Goal: Task Accomplishment & Management: Use online tool/utility

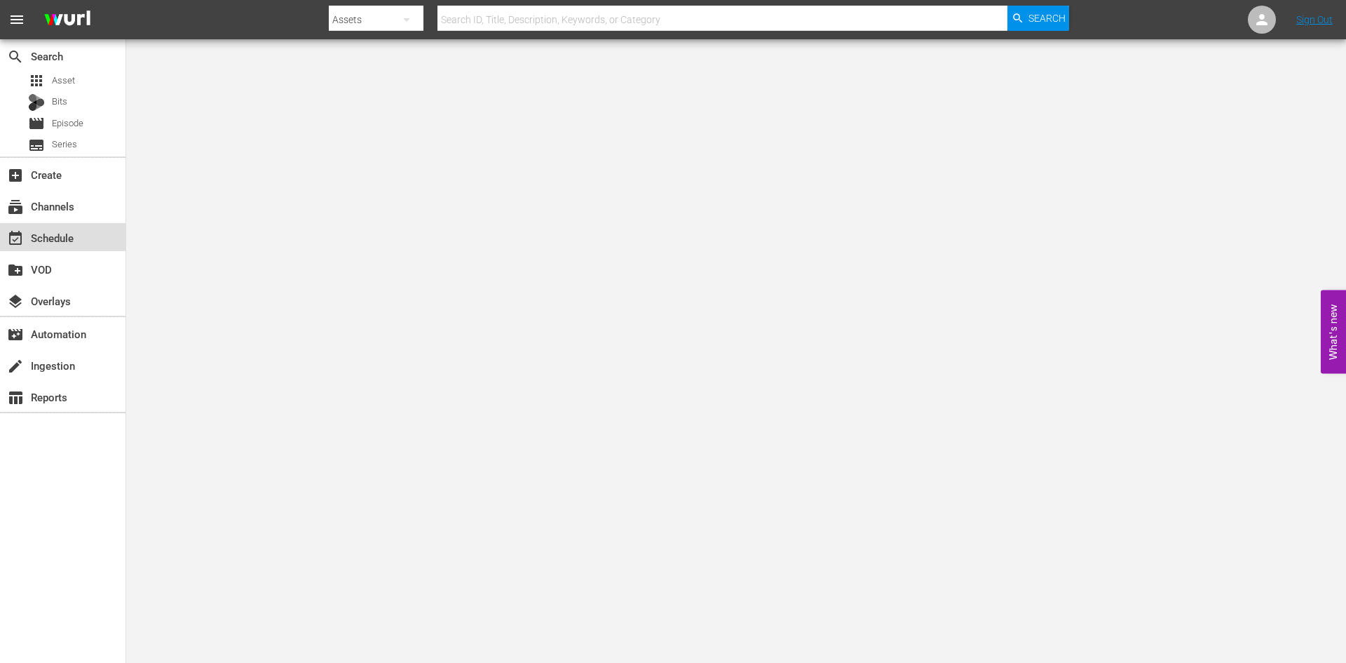
click at [55, 230] on div "event_available Schedule" at bounding box center [39, 235] width 79 height 13
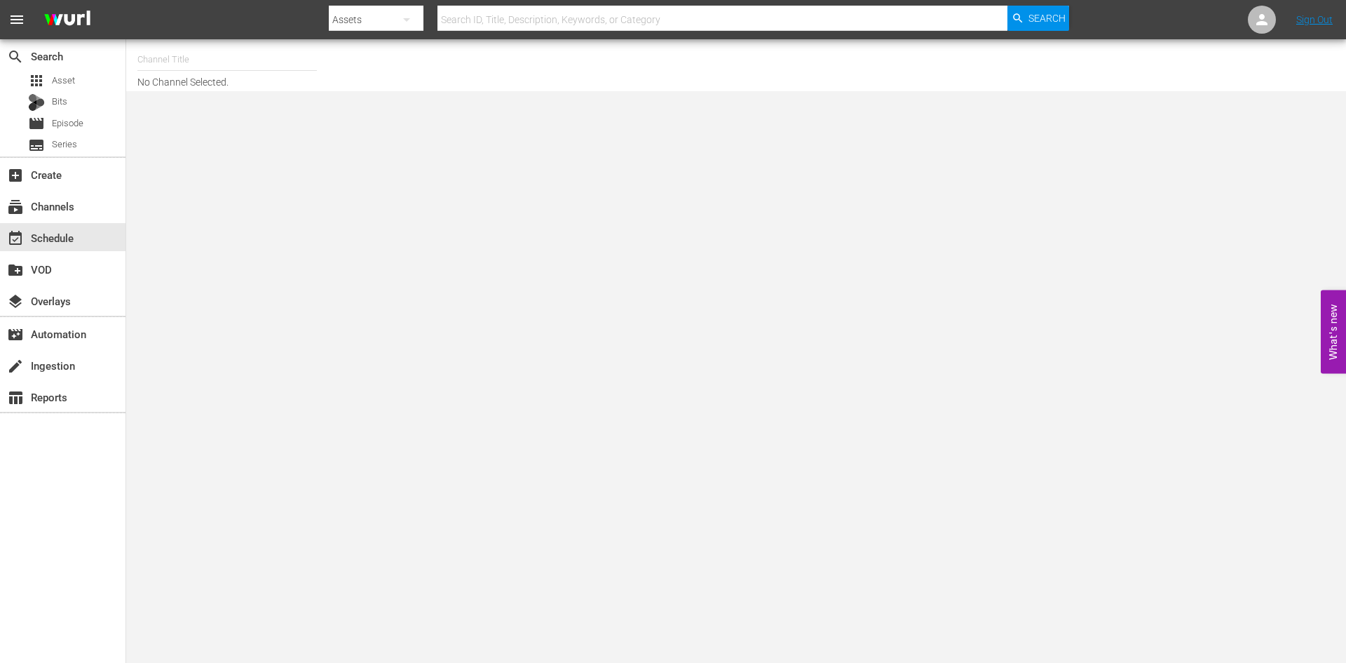
click at [178, 58] on input "text" at bounding box center [227, 60] width 180 height 34
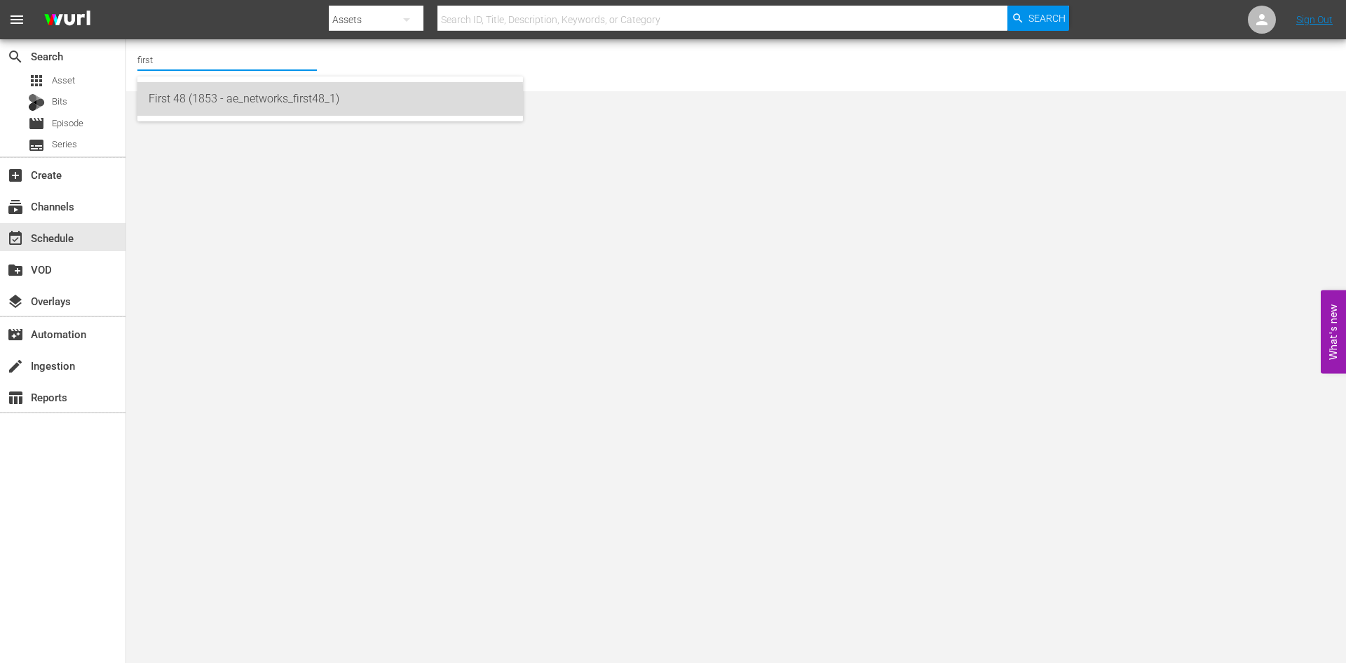
click at [178, 109] on div "First 48 (1853 - ae_networks_first48_1)" at bounding box center [330, 99] width 363 height 34
type input "First 48 (1853 - ae_networks_first48_1)"
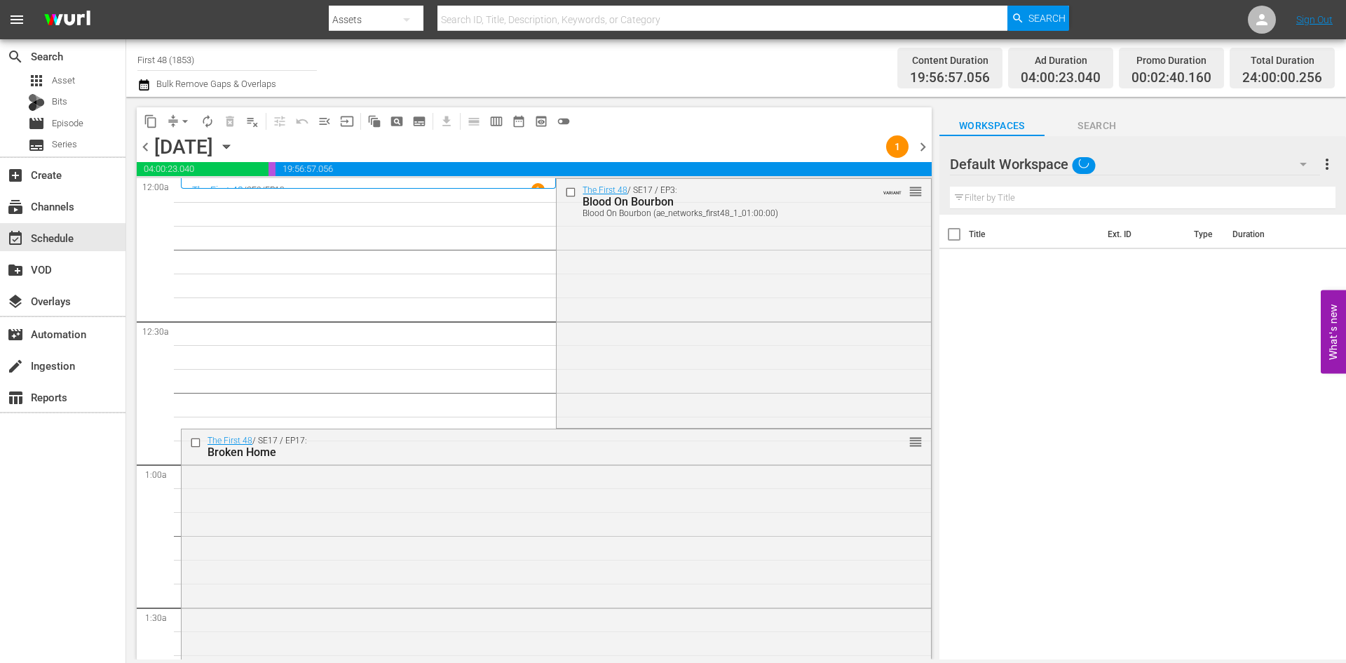
click at [229, 148] on icon "button" at bounding box center [226, 147] width 6 height 4
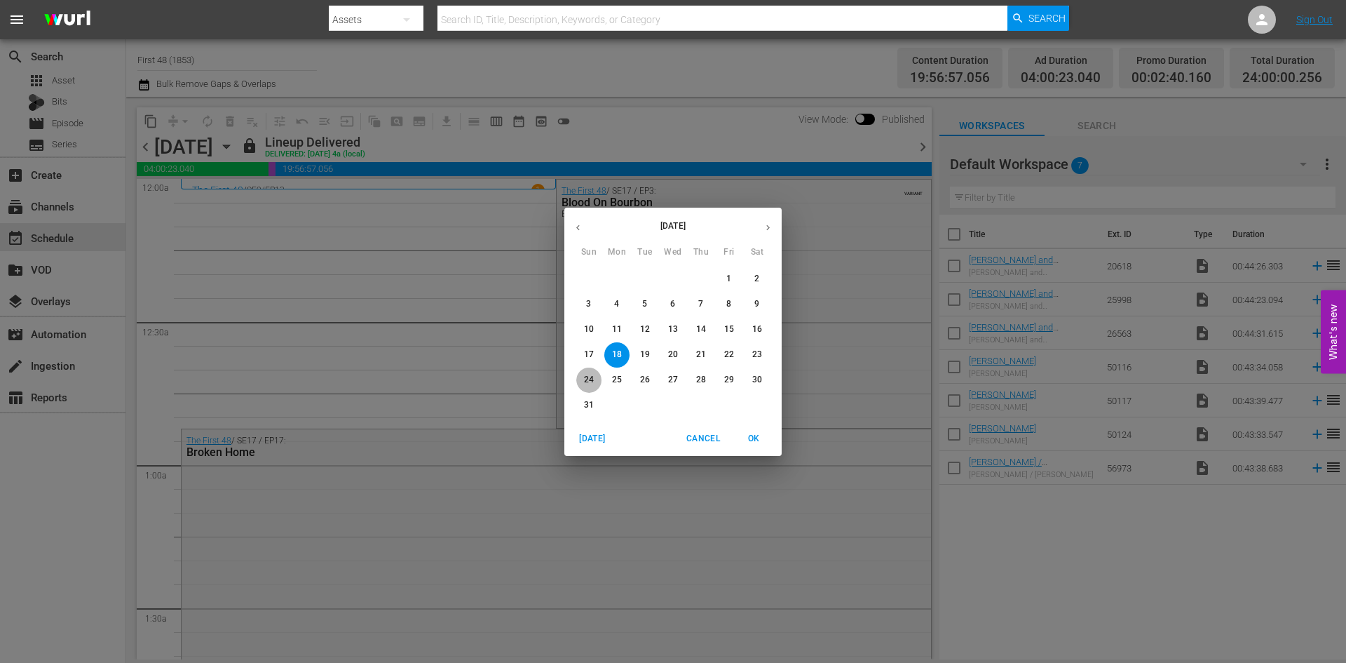
click at [589, 383] on p "24" at bounding box center [589, 380] width 10 height 12
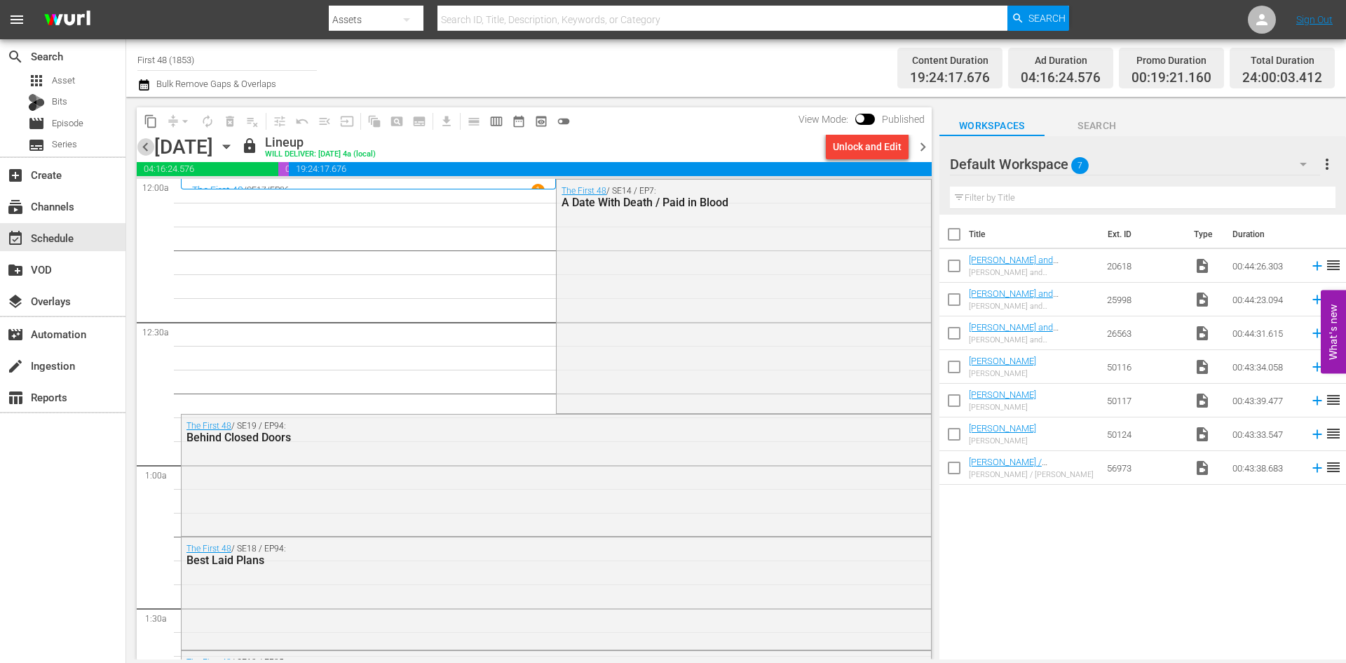
click at [143, 146] on span "chevron_left" at bounding box center [146, 147] width 18 height 18
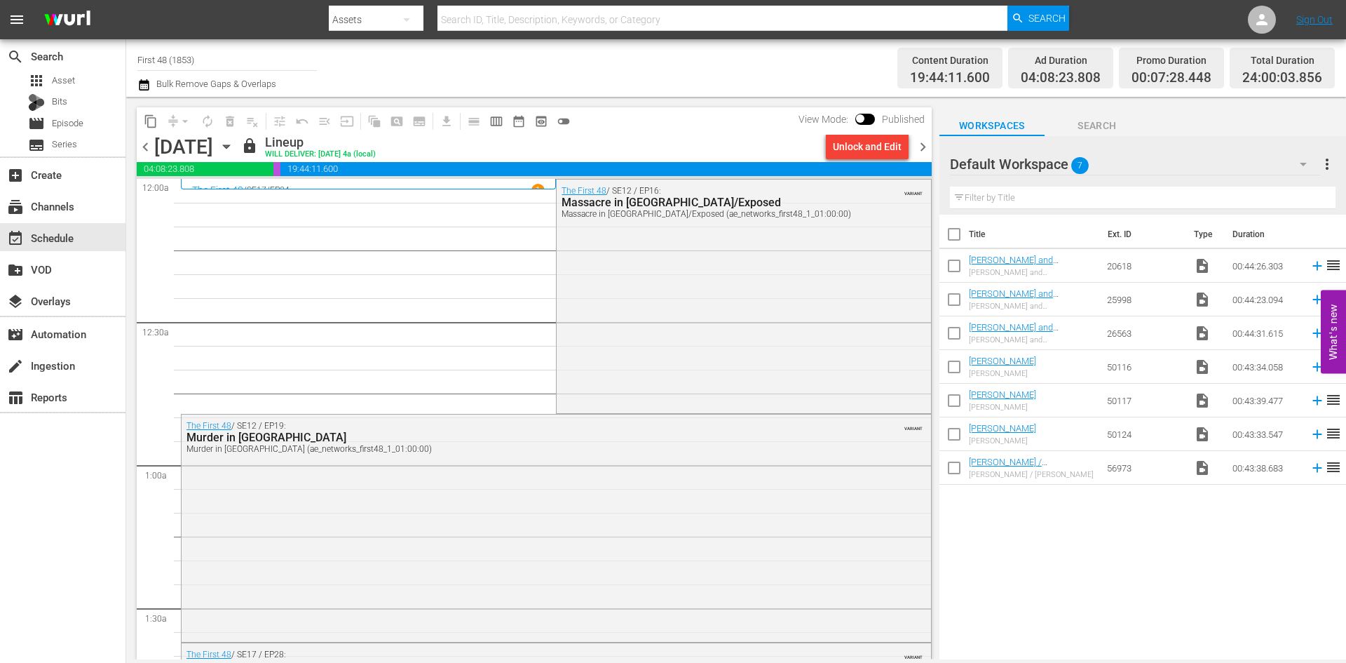
click at [870, 147] on span "chevron_right" at bounding box center [923, 147] width 18 height 18
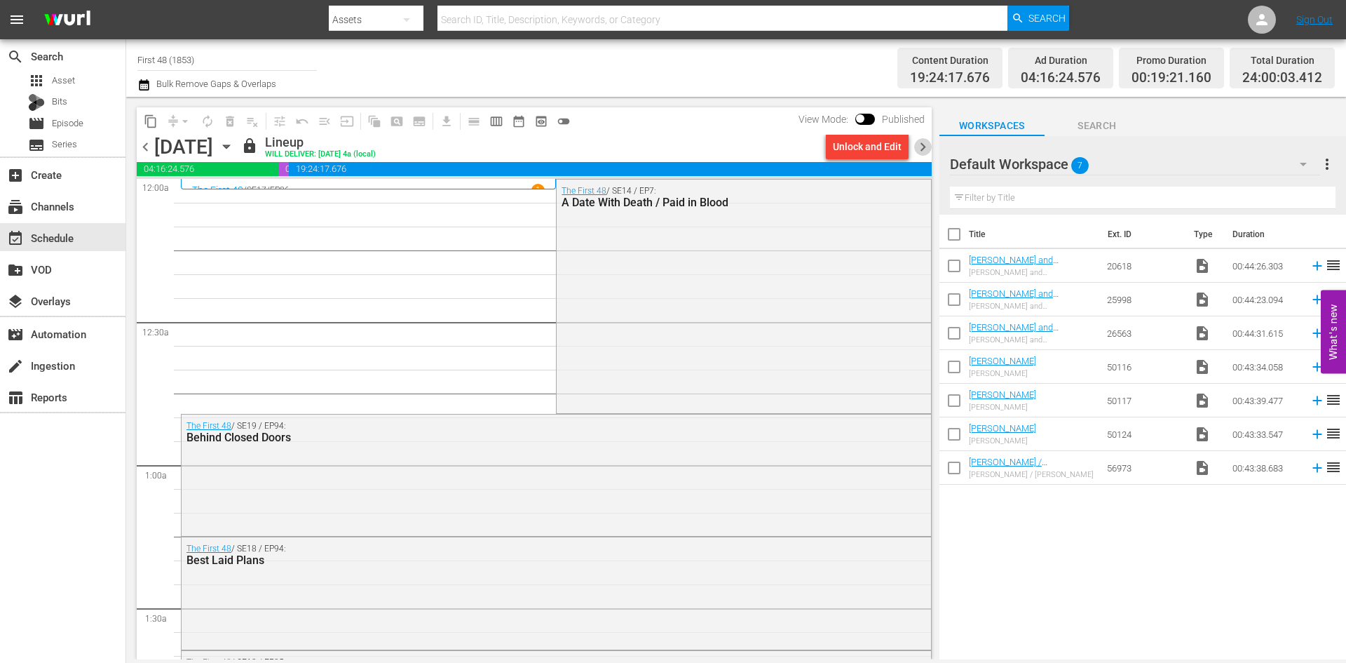
click at [870, 148] on span "chevron_right" at bounding box center [923, 147] width 18 height 18
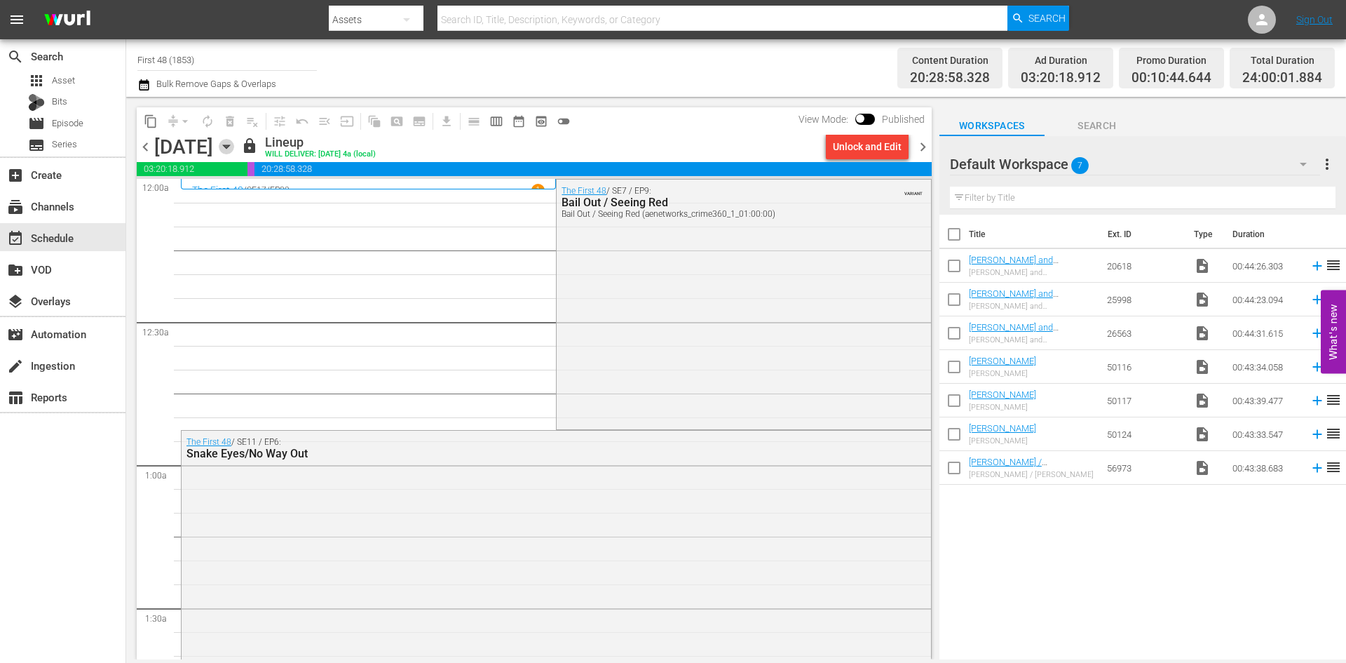
click at [229, 145] on icon "button" at bounding box center [226, 147] width 6 height 4
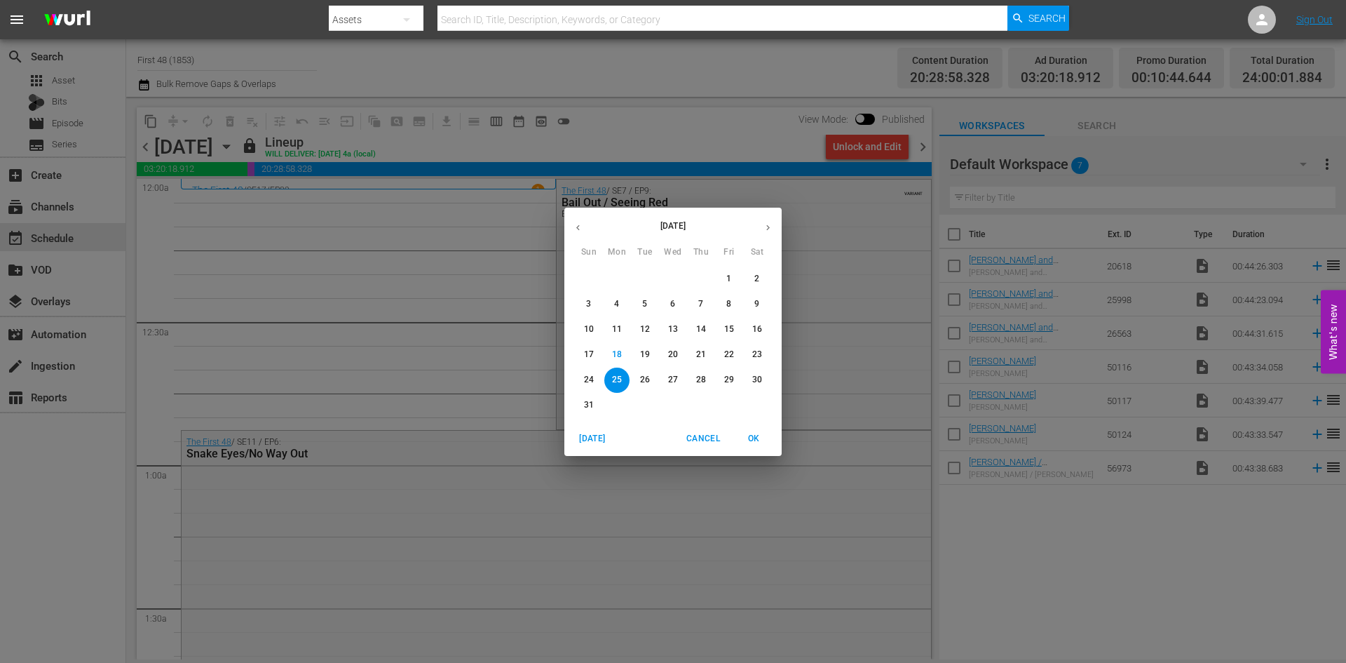
click at [754, 378] on p "30" at bounding box center [757, 380] width 10 height 12
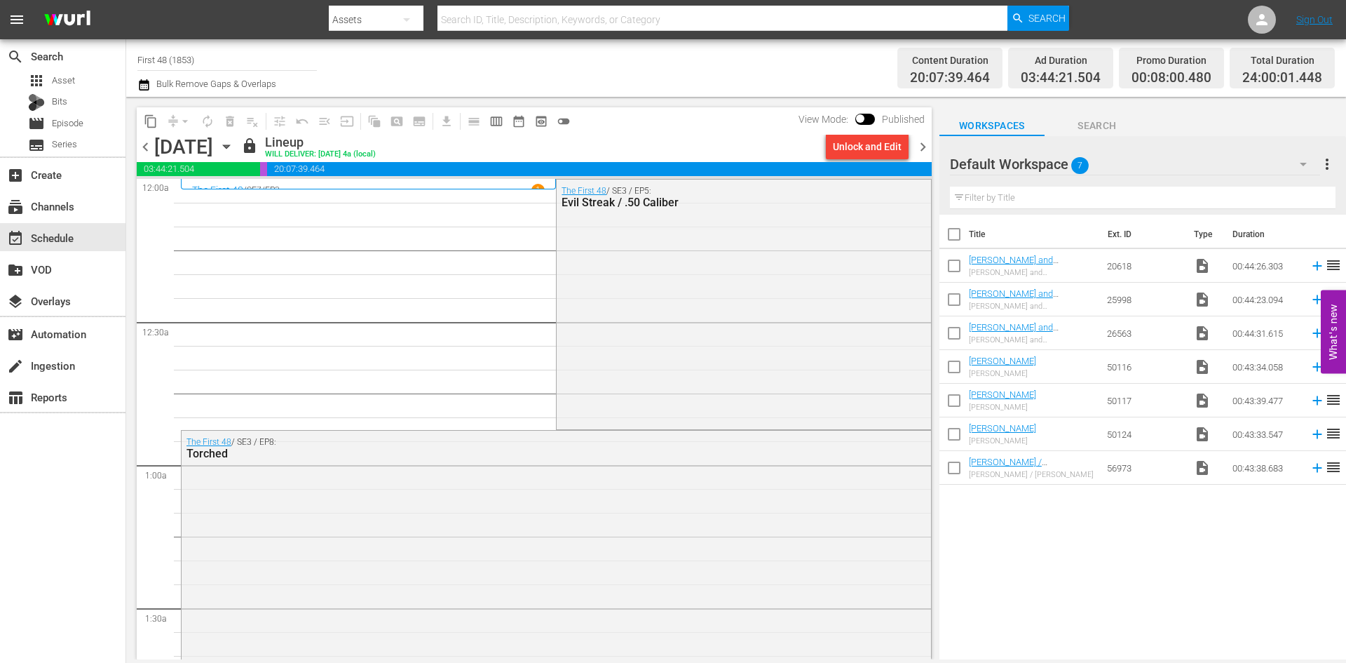
click at [870, 147] on span "chevron_right" at bounding box center [923, 147] width 18 height 18
click at [870, 149] on span "chevron_right" at bounding box center [923, 147] width 18 height 18
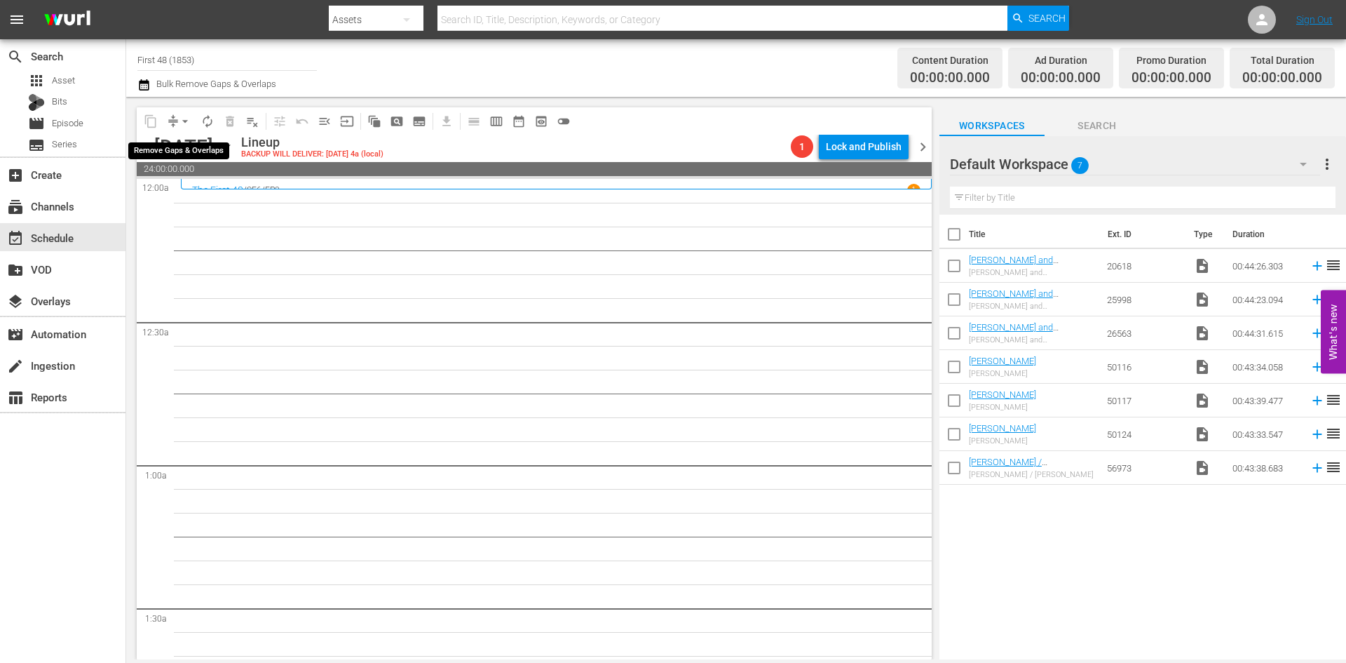
click at [187, 121] on span "arrow_drop_down" at bounding box center [185, 121] width 14 height 14
click at [163, 62] on input "First 48 (1853)" at bounding box center [227, 60] width 180 height 34
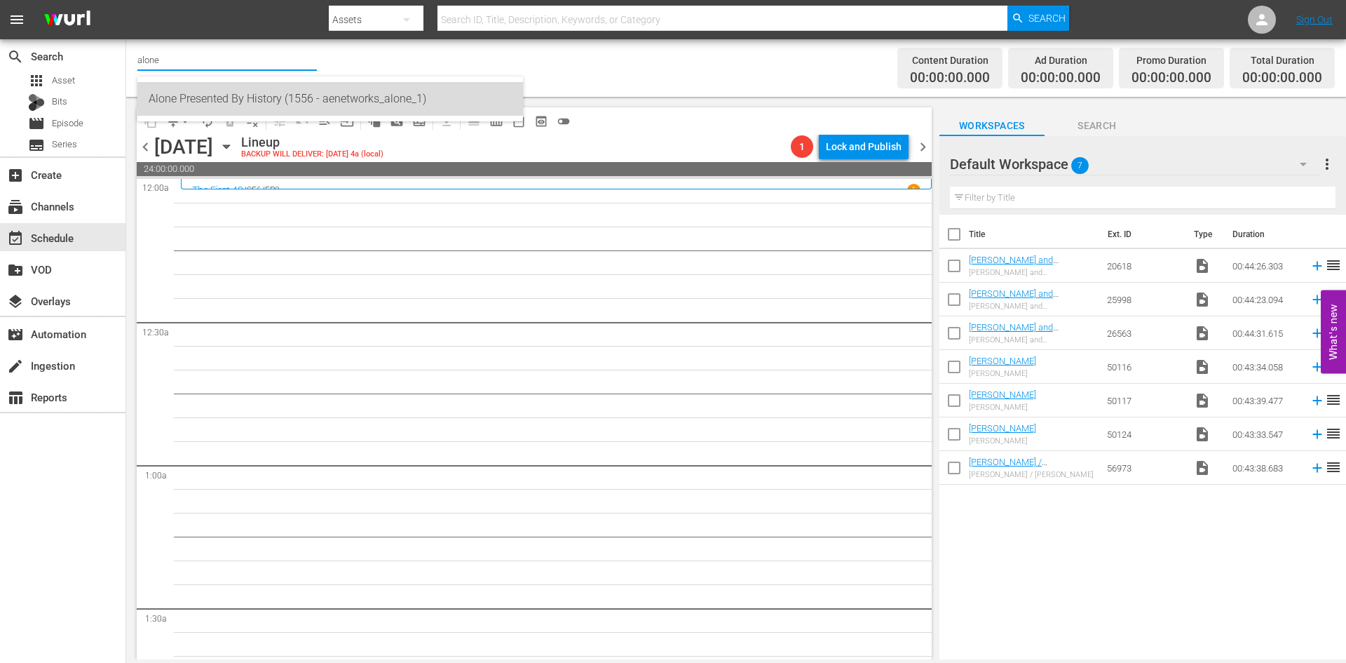
click at [179, 92] on div "Alone Presented By History (1556 - aenetworks_alone_1)" at bounding box center [330, 99] width 363 height 34
type input "Alone Presented By History (1556 - aenetworks_alone_1)"
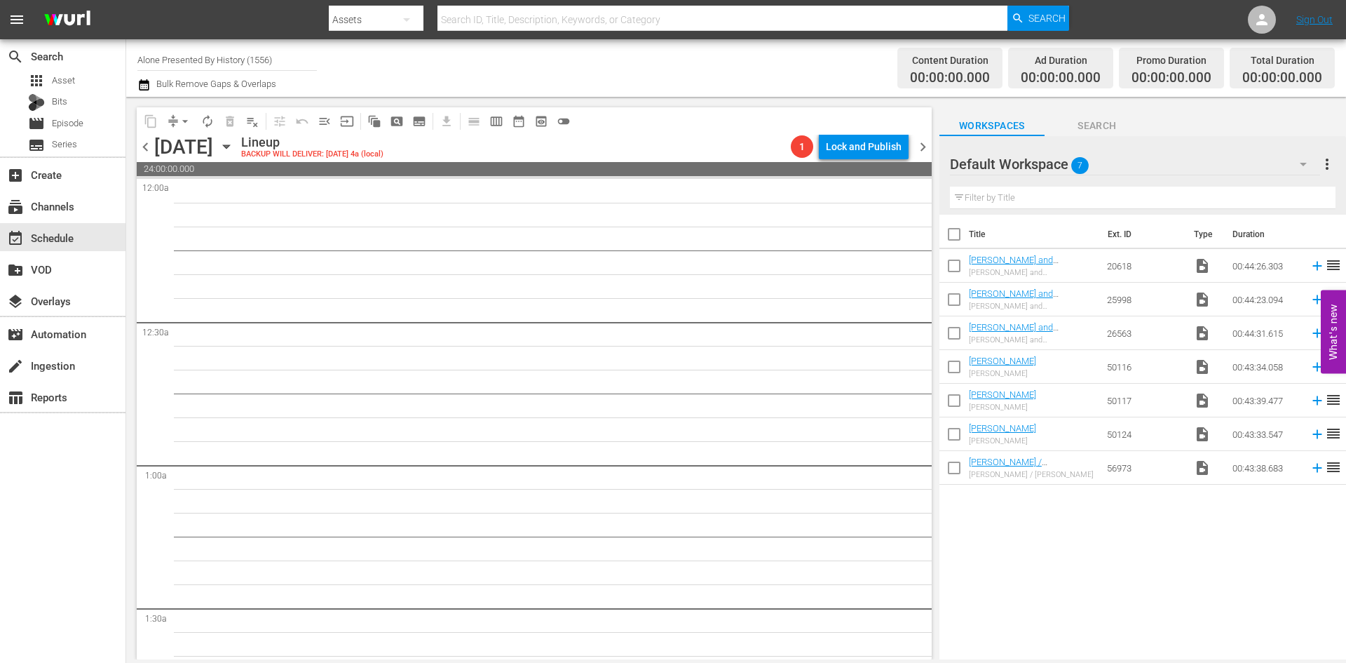
click at [205, 64] on input "Alone Presented By History (1556)" at bounding box center [227, 60] width 180 height 34
click at [210, 62] on input "Alone Presented By History (1556)" at bounding box center [227, 60] width 180 height 34
click at [204, 95] on div "First 48 (1853 - ae_networks_first48_1)" at bounding box center [330, 99] width 363 height 34
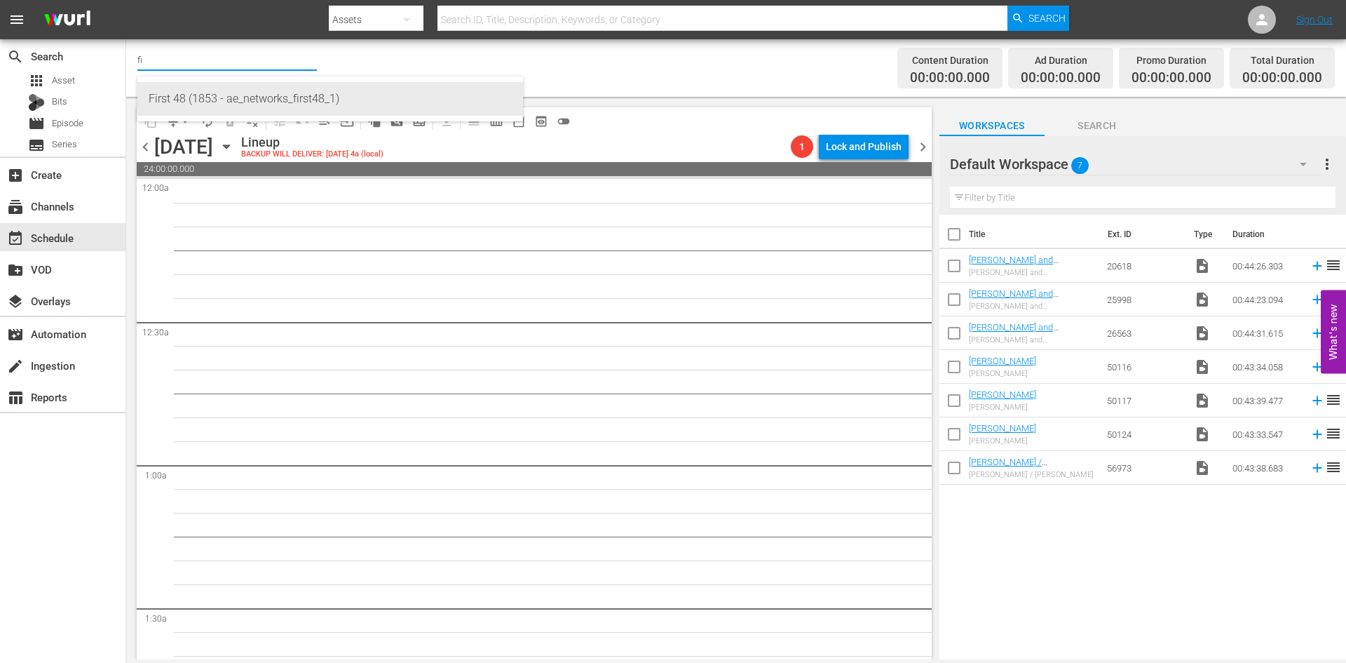
type input "First 48 (1853 - ae_networks_first48_1)"
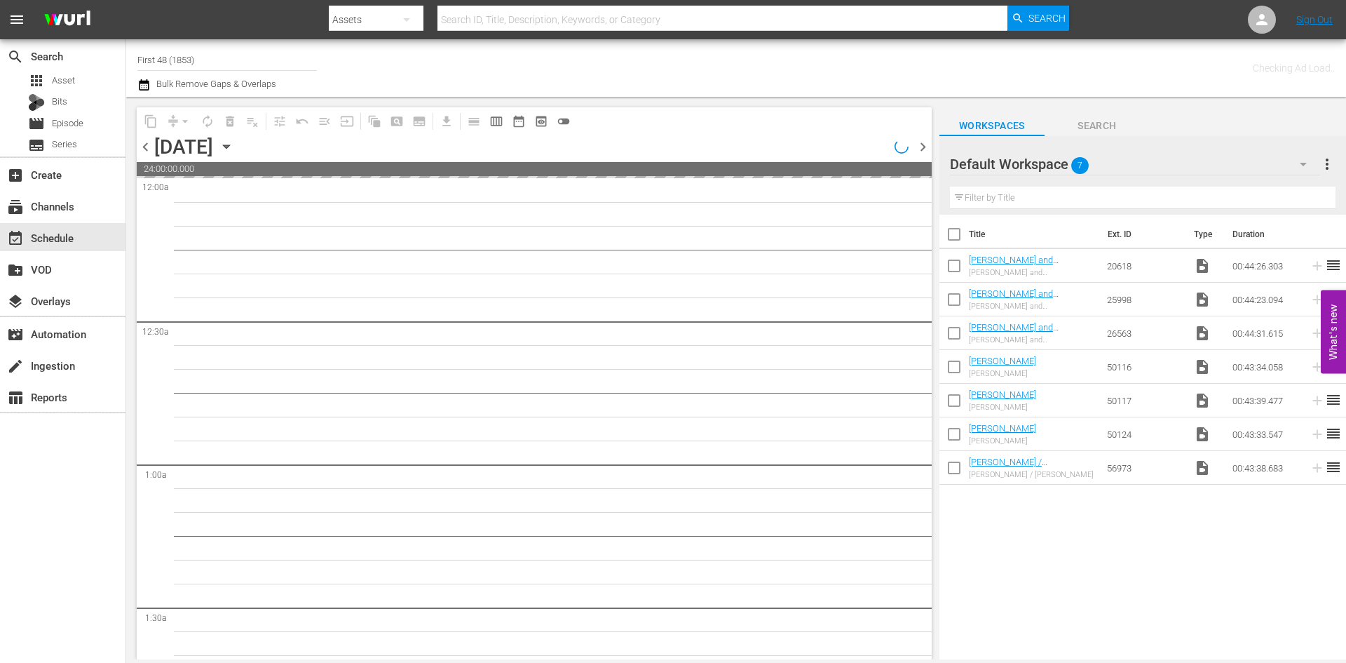
click at [220, 63] on input "First 48 (1853)" at bounding box center [227, 60] width 180 height 34
click at [221, 63] on input "First 48 (1853)" at bounding box center [227, 60] width 180 height 34
click at [221, 64] on input "First 48 (1853)" at bounding box center [227, 60] width 180 height 34
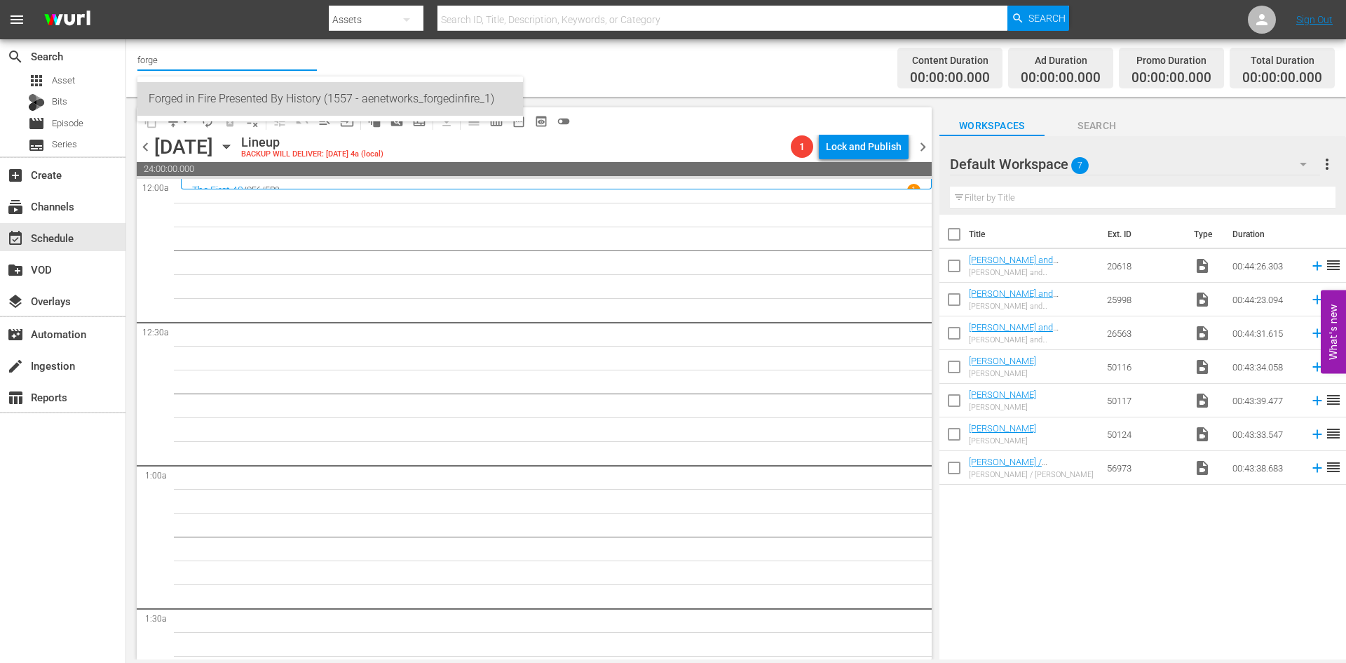
click at [181, 100] on div "Forged in Fire Presented By History (1557 - aenetworks_forgedinfire_1)" at bounding box center [330, 99] width 363 height 34
type input "Forged in Fire Presented By History (1557 - aenetworks_forgedinfire_1)"
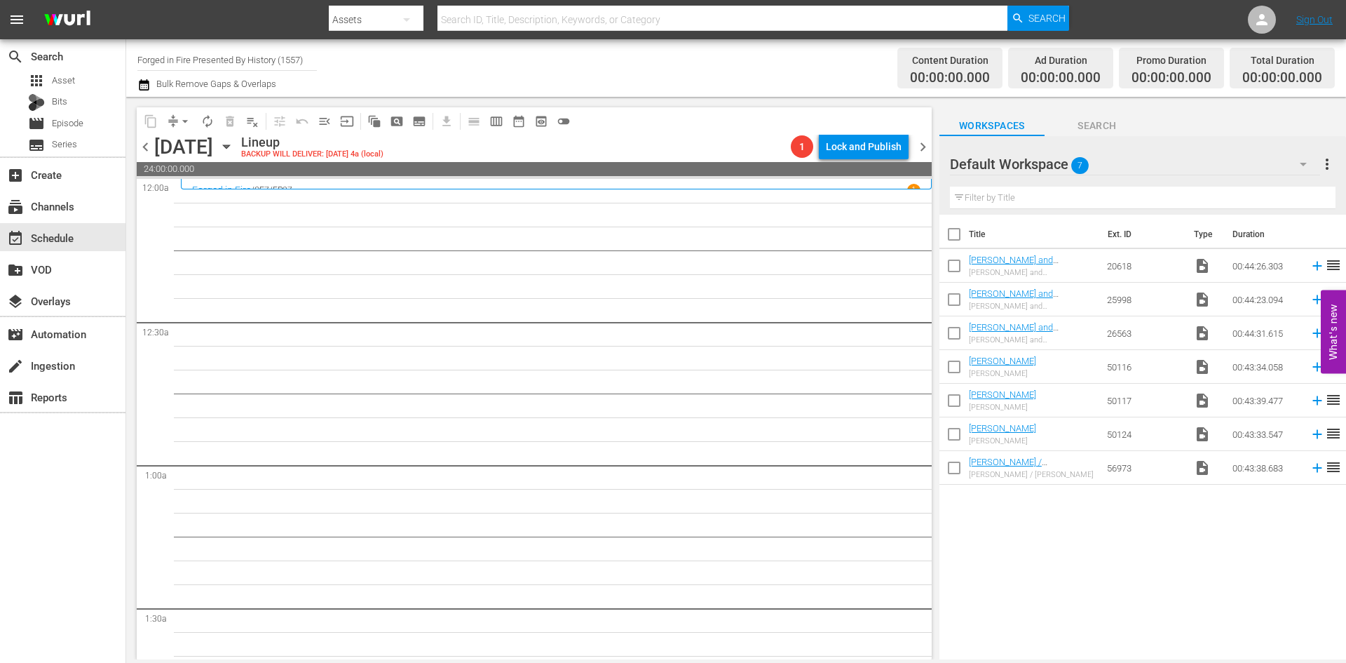
click at [234, 149] on icon "button" at bounding box center [226, 146] width 15 height 15
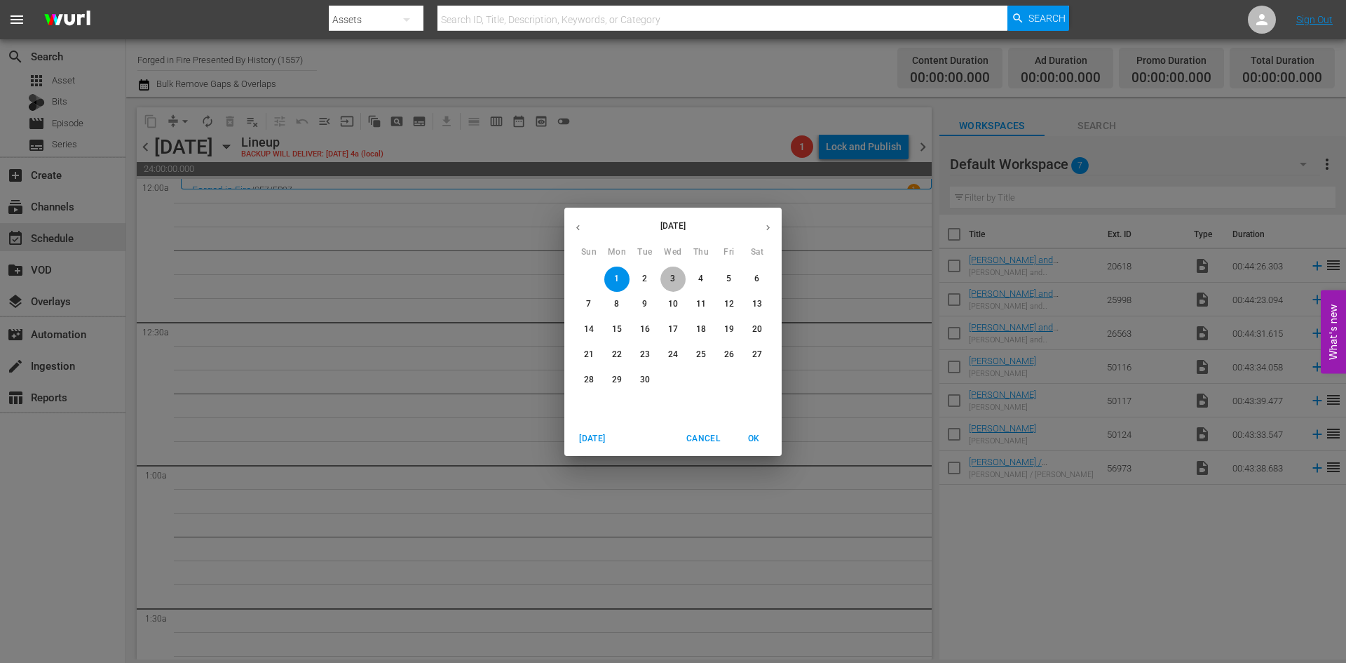
click at [669, 276] on span "3" at bounding box center [673, 279] width 25 height 12
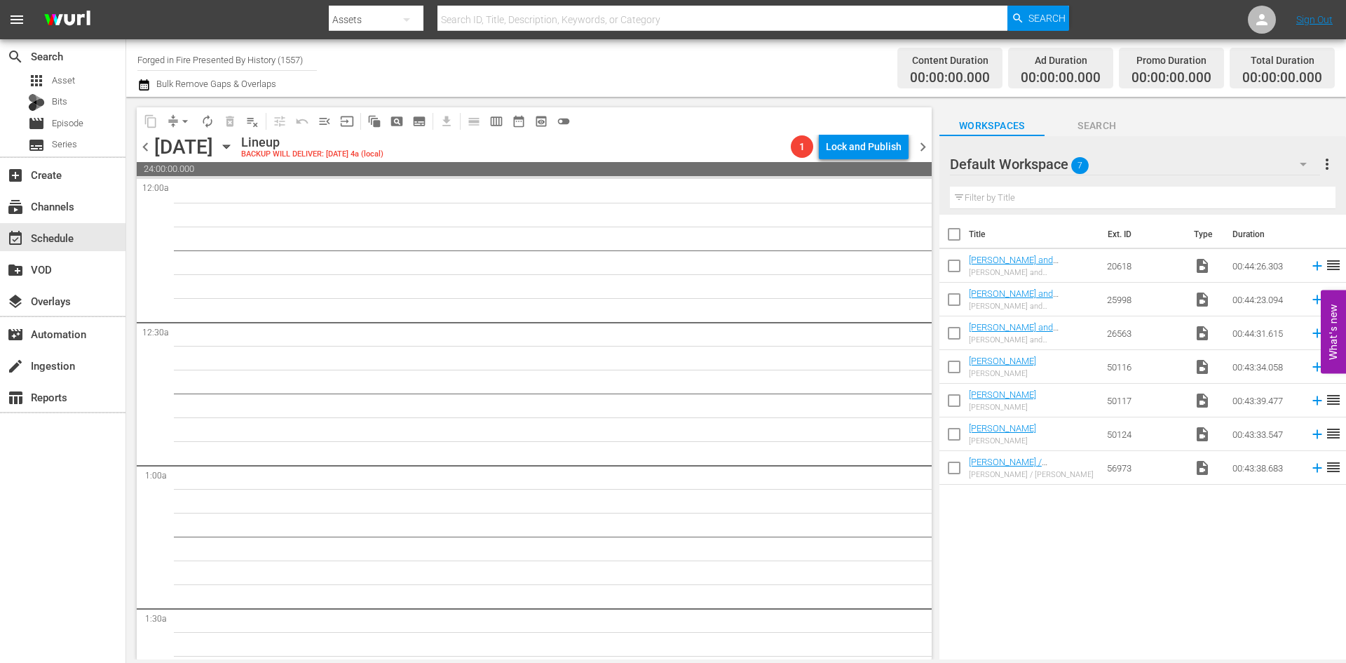
click at [190, 64] on input "Forged in Fire Presented By History (1557)" at bounding box center [227, 60] width 180 height 34
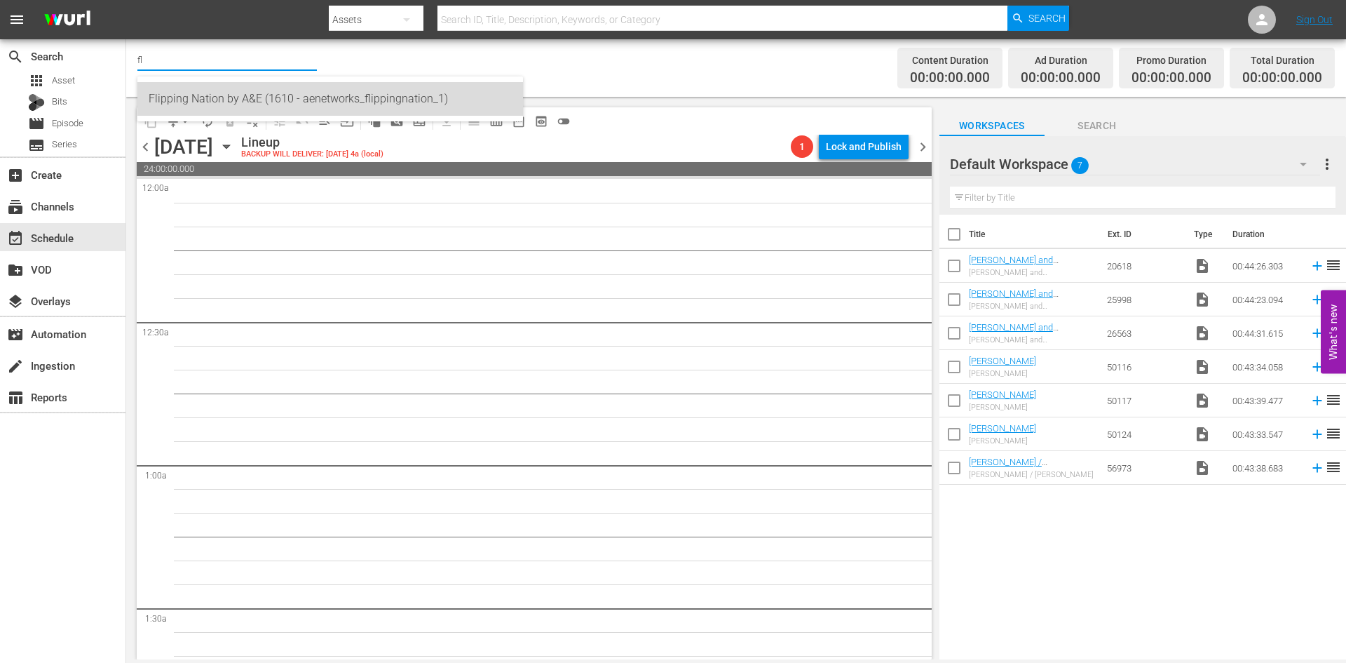
click at [195, 103] on div "Flipping Nation by A&E (1610 - aenetworks_flippingnation_1)" at bounding box center [330, 99] width 363 height 34
type input "Flipping Nation by A&E (1610 - aenetworks_flippingnation_1)"
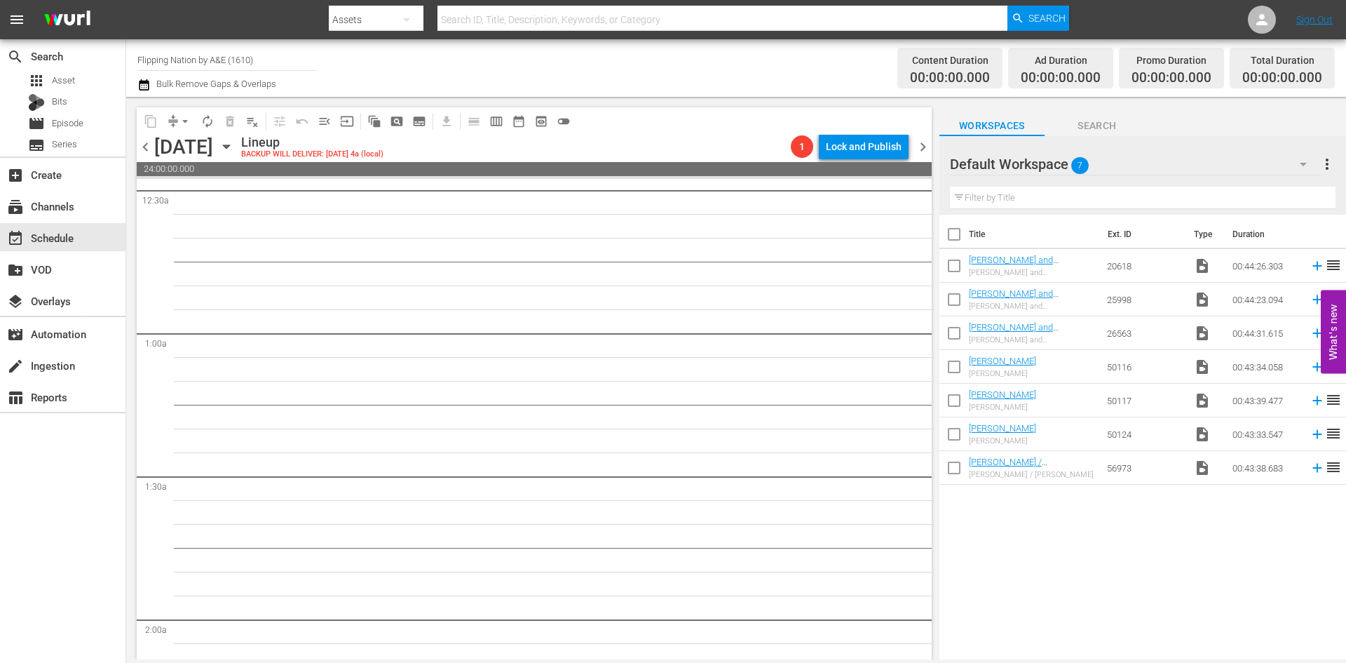
scroll to position [140, 0]
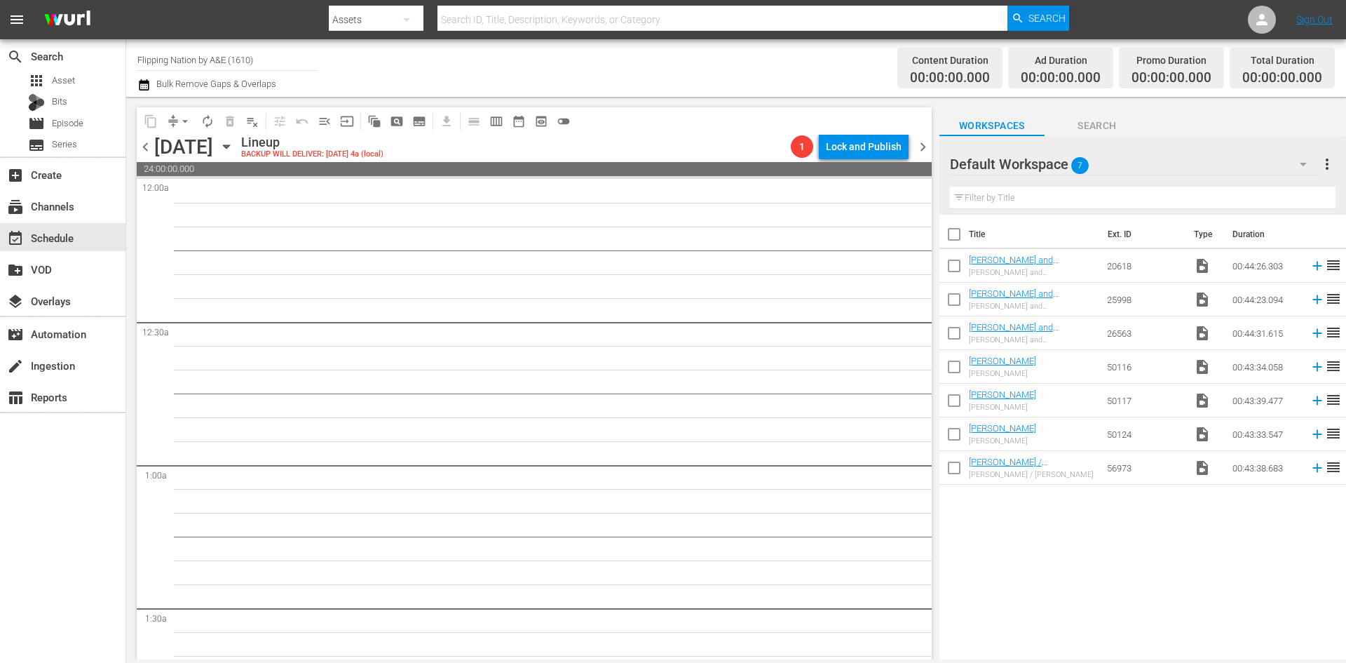
click at [191, 61] on input "Flipping Nation by A&E (1610)" at bounding box center [227, 60] width 180 height 34
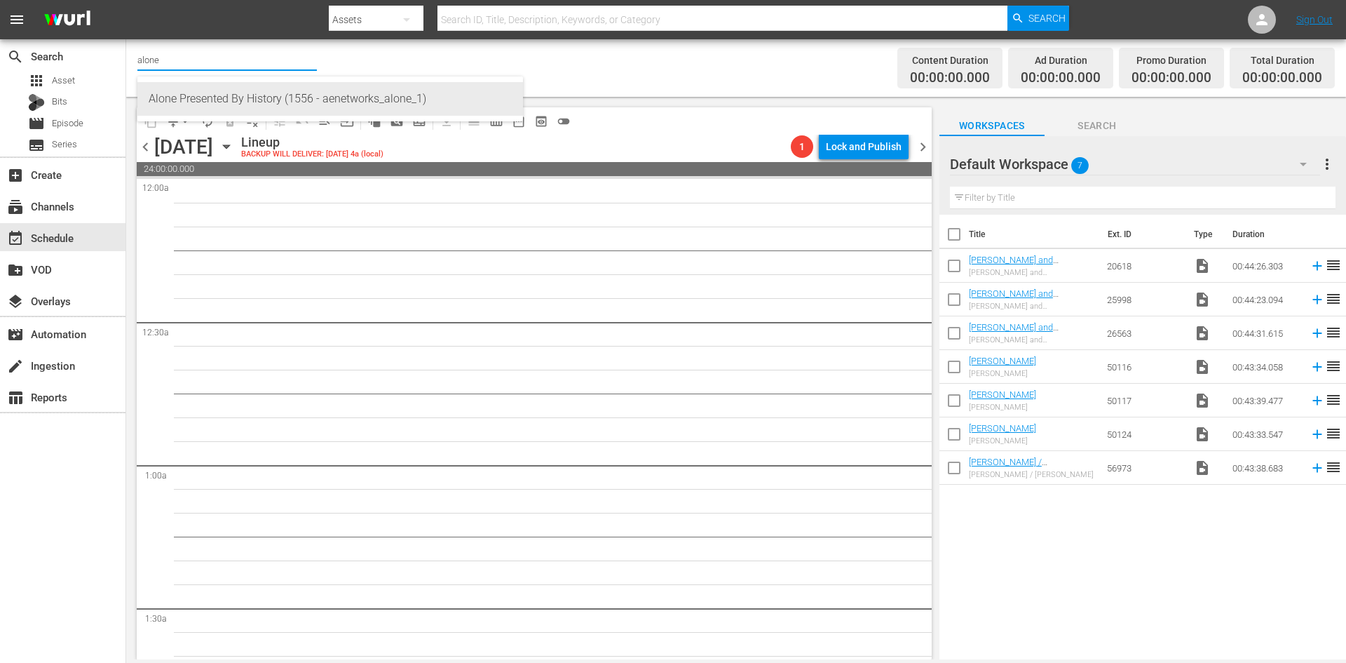
click at [182, 100] on div "Alone Presented By History (1556 - aenetworks_alone_1)" at bounding box center [330, 99] width 363 height 34
type input "Alone Presented By History (1556 - aenetworks_alone_1)"
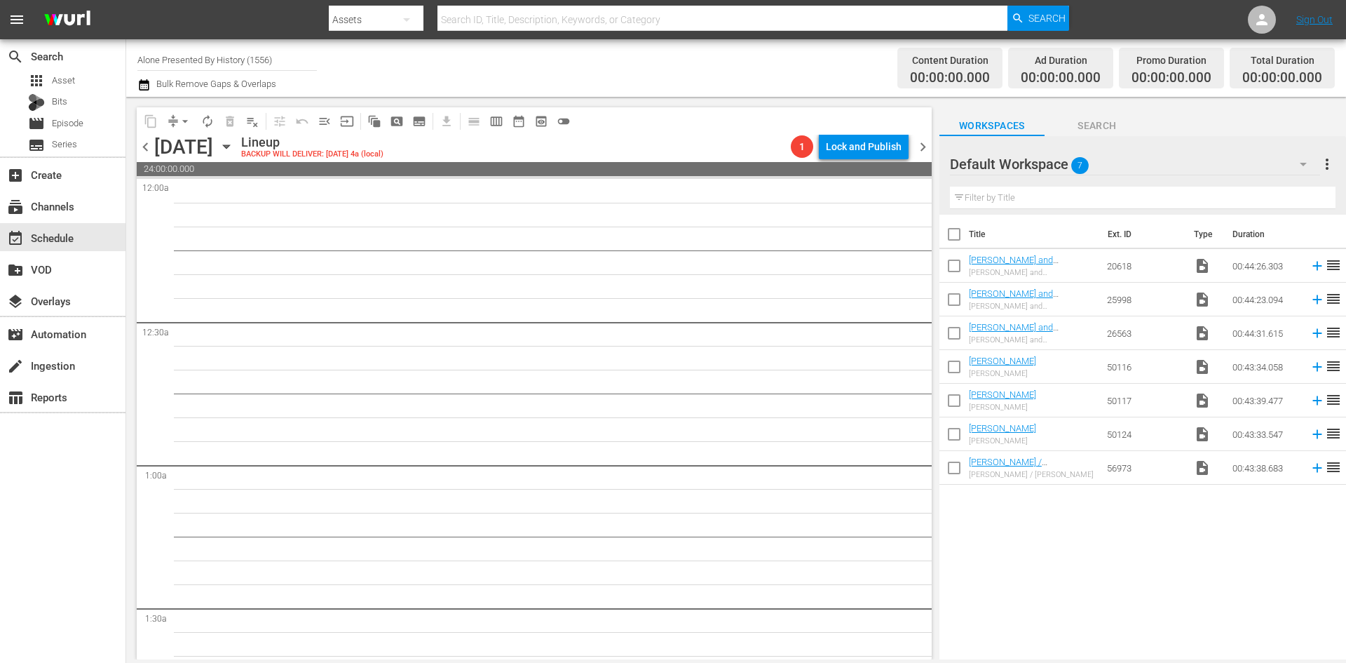
click at [234, 146] on icon "button" at bounding box center [226, 146] width 15 height 15
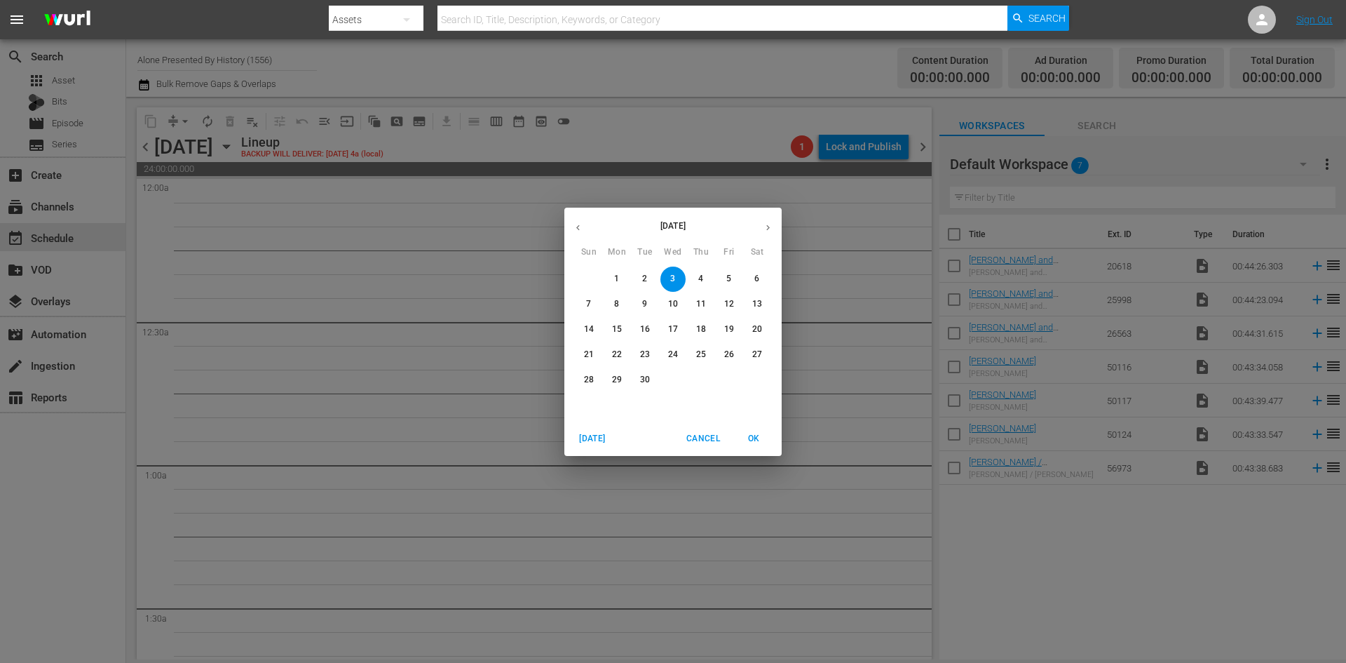
click at [612, 275] on span "1" at bounding box center [616, 279] width 25 height 12
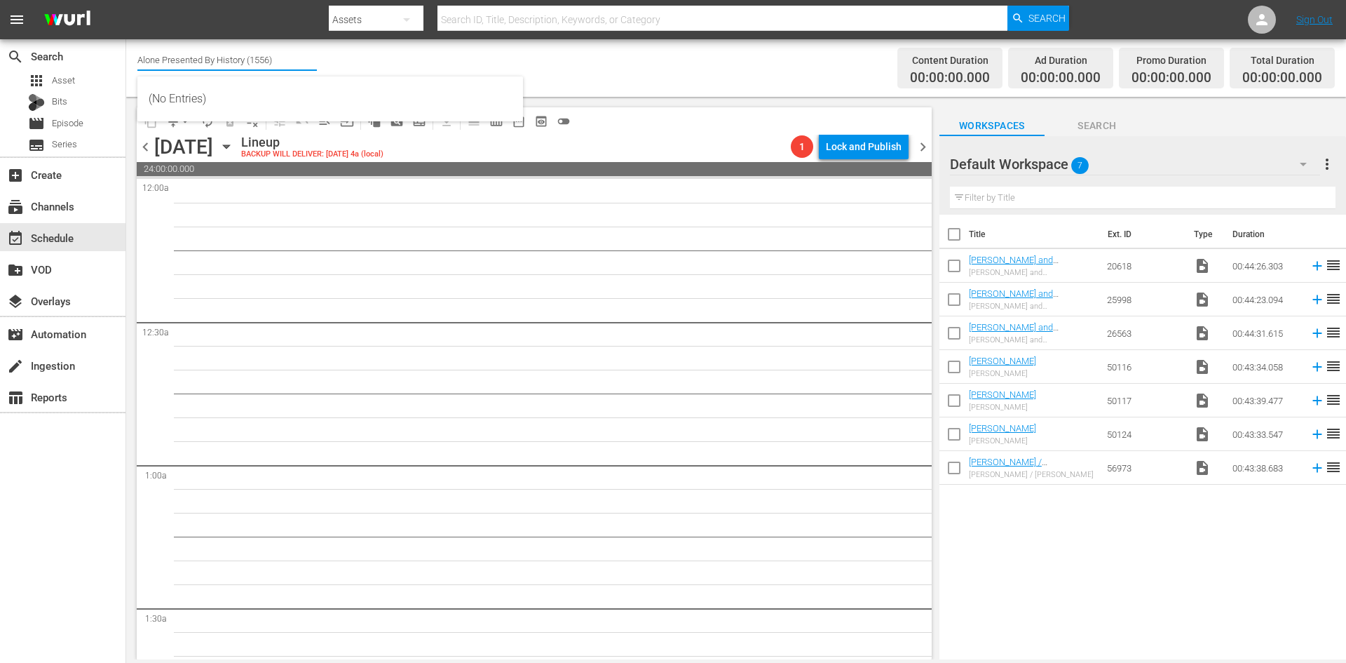
click at [187, 62] on input "Alone Presented By History (1556)" at bounding box center [227, 60] width 180 height 34
click at [189, 59] on input "Alone Presented By History (1556)" at bounding box center [227, 60] width 180 height 34
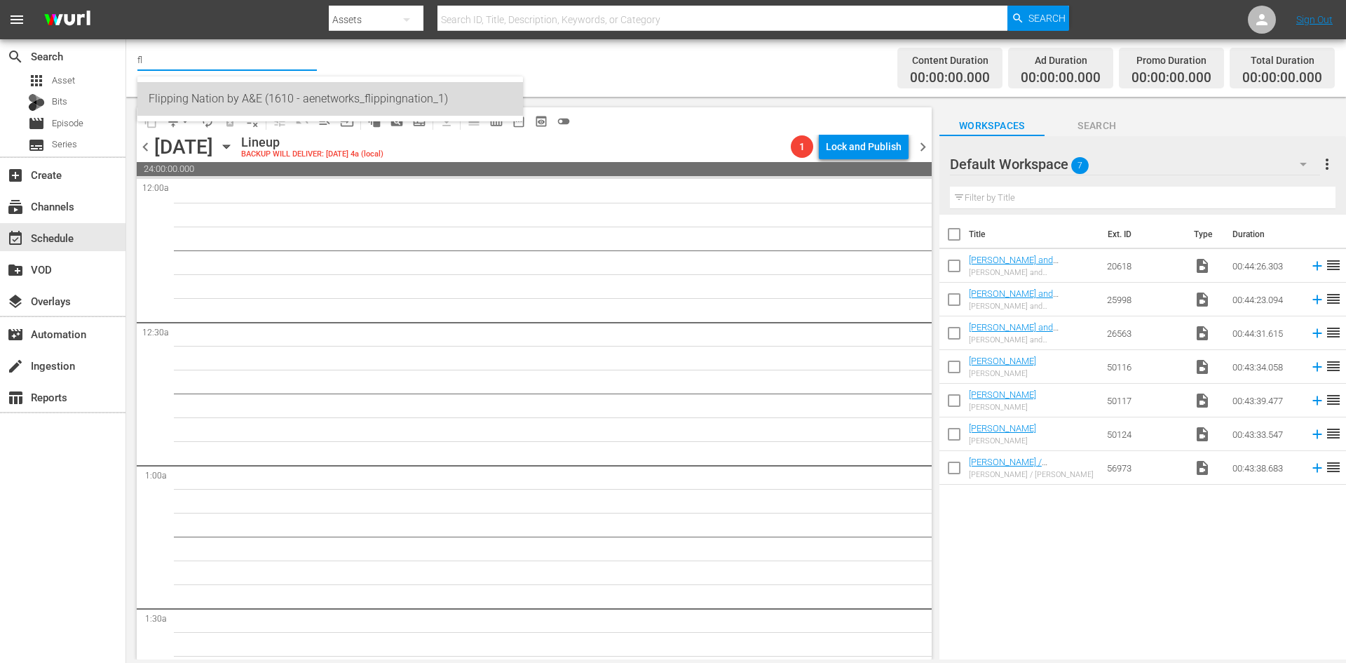
drag, startPoint x: 202, startPoint y: 93, endPoint x: 208, endPoint y: 99, distance: 8.4
click at [208, 104] on div "Flipping Nation by A&E (1610 - aenetworks_flippingnation_1)" at bounding box center [330, 99] width 363 height 34
type input "Flipping Nation by A&E (1610 - aenetworks_flippingnation_1)"
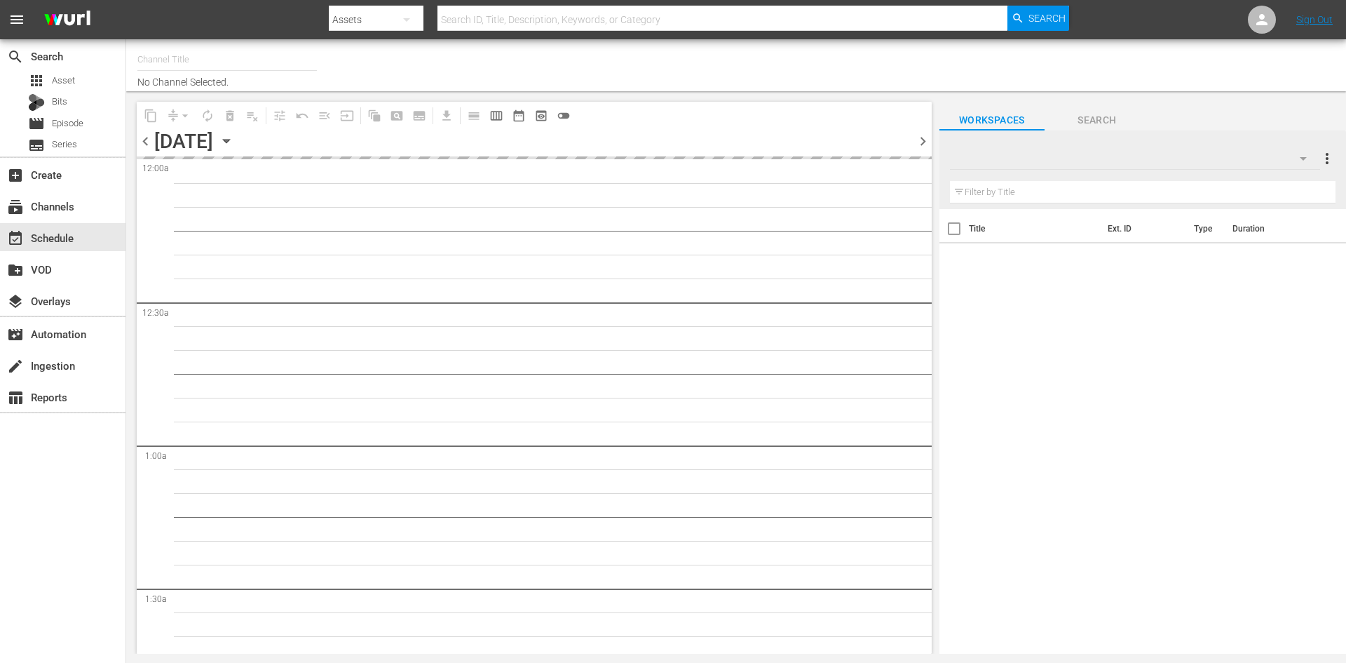
type input "Flipping Nation by A&E (1610)"
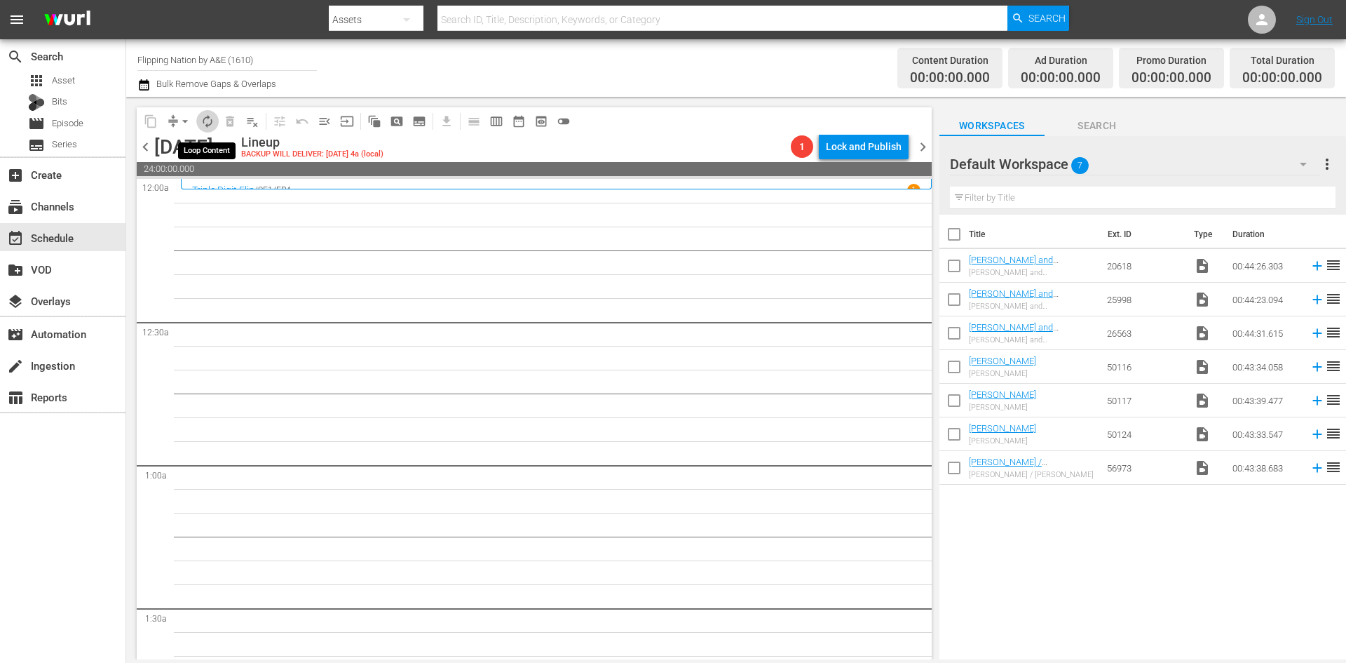
click at [205, 119] on span "autorenew_outlined" at bounding box center [208, 121] width 14 height 14
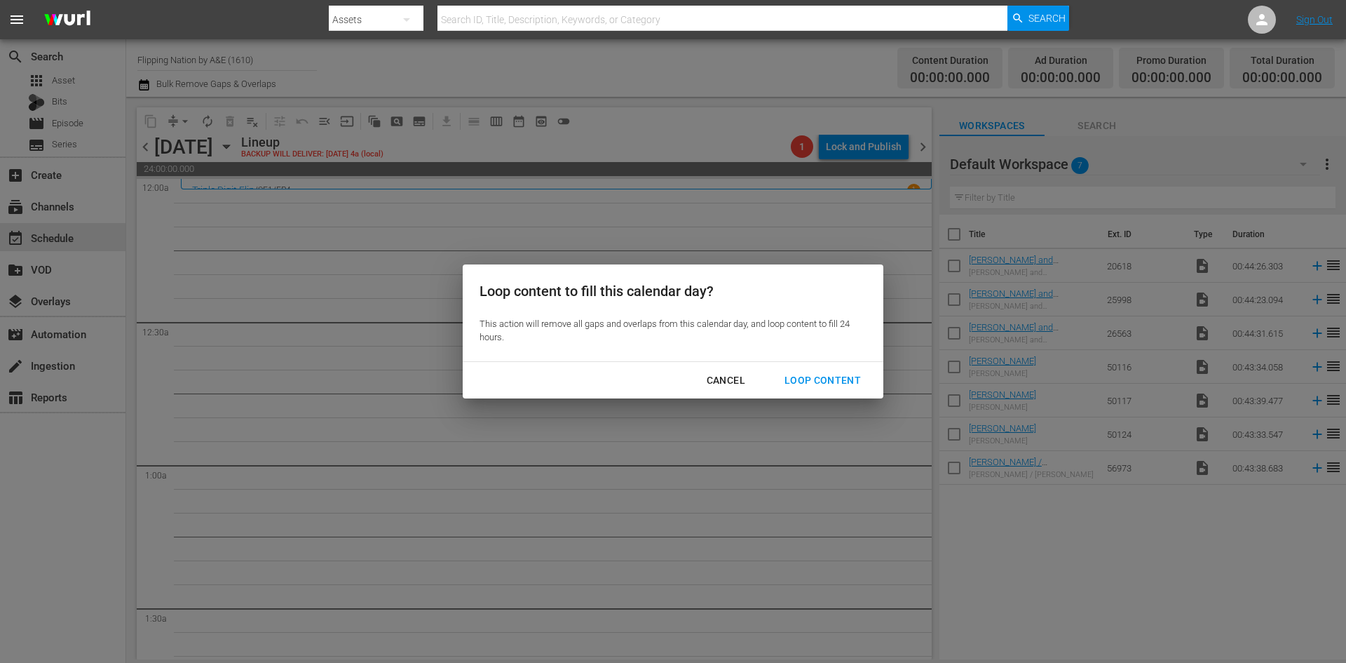
click at [731, 379] on div "Cancel" at bounding box center [726, 381] width 61 height 18
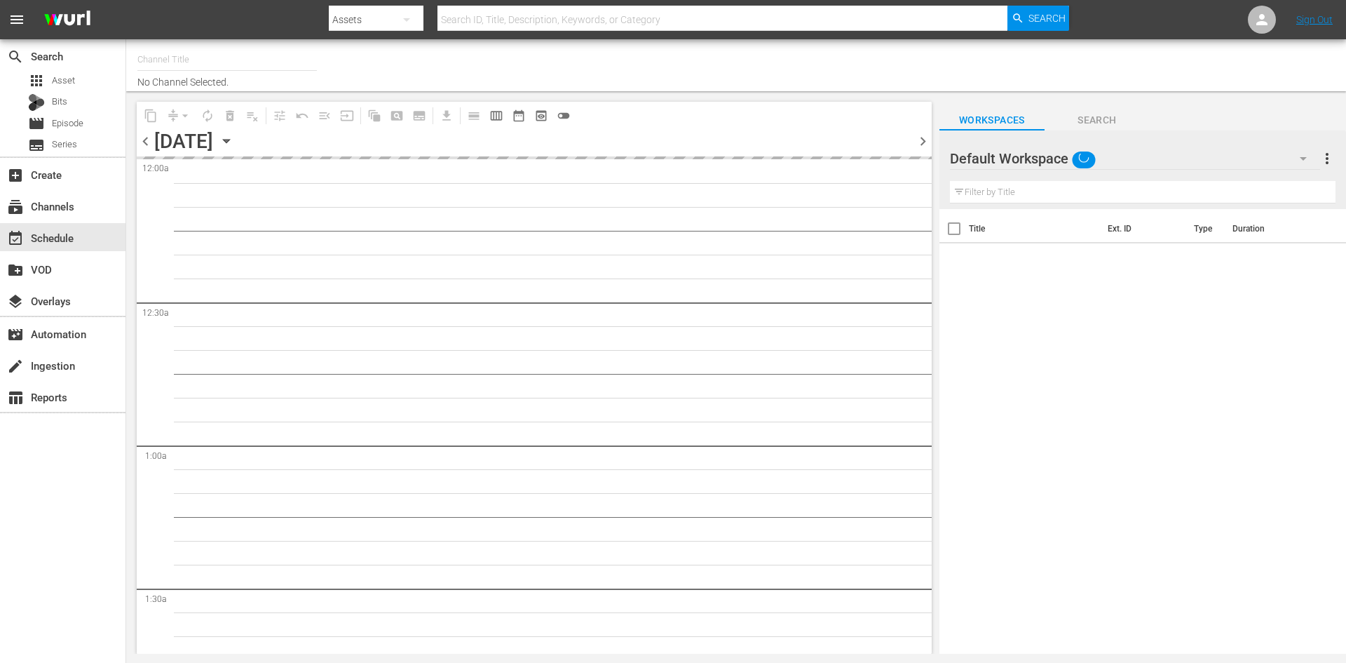
type input "Flipping Nation by A&E (1610)"
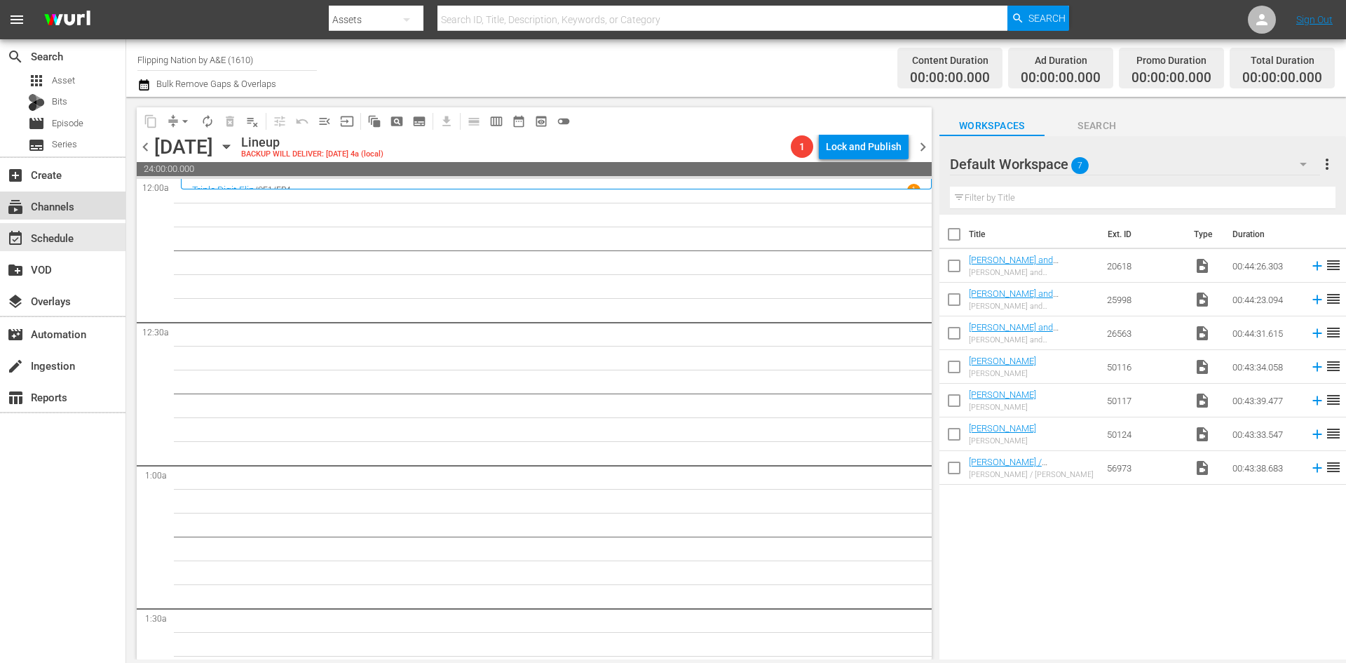
click at [64, 210] on div "subscriptions Channels" at bounding box center [39, 204] width 79 height 13
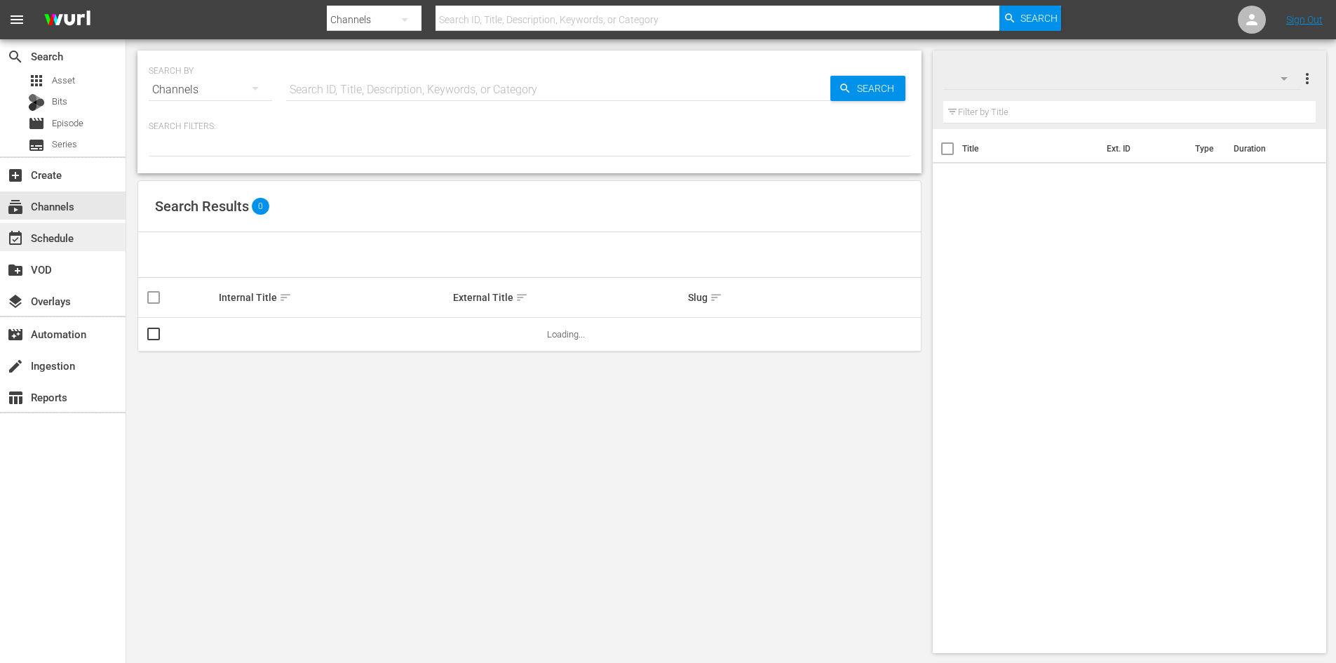
click at [62, 238] on div "event_available Schedule" at bounding box center [39, 235] width 79 height 13
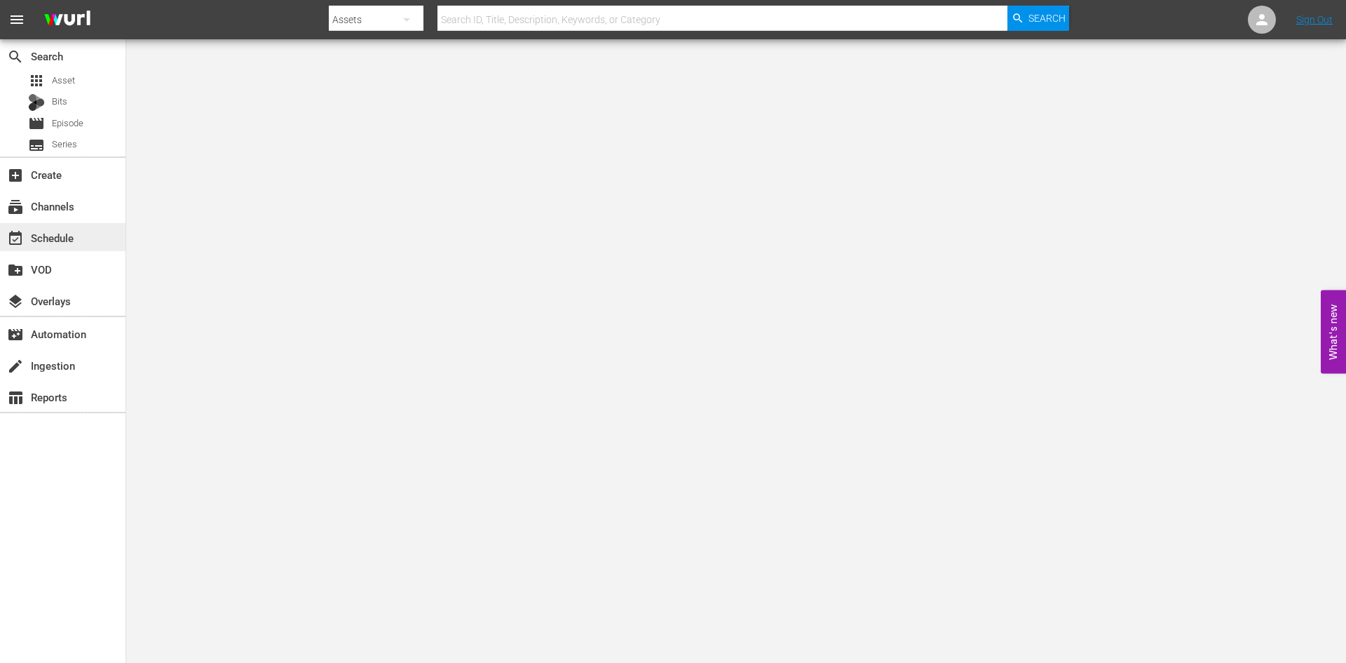
click at [43, 242] on div "event_available Schedule" at bounding box center [39, 235] width 79 height 13
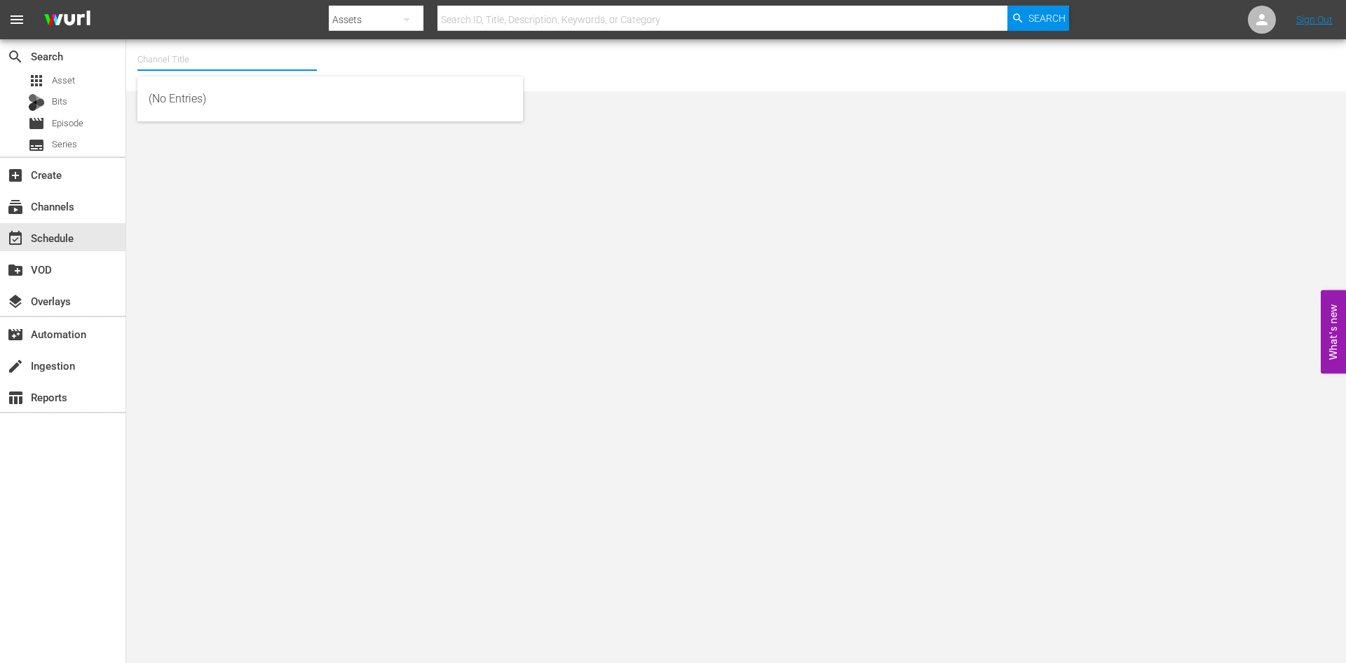
click at [212, 59] on input "text" at bounding box center [227, 60] width 180 height 34
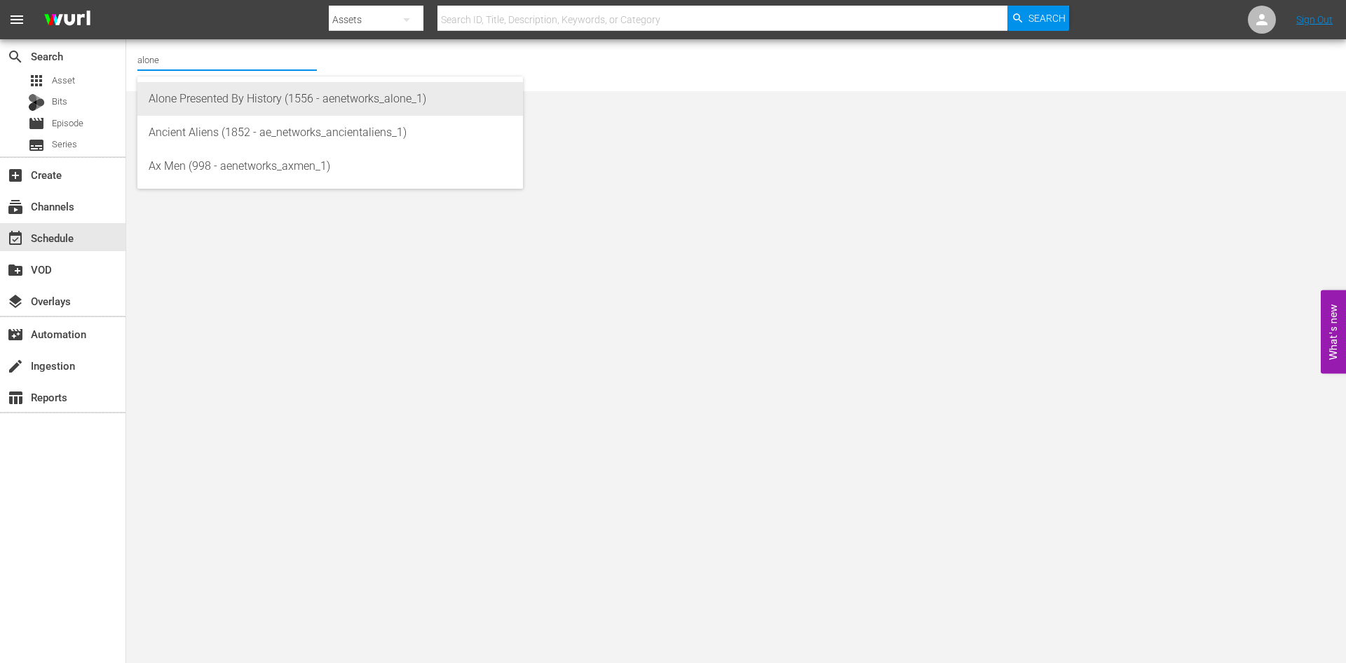
click at [188, 102] on div "Alone Presented By History (1556 - aenetworks_alone_1)" at bounding box center [330, 99] width 363 height 34
type input "Alone Presented By History (1556 - aenetworks_alone_1)"
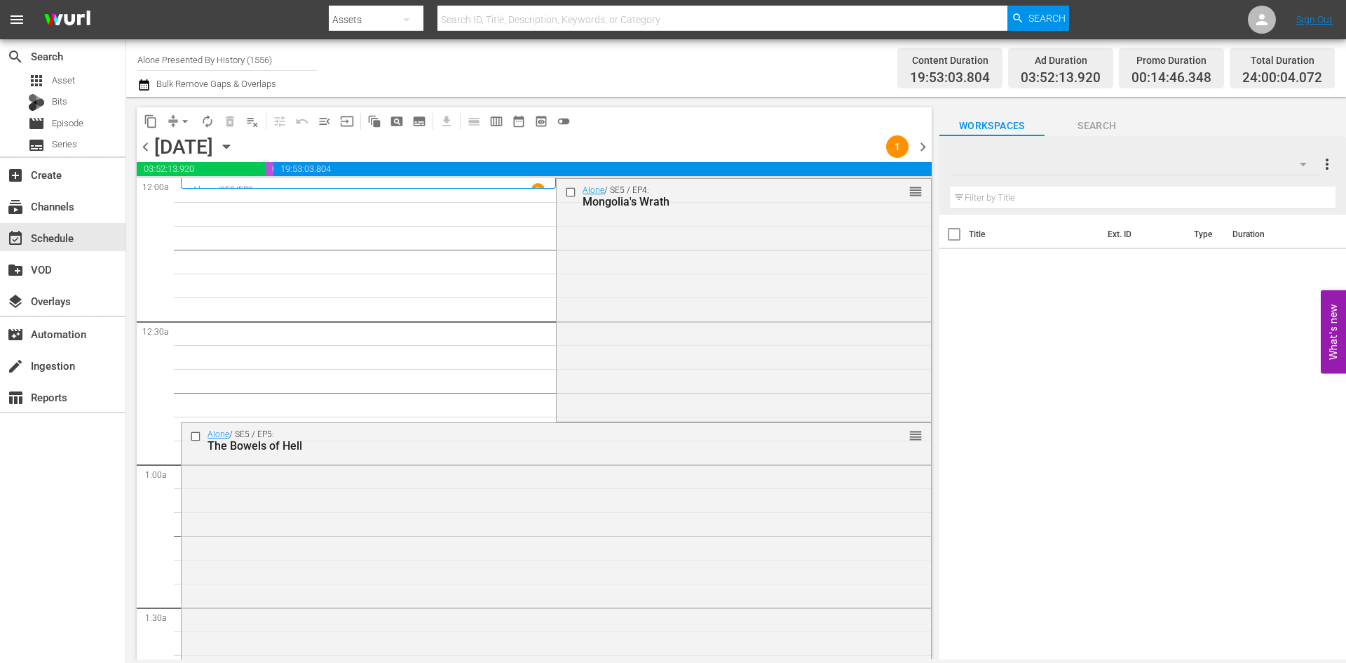
click at [234, 144] on icon "button" at bounding box center [226, 146] width 15 height 15
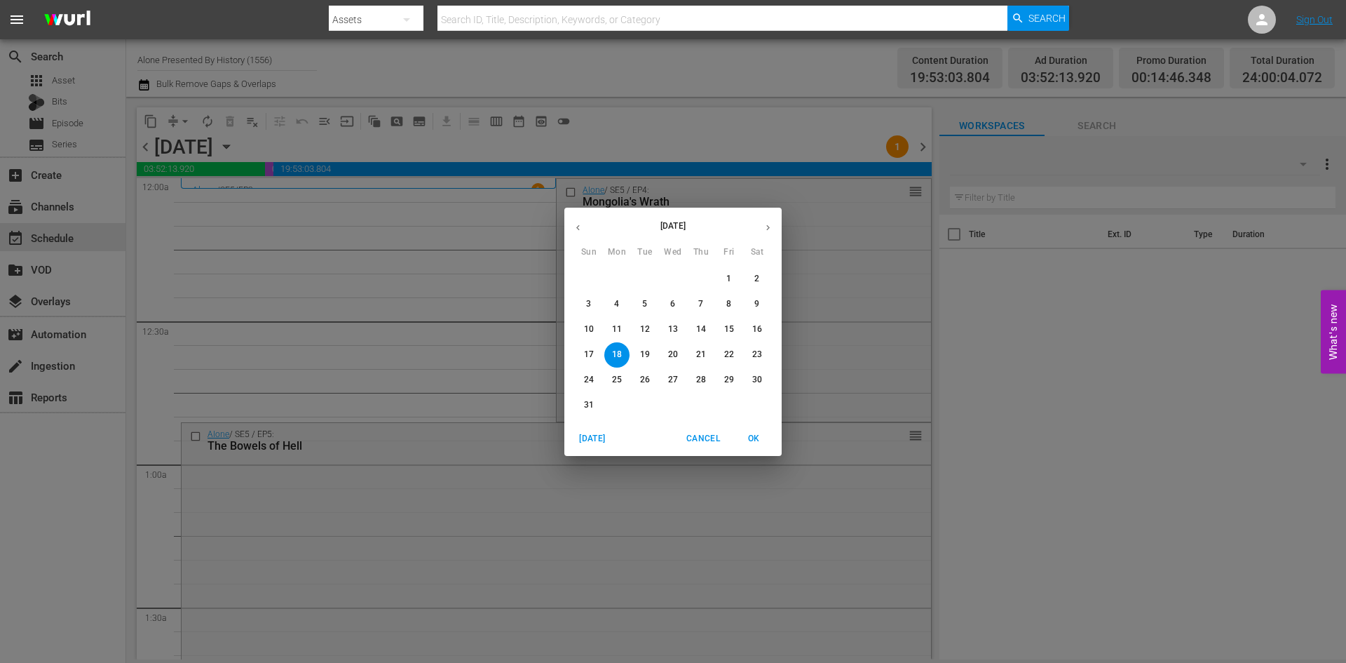
click at [616, 381] on p "25" at bounding box center [617, 380] width 10 height 12
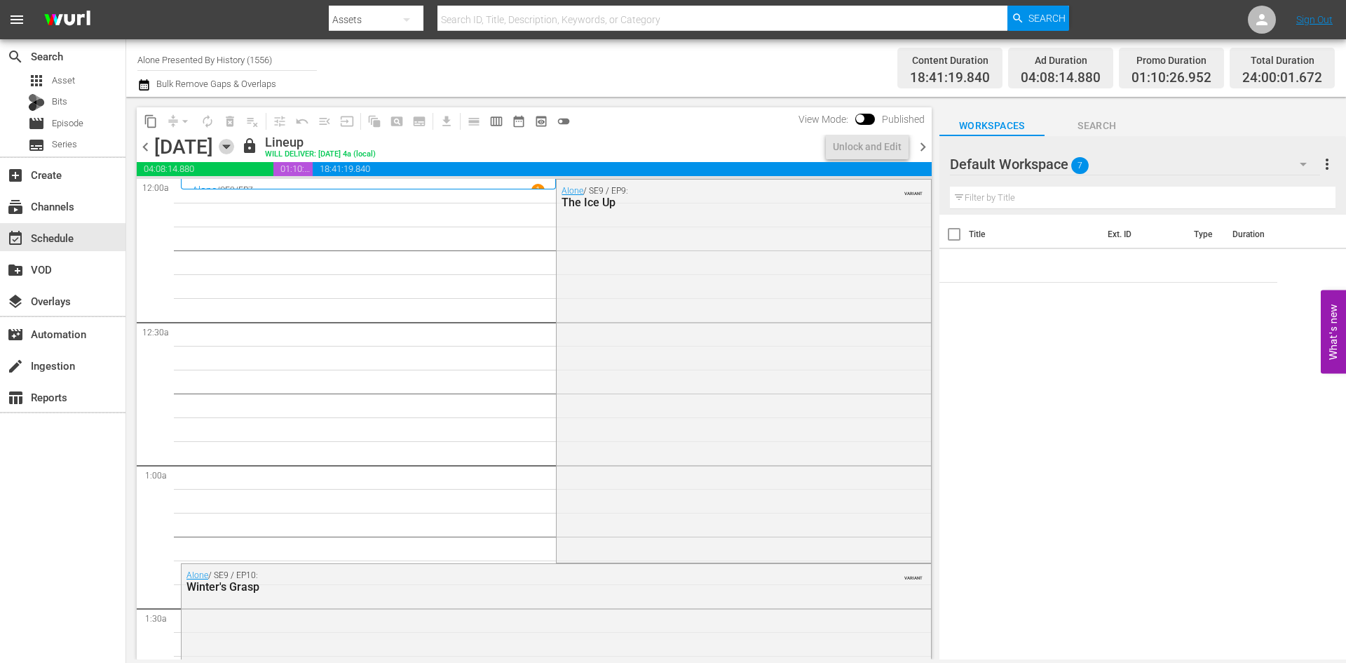
click at [234, 151] on icon "button" at bounding box center [226, 146] width 15 height 15
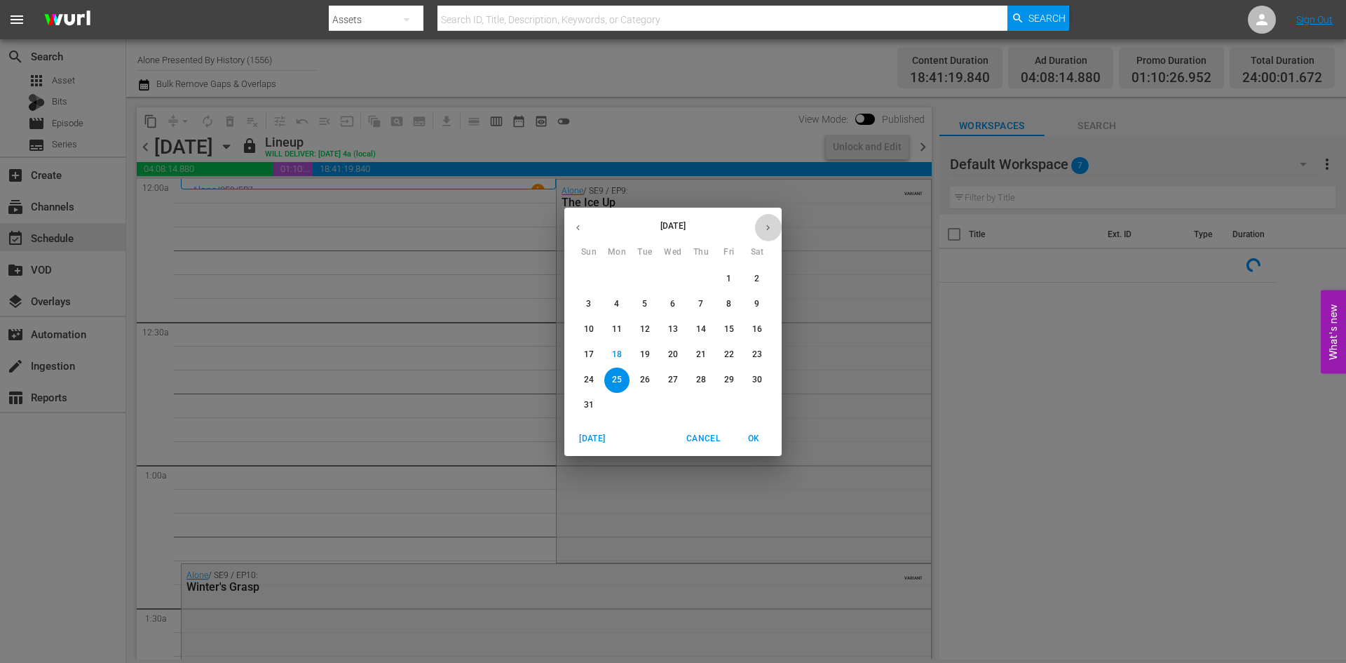
click at [769, 228] on icon "button" at bounding box center [768, 227] width 4 height 6
click at [624, 276] on span "1" at bounding box center [616, 279] width 25 height 12
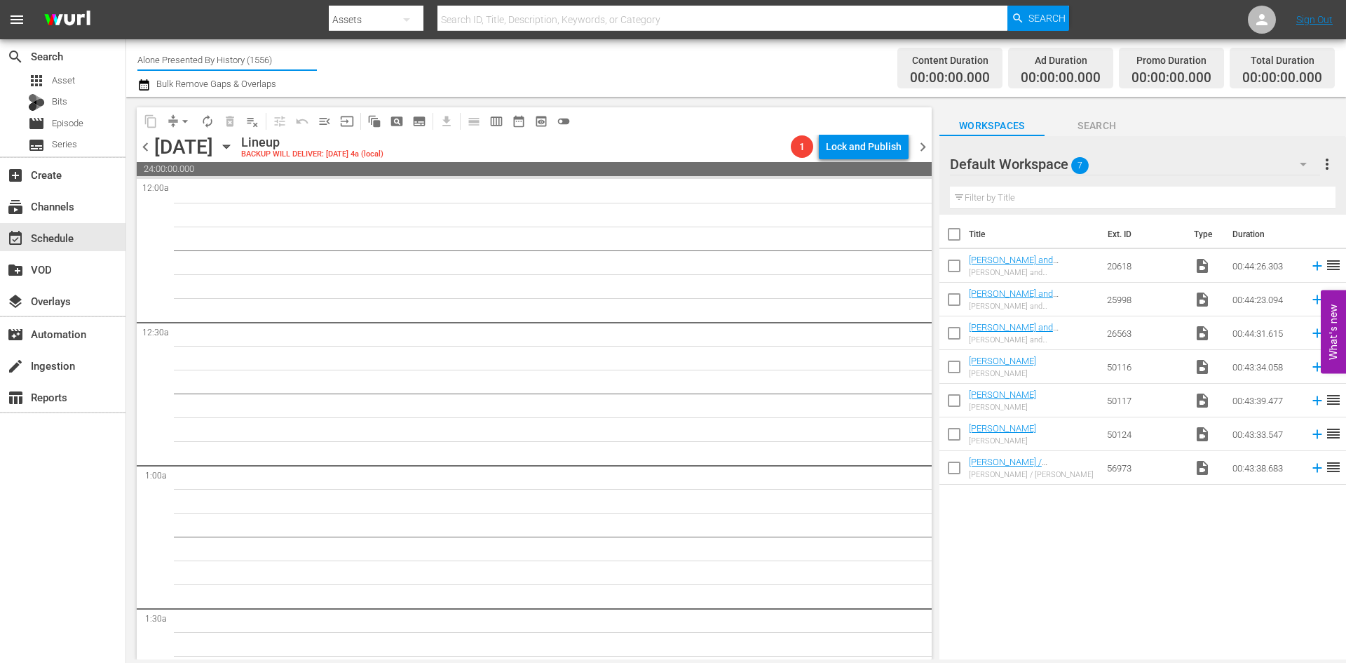
click at [232, 50] on input "Alone Presented By History (1556)" at bounding box center [227, 60] width 180 height 34
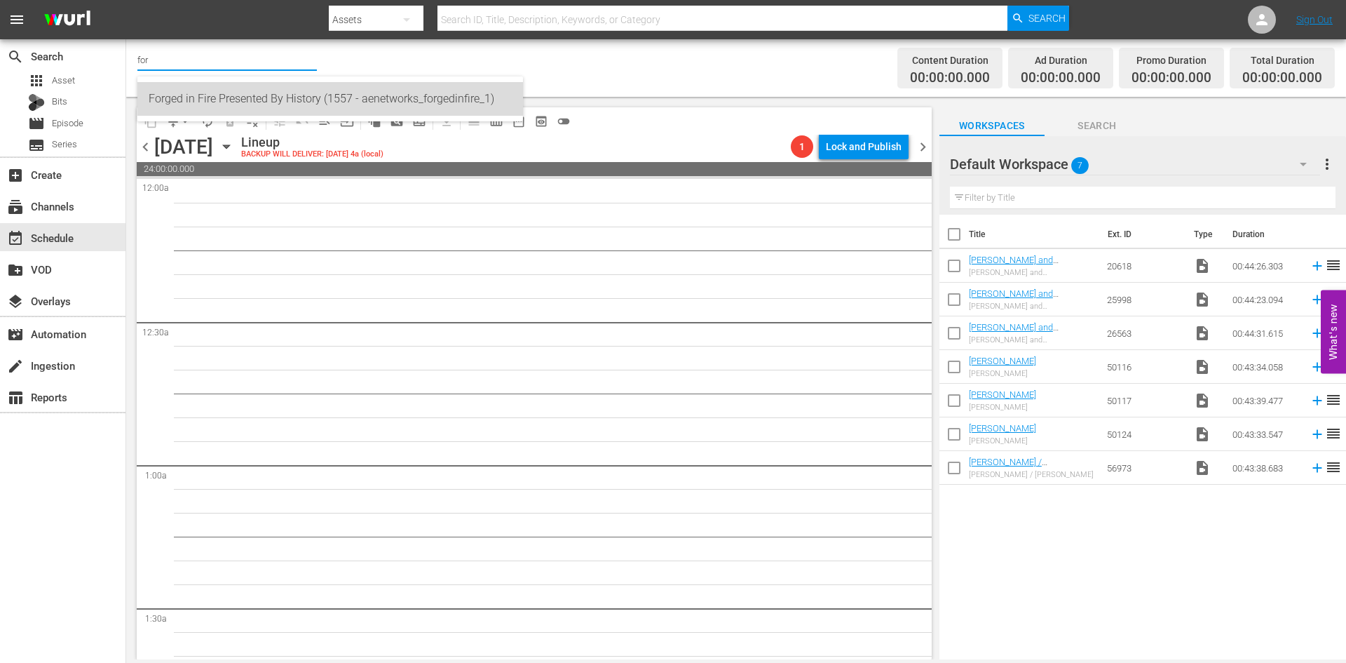
click at [177, 103] on div "Forged in Fire Presented By History (1557 - aenetworks_forgedinfire_1)" at bounding box center [330, 99] width 363 height 34
type input "Forged in Fire Presented By History (1557 - aenetworks_forgedinfire_1)"
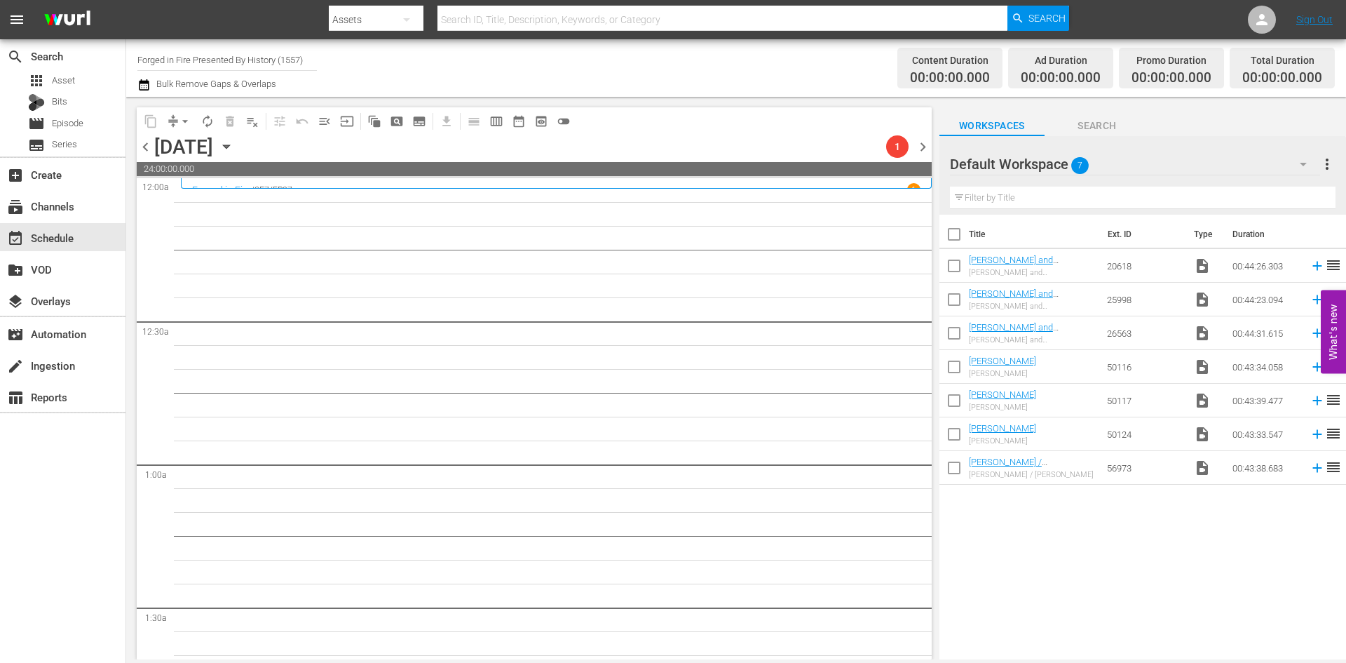
click at [229, 149] on icon "button" at bounding box center [226, 147] width 6 height 4
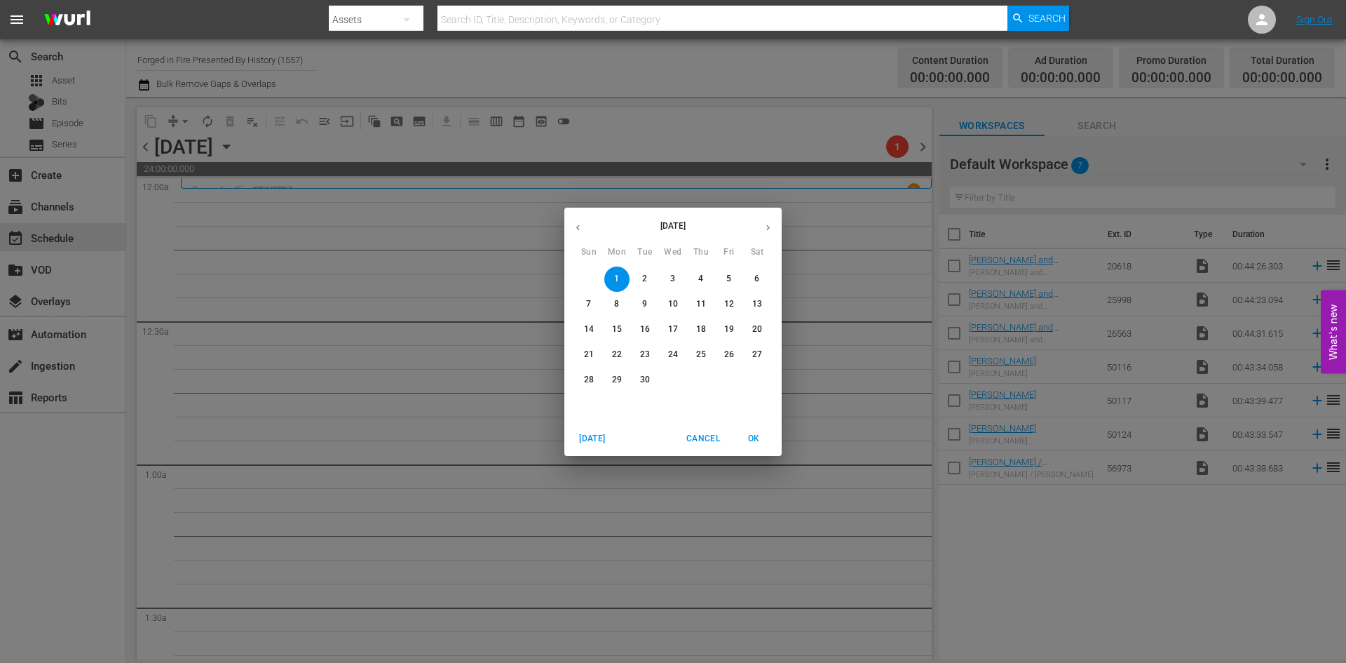
click at [736, 278] on span "5" at bounding box center [729, 279] width 25 height 12
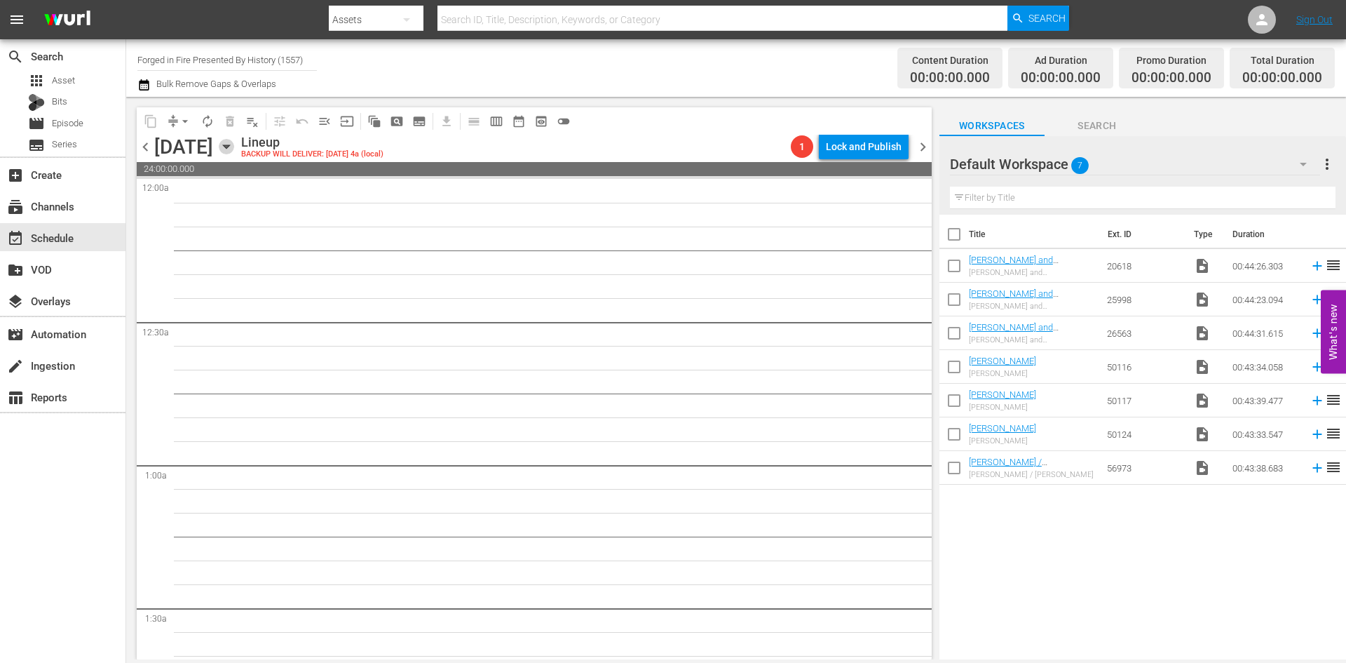
click at [234, 149] on icon "button" at bounding box center [226, 146] width 15 height 15
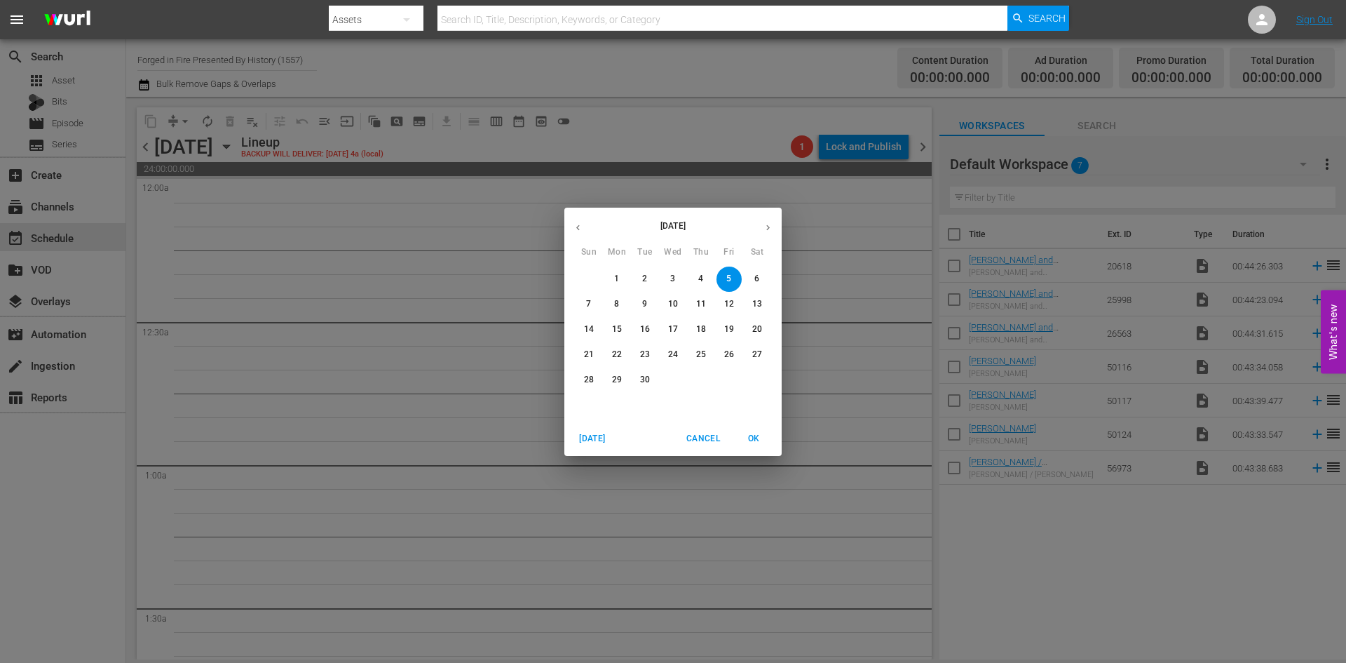
click at [637, 276] on span "2" at bounding box center [645, 279] width 25 height 12
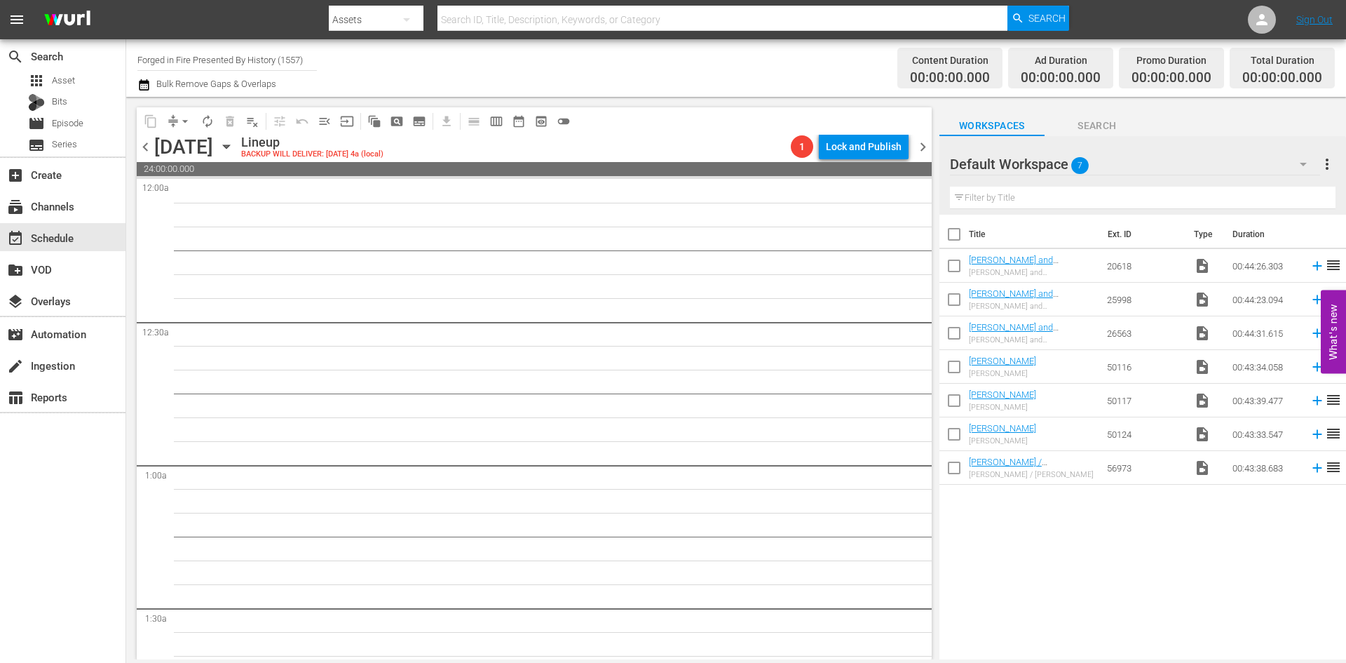
click at [640, 121] on div "content_copy compress arrow_drop_down autorenew_outlined delete_forever_outline…" at bounding box center [534, 120] width 795 height 27
click at [219, 61] on input "Forged in Fire Presented By History (1557)" at bounding box center [227, 60] width 180 height 34
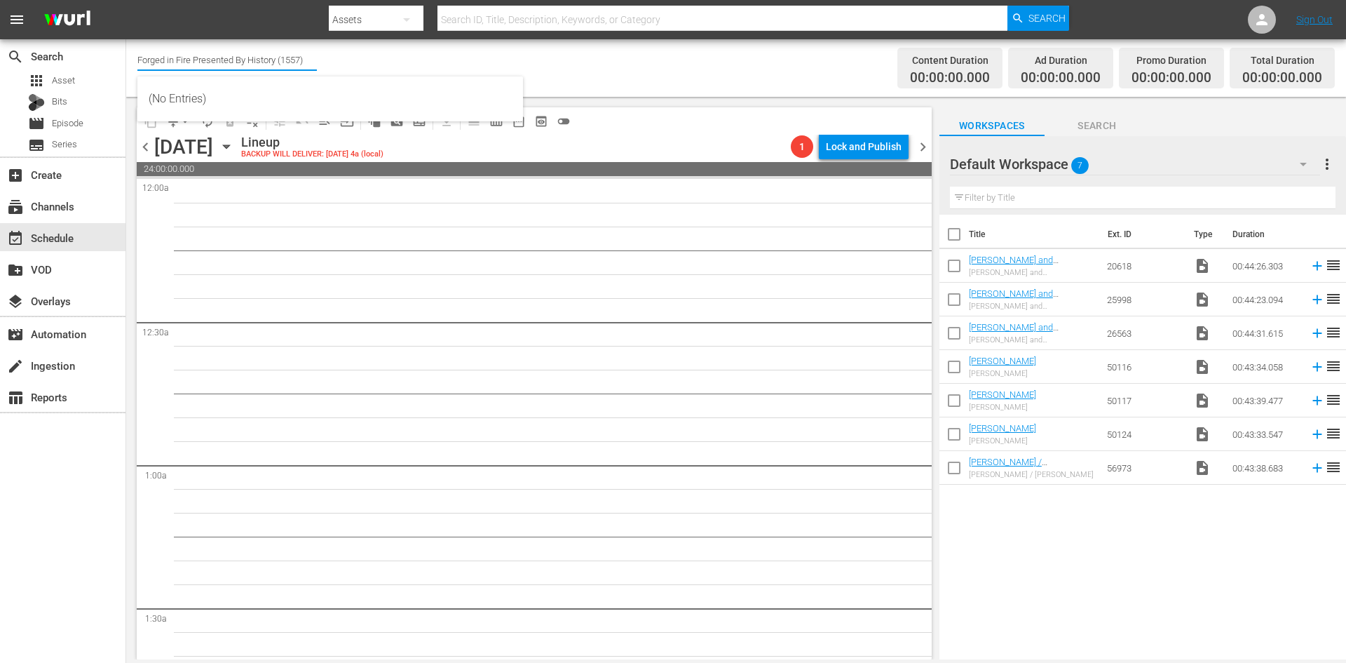
click at [219, 60] on input "Forged in Fire Presented By History (1557)" at bounding box center [227, 60] width 180 height 34
click at [224, 65] on input "Forged in Fire Presented By History (1557)" at bounding box center [227, 60] width 180 height 34
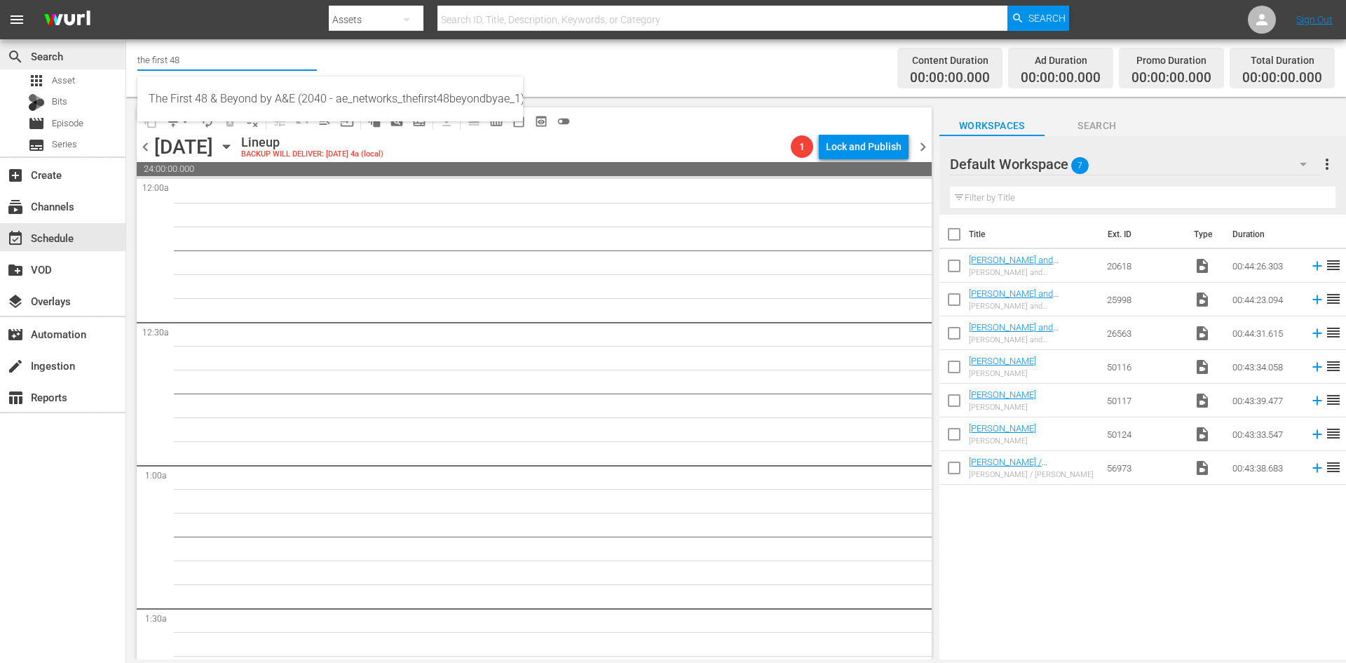
drag, startPoint x: 189, startPoint y: 58, endPoint x: 93, endPoint y: 53, distance: 96.9
click at [126, 0] on div "search Search apps Asset Bits movie Episode subtitles Series add_box Create sub…" at bounding box center [736, 0] width 1220 height 0
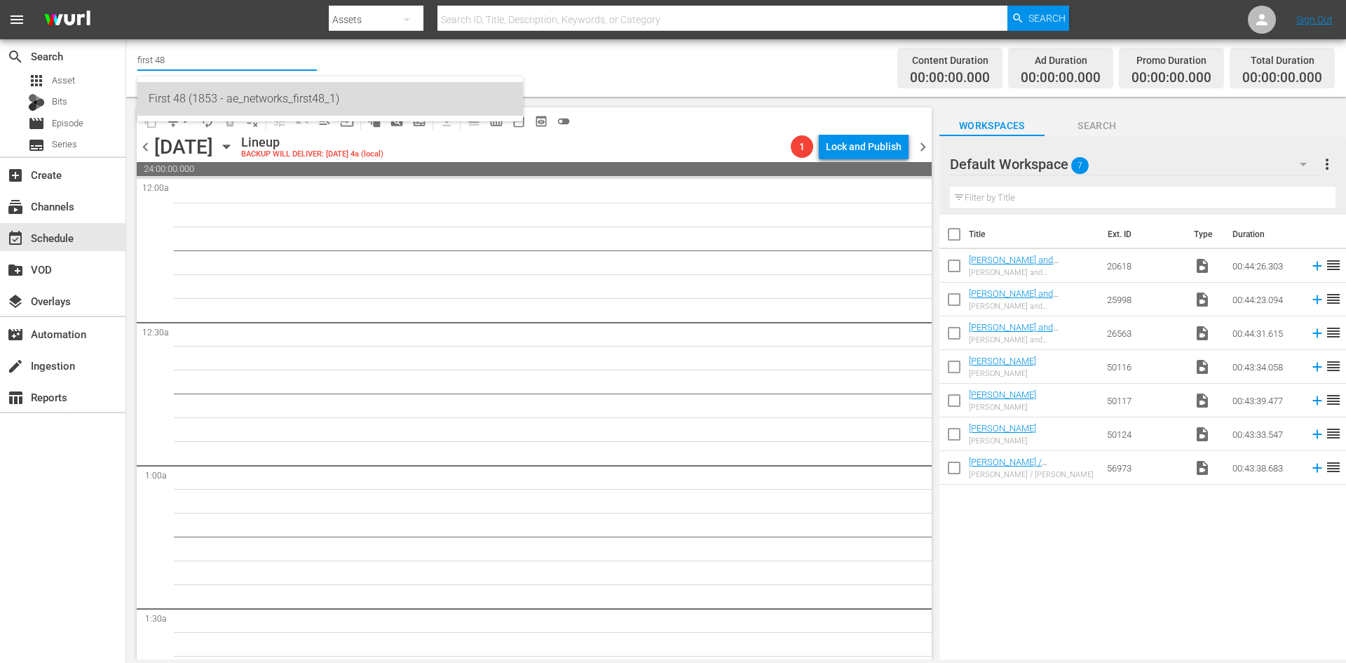
click at [273, 104] on div "First 48 (1853 - ae_networks_first48_1)" at bounding box center [330, 99] width 363 height 34
type input "First 48 (1853 - ae_networks_first48_1)"
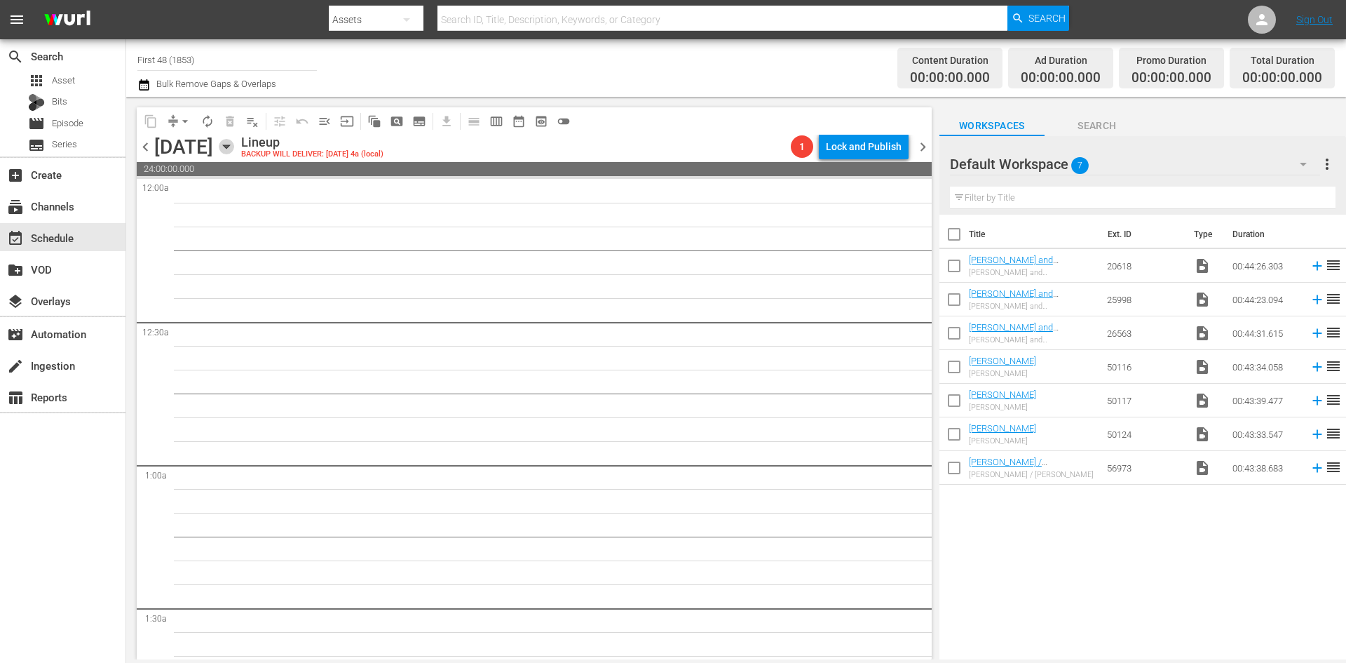
click at [234, 149] on icon "button" at bounding box center [226, 146] width 15 height 15
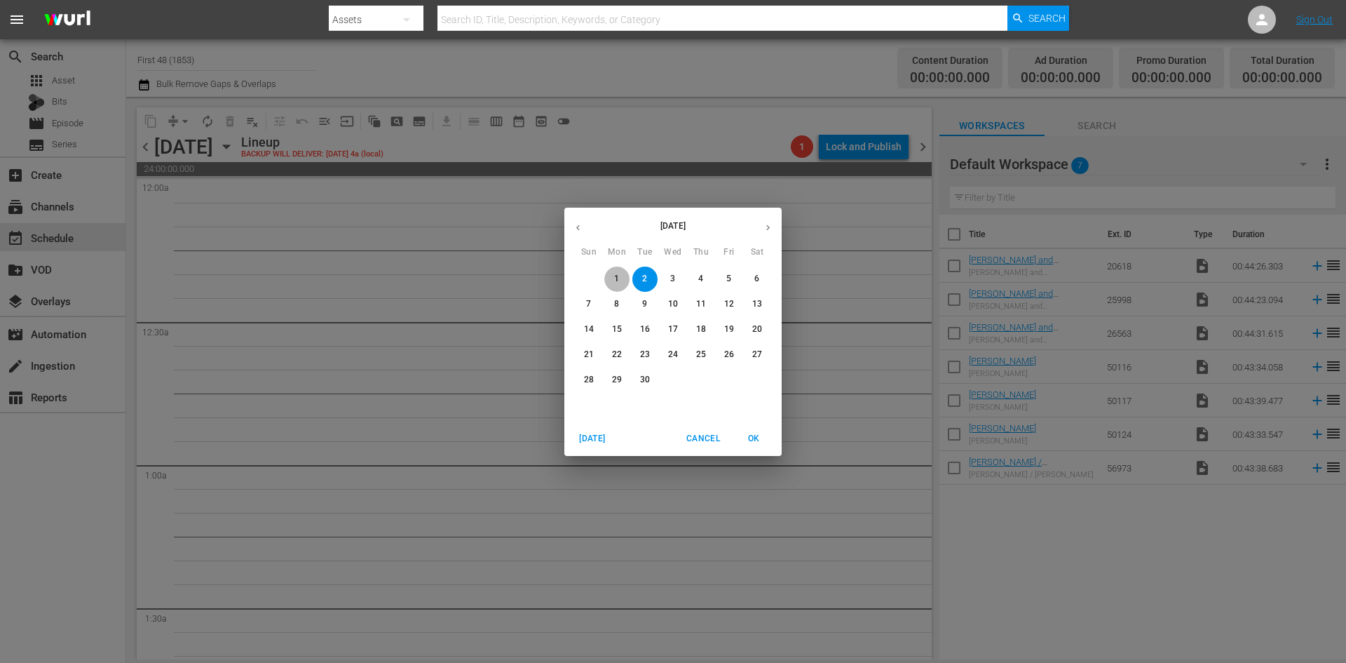
click at [614, 279] on span "1" at bounding box center [616, 279] width 25 height 12
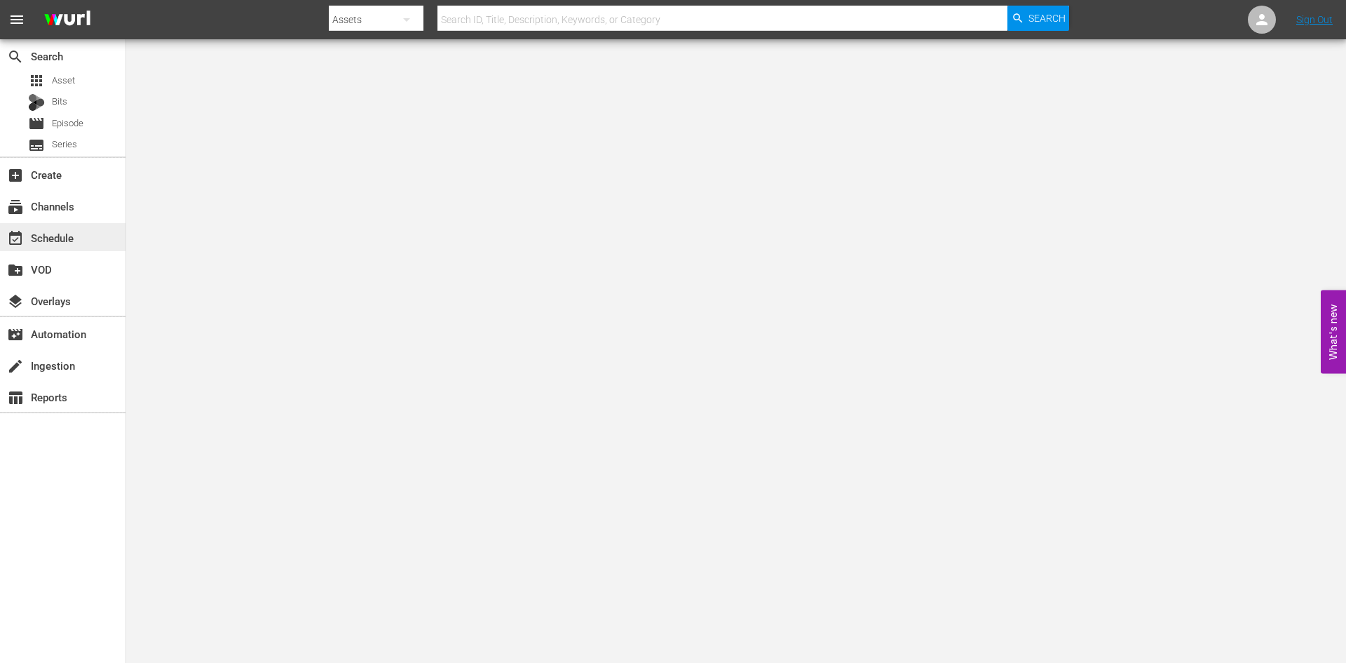
click at [55, 234] on div "event_available Schedule" at bounding box center [39, 235] width 79 height 13
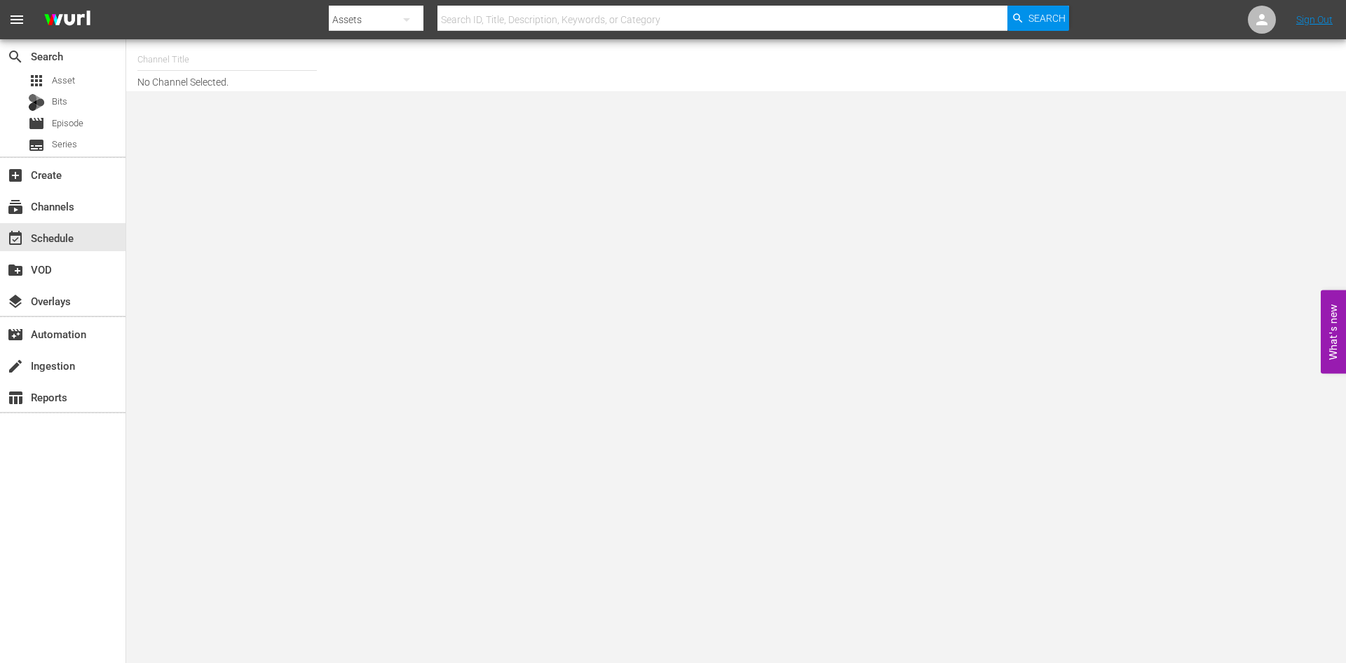
click at [148, 65] on input "text" at bounding box center [227, 60] width 180 height 34
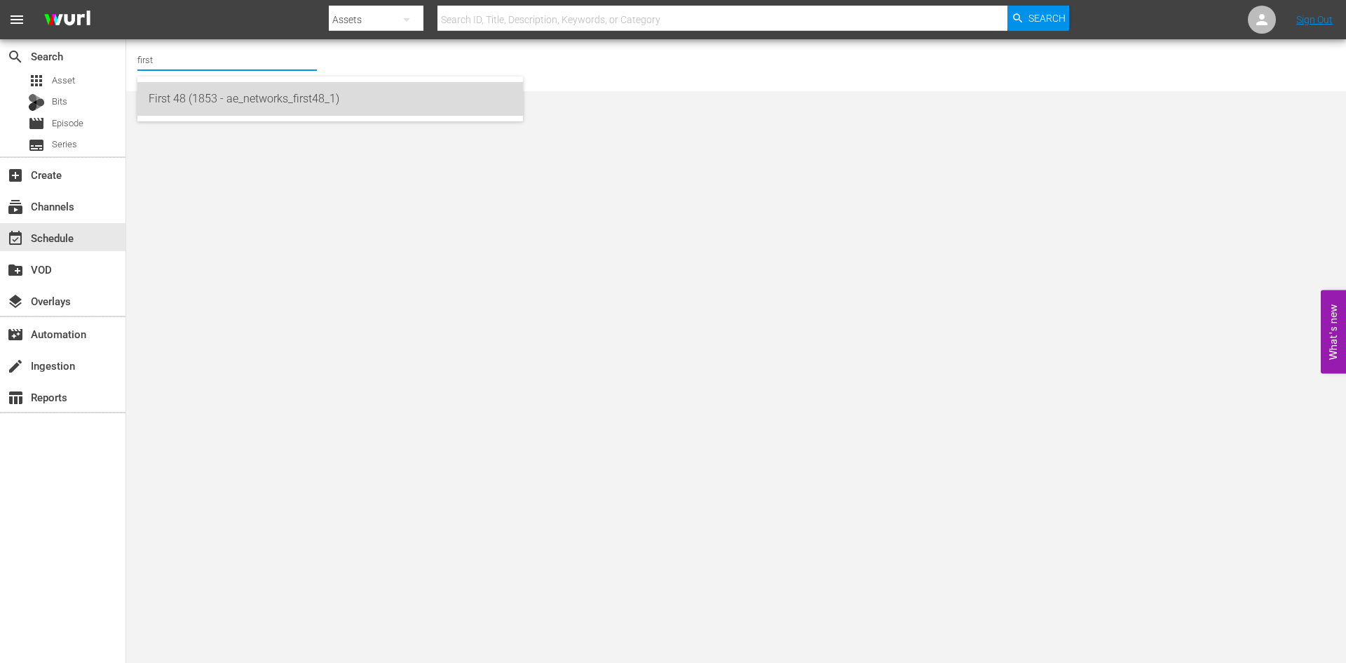
click at [165, 98] on div "First 48 (1853 - ae_networks_first48_1)" at bounding box center [330, 99] width 363 height 34
type input "First 48 (1853 - ae_networks_first48_1)"
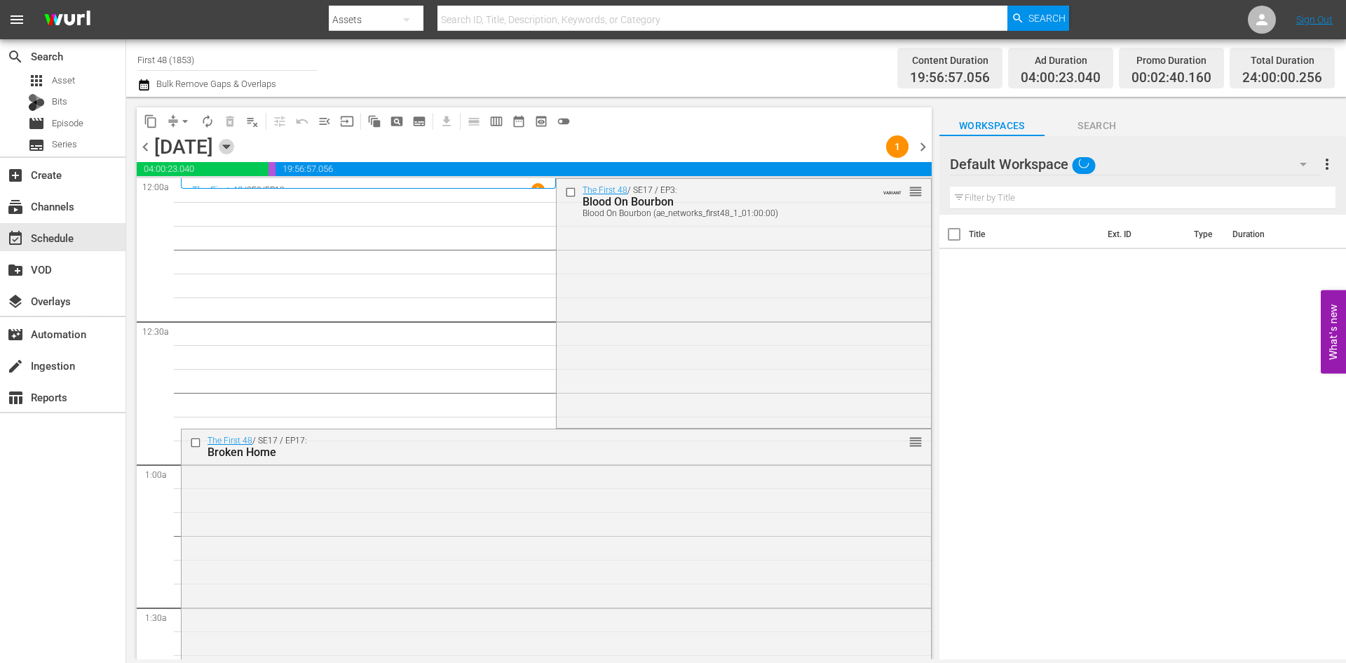
click at [234, 149] on icon "button" at bounding box center [226, 146] width 15 height 15
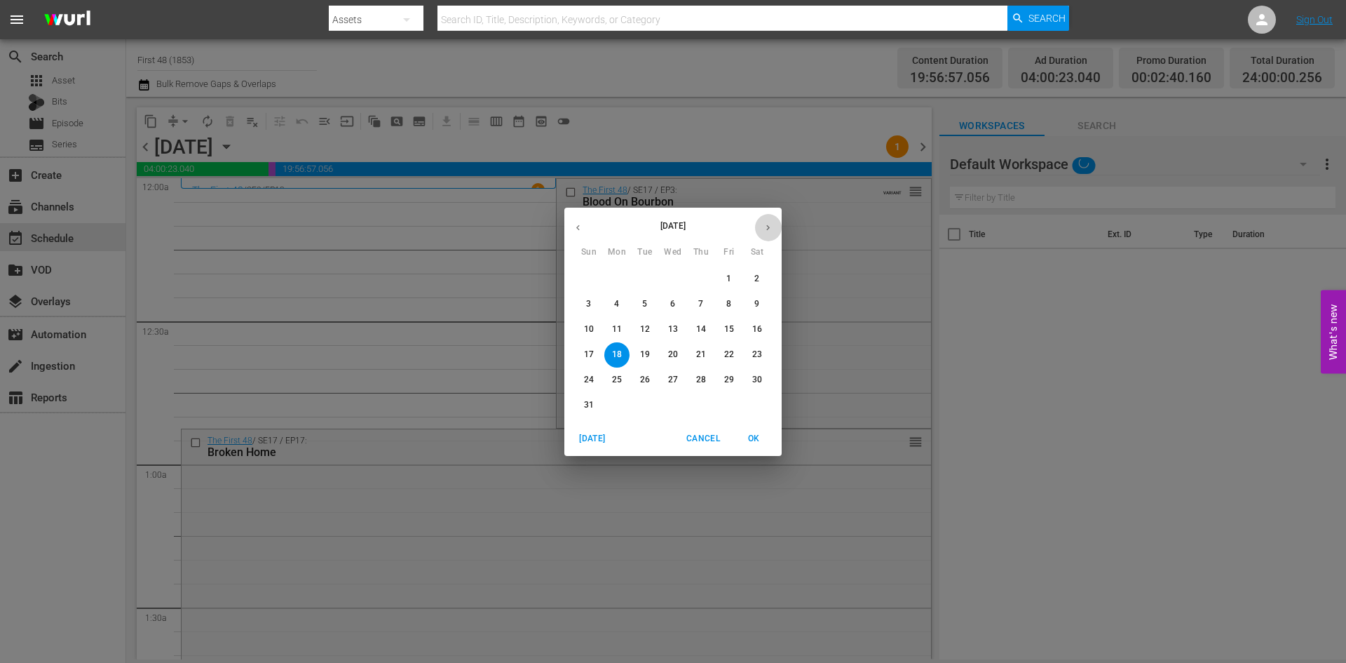
click at [769, 233] on button "button" at bounding box center [768, 227] width 27 height 27
click at [618, 281] on p "1" at bounding box center [616, 279] width 5 height 12
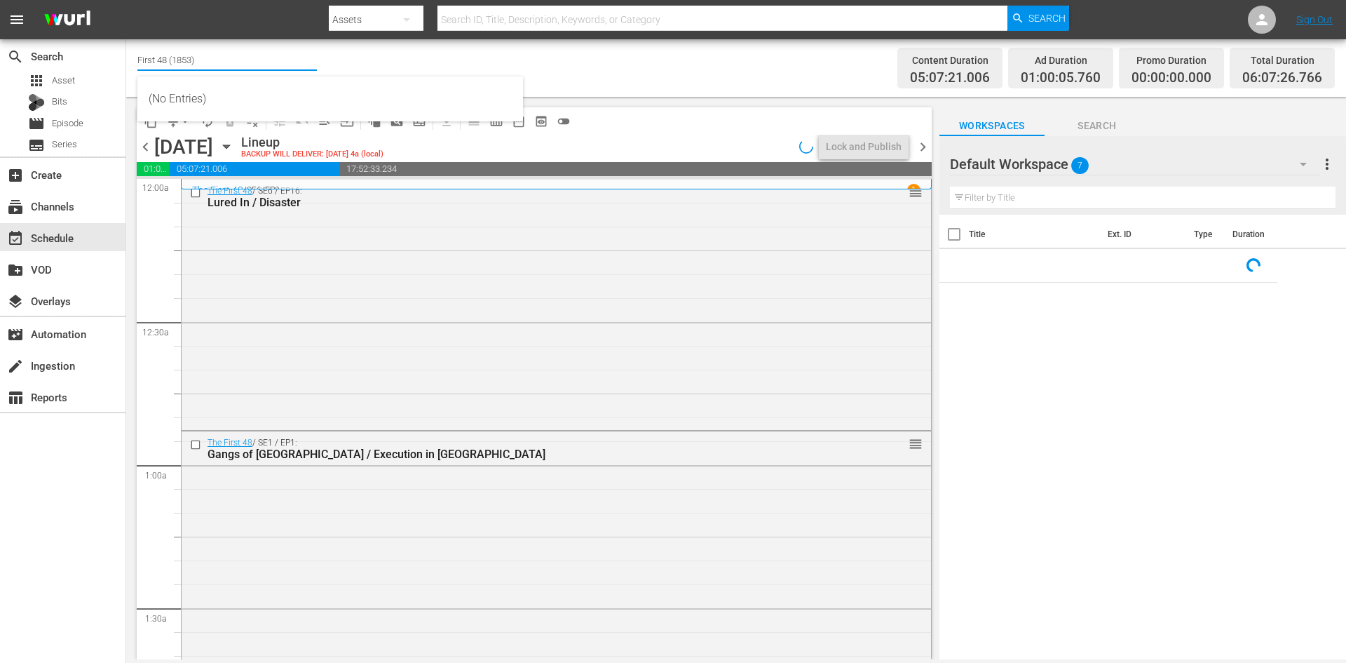
click at [162, 64] on input "First 48 (1853)" at bounding box center [227, 60] width 180 height 34
click at [162, 62] on input "First 48 (1853)" at bounding box center [227, 60] width 180 height 34
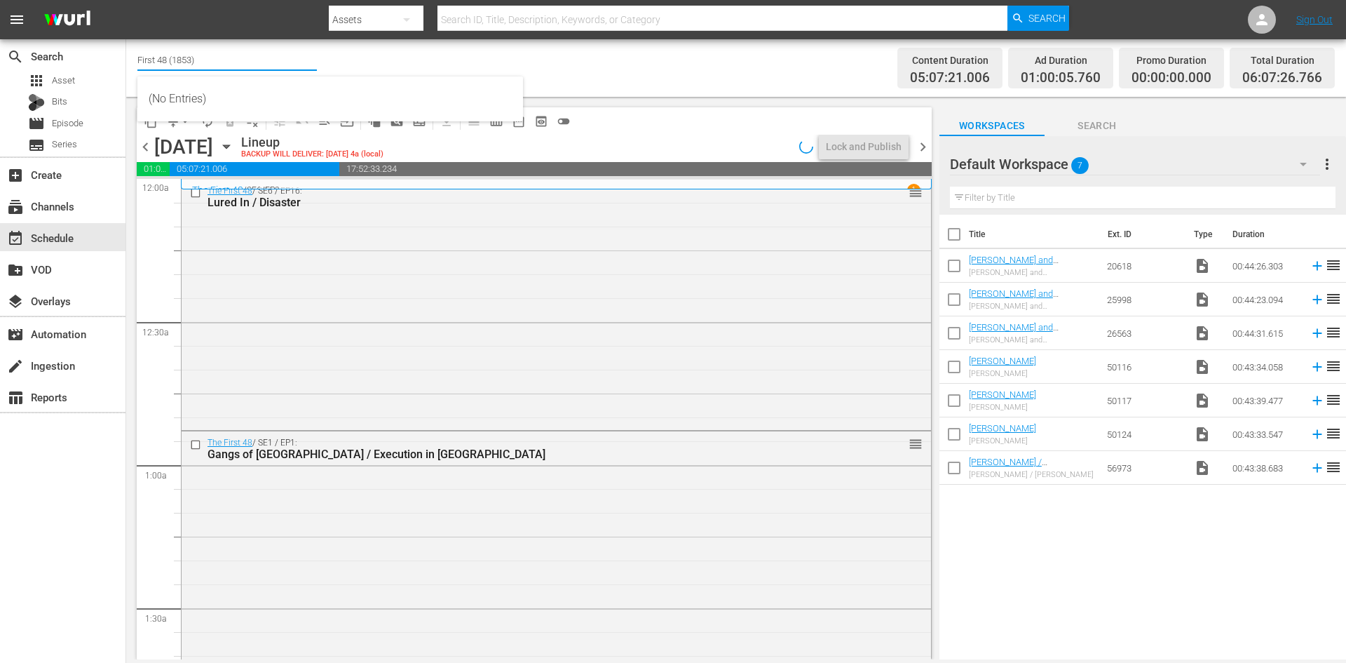
click at [162, 62] on input "First 48 (1853)" at bounding box center [227, 60] width 180 height 34
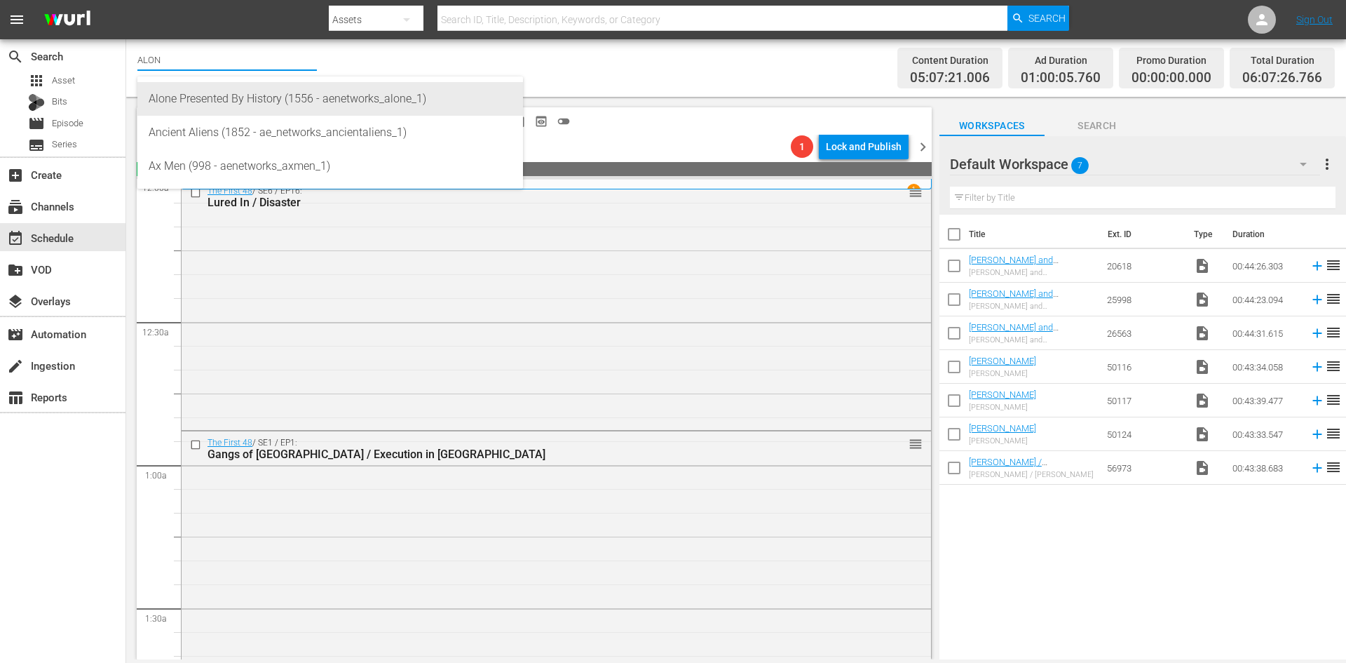
click at [224, 104] on div "Alone Presented By History (1556 - aenetworks_alone_1)" at bounding box center [330, 99] width 363 height 34
type input "Alone Presented By History (1556 - aenetworks_alone_1)"
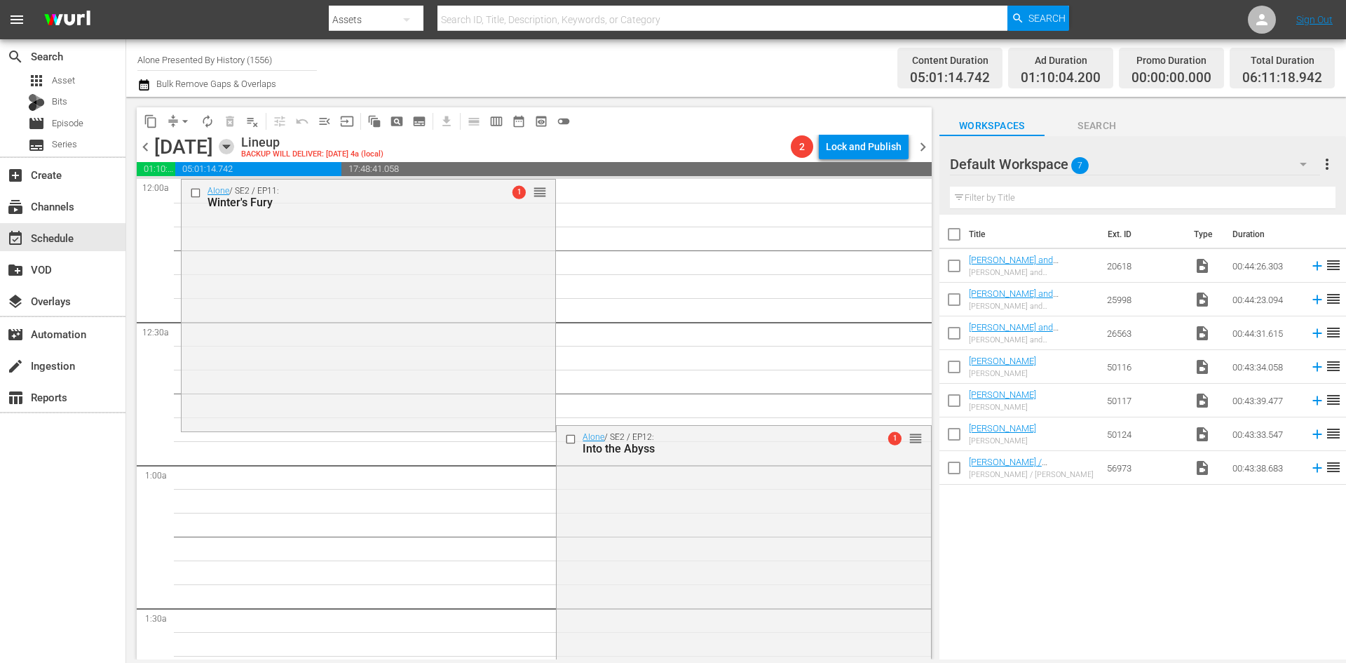
click at [229, 146] on icon "button" at bounding box center [226, 147] width 6 height 4
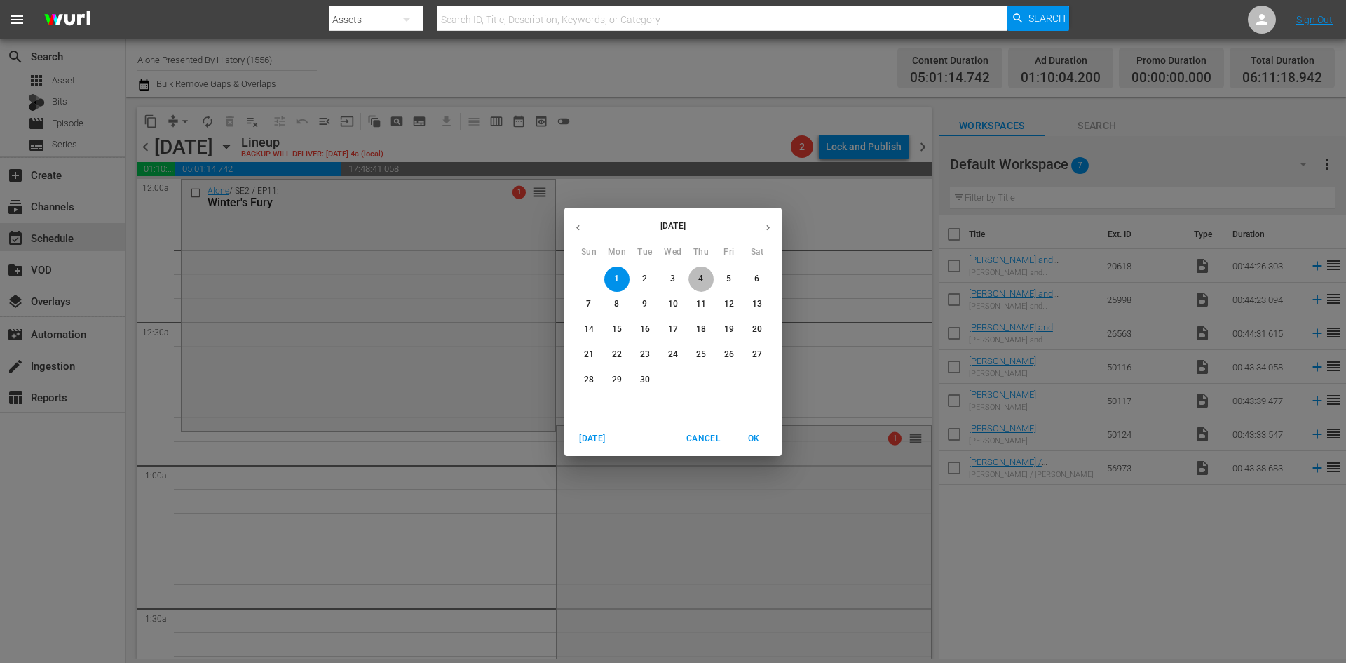
click at [712, 280] on span "4" at bounding box center [701, 279] width 25 height 12
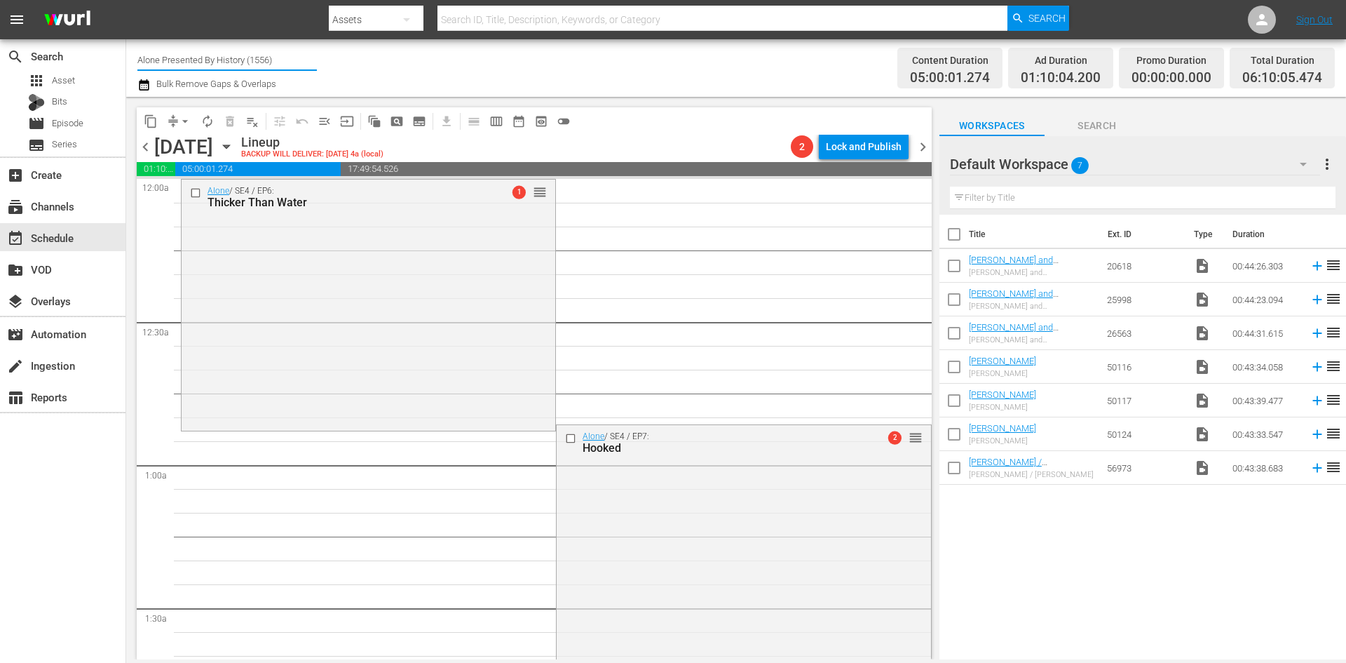
click at [207, 64] on input "Alone Presented By History (1556)" at bounding box center [227, 60] width 180 height 34
click at [207, 63] on input "Alone Presented By History (1556)" at bounding box center [227, 60] width 180 height 34
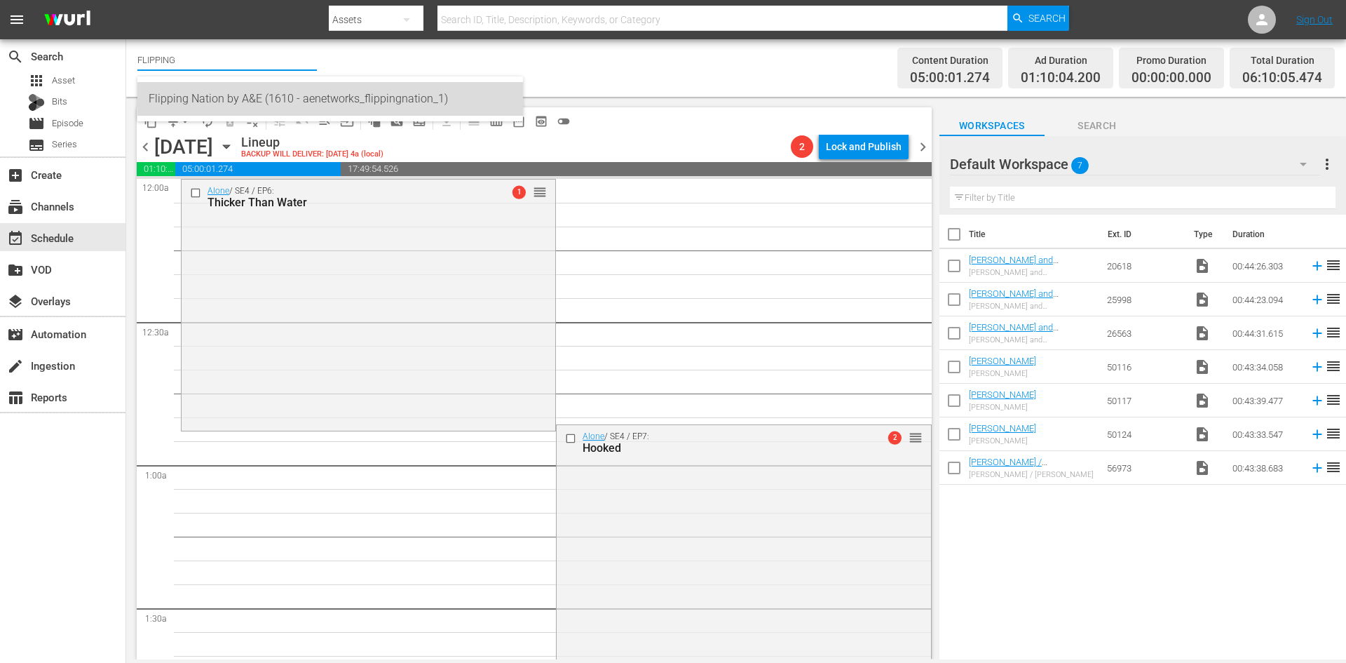
click at [188, 100] on div "Flipping Nation by A&E (1610 - aenetworks_flippingnation_1)" at bounding box center [330, 99] width 363 height 34
type input "Flipping Nation by A&E (1610 - aenetworks_flippingnation_1)"
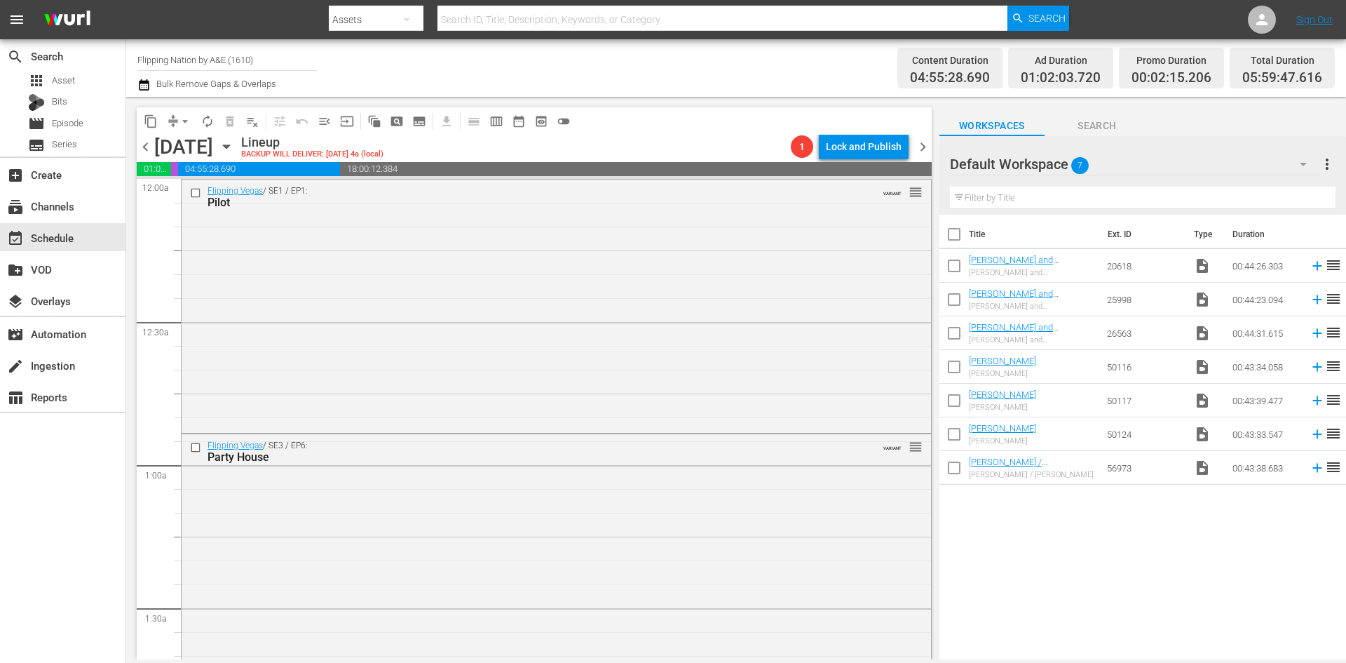
click at [234, 145] on icon "button" at bounding box center [226, 146] width 15 height 15
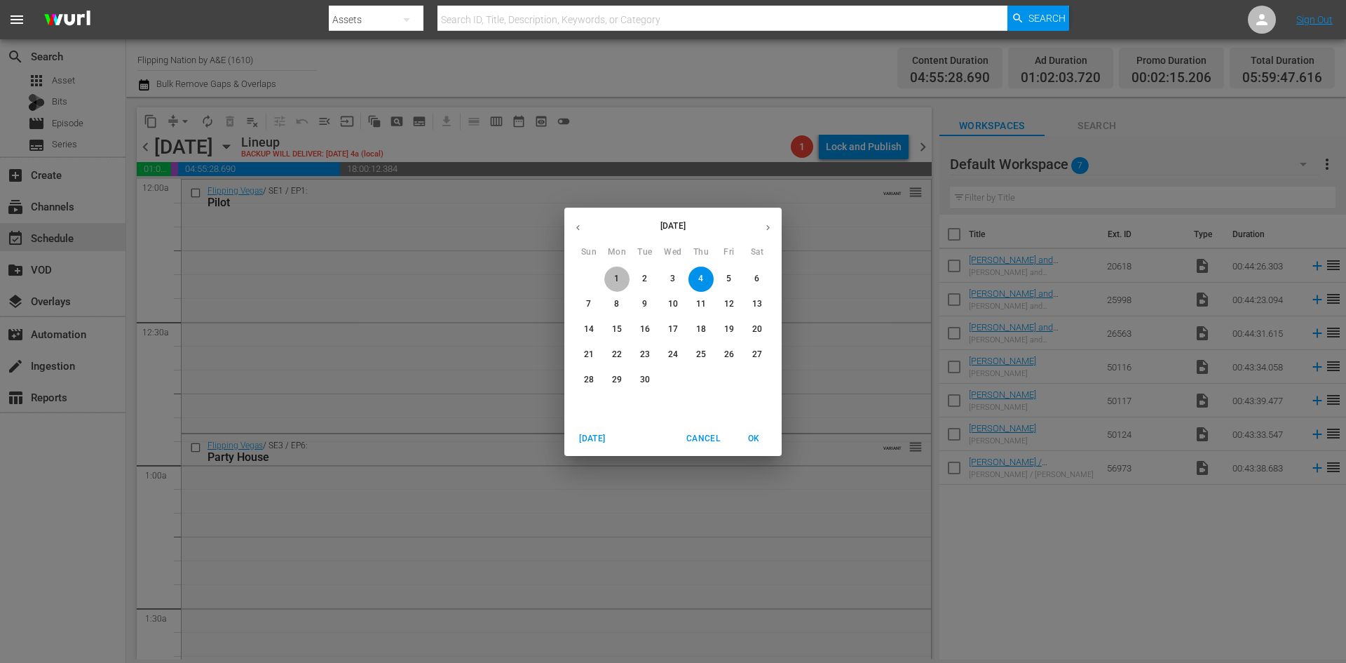
click at [612, 276] on span "1" at bounding box center [616, 279] width 25 height 12
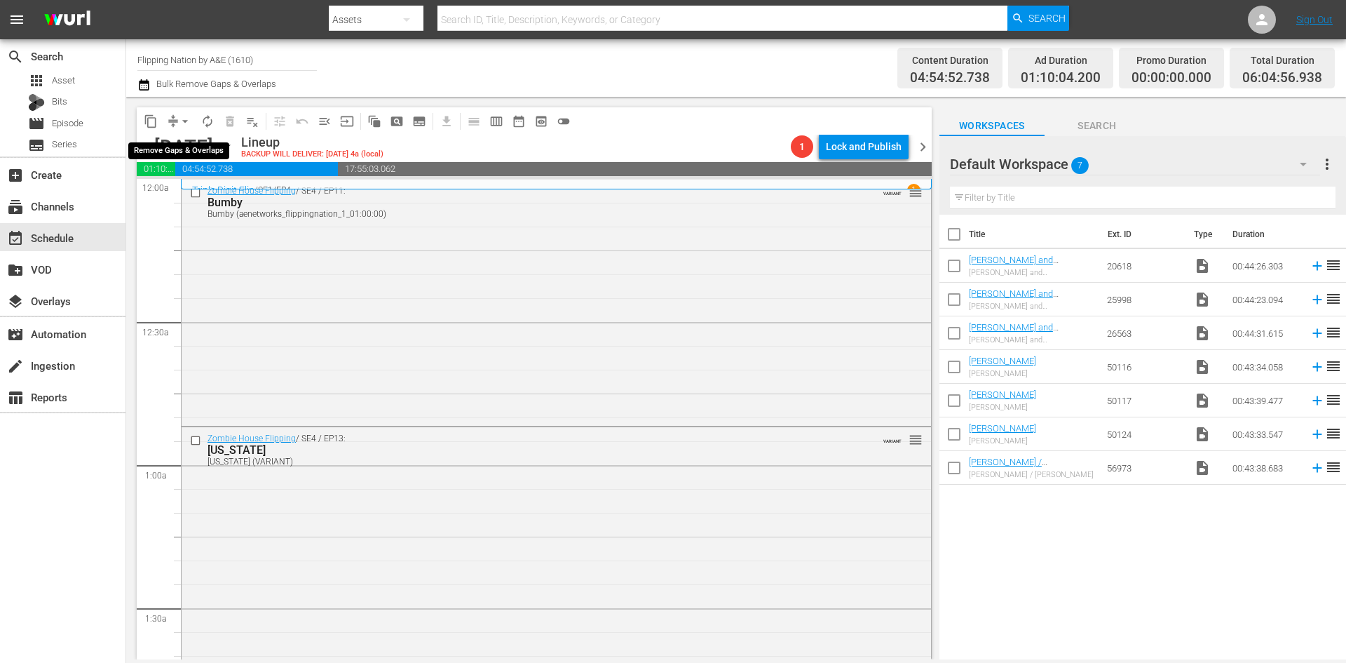
click at [181, 117] on span "arrow_drop_down" at bounding box center [185, 121] width 14 height 14
click at [175, 155] on li "Align to Midnight" at bounding box center [185, 149] width 147 height 23
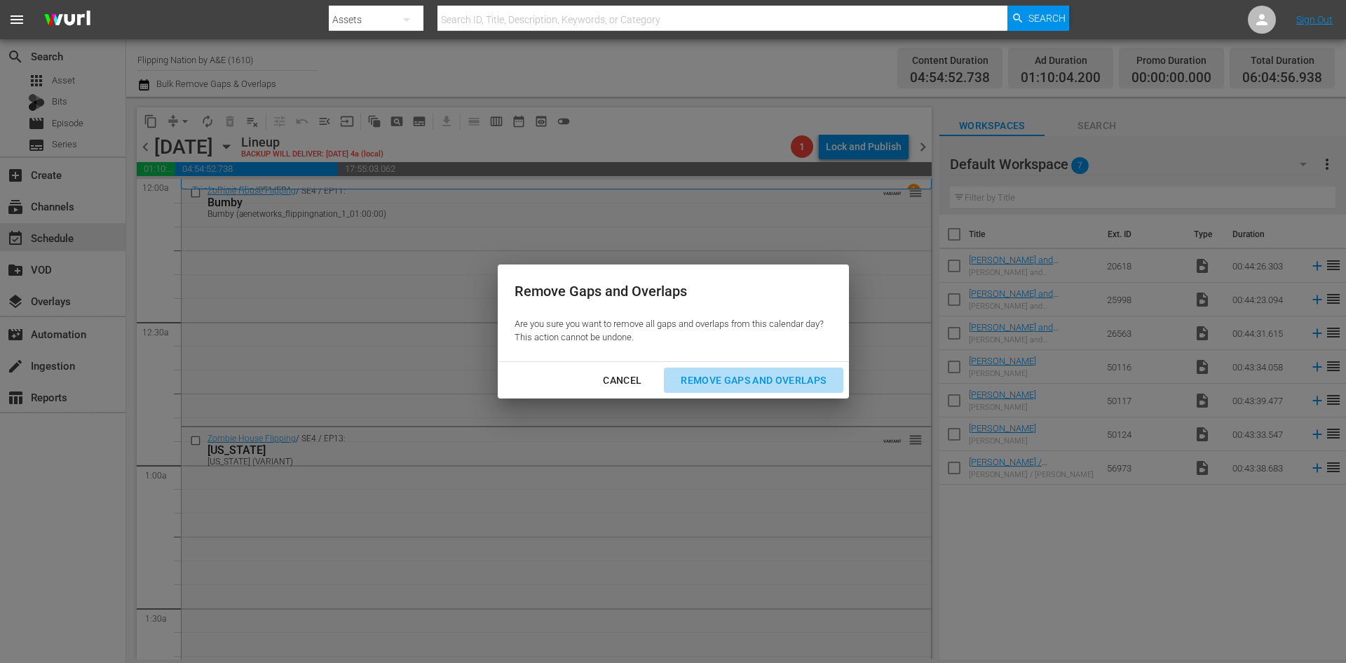
click at [701, 378] on div "Remove Gaps and Overlaps" at bounding box center [754, 381] width 168 height 18
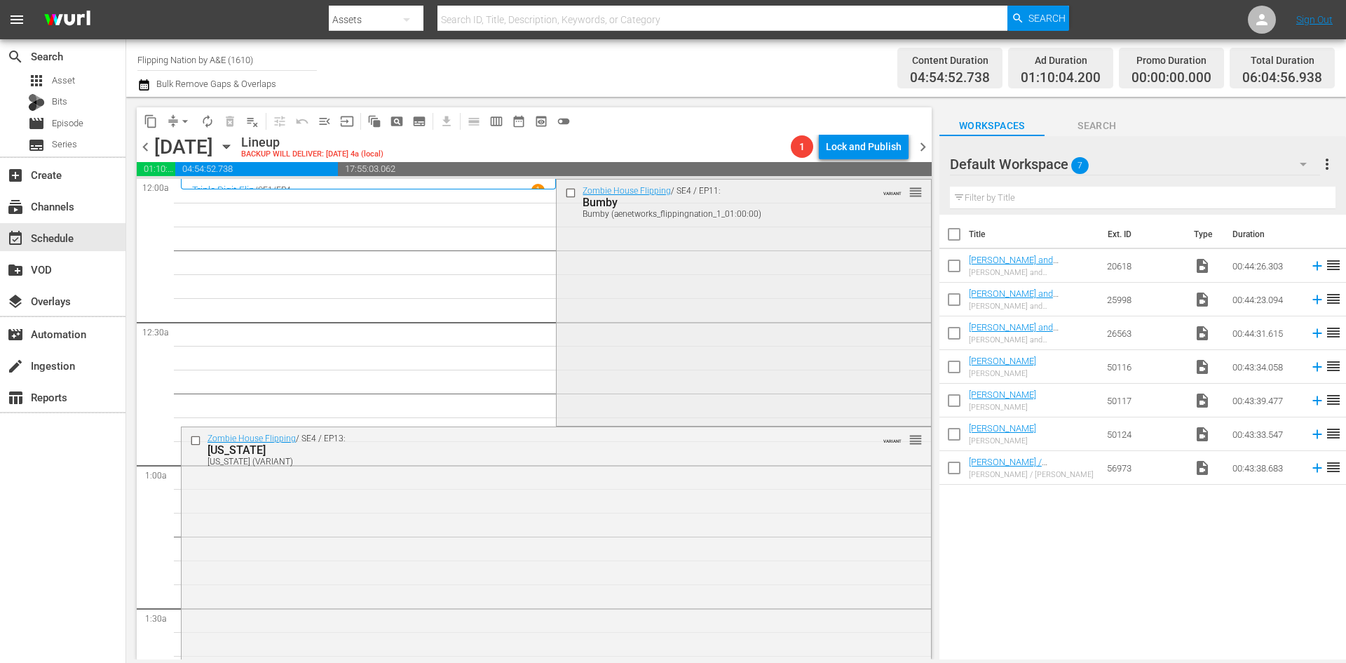
click at [700, 293] on div "Zombie House Flipping / SE4 / EP11: Bumby Bumby (aenetworks_flippingnation_1_01…" at bounding box center [744, 301] width 374 height 243
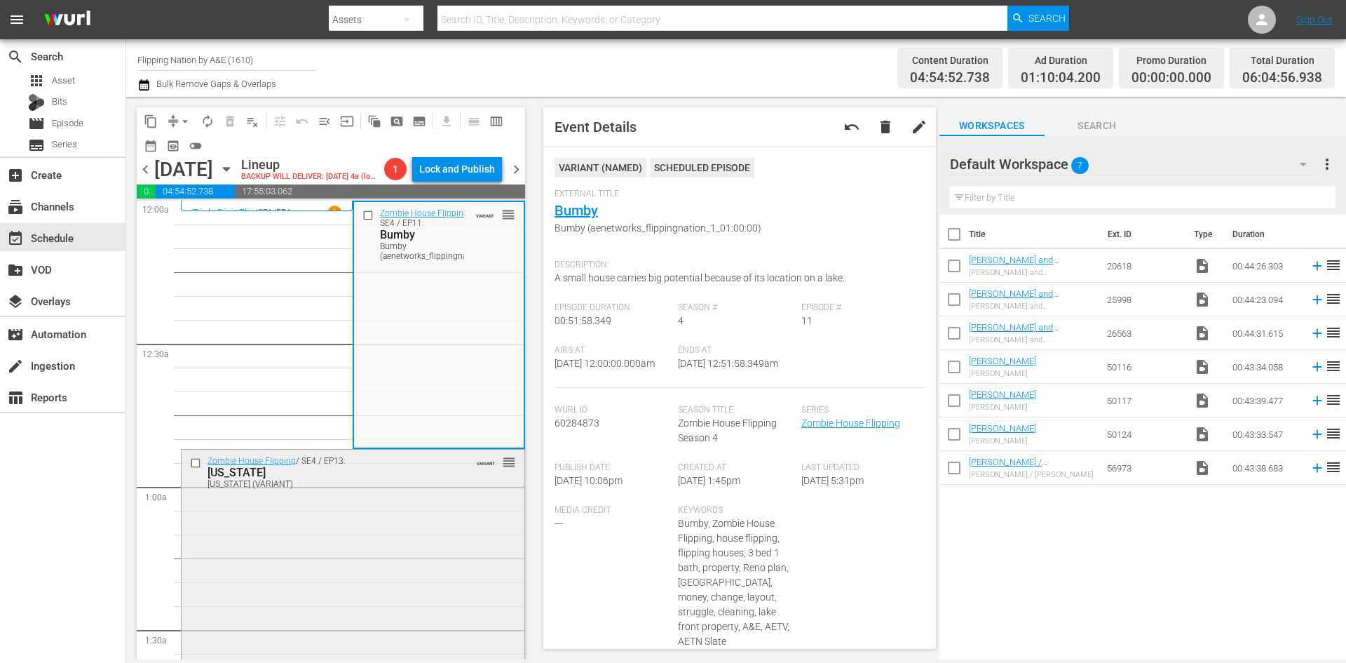
click at [334, 562] on div "Zombie House Flipping / SE4 / EP13: Minnesota Minnesota (VARIANT) VARIANT reord…" at bounding box center [353, 570] width 343 height 241
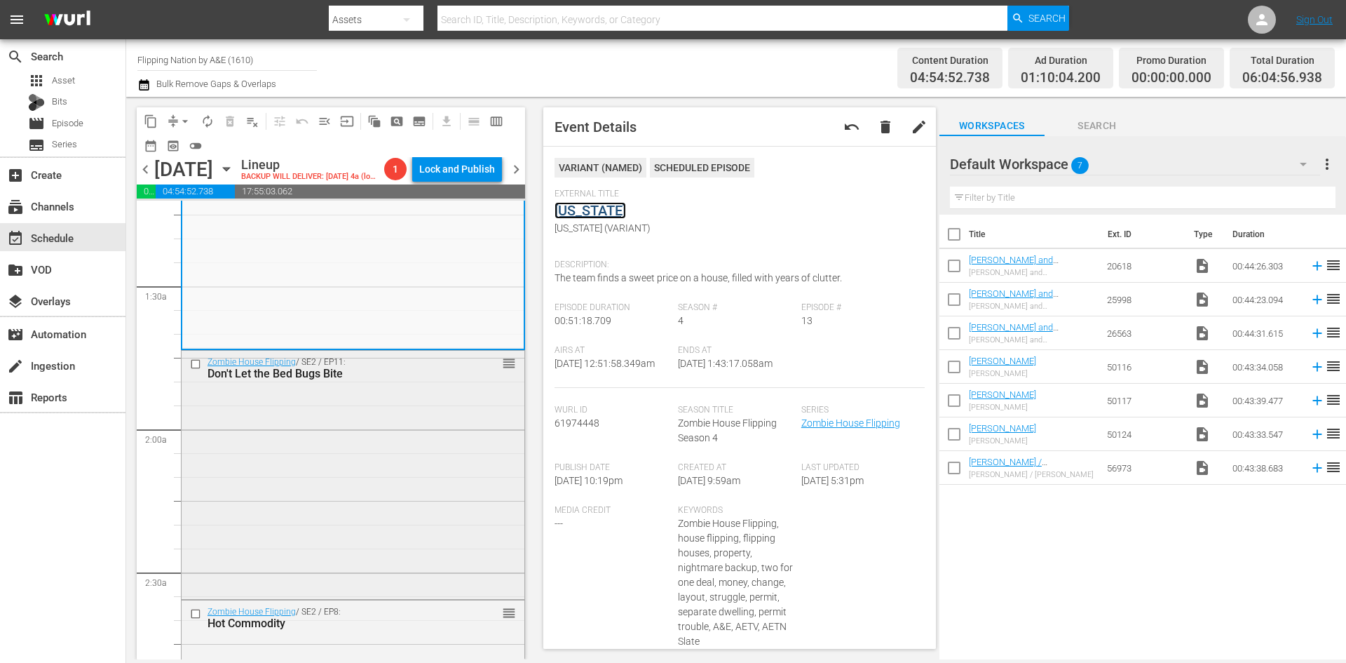
scroll to position [351, 0]
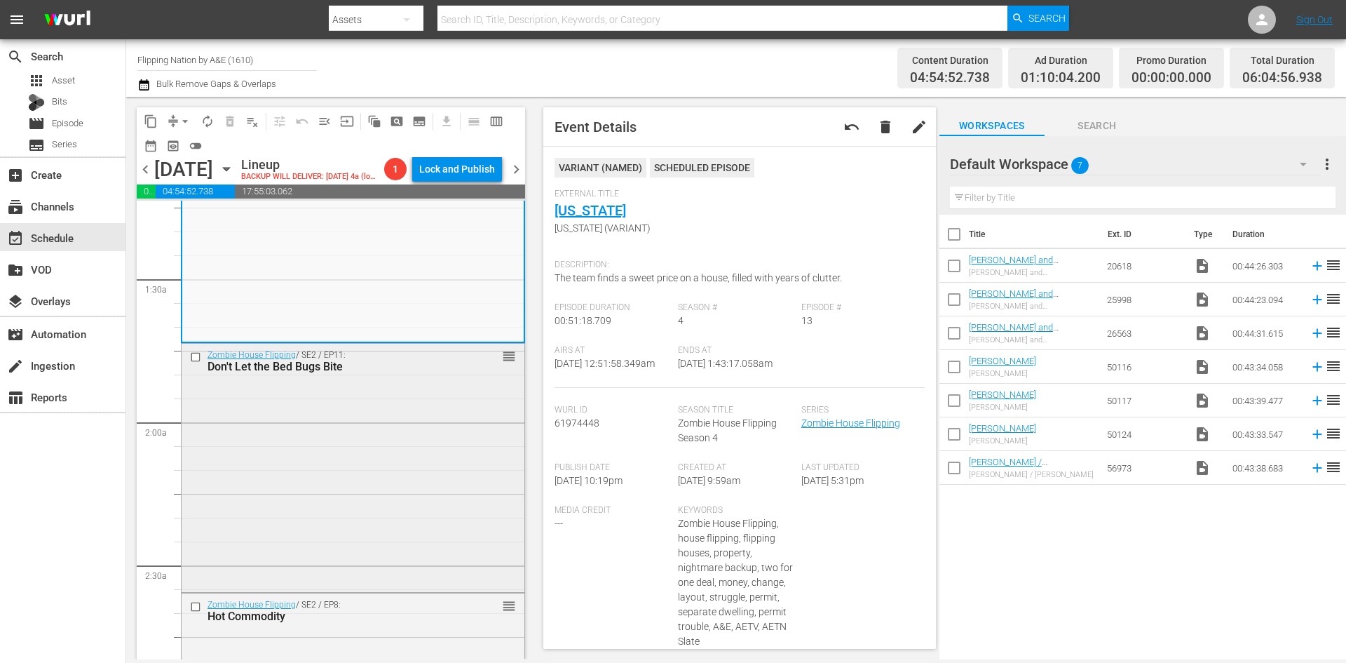
click at [419, 443] on div "Zombie House Flipping / SE2 / EP11: Don't Let the Bed Bugs Bite reorder" at bounding box center [353, 467] width 343 height 246
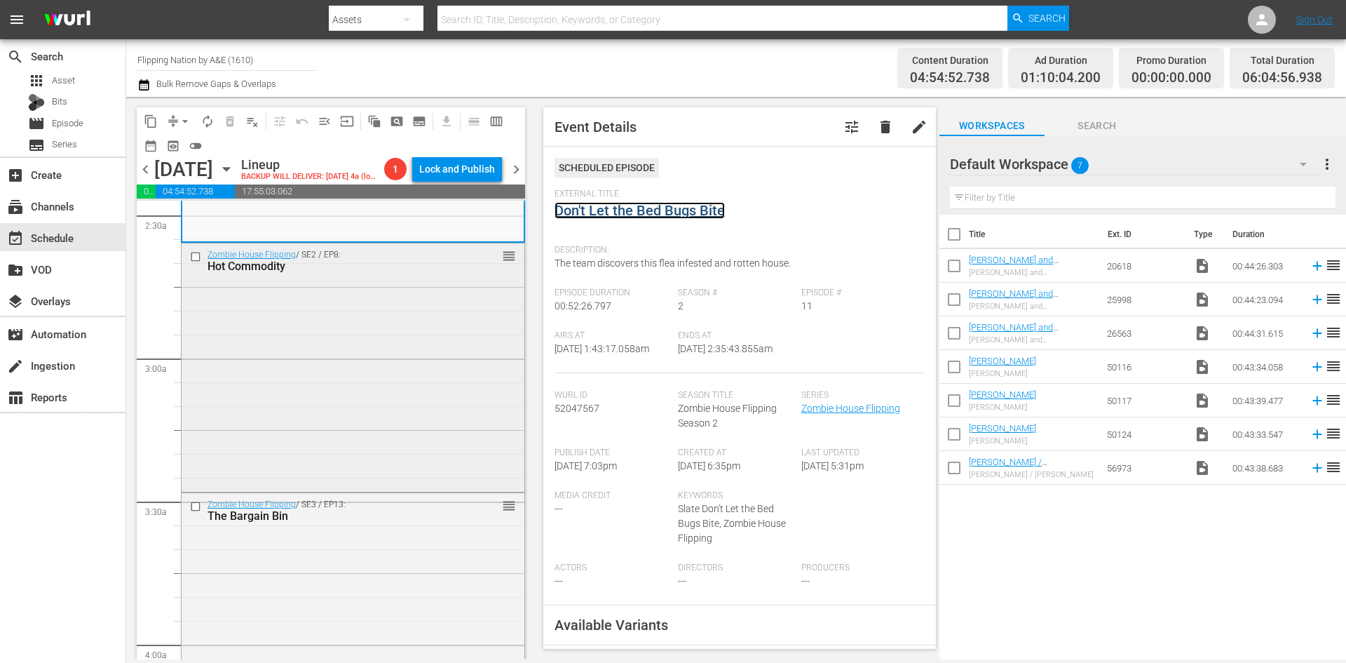
scroll to position [701, 0]
click at [404, 425] on div "Zombie House Flipping / SE2 / EP8: Hot Commodity reorder" at bounding box center [353, 365] width 343 height 245
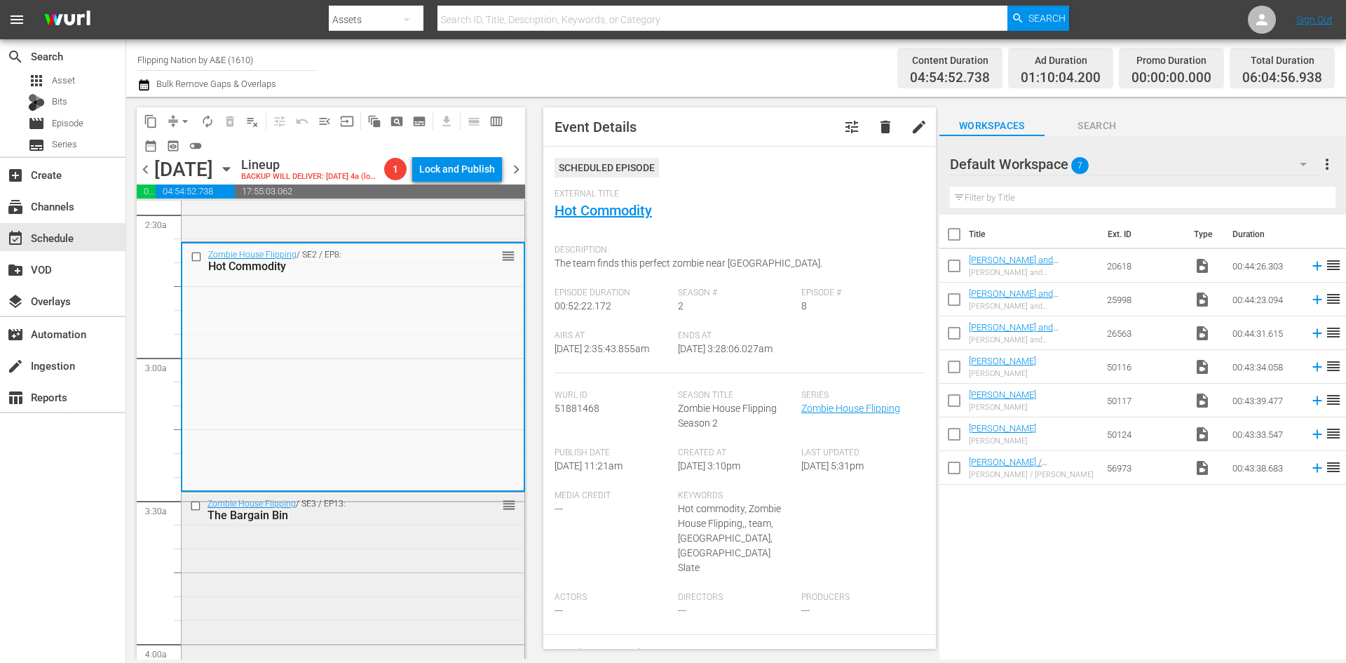
click at [407, 606] on div "Zombie House Flipping / SE3 / EP13: The Bargain Bin reorder" at bounding box center [353, 614] width 343 height 245
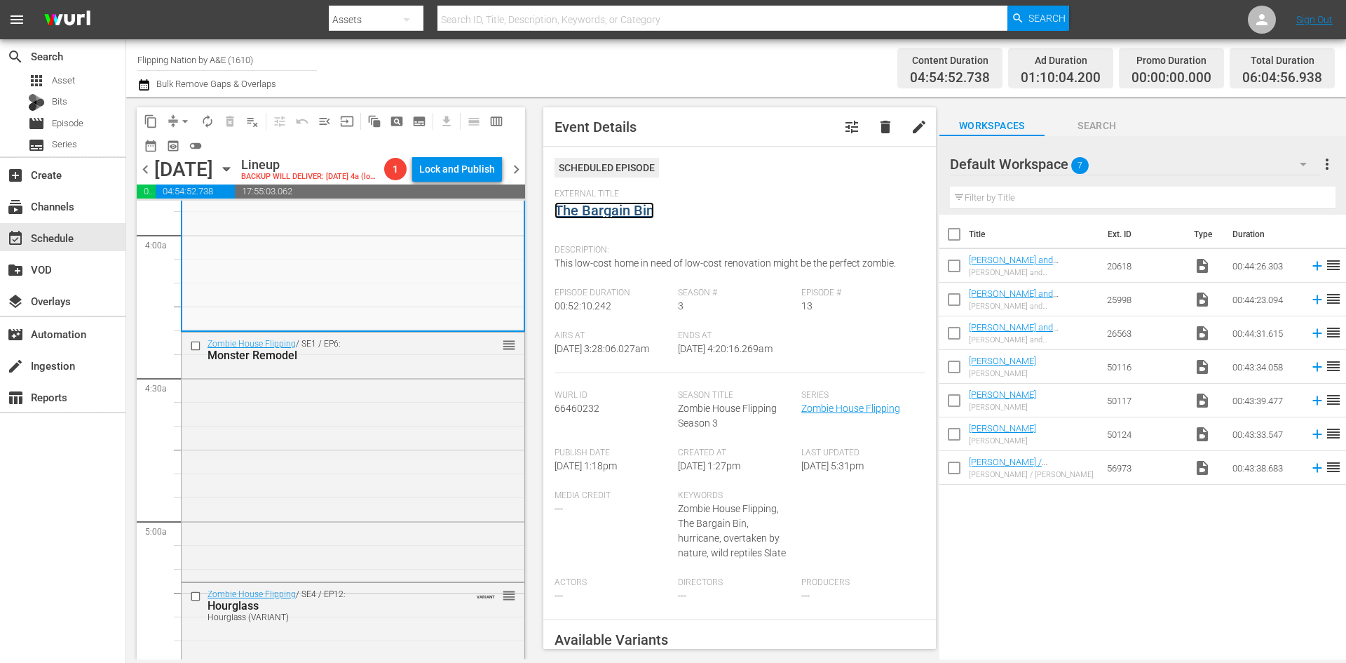
scroll to position [1192, 0]
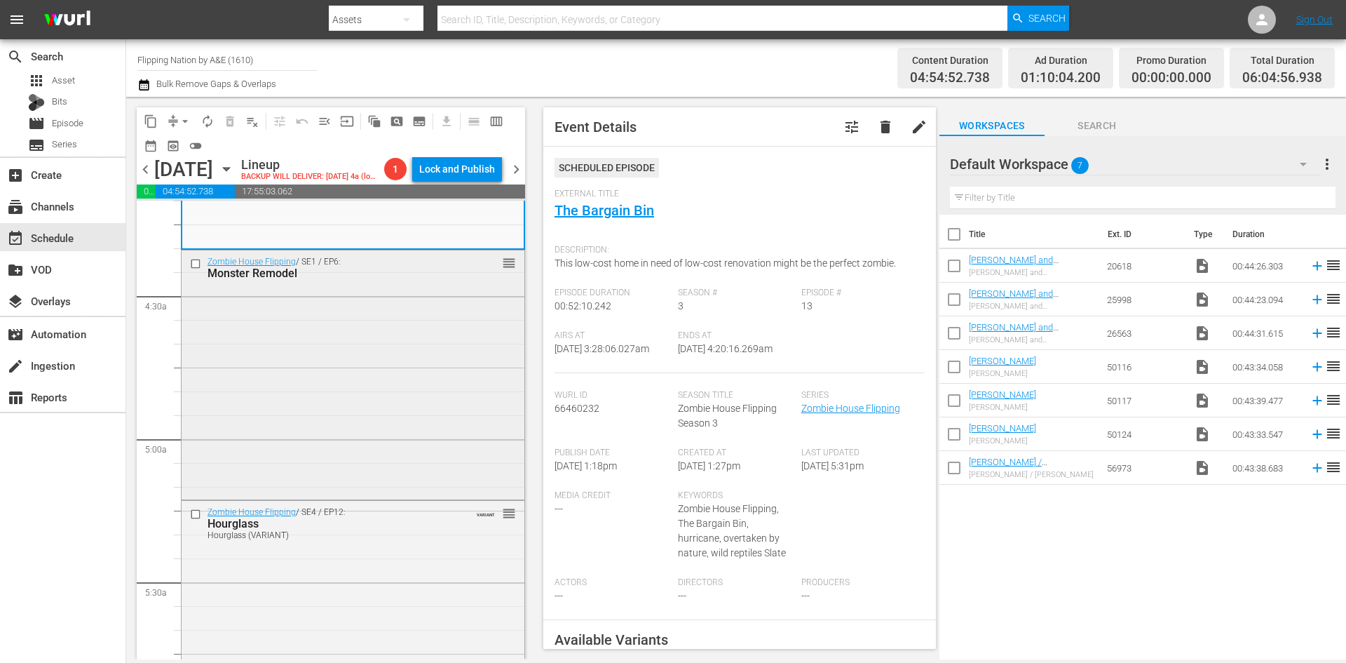
click at [392, 407] on div "Zombie House Flipping / SE1 / EP6: Monster Remodel reorder" at bounding box center [353, 373] width 343 height 246
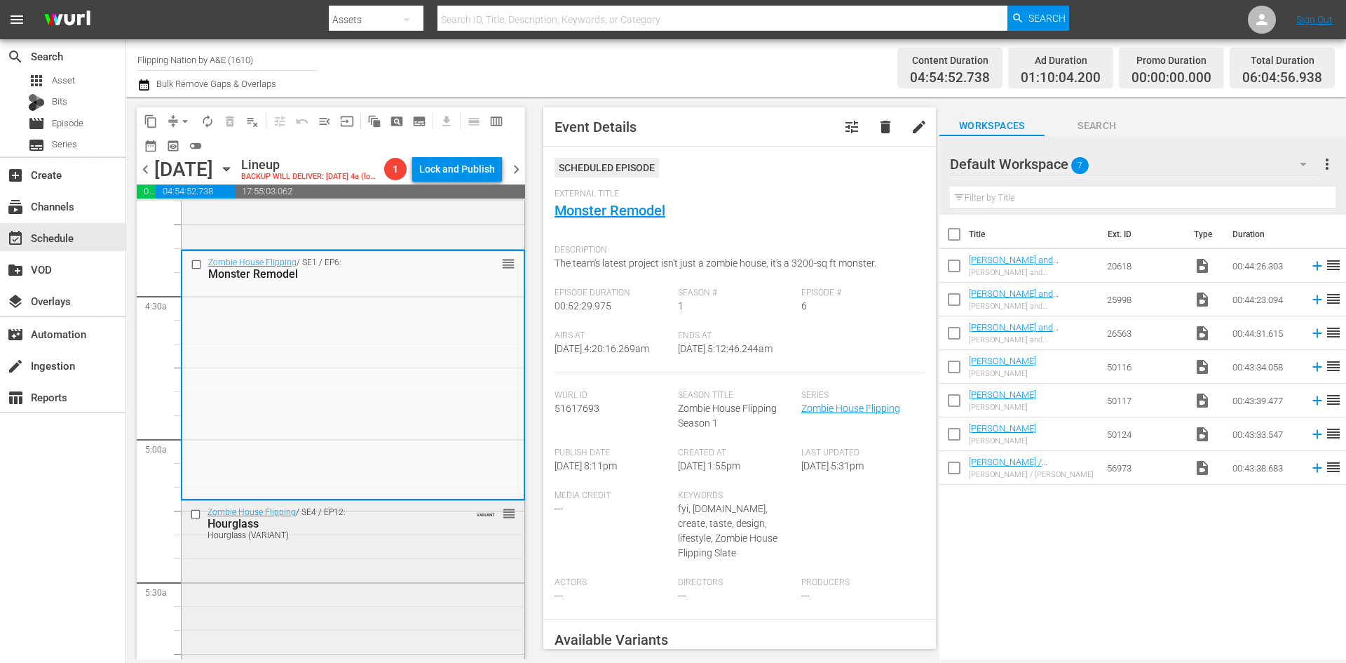
click at [378, 631] on div "Zombie House Flipping / SE4 / EP12: Hourglass Hourglass (VARIANT) VARIANT reord…" at bounding box center [353, 623] width 343 height 245
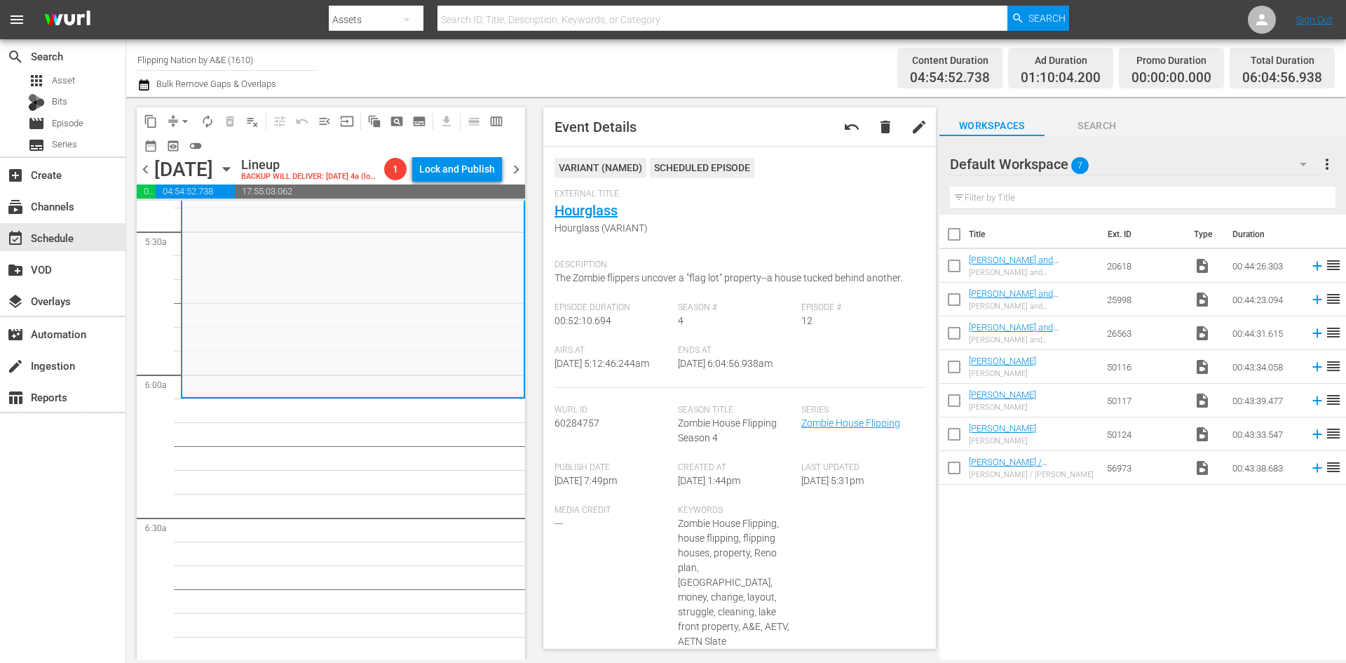
scroll to position [1473, 0]
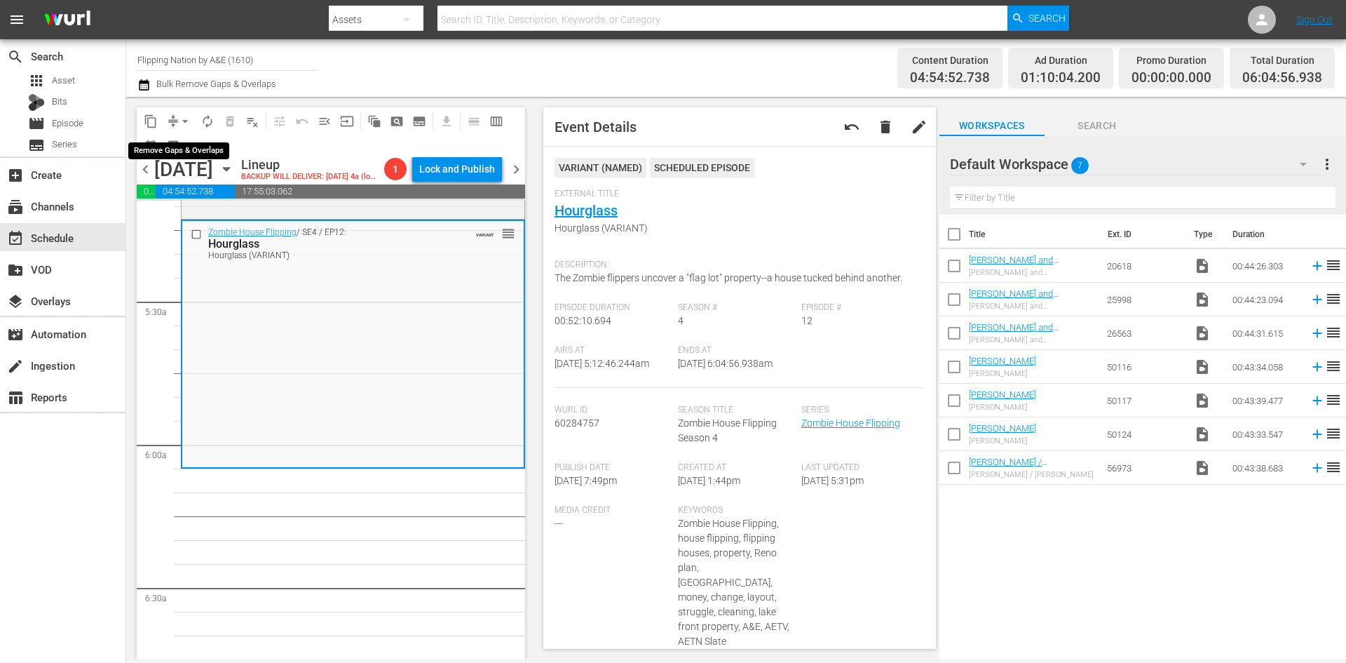
click at [187, 119] on span "arrow_drop_down" at bounding box center [185, 121] width 14 height 14
click at [177, 145] on li "Align to Midnight" at bounding box center [185, 149] width 147 height 23
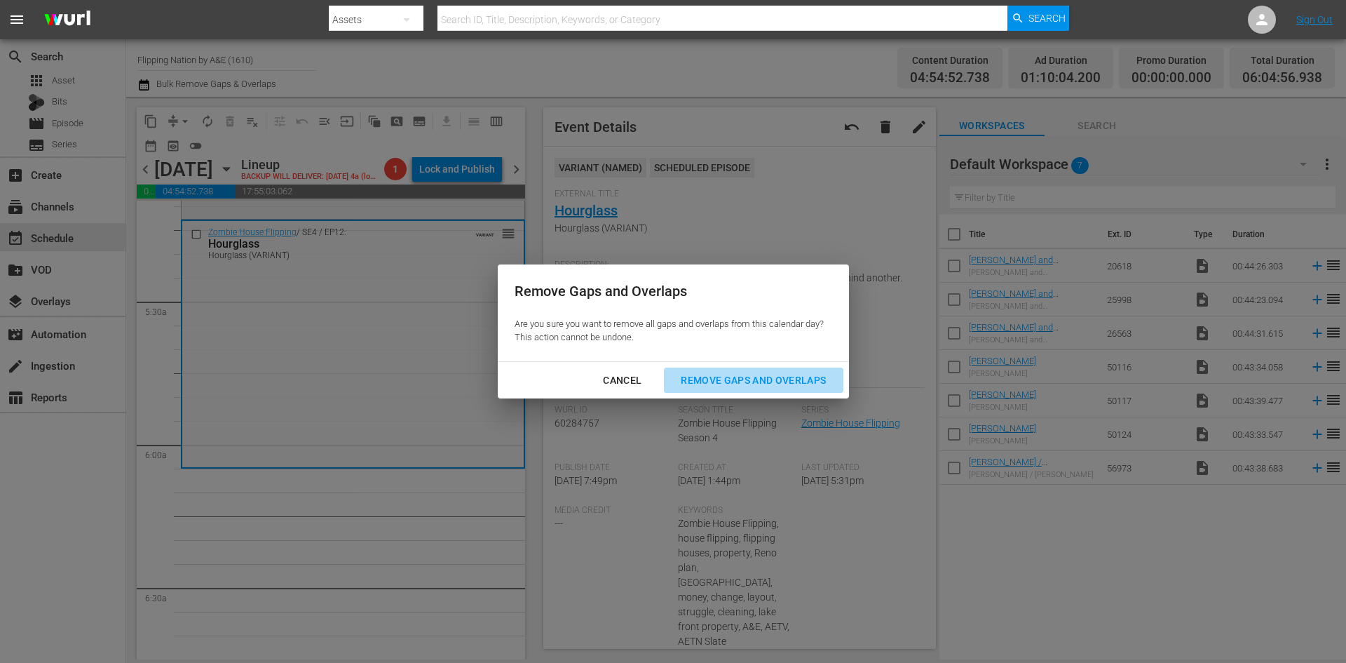
click at [706, 383] on div "Remove Gaps and Overlaps" at bounding box center [754, 381] width 168 height 18
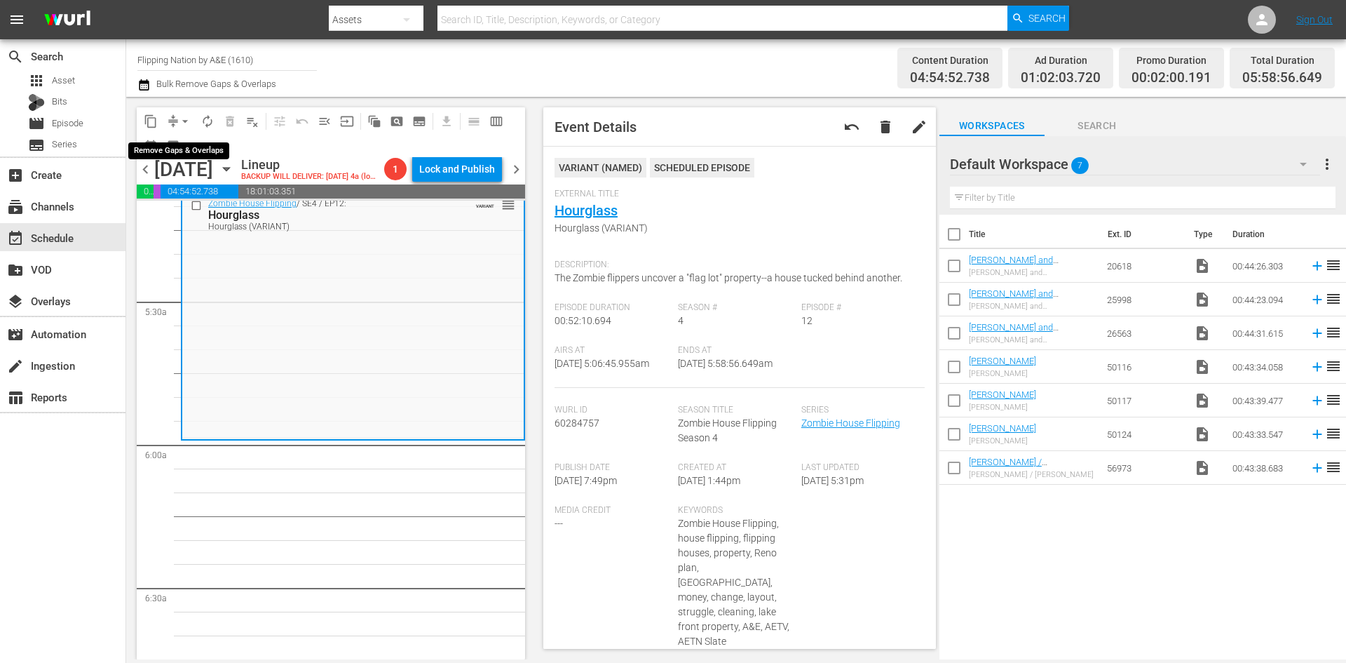
click at [181, 121] on span "arrow_drop_down" at bounding box center [185, 121] width 14 height 14
click at [177, 151] on li "Align to Midnight" at bounding box center [185, 149] width 147 height 23
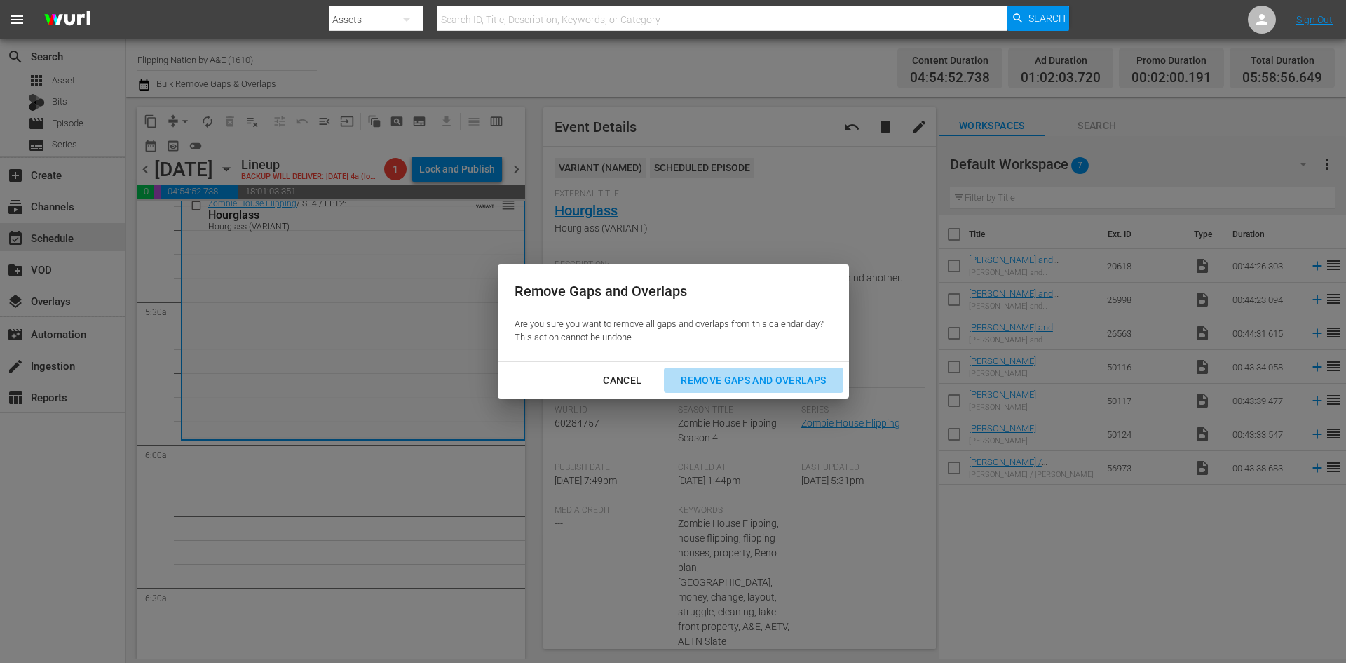
click at [727, 377] on div "Remove Gaps and Overlaps" at bounding box center [754, 381] width 168 height 18
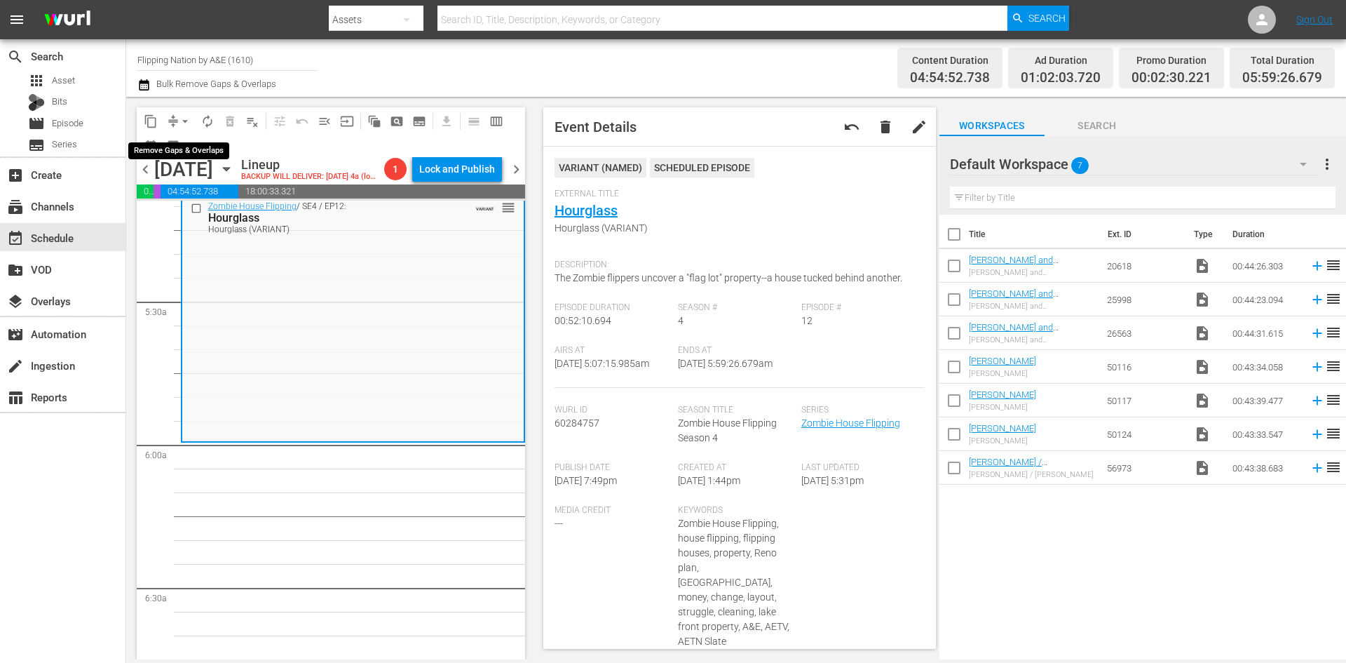
click at [187, 123] on span "arrow_drop_down" at bounding box center [185, 121] width 14 height 14
click at [182, 153] on li "Align to Midnight" at bounding box center [185, 149] width 147 height 23
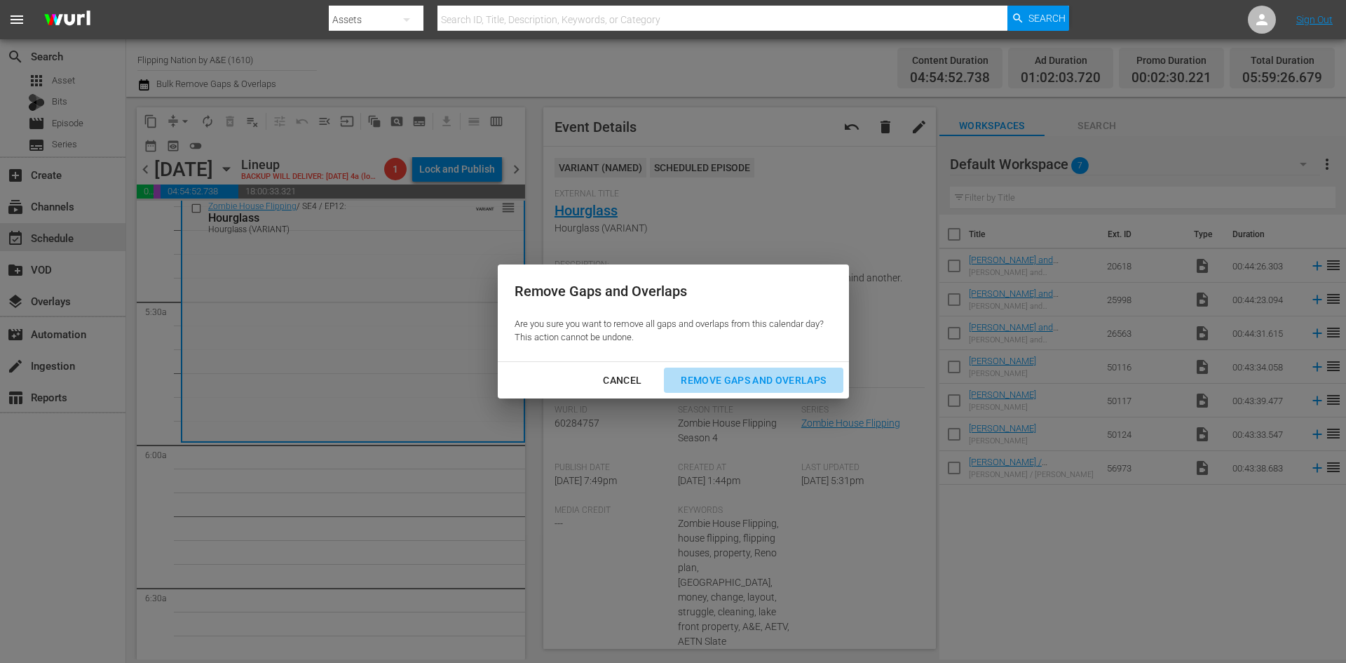
click at [736, 381] on div "Remove Gaps and Overlaps" at bounding box center [754, 381] width 168 height 18
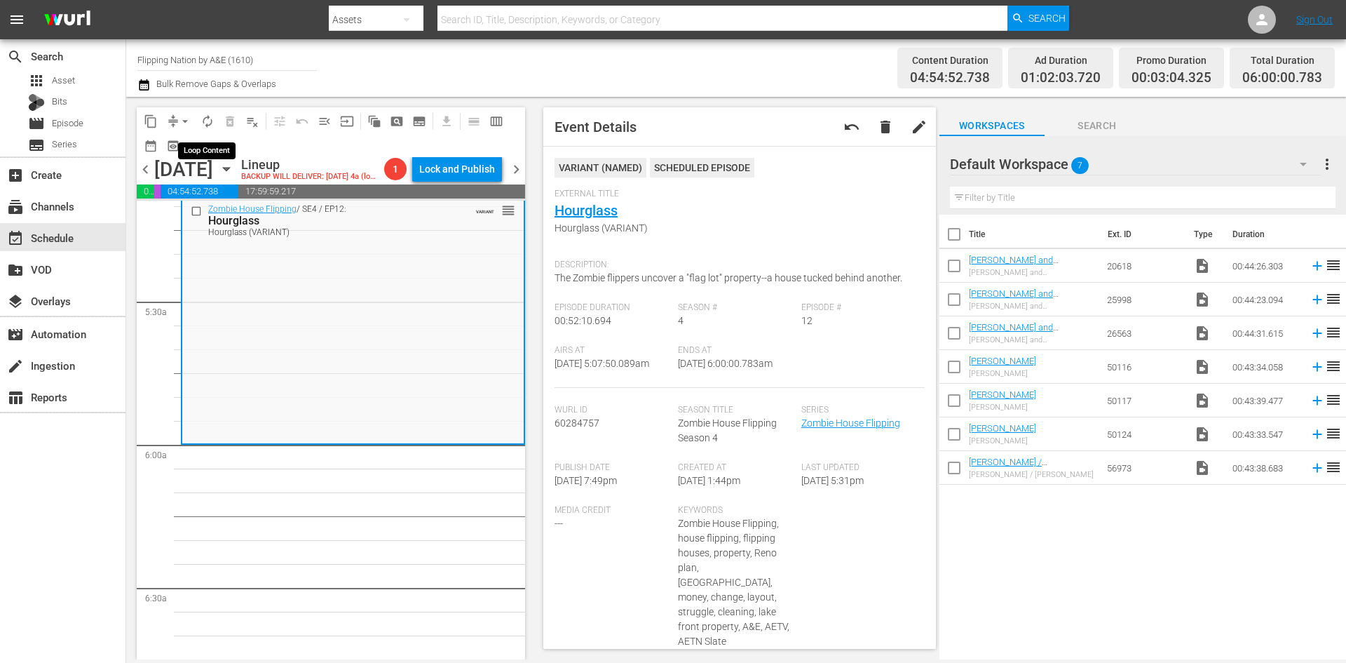
click at [205, 125] on span "autorenew_outlined" at bounding box center [208, 121] width 14 height 14
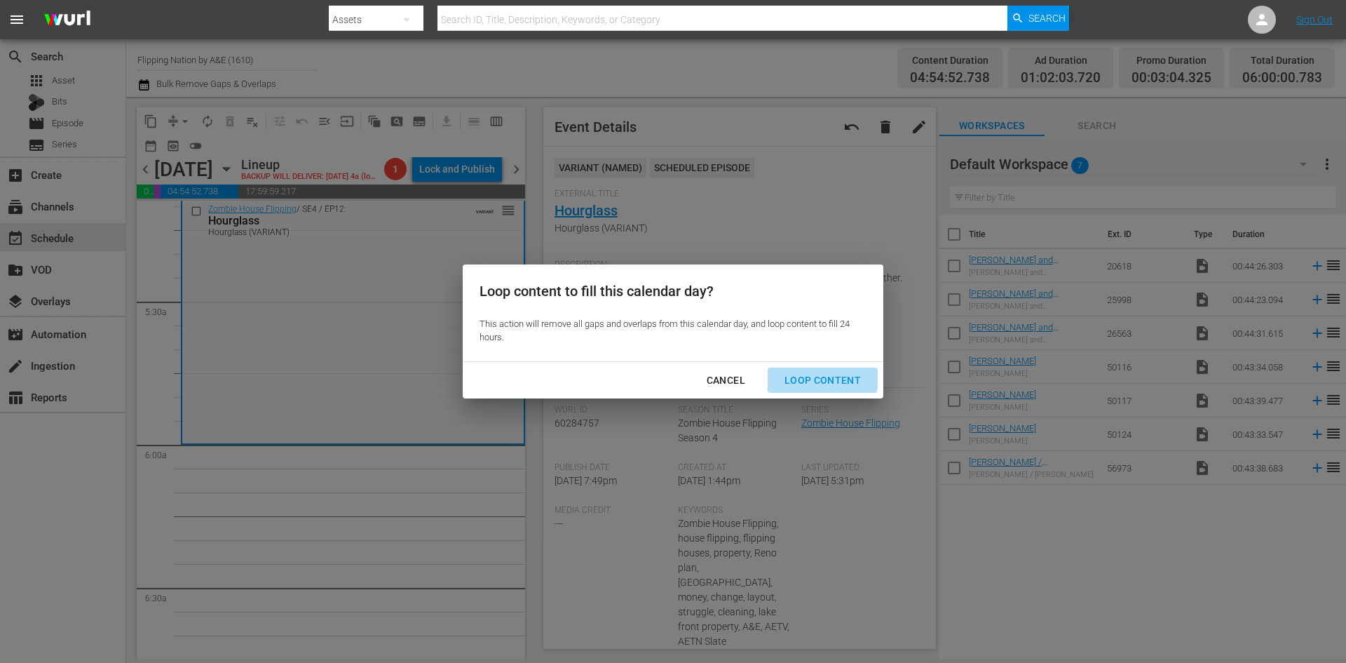
click at [812, 377] on div "Loop Content" at bounding box center [822, 381] width 99 height 18
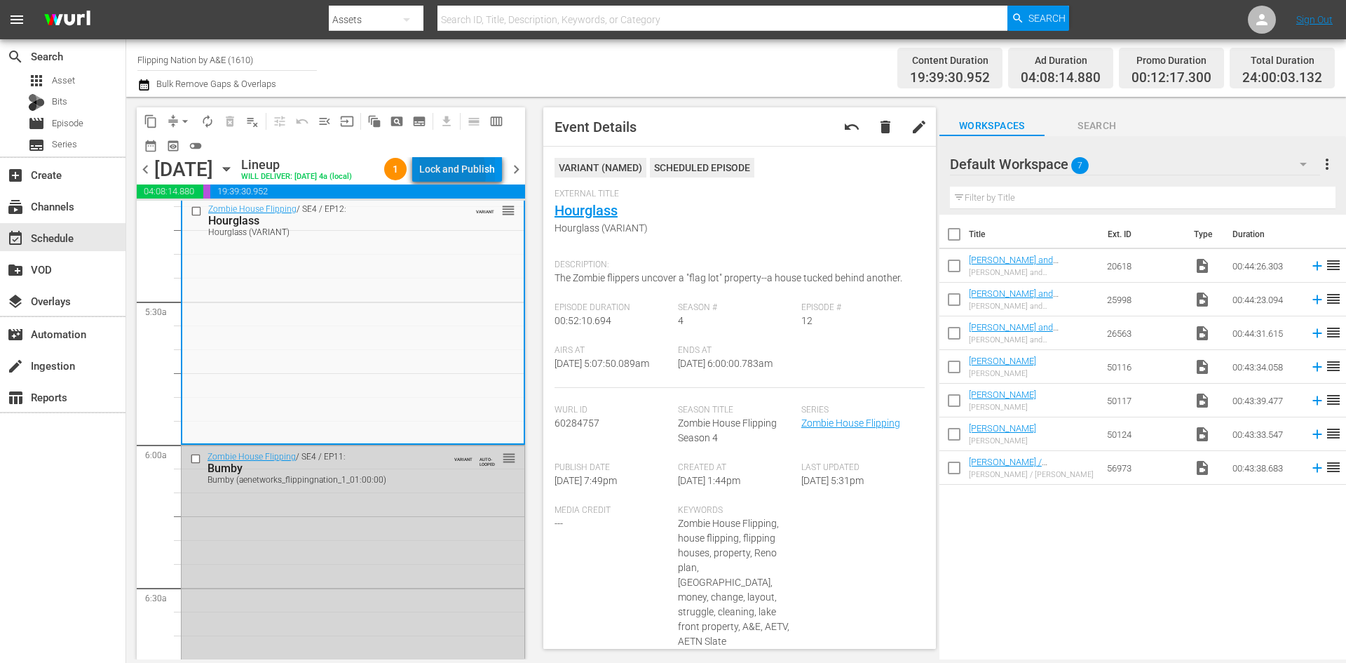
click at [442, 175] on div "Lock and Publish" at bounding box center [457, 168] width 76 height 25
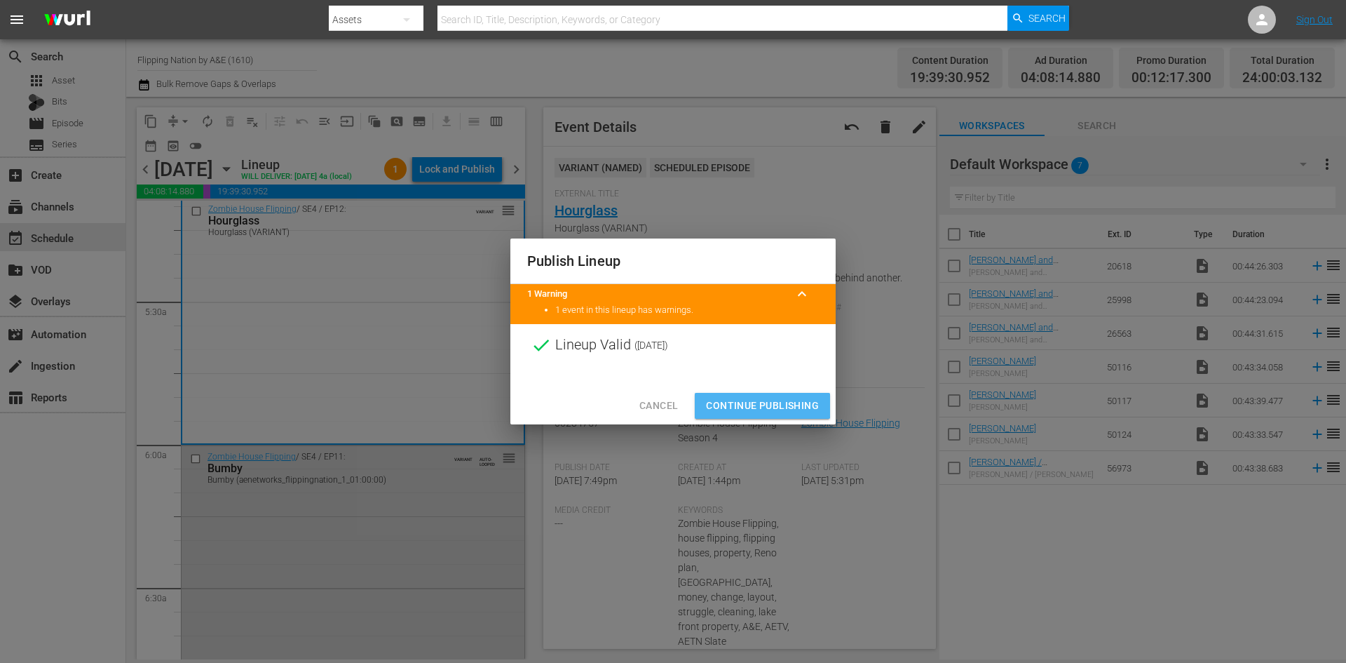
click at [748, 401] on span "Continue Publishing" at bounding box center [762, 406] width 113 height 18
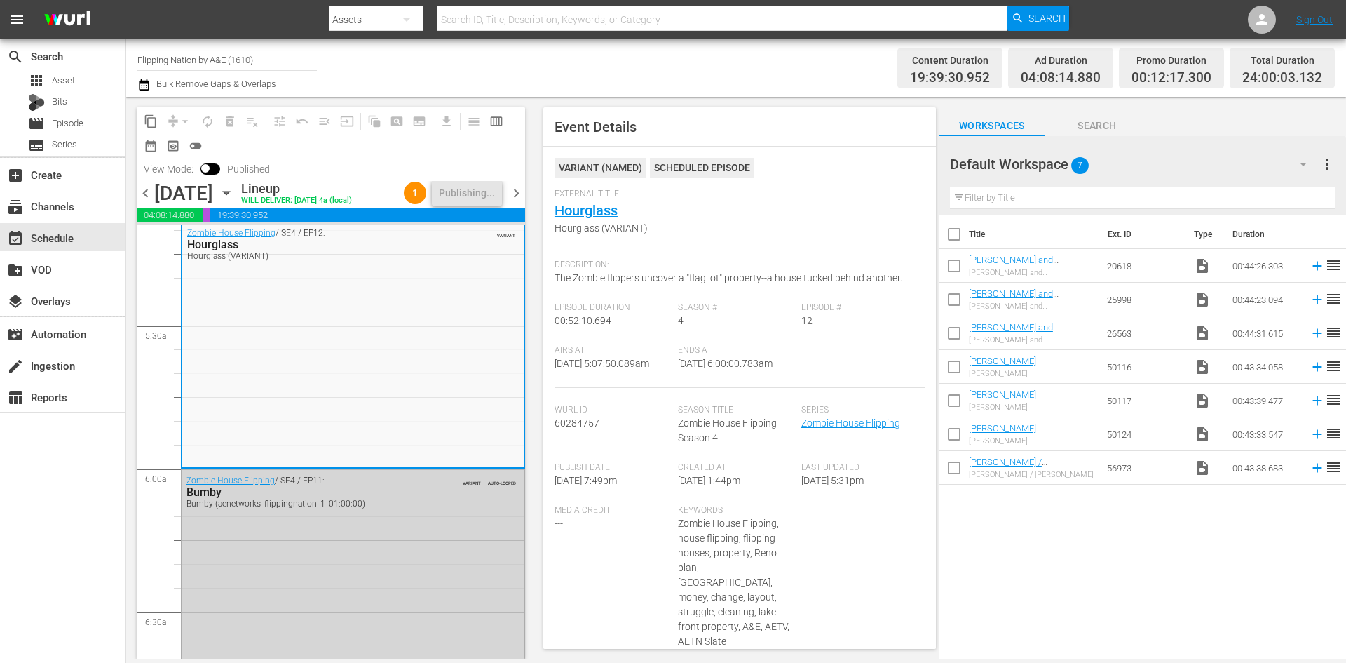
click at [515, 192] on span "chevron_right" at bounding box center [517, 193] width 18 height 18
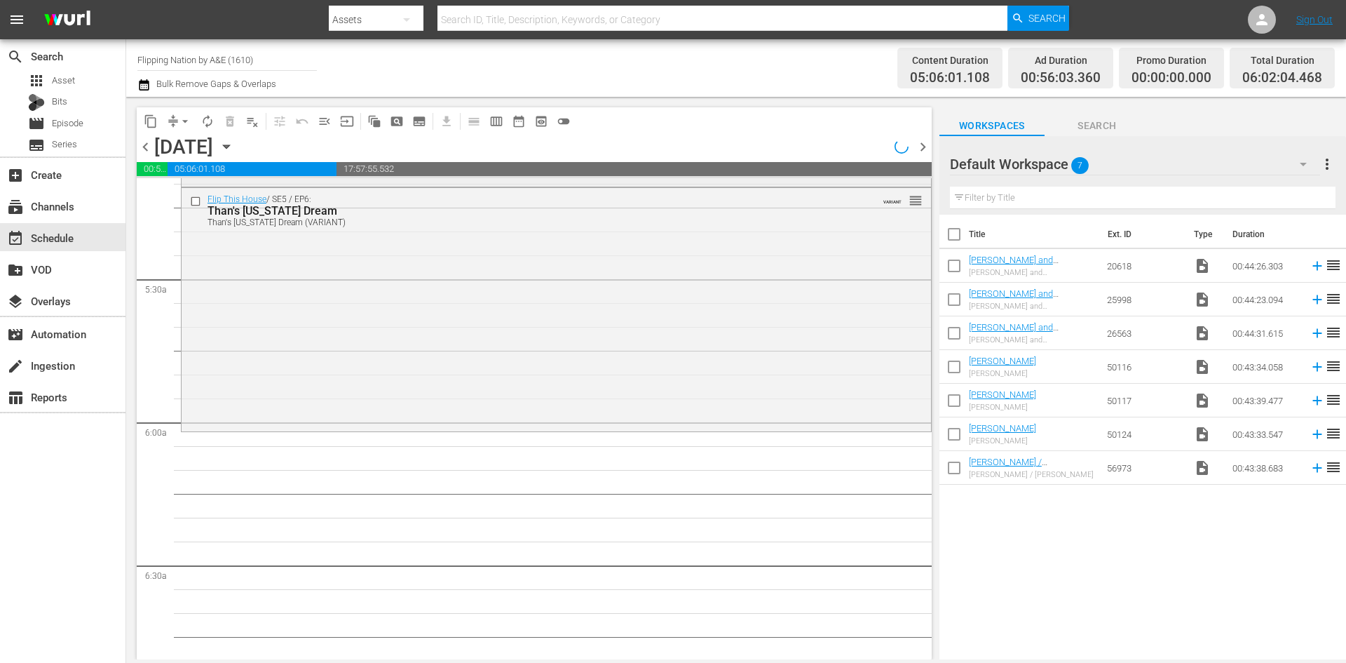
scroll to position [1353, 0]
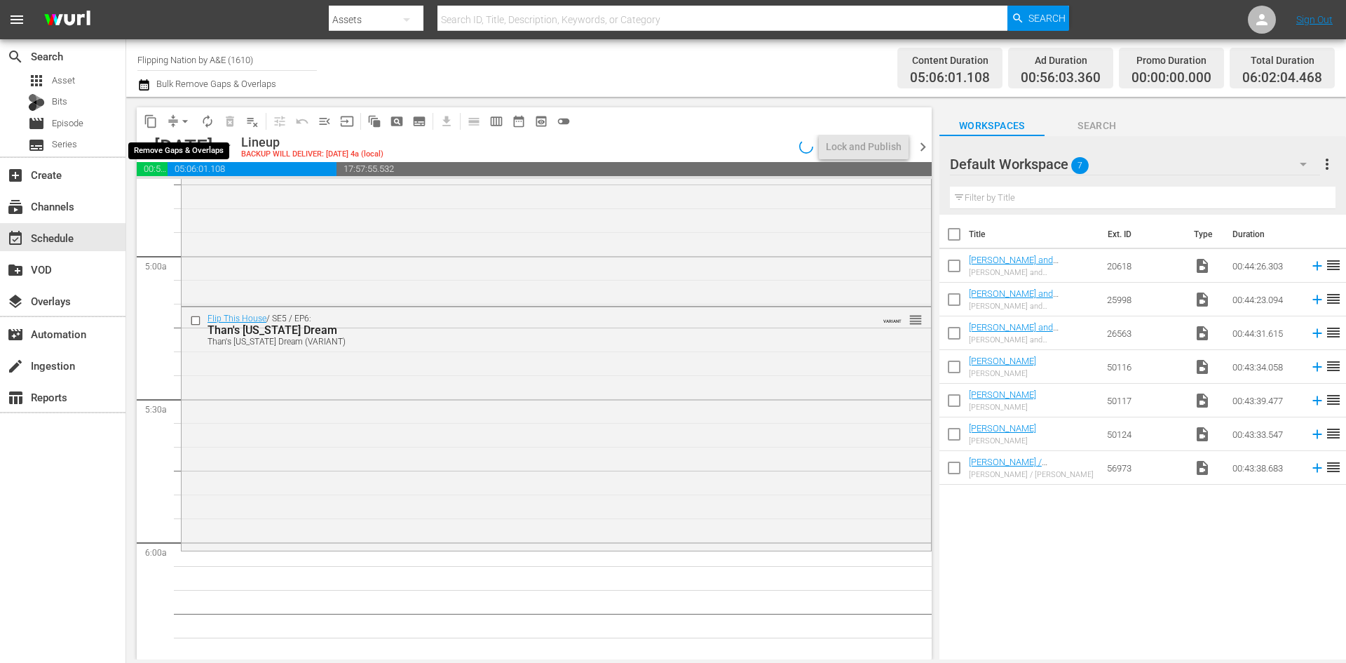
click at [186, 120] on span "arrow_drop_down" at bounding box center [185, 121] width 14 height 14
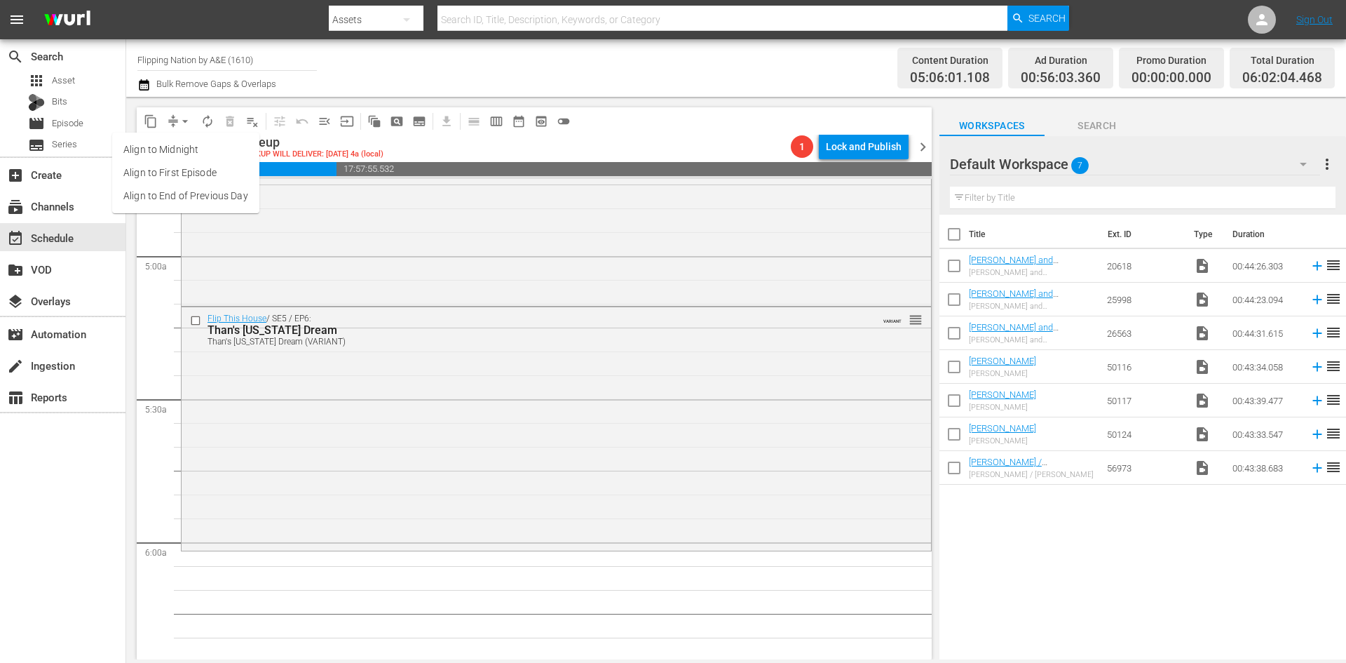
click at [184, 151] on li "Align to Midnight" at bounding box center [185, 149] width 147 height 23
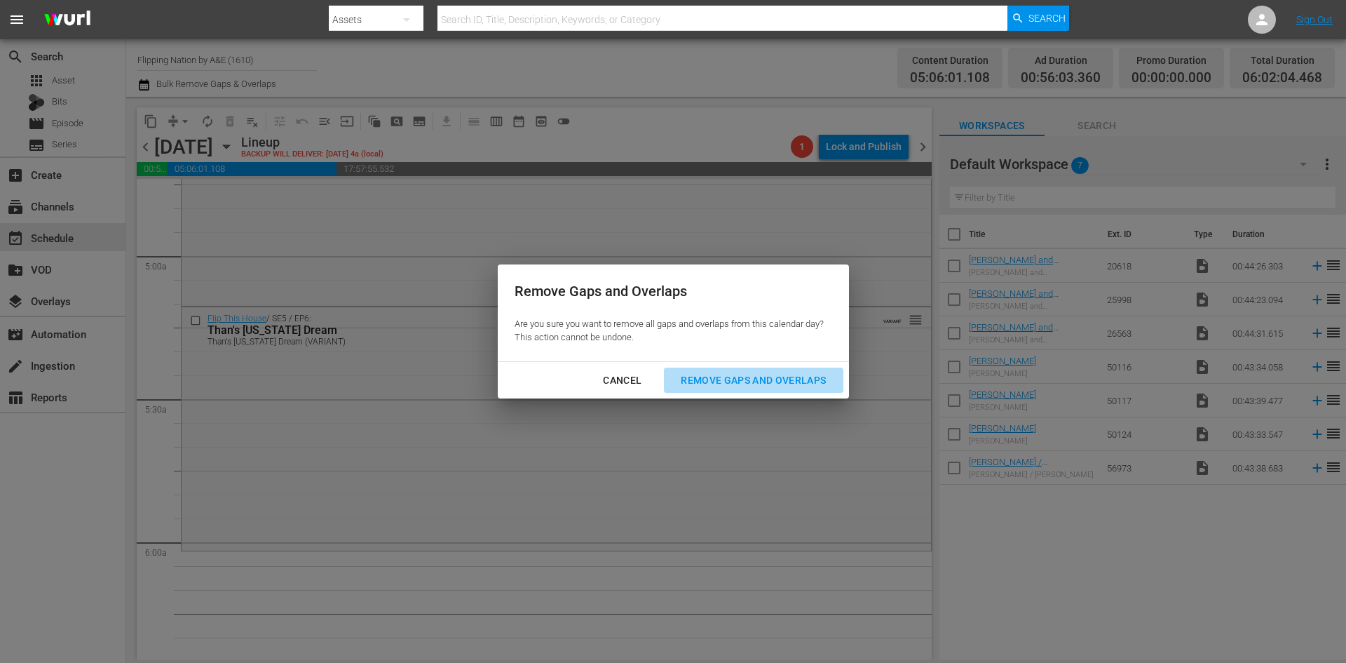
click at [736, 381] on div "Remove Gaps and Overlaps" at bounding box center [754, 381] width 168 height 18
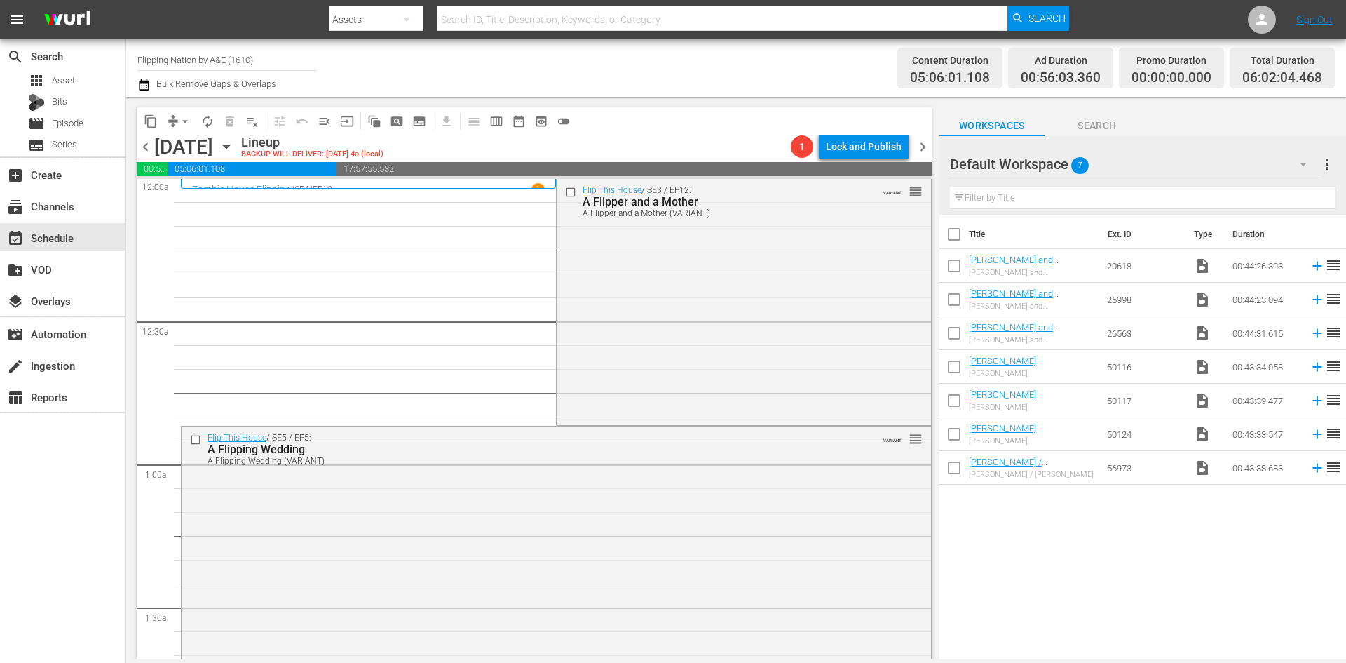
scroll to position [0, 0]
click at [650, 317] on div "Flip This House / SE3 / EP12: A Flipper and a Mother A Flipper and a Mother (VA…" at bounding box center [744, 301] width 374 height 243
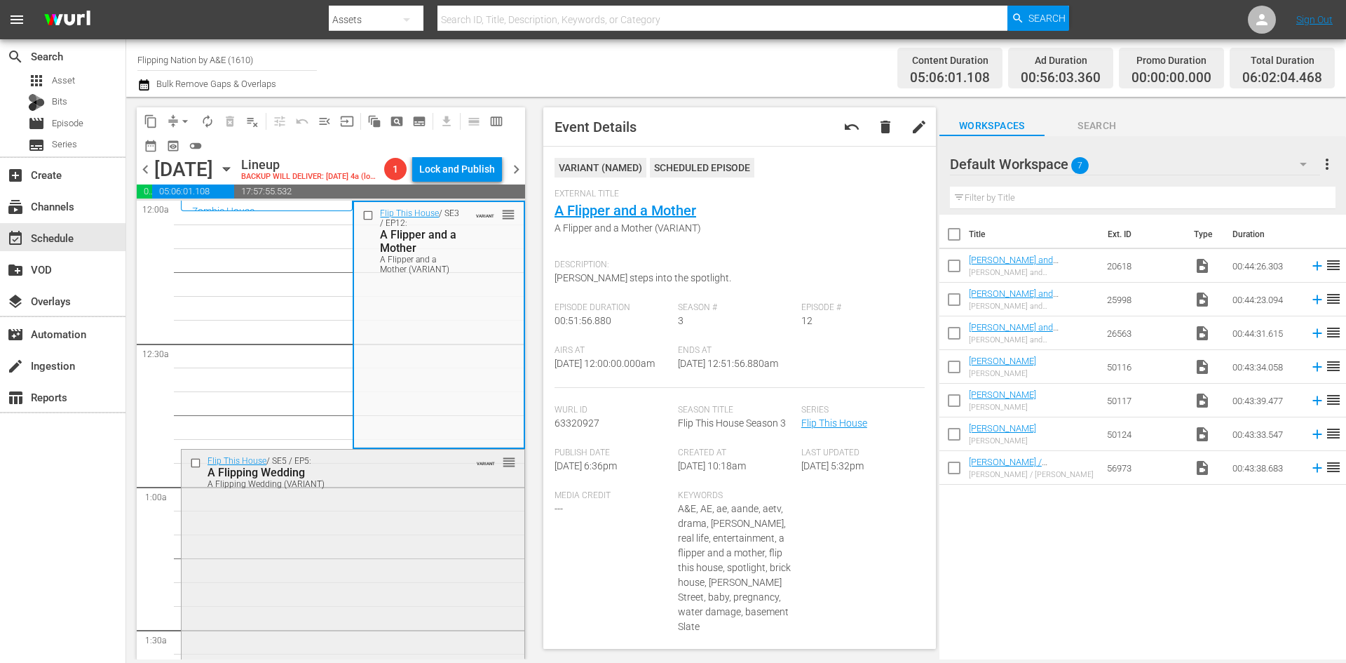
click at [456, 525] on div "Flip This House / SE5 / EP5: A Flipping Wedding A Flipping Wedding (VARIANT) VA…" at bounding box center [353, 571] width 343 height 242
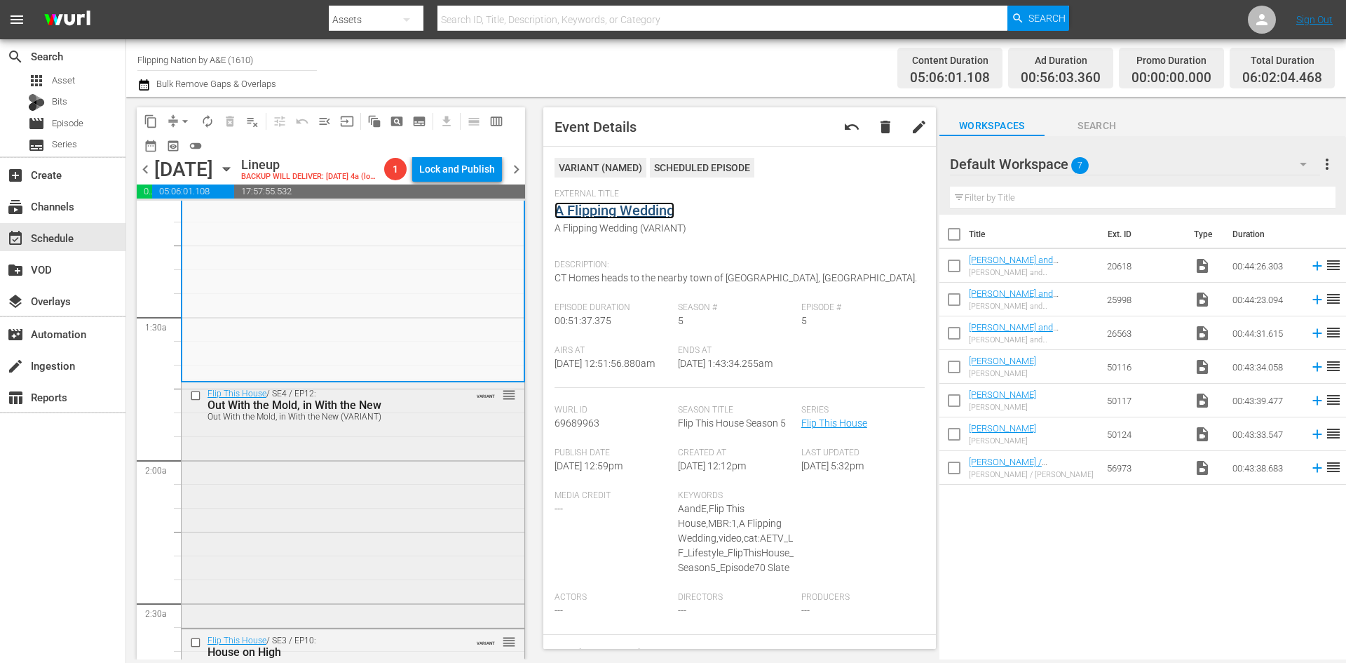
scroll to position [351, 0]
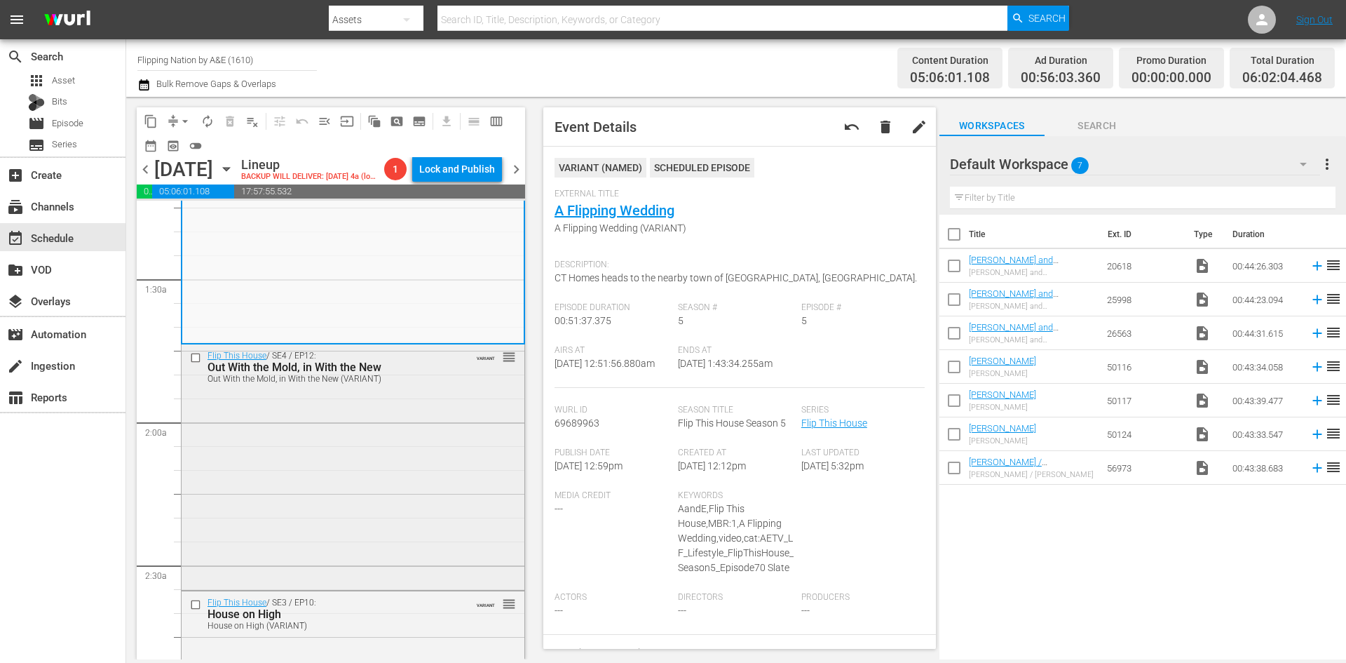
click at [423, 463] on div "Flip This House / SE4 / EP12: Out With the Mold, in With the New Out With the M…" at bounding box center [353, 465] width 343 height 242
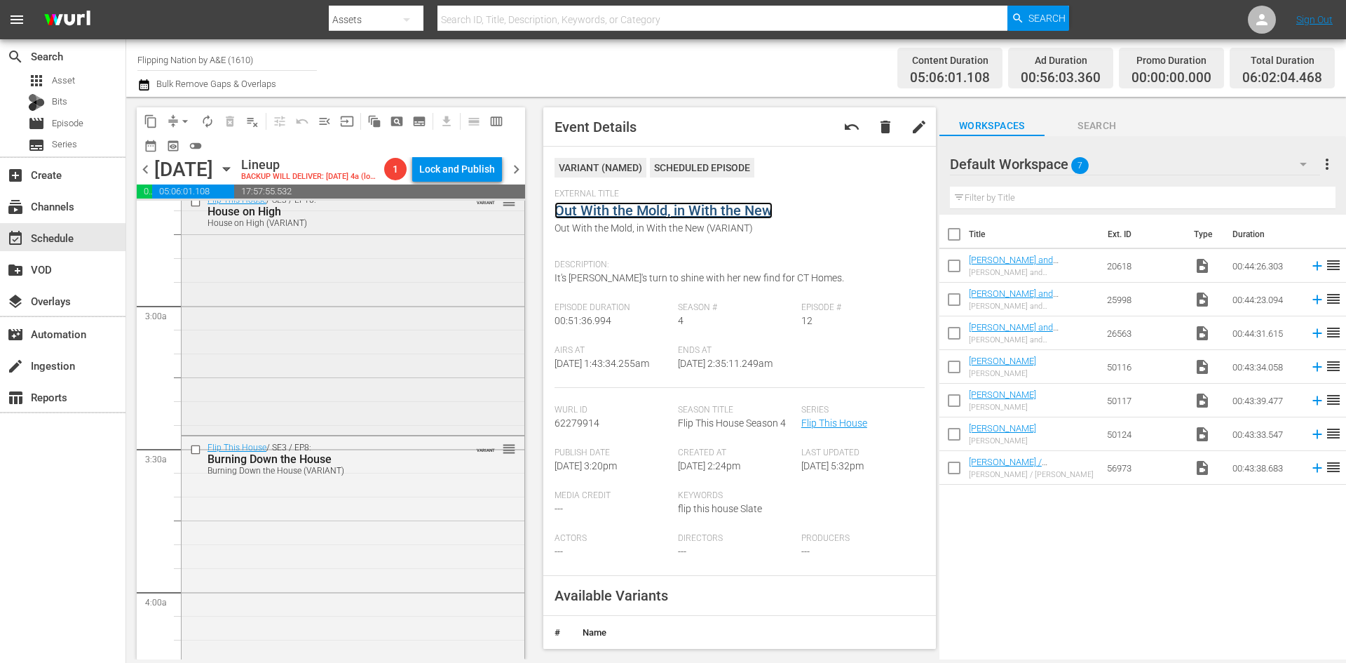
scroll to position [771, 0]
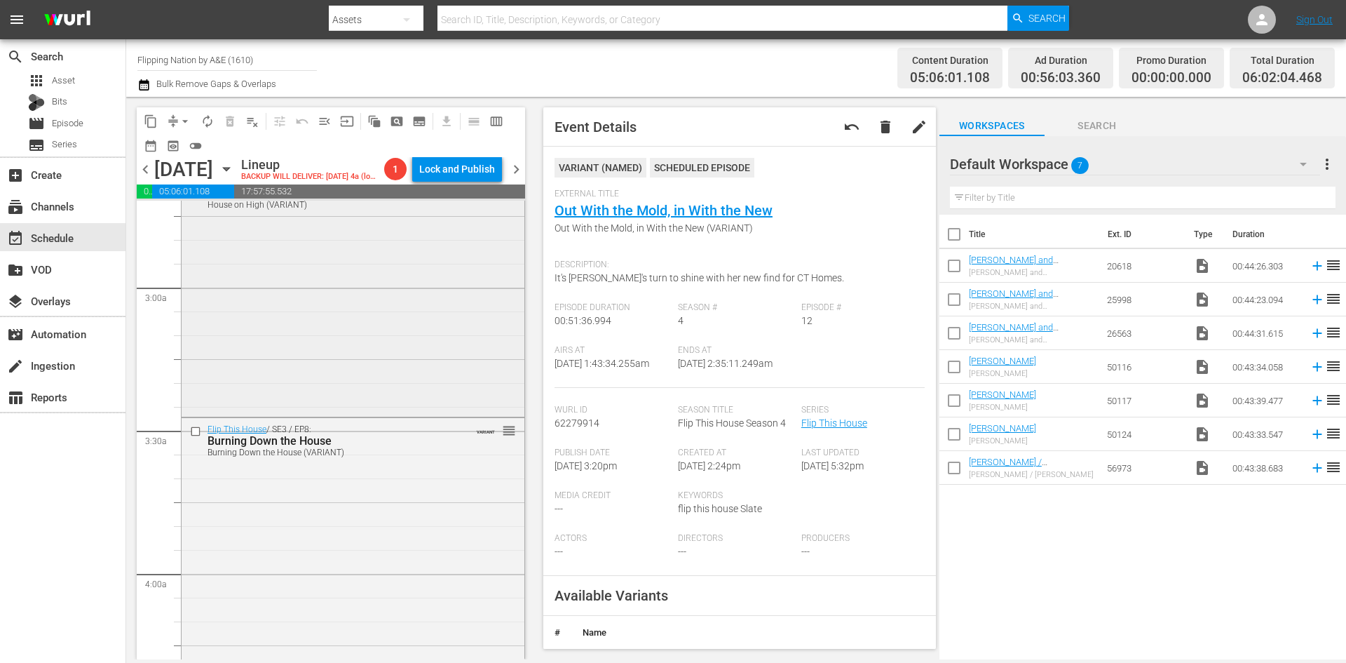
click at [397, 367] on div "Flip This House / SE3 / EP10: House on High House on High (VARIANT) VARIANT reo…" at bounding box center [353, 291] width 343 height 243
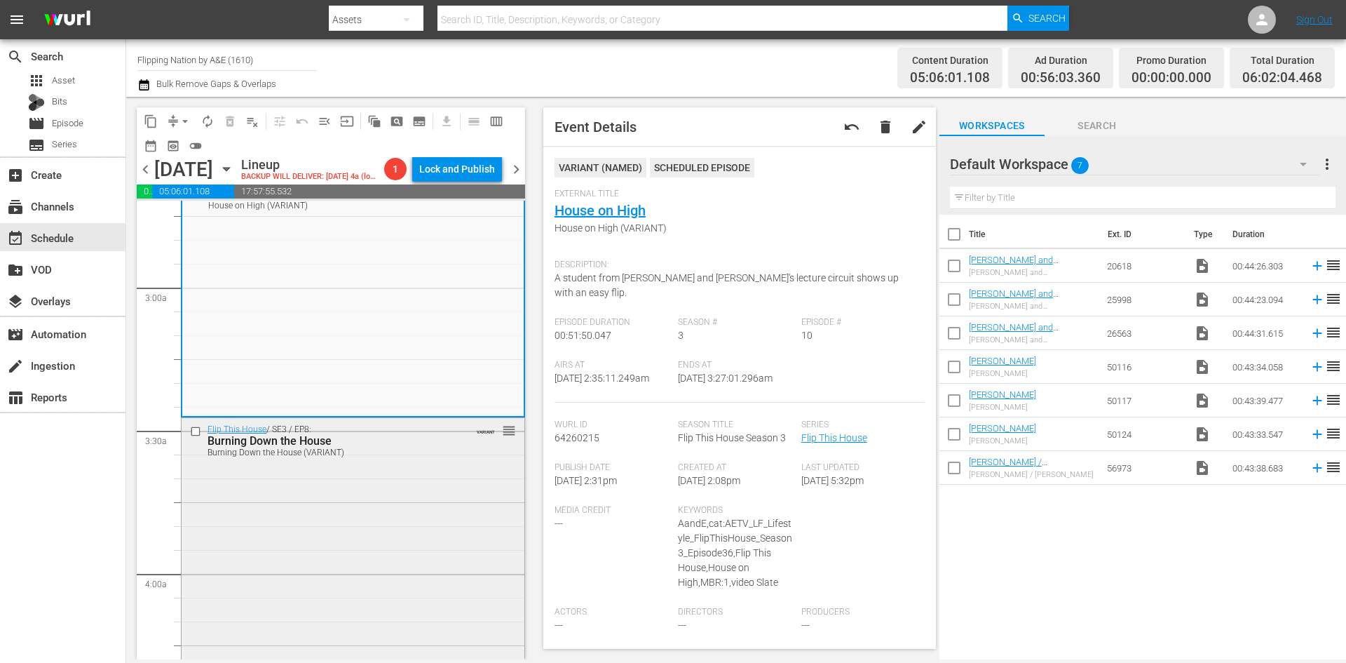
click at [446, 526] on div "Flip This House / SE3 / EP8: Burning Down the House Burning Down the House (VAR…" at bounding box center [353, 539] width 343 height 243
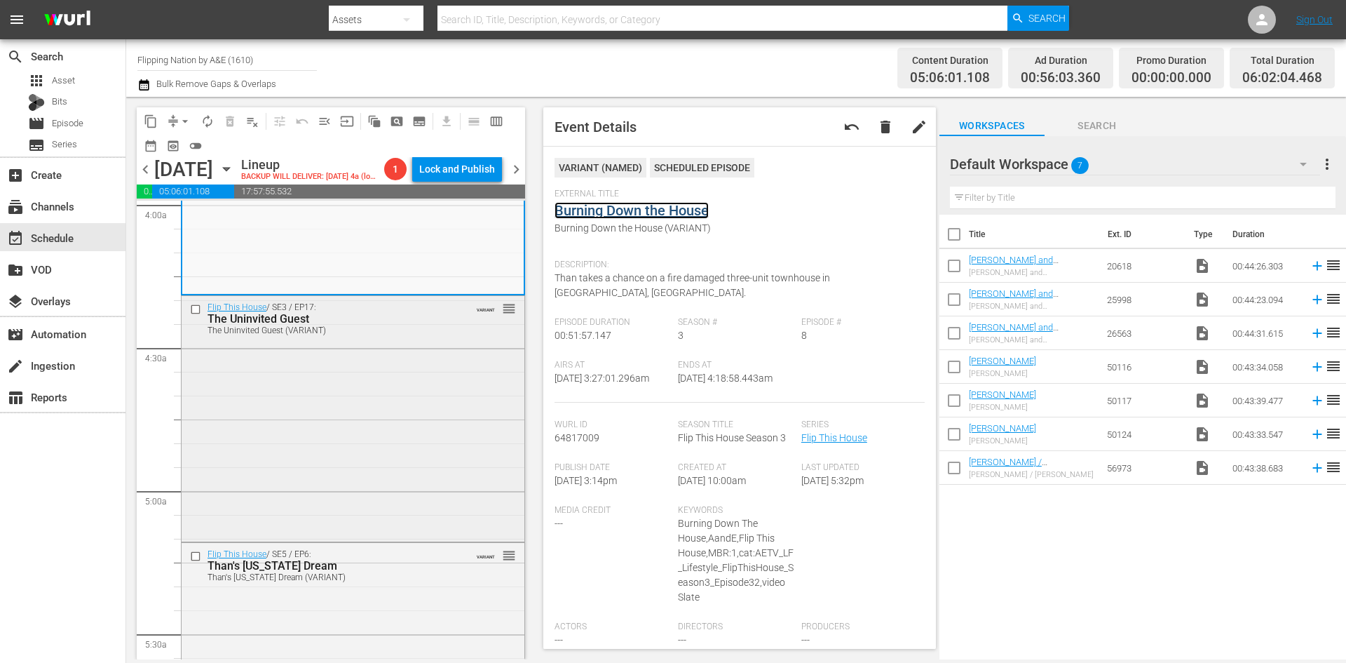
scroll to position [1192, 0]
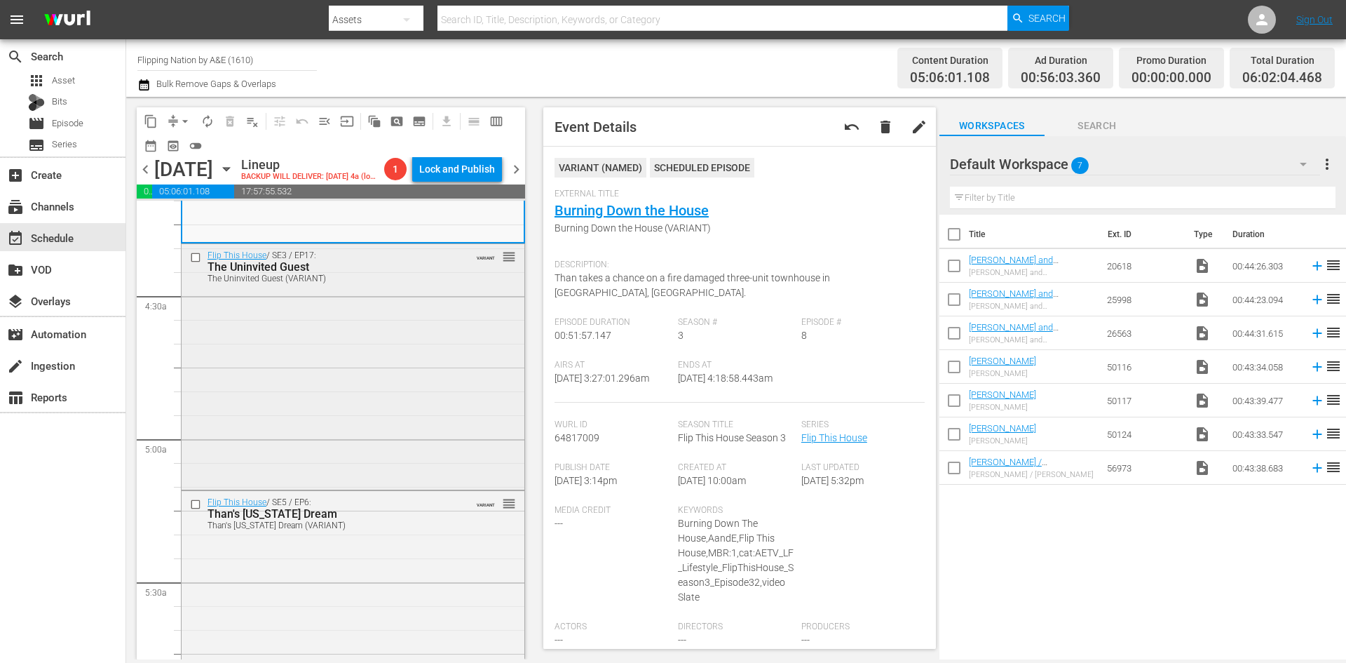
click at [456, 452] on div "Flip This House / SE3 / EP17: The Uninvited Guest The Uninvited Guest (VARIANT)…" at bounding box center [353, 365] width 343 height 242
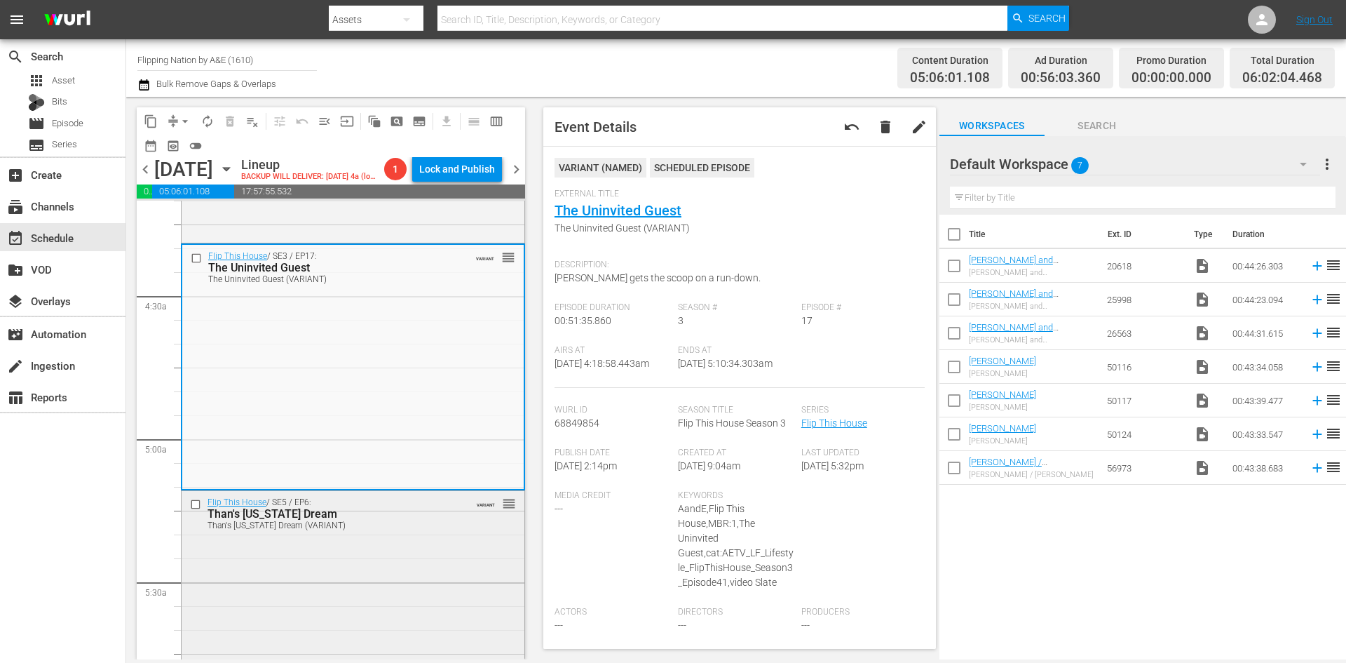
click at [447, 576] on div "Flip This House / SE5 / EP6: Than's California Dream Than's California Dream (V…" at bounding box center [353, 611] width 343 height 241
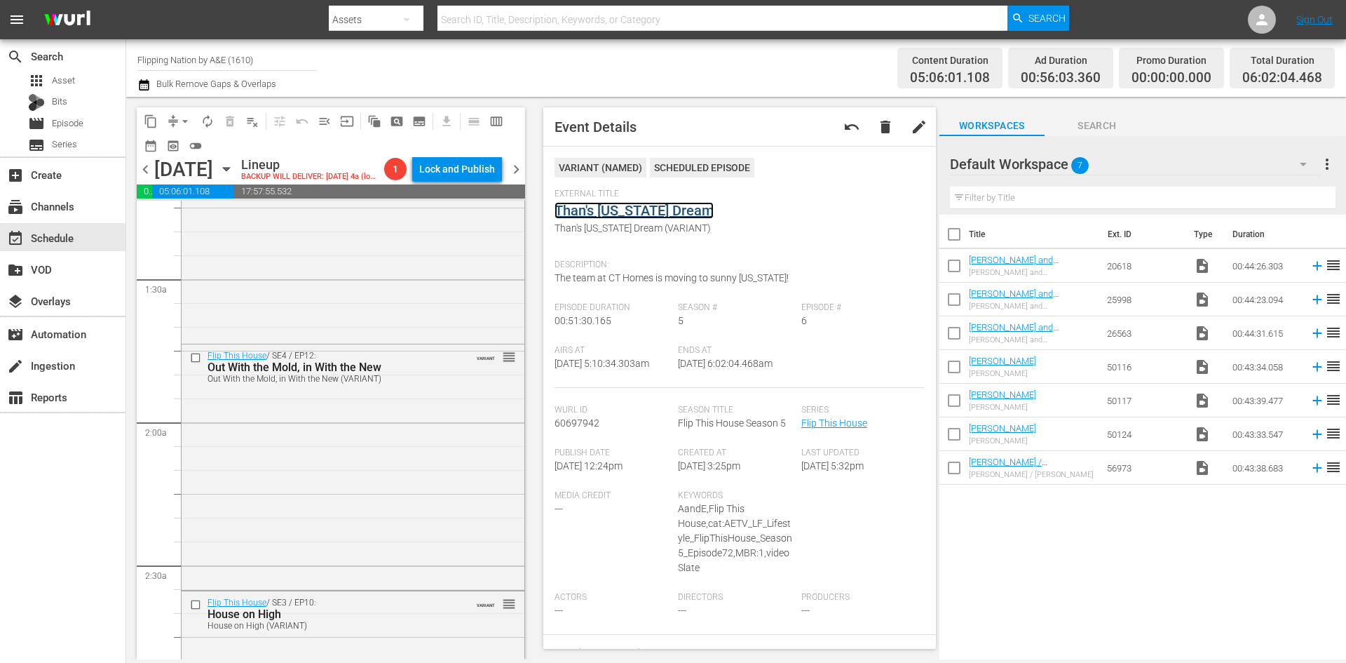
scroll to position [0, 0]
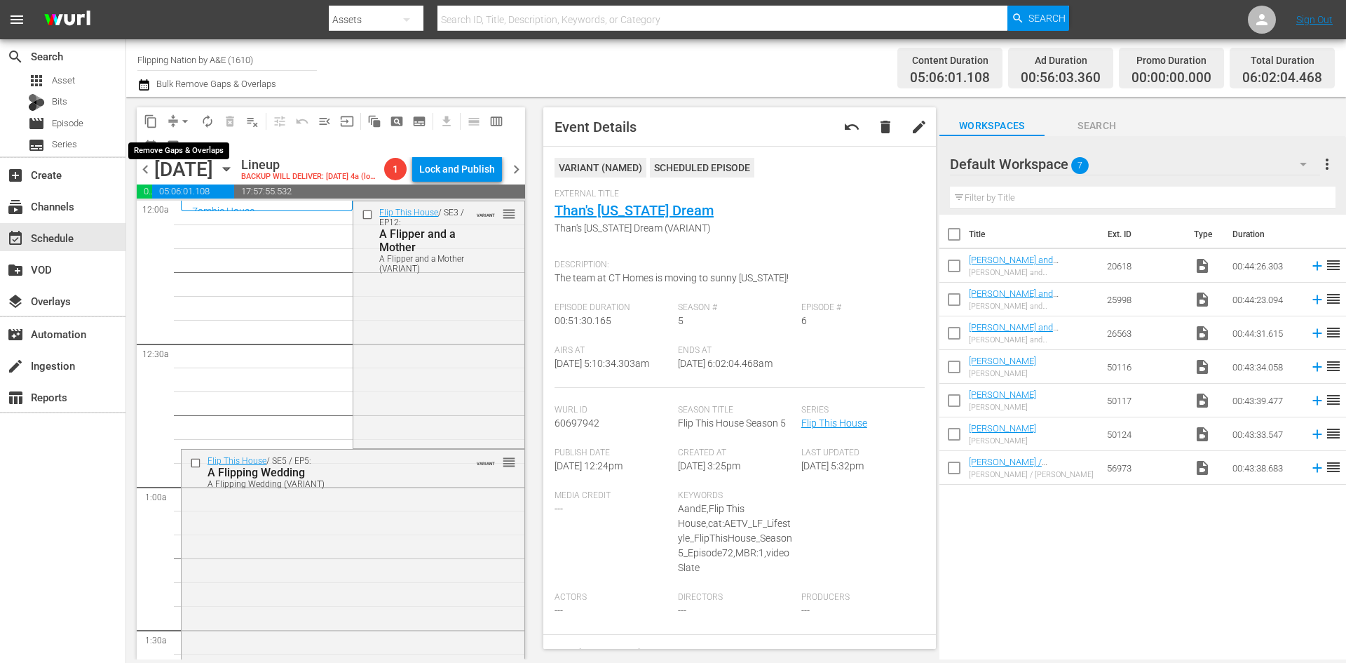
click at [185, 120] on span "arrow_drop_down" at bounding box center [185, 121] width 14 height 14
click at [189, 153] on li "Align to Midnight" at bounding box center [185, 149] width 147 height 23
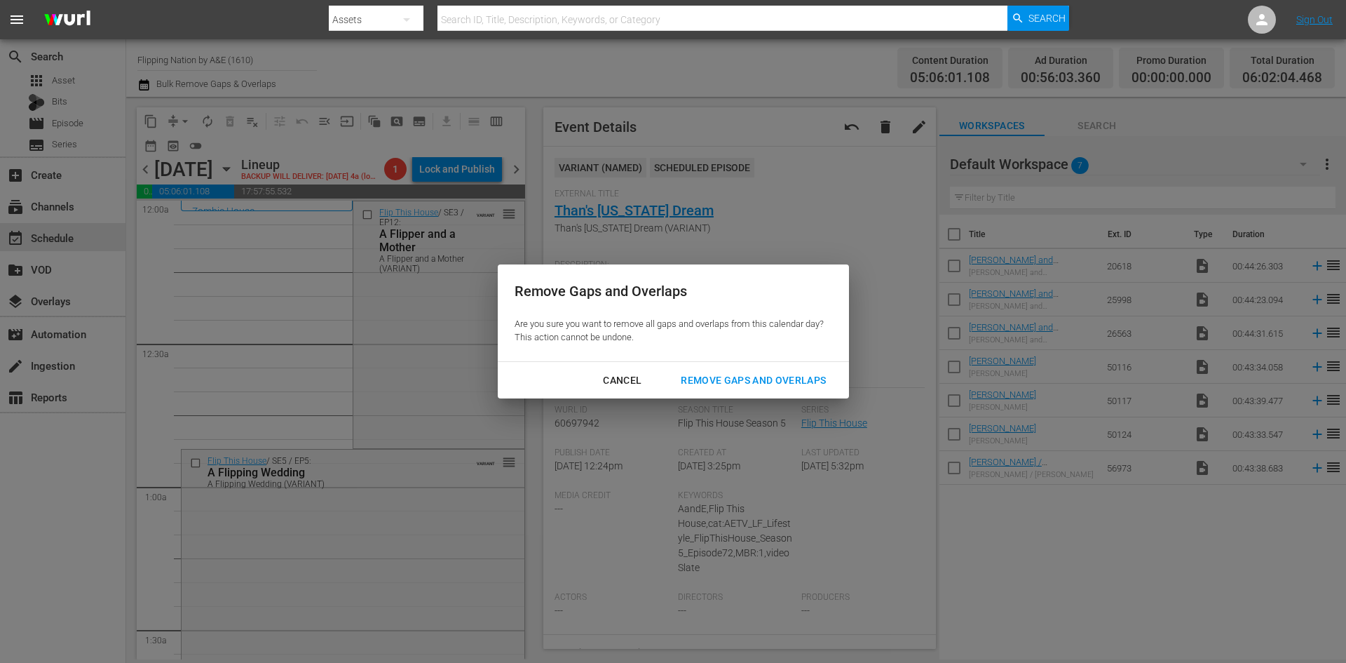
click at [729, 373] on div "Remove Gaps and Overlaps" at bounding box center [754, 381] width 168 height 18
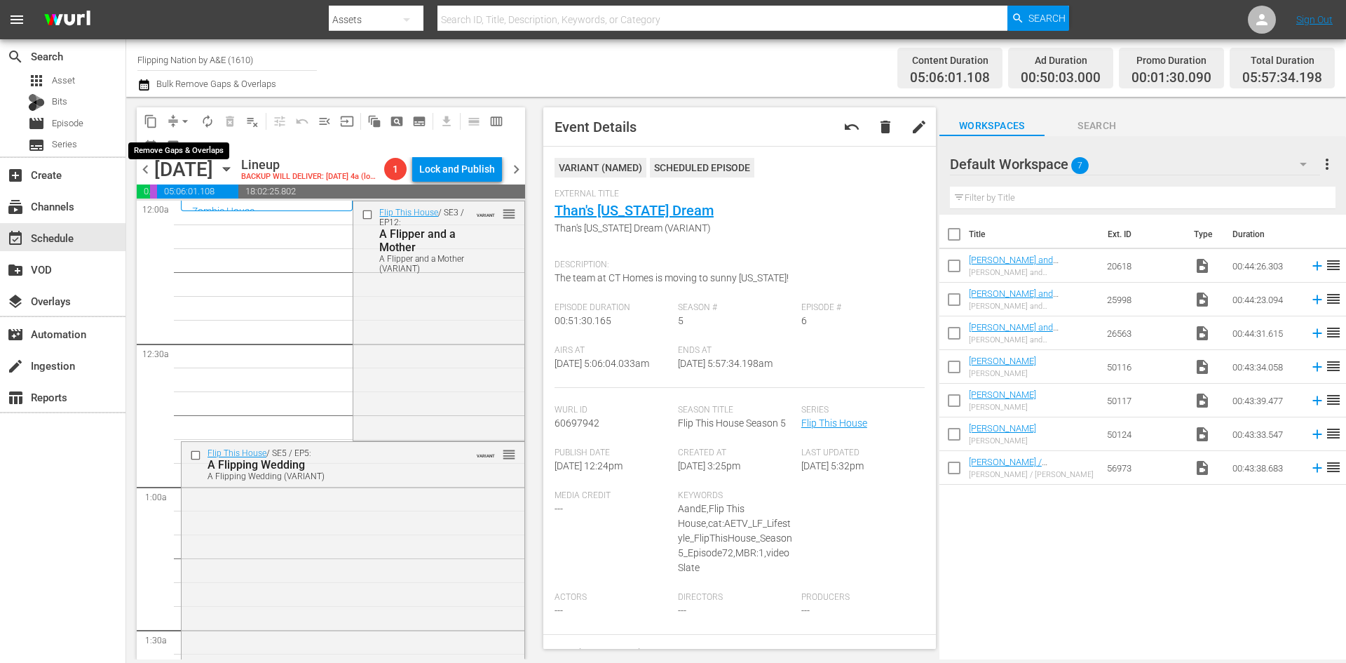
click at [184, 121] on span "arrow_drop_down" at bounding box center [185, 121] width 14 height 14
click at [185, 147] on li "Align to Midnight" at bounding box center [185, 149] width 147 height 23
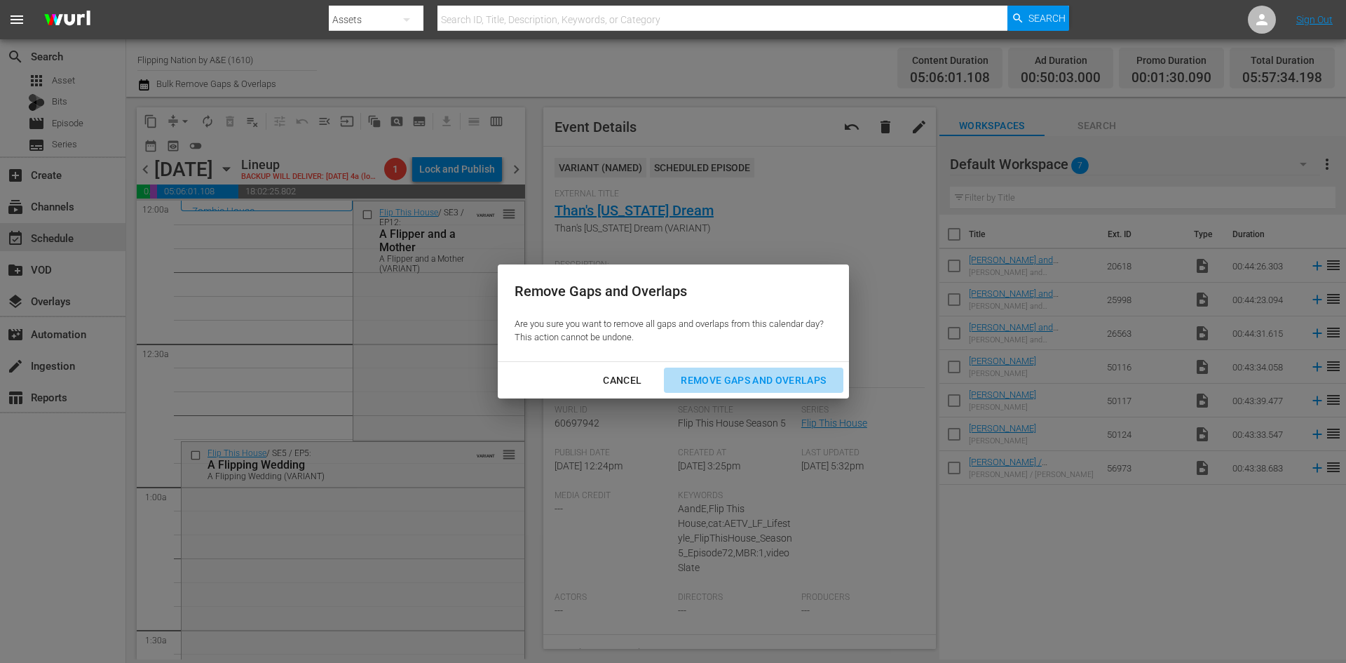
click at [733, 379] on div "Remove Gaps and Overlaps" at bounding box center [754, 381] width 168 height 18
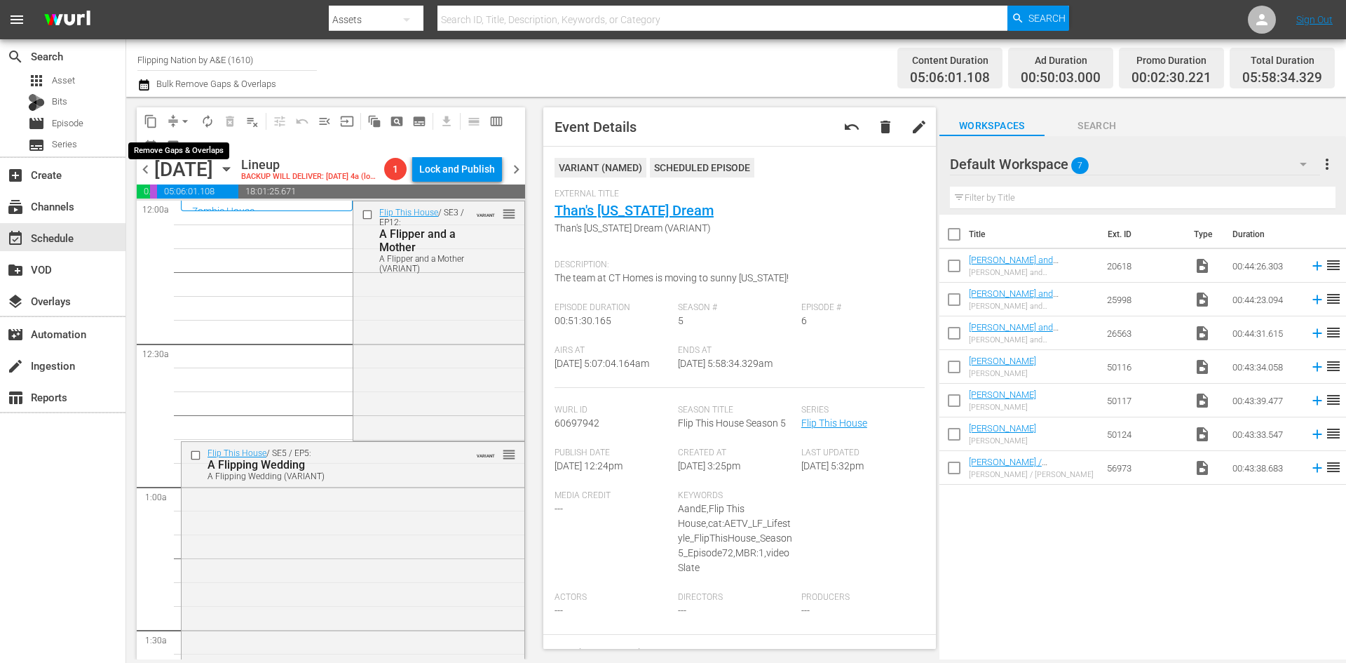
click at [173, 119] on span "compress" at bounding box center [173, 121] width 14 height 14
click at [186, 121] on span "arrow_drop_down" at bounding box center [185, 121] width 14 height 14
click at [184, 142] on li "Align to Midnight" at bounding box center [185, 149] width 147 height 23
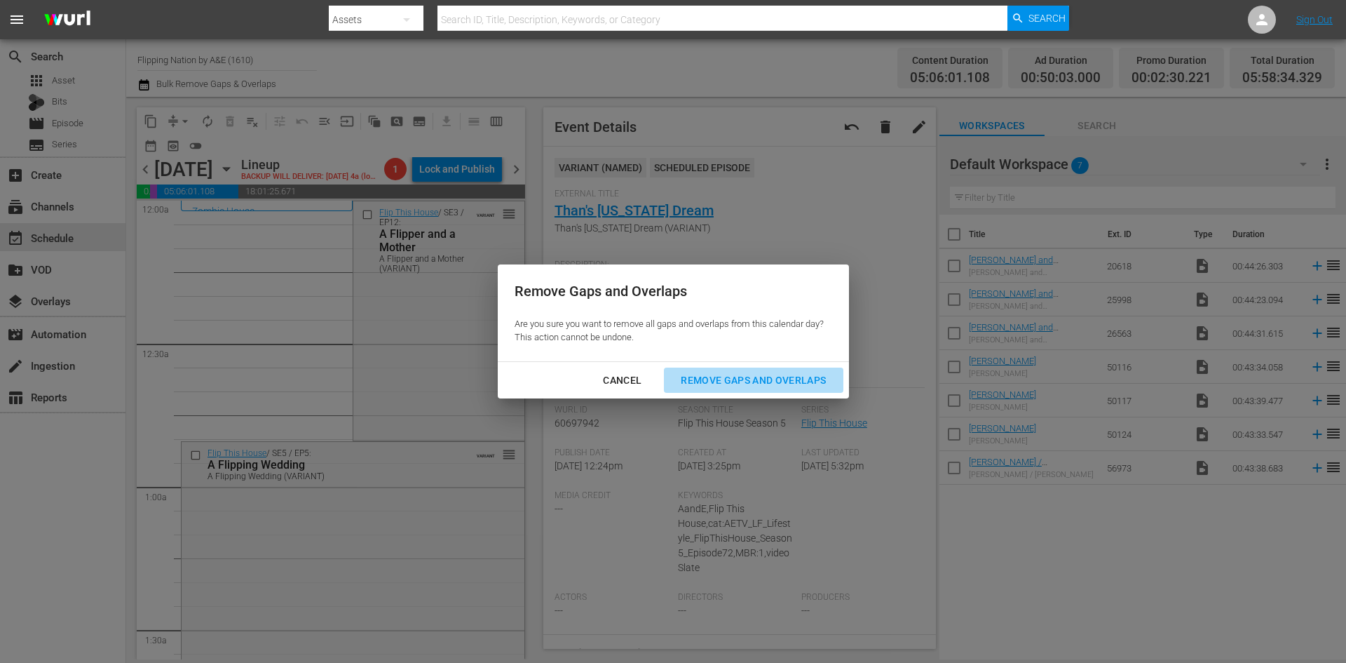
click at [712, 379] on div "Remove Gaps and Overlaps" at bounding box center [754, 381] width 168 height 18
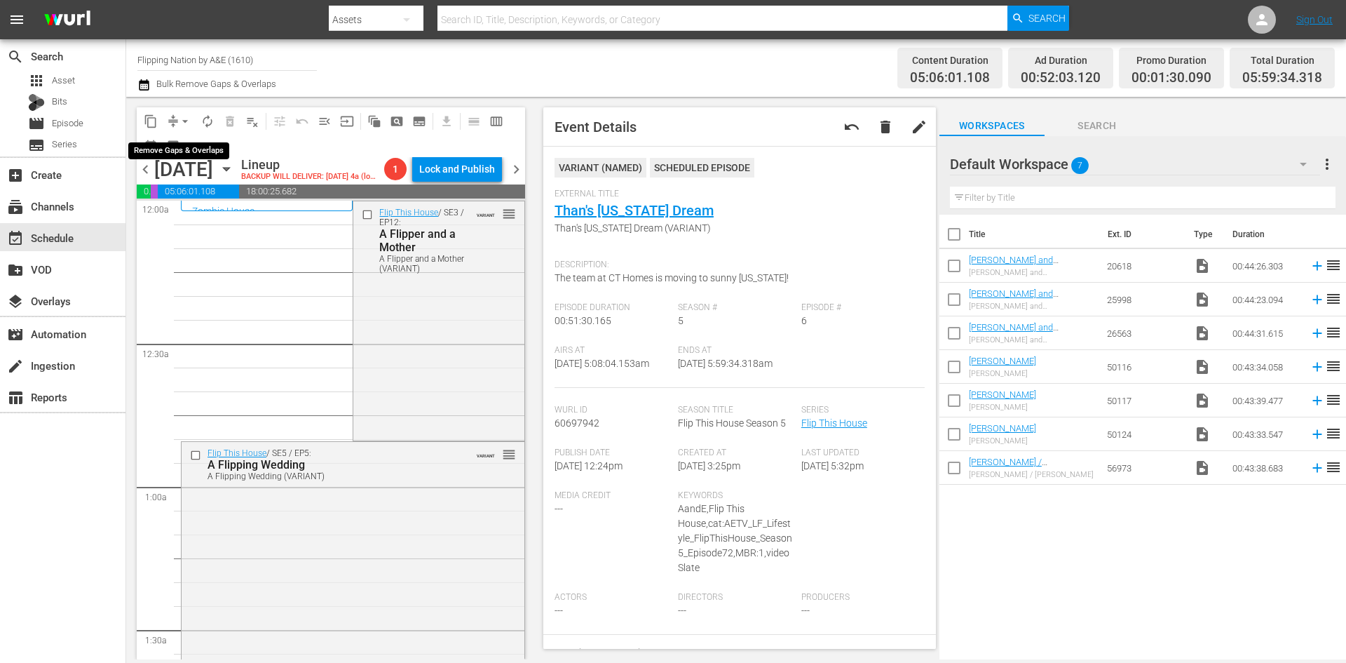
click at [186, 117] on span "arrow_drop_down" at bounding box center [185, 121] width 14 height 14
click at [187, 151] on li "Align to Midnight" at bounding box center [185, 149] width 147 height 23
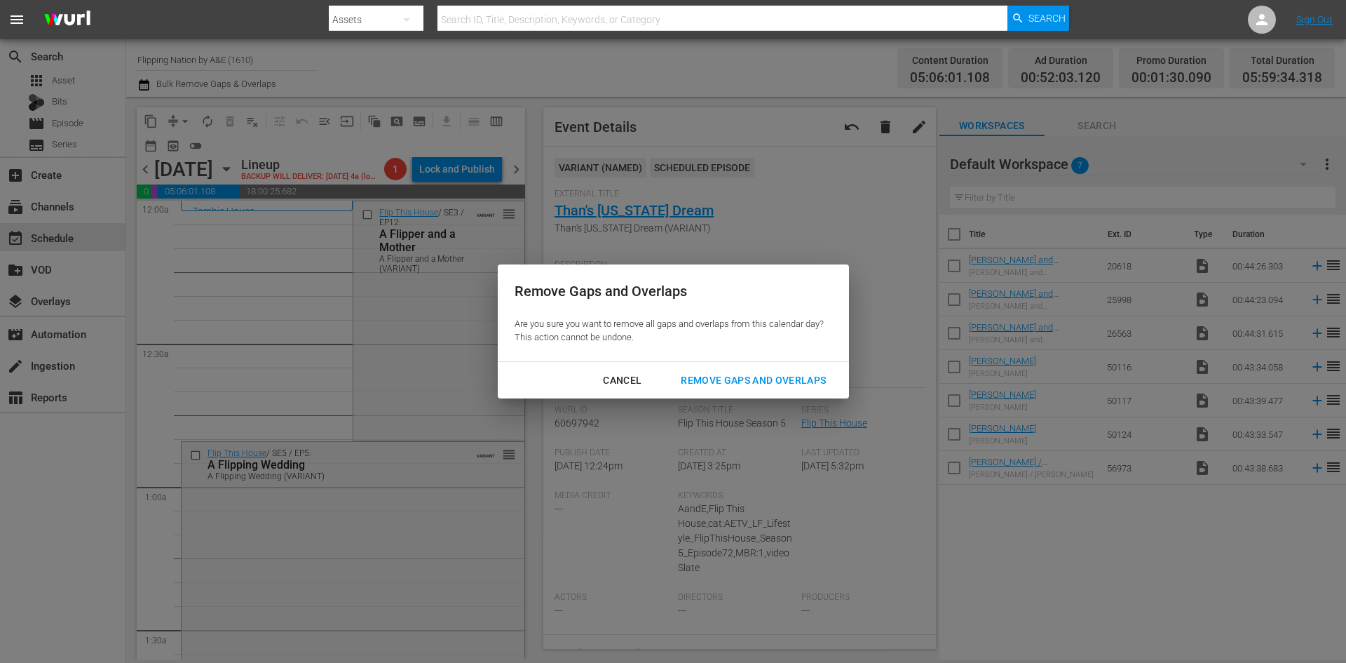
click at [729, 381] on div "Remove Gaps and Overlaps" at bounding box center [754, 381] width 168 height 18
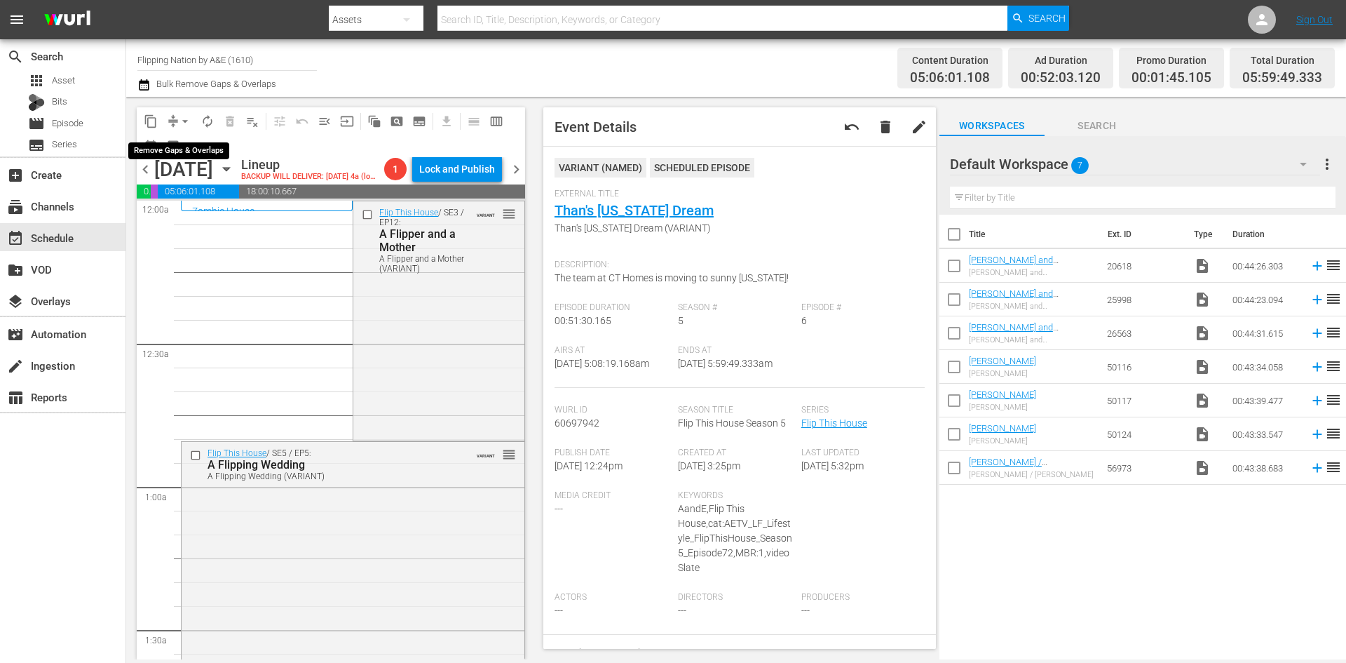
click at [184, 120] on span "arrow_drop_down" at bounding box center [185, 121] width 14 height 14
click at [182, 146] on li "Align to Midnight" at bounding box center [185, 149] width 147 height 23
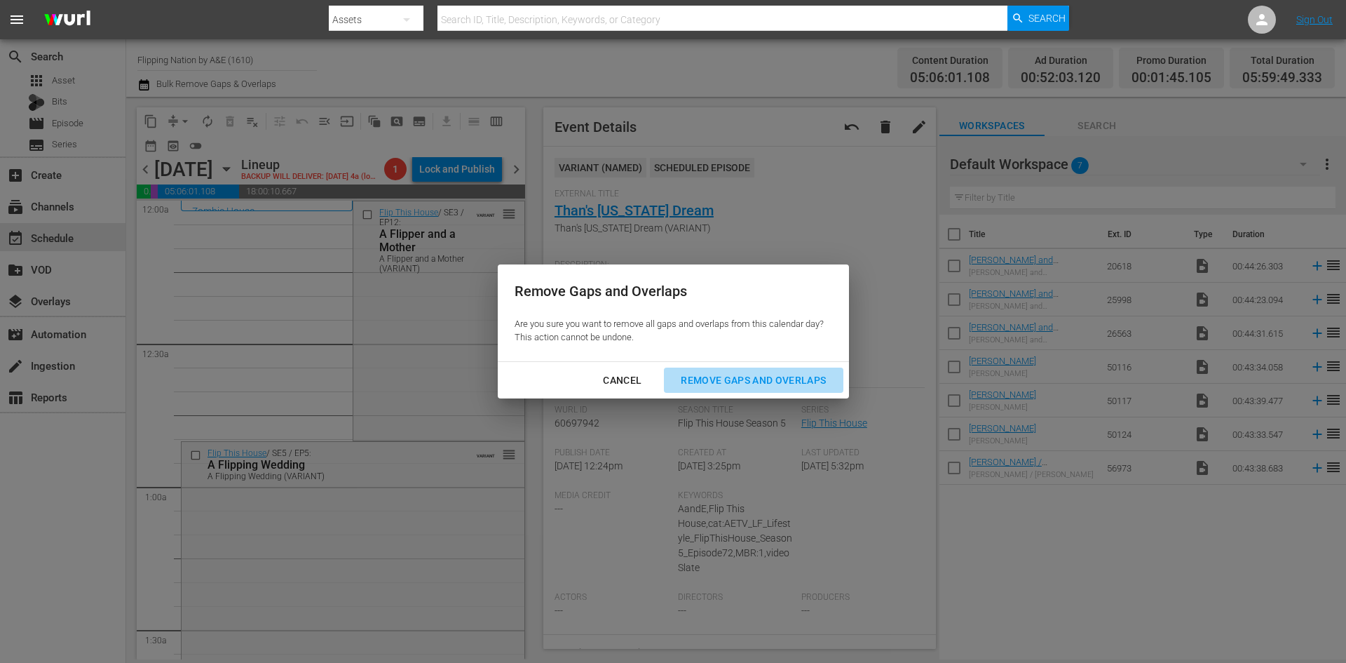
click at [713, 377] on div "Remove Gaps and Overlaps" at bounding box center [754, 381] width 168 height 18
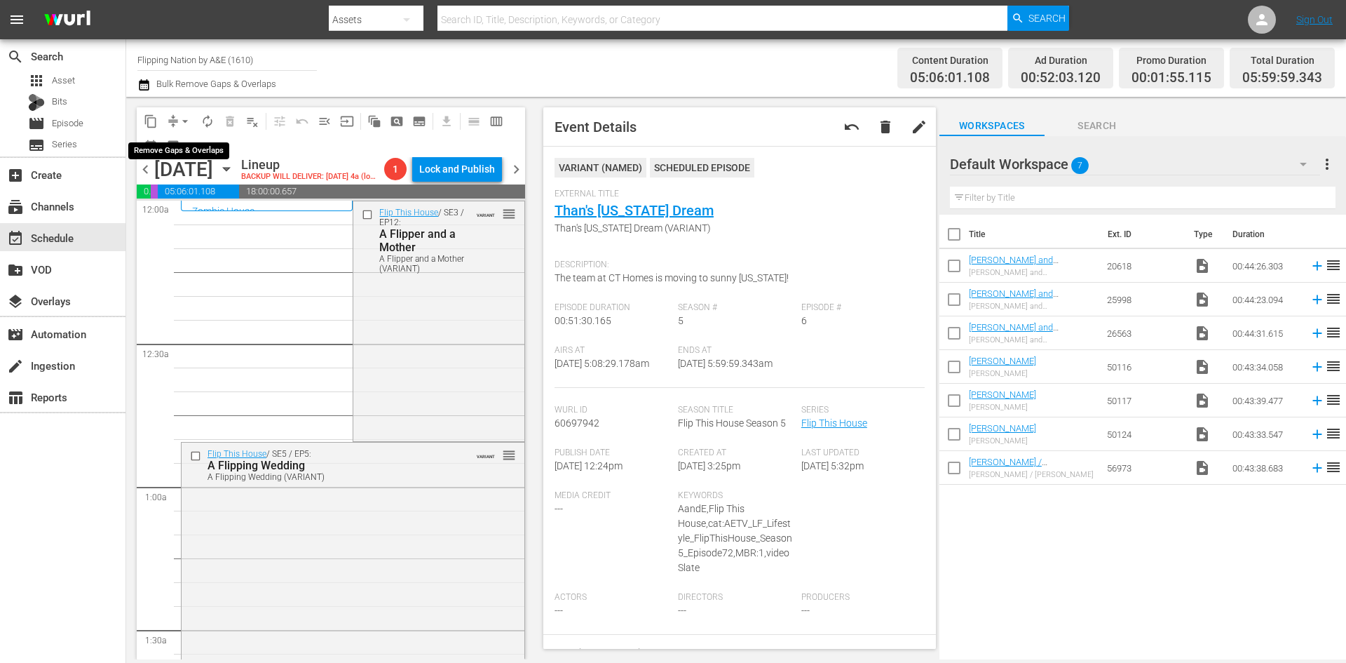
click at [186, 123] on span "arrow_drop_down" at bounding box center [185, 121] width 14 height 14
click at [189, 154] on li "Align to Midnight" at bounding box center [185, 149] width 147 height 23
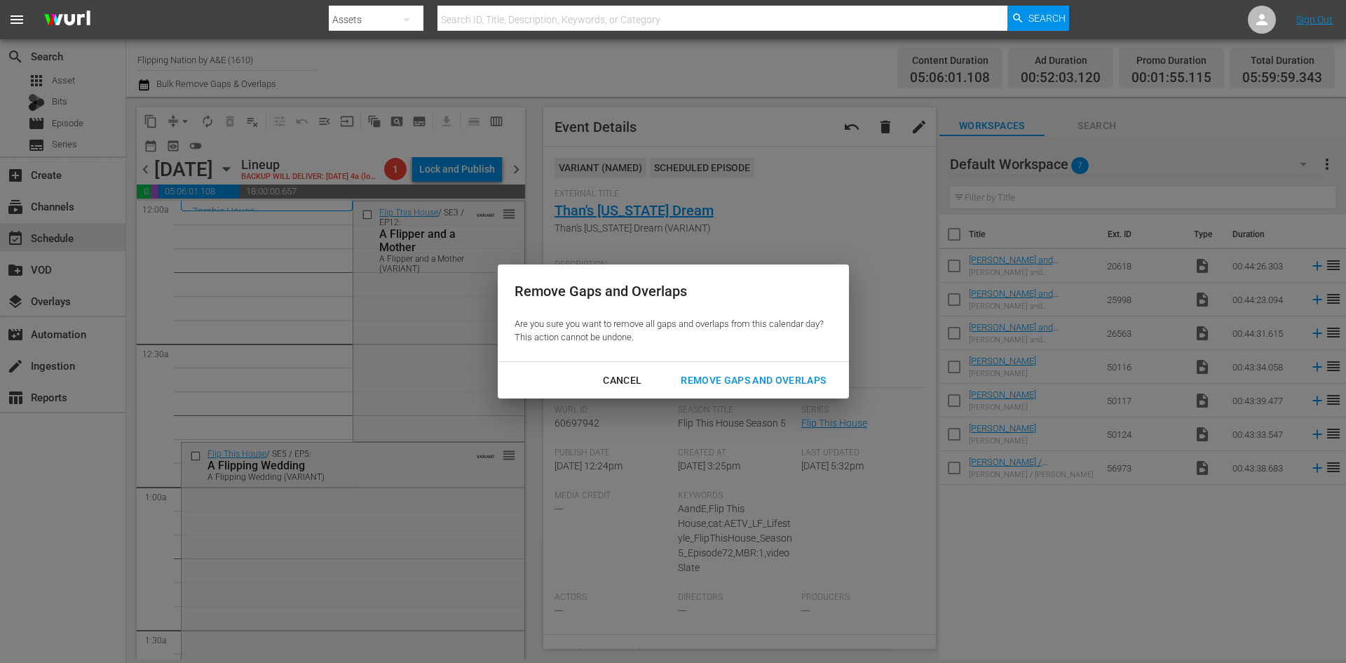
click at [732, 386] on div "Remove Gaps and Overlaps" at bounding box center [754, 381] width 168 height 18
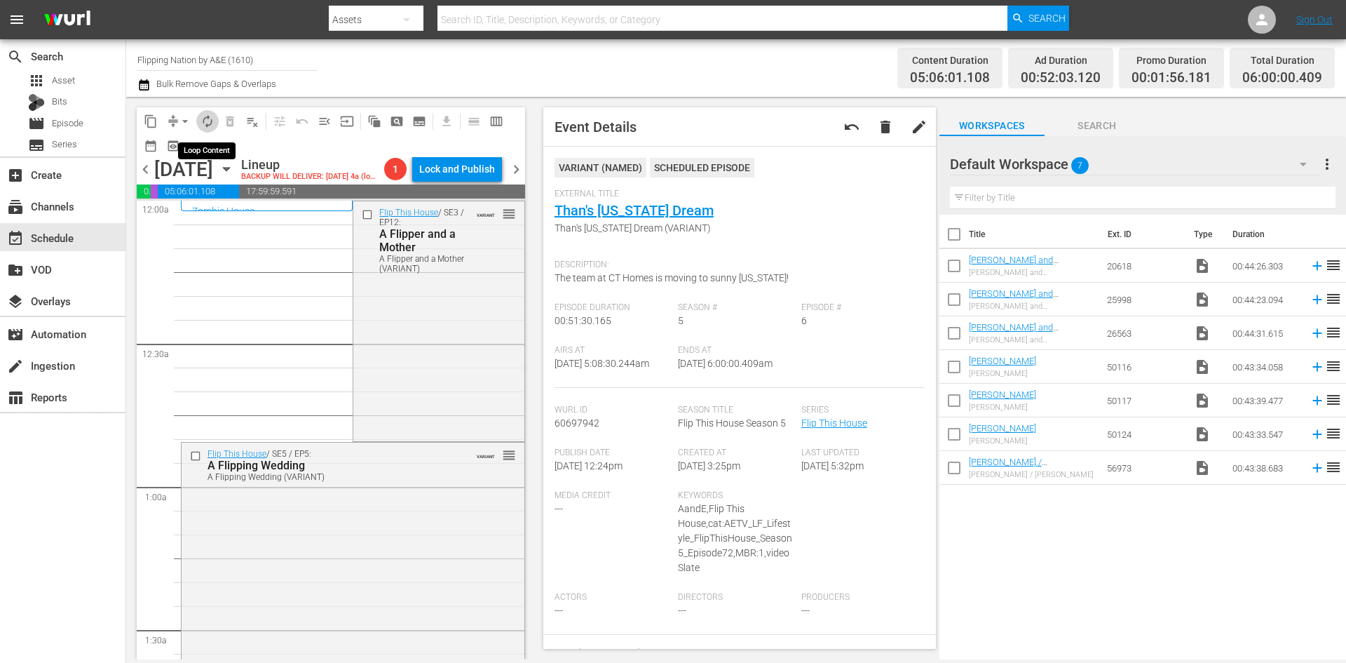
click at [205, 118] on span "autorenew_outlined" at bounding box center [208, 121] width 14 height 14
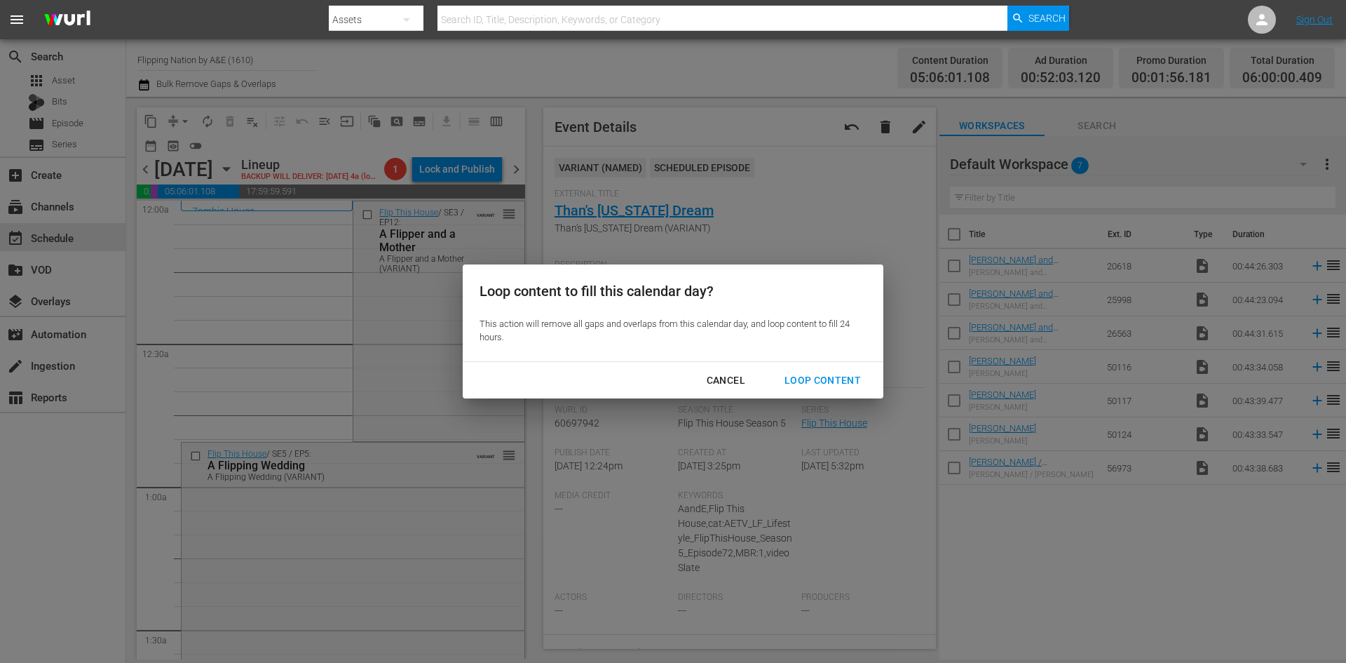
click at [811, 381] on div "Loop Content" at bounding box center [822, 381] width 99 height 18
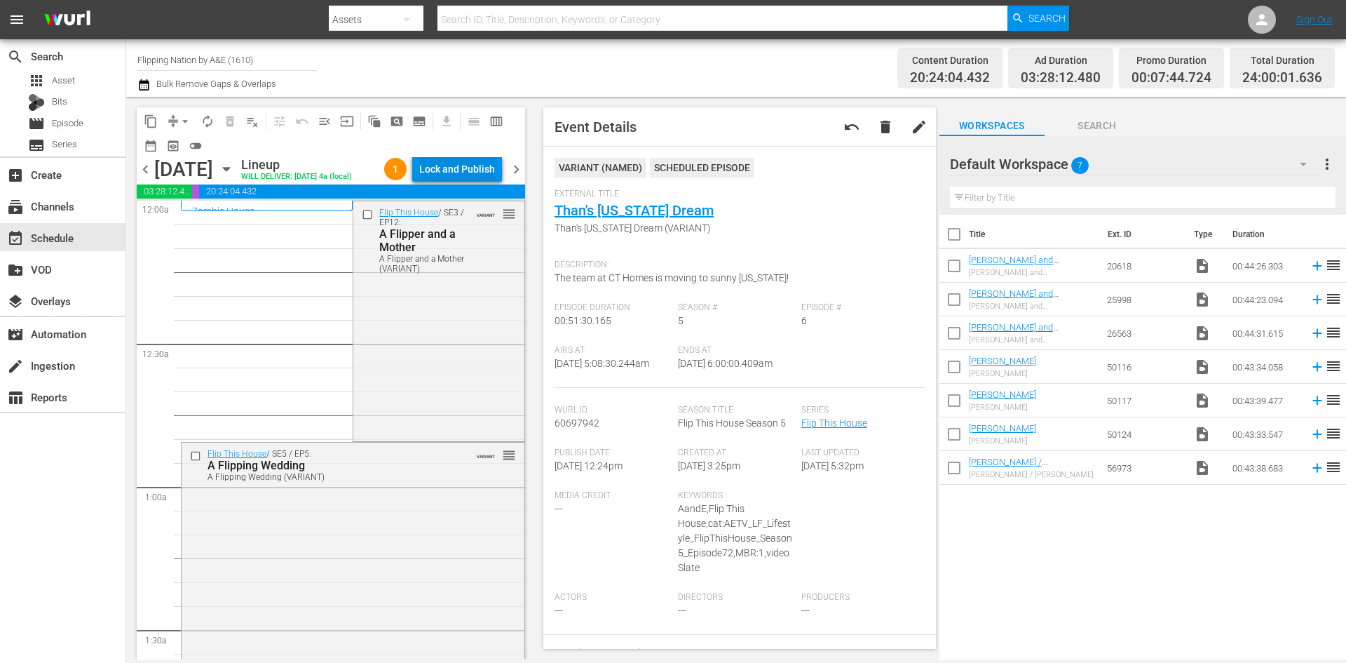
click at [437, 177] on div "Lock and Publish" at bounding box center [457, 168] width 76 height 25
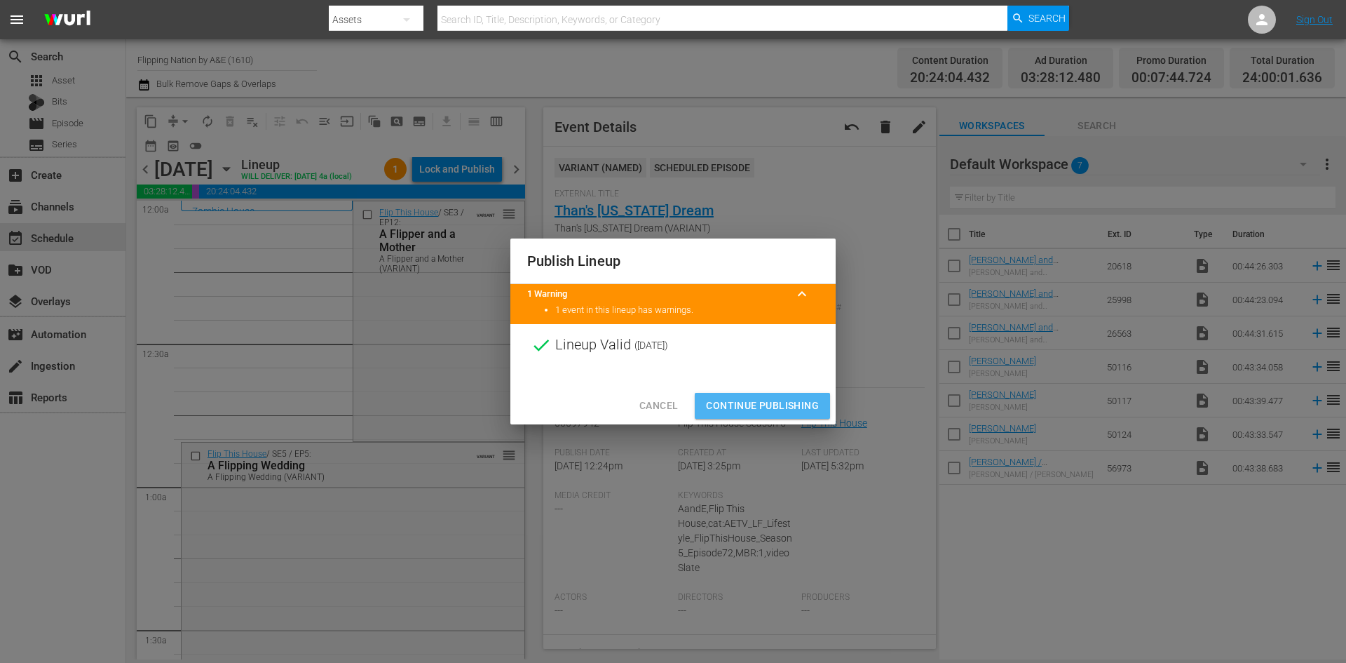
click at [746, 403] on span "Continue Publishing" at bounding box center [762, 406] width 113 height 18
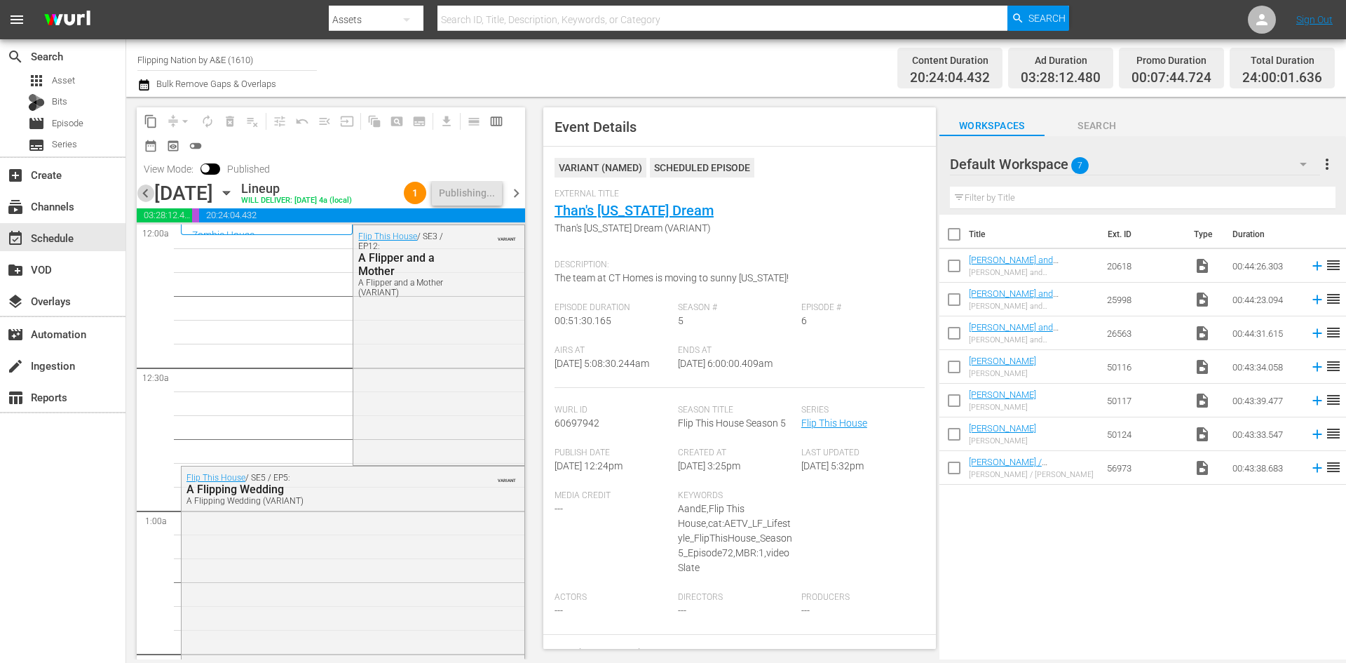
click at [149, 192] on span "chevron_left" at bounding box center [146, 193] width 18 height 18
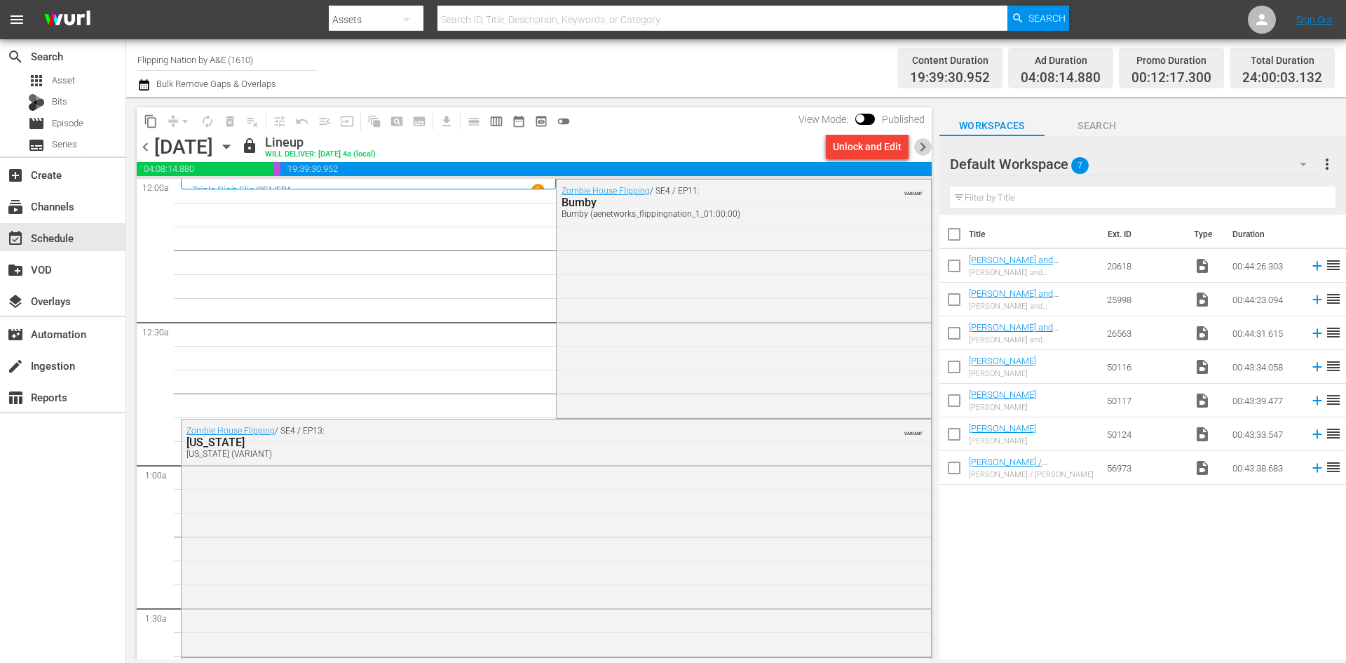
click at [924, 148] on span "chevron_right" at bounding box center [923, 147] width 18 height 18
click at [921, 144] on span "chevron_right" at bounding box center [923, 147] width 18 height 18
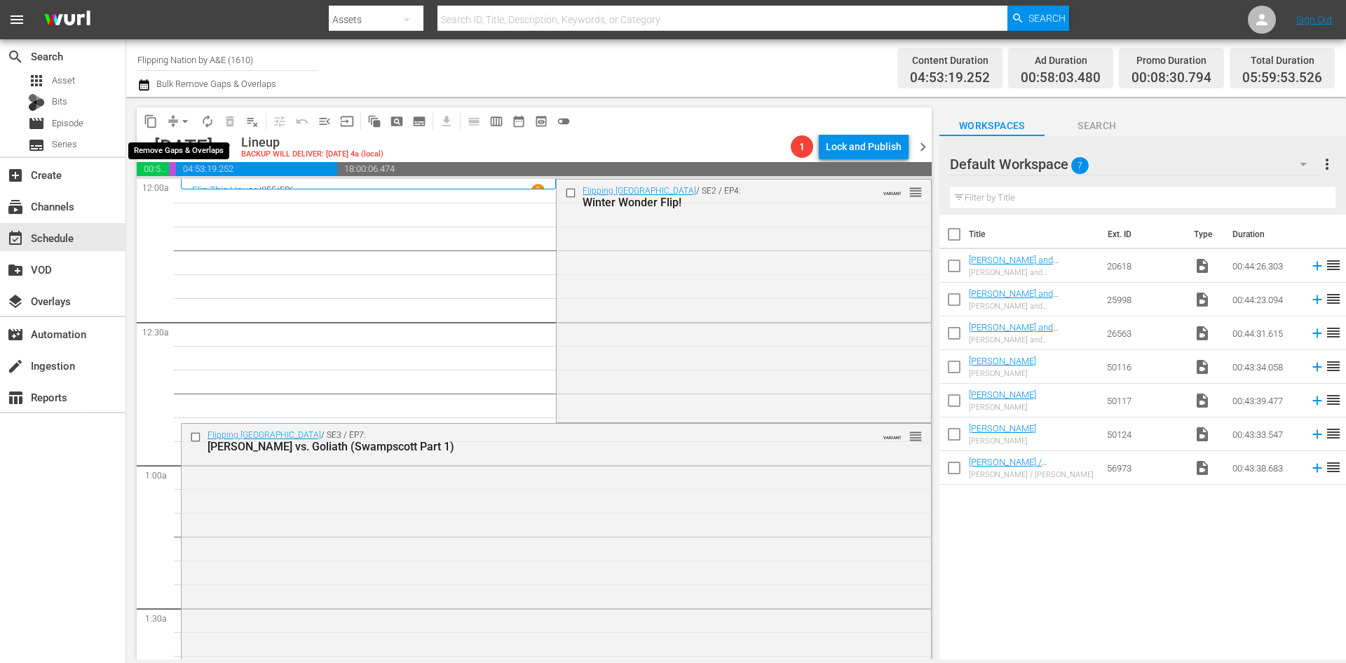
click at [187, 118] on span "arrow_drop_down" at bounding box center [185, 121] width 14 height 14
click at [180, 144] on li "Align to Midnight" at bounding box center [185, 149] width 147 height 23
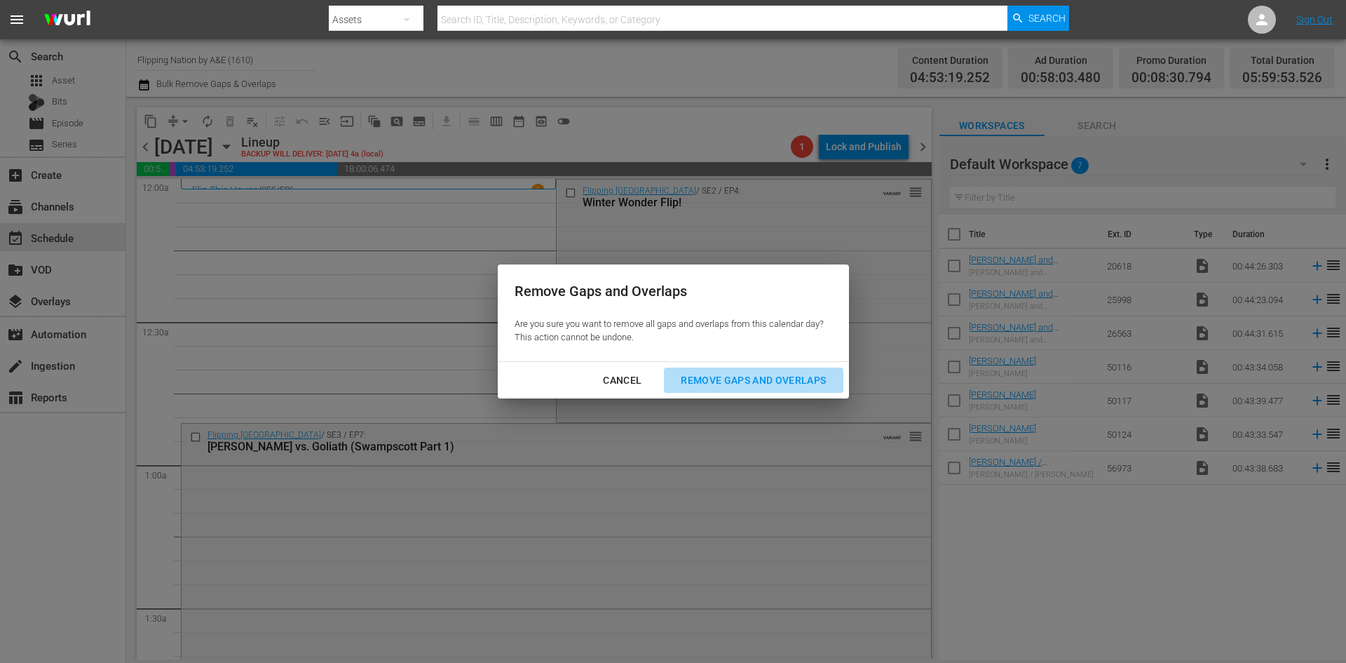
click at [754, 382] on div "Remove Gaps and Overlaps" at bounding box center [754, 381] width 168 height 18
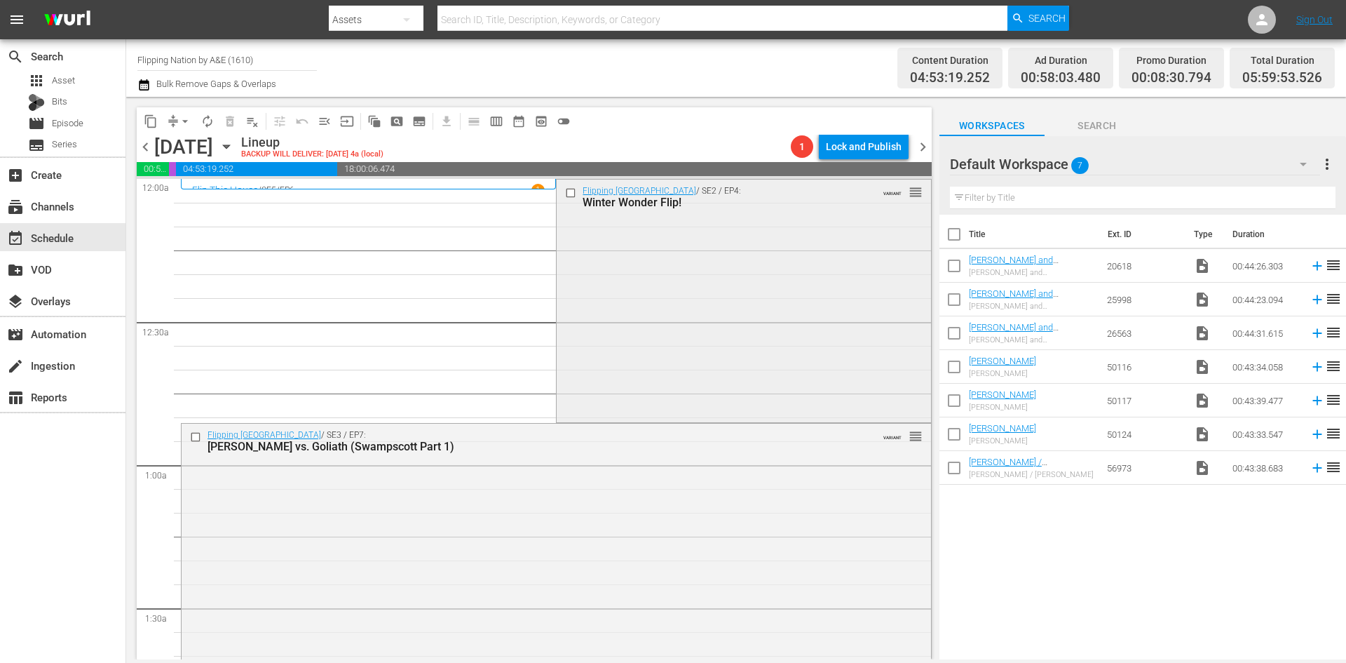
click at [637, 245] on div "Flipping Boston / SE2 / EP4: Winter Wonder Flip! VARIANT reorder" at bounding box center [744, 300] width 374 height 240
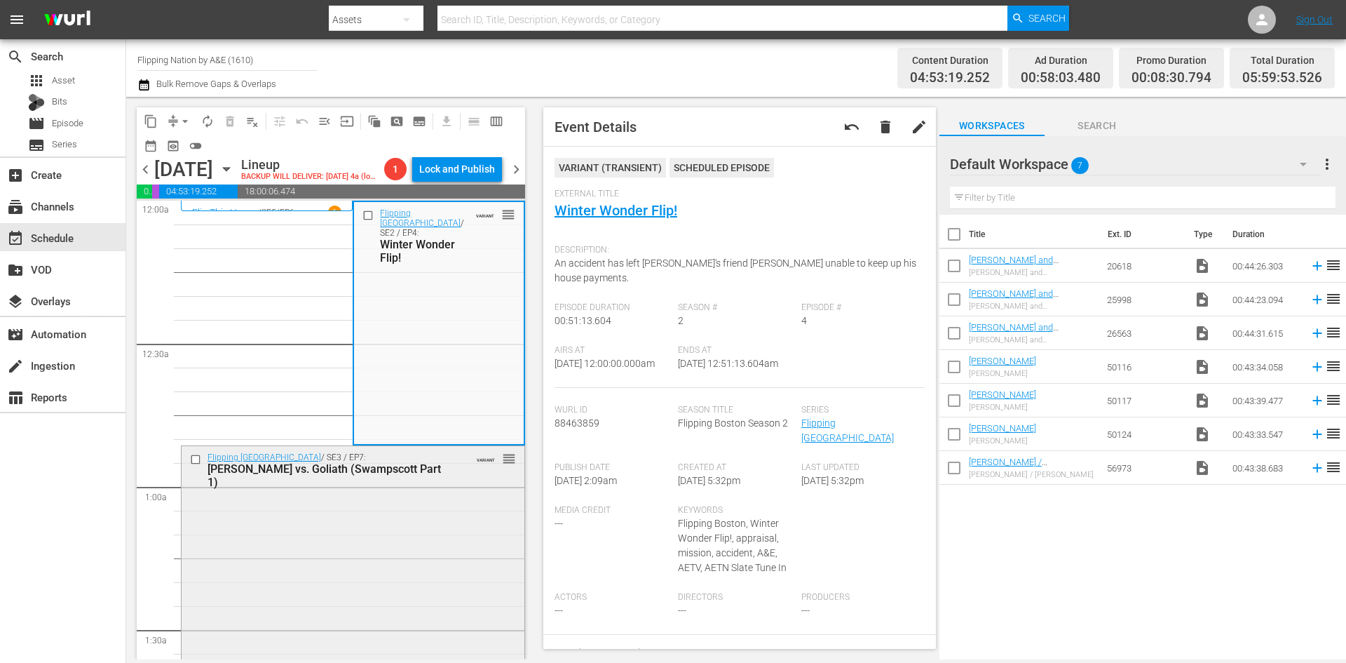
click at [403, 525] on div "Flipping Boston / SE3 / EP7: Dave vs. Goliath (Swampscott Part 1) VARIANT reord…" at bounding box center [353, 571] width 343 height 250
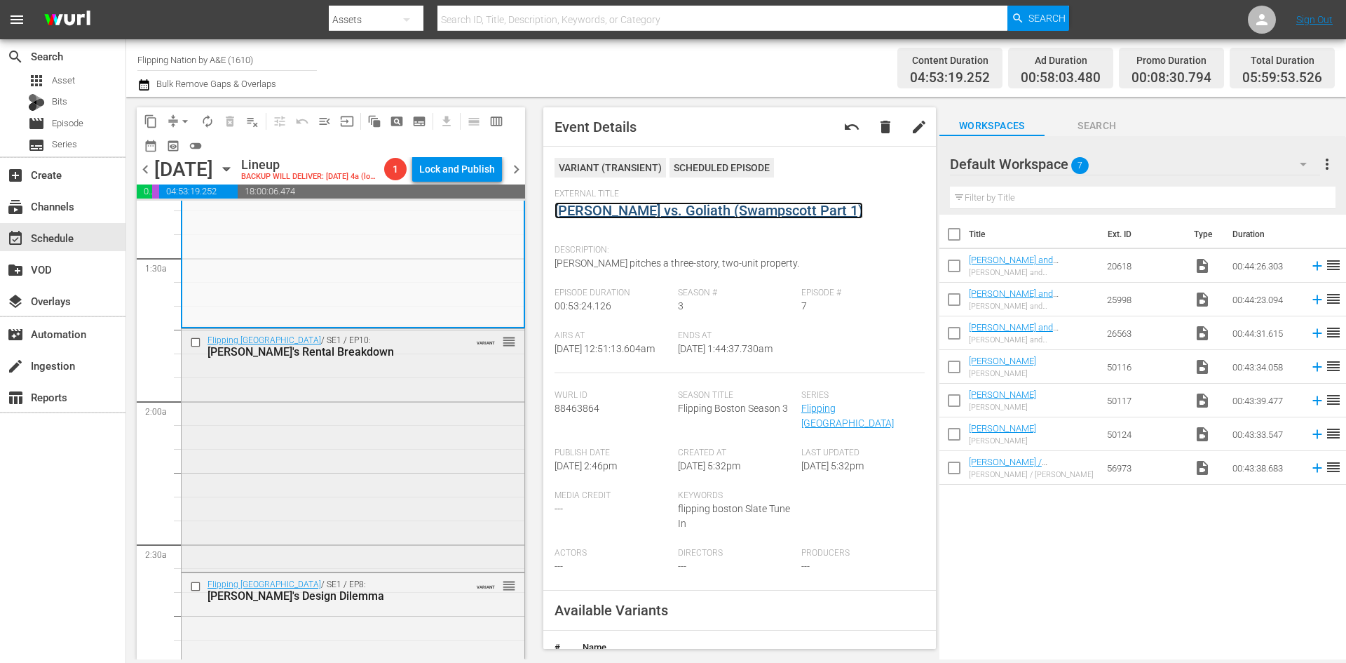
scroll to position [421, 0]
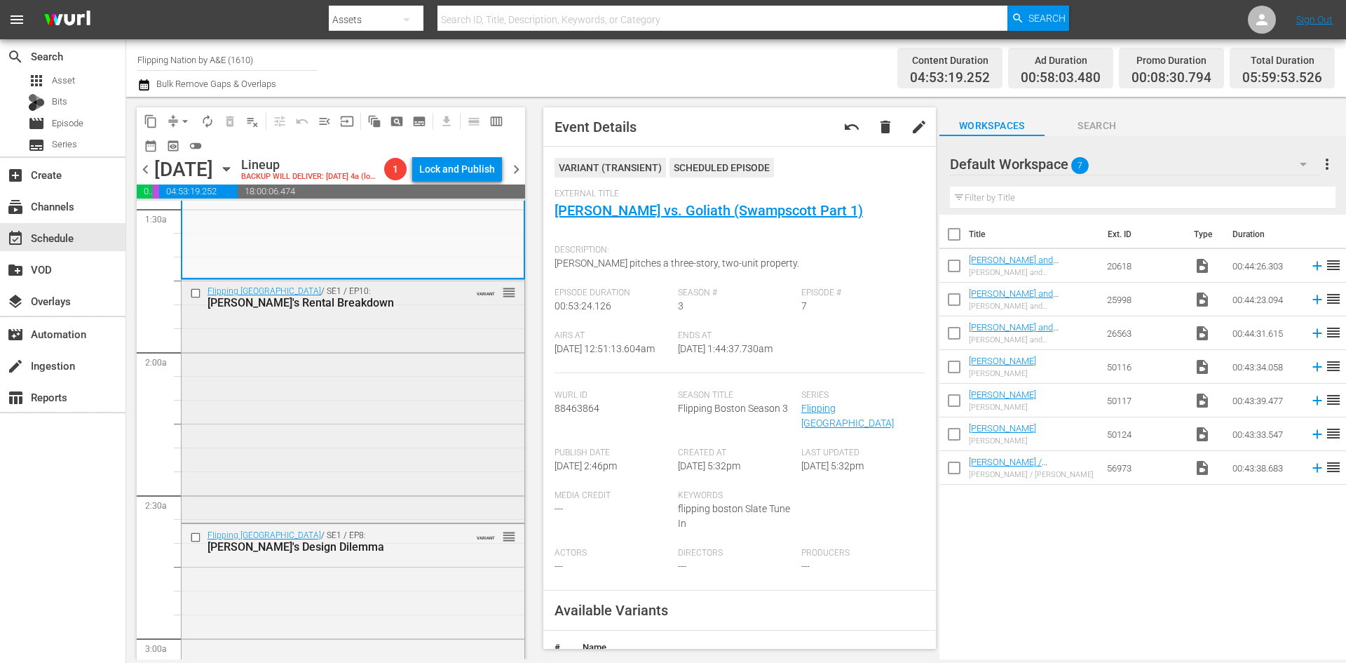
click at [452, 460] on div "Flipping Boston / SE1 / EP10: Dave's Rental Breakdown VARIANT reorder" at bounding box center [353, 400] width 343 height 240
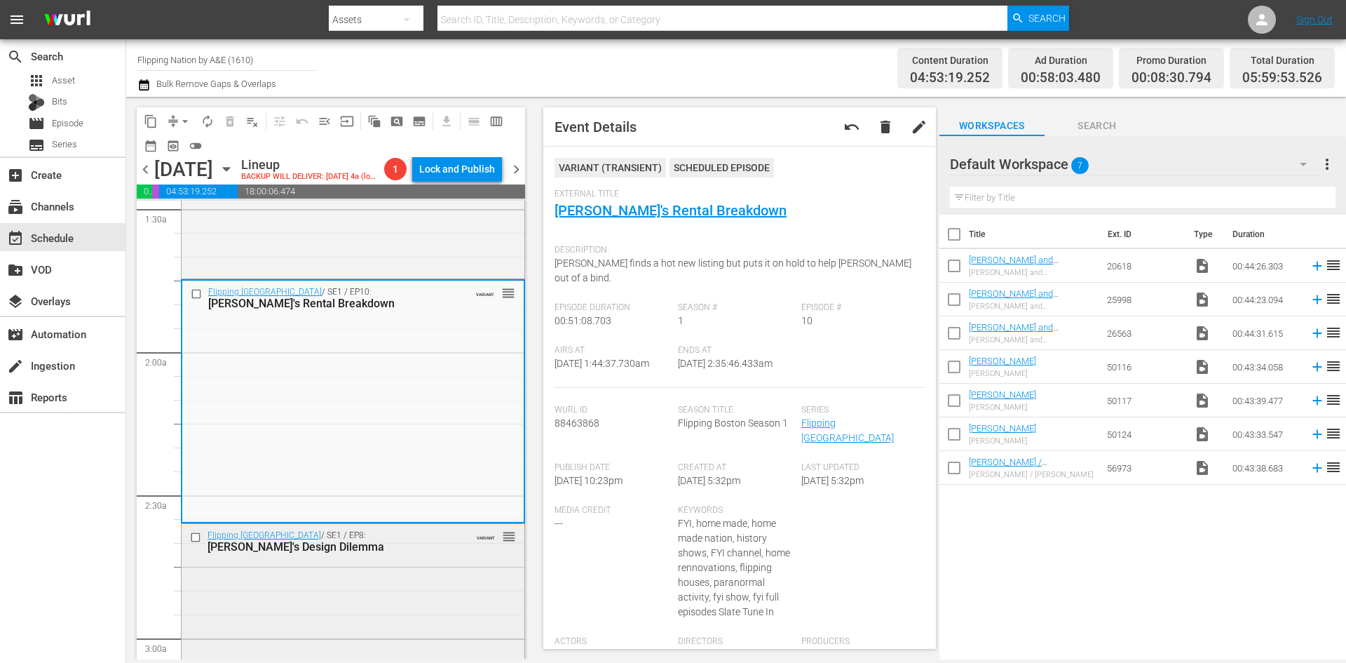
click at [402, 616] on div "Flipping Boston / SE1 / EP8: Dave's Design Dilemma VARIANT reorder" at bounding box center [353, 644] width 343 height 240
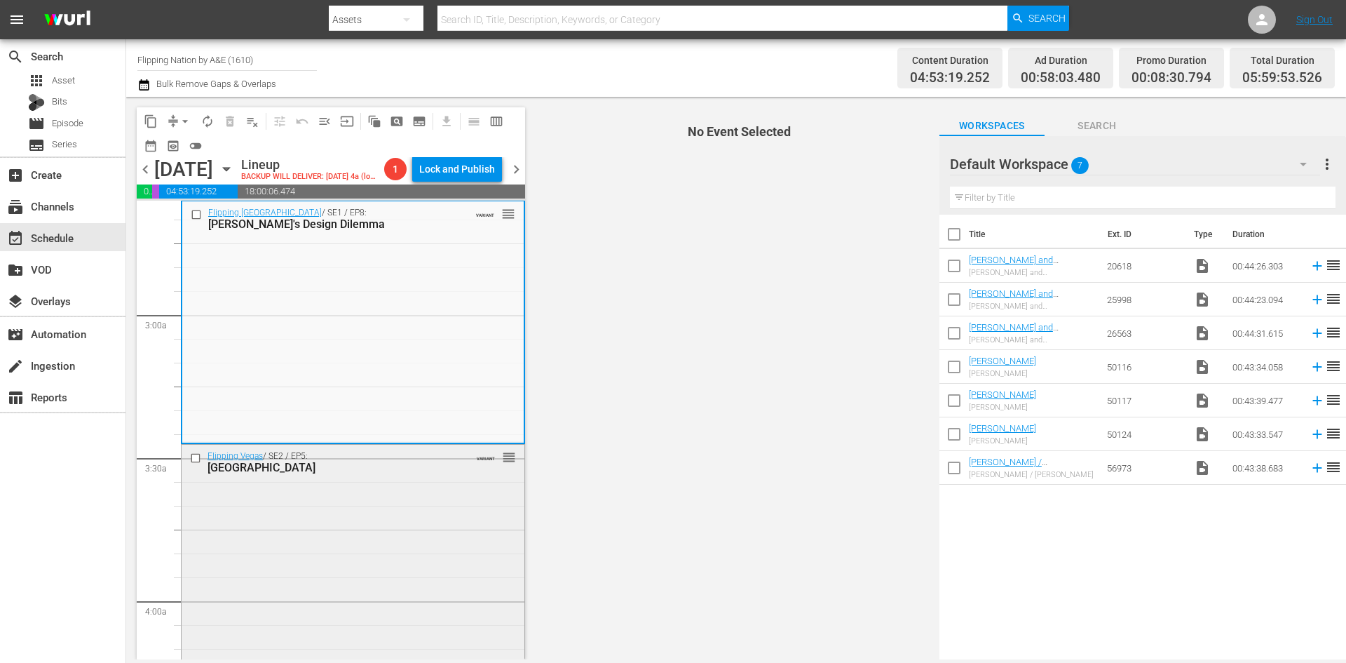
scroll to position [771, 0]
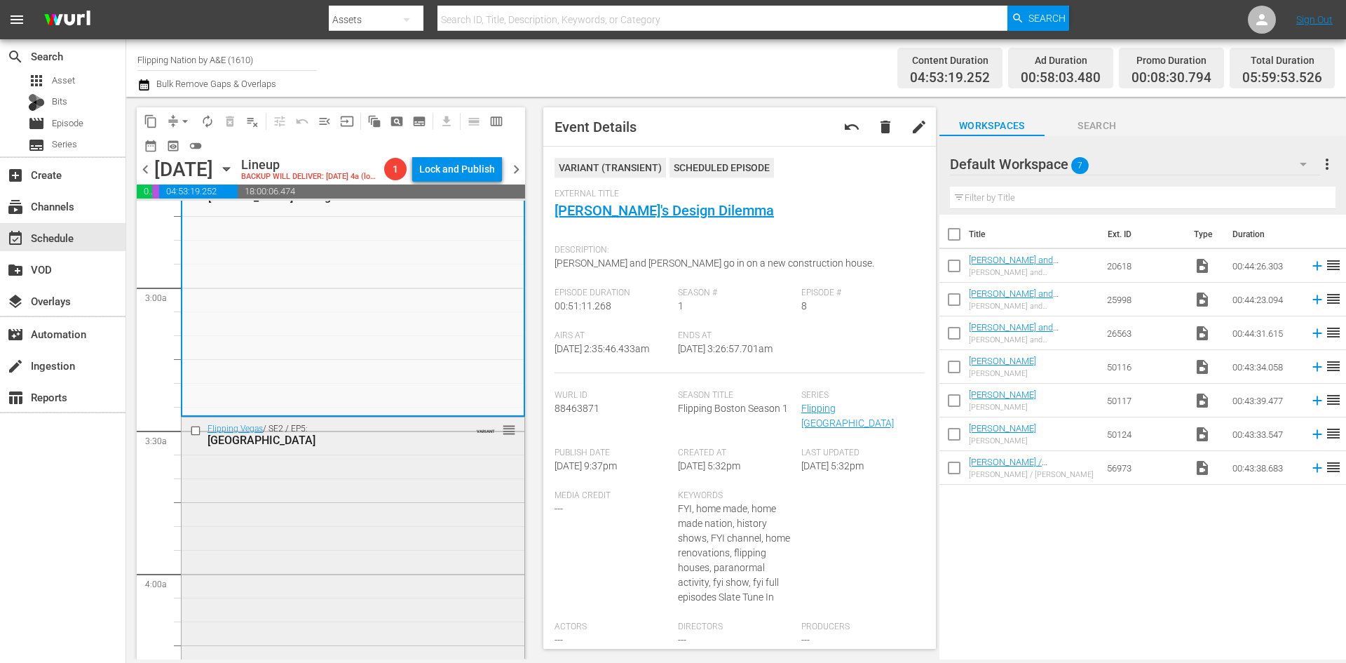
click at [434, 557] on div "Flipping Vegas / SE2 / EP5: Stink House VARIANT reorder" at bounding box center [353, 537] width 343 height 241
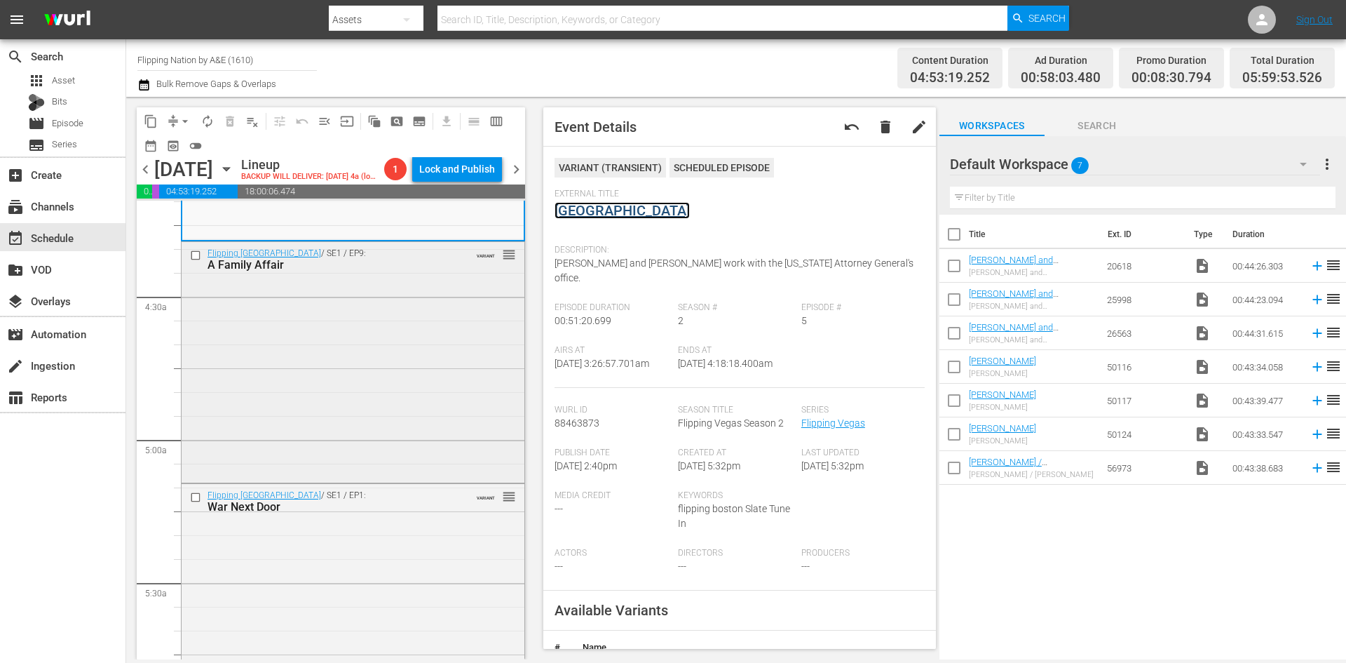
scroll to position [1192, 0]
click at [434, 435] on div "Flipping Boston / SE1 / EP9: A Family Affair VARIANT reorder" at bounding box center [353, 360] width 343 height 238
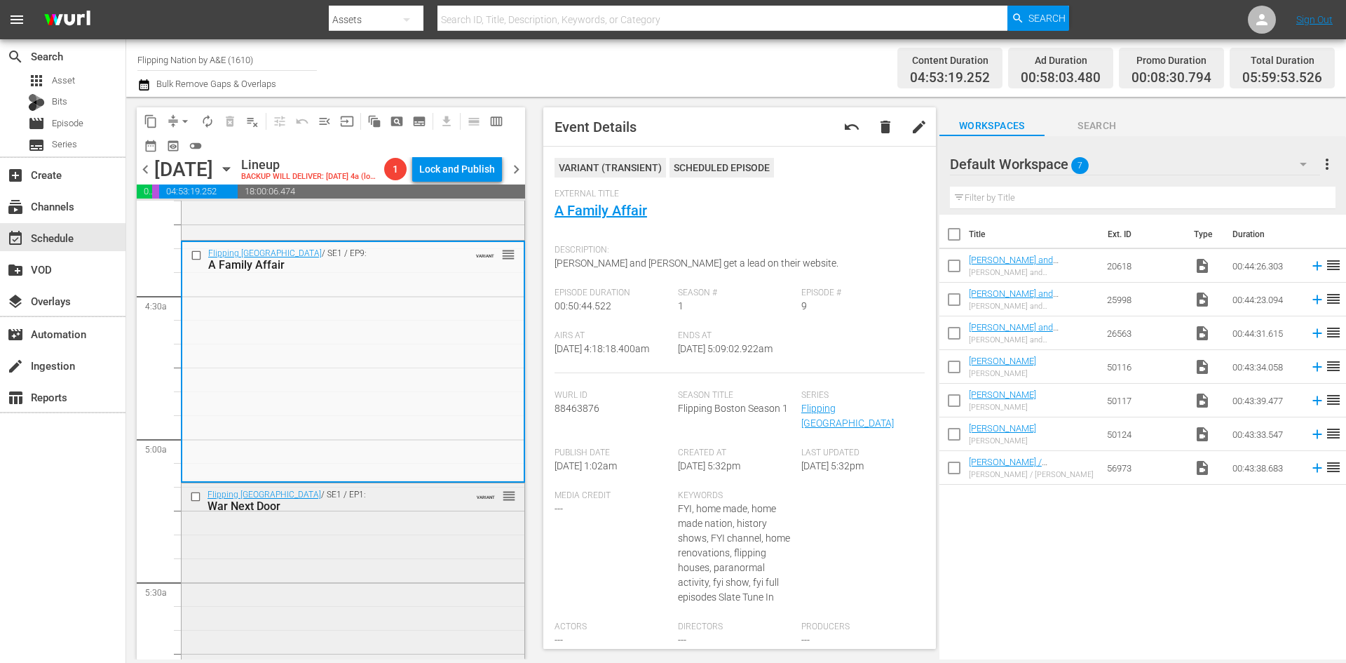
click at [407, 591] on div "Flipping Boston / SE1 / EP1: War Next Door VARIANT reorder" at bounding box center [353, 602] width 343 height 238
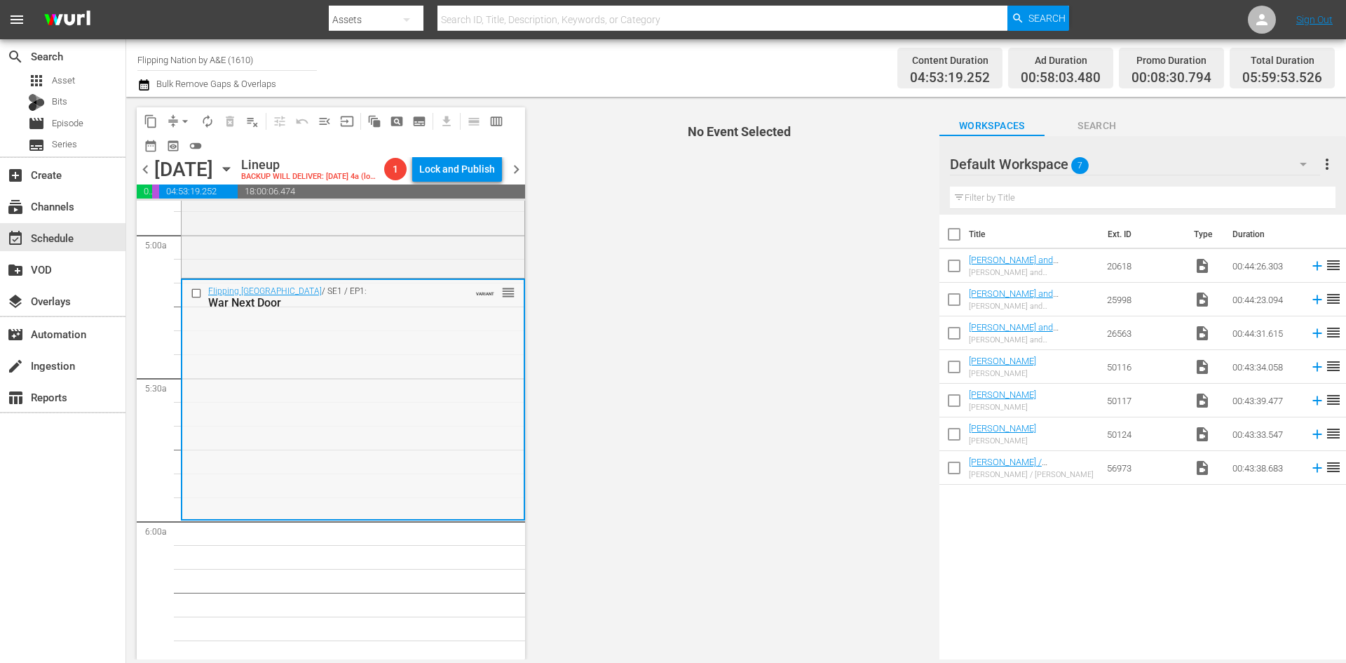
scroll to position [1403, 0]
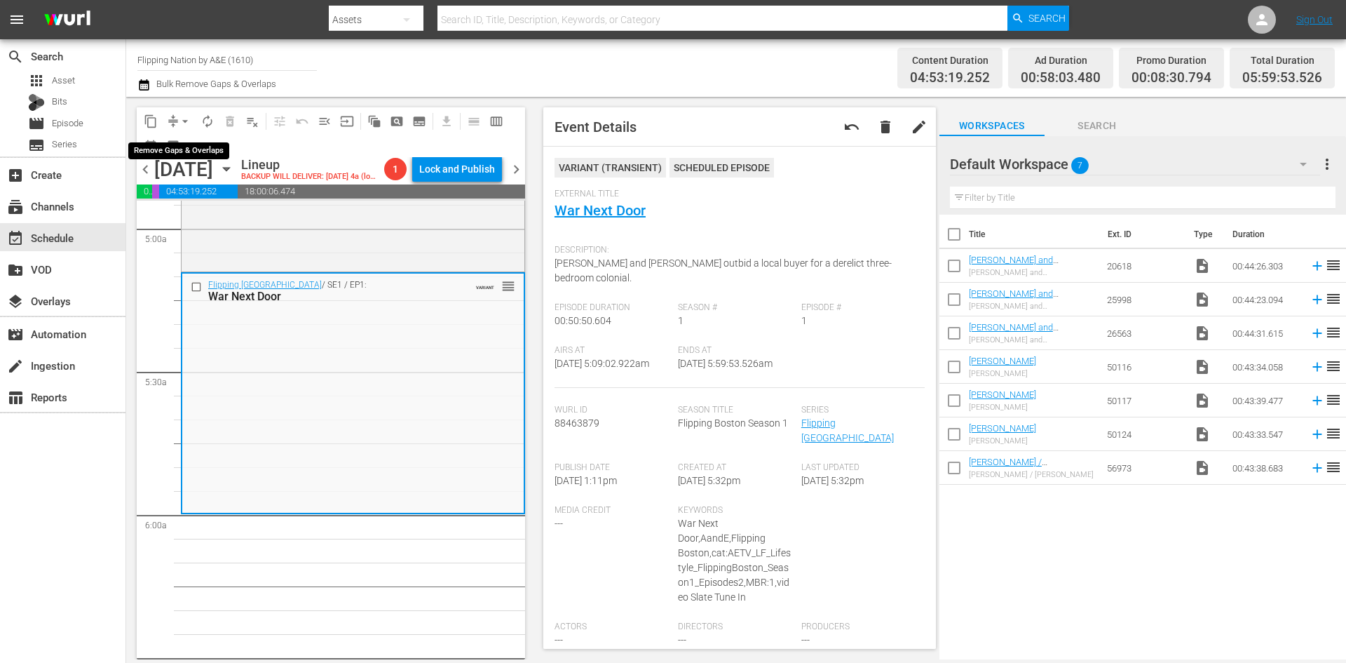
click at [184, 124] on span "arrow_drop_down" at bounding box center [185, 121] width 14 height 14
click at [178, 149] on li "Align to Midnight" at bounding box center [185, 149] width 147 height 23
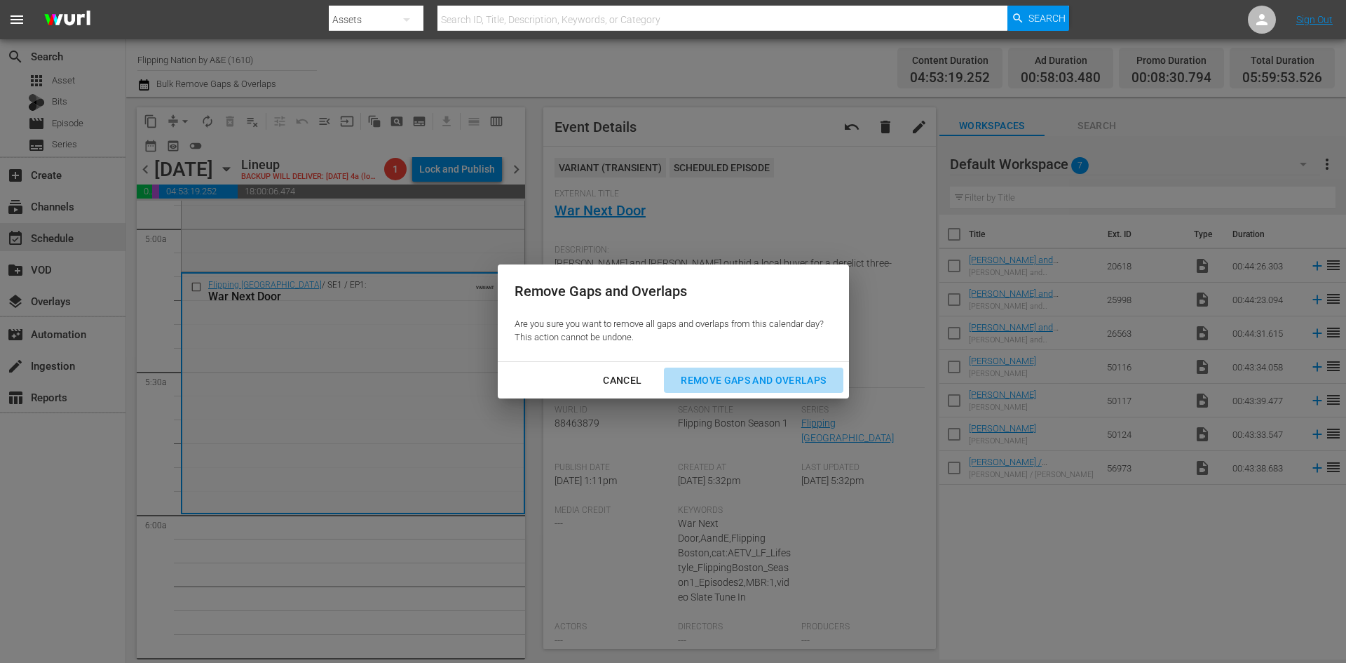
click at [738, 379] on div "Remove Gaps and Overlaps" at bounding box center [754, 381] width 168 height 18
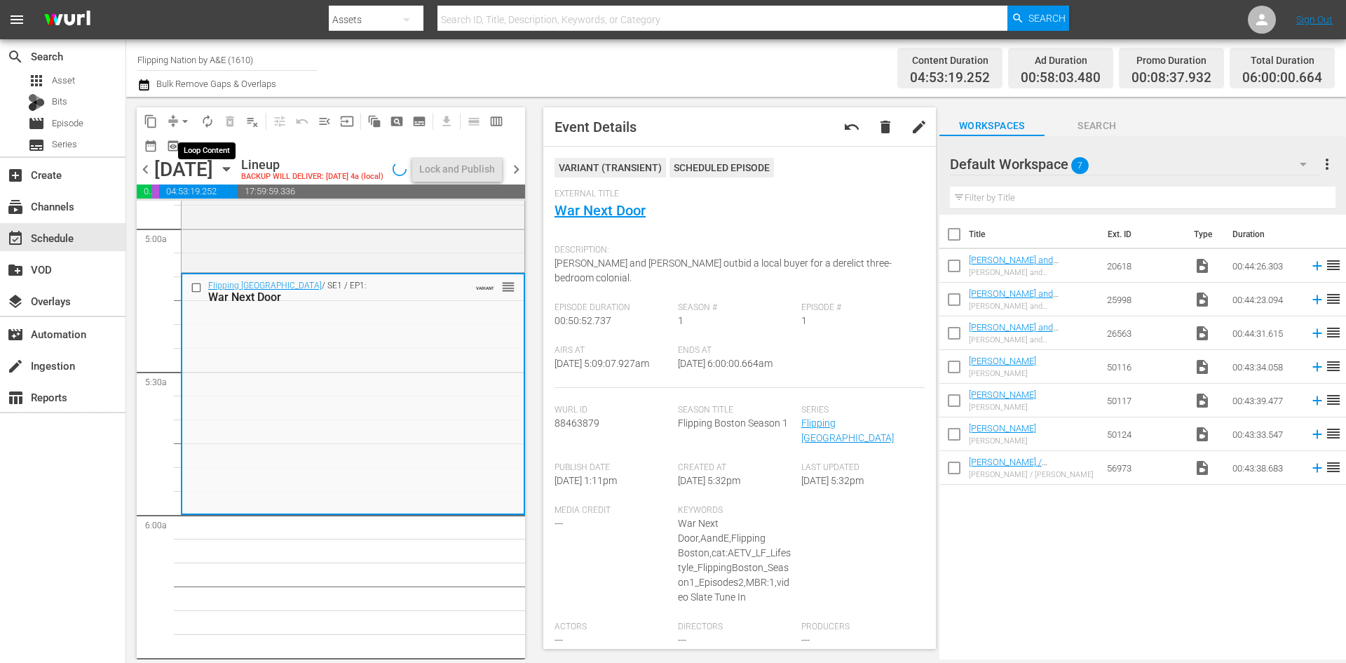
click at [206, 127] on span "autorenew_outlined" at bounding box center [208, 121] width 14 height 14
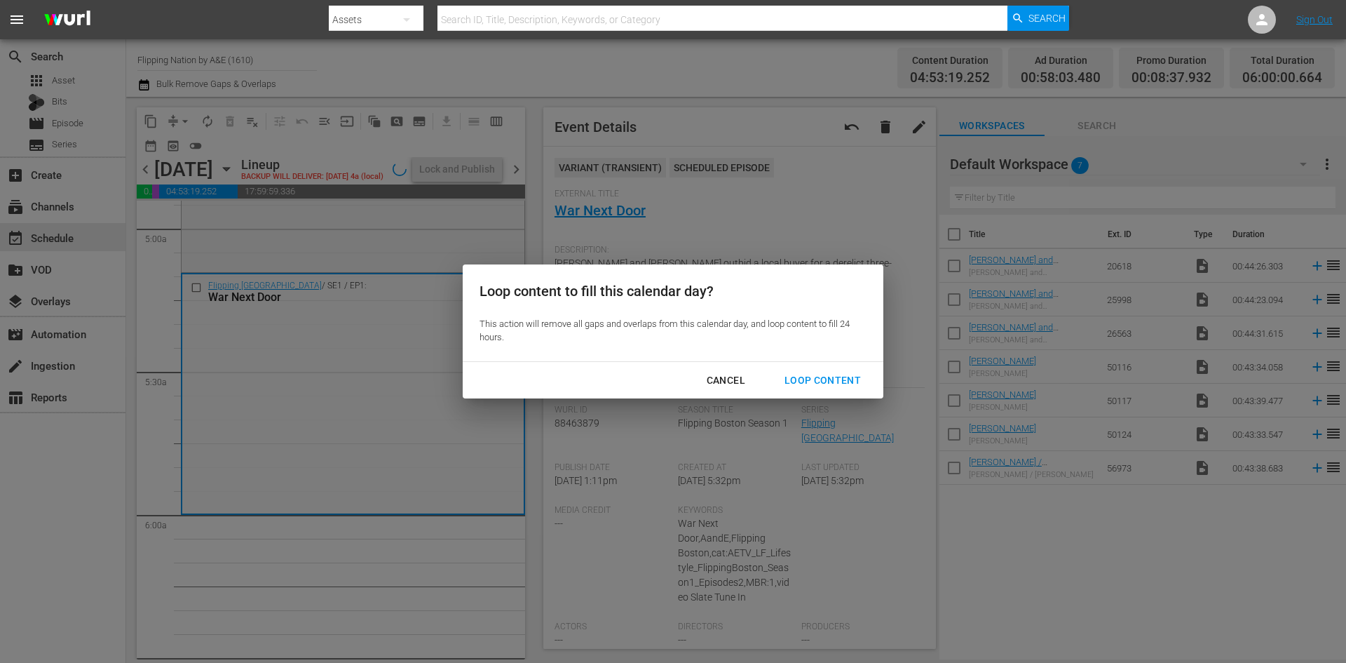
click at [806, 379] on div "Loop Content" at bounding box center [822, 381] width 99 height 18
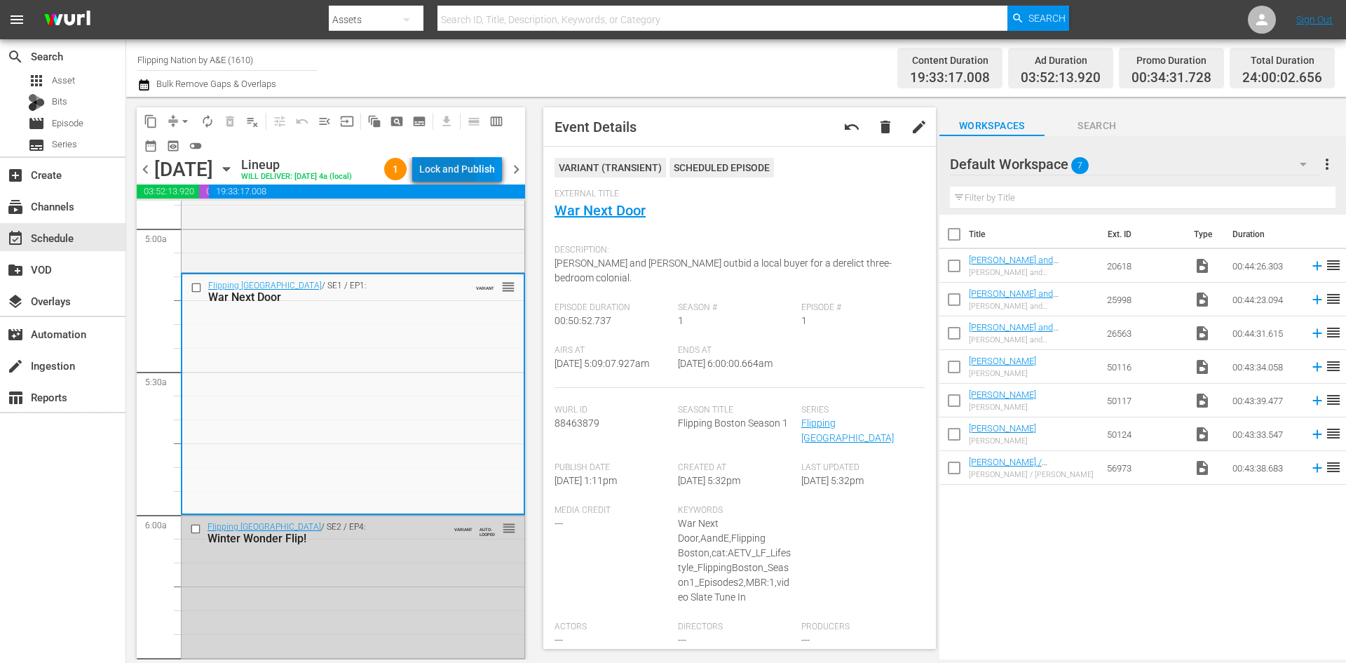
click at [453, 175] on div "Lock and Publish" at bounding box center [457, 168] width 76 height 25
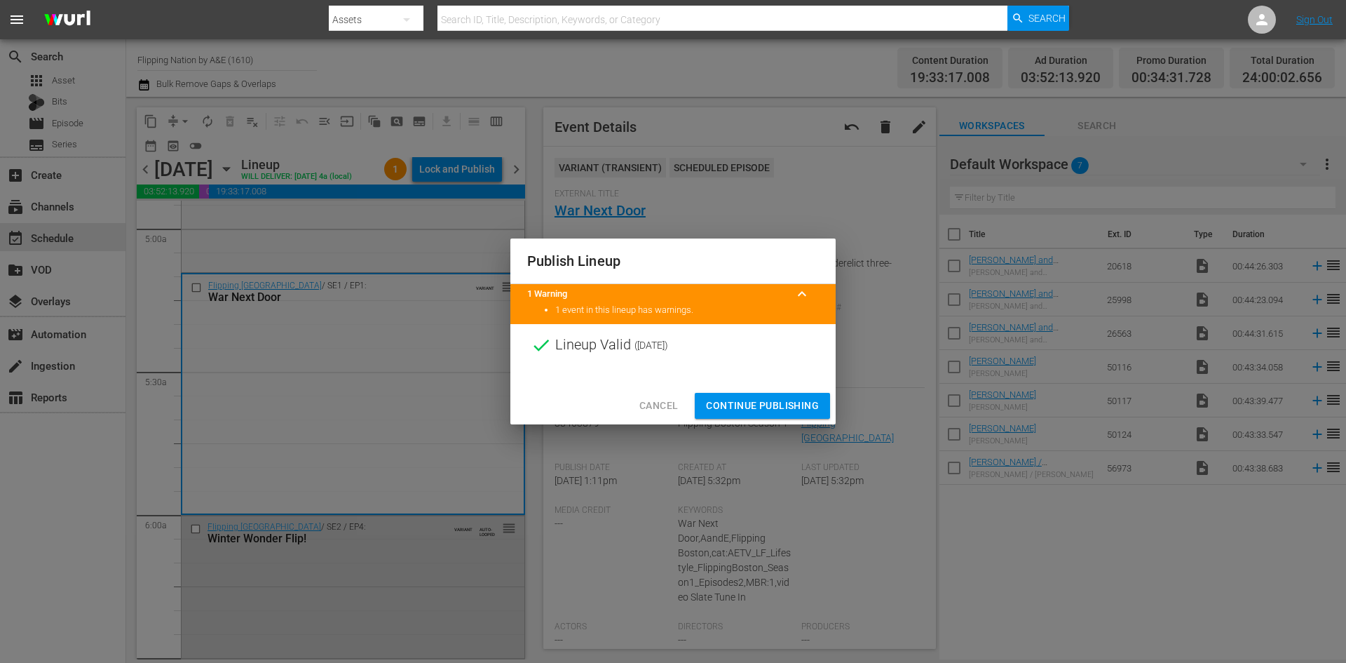
click at [769, 399] on span "Continue Publishing" at bounding box center [762, 406] width 113 height 18
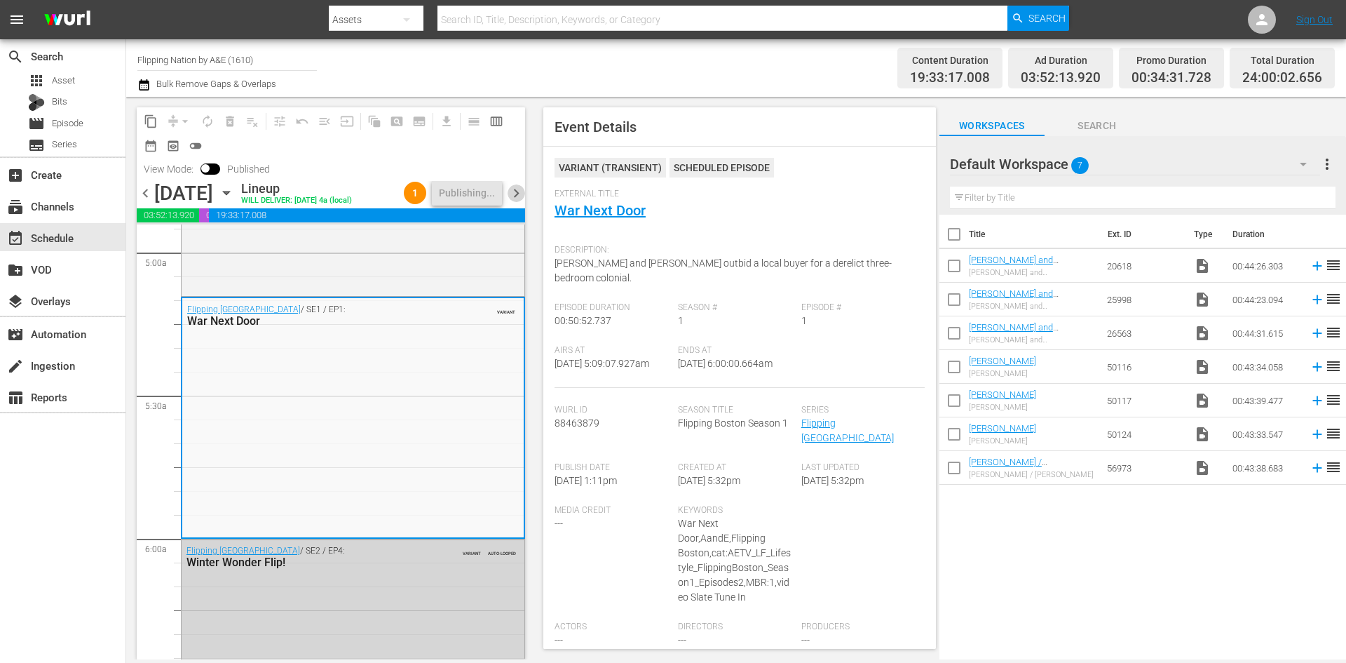
click at [517, 202] on span "chevron_right" at bounding box center [517, 193] width 18 height 18
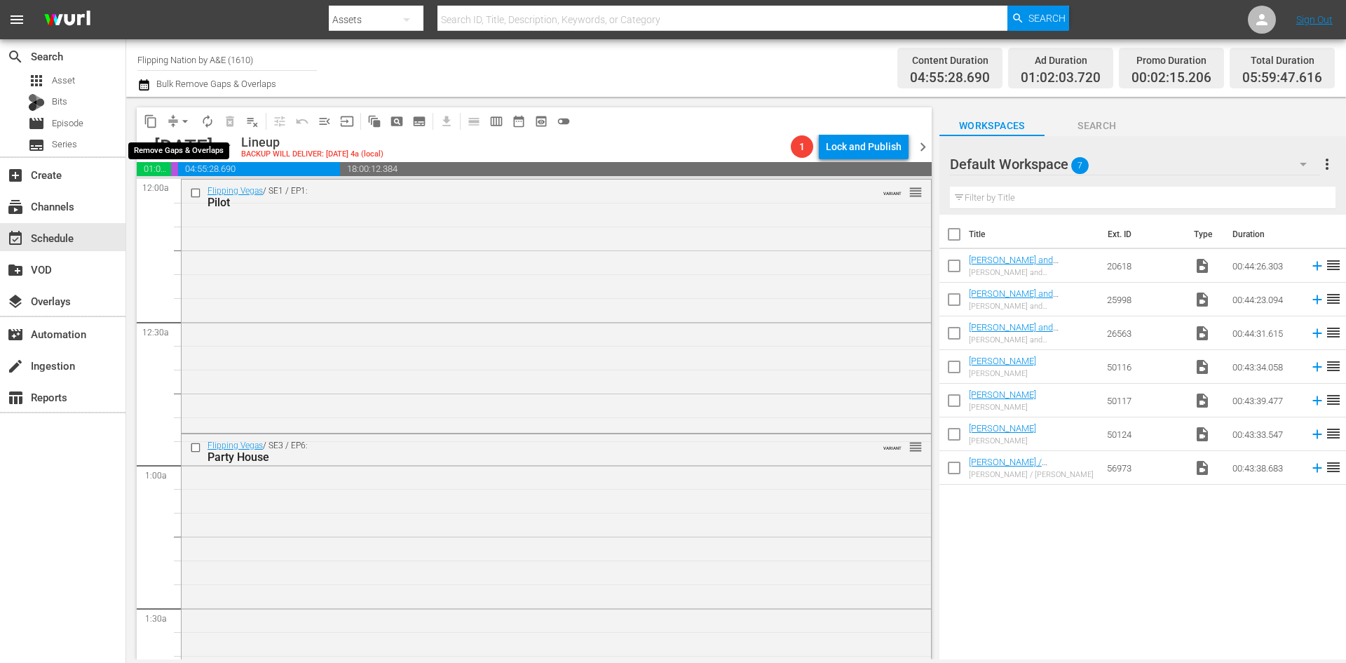
click at [187, 119] on span "arrow_drop_down" at bounding box center [185, 121] width 14 height 14
click at [187, 151] on li "Align to Midnight" at bounding box center [186, 149] width 116 height 23
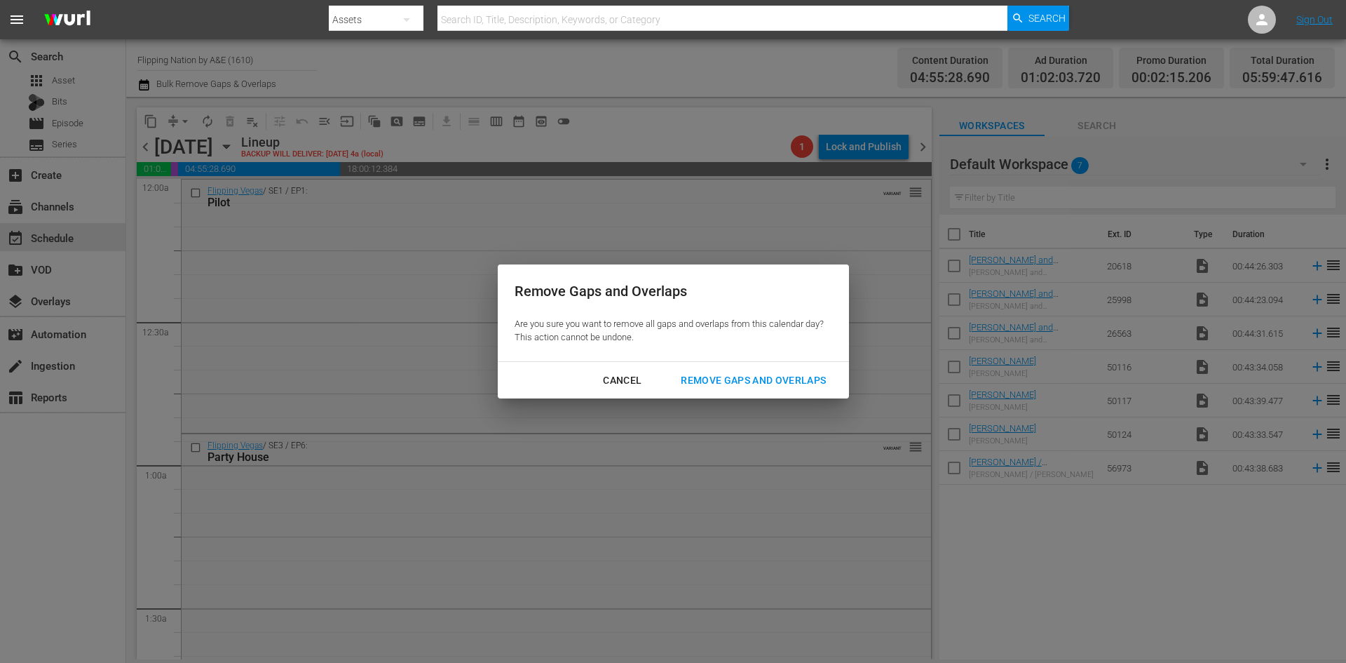
click at [745, 376] on div "Remove Gaps and Overlaps" at bounding box center [754, 381] width 168 height 18
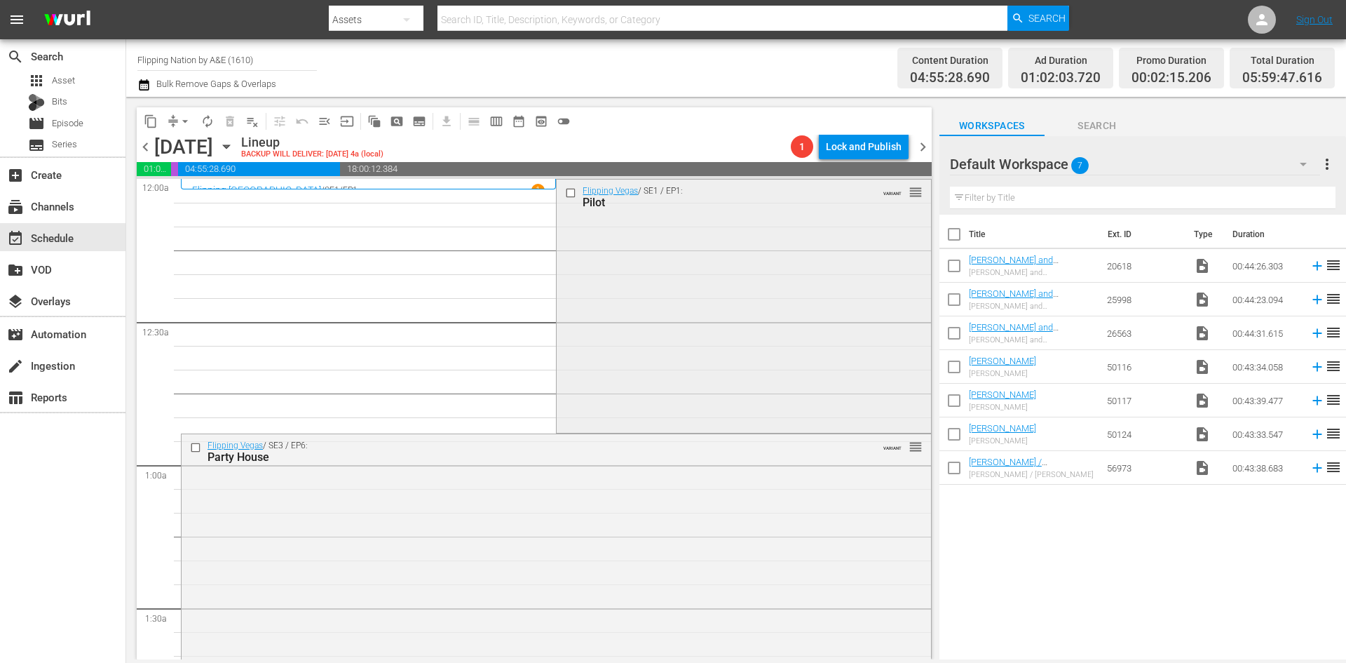
click at [696, 302] on div "Flipping Vegas / SE1 / EP1: Pilot VARIANT reorder" at bounding box center [744, 305] width 374 height 250
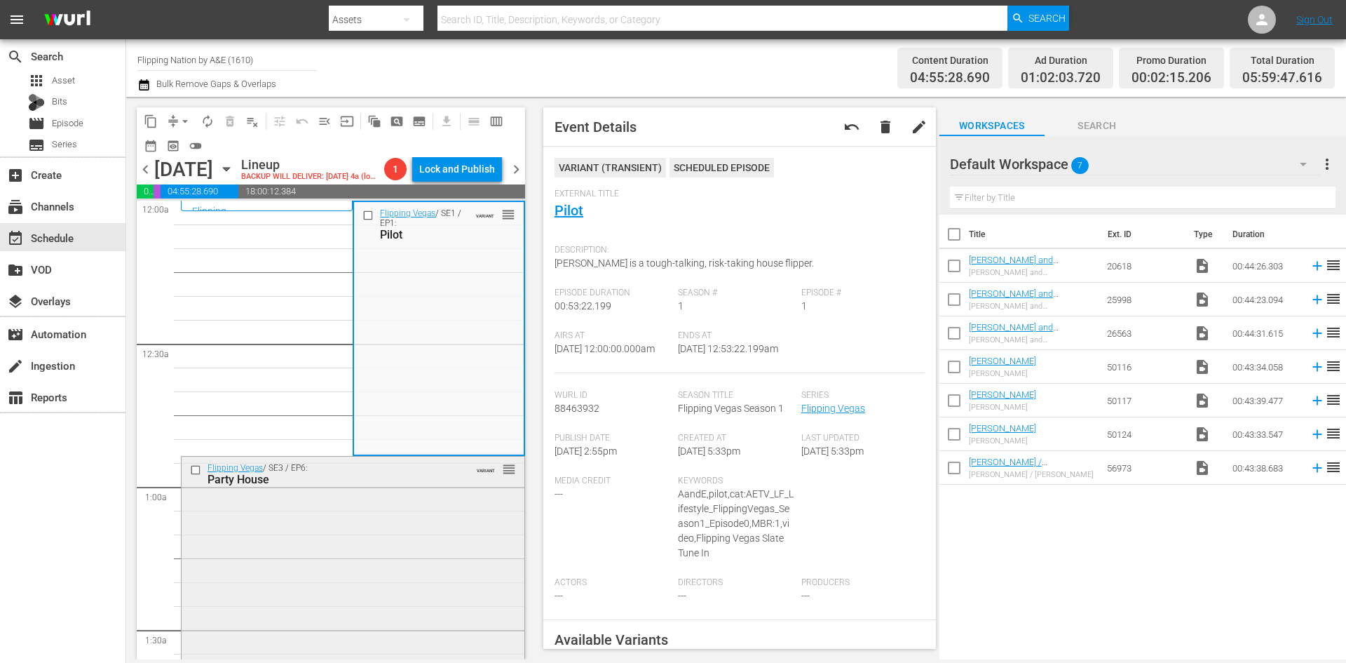
click at [445, 541] on div "Flipping Vegas / SE3 / EP6: Party House VARIANT reorder" at bounding box center [353, 575] width 343 height 236
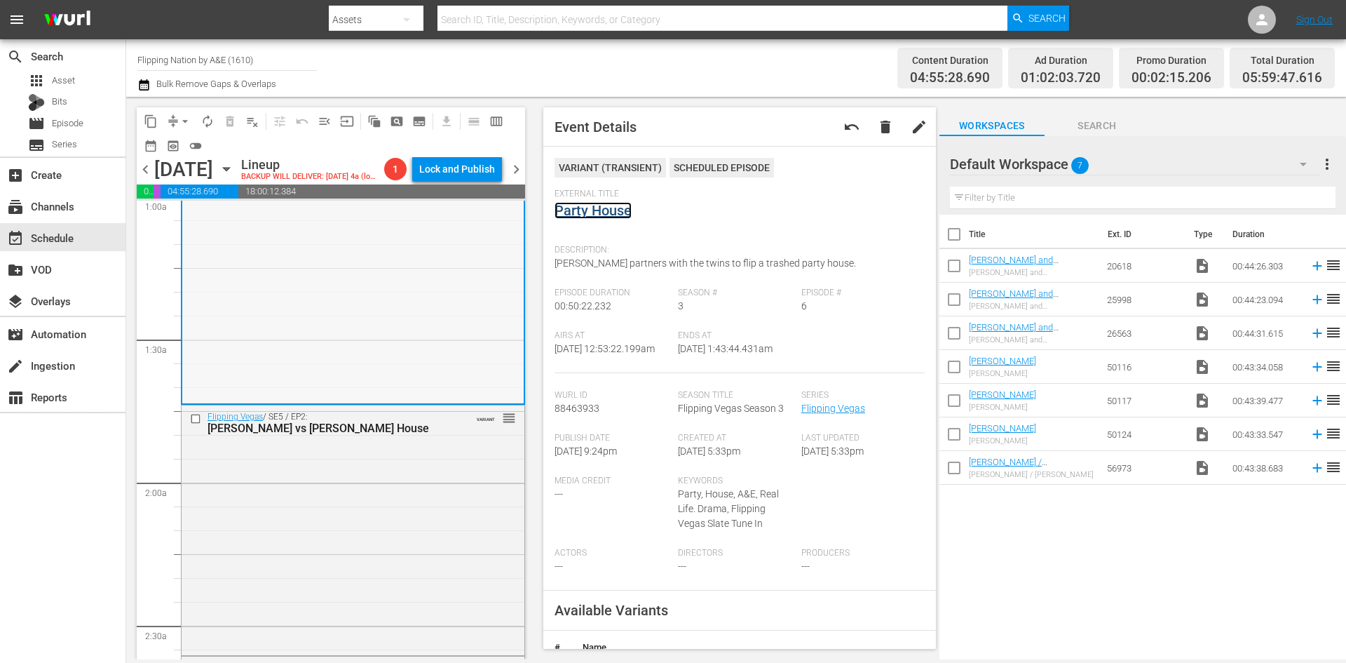
scroll to position [421, 0]
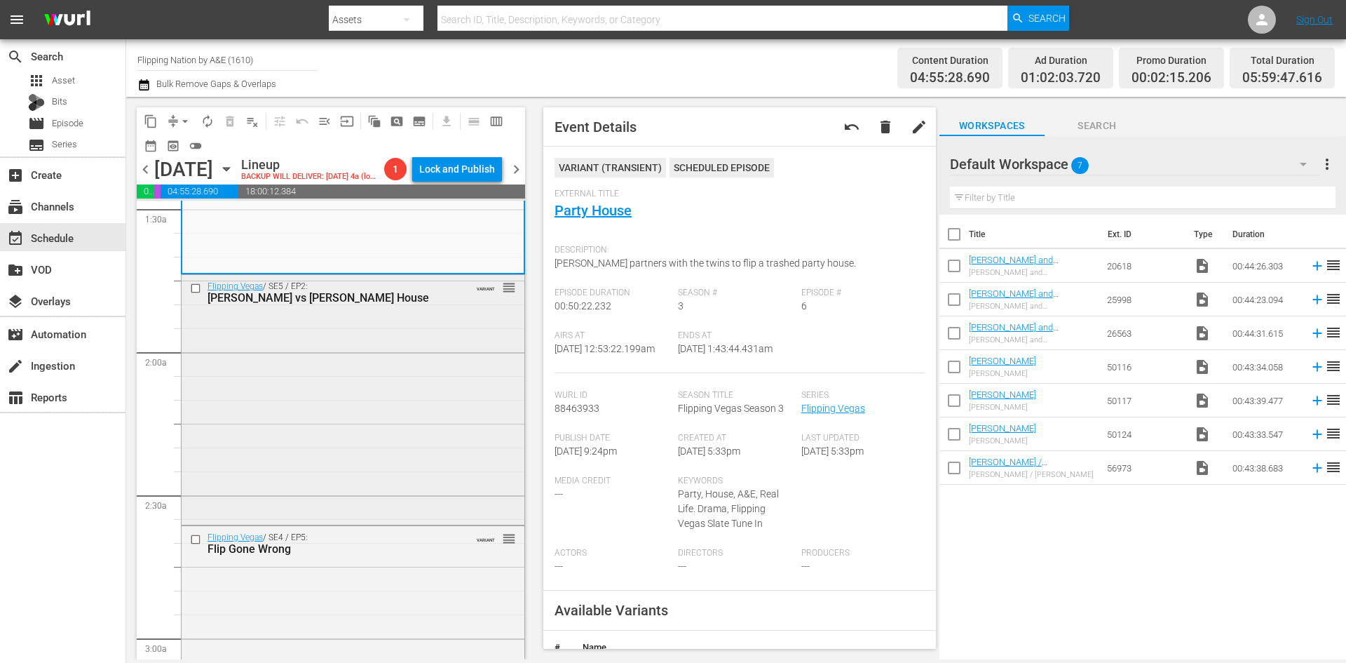
click at [478, 447] on div "Flipping Vegas / SE5 / EP2: Scott vs Amie House VARIANT reorder" at bounding box center [353, 398] width 343 height 246
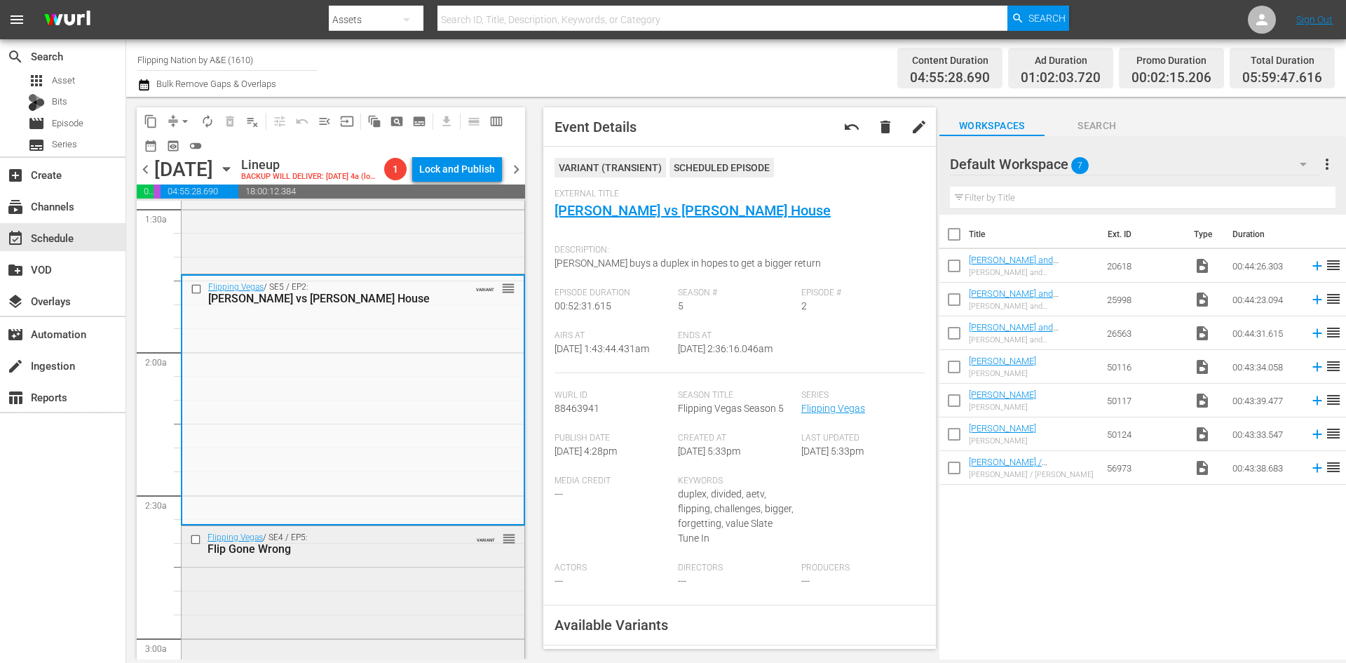
click at [423, 590] on div "Flipping Vegas / SE4 / EP5: Flip Gone Wrong VARIANT reorder" at bounding box center [353, 644] width 343 height 236
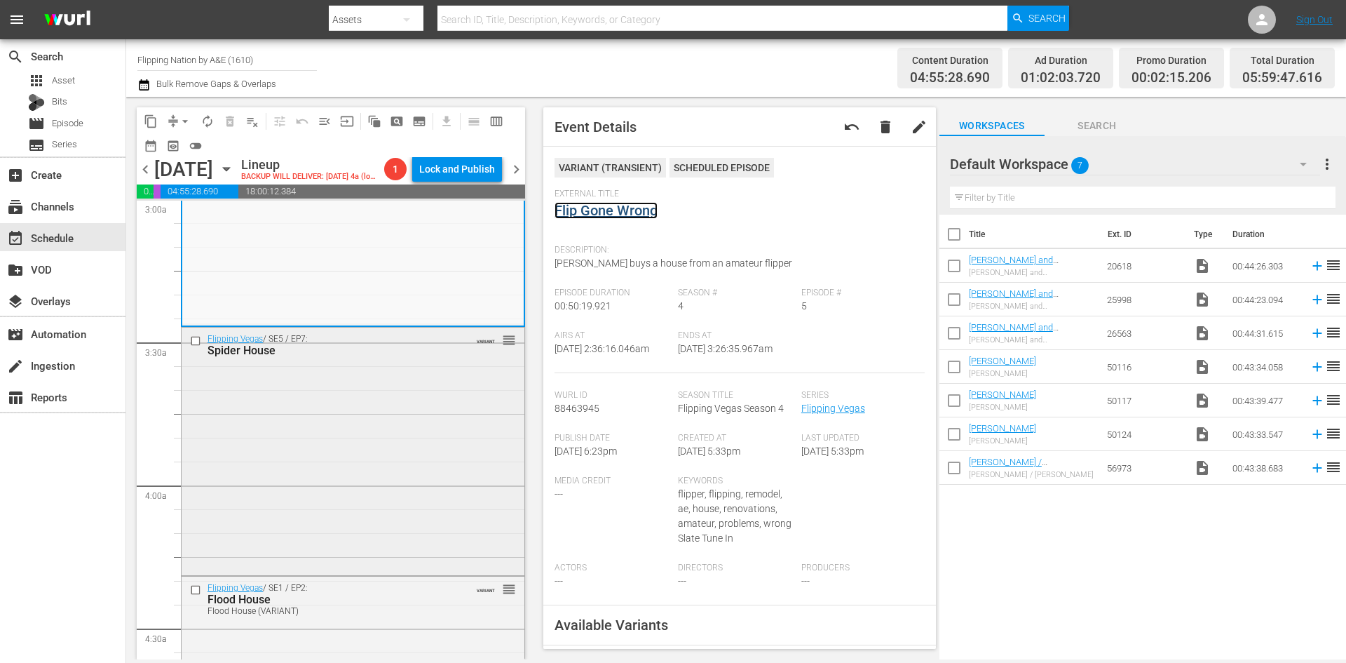
scroll to position [912, 0]
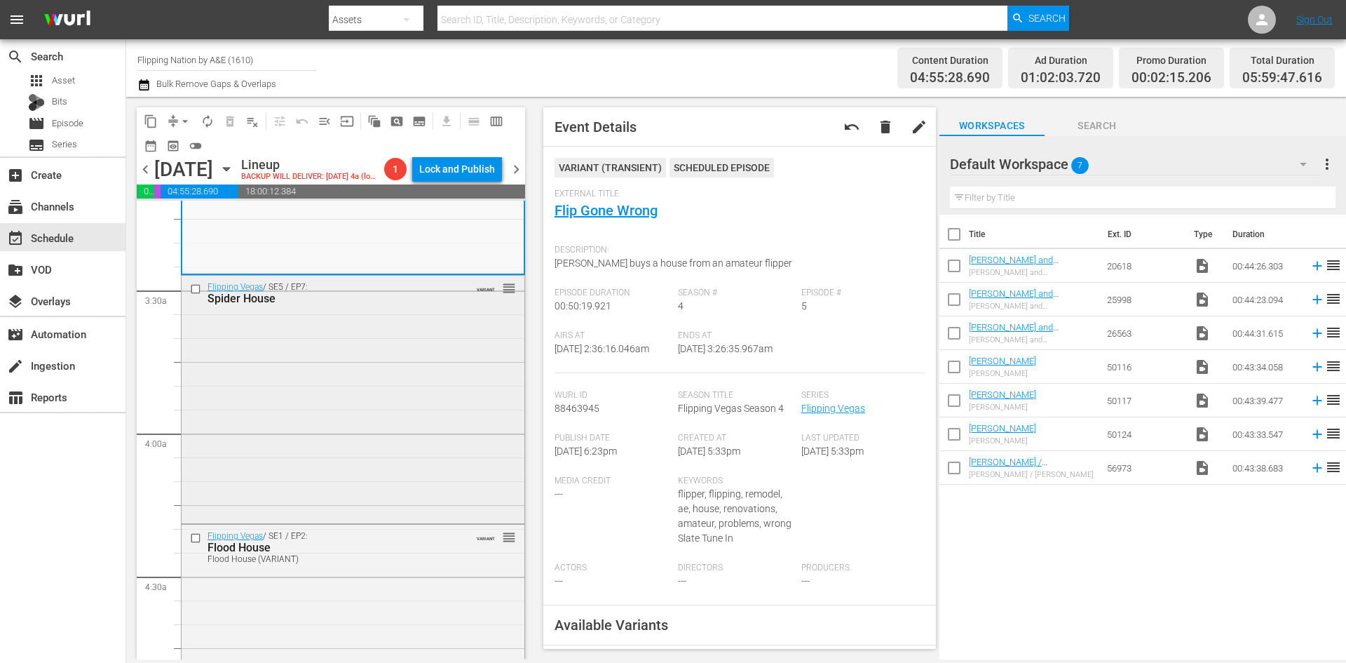
click at [458, 403] on div "Flipping Vegas / SE5 / EP7: Spider House VARIANT reorder" at bounding box center [353, 398] width 343 height 245
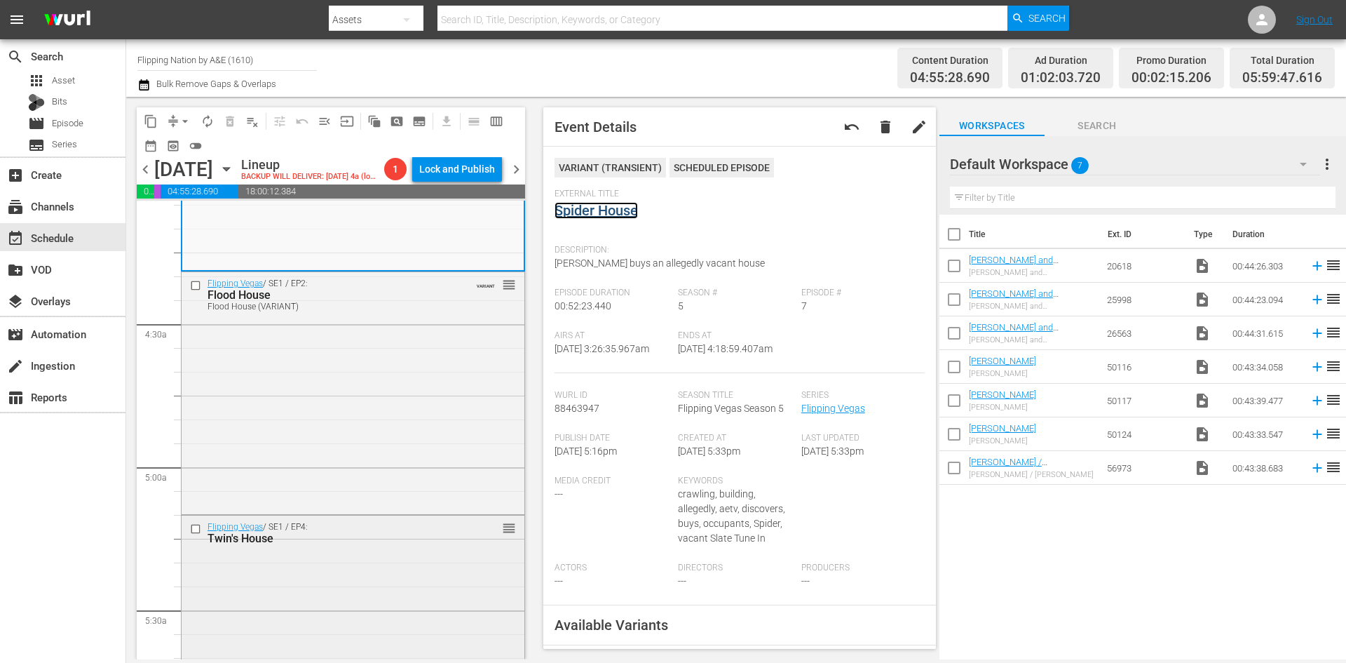
scroll to position [1192, 0]
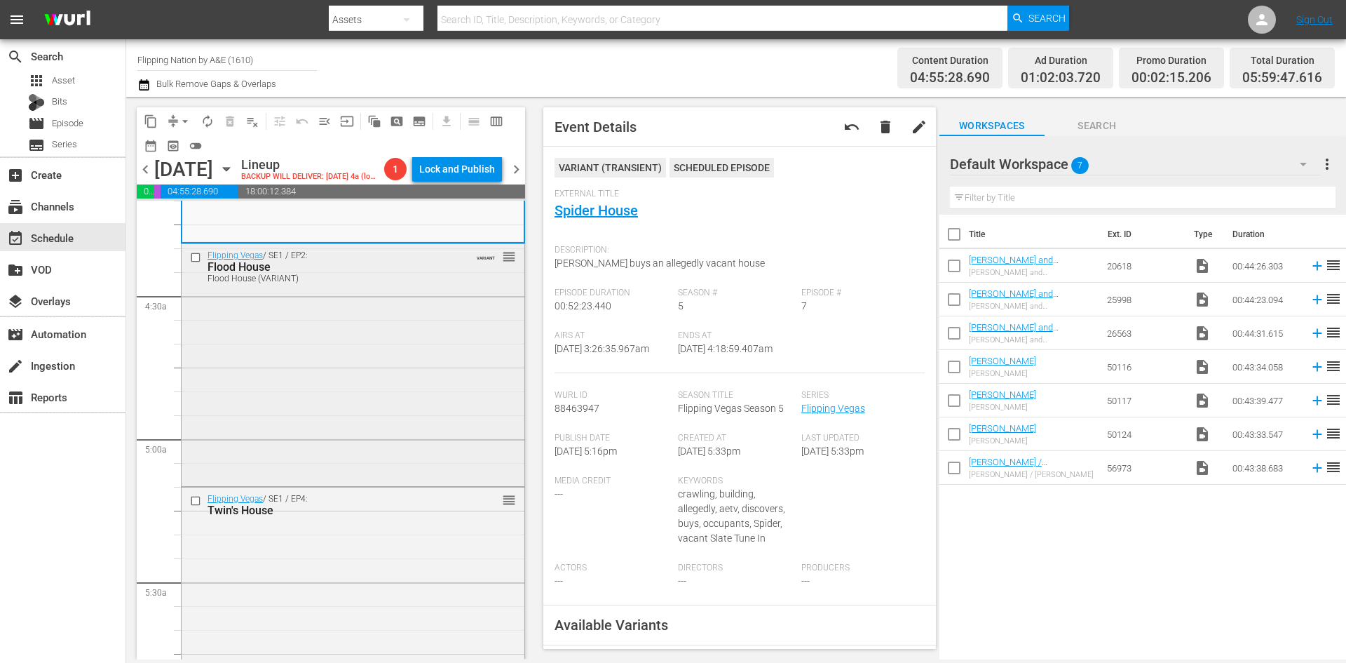
click at [446, 420] on div "Flipping Vegas / SE1 / EP2: Flood House Flood House (VARIANT) VARIANT reorder" at bounding box center [353, 363] width 343 height 239
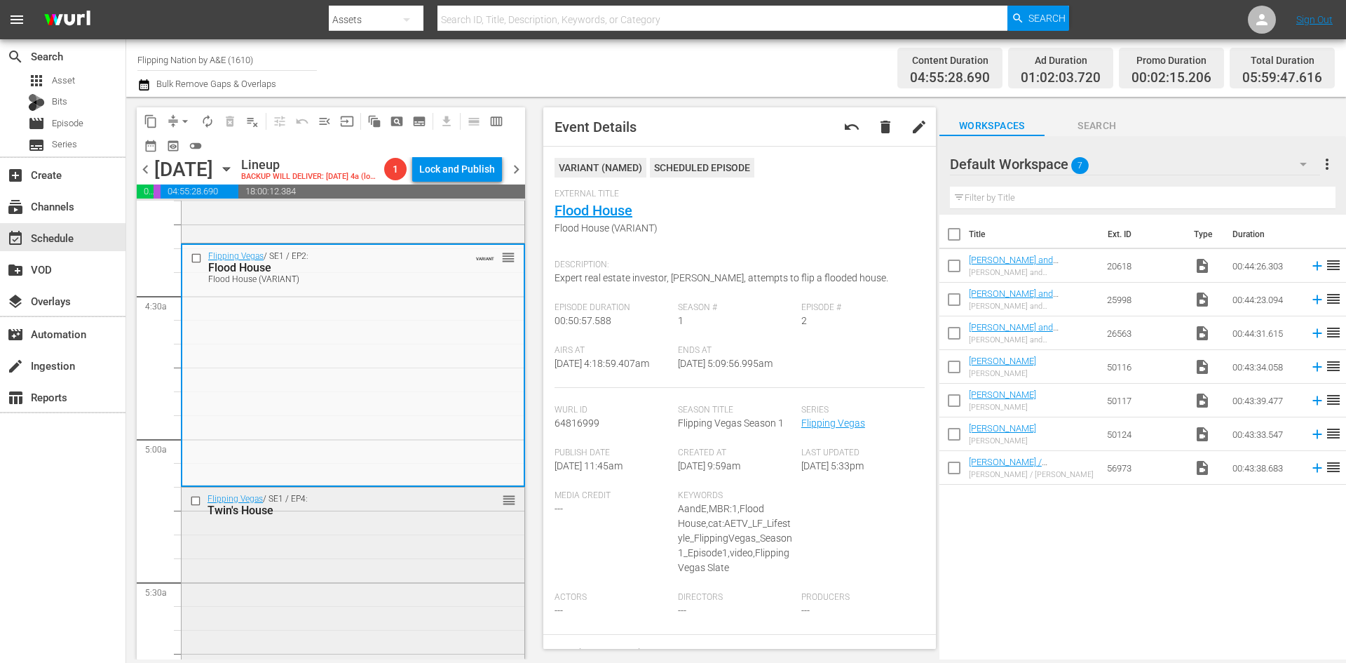
click at [472, 563] on div "Flipping Vegas / SE1 / EP4: Twin's House reorder" at bounding box center [353, 604] width 343 height 234
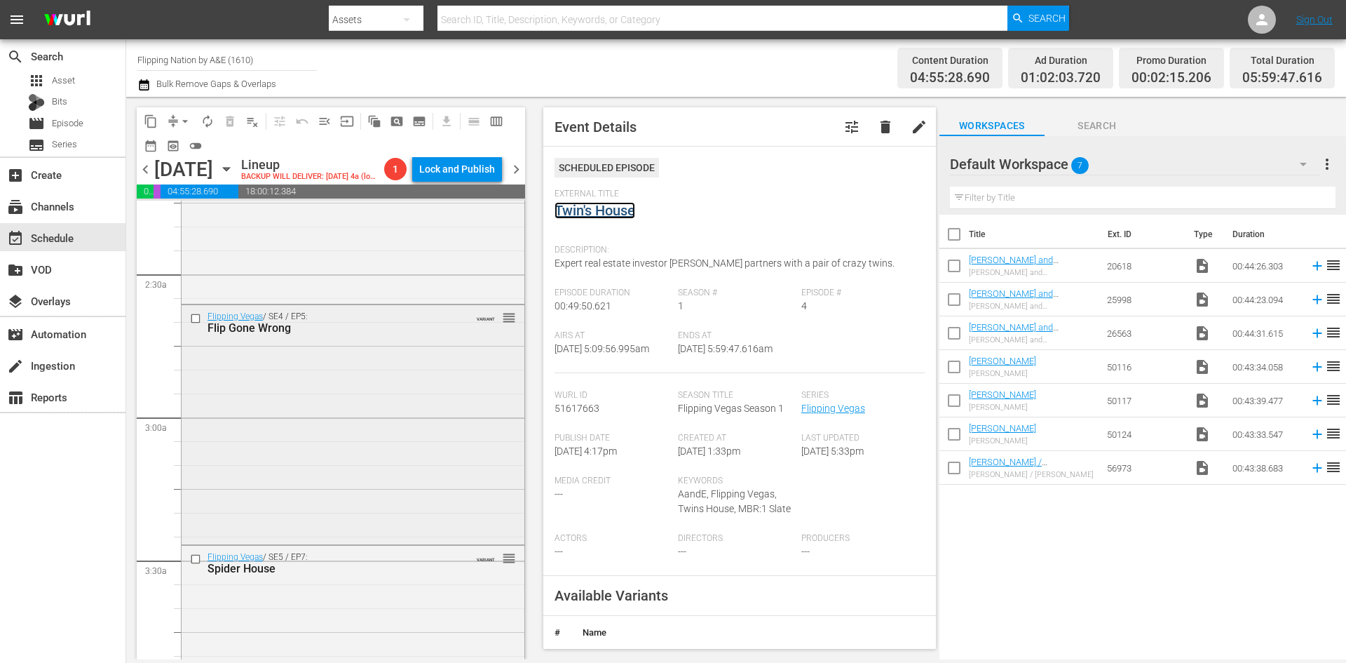
scroll to position [631, 0]
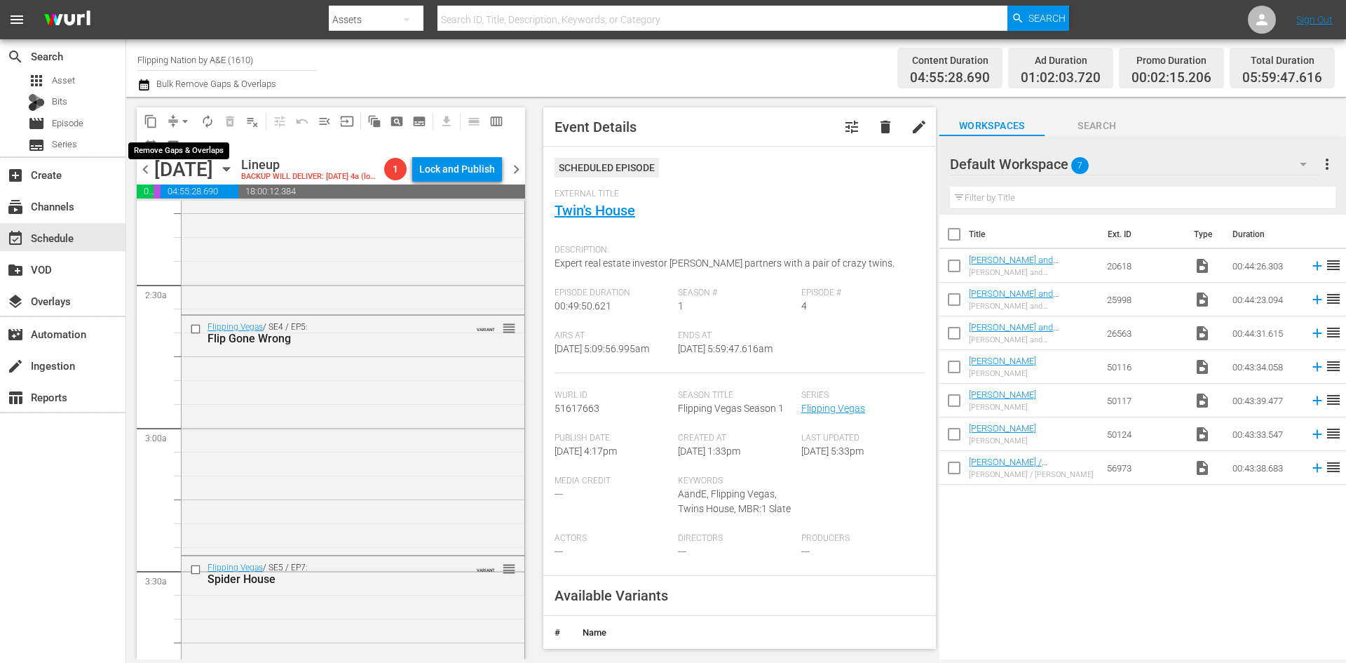
click at [185, 116] on span "arrow_drop_down" at bounding box center [185, 121] width 14 height 14
click at [175, 146] on li "Align to Midnight" at bounding box center [185, 149] width 147 height 23
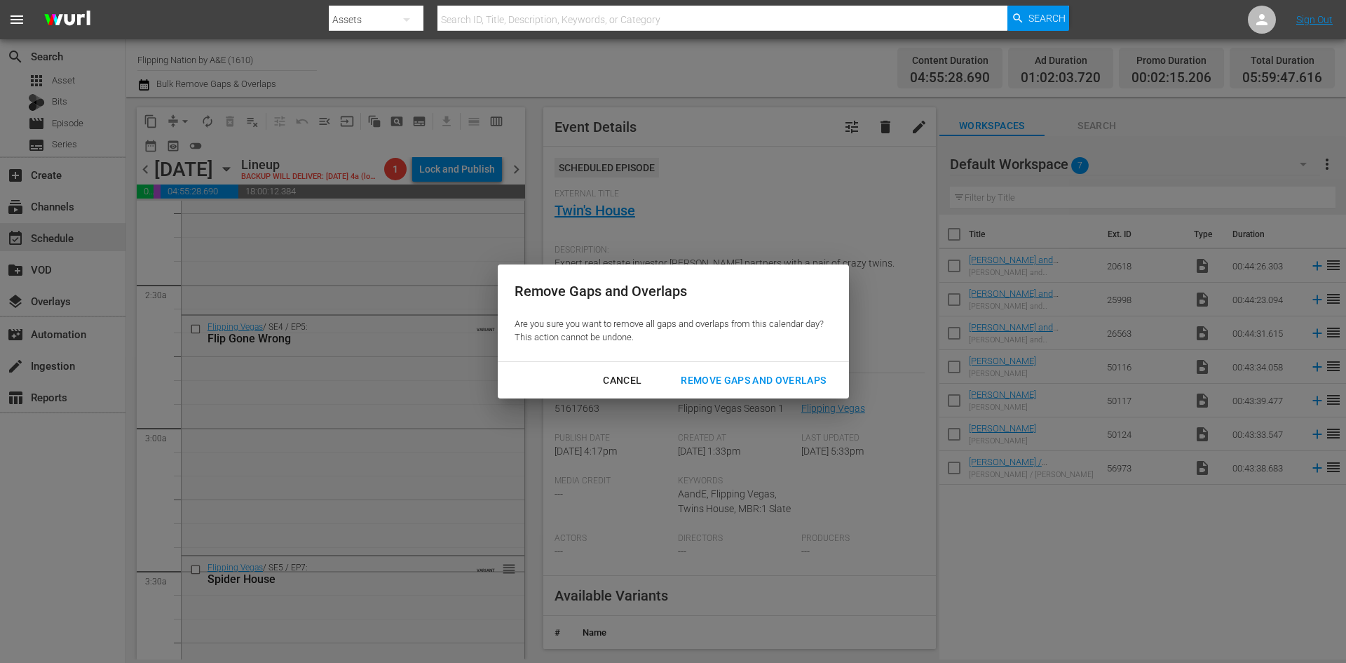
click at [764, 375] on div "Remove Gaps and Overlaps" at bounding box center [754, 381] width 168 height 18
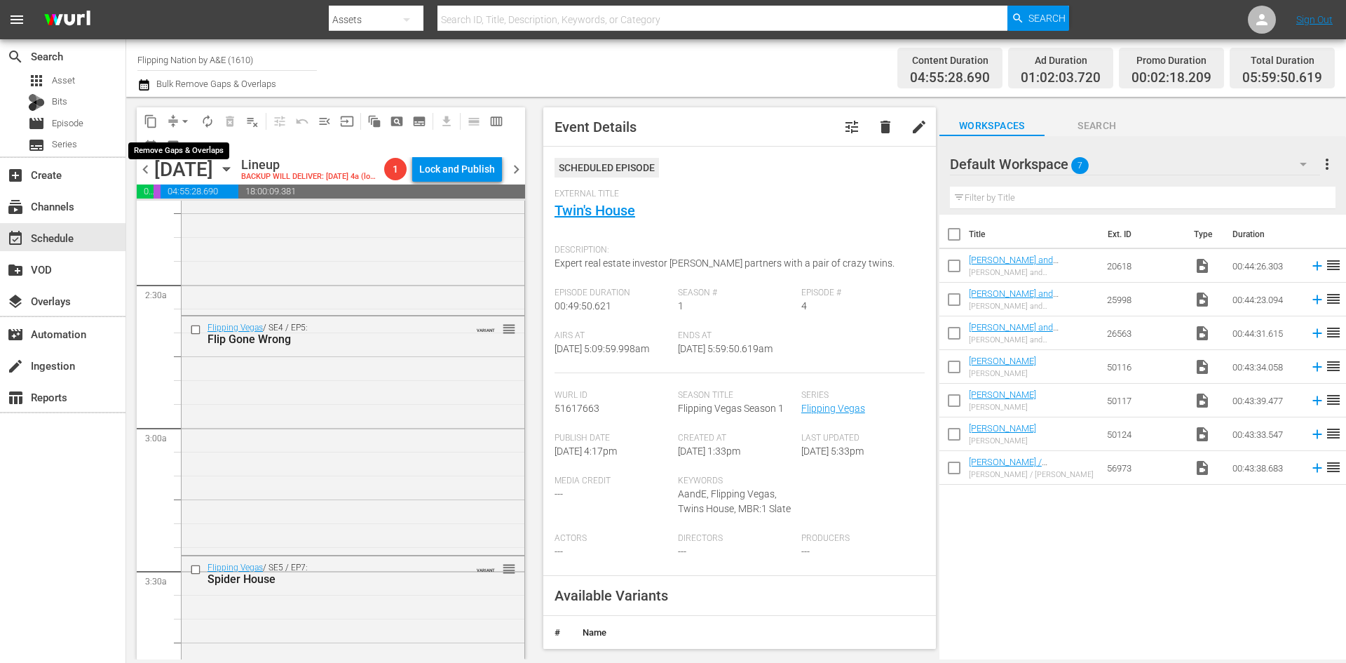
click at [182, 116] on span "arrow_drop_down" at bounding box center [185, 121] width 14 height 14
click at [166, 144] on li "Align to Midnight" at bounding box center [185, 149] width 147 height 23
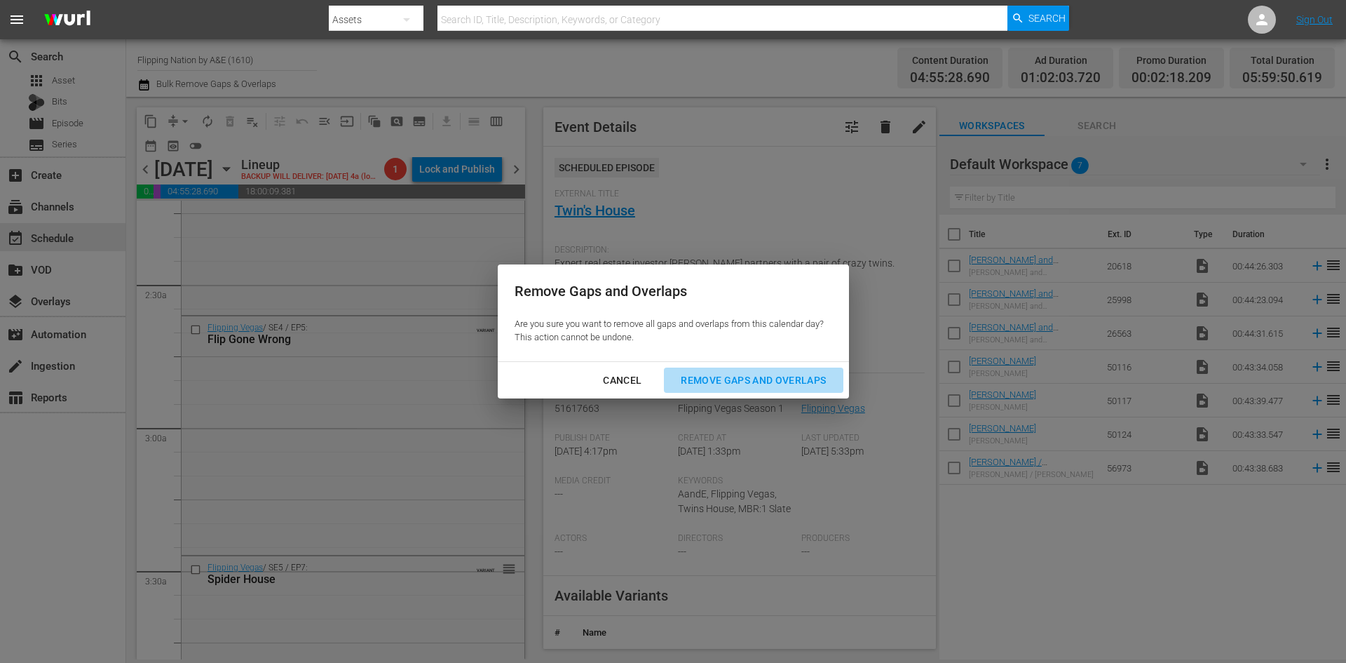
click at [772, 378] on div "Remove Gaps and Overlaps" at bounding box center [754, 381] width 168 height 18
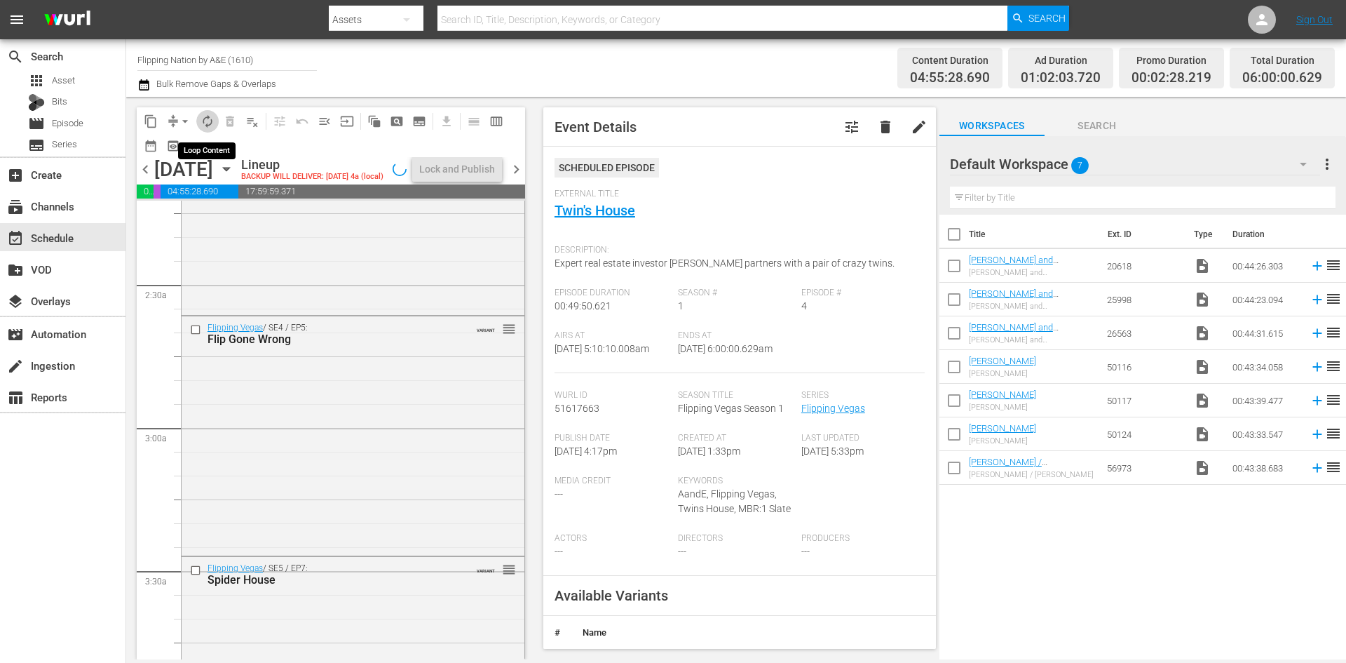
click at [208, 120] on span "autorenew_outlined" at bounding box center [208, 121] width 14 height 14
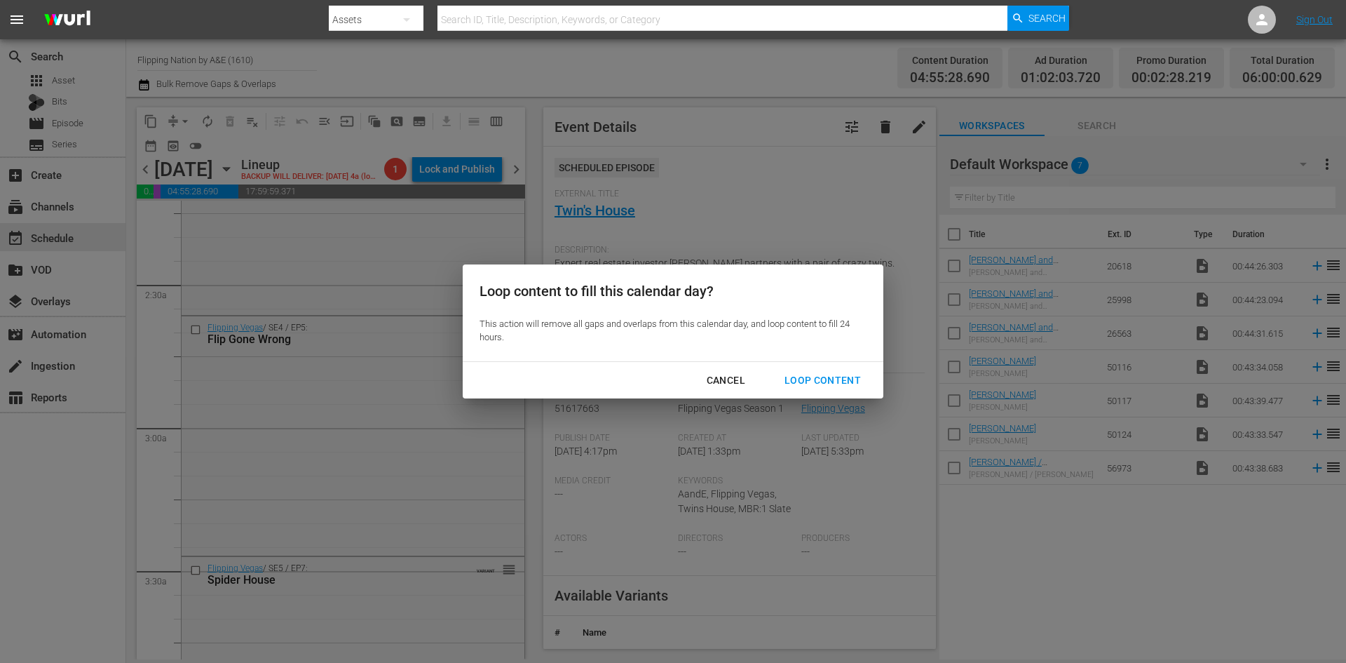
click at [822, 379] on div "Loop Content" at bounding box center [822, 381] width 99 height 18
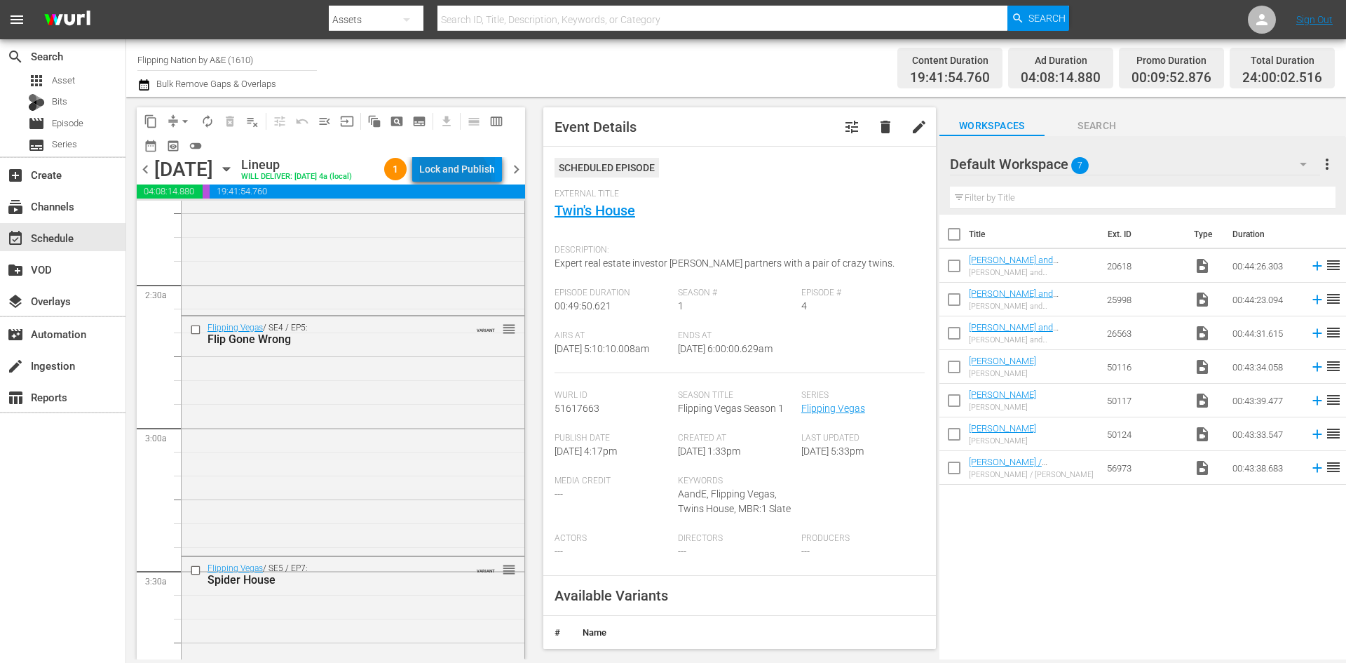
click at [463, 182] on div "Lock and Publish" at bounding box center [457, 168] width 76 height 25
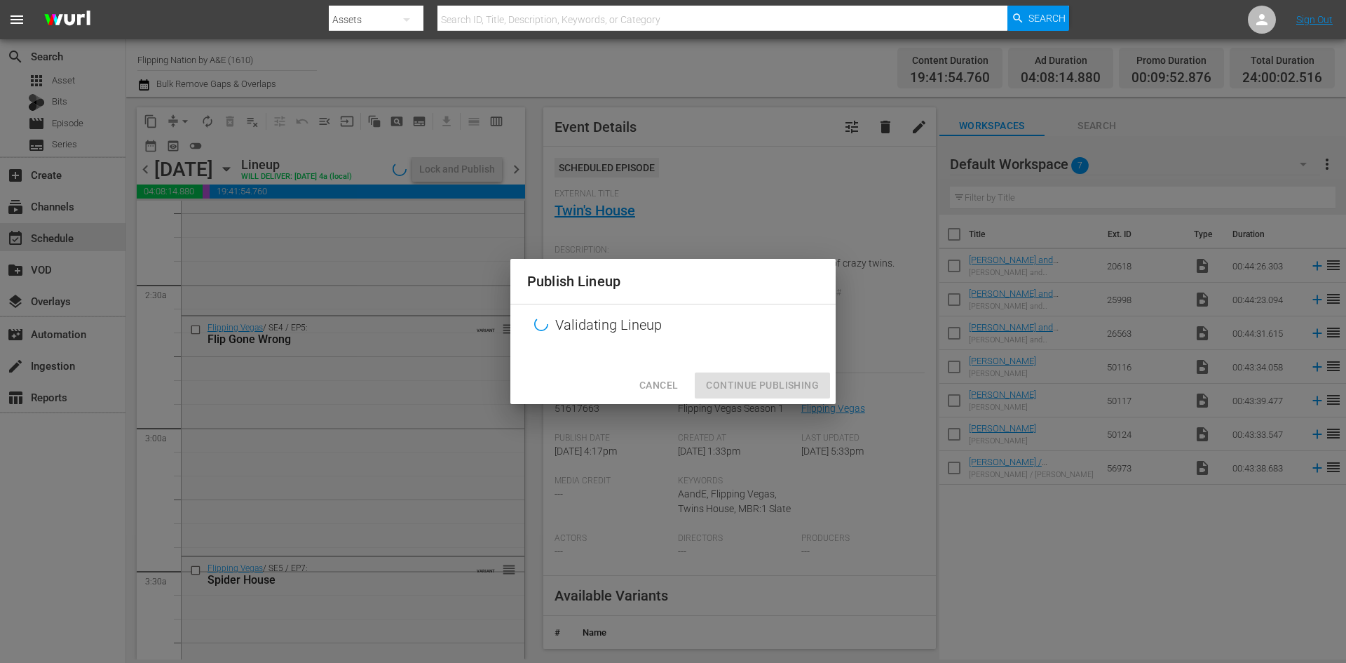
click at [786, 381] on div "Cancel Continue Publishing" at bounding box center [673, 385] width 325 height 37
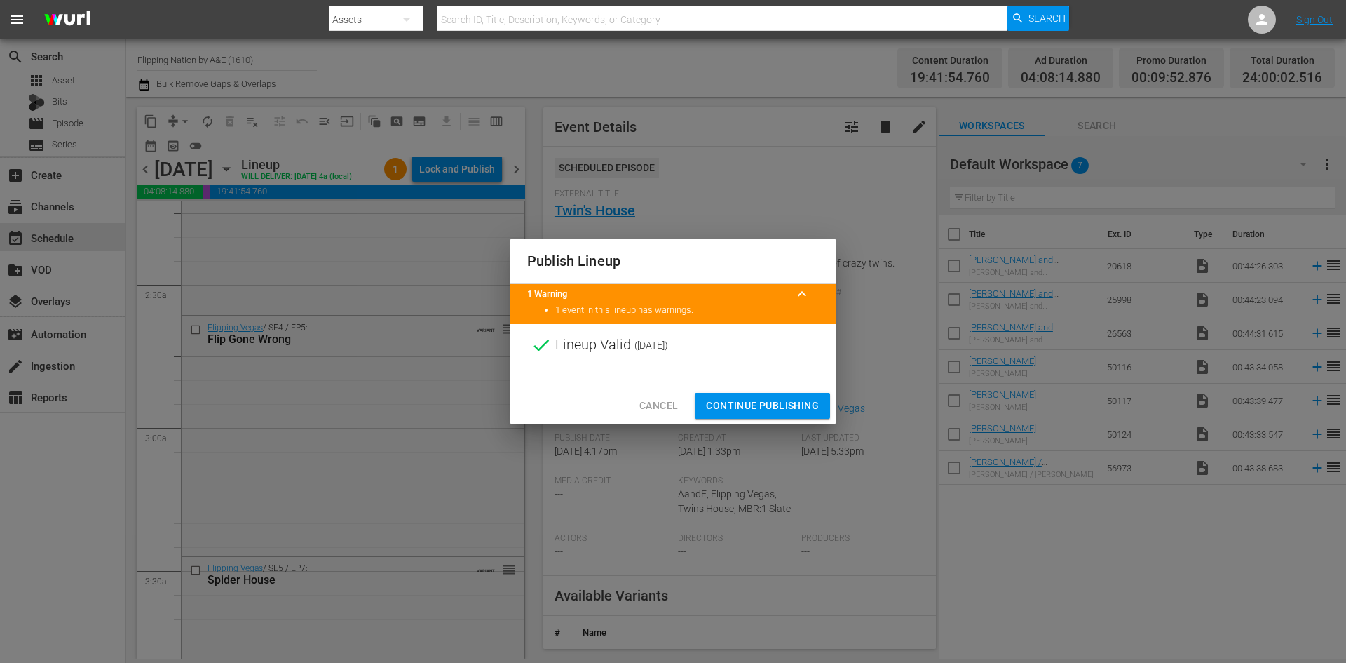
click at [750, 403] on span "Continue Publishing" at bounding box center [762, 406] width 113 height 18
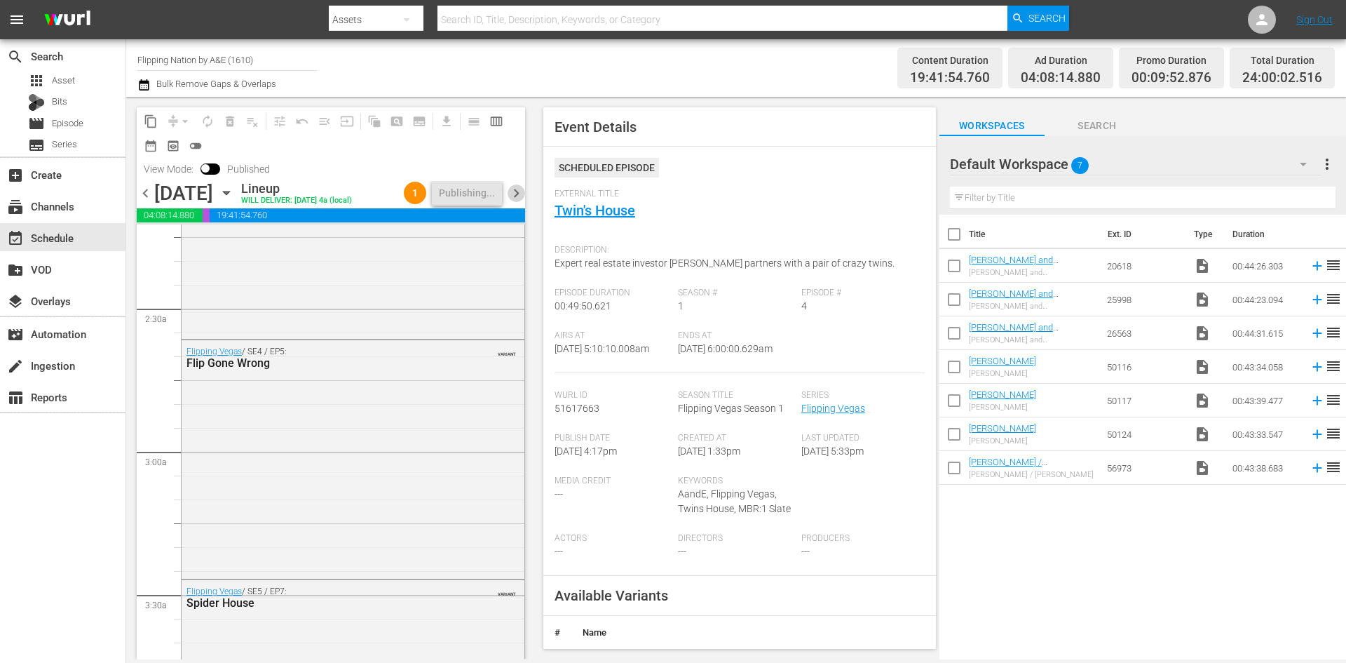
click at [517, 202] on span "chevron_right" at bounding box center [517, 193] width 18 height 18
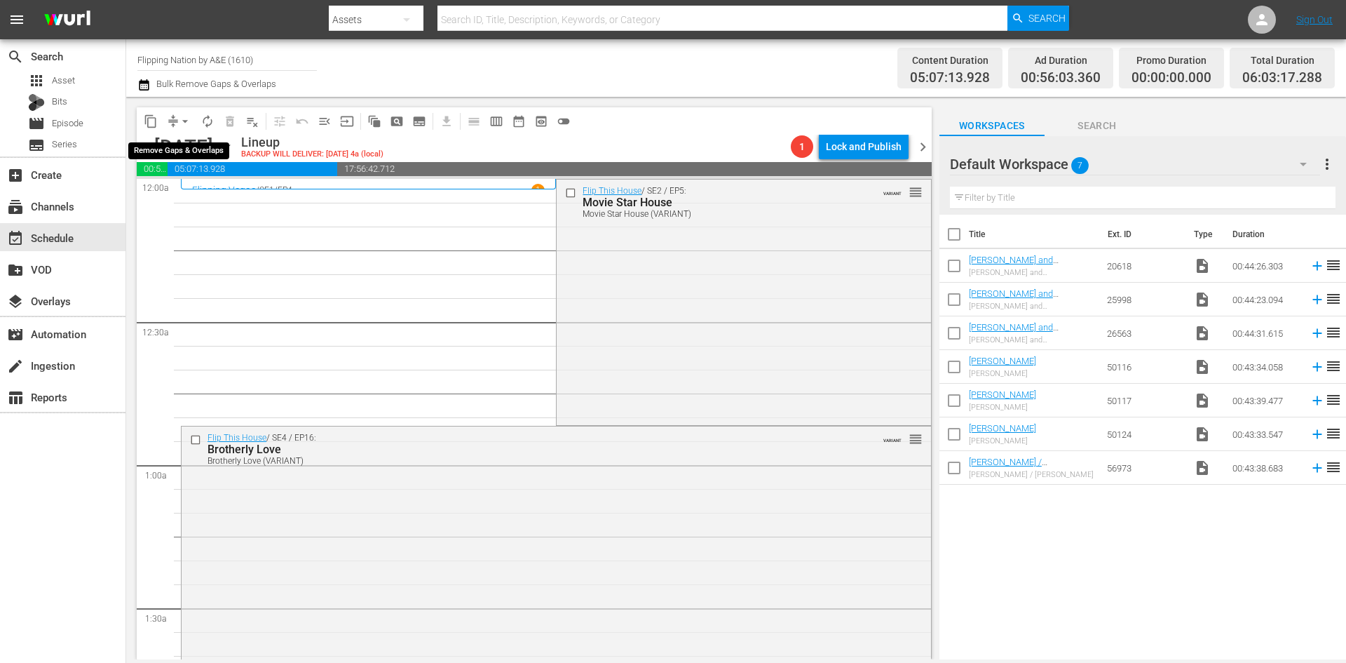
click at [180, 121] on span "arrow_drop_down" at bounding box center [185, 121] width 14 height 14
click at [176, 151] on li "Align to Midnight" at bounding box center [185, 149] width 147 height 23
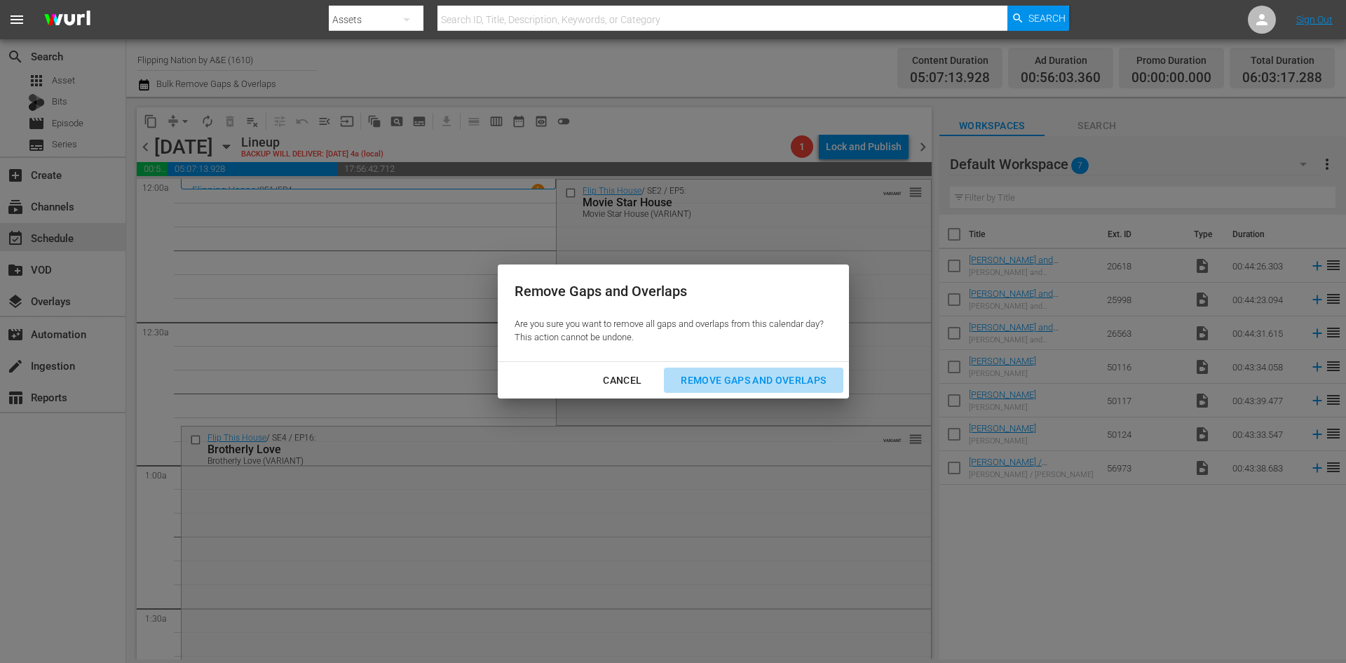
click at [712, 376] on div "Remove Gaps and Overlaps" at bounding box center [754, 381] width 168 height 18
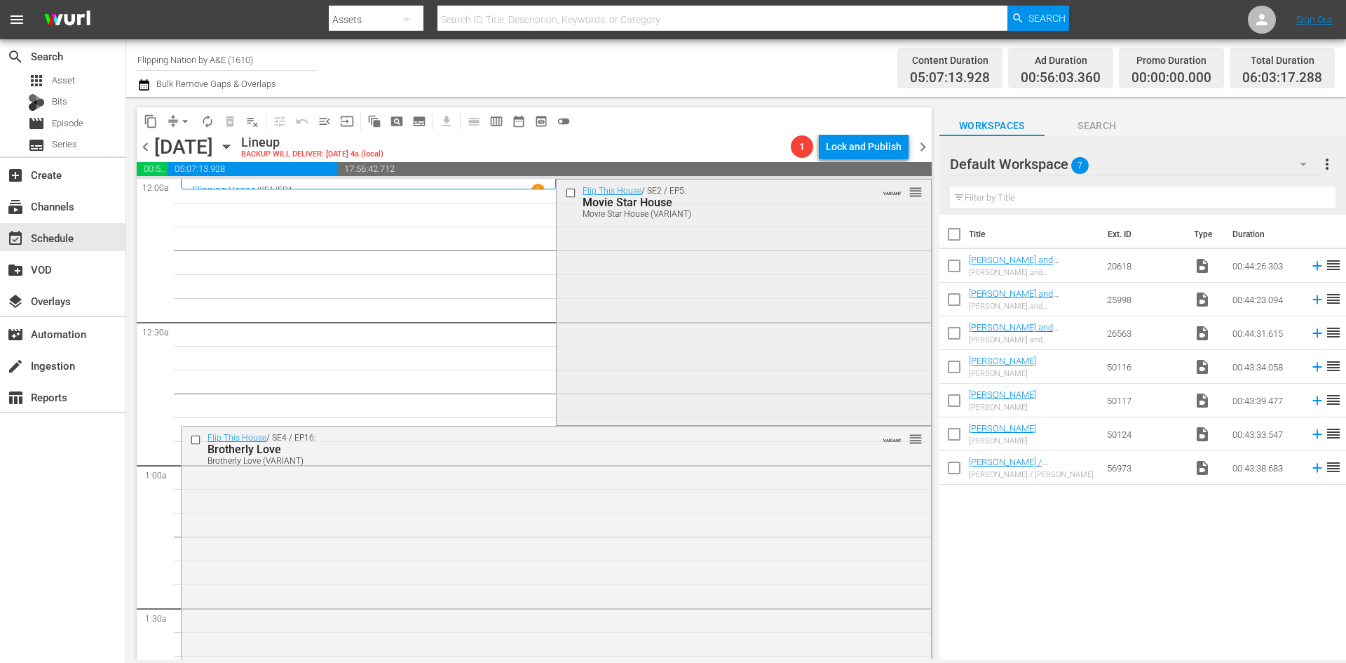
click at [687, 355] on div "Flip This House / SE2 / EP5: Movie Star House Movie Star House (VARIANT) VARIAN…" at bounding box center [744, 301] width 374 height 243
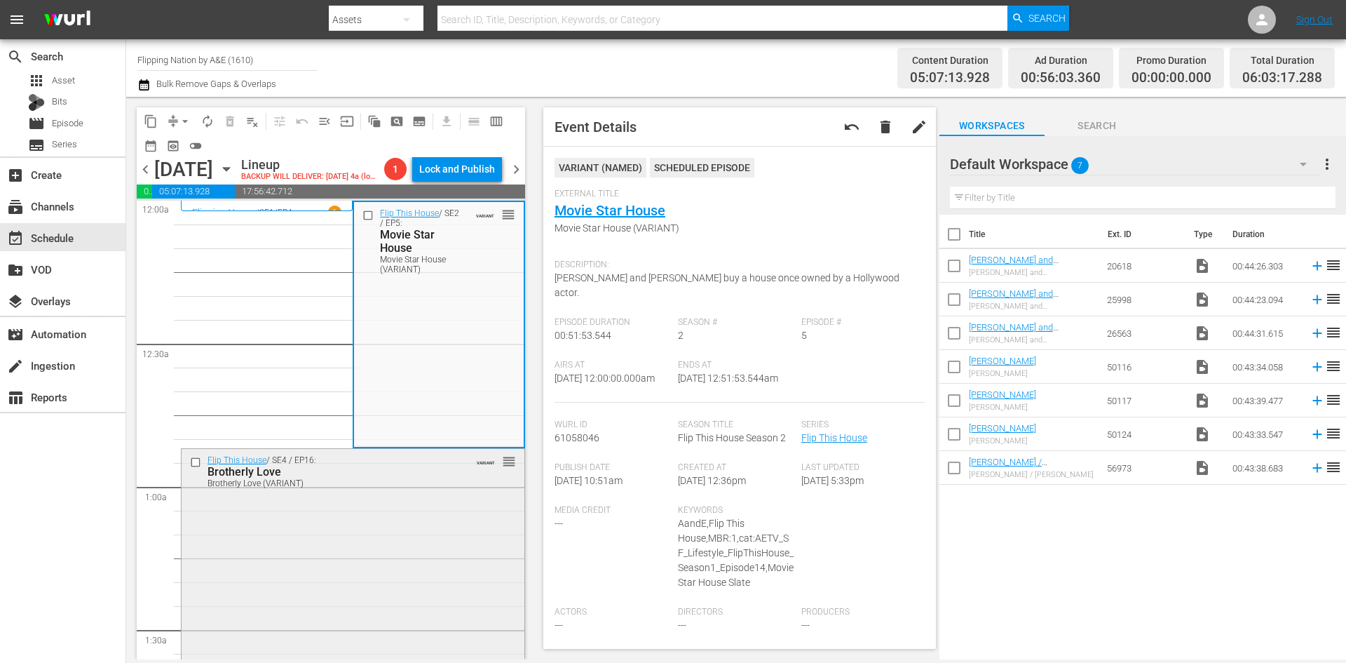
click at [447, 526] on div "Flip This House / SE4 / EP16: Brotherly Love Brotherly Love (VARIANT) VARIANT r…" at bounding box center [353, 570] width 343 height 242
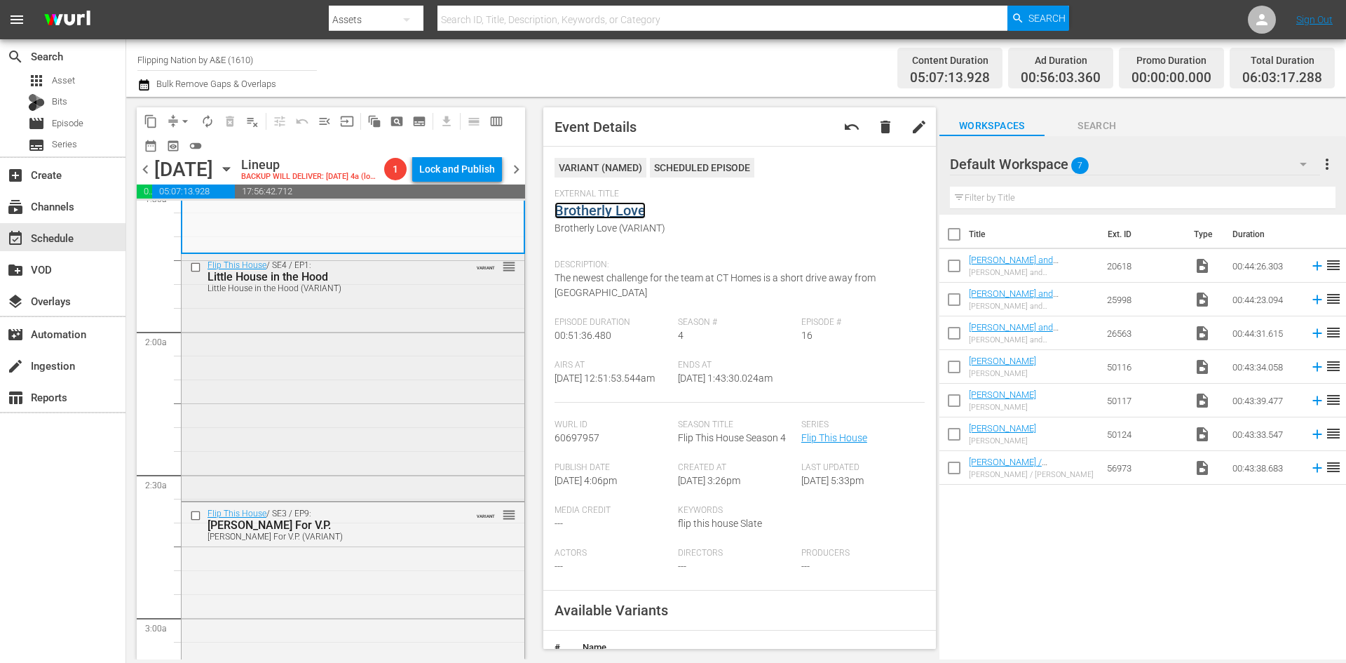
scroll to position [491, 0]
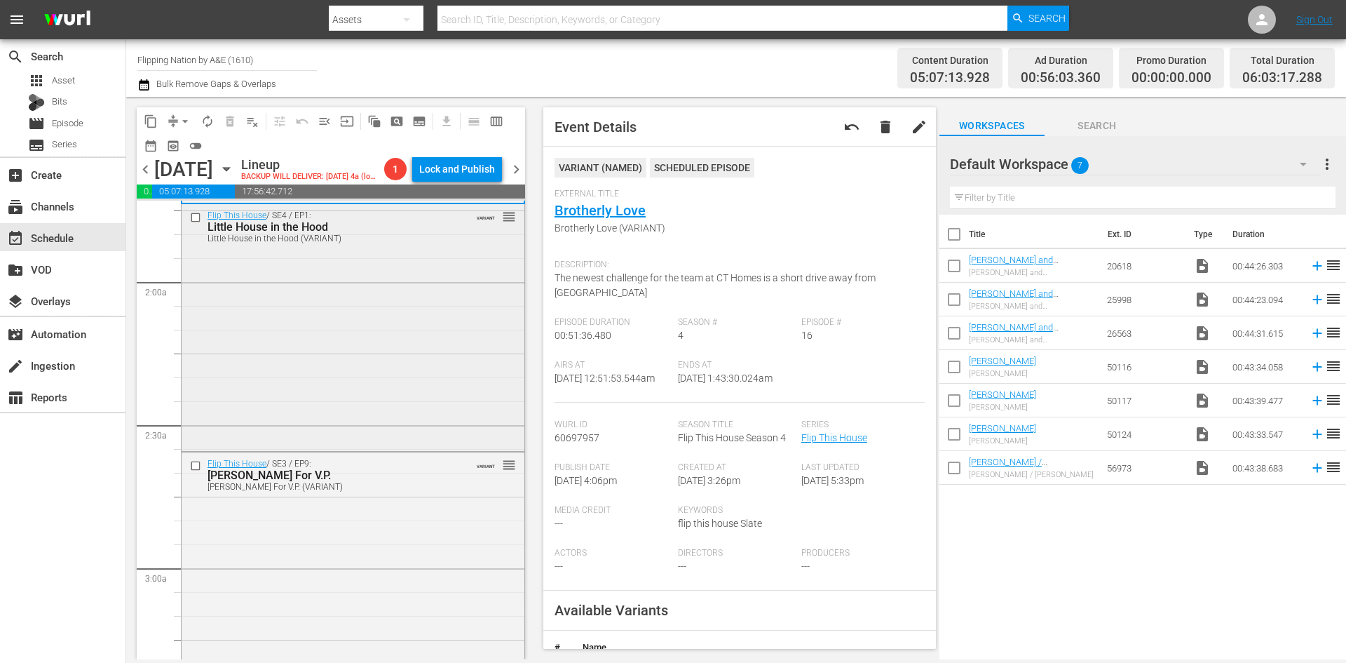
click at [426, 311] on div "Flip This House / SE4 / EP1: Little House in the Hood Little House in the Hood …" at bounding box center [353, 325] width 343 height 243
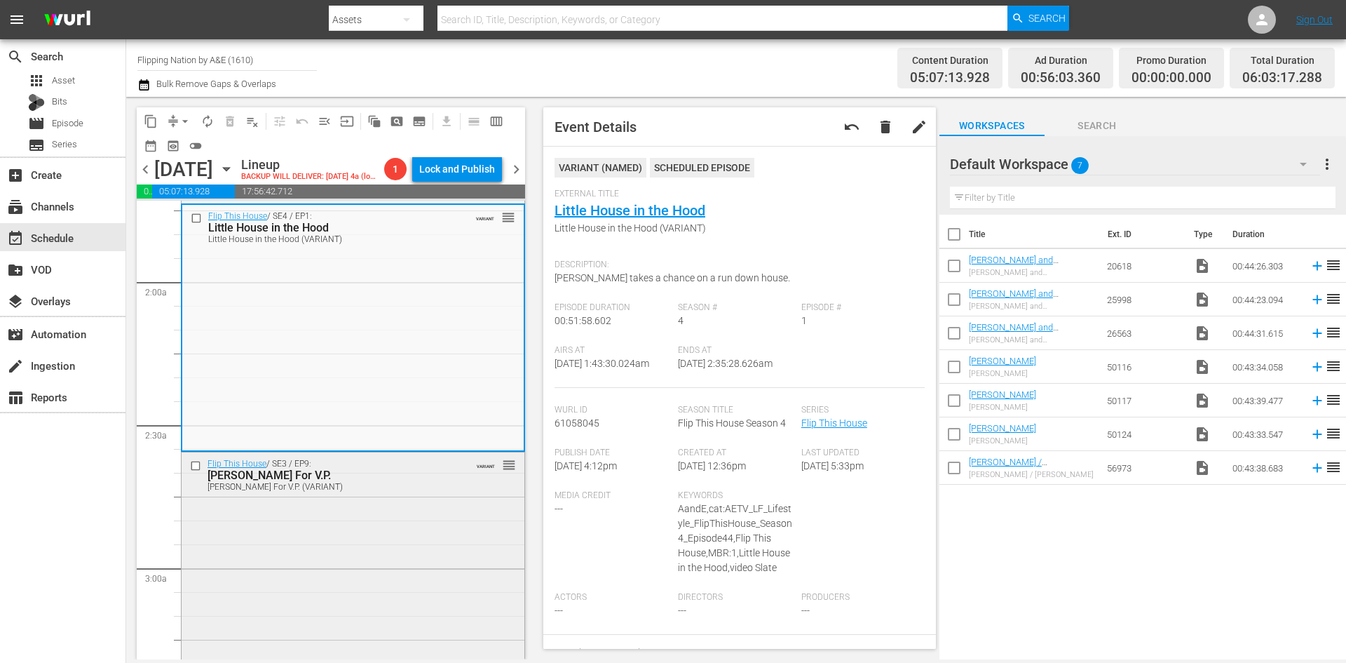
click at [428, 558] on div "Flip This House / SE3 / EP9: Veronica Montelongo For V.P. Veronica Montelongo F…" at bounding box center [353, 574] width 343 height 244
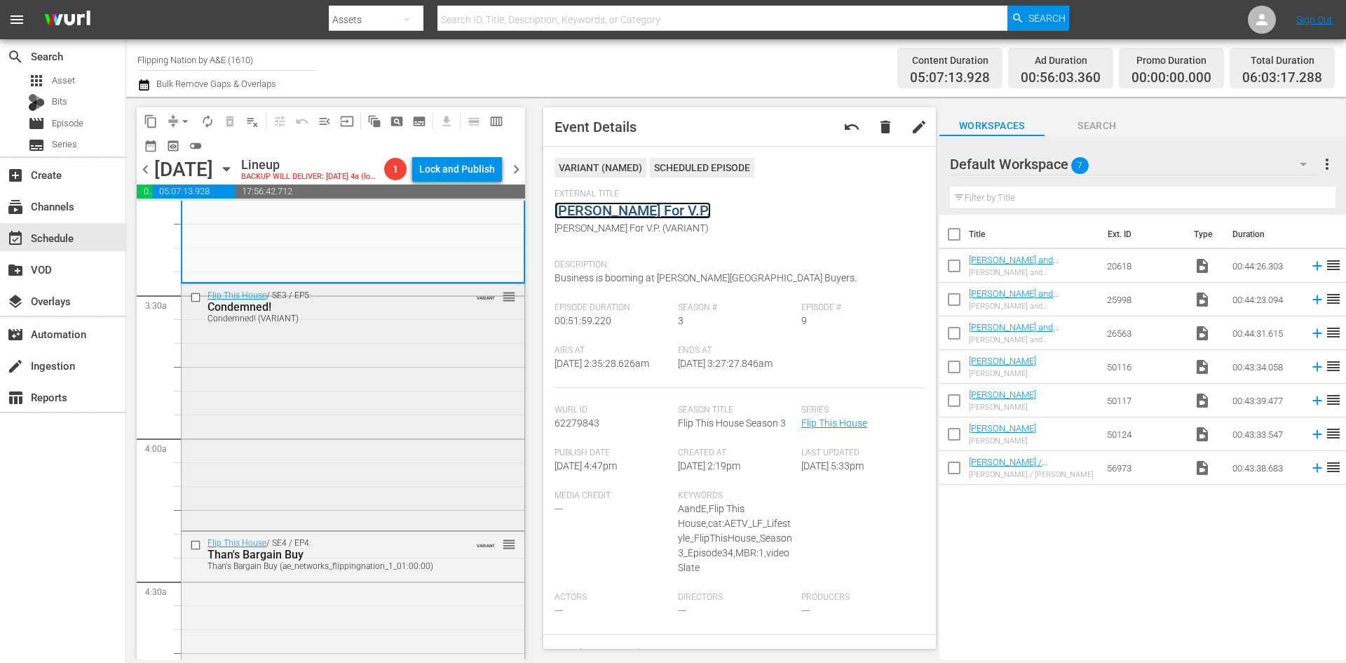
scroll to position [912, 0]
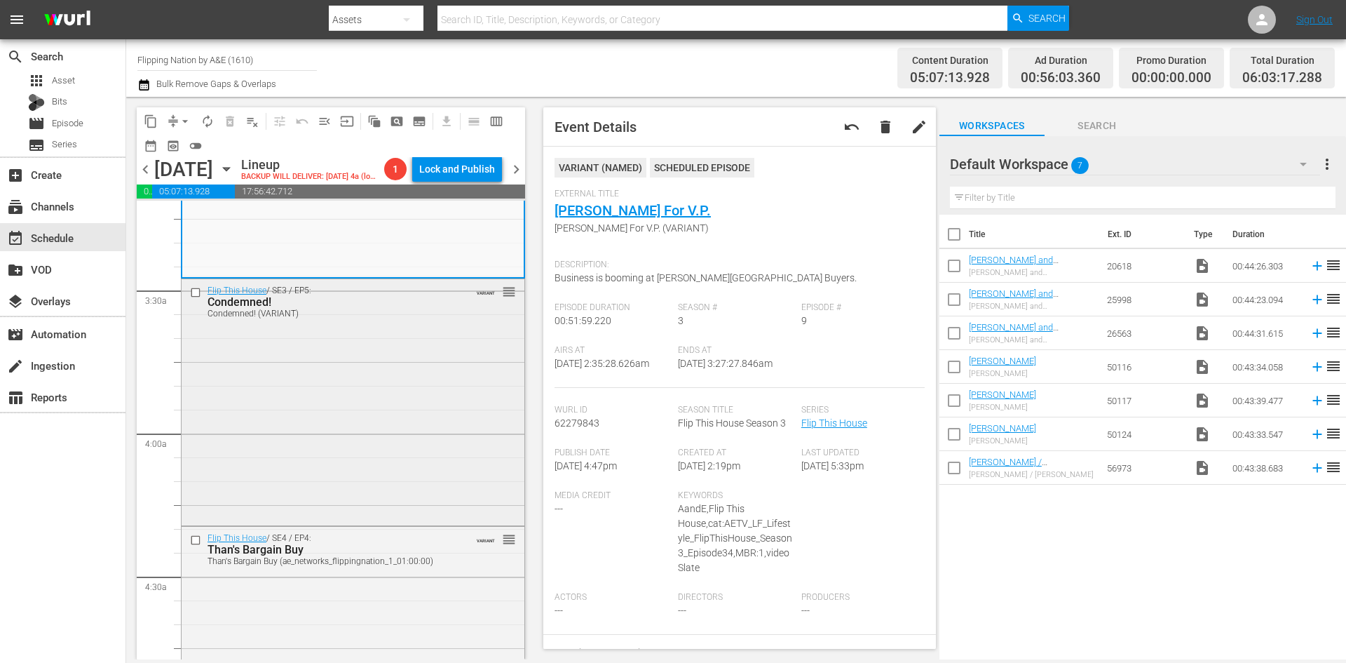
click at [416, 441] on div "Flip This House / SE3 / EP5: Condemned! Condemned! (VARIANT) VARIANT reorder" at bounding box center [353, 400] width 343 height 243
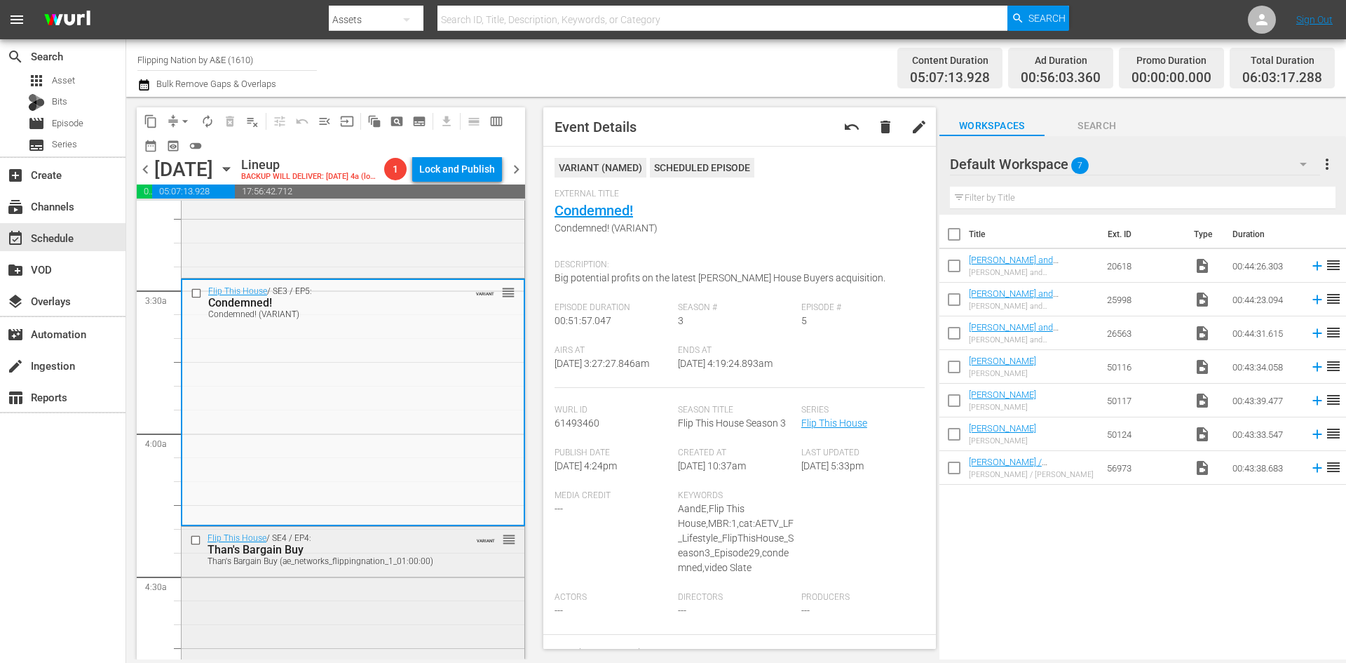
click at [477, 592] on div "Flip This House / SE4 / EP4: Than's Bargain Buy Than's Bargain Buy (ae_networks…" at bounding box center [353, 648] width 343 height 243
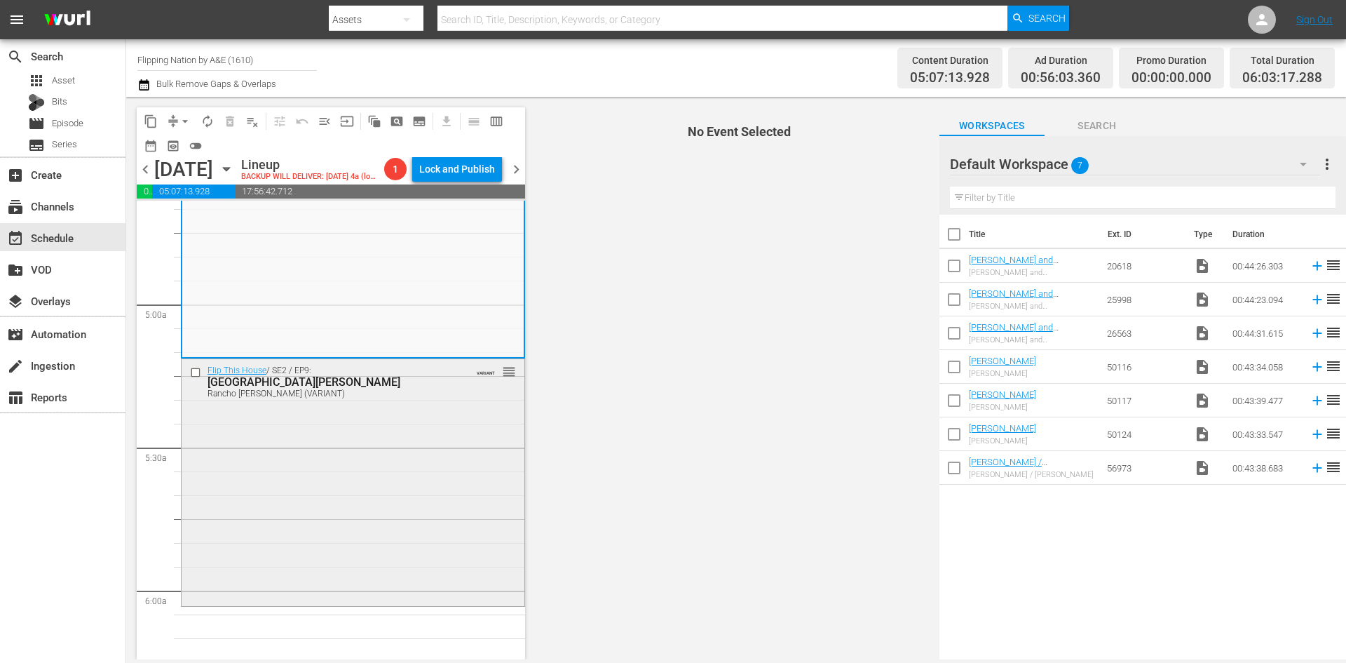
scroll to position [1332, 0]
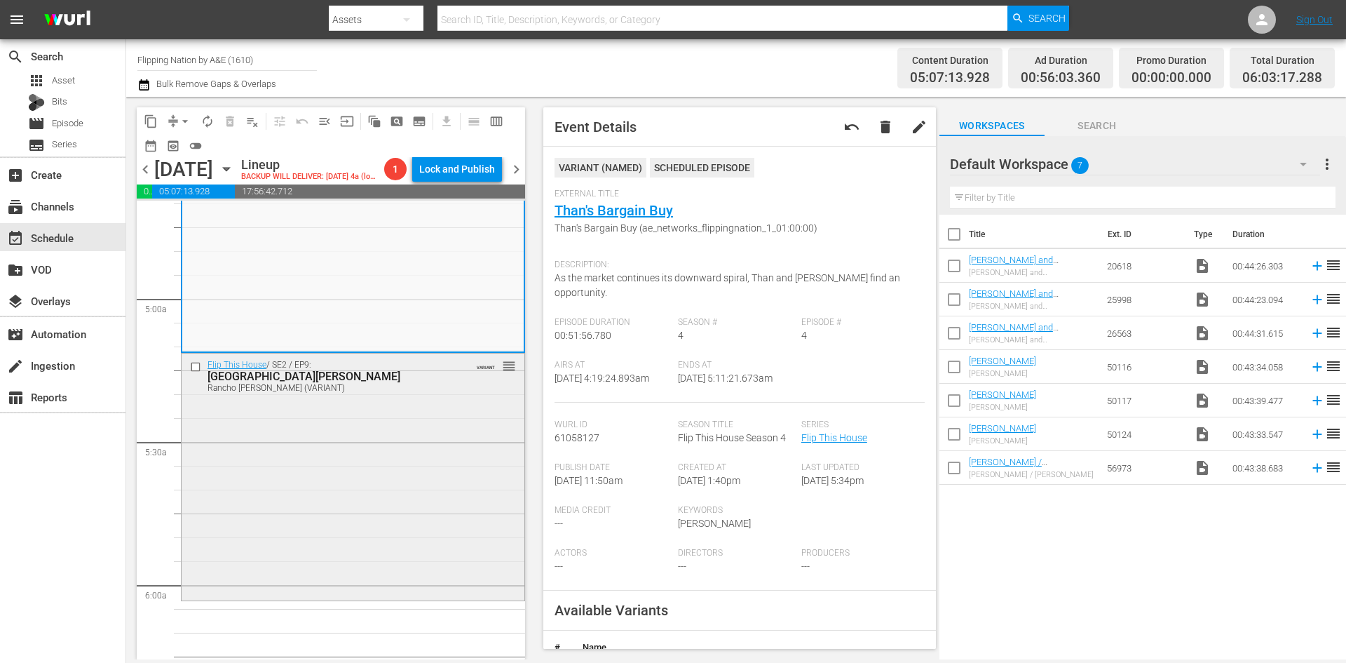
drag, startPoint x: 480, startPoint y: 454, endPoint x: 490, endPoint y: 463, distance: 13.9
click at [486, 424] on div "Flip This House / SE2 / EP9: Rancho Montelongo Rancho Montelongo (VARIANT) VARI…" at bounding box center [353, 474] width 343 height 243
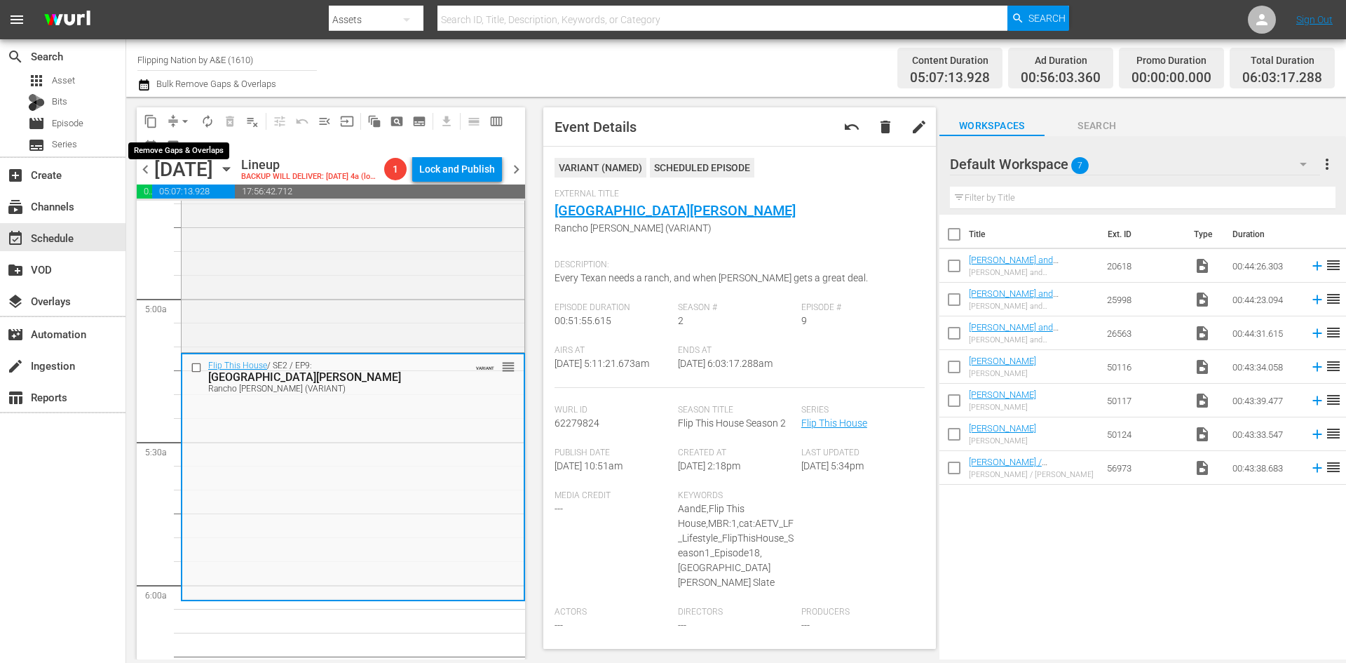
click at [187, 120] on span "arrow_drop_down" at bounding box center [185, 121] width 14 height 14
click at [179, 152] on li "Align to Midnight" at bounding box center [185, 149] width 147 height 23
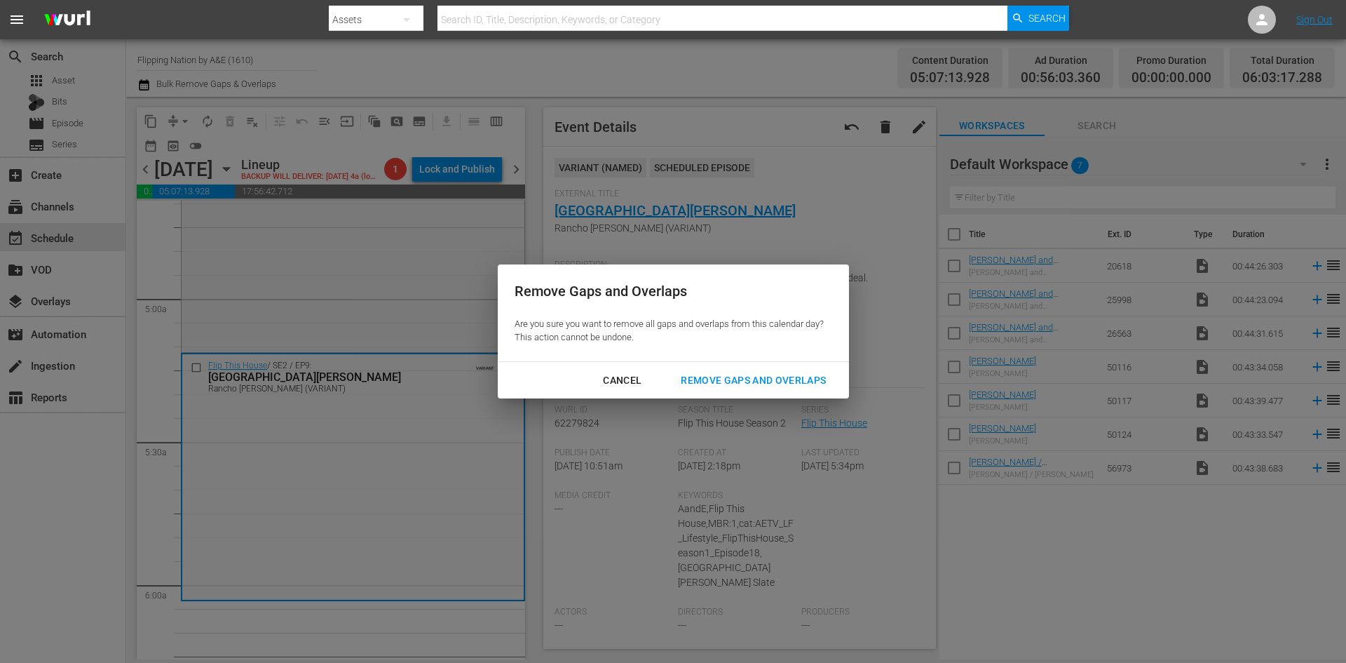
click at [758, 379] on div "Remove Gaps and Overlaps" at bounding box center [754, 381] width 168 height 18
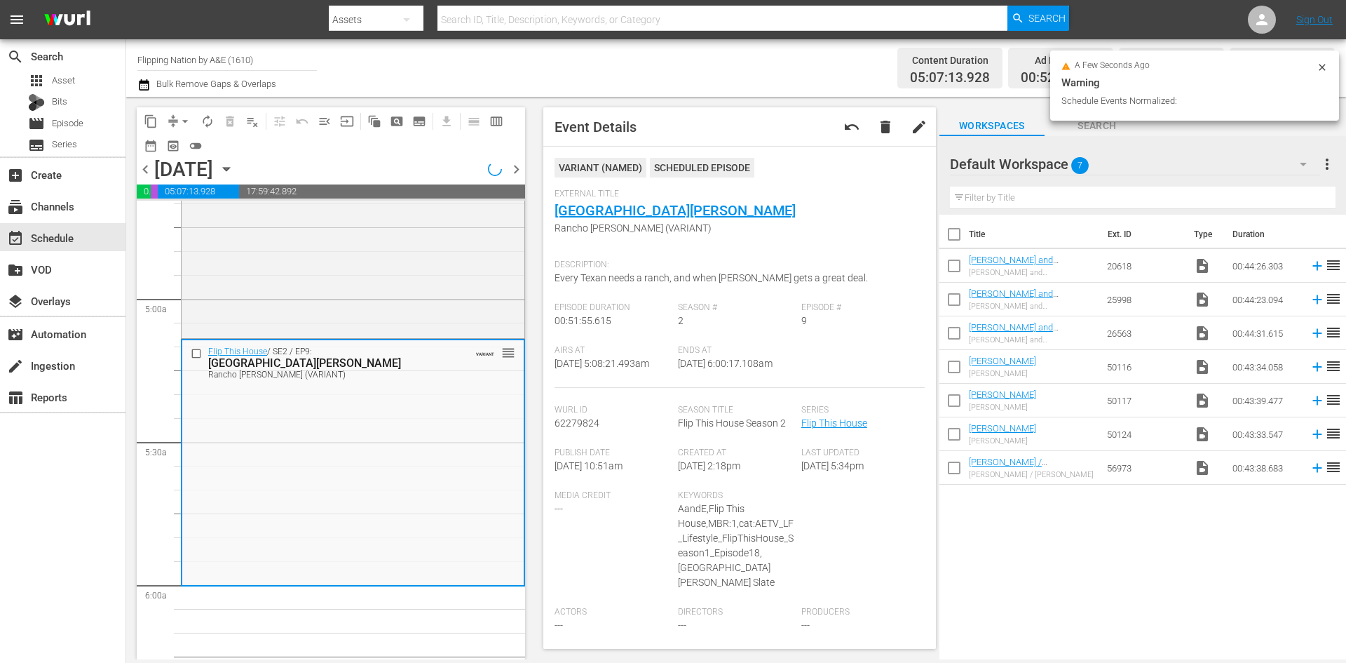
scroll to position [1356, 0]
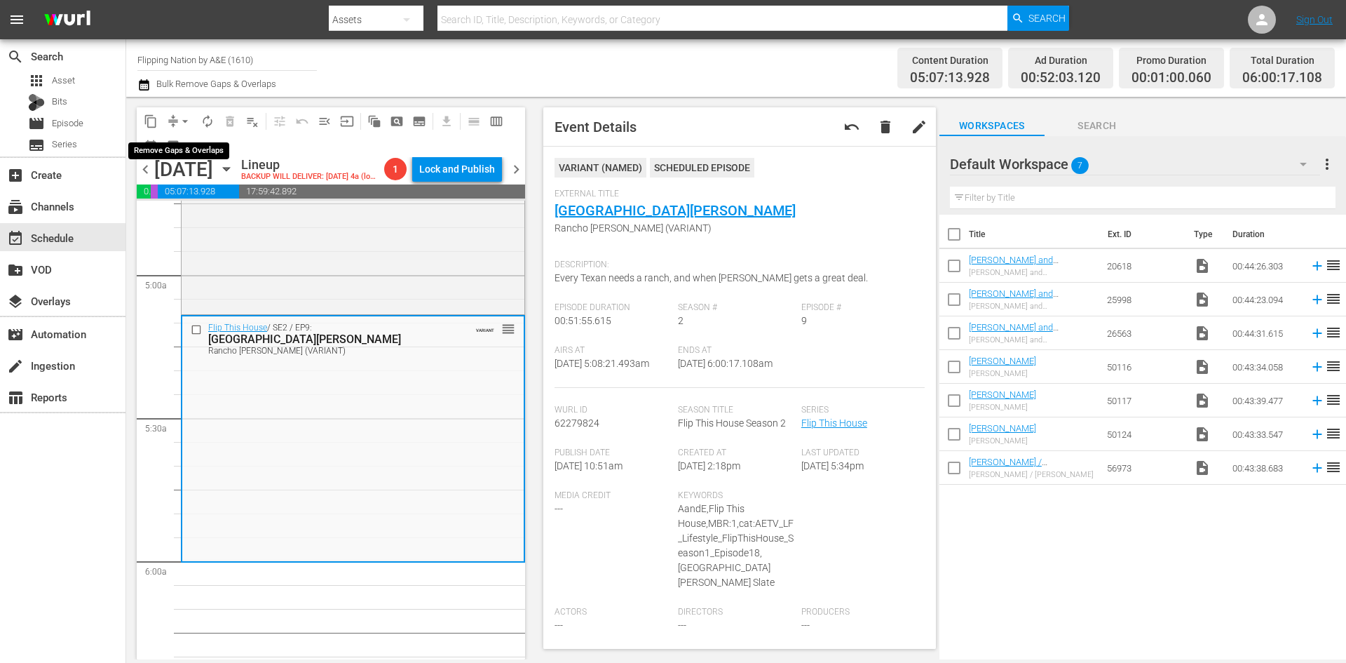
click at [176, 121] on button "arrow_drop_down" at bounding box center [185, 121] width 22 height 22
click at [181, 155] on li "Align to Midnight" at bounding box center [185, 149] width 147 height 23
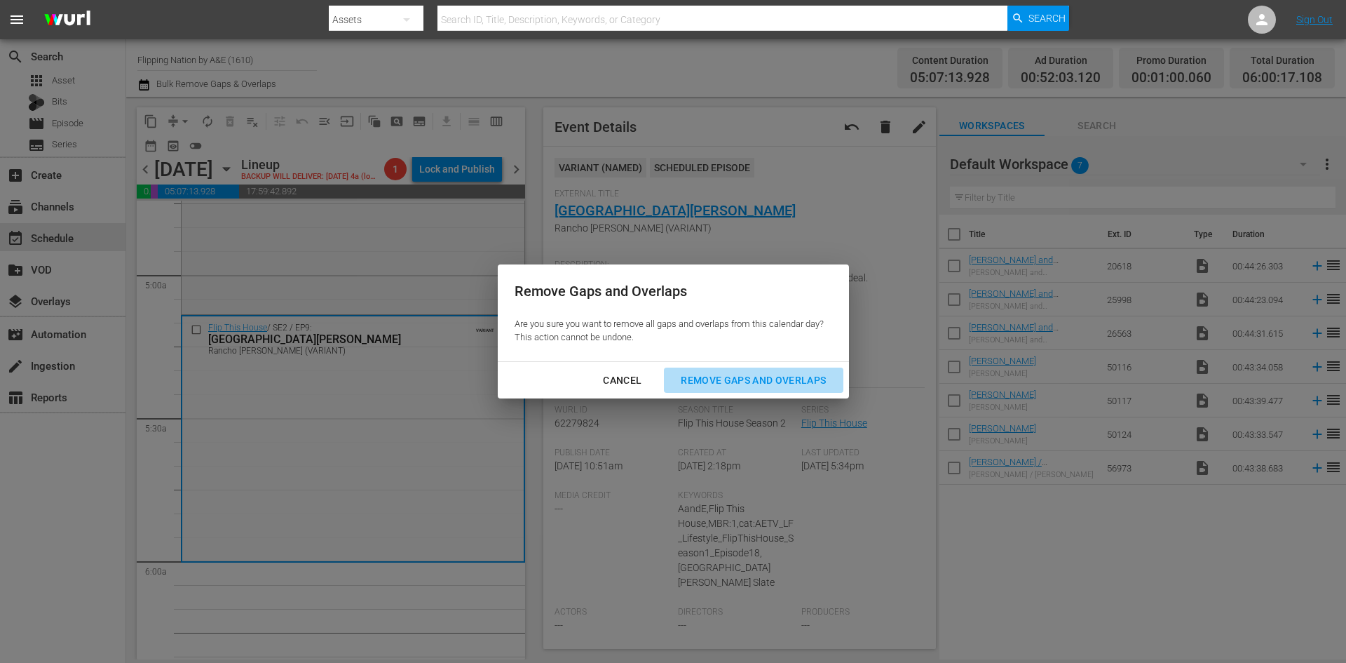
click at [730, 376] on div "Remove Gaps and Overlaps" at bounding box center [754, 381] width 168 height 18
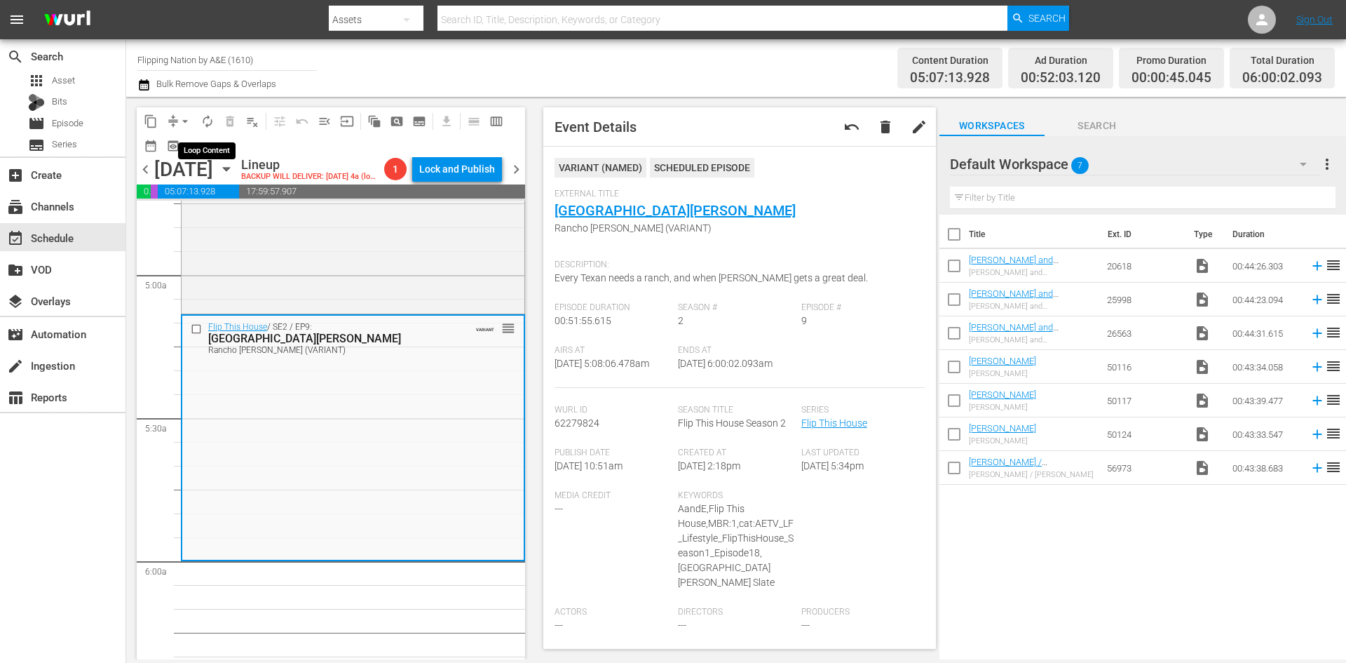
click at [208, 123] on span "autorenew_outlined" at bounding box center [208, 121] width 14 height 14
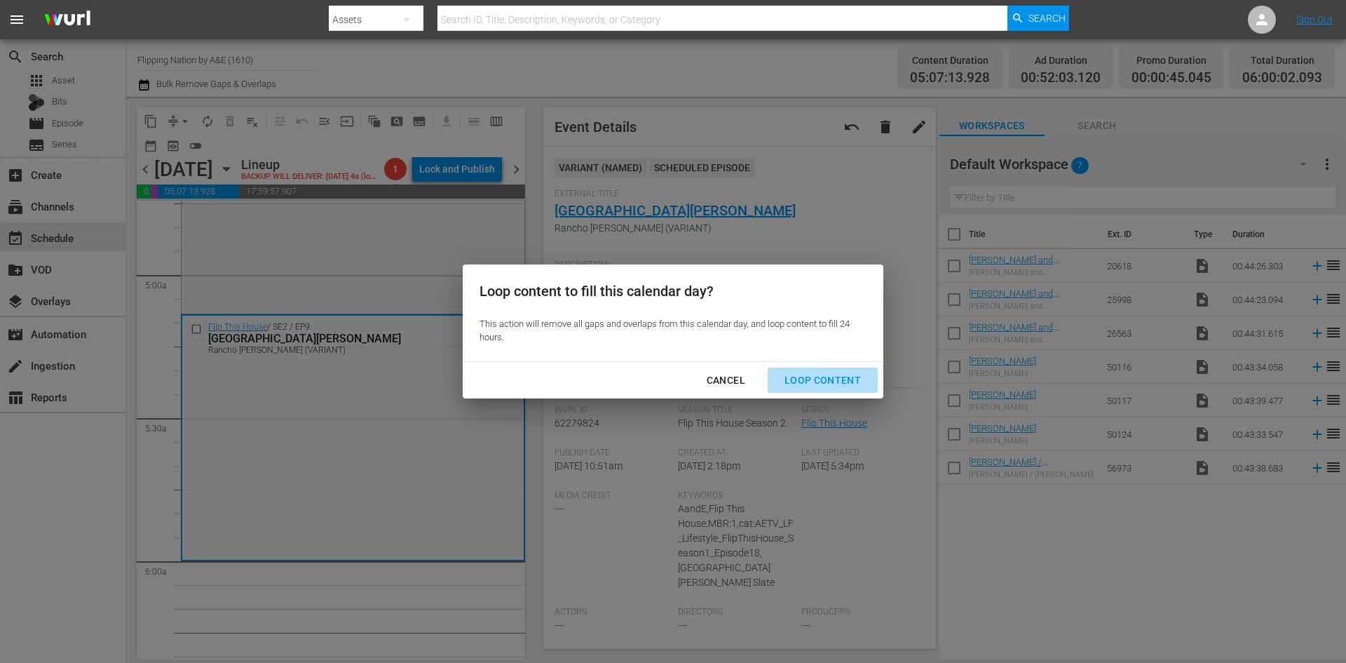
click at [842, 375] on div "Loop Content" at bounding box center [822, 381] width 99 height 18
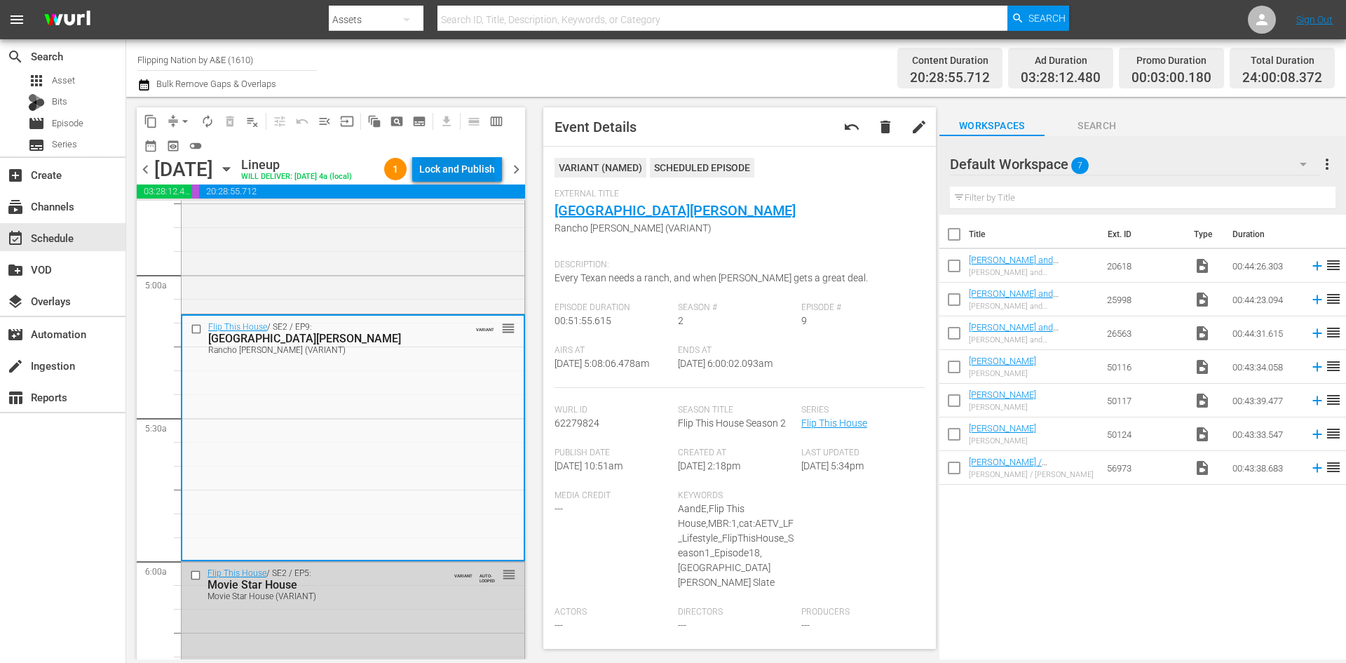
click at [436, 166] on div "Lock and Publish" at bounding box center [457, 168] width 76 height 25
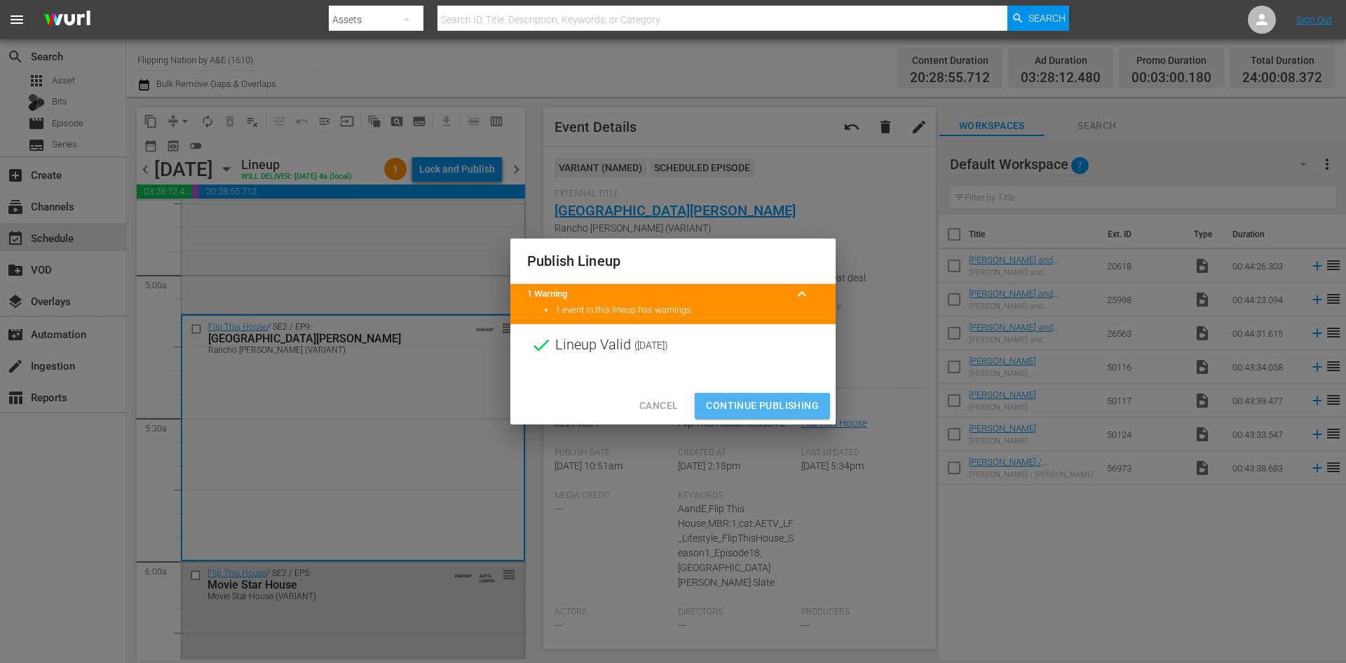
click at [759, 407] on span "Continue Publishing" at bounding box center [762, 406] width 113 height 18
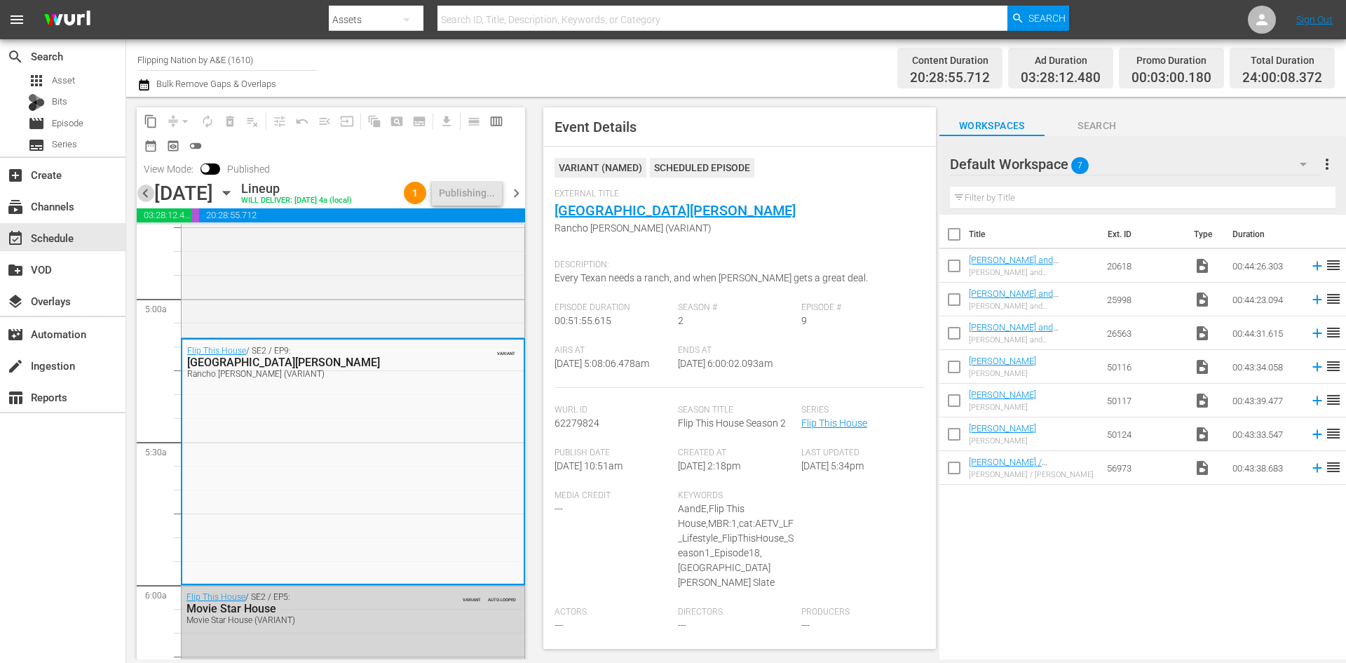
click at [147, 195] on span "chevron_left" at bounding box center [146, 193] width 18 height 18
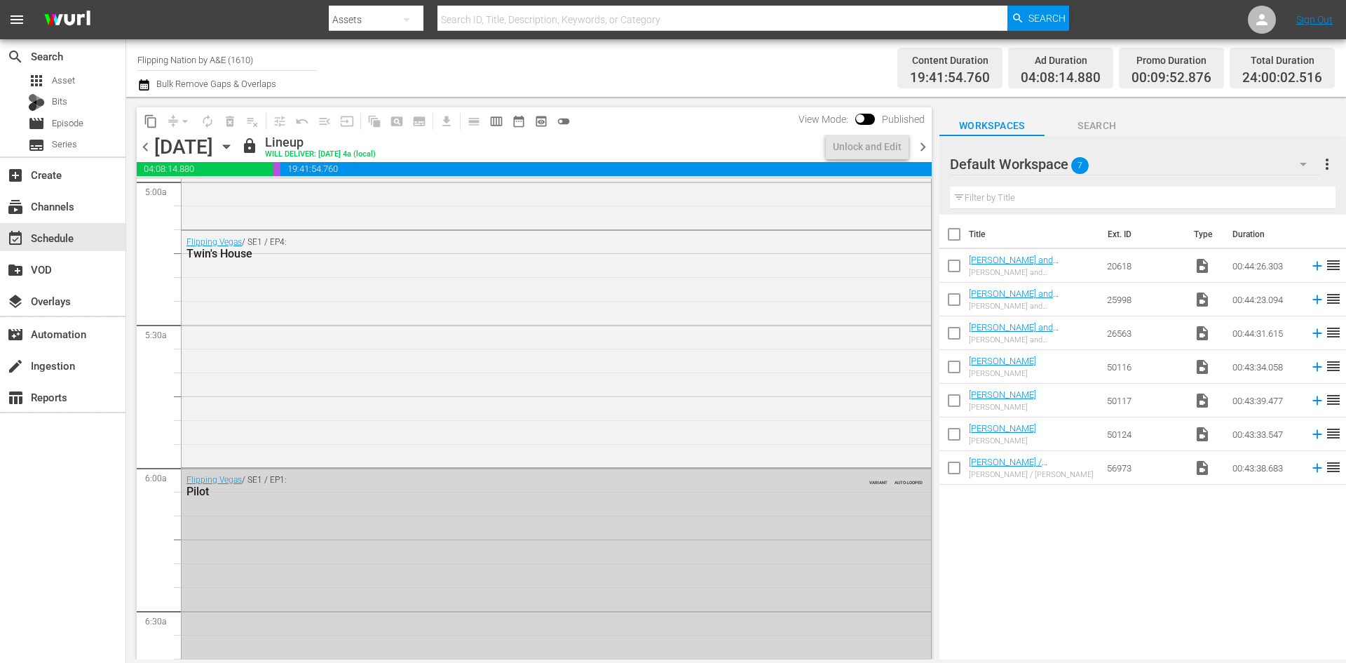
scroll to position [1309, 0]
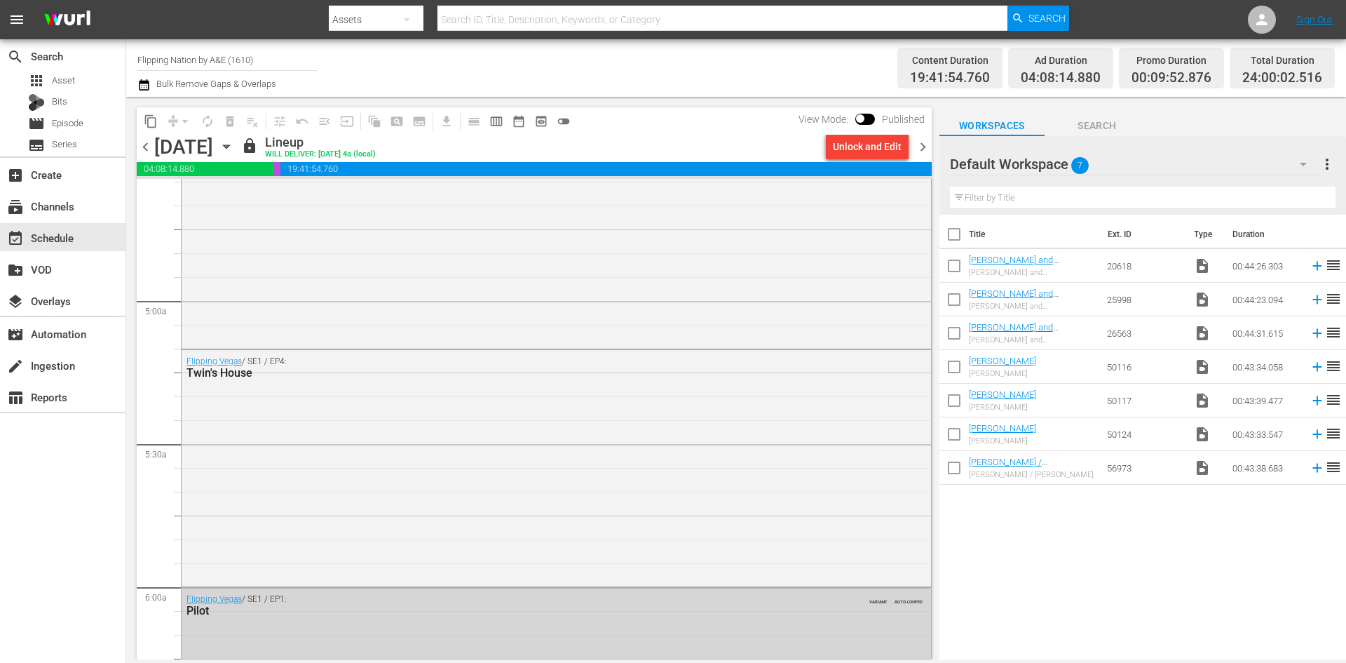
click at [926, 145] on span "chevron_right" at bounding box center [923, 147] width 18 height 18
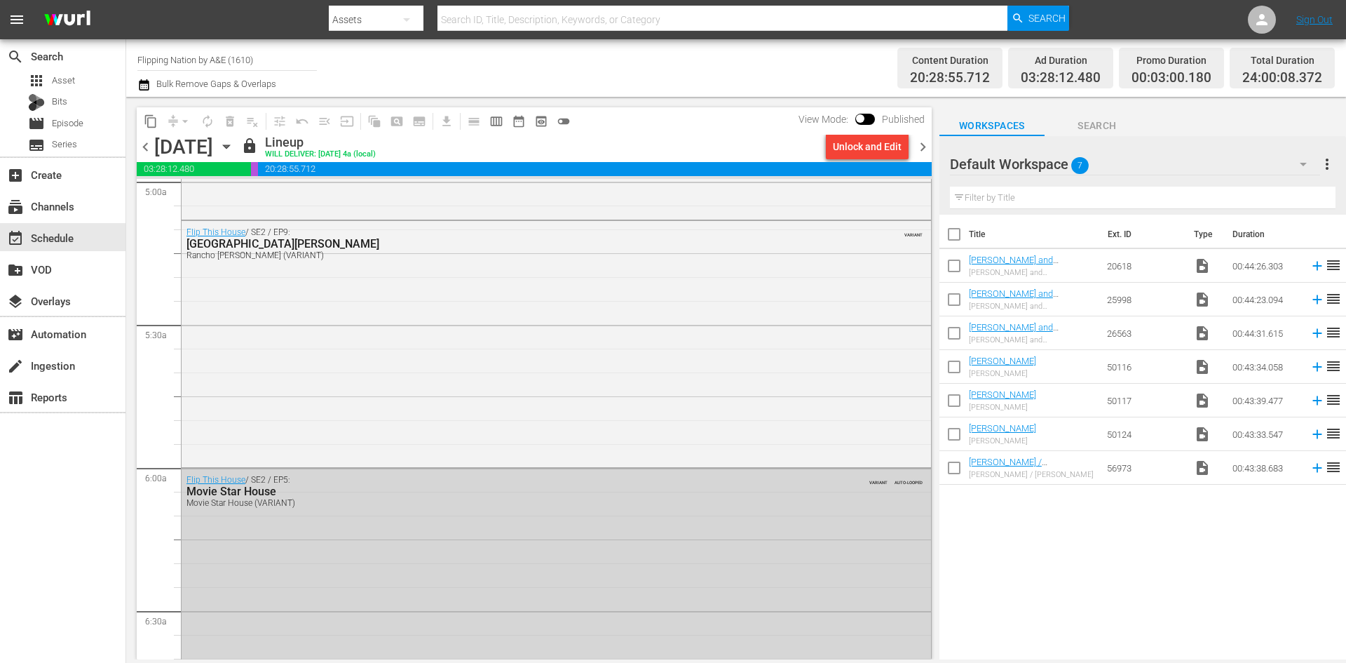
scroll to position [1356, 0]
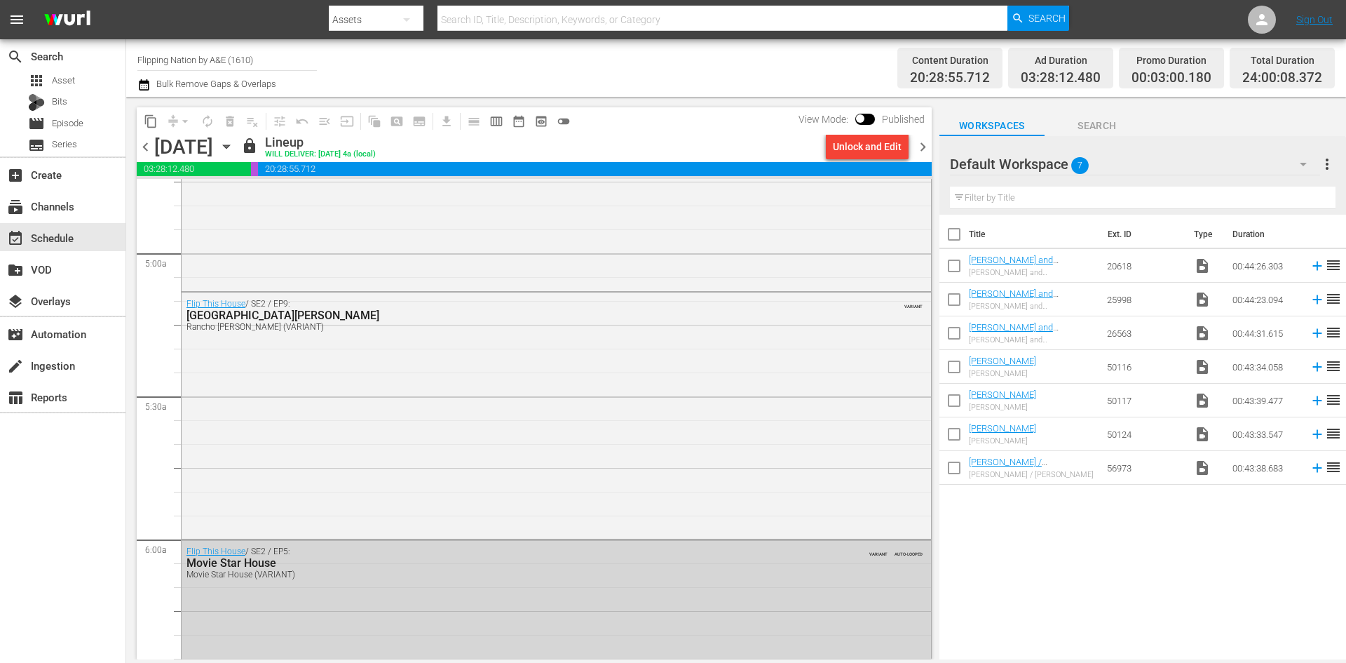
click at [925, 147] on span "chevron_right" at bounding box center [923, 147] width 18 height 18
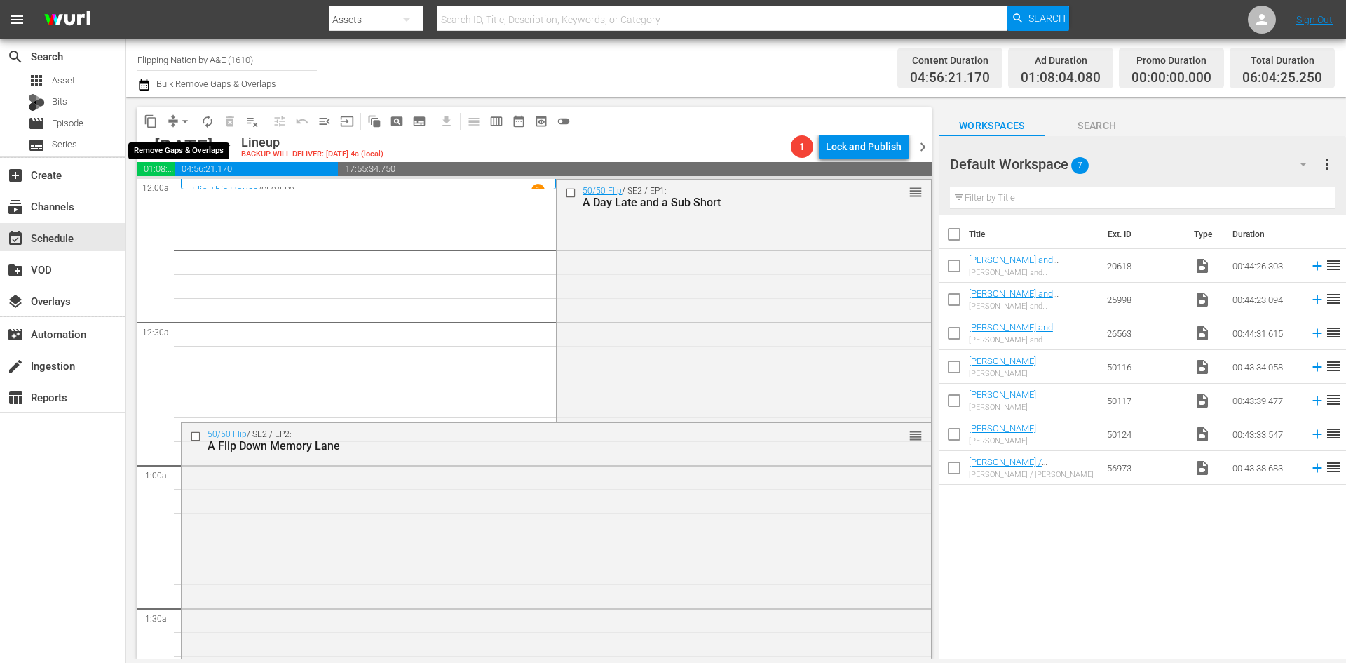
click at [189, 124] on span "arrow_drop_down" at bounding box center [185, 121] width 14 height 14
click at [182, 149] on li "Align to Midnight" at bounding box center [185, 149] width 147 height 23
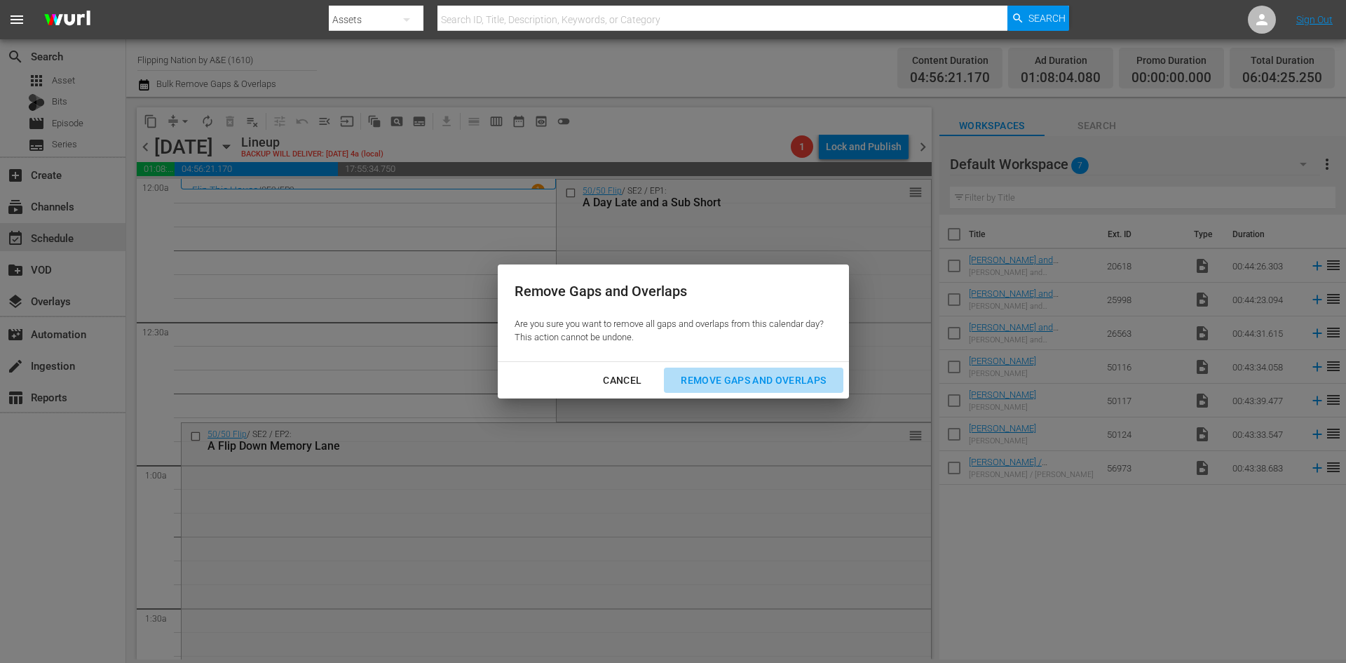
click at [726, 377] on div "Remove Gaps and Overlaps" at bounding box center [754, 381] width 168 height 18
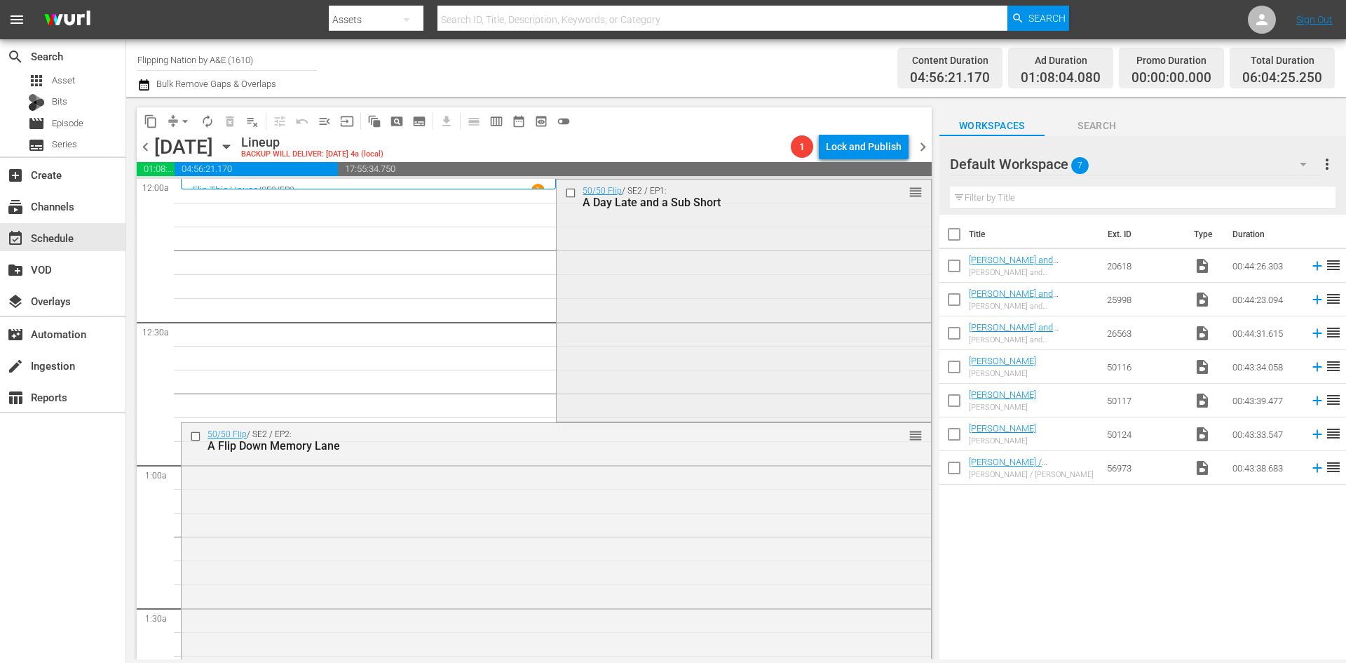
click at [707, 353] on div "50/50 Flip / SE2 / EP1: A Day Late and a Sub Short reorder" at bounding box center [744, 299] width 374 height 239
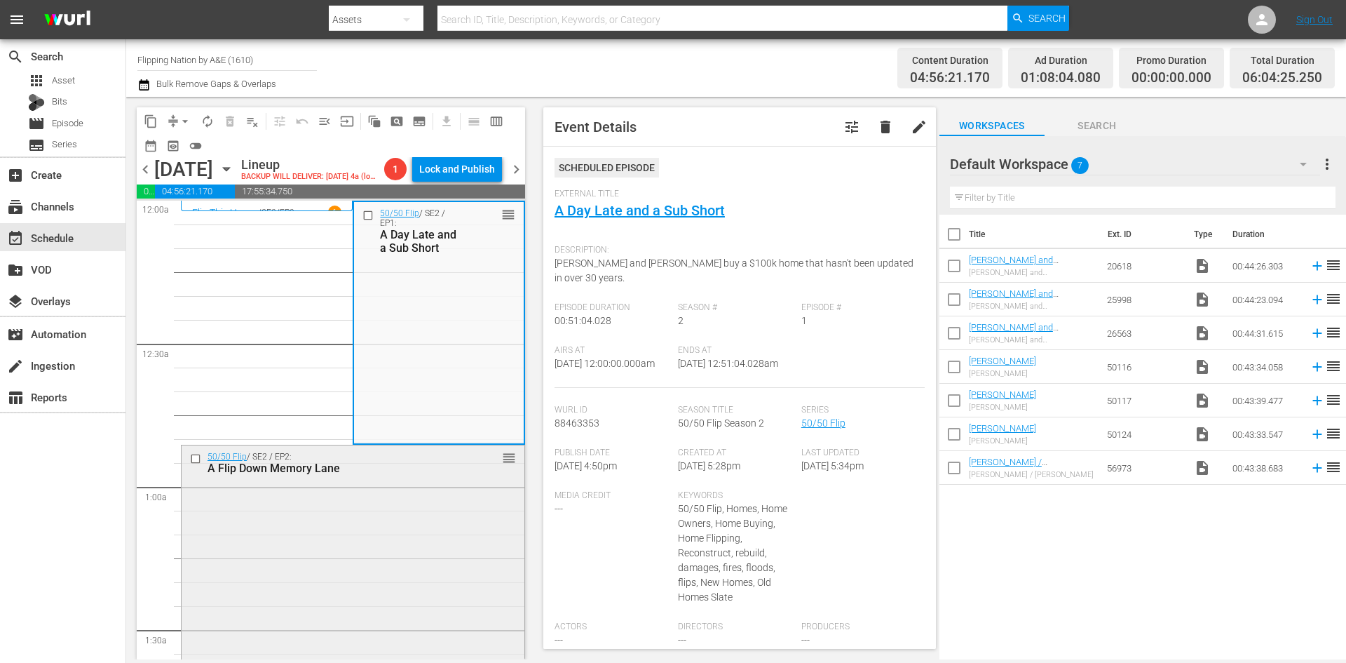
click at [451, 522] on div "50/50 Flip / SE2 / EP2: A Flip Down Memory Lane reorder" at bounding box center [353, 567] width 343 height 244
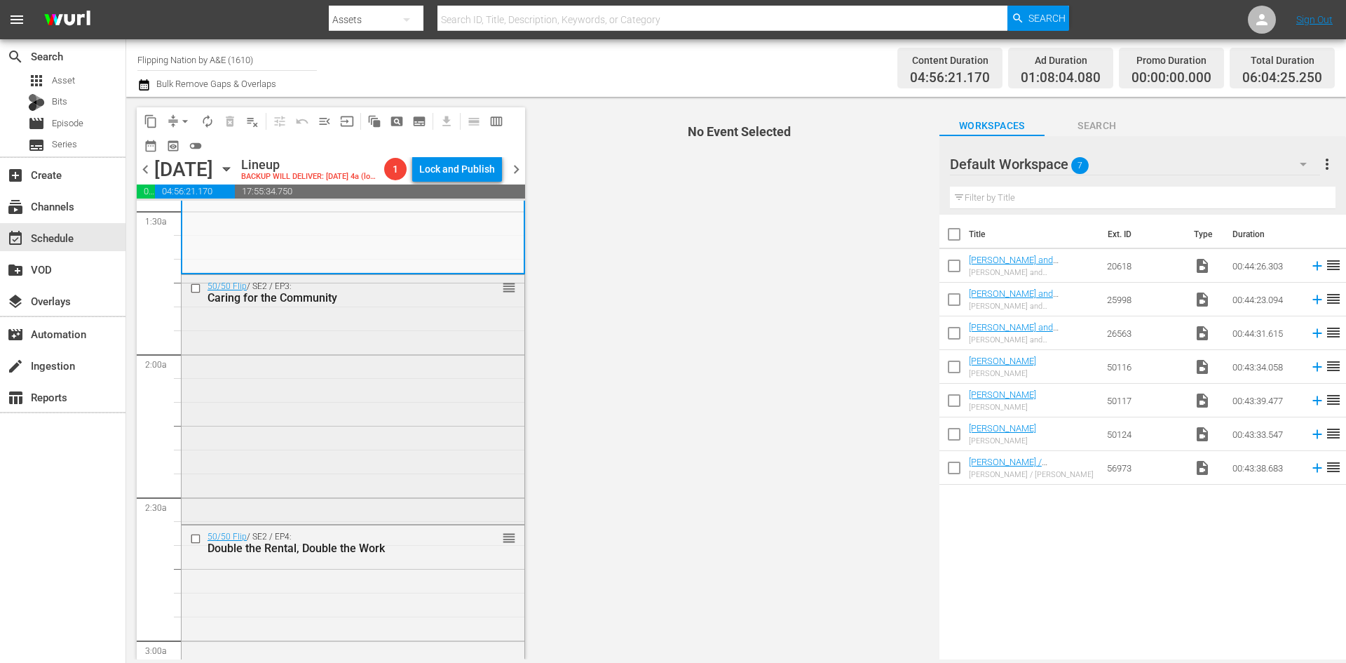
scroll to position [421, 0]
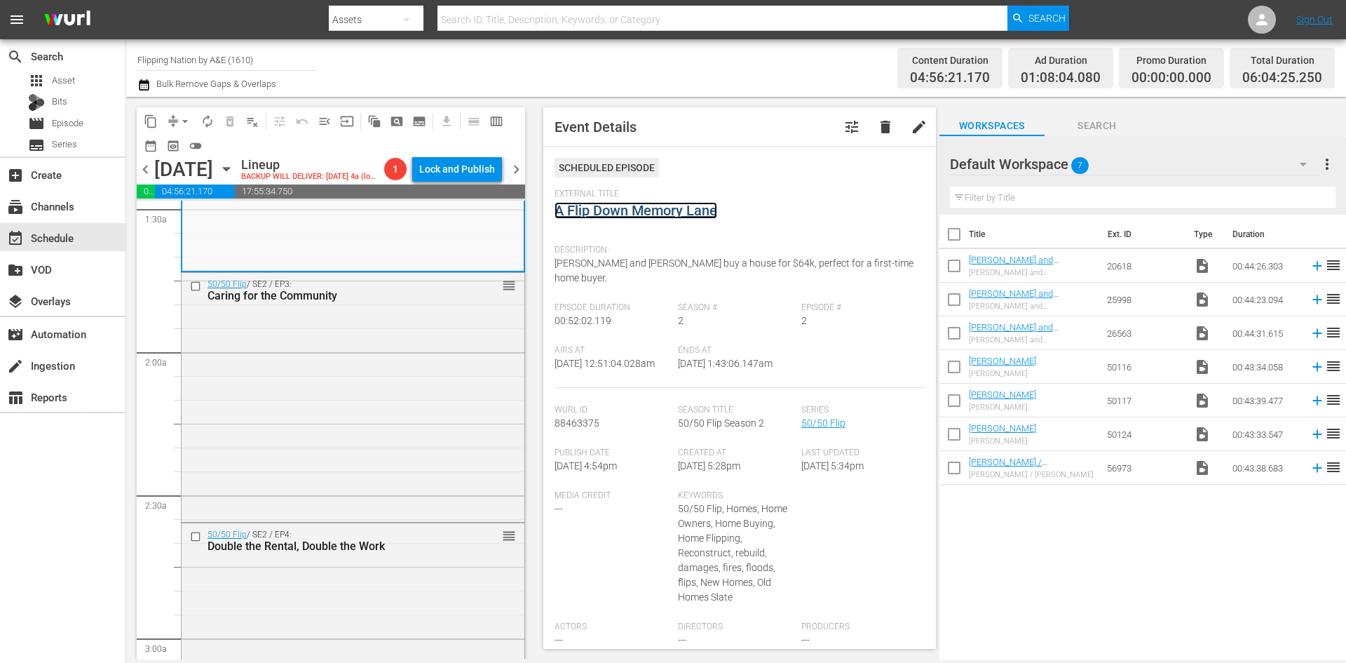
click at [643, 215] on link "A Flip Down Memory Lane" at bounding box center [636, 210] width 163 height 17
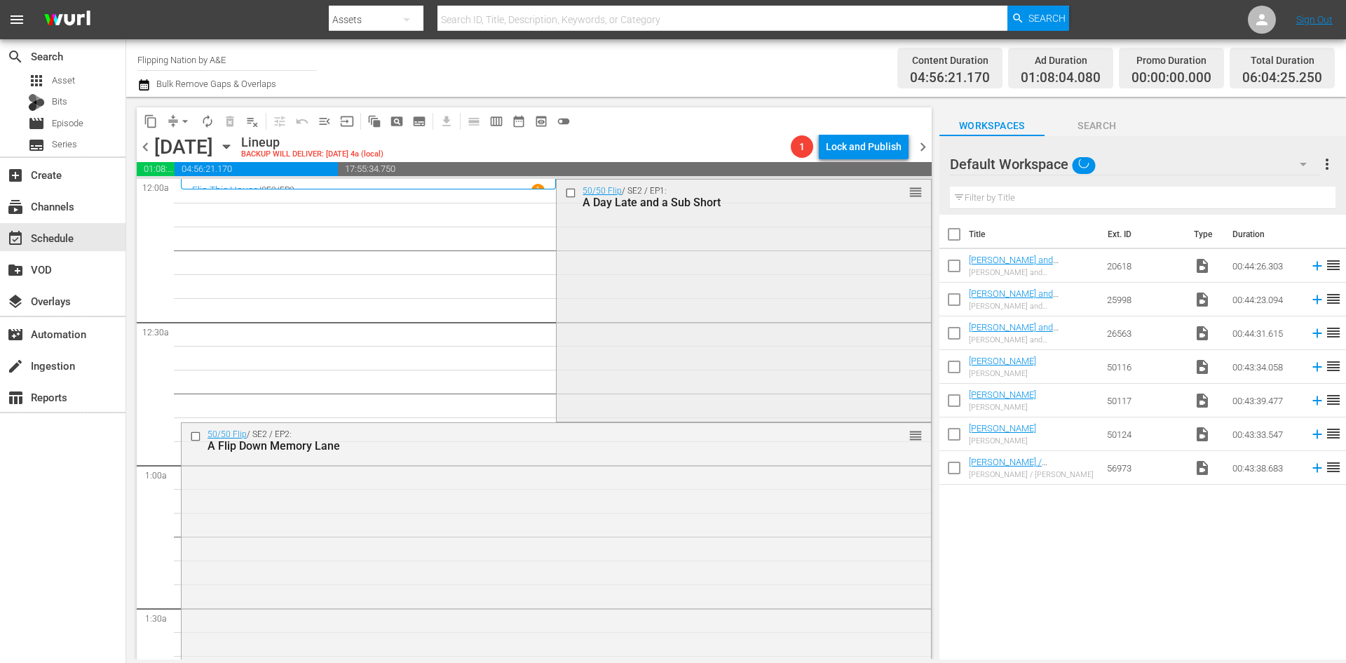
click at [674, 304] on div "50/50 Flip / SE2 / EP1: A Day Late and a Sub Short reorder" at bounding box center [744, 299] width 374 height 239
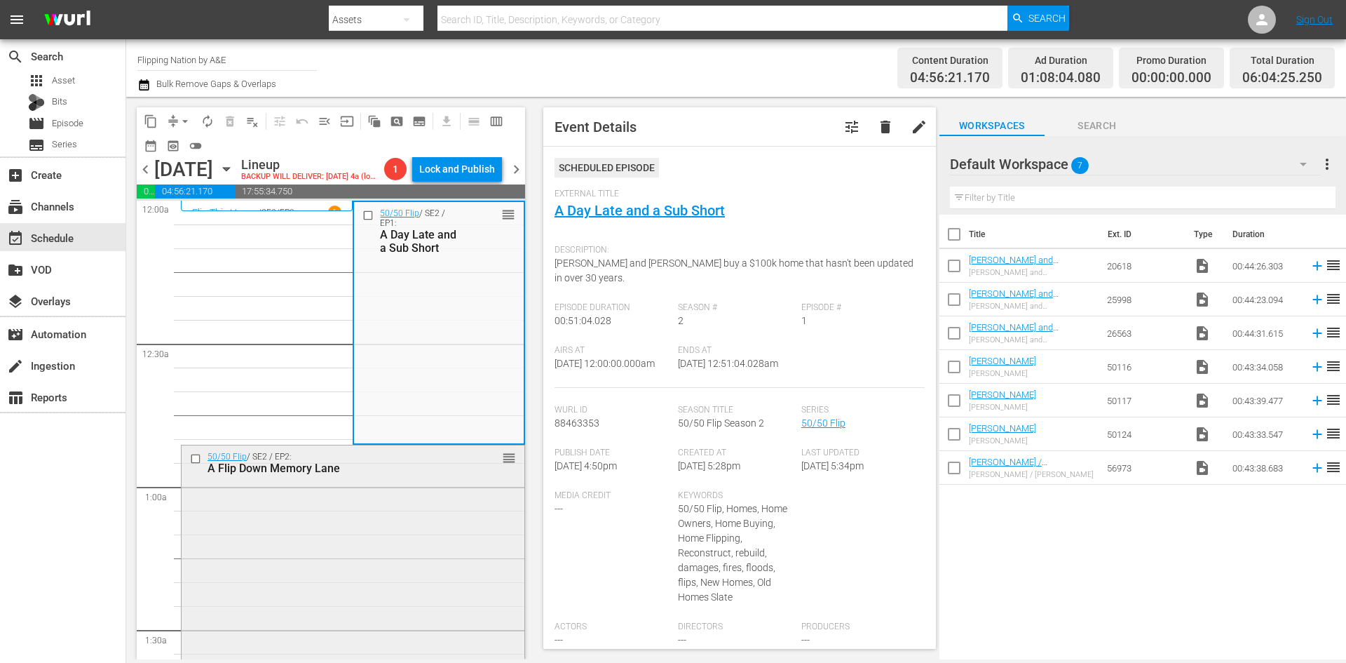
click at [441, 542] on div "50/50 Flip / SE2 / EP2: A Flip Down Memory Lane reorder" at bounding box center [353, 567] width 343 height 244
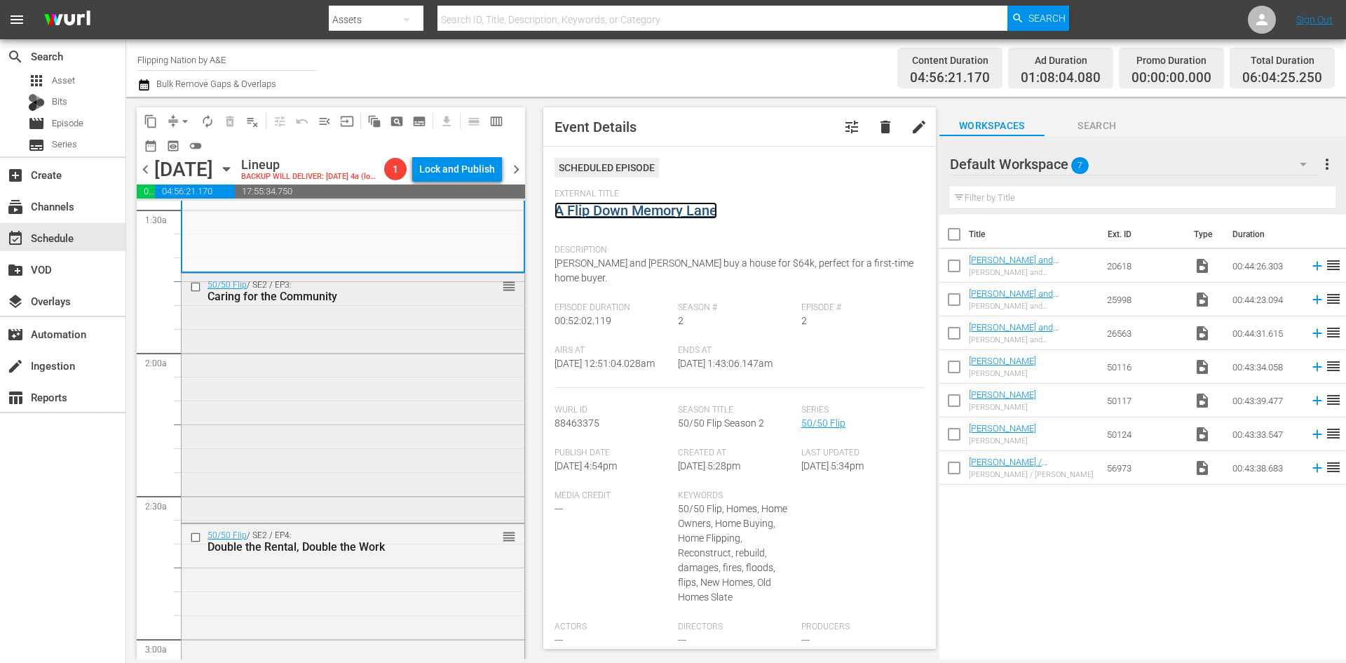
scroll to position [421, 0]
click at [418, 433] on div "50/50 Flip / SE2 / EP3: Caring for the Community reorder" at bounding box center [353, 396] width 343 height 247
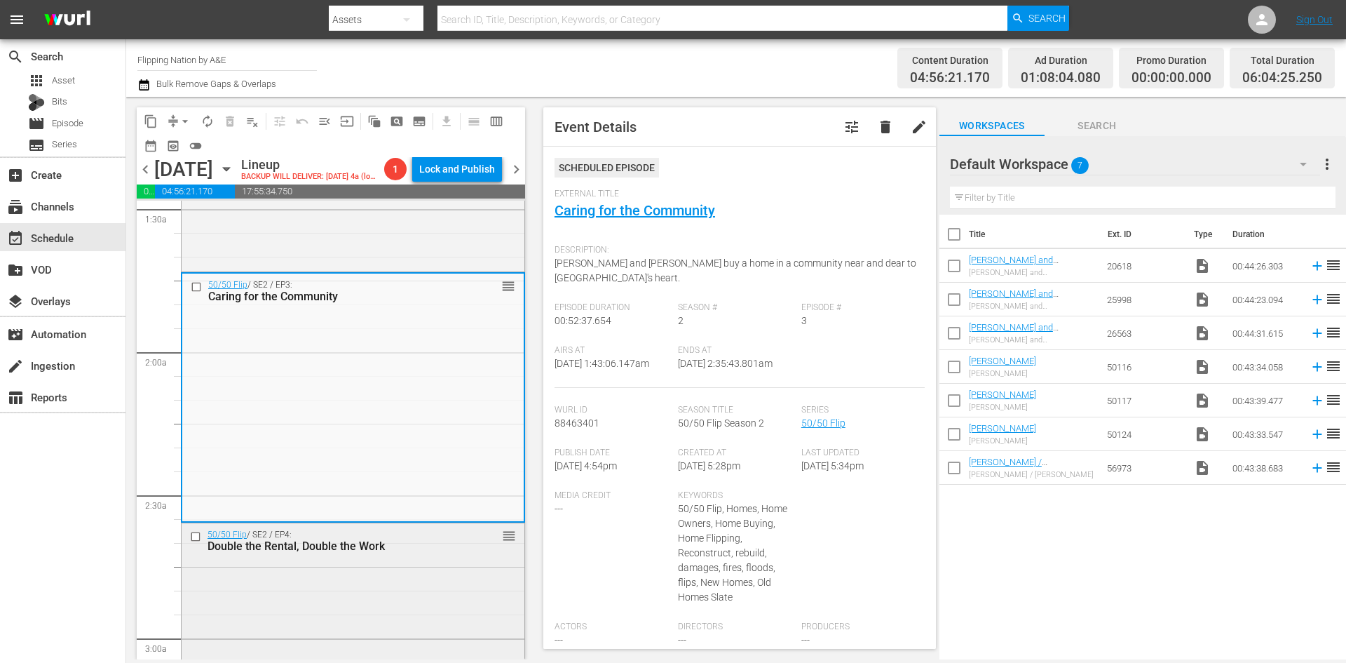
click at [434, 597] on div "50/50 Flip / SE2 / EP4: Double the Rental, Double the Work reorder" at bounding box center [353, 645] width 343 height 245
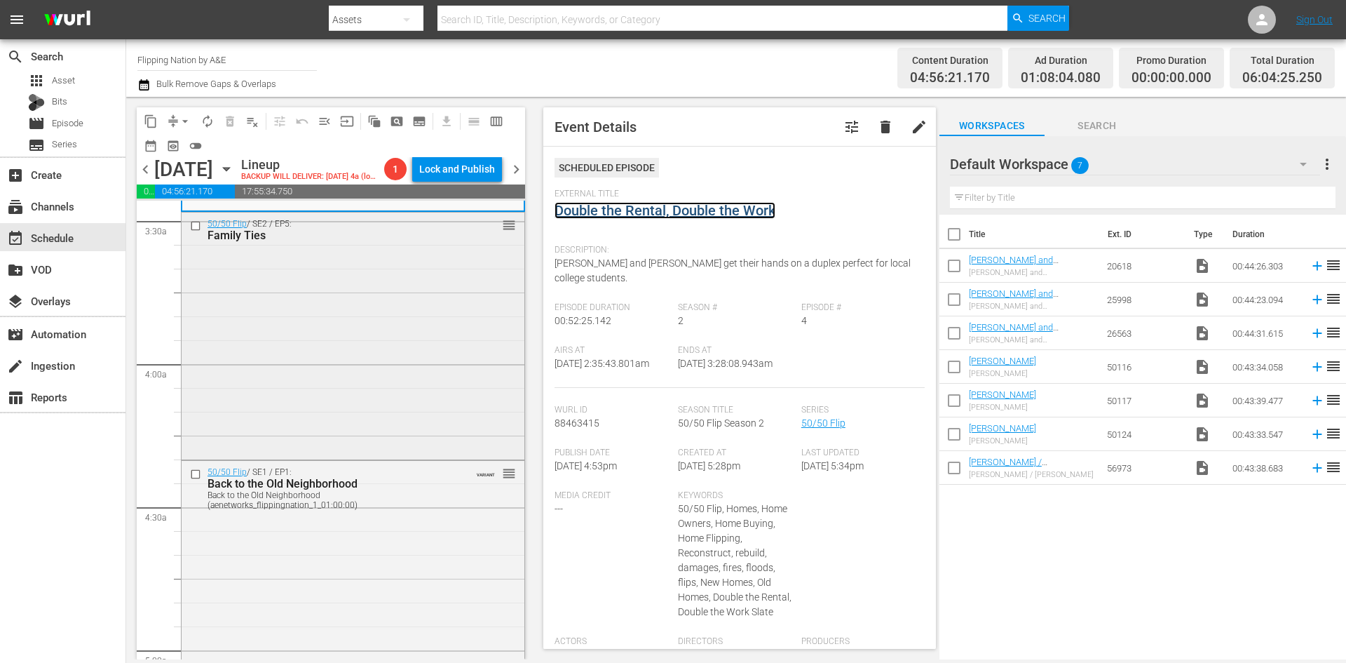
scroll to position [982, 0]
click at [460, 390] on div "50/50 Flip / SE2 / EP5: Family Ties reorder" at bounding box center [353, 333] width 343 height 243
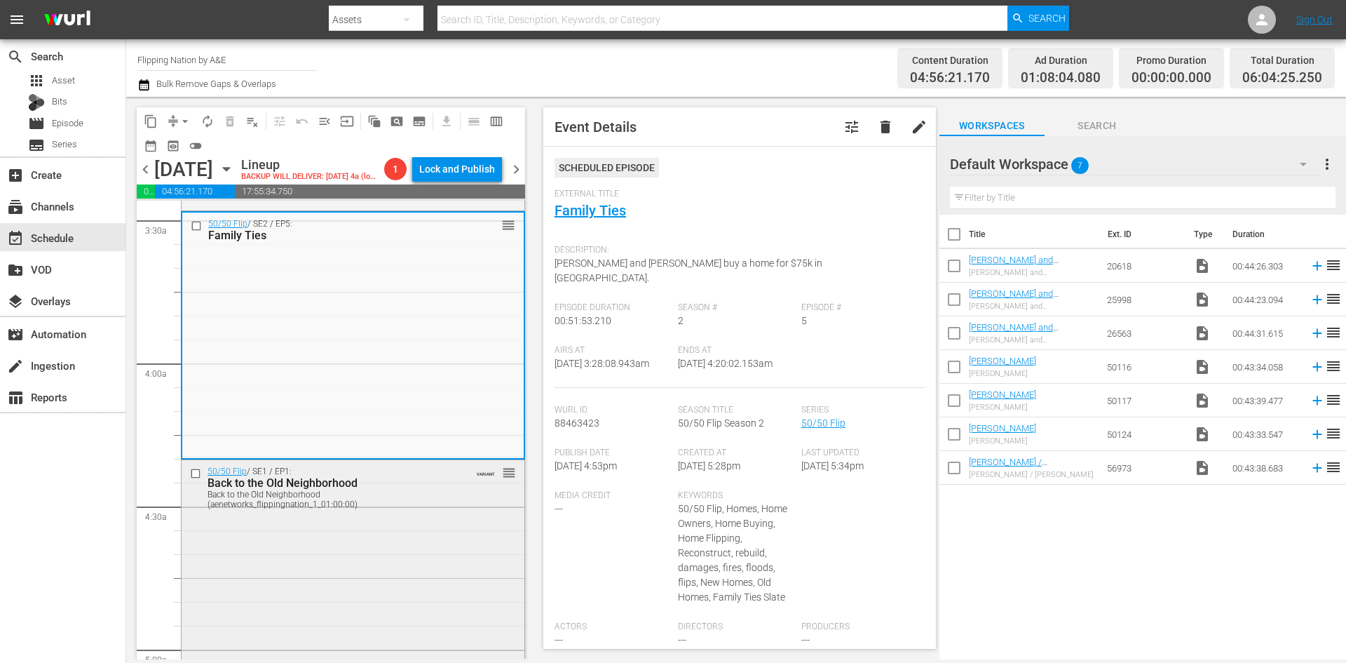
click at [426, 560] on div "50/50 Flip / SE1 / EP1: Back to the Old Neighborhood Back to the Old Neighborho…" at bounding box center [353, 581] width 343 height 243
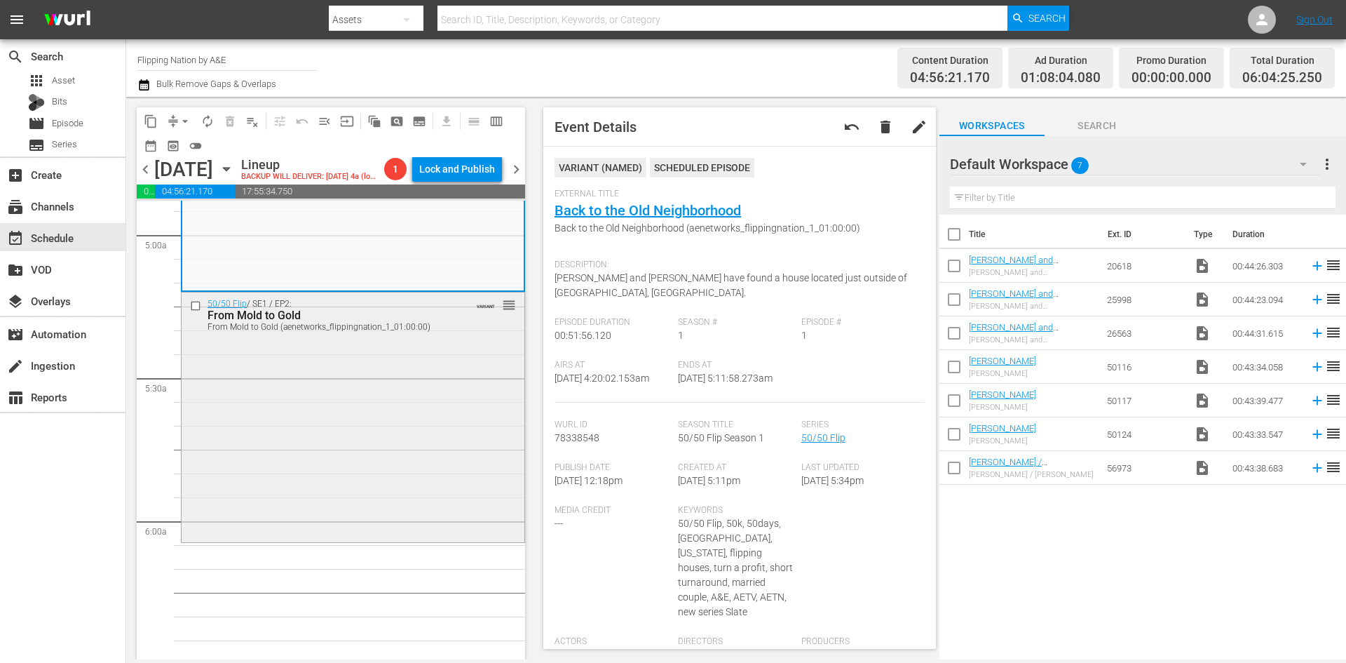
scroll to position [1403, 0]
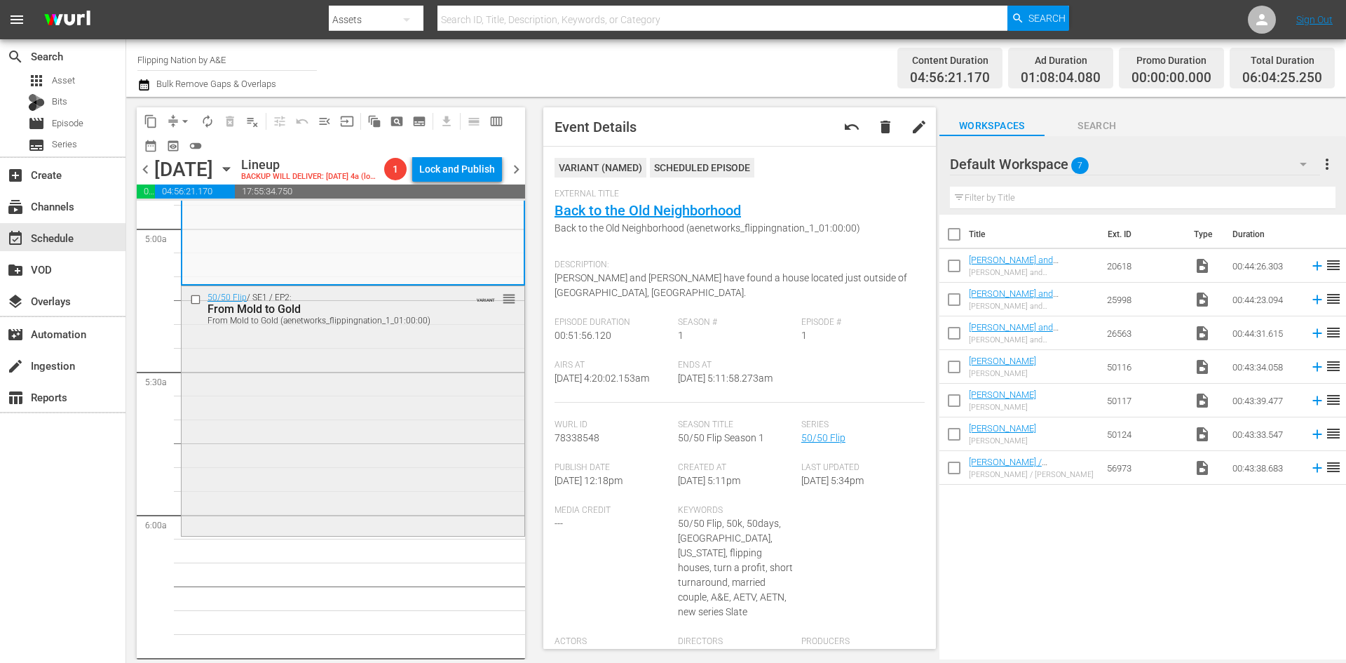
click at [415, 473] on div "50/50 Flip / SE1 / EP2: From Mold to Gold From Mold to Gold (aenetworks_flippin…" at bounding box center [353, 409] width 343 height 246
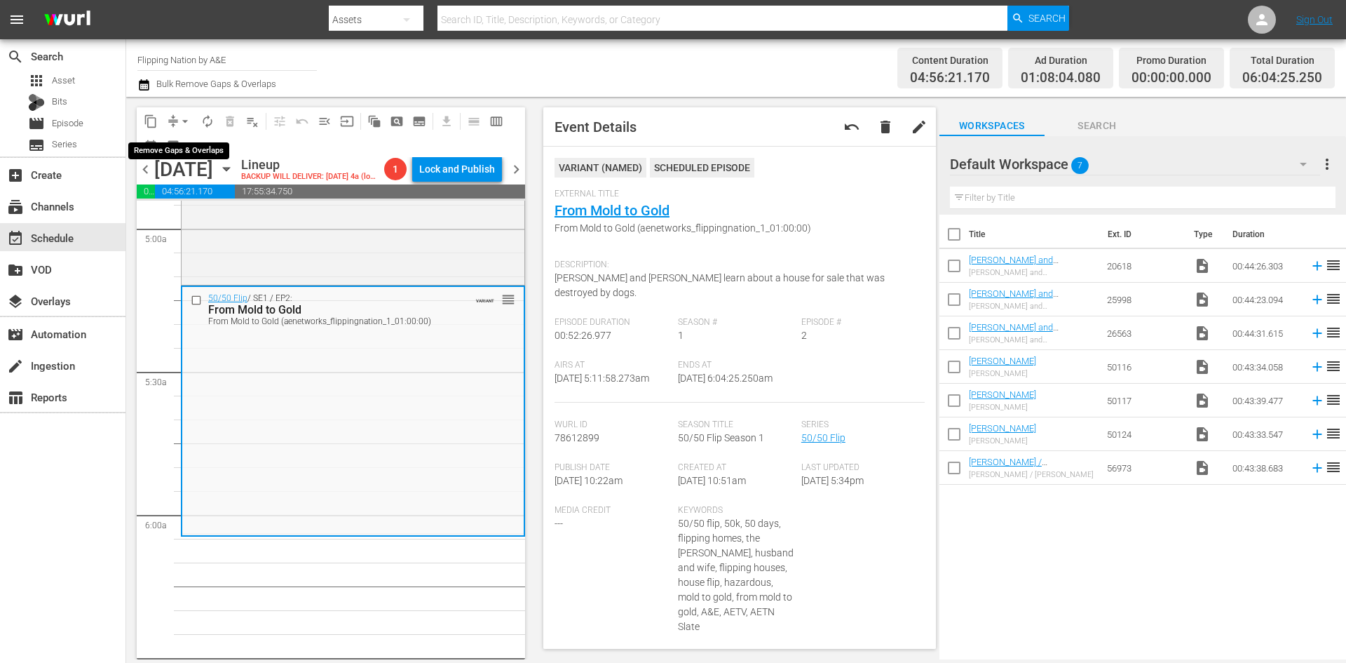
click at [182, 119] on span "arrow_drop_down" at bounding box center [185, 121] width 14 height 14
click at [179, 148] on li "Align to Midnight" at bounding box center [185, 149] width 147 height 23
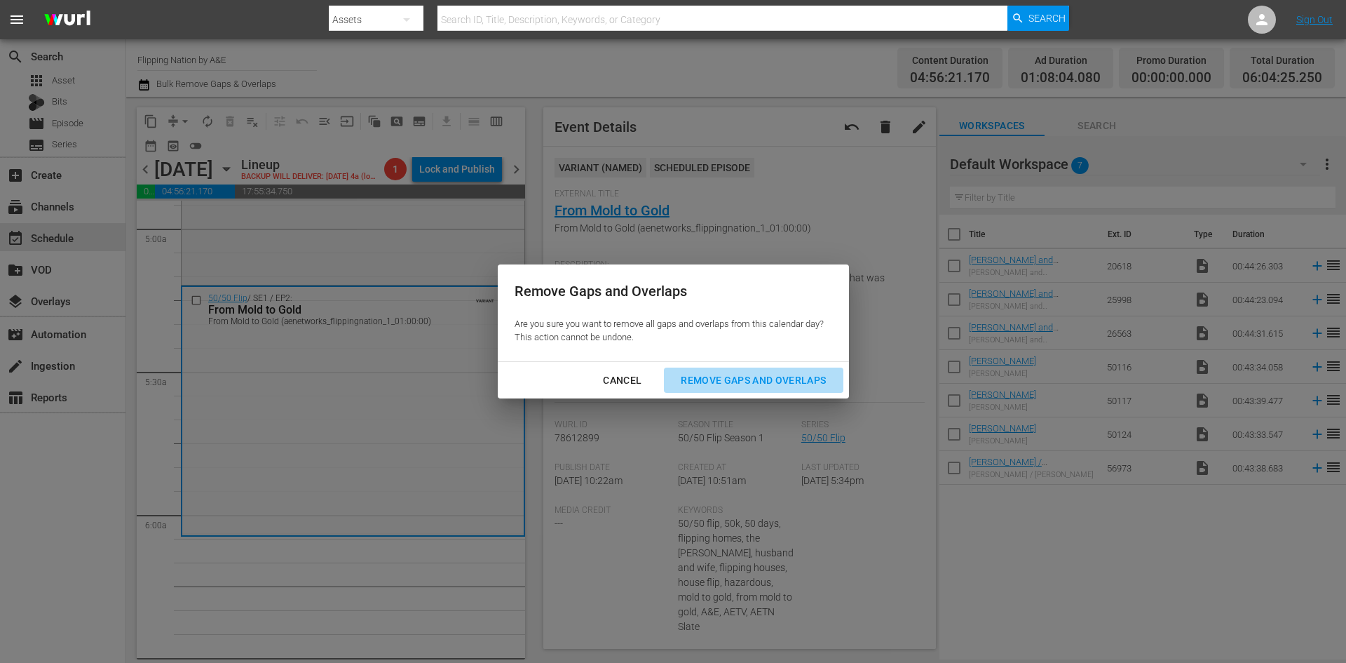
click at [794, 382] on div "Remove Gaps and Overlaps" at bounding box center [754, 381] width 168 height 18
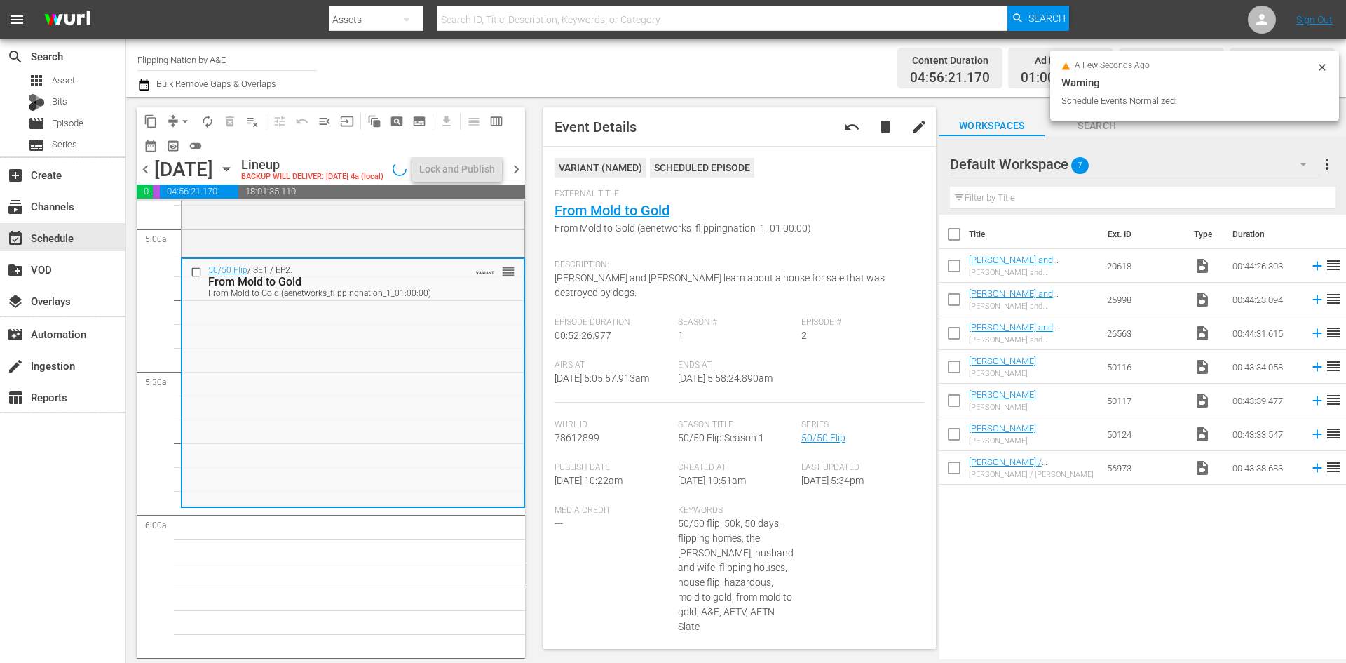
scroll to position [1426, 0]
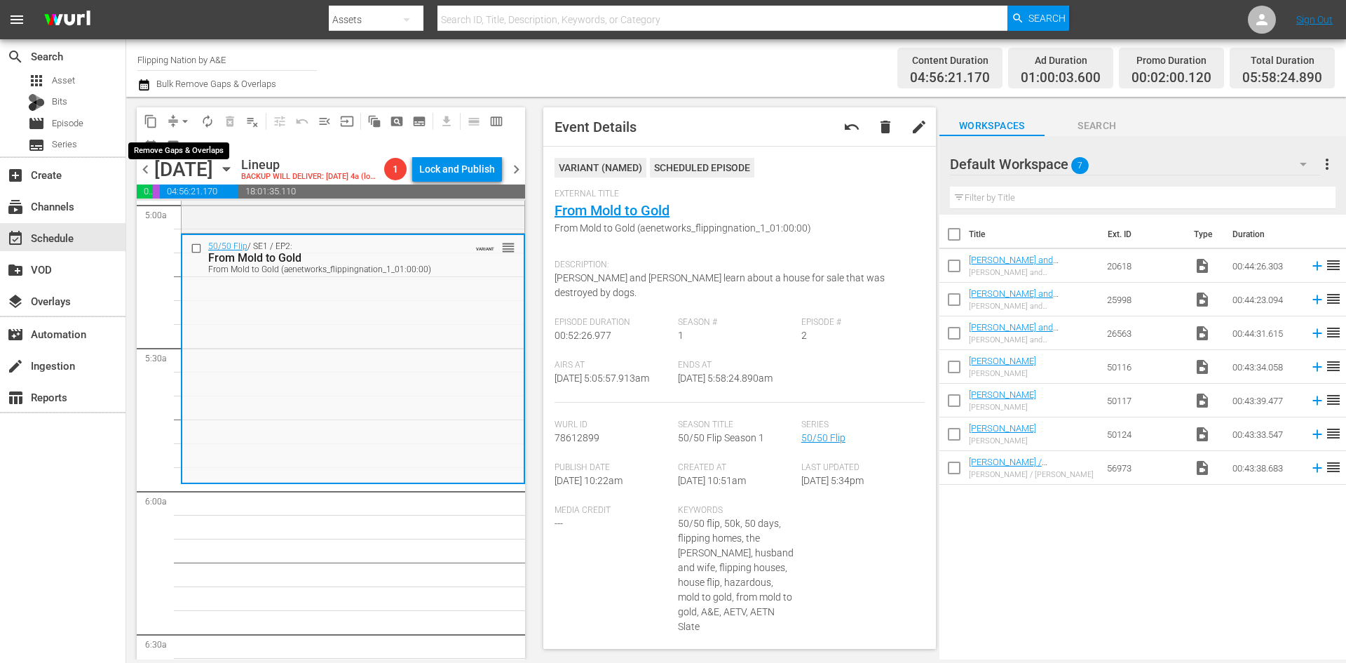
click at [181, 118] on span "arrow_drop_down" at bounding box center [185, 121] width 14 height 14
click at [167, 149] on li "Align to Midnight" at bounding box center [185, 149] width 147 height 23
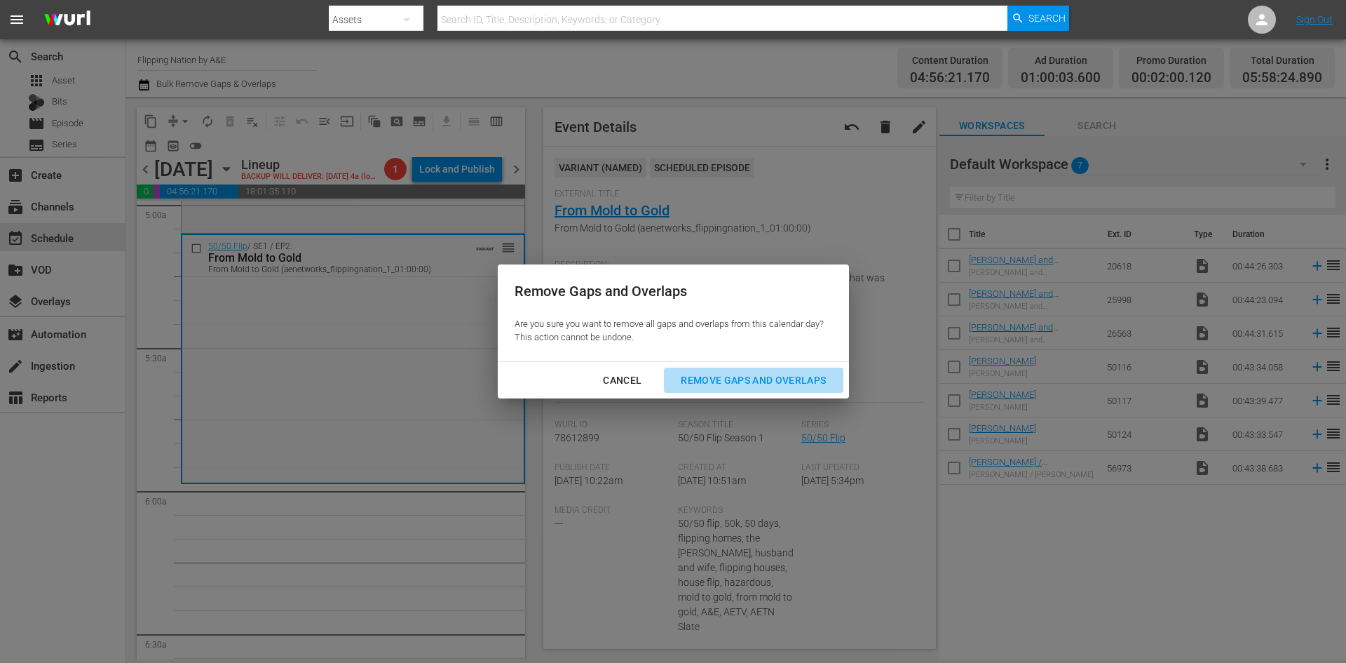
click at [704, 377] on div "Remove Gaps and Overlaps" at bounding box center [754, 381] width 168 height 18
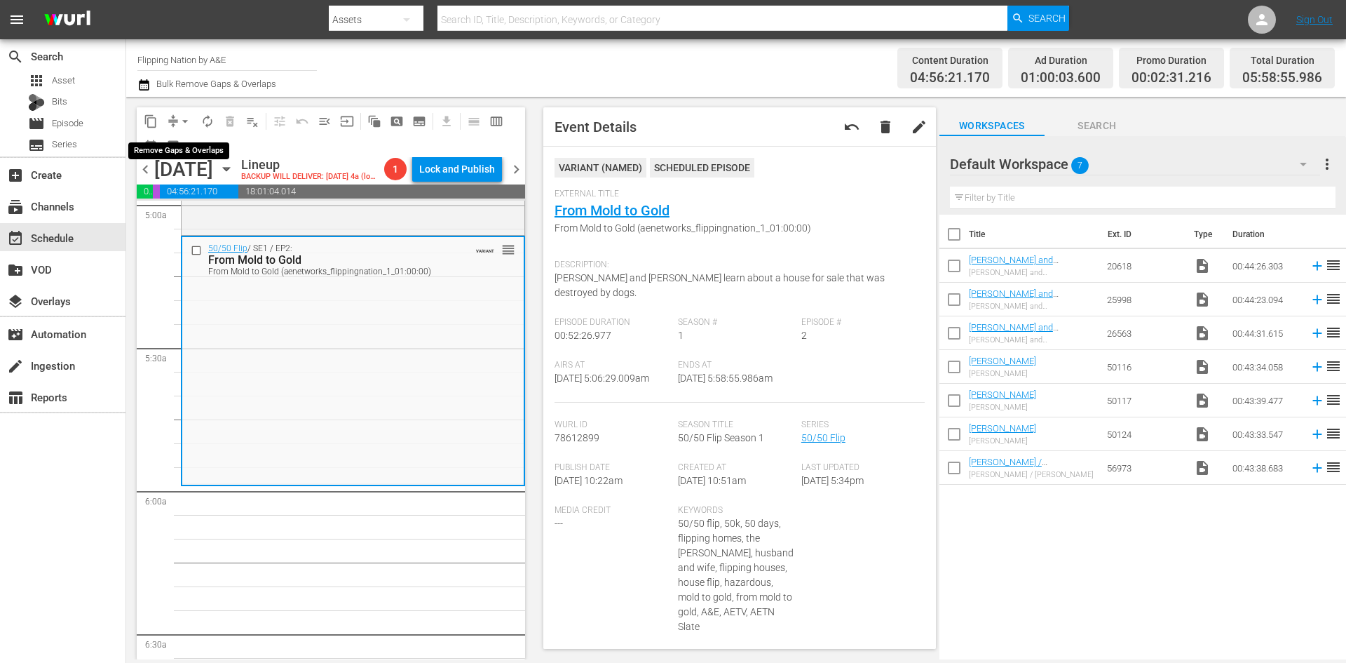
click at [187, 119] on span "arrow_drop_down" at bounding box center [185, 121] width 14 height 14
click at [189, 156] on li "Align to Midnight" at bounding box center [185, 149] width 147 height 23
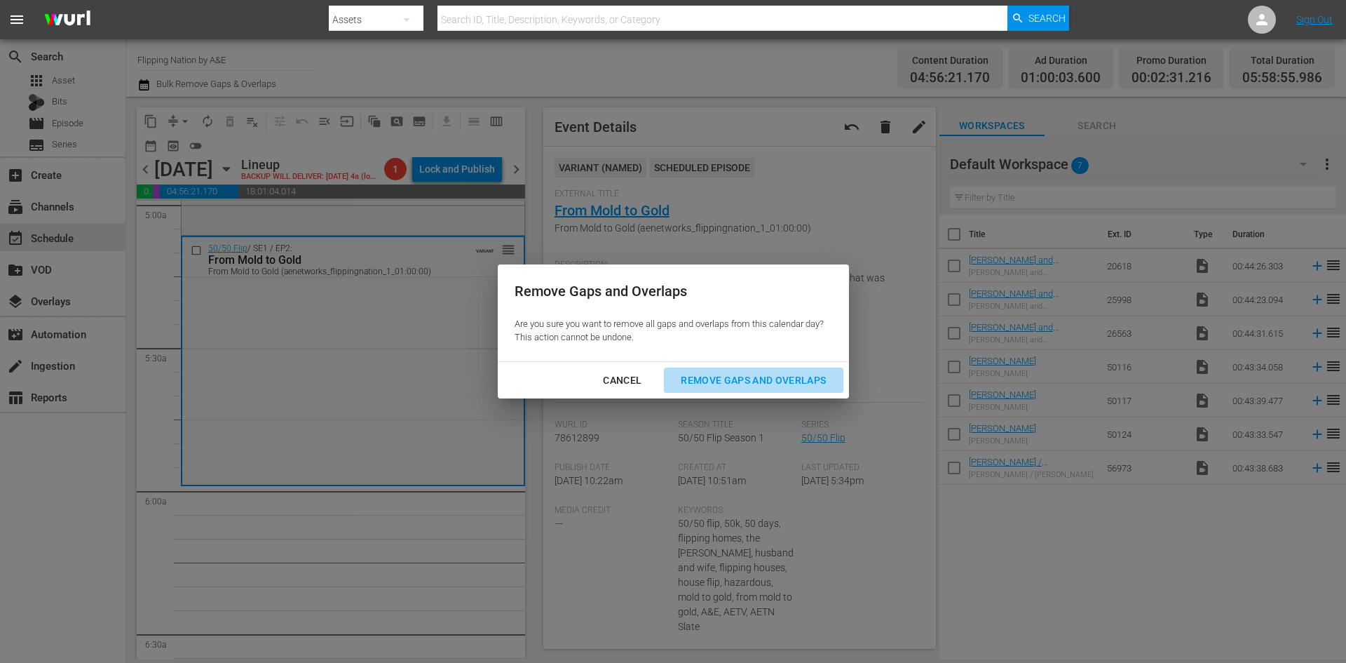
click at [771, 380] on div "Remove Gaps and Overlaps" at bounding box center [754, 381] width 168 height 18
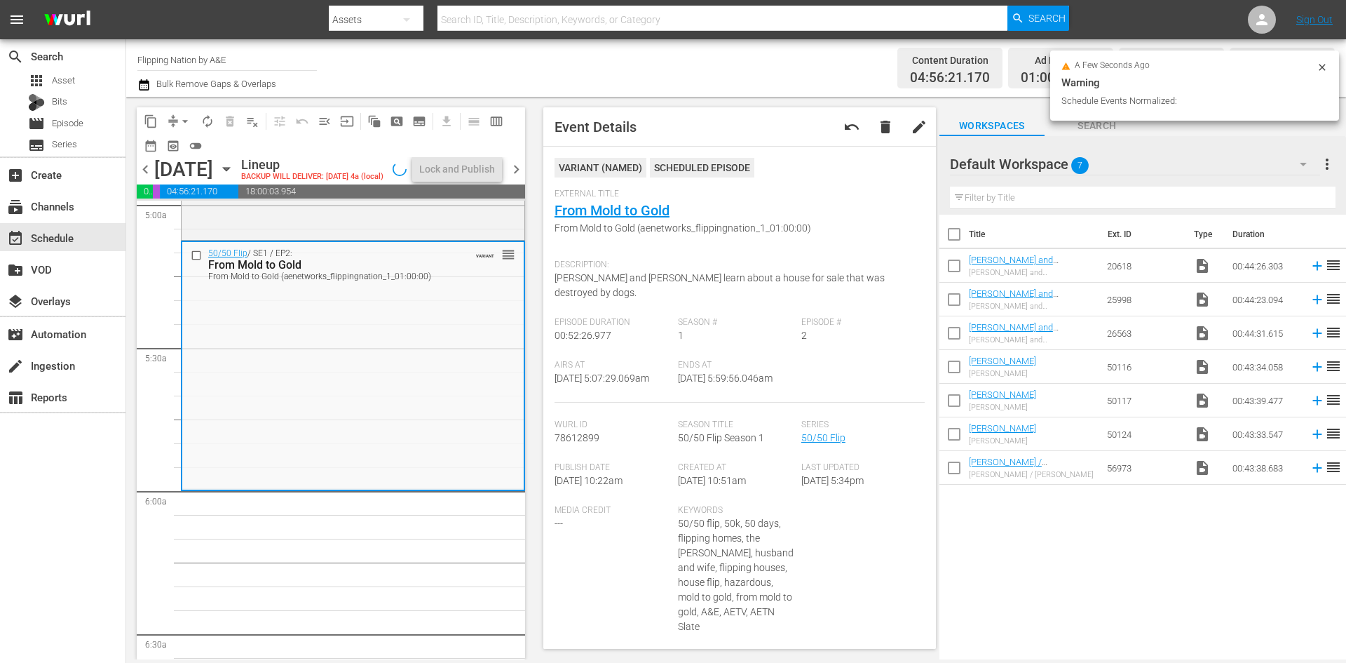
scroll to position [1403, 0]
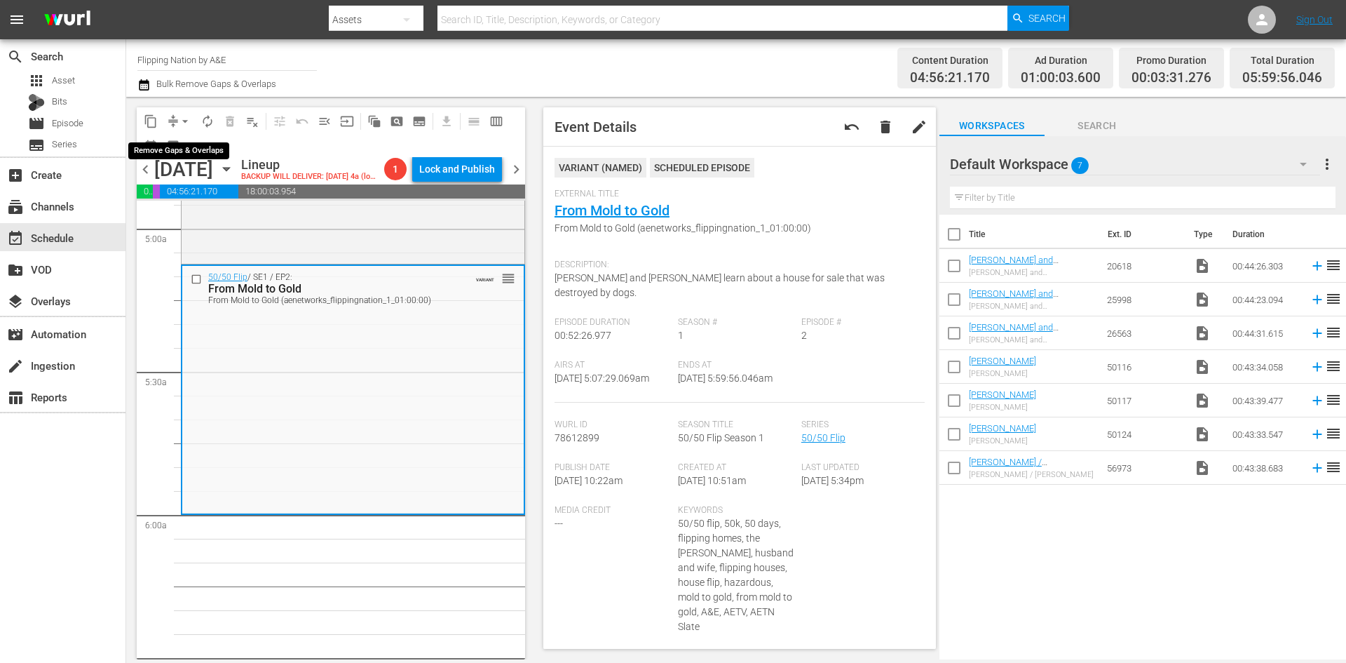
click at [186, 119] on span "arrow_drop_down" at bounding box center [185, 121] width 14 height 14
click at [194, 154] on li "Align to Midnight" at bounding box center [185, 149] width 147 height 23
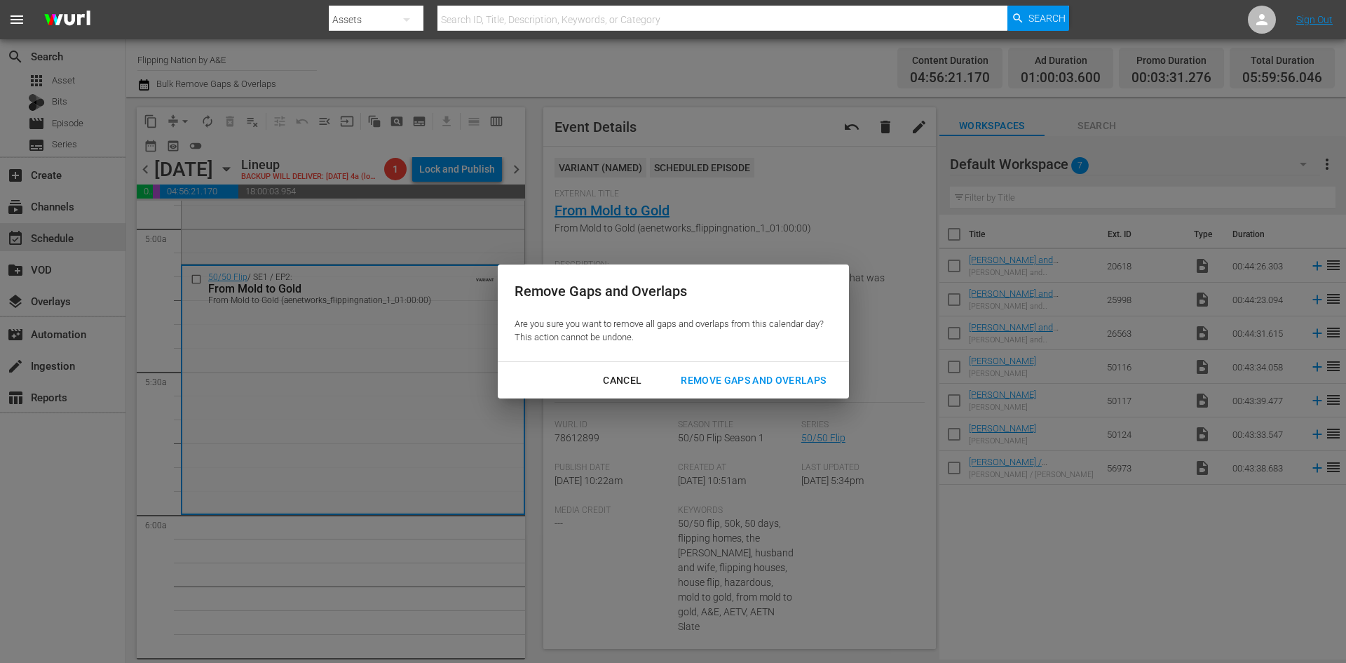
click at [729, 380] on div "Remove Gaps and Overlaps" at bounding box center [754, 381] width 168 height 18
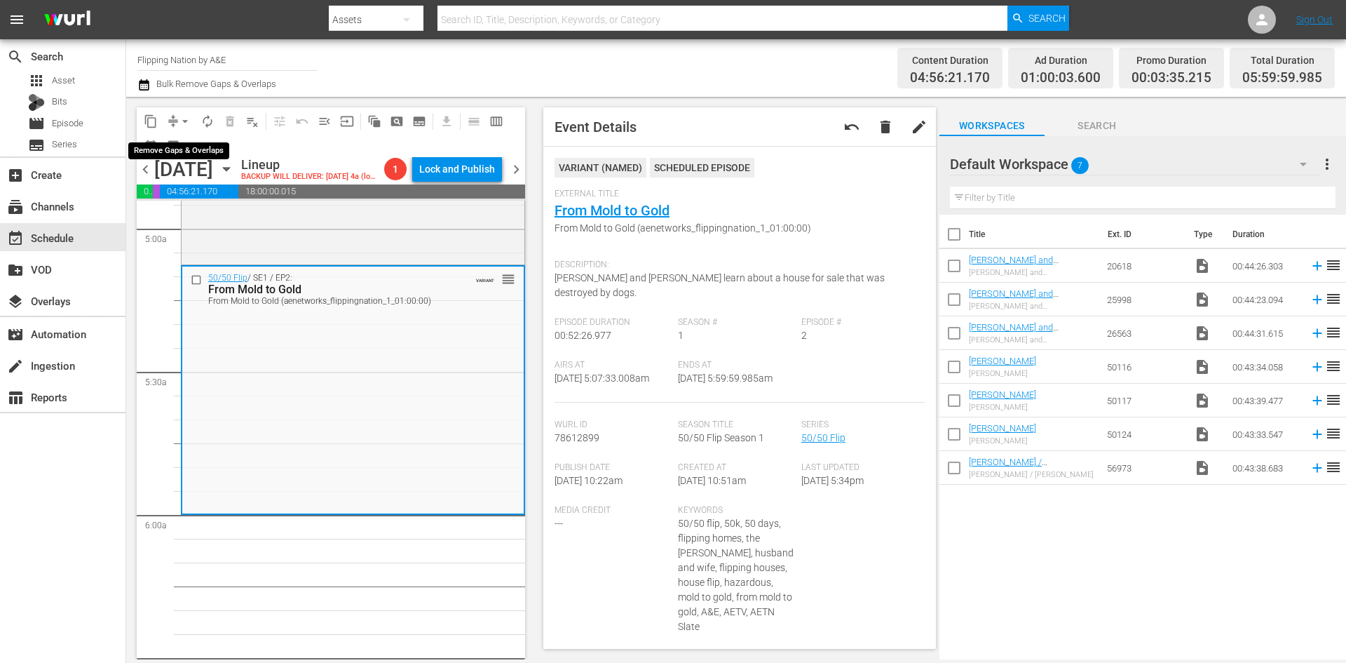
click at [190, 121] on span "arrow_drop_down" at bounding box center [185, 121] width 14 height 14
click at [175, 151] on li "Align to Midnight" at bounding box center [185, 149] width 147 height 23
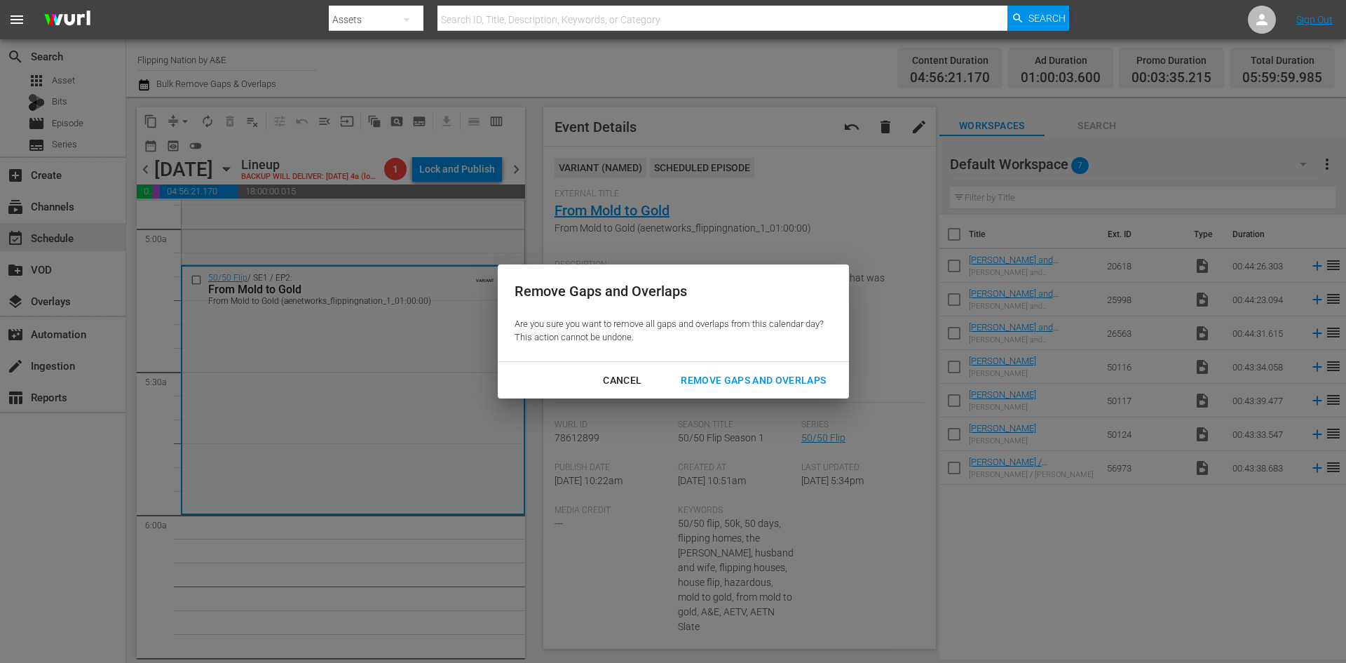
click at [703, 374] on div "Remove Gaps and Overlaps" at bounding box center [754, 381] width 168 height 18
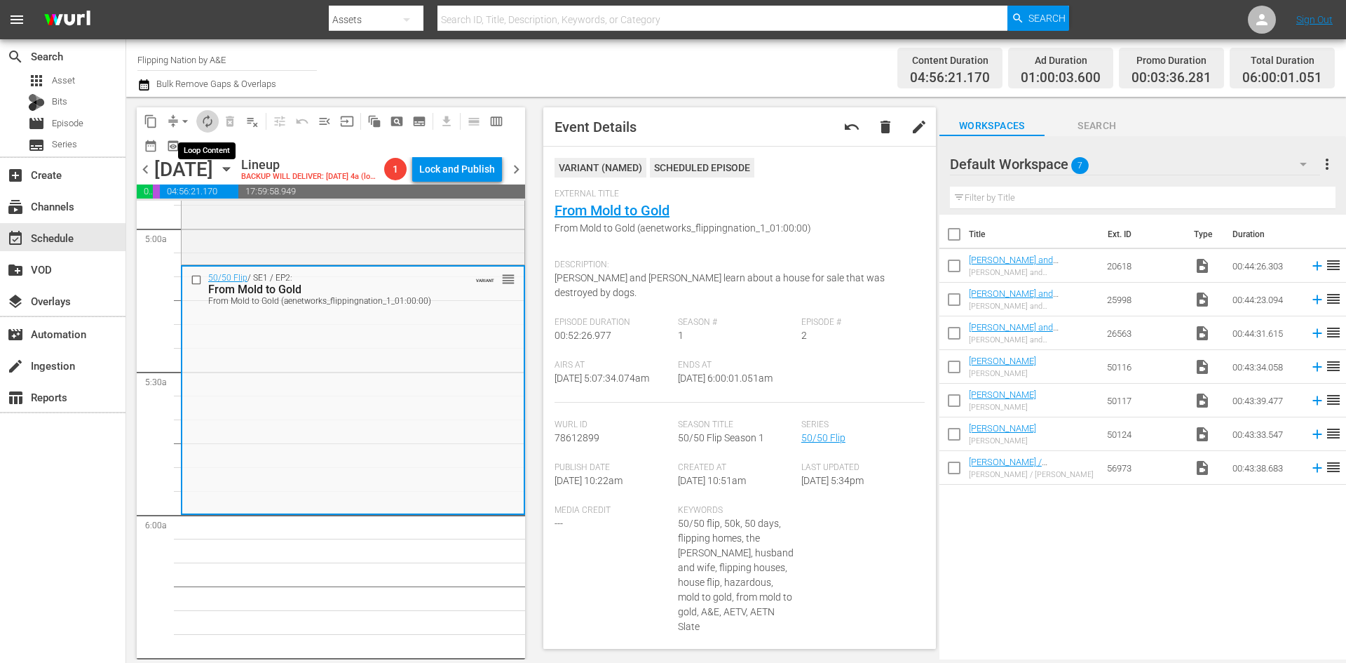
click at [203, 121] on span "autorenew_outlined" at bounding box center [208, 121] width 14 height 14
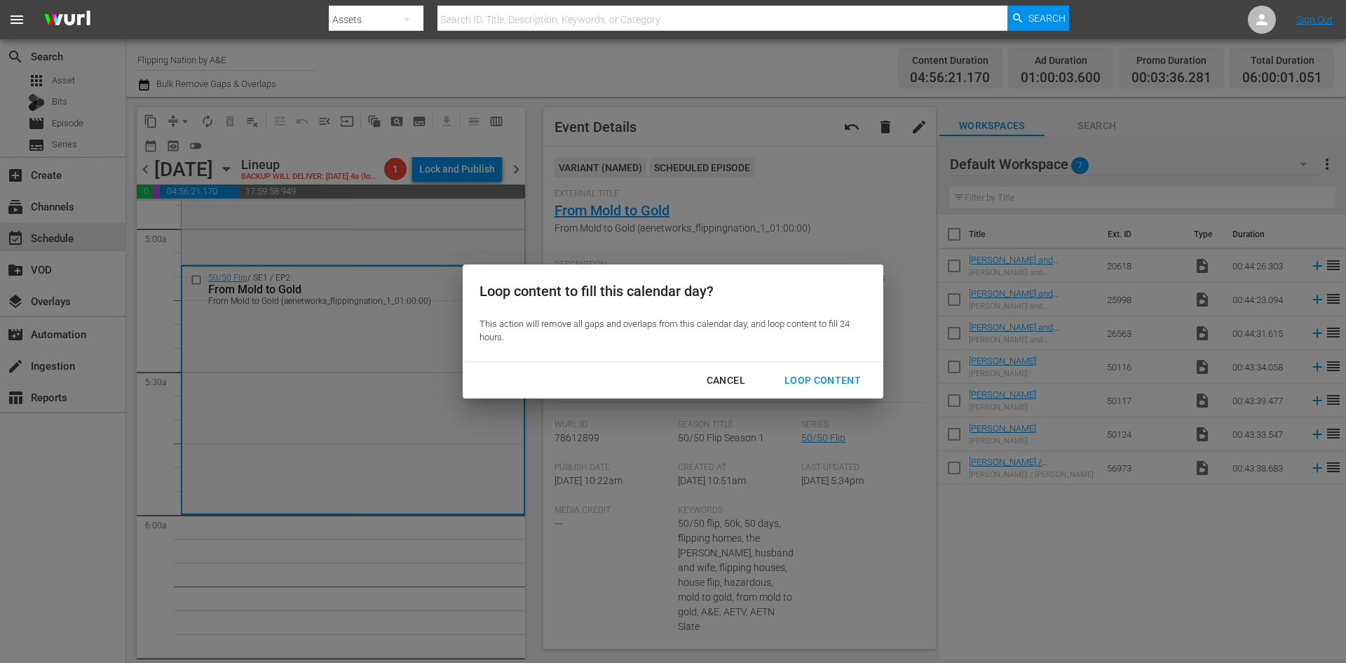
click at [827, 380] on div "Loop Content" at bounding box center [822, 381] width 99 height 18
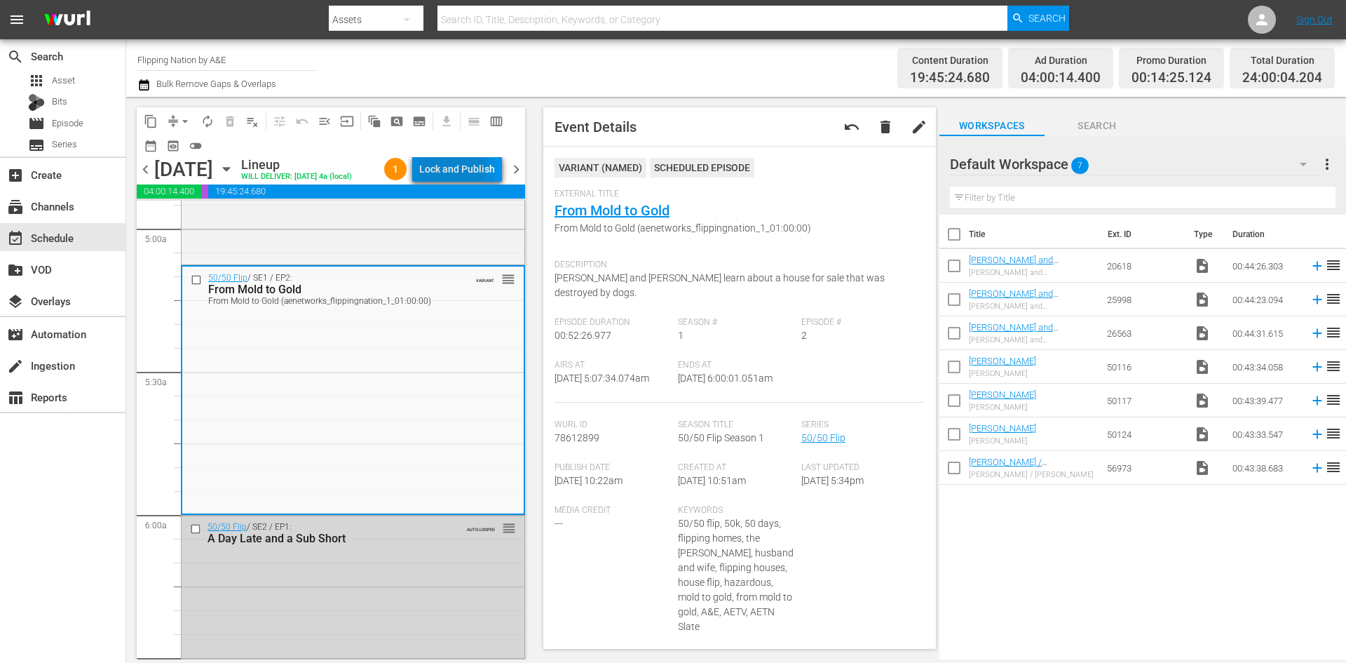
click at [462, 169] on div "Lock and Publish" at bounding box center [457, 168] width 76 height 25
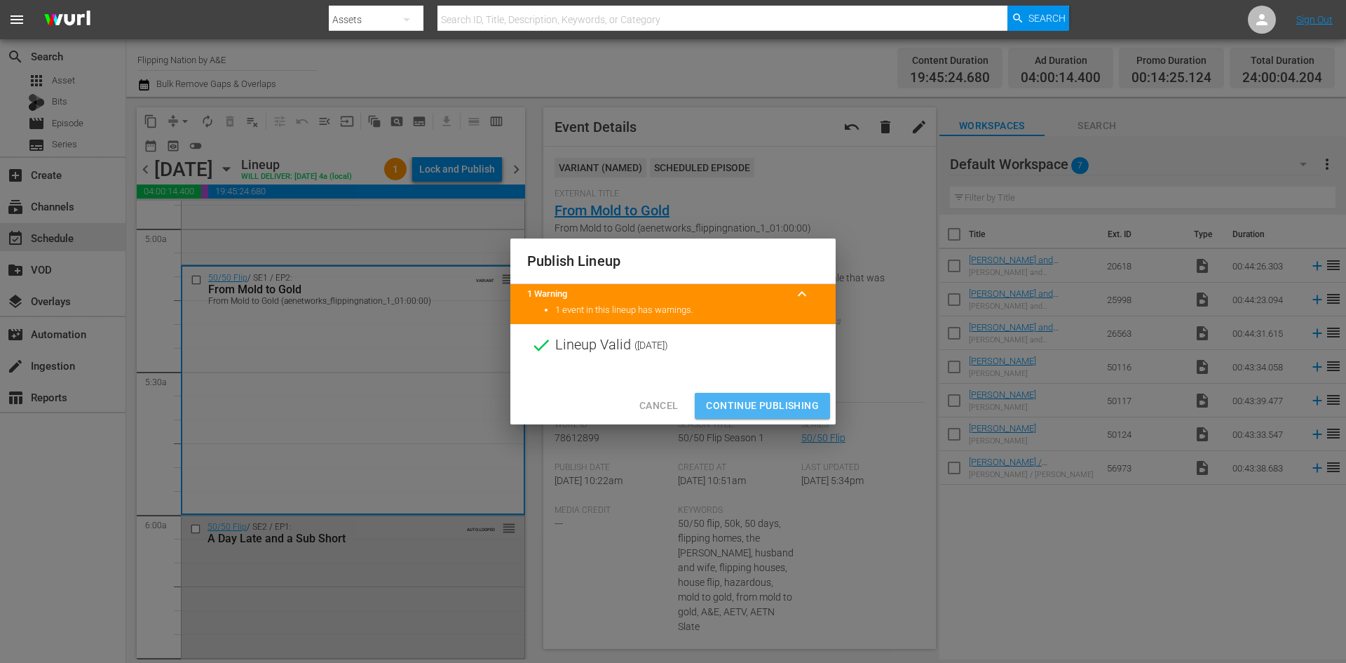
click at [769, 404] on span "Continue Publishing" at bounding box center [762, 406] width 113 height 18
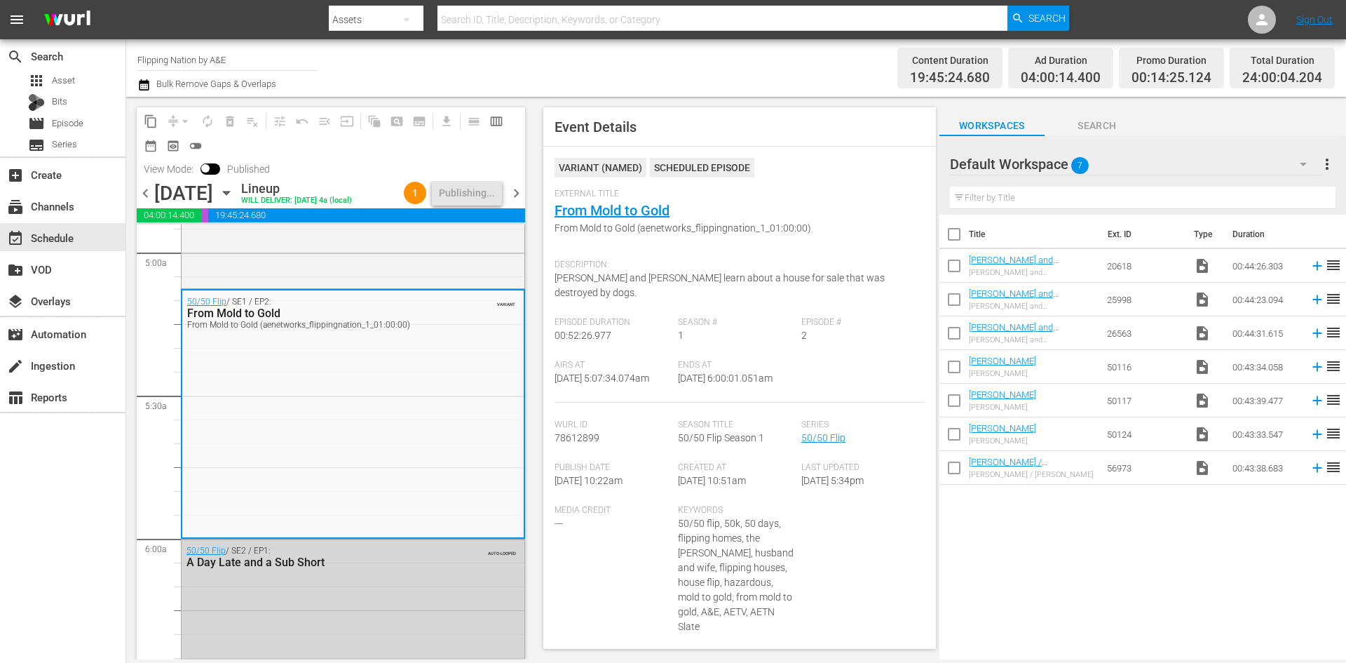
click at [519, 189] on span "chevron_right" at bounding box center [517, 193] width 18 height 18
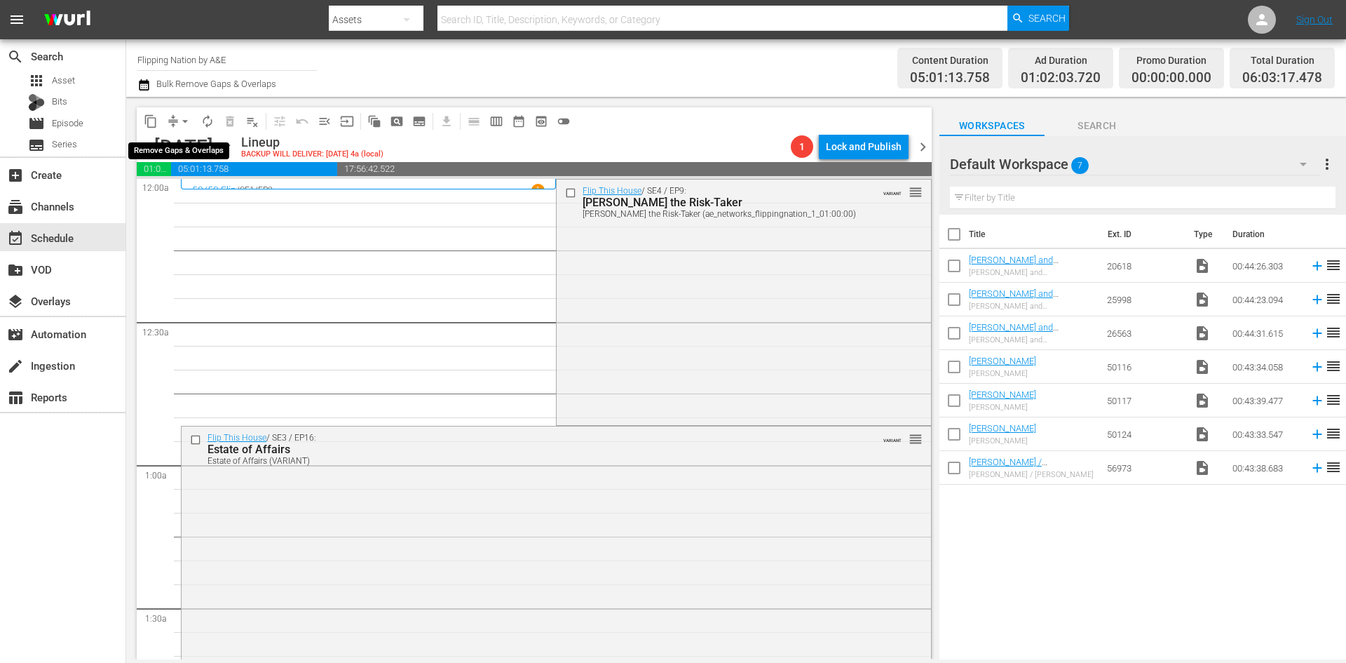
click at [183, 121] on span "arrow_drop_down" at bounding box center [185, 121] width 14 height 14
click at [178, 154] on li "Align to Midnight" at bounding box center [185, 149] width 147 height 23
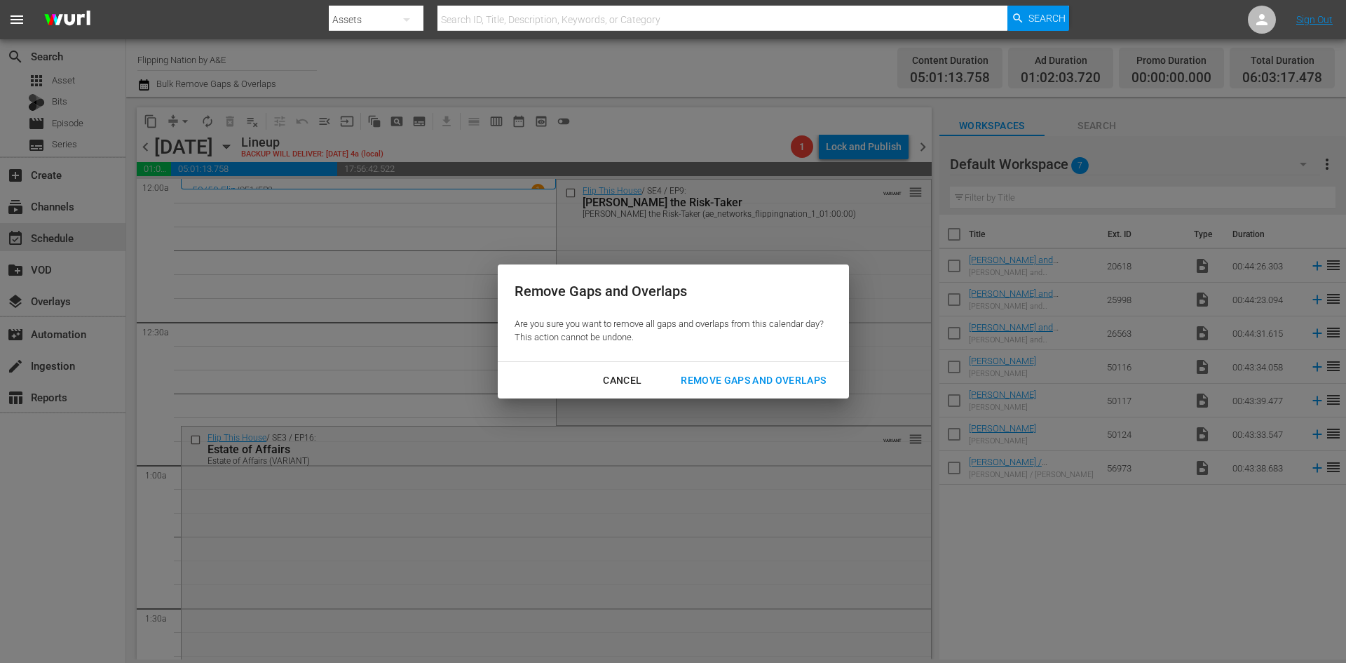
click at [731, 380] on div "Remove Gaps and Overlaps" at bounding box center [754, 381] width 168 height 18
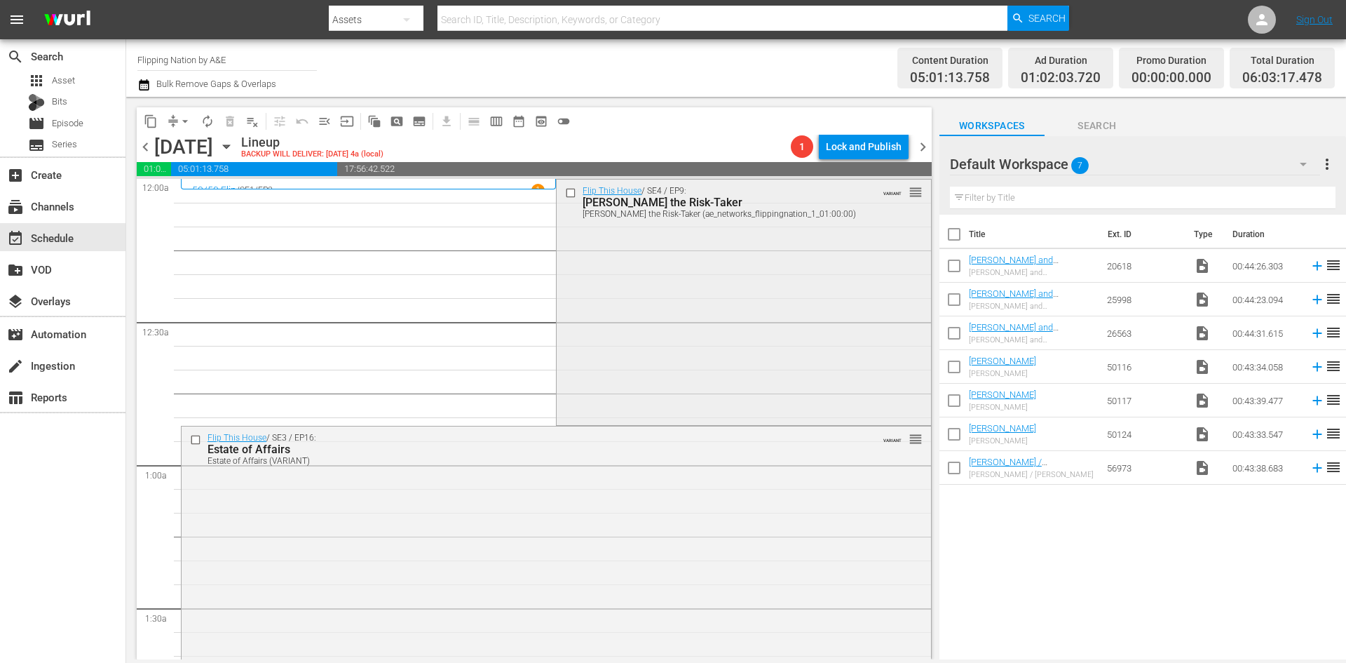
click at [727, 360] on div "Flip This House / SE4 / EP9: Rudy the Risk-Taker Rudy the Risk-Taker (ae_networ…" at bounding box center [744, 301] width 374 height 243
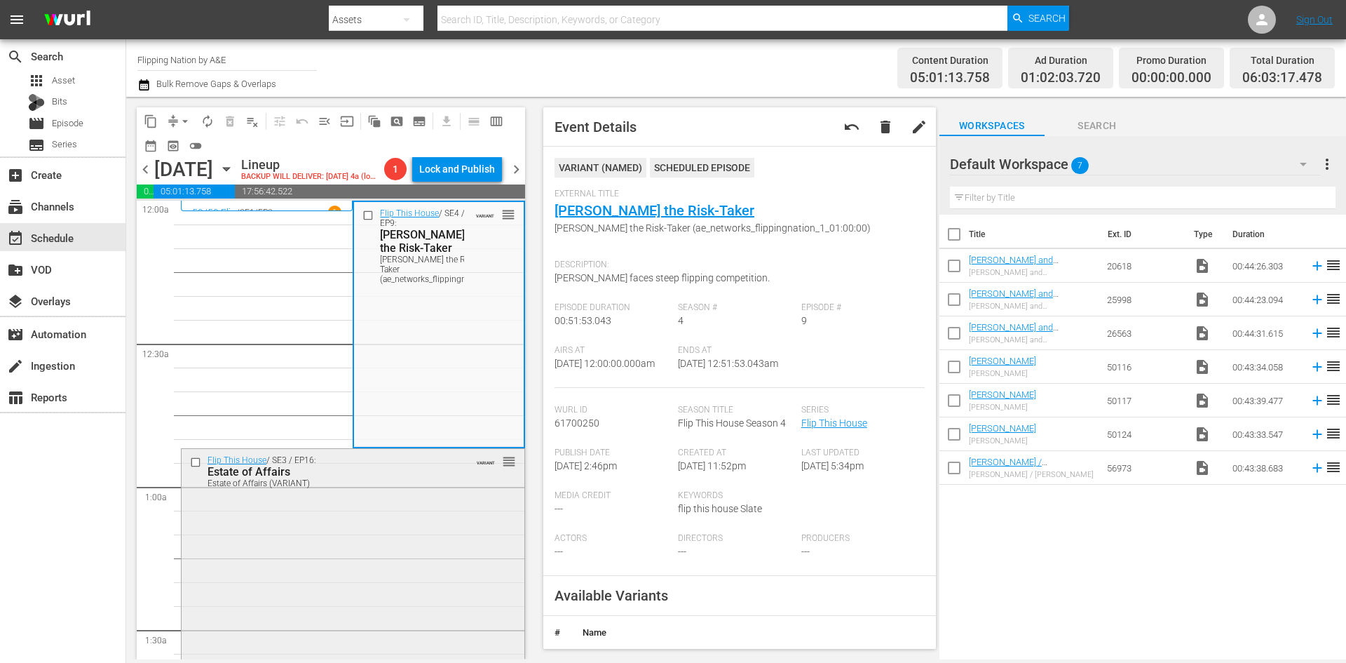
click at [424, 523] on div "Flip This House / SE3 / EP16: Estate of Affairs Estate of Affairs (VARIANT) VAR…" at bounding box center [353, 570] width 343 height 243
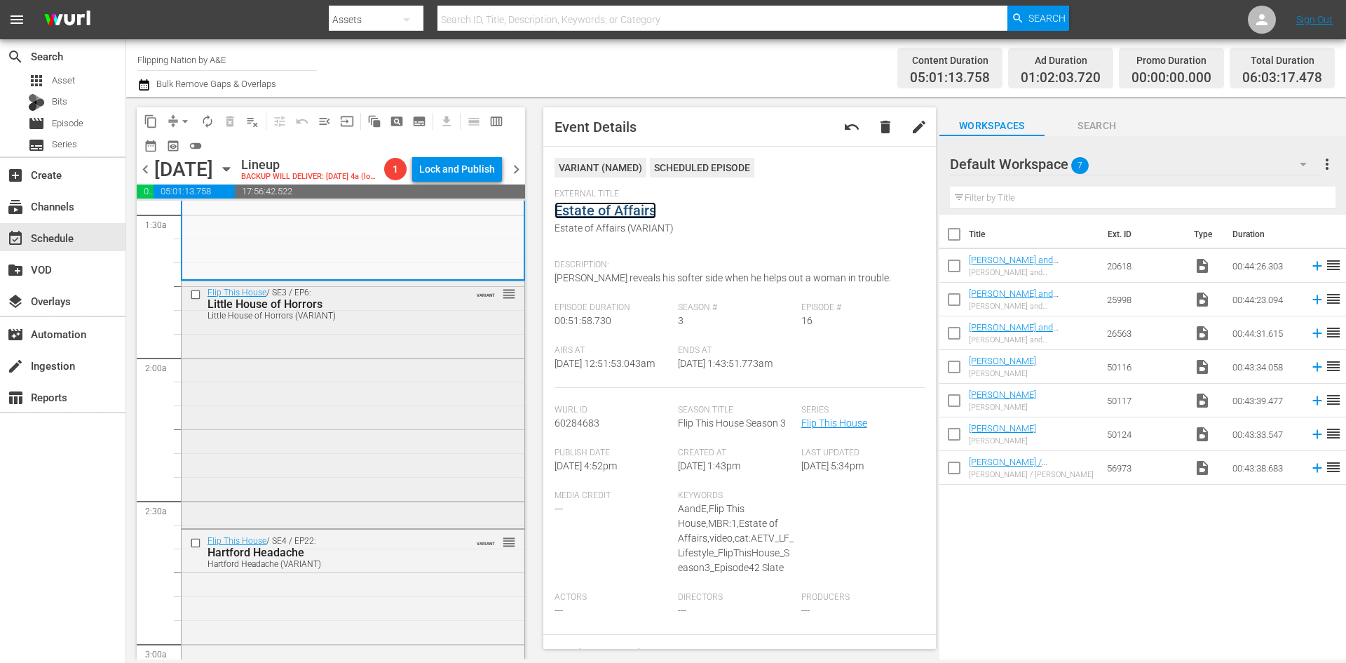
scroll to position [421, 0]
click at [470, 450] on div "Flip This House / SE3 / EP6: Little House of Horrors Little House of Horrors (V…" at bounding box center [353, 397] width 343 height 243
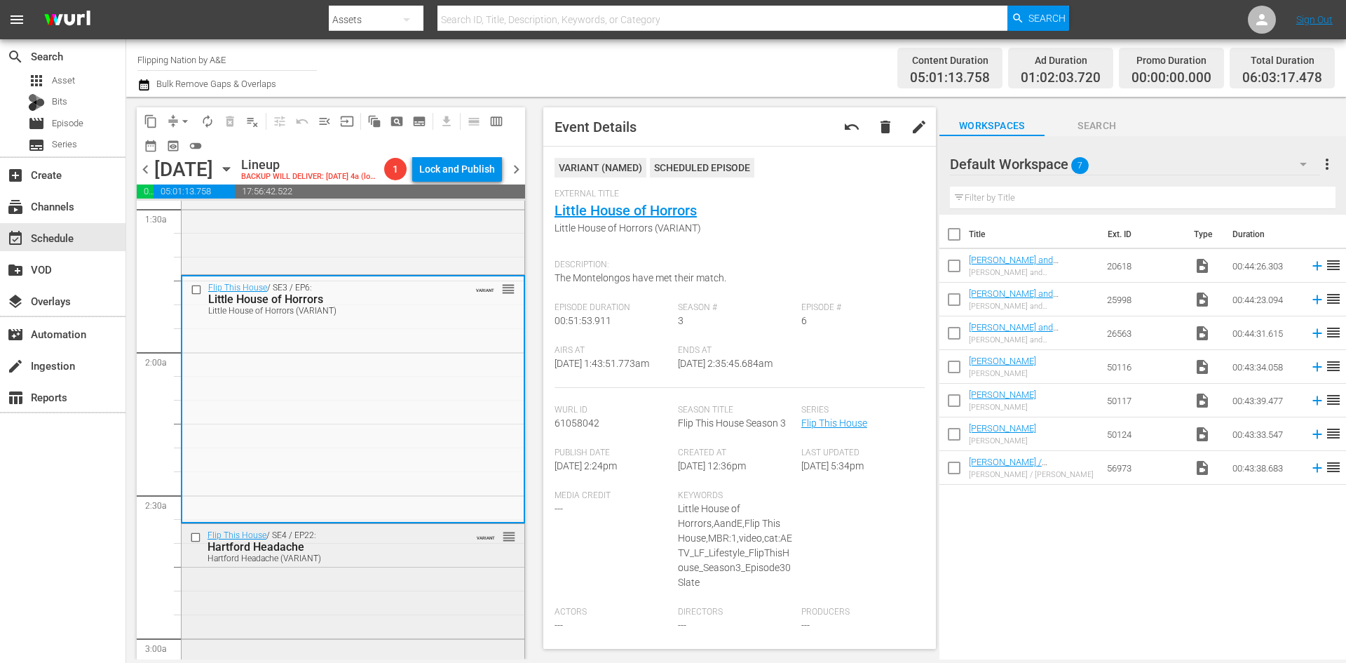
click at [423, 595] on div "Flip This House / SE4 / EP22: Hartford Headache Hartford Headache (VARIANT) VAR…" at bounding box center [353, 645] width 343 height 242
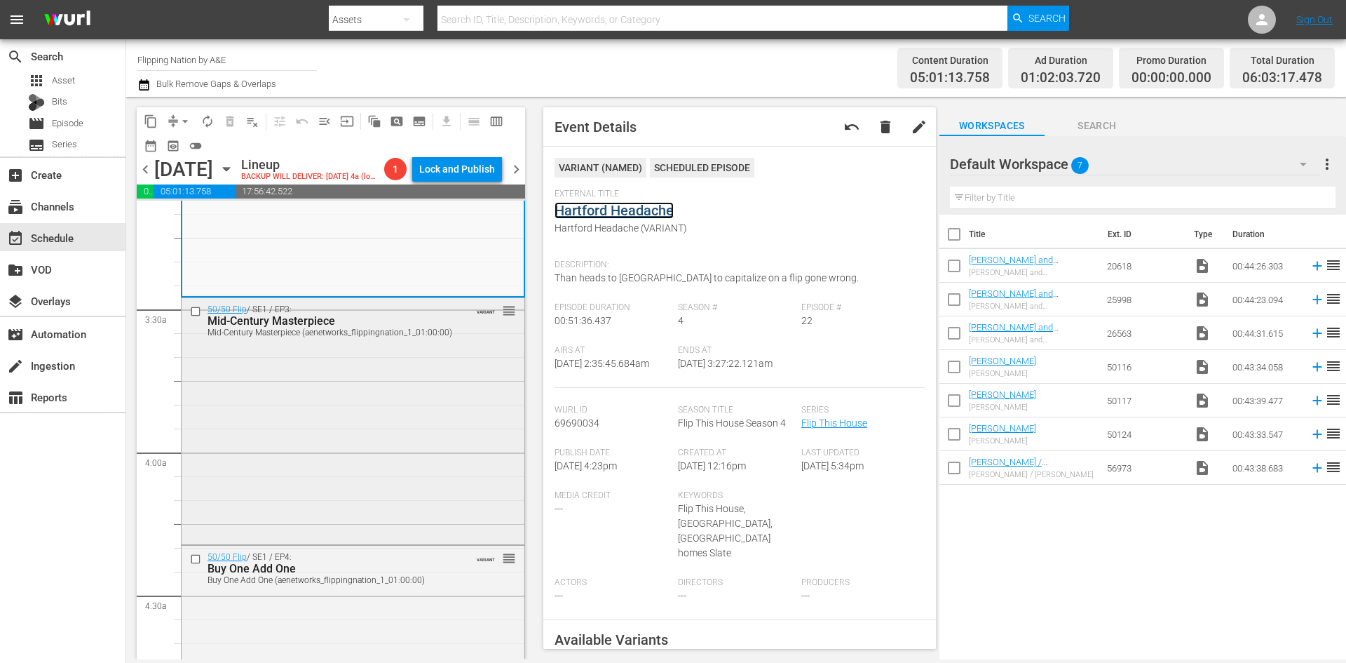
scroll to position [982, 0]
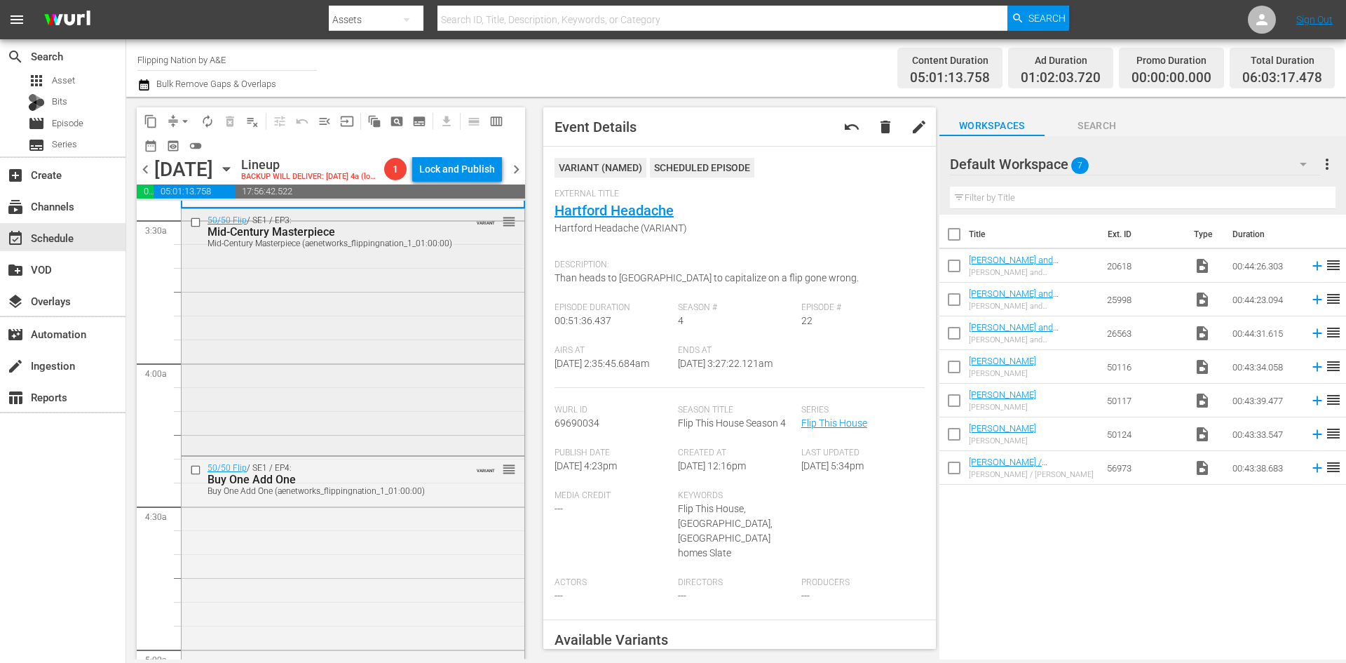
click at [410, 367] on div "50/50 Flip / SE1 / EP3: Mid-Century Masterpiece Mid-Century Masterpiece (aenetw…" at bounding box center [353, 331] width 343 height 244
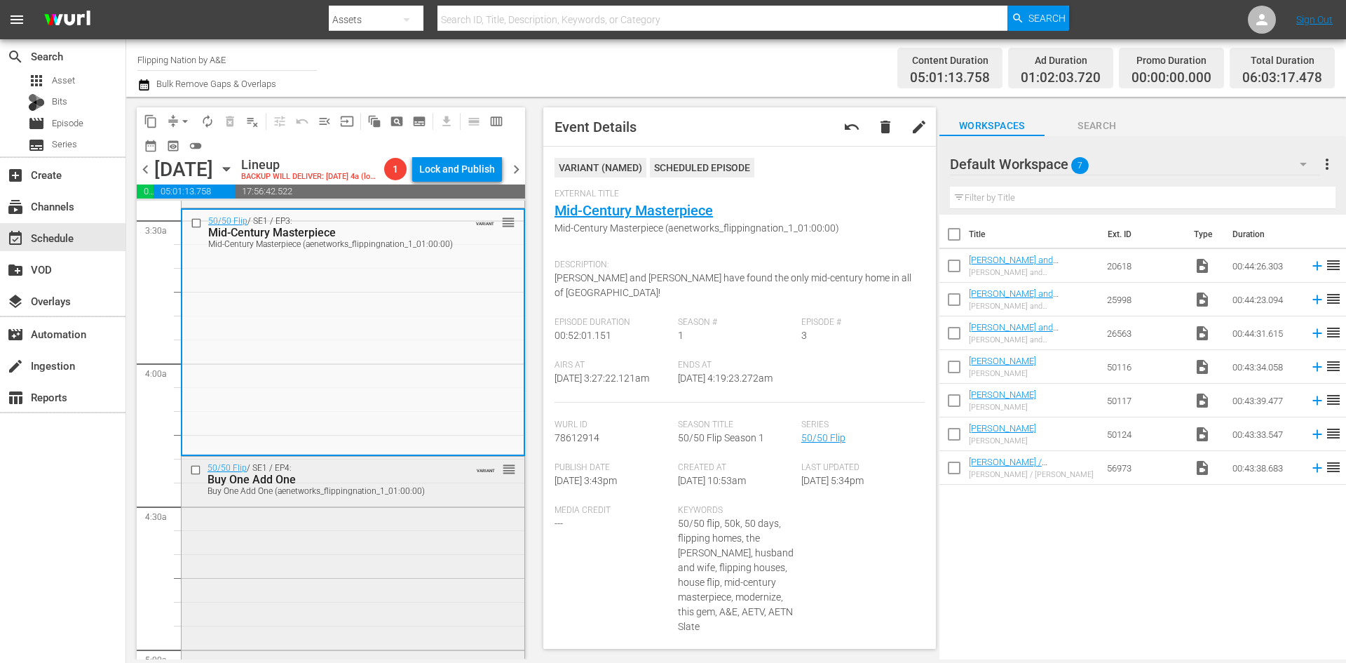
click at [412, 546] on div "50/50 Flip / SE1 / EP4: Buy One Add One Buy One Add One (aenetworks_flippingnat…" at bounding box center [353, 577] width 343 height 241
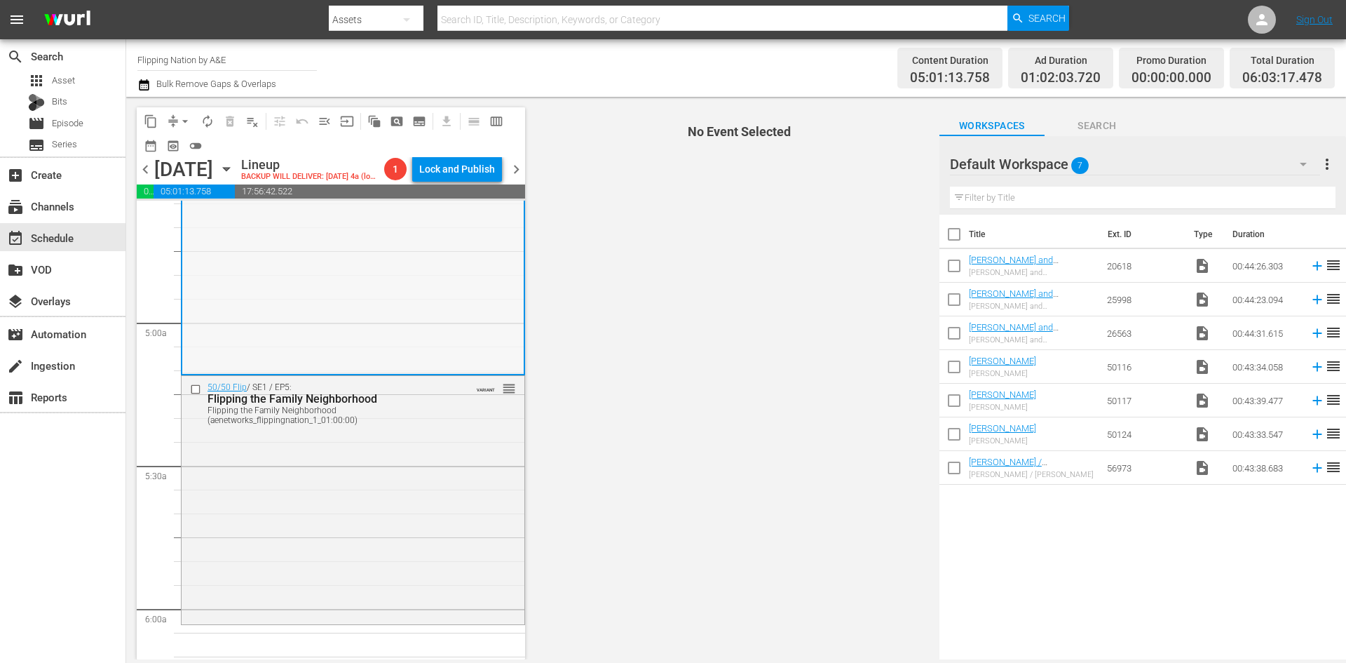
scroll to position [1332, 0]
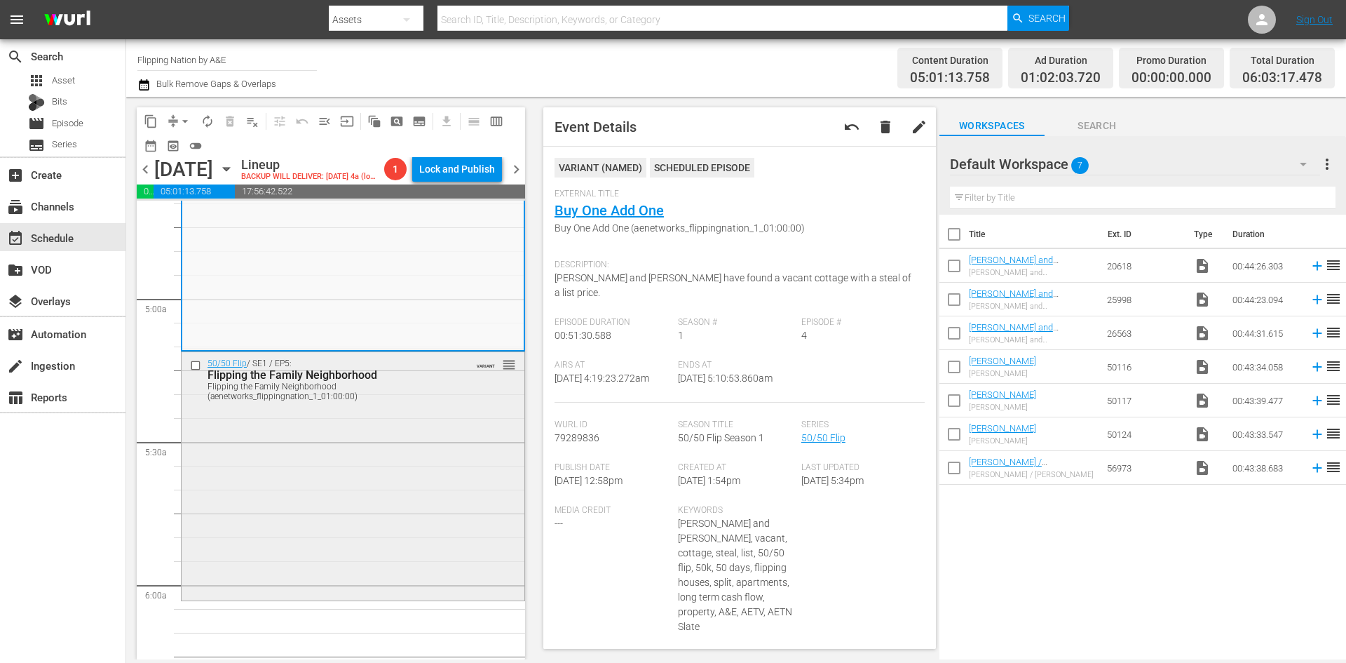
click at [452, 466] on div "50/50 Flip / SE1 / EP5: Flipping the Family Neighborhood Flipping the Family Ne…" at bounding box center [353, 474] width 343 height 245
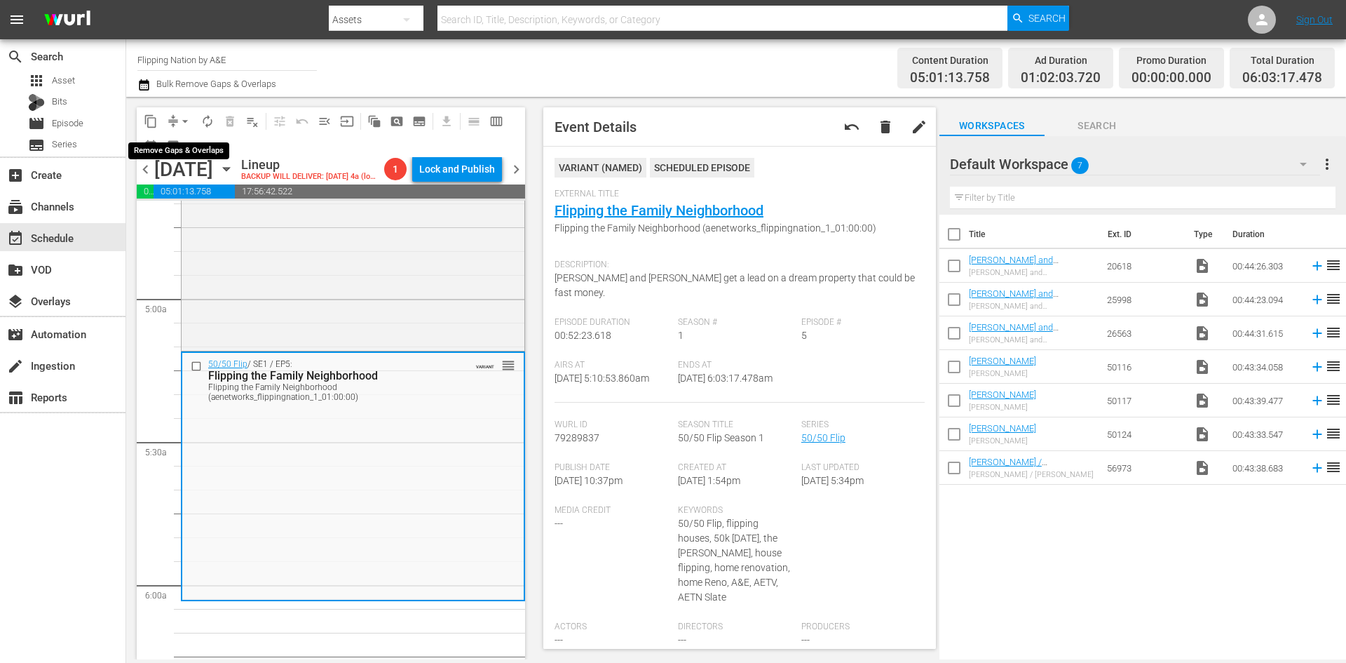
click at [182, 116] on span "arrow_drop_down" at bounding box center [185, 121] width 14 height 14
click at [175, 150] on li "Align to Midnight" at bounding box center [185, 149] width 147 height 23
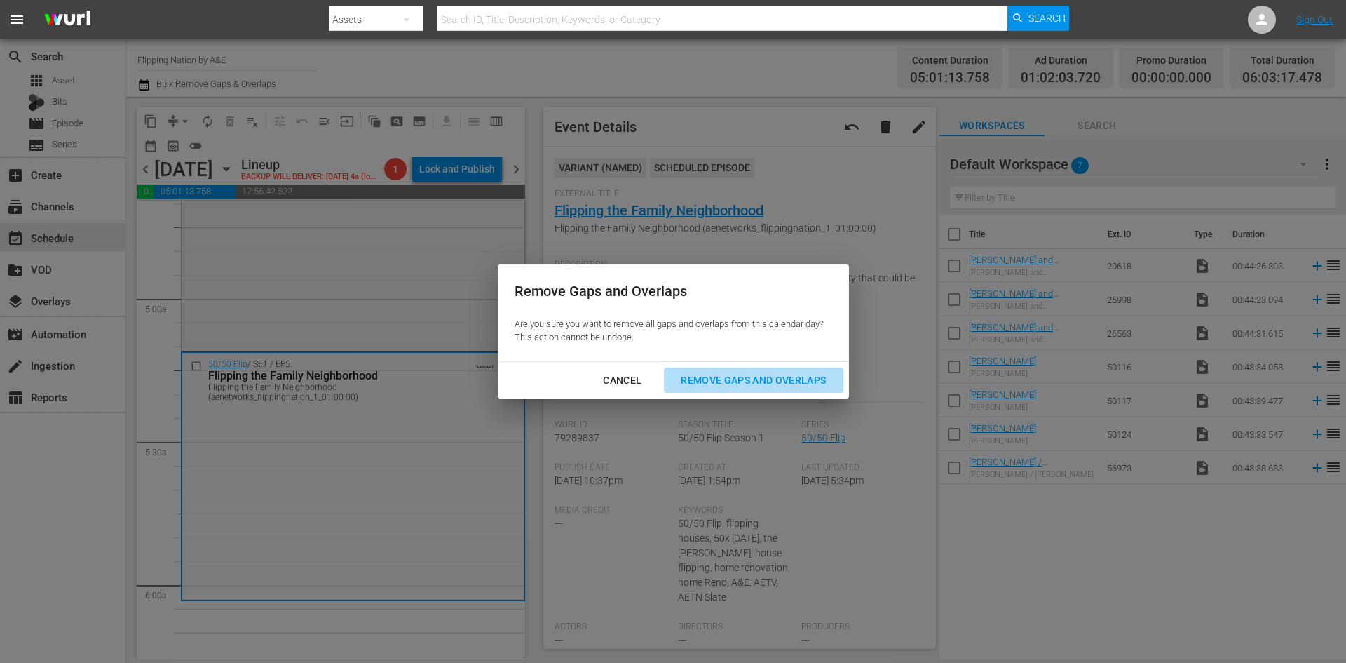
click at [741, 380] on div "Remove Gaps and Overlaps" at bounding box center [754, 381] width 168 height 18
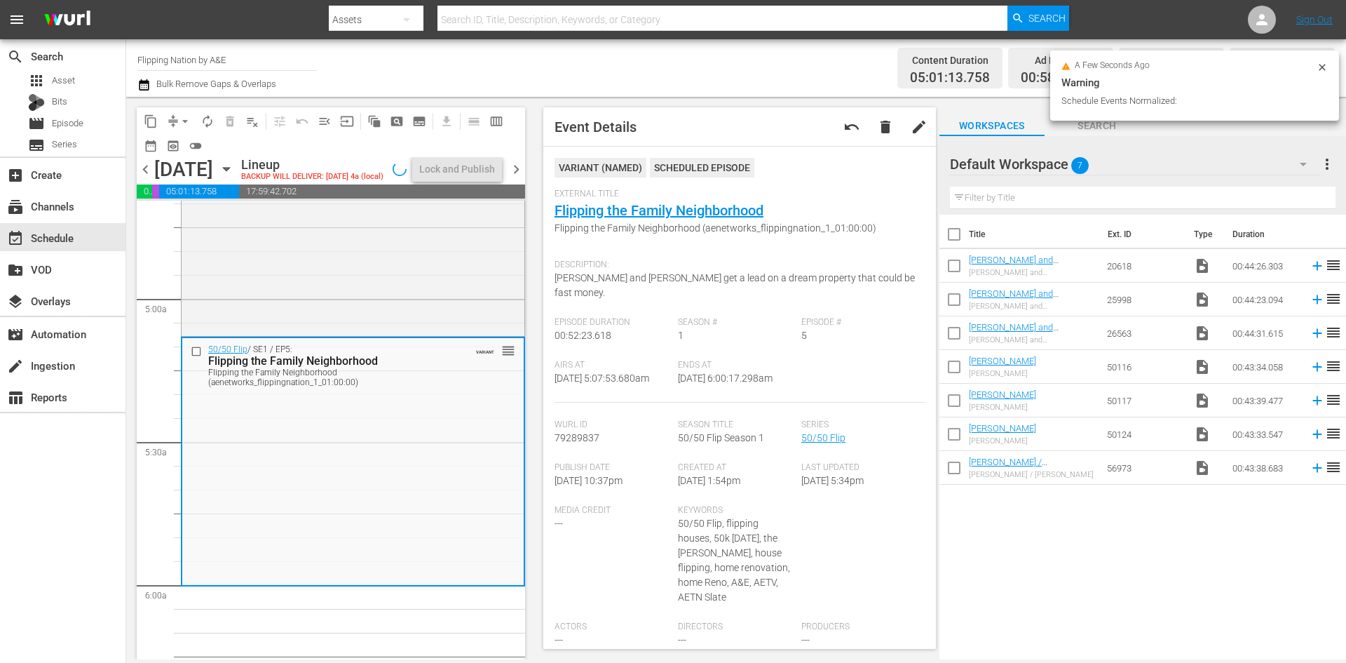
scroll to position [1356, 0]
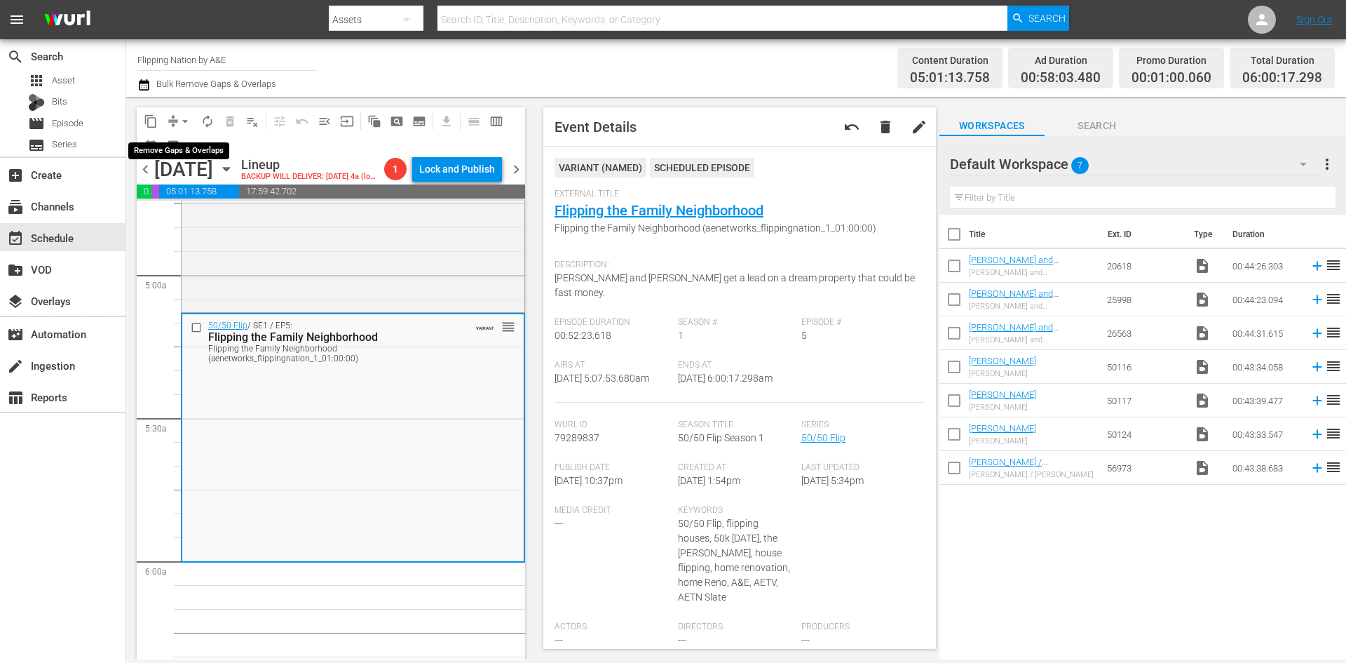
click at [183, 118] on span "arrow_drop_down" at bounding box center [185, 121] width 14 height 14
click at [182, 144] on li "Align to Midnight" at bounding box center [185, 149] width 147 height 23
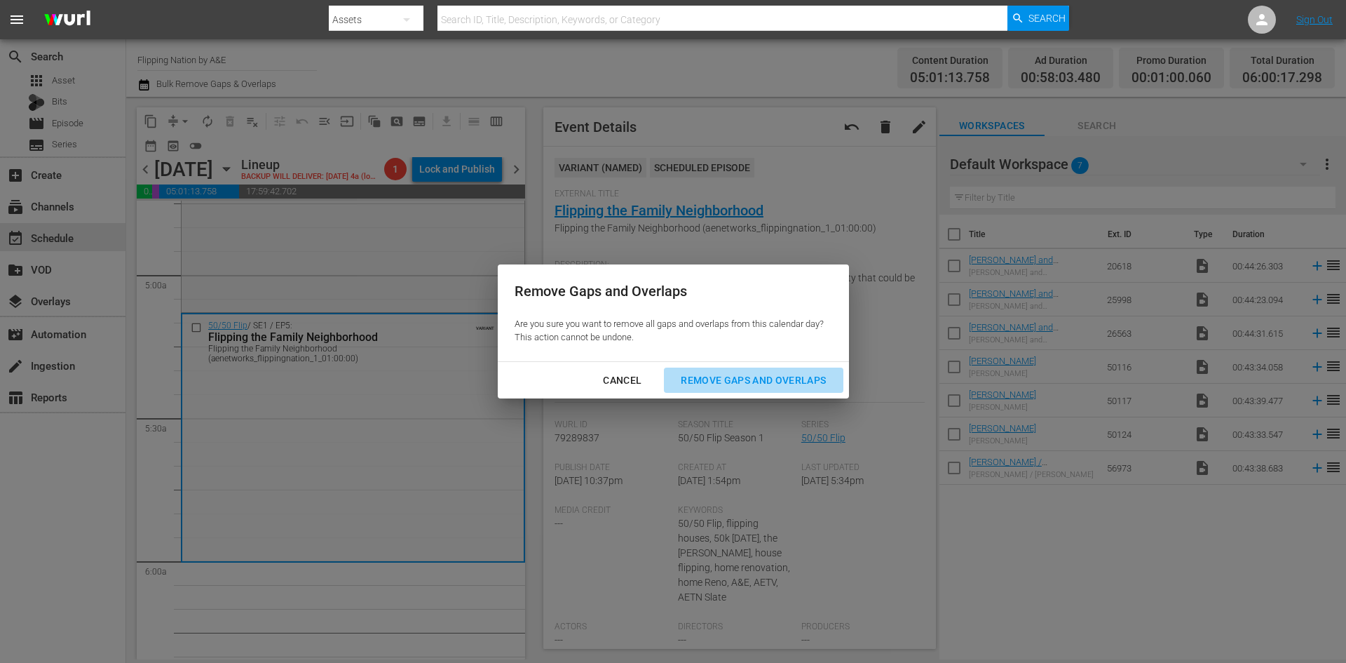
click at [707, 381] on div "Remove Gaps and Overlaps" at bounding box center [754, 381] width 168 height 18
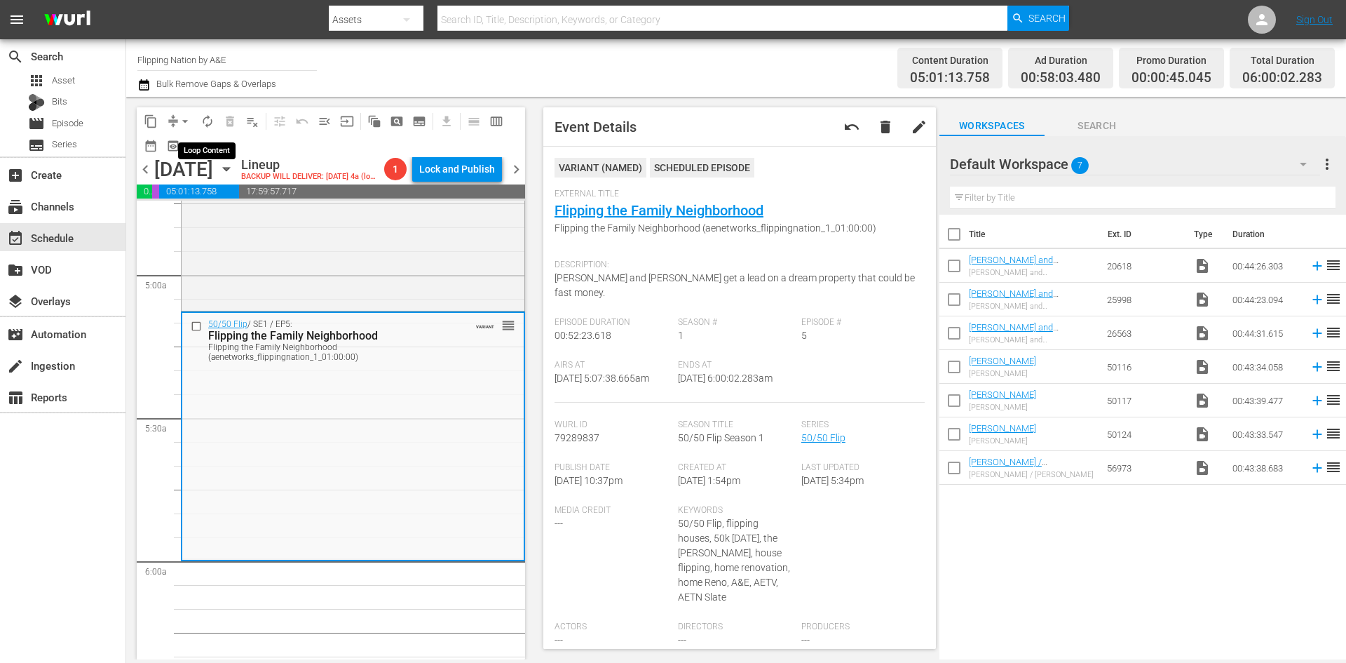
click at [211, 121] on span "autorenew_outlined" at bounding box center [208, 121] width 14 height 14
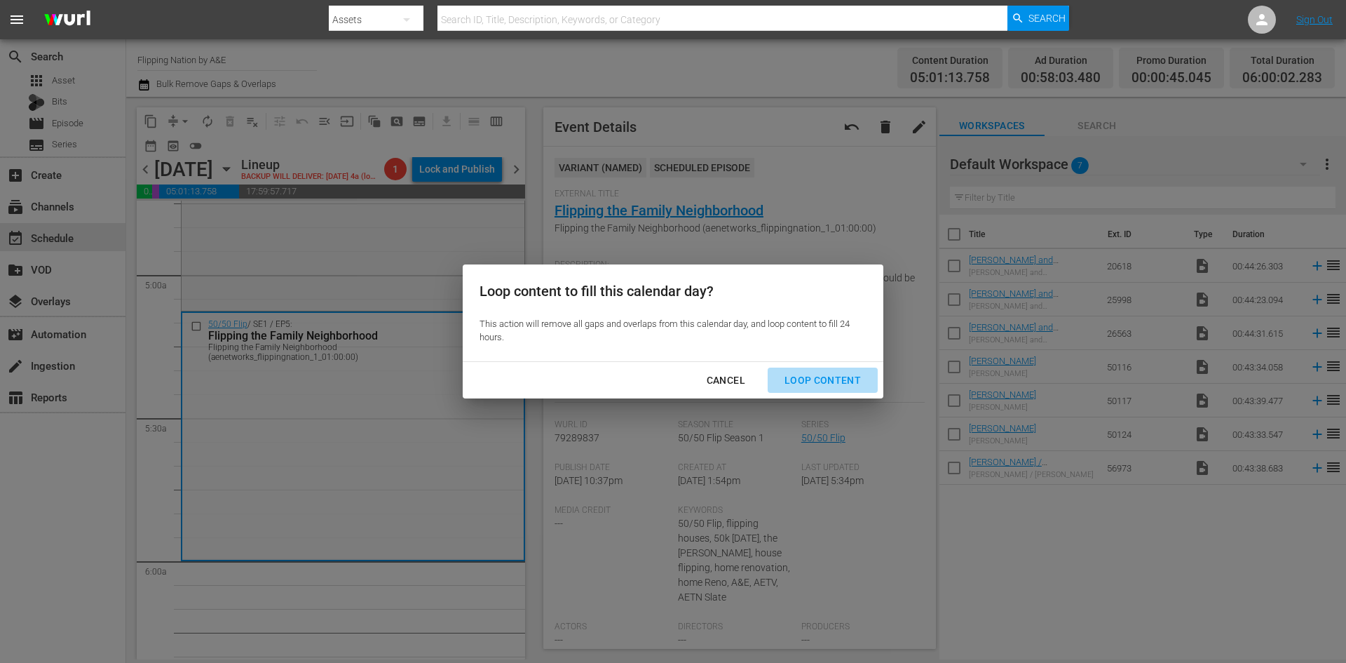
click at [825, 381] on div "Loop Content" at bounding box center [822, 381] width 99 height 18
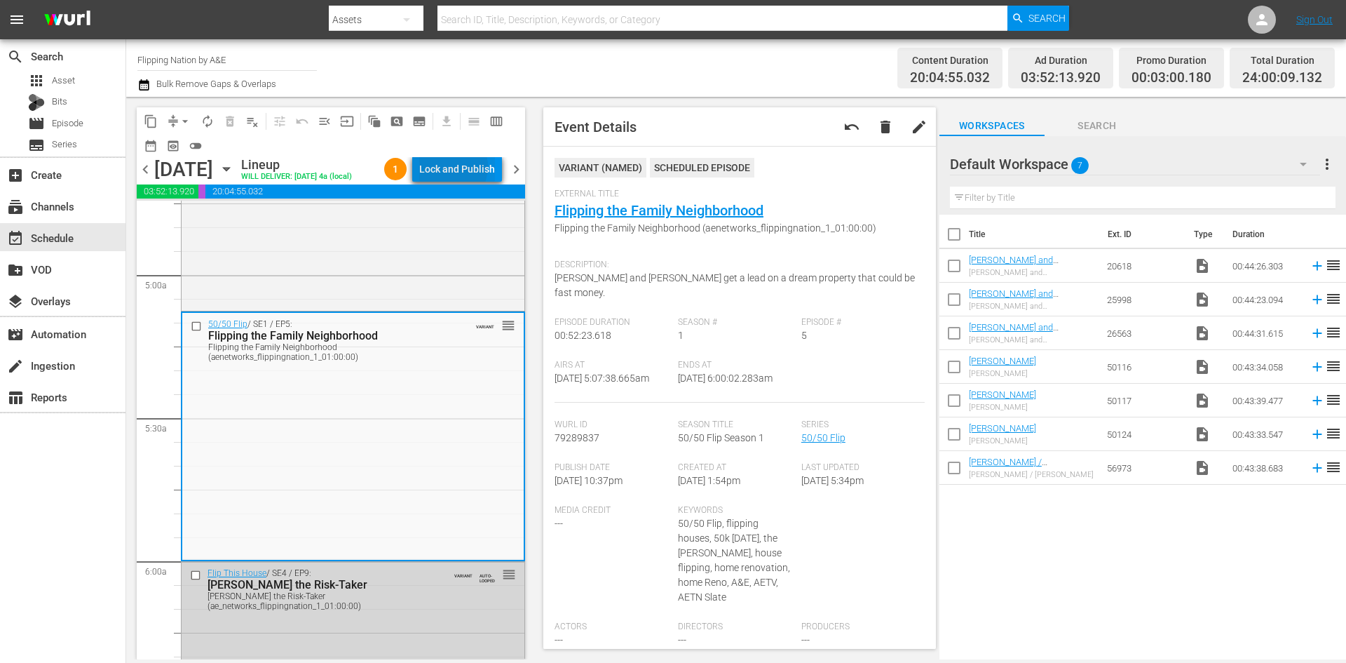
click at [458, 170] on div "Lock and Publish" at bounding box center [457, 168] width 76 height 25
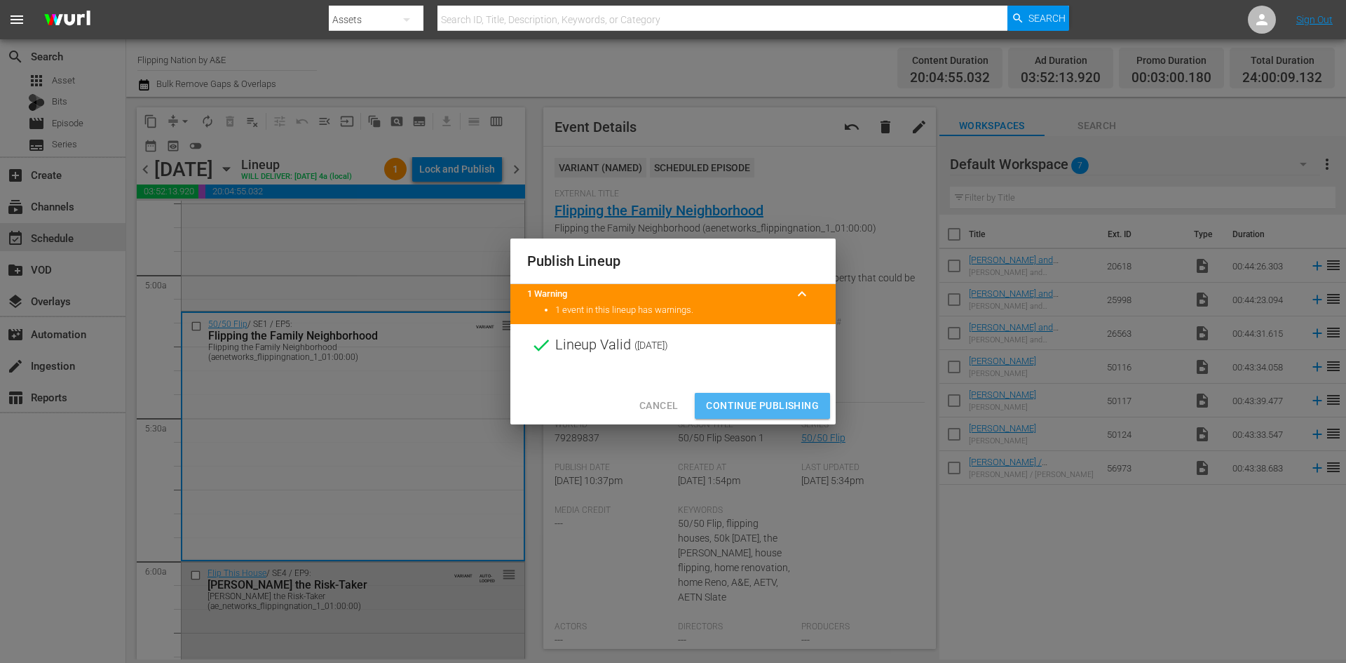
click at [767, 400] on span "Continue Publishing" at bounding box center [762, 406] width 113 height 18
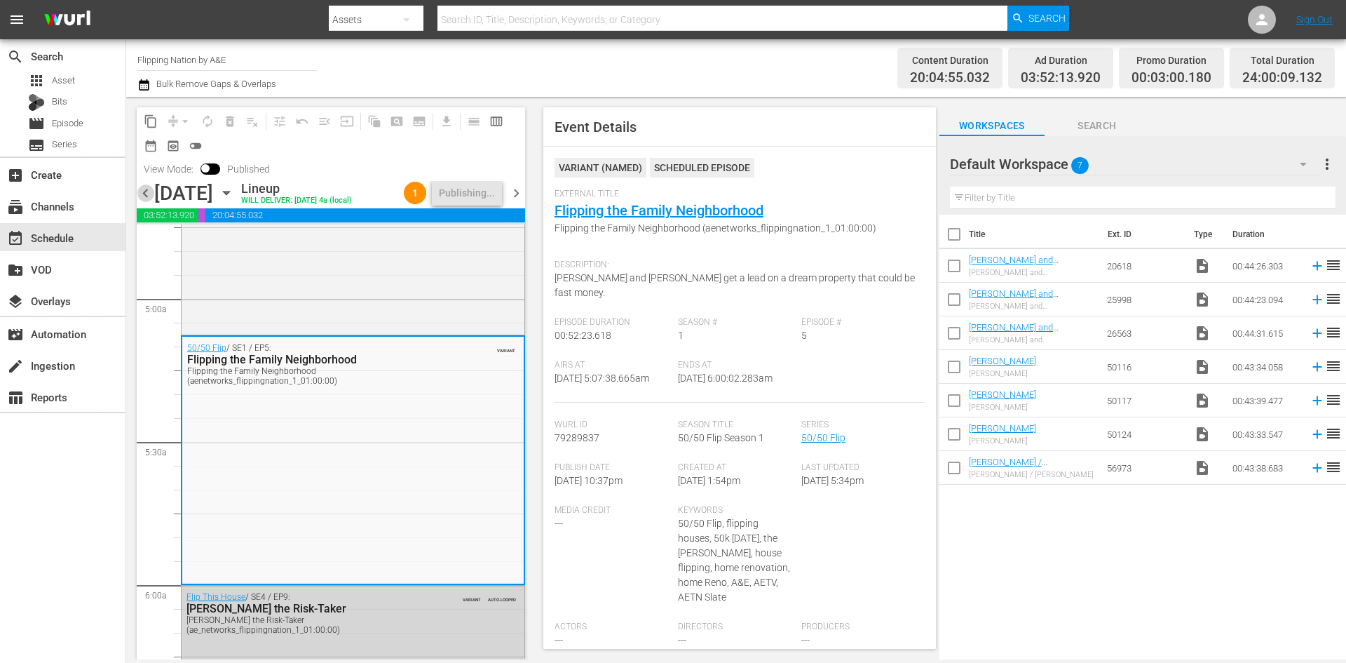
click at [149, 192] on span "chevron_left" at bounding box center [146, 193] width 18 height 18
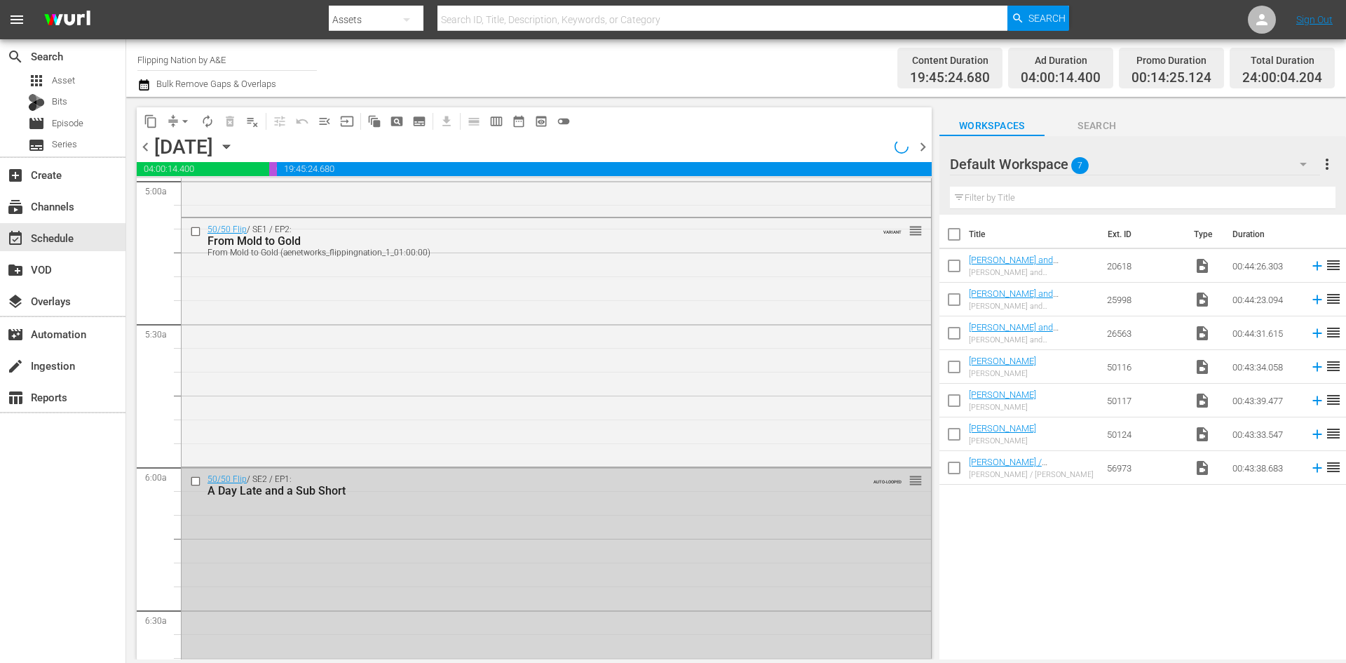
scroll to position [1332, 0]
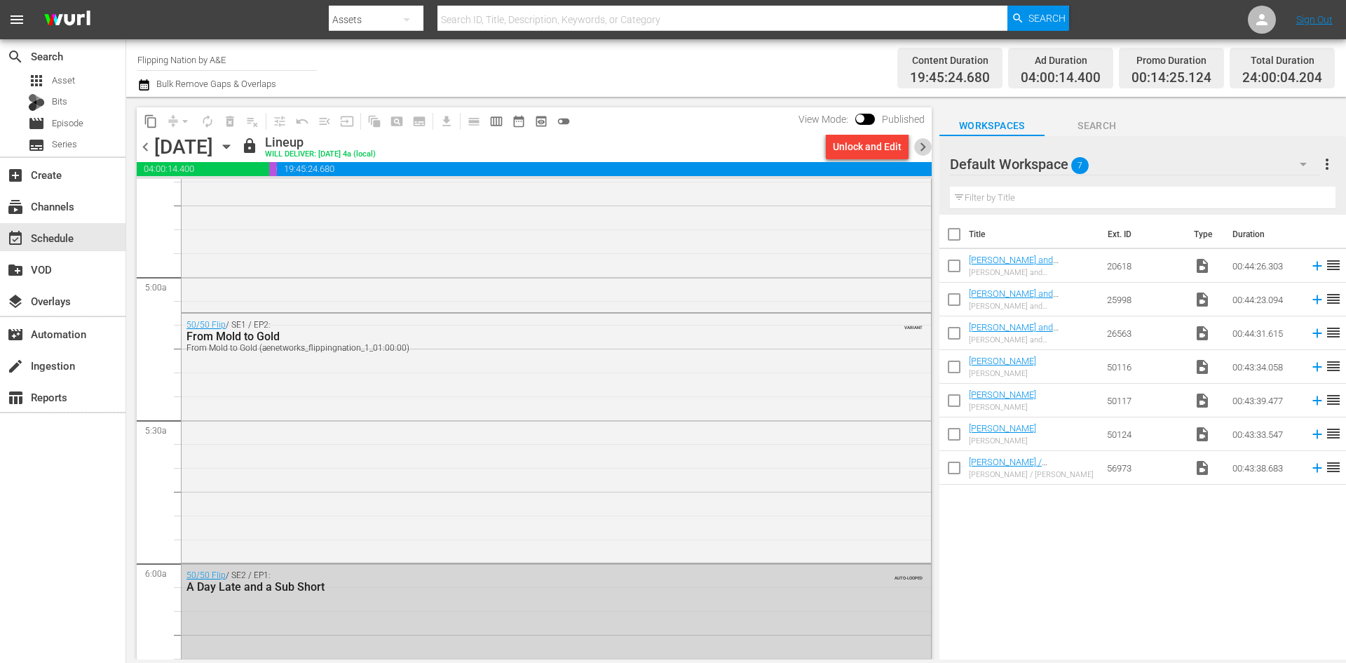
click at [923, 144] on span "chevron_right" at bounding box center [923, 147] width 18 height 18
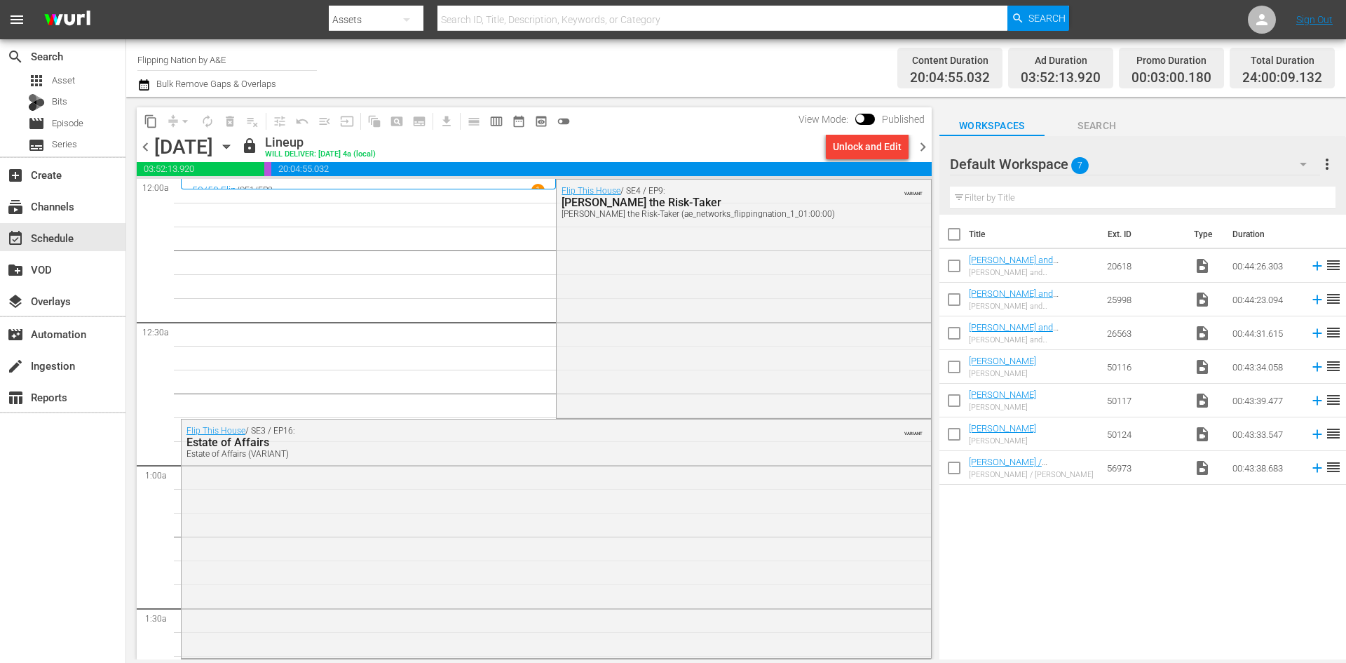
click at [922, 147] on span "chevron_right" at bounding box center [923, 147] width 18 height 18
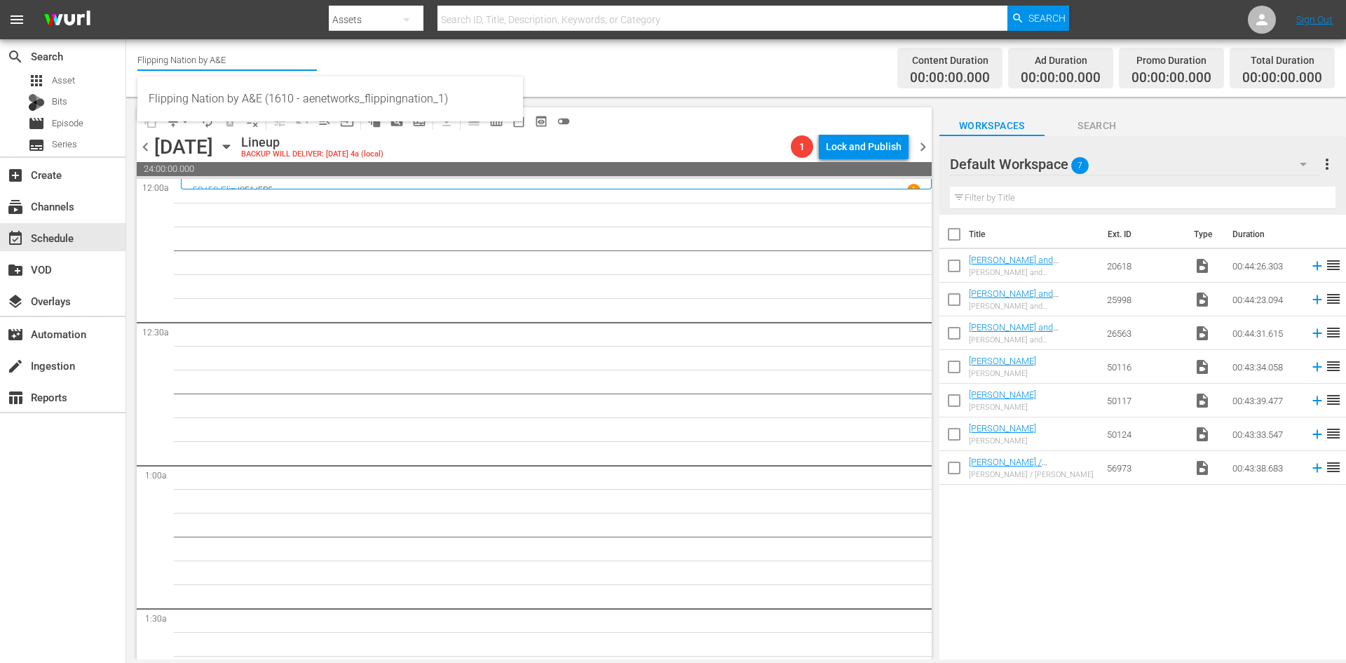
click at [252, 62] on input "Flipping Nation by A&E" at bounding box center [227, 60] width 180 height 34
type input "alone"
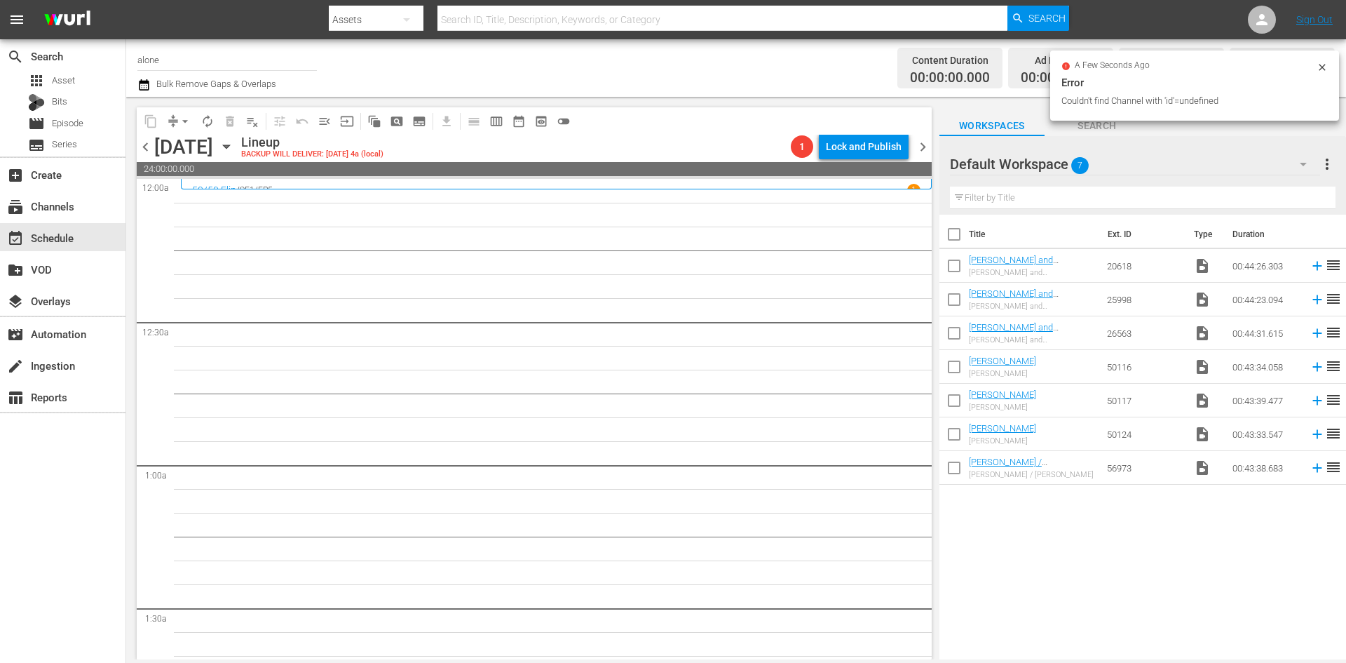
click at [169, 55] on input "alone" at bounding box center [227, 60] width 180 height 34
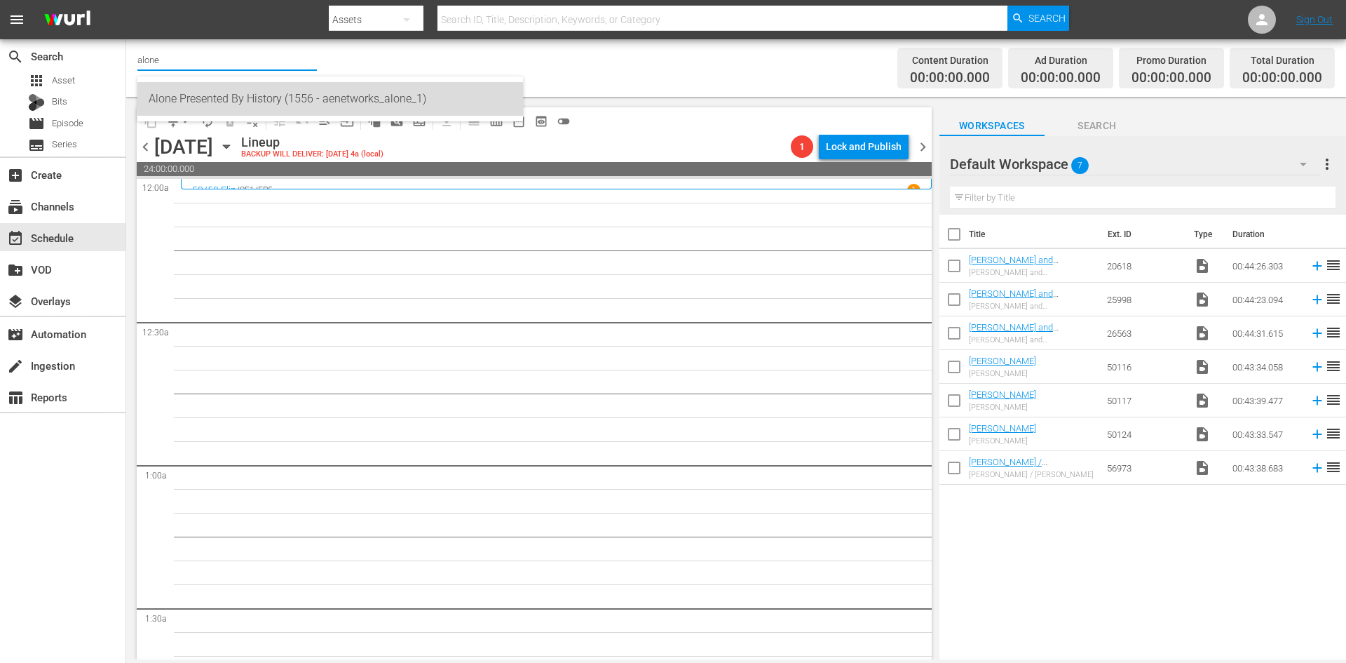
click at [181, 96] on div "Alone Presented By History (1556 - aenetworks_alone_1)" at bounding box center [330, 99] width 363 height 34
type input "Alone Presented By History (1556 - aenetworks_alone_1)"
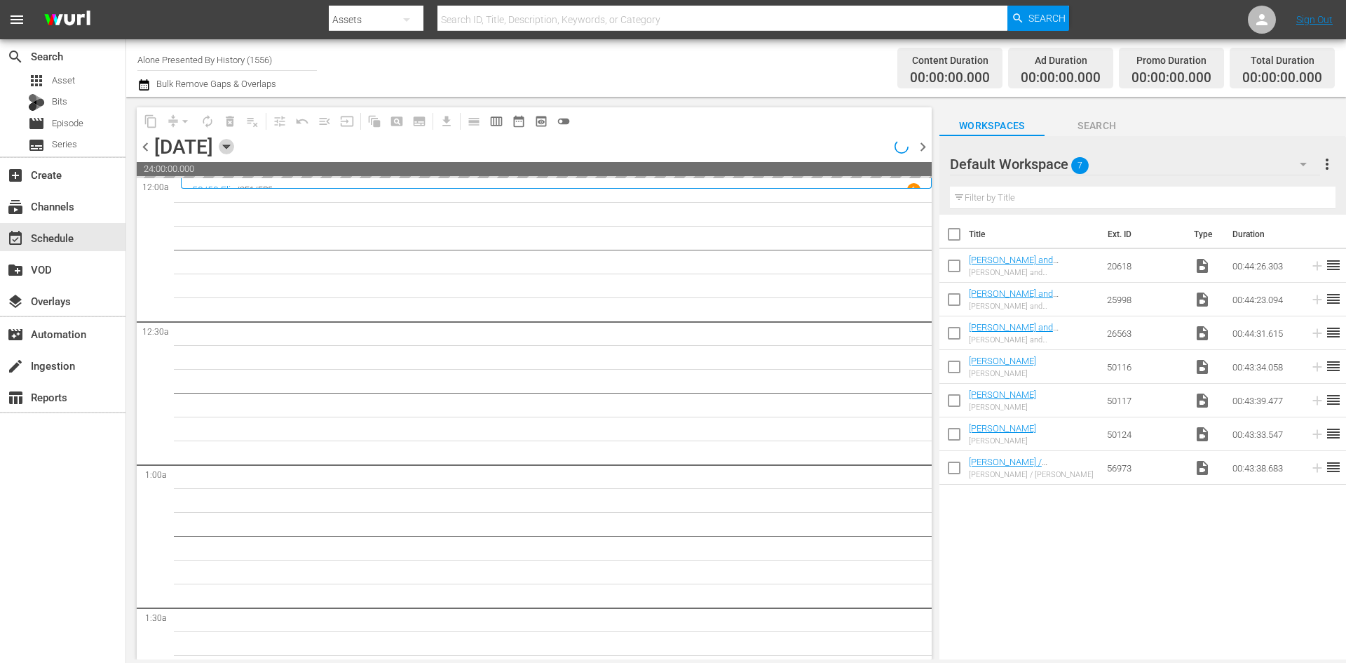
click at [229, 148] on icon "button" at bounding box center [226, 147] width 6 height 4
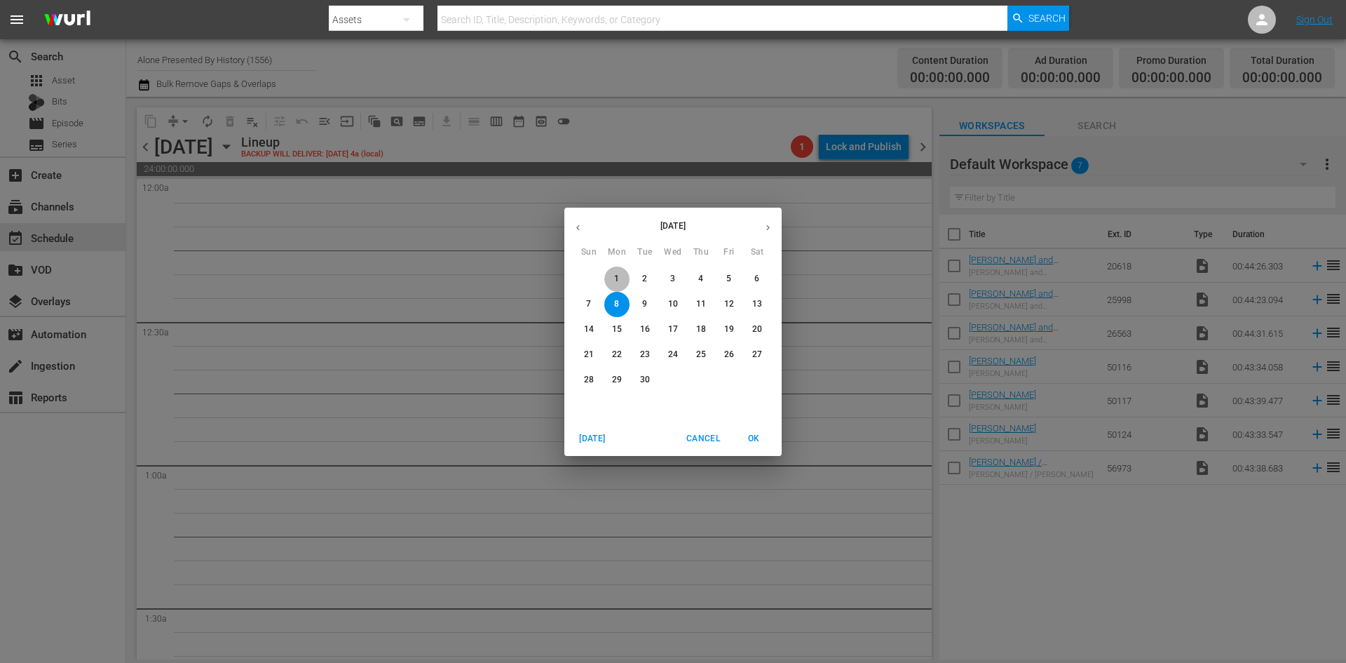
click at [619, 276] on p "1" at bounding box center [616, 279] width 5 height 12
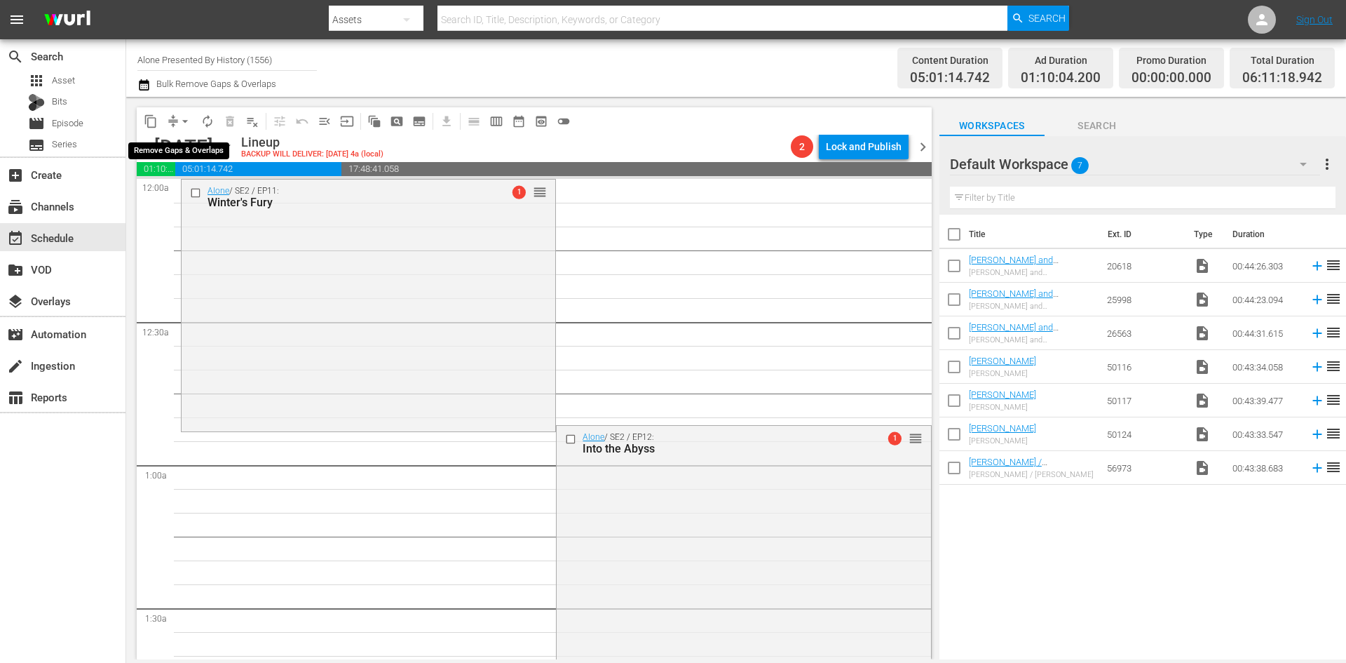
click at [185, 122] on span "arrow_drop_down" at bounding box center [185, 121] width 14 height 14
click at [190, 151] on li "Align to Midnight" at bounding box center [186, 149] width 116 height 23
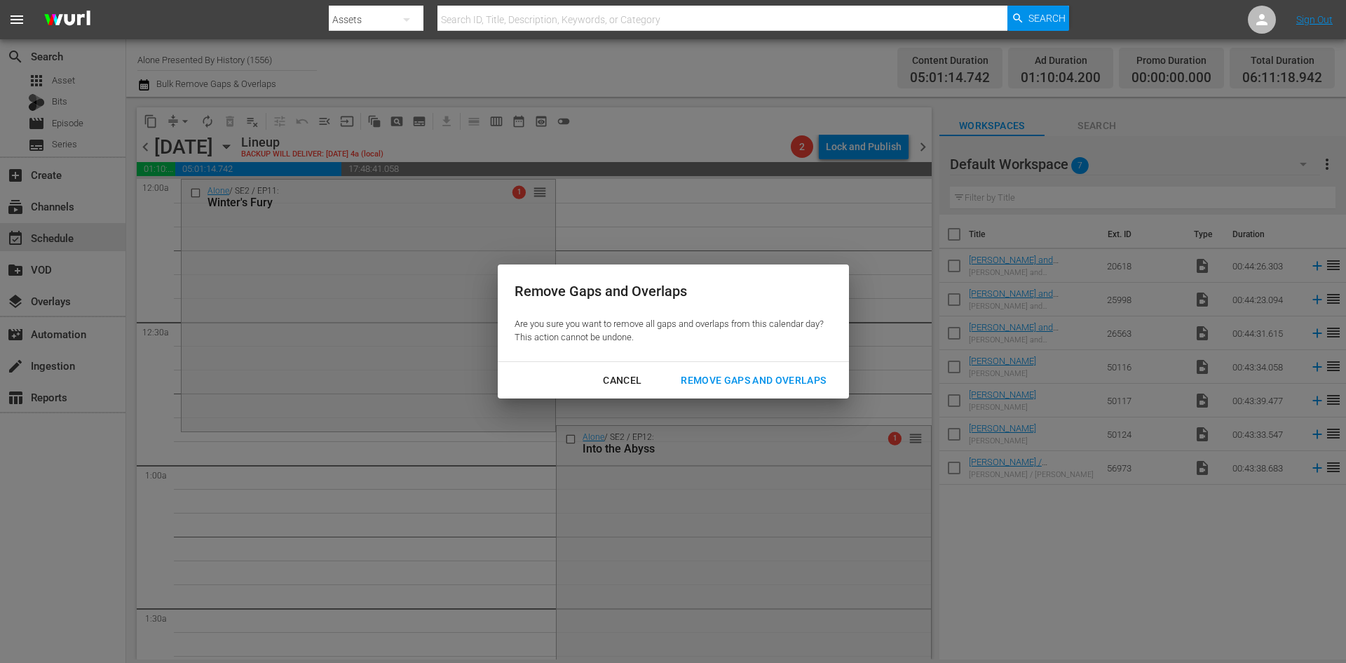
click at [710, 380] on div "Remove Gaps and Overlaps" at bounding box center [754, 381] width 168 height 18
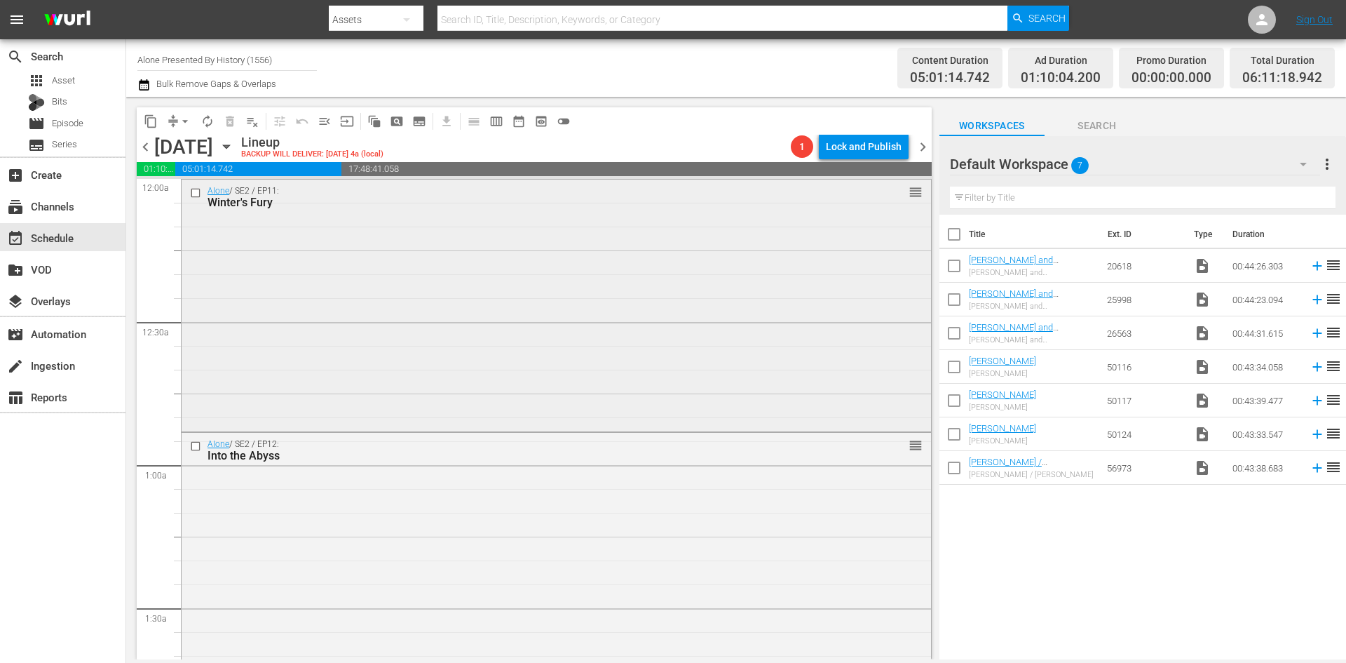
click at [727, 294] on div "Alone / SE2 / EP11: Winter's Fury reorder" at bounding box center [557, 305] width 750 height 250
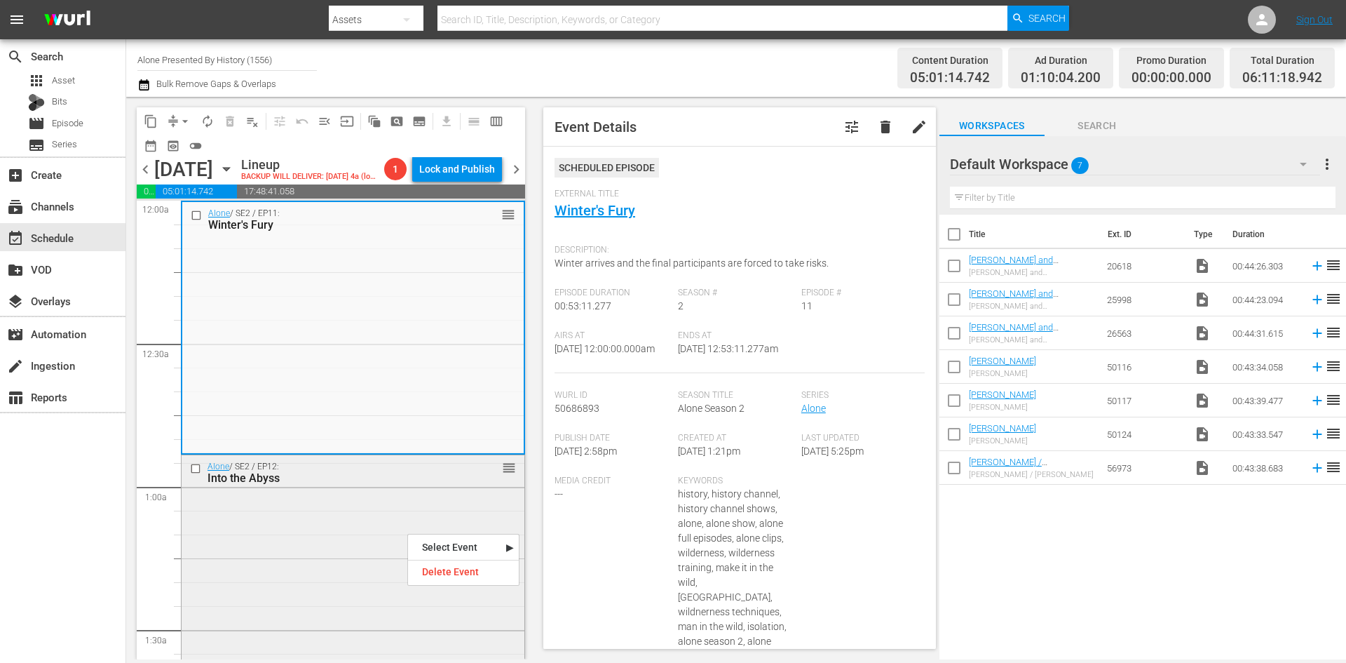
click at [365, 536] on div "Alone / SE2 / EP12: Into the Abyss reorder" at bounding box center [353, 580] width 343 height 250
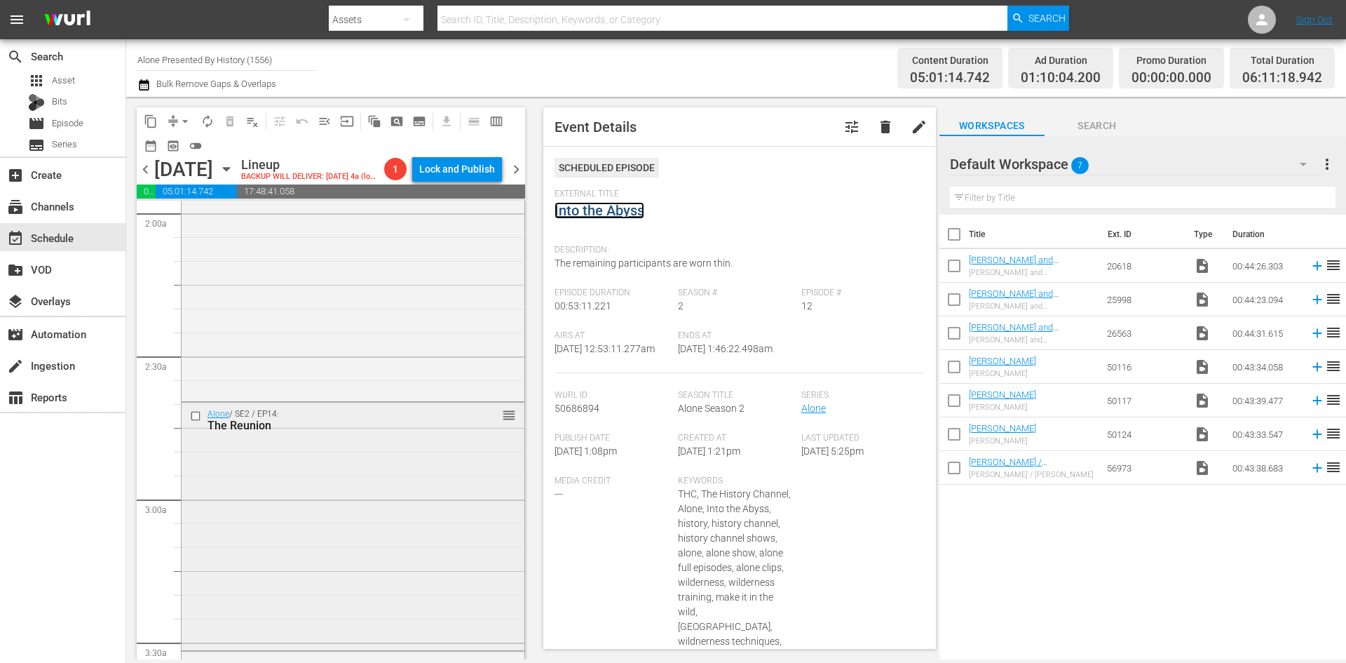
scroll to position [561, 0]
click at [385, 363] on div "Alone / SE2 / EP13: The End Game reorder" at bounding box center [353, 273] width 343 height 250
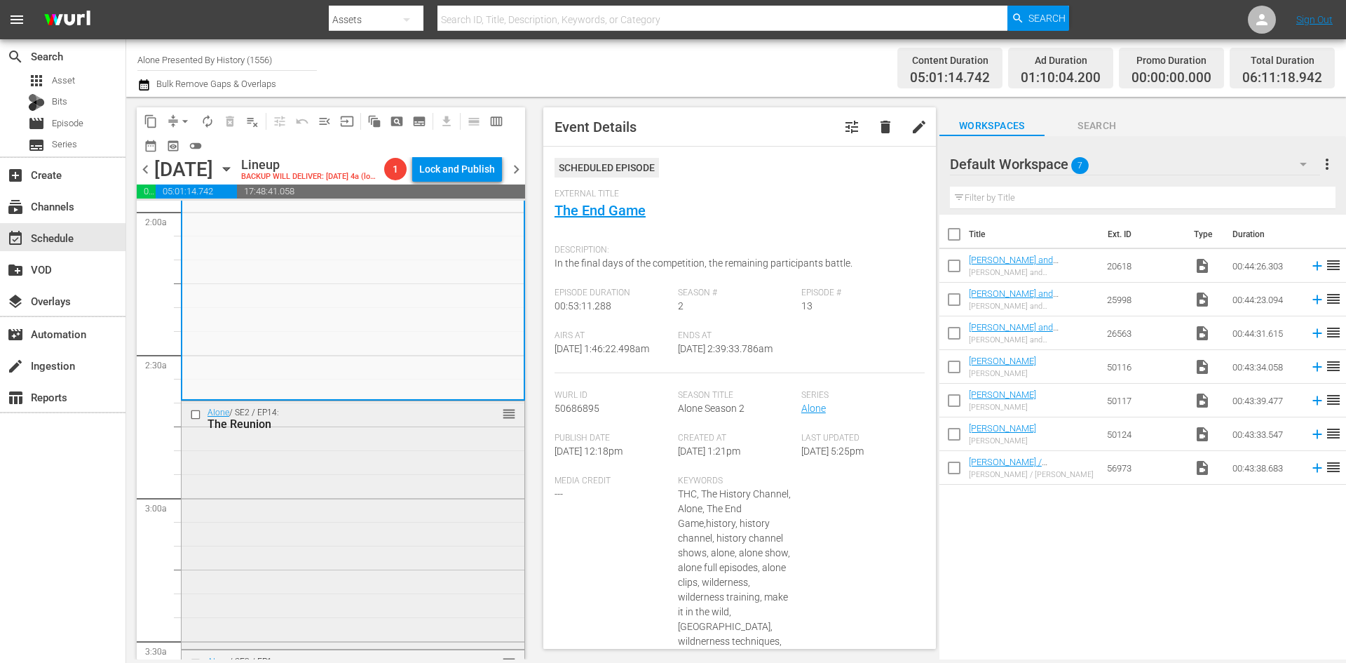
click at [378, 516] on div "Alone / SE2 / EP14: The Reunion reorder" at bounding box center [353, 523] width 343 height 245
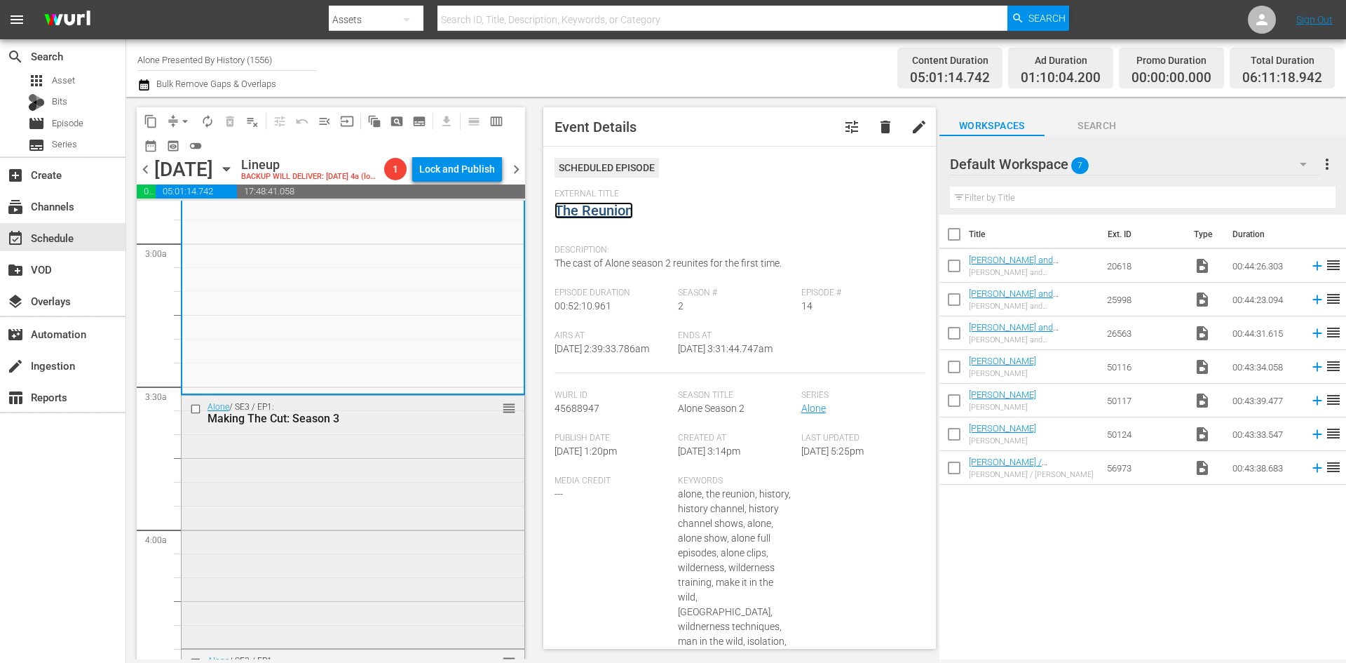
scroll to position [912, 0]
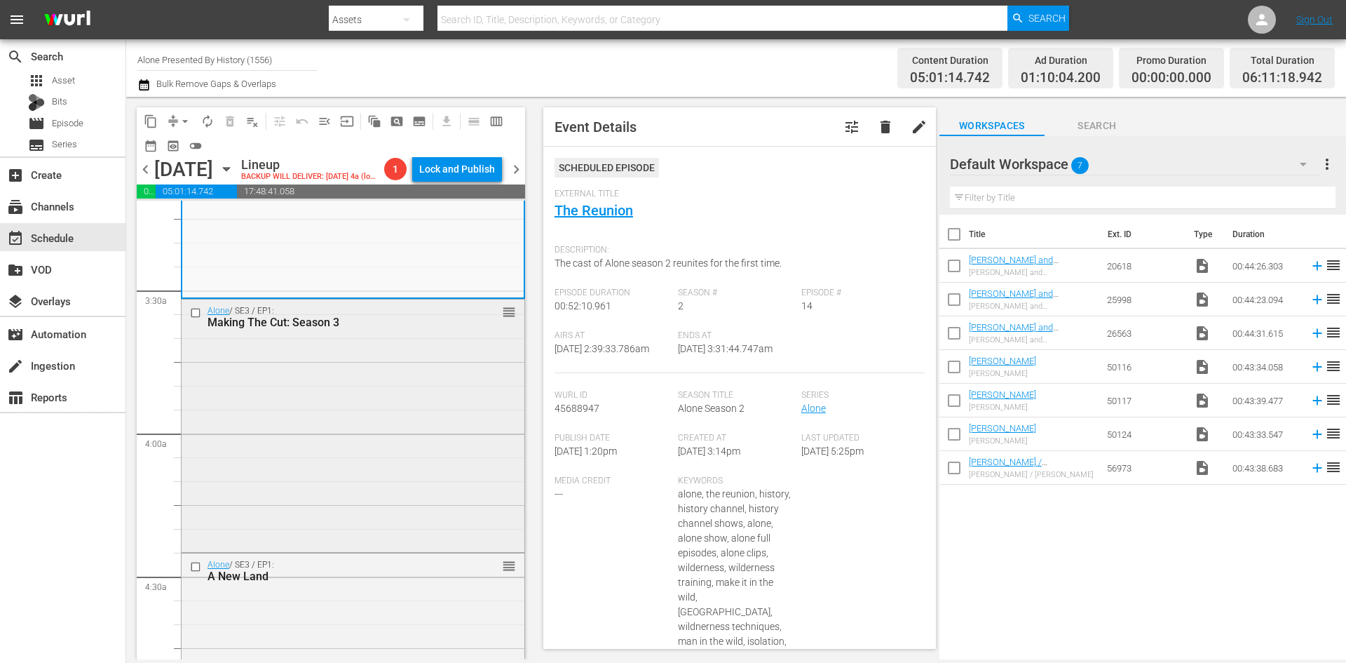
click at [428, 464] on div "Alone / SE3 / EP1: Making The Cut: Season 3 reorder" at bounding box center [353, 424] width 343 height 250
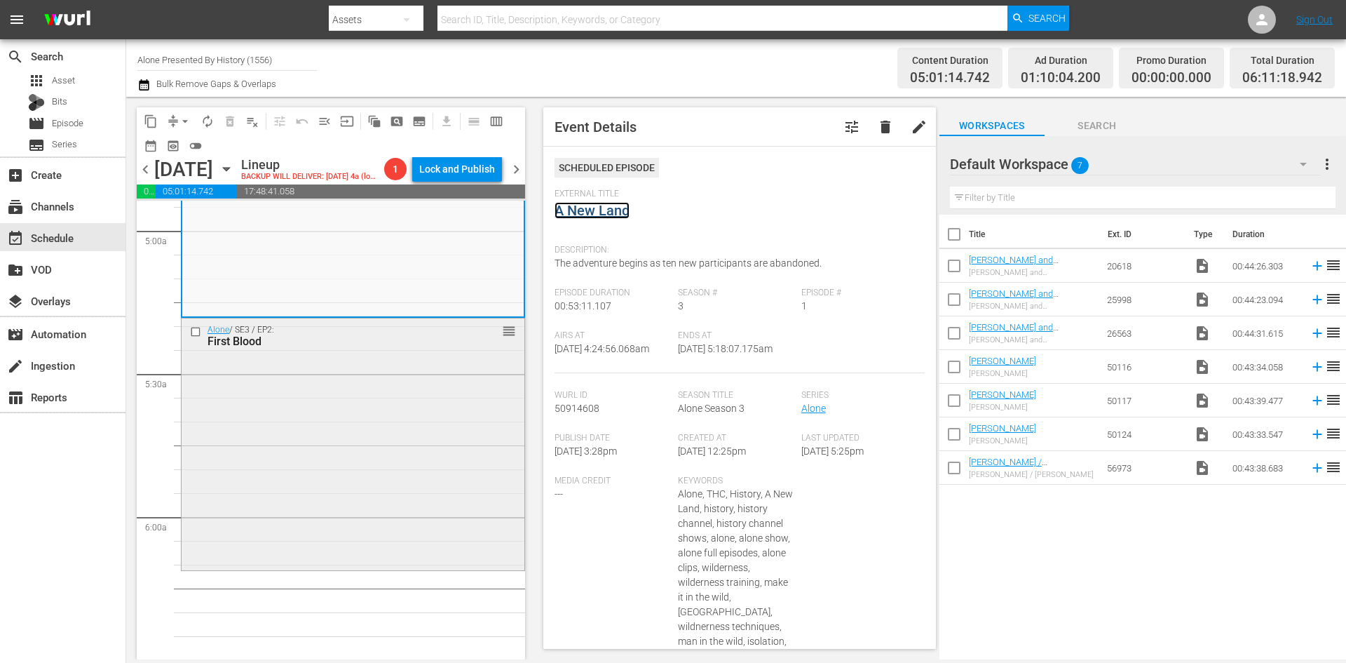
scroll to position [1473, 0]
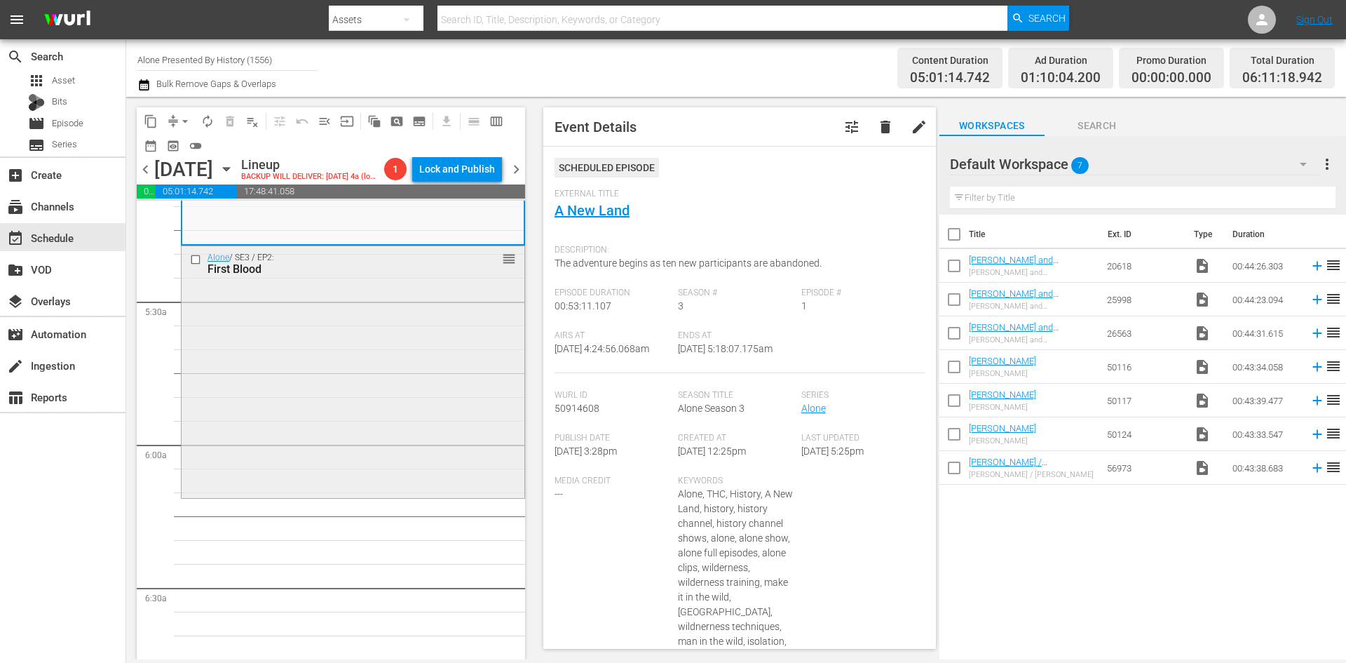
click at [448, 460] on div "Alone / SE3 / EP2: First Blood reorder" at bounding box center [353, 371] width 343 height 250
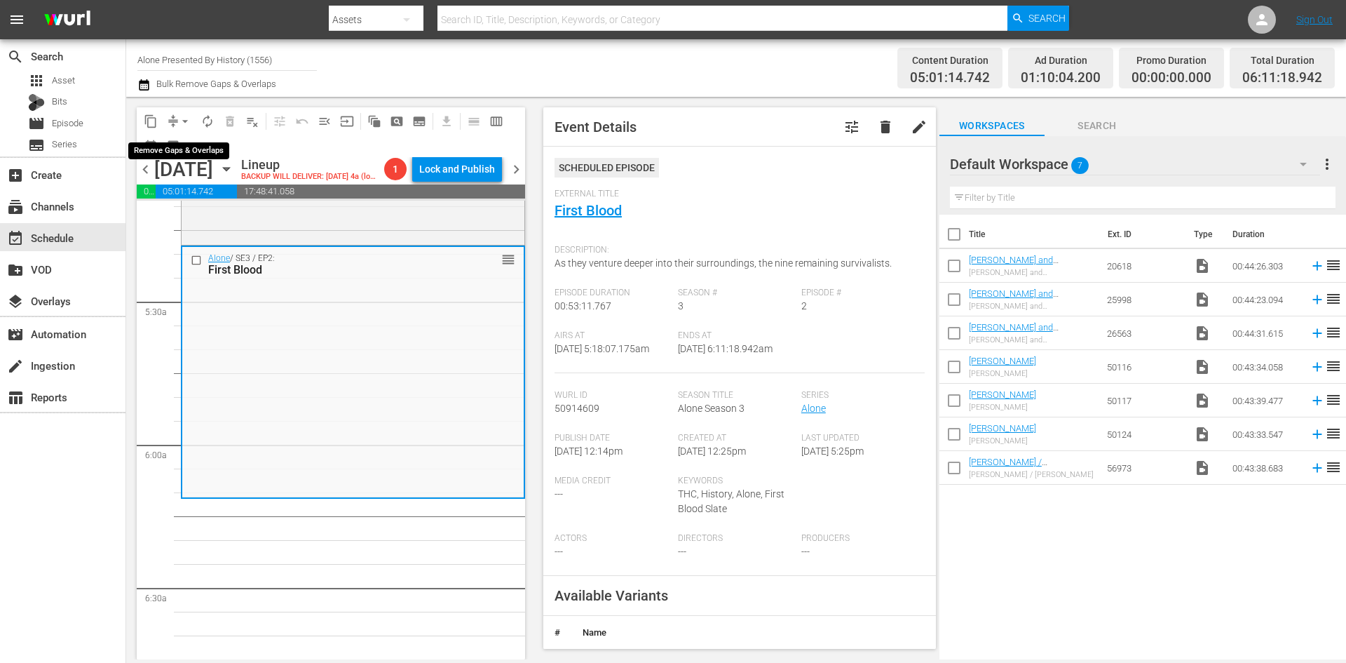
click at [177, 119] on button "arrow_drop_down" at bounding box center [185, 121] width 22 height 22
click at [189, 154] on li "Align to Midnight" at bounding box center [186, 149] width 116 height 23
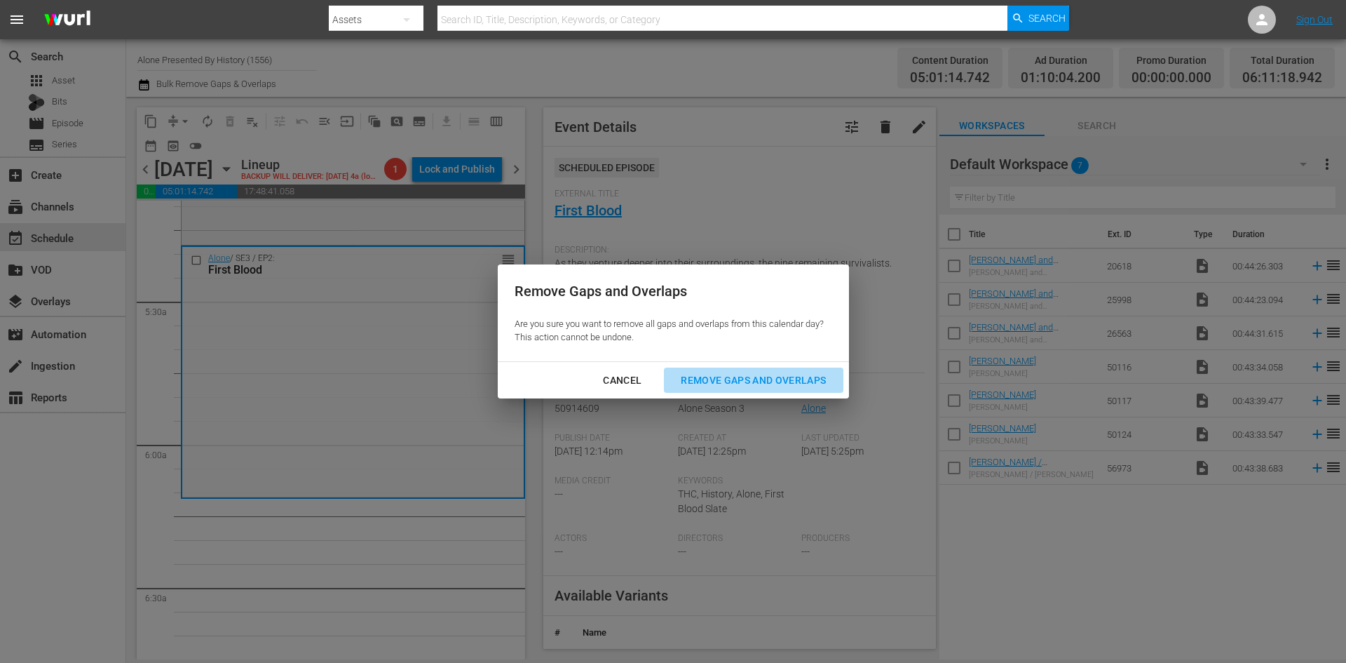
click at [788, 377] on div "Remove Gaps and Overlaps" at bounding box center [754, 381] width 168 height 18
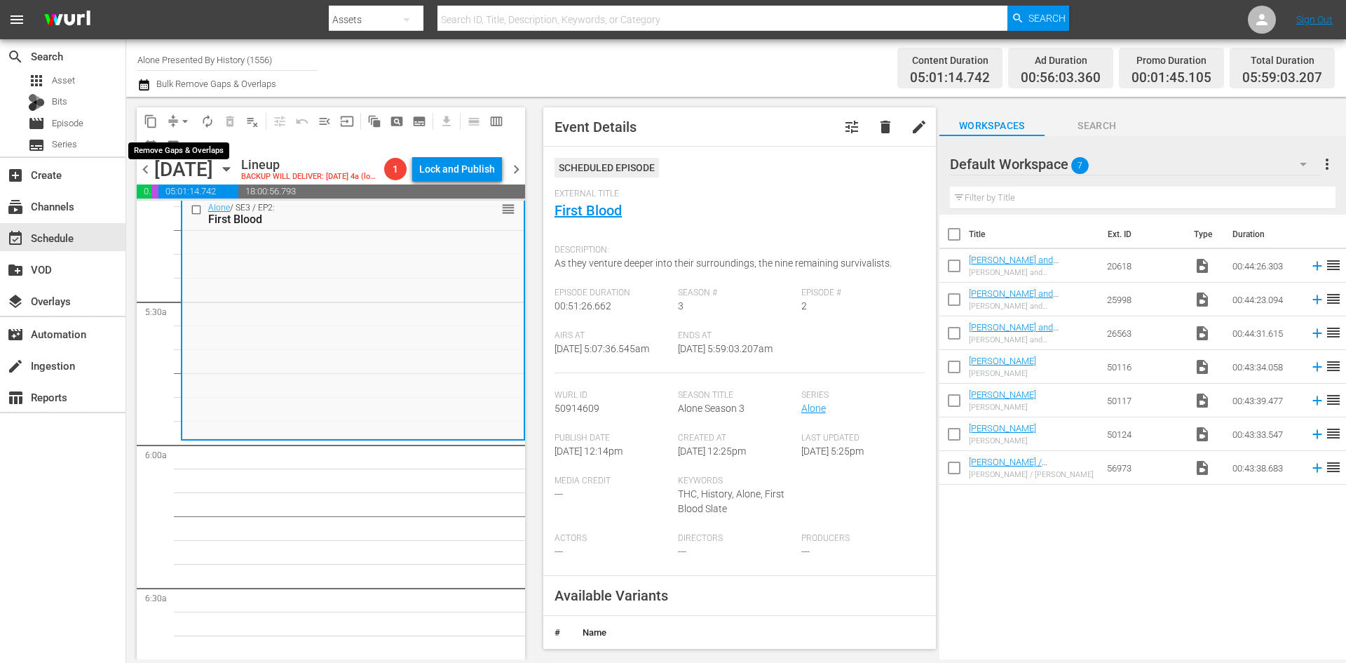
click at [185, 119] on span "arrow_drop_down" at bounding box center [185, 121] width 14 height 14
click at [187, 145] on li "Align to Midnight" at bounding box center [186, 149] width 116 height 23
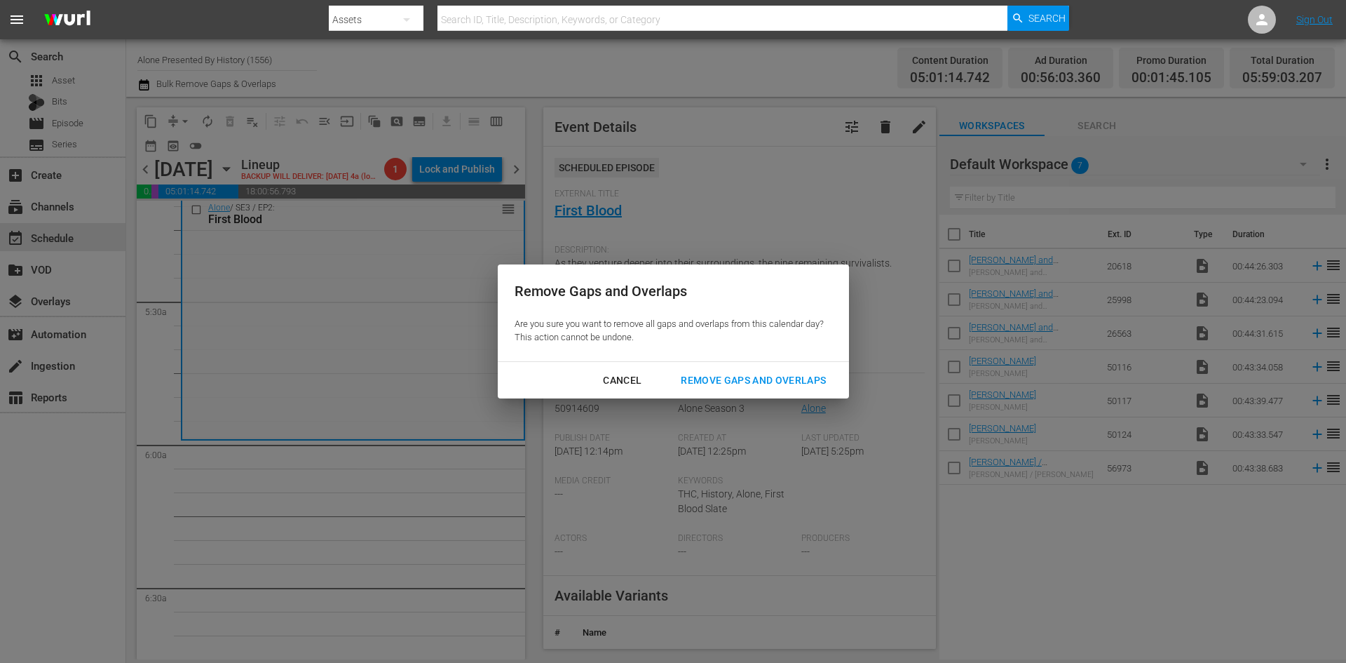
click at [760, 374] on div "Remove Gaps and Overlaps" at bounding box center [754, 381] width 168 height 18
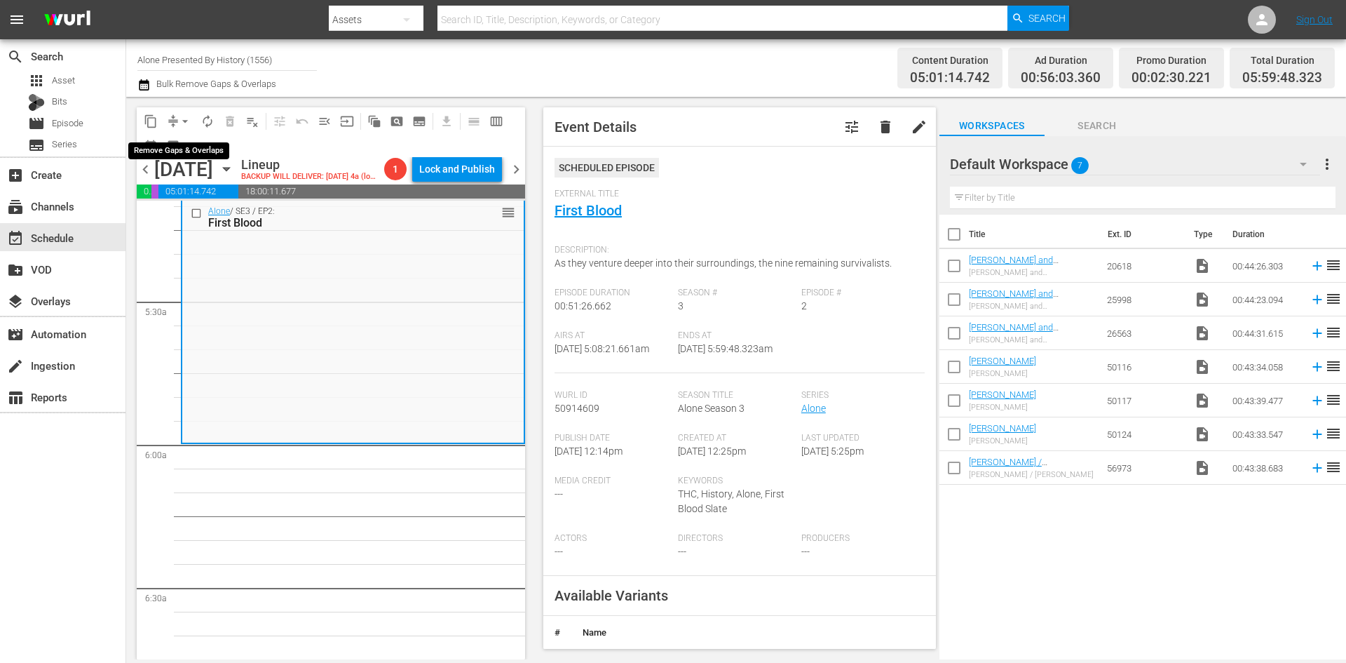
click at [188, 118] on span "arrow_drop_down" at bounding box center [185, 121] width 14 height 14
click at [177, 146] on li "Align to Midnight" at bounding box center [186, 149] width 116 height 23
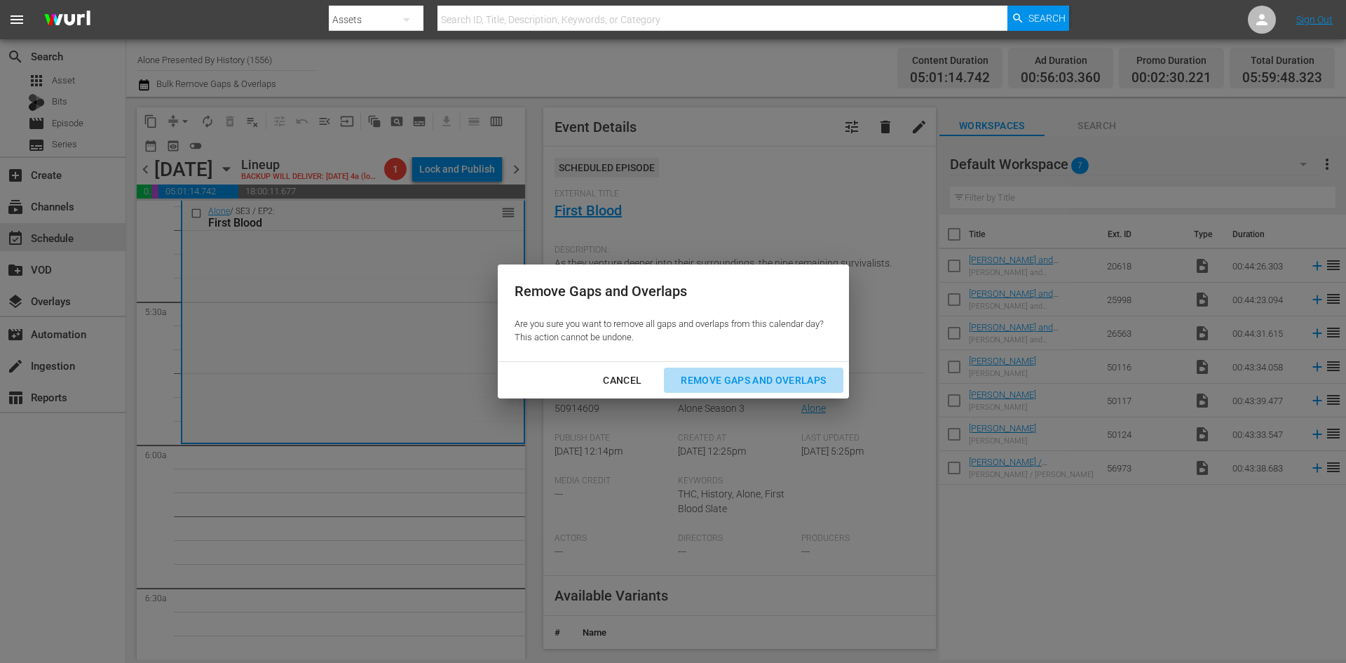
click at [773, 385] on div "Remove Gaps and Overlaps" at bounding box center [754, 381] width 168 height 18
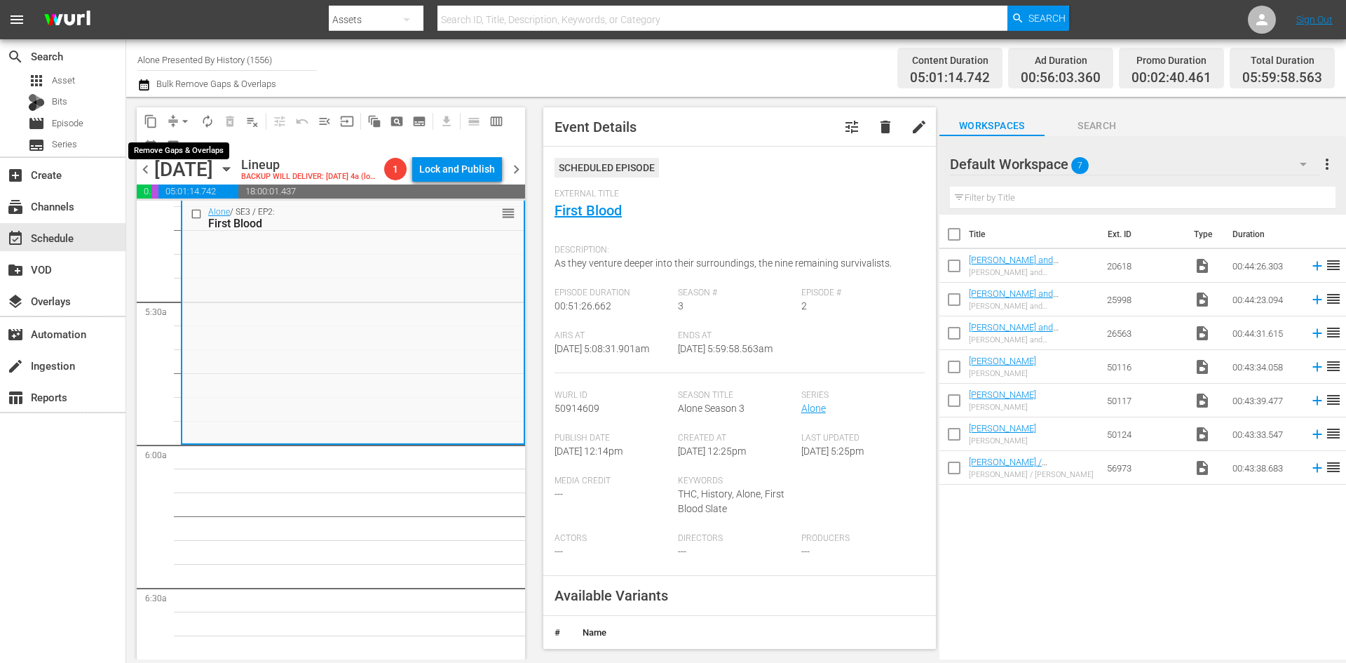
click at [185, 119] on span "arrow_drop_down" at bounding box center [185, 121] width 14 height 14
click at [182, 149] on li "Align to Midnight" at bounding box center [186, 149] width 116 height 23
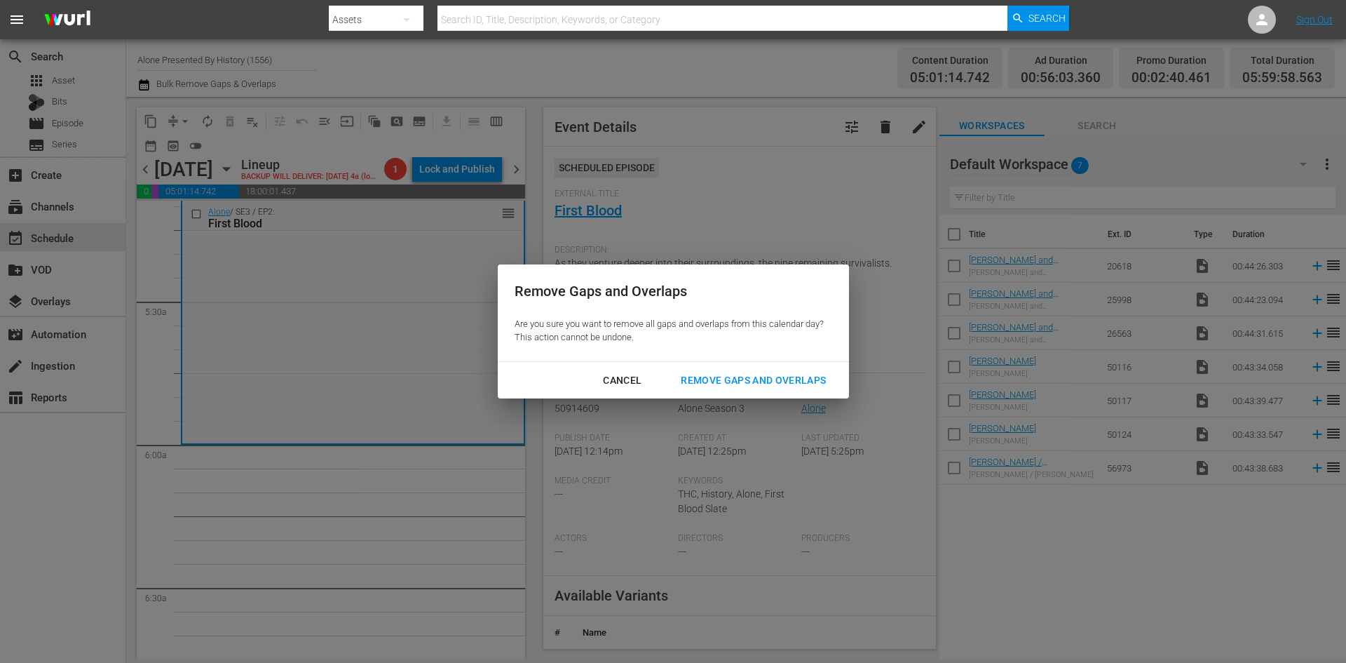
click at [695, 375] on div "Remove Gaps and Overlaps" at bounding box center [754, 381] width 168 height 18
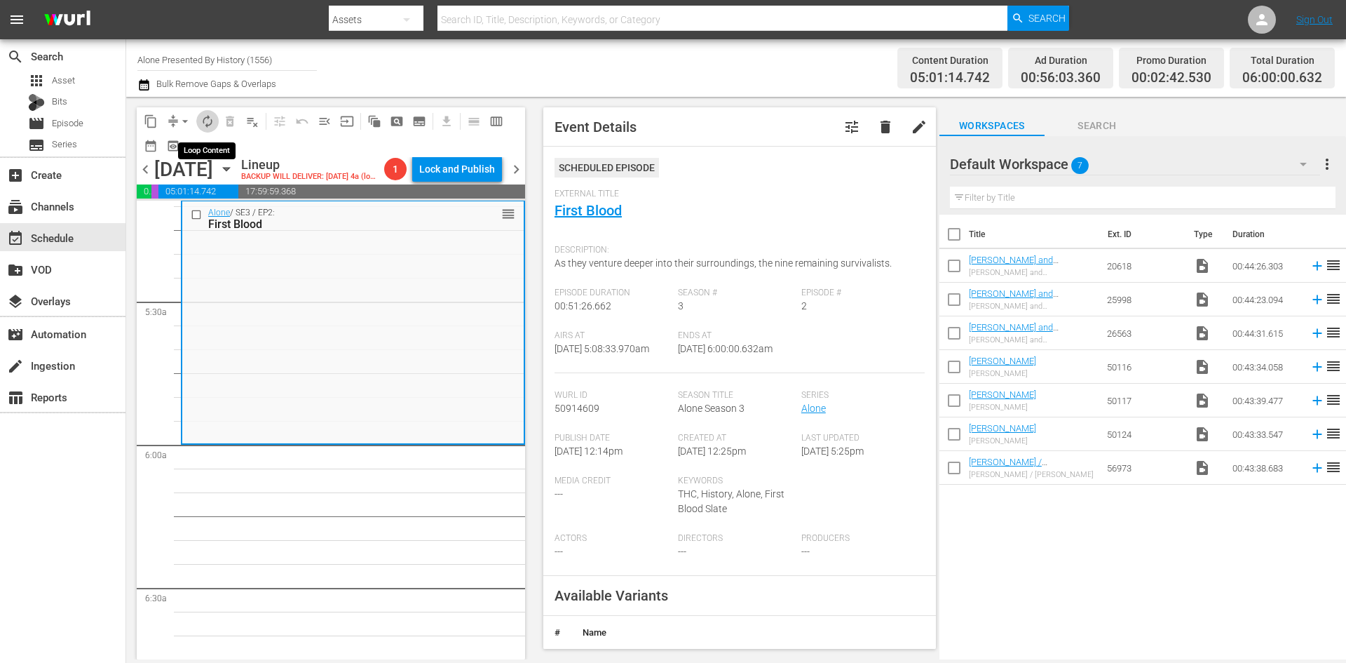
click at [206, 121] on span "autorenew_outlined" at bounding box center [208, 121] width 14 height 14
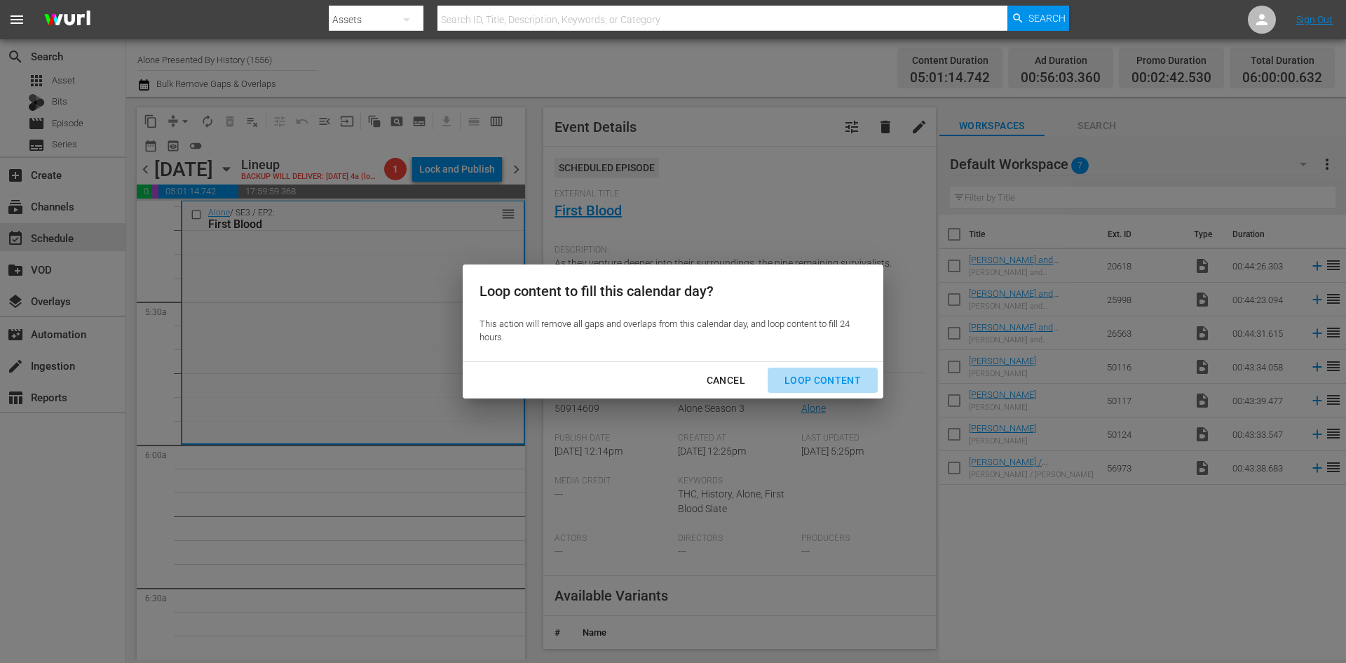
click at [833, 370] on button "Loop Content" at bounding box center [823, 380] width 110 height 26
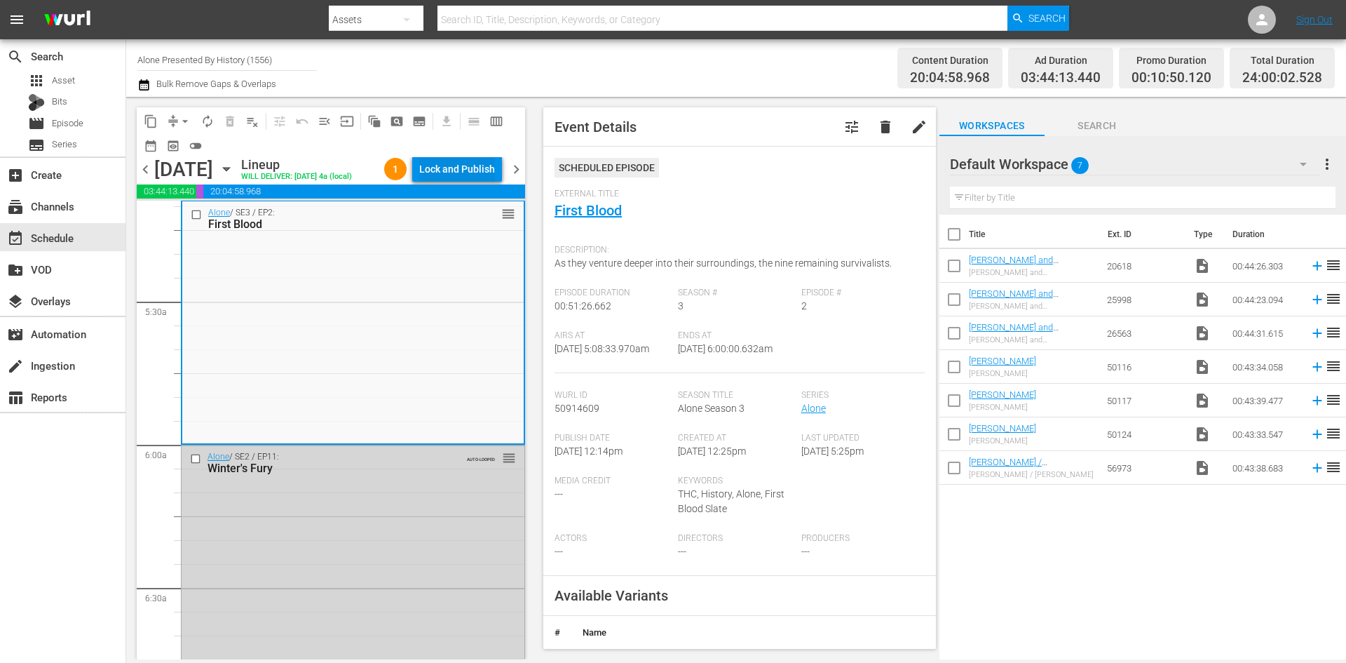
click at [455, 175] on div "Lock and Publish" at bounding box center [457, 168] width 76 height 25
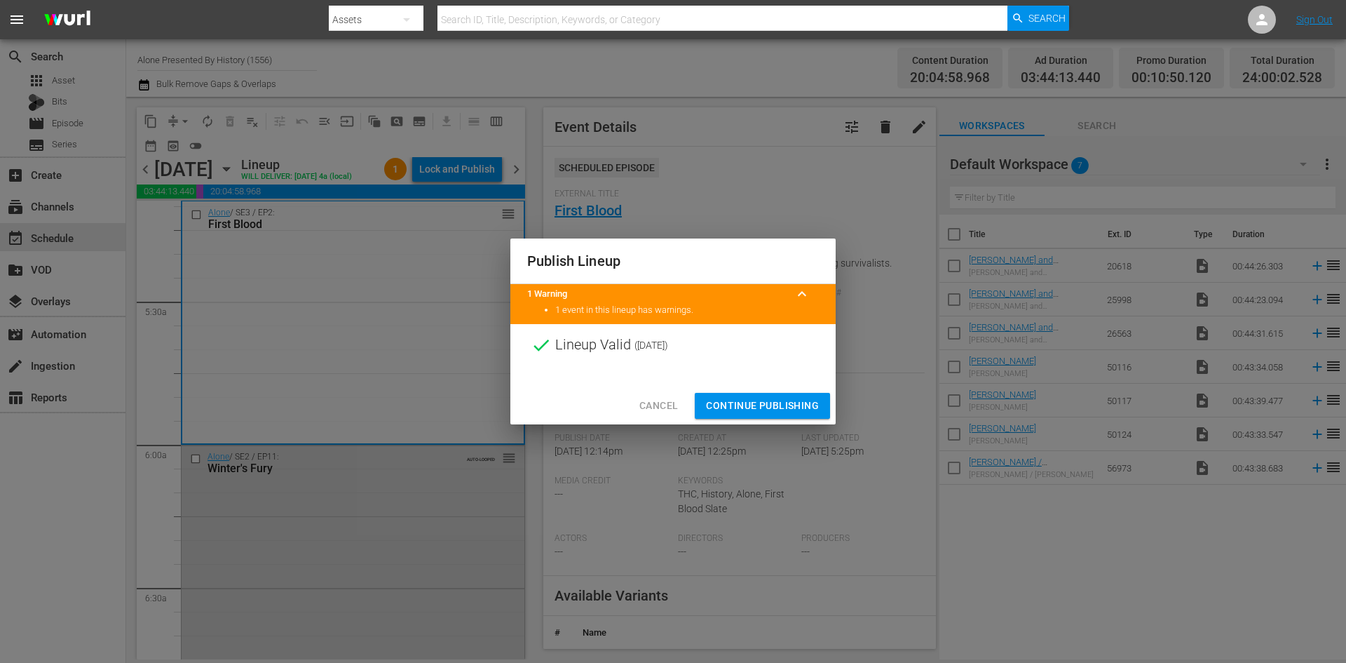
click at [759, 403] on span "Continue Publishing" at bounding box center [762, 406] width 113 height 18
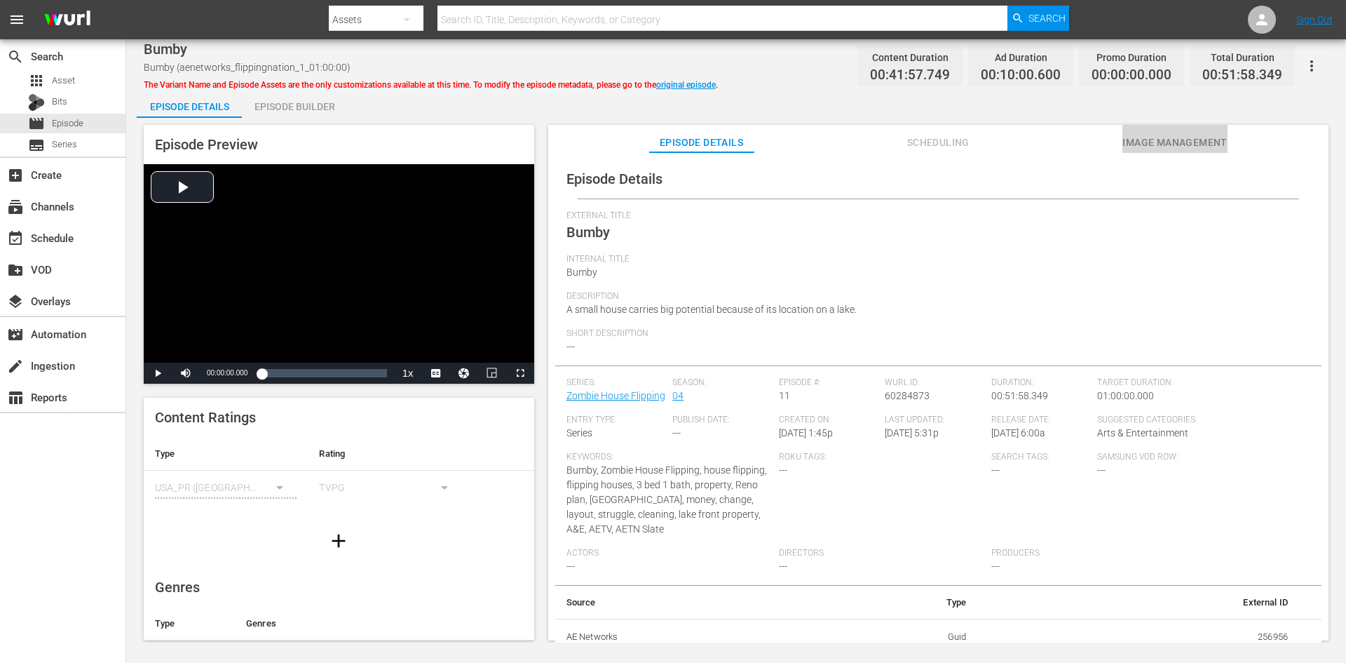
click at [1159, 149] on span "Image Management" at bounding box center [1175, 143] width 105 height 18
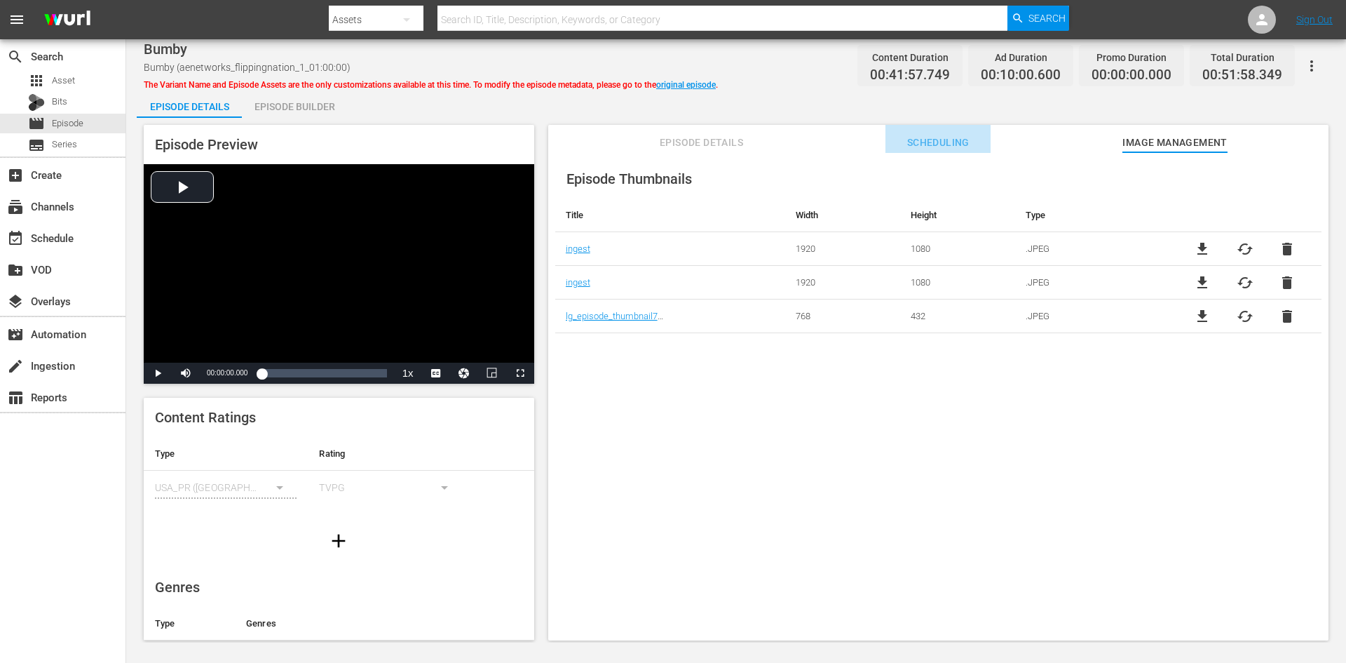
click at [978, 133] on button "Scheduling" at bounding box center [938, 139] width 105 height 28
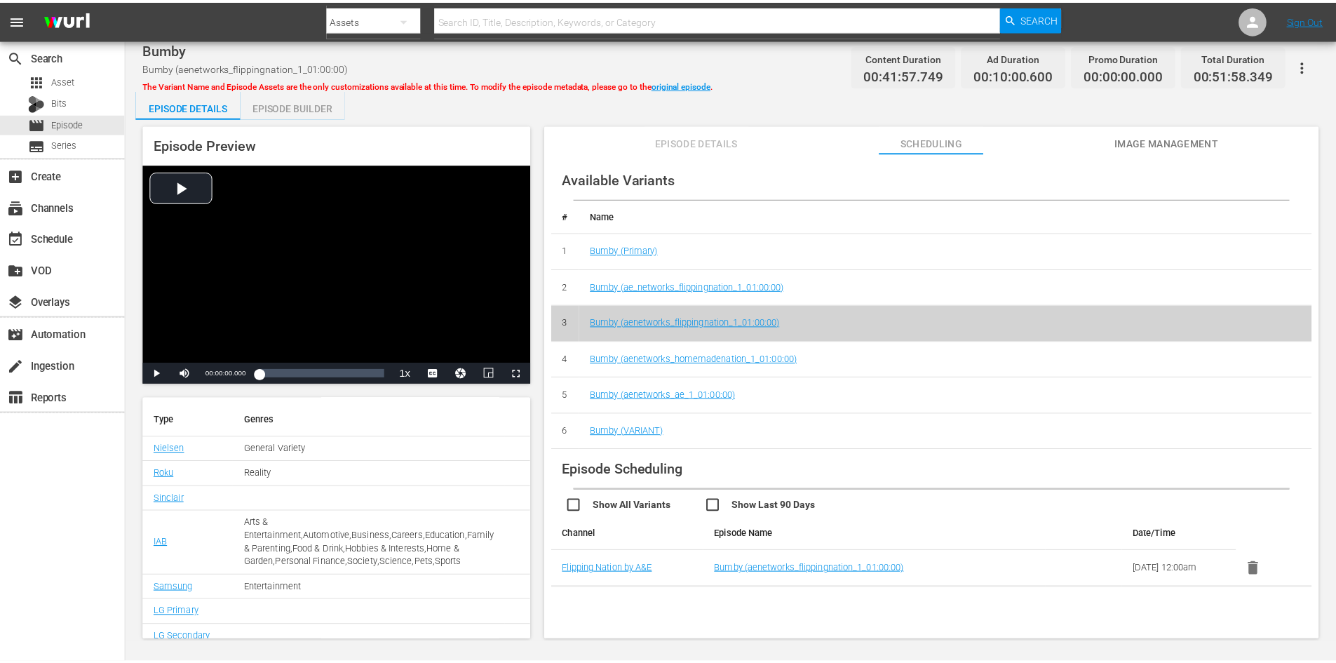
scroll to position [213, 0]
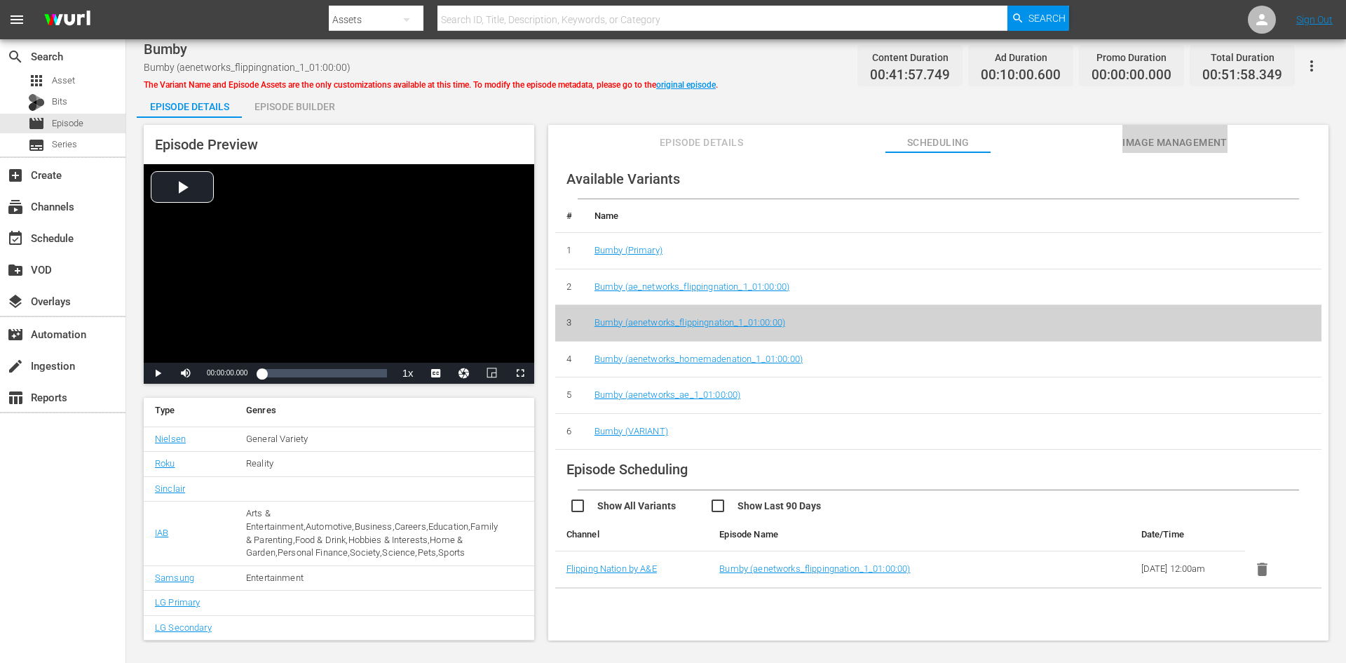
click at [1137, 136] on span "Image Management" at bounding box center [1175, 143] width 105 height 18
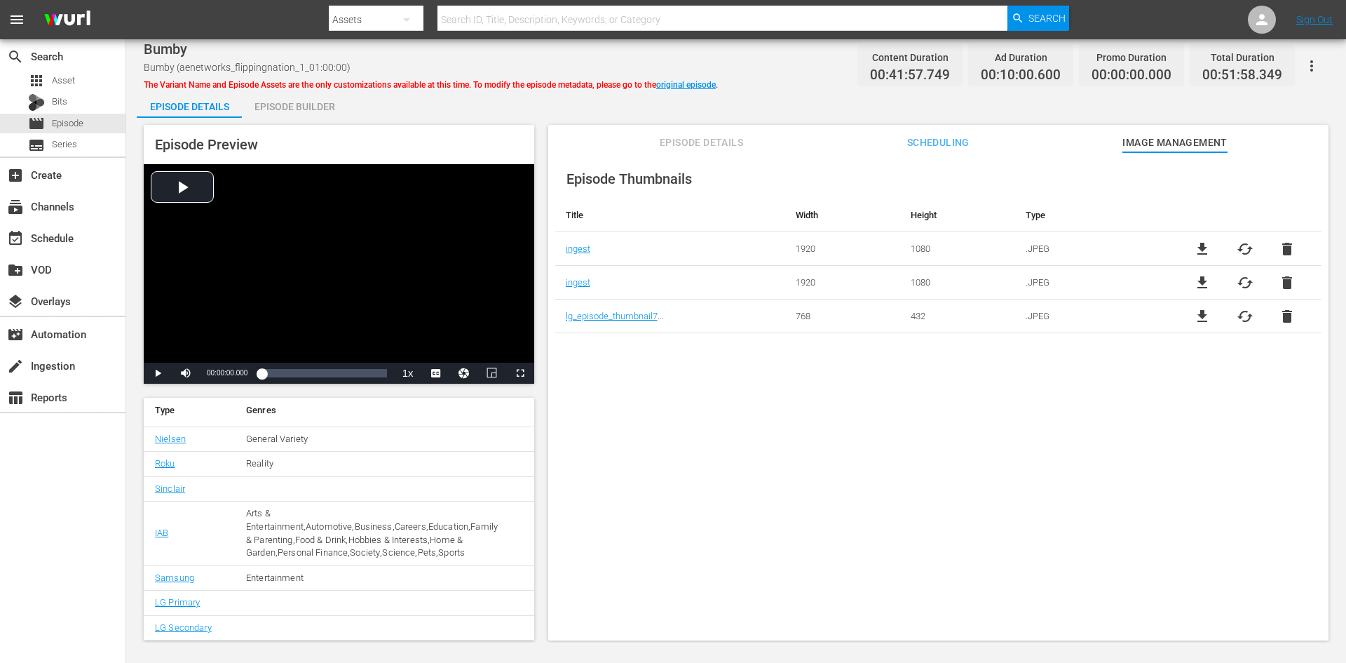
click at [292, 107] on div "Episode Builder" at bounding box center [294, 107] width 105 height 34
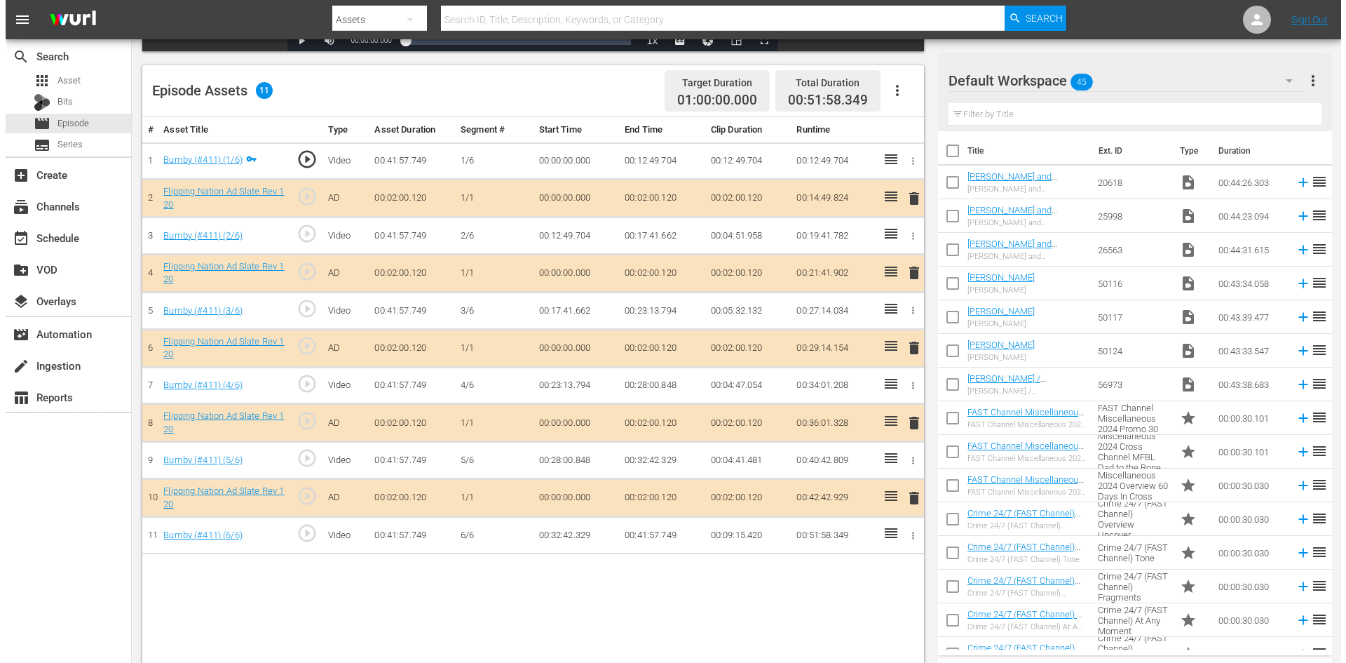
scroll to position [351, 0]
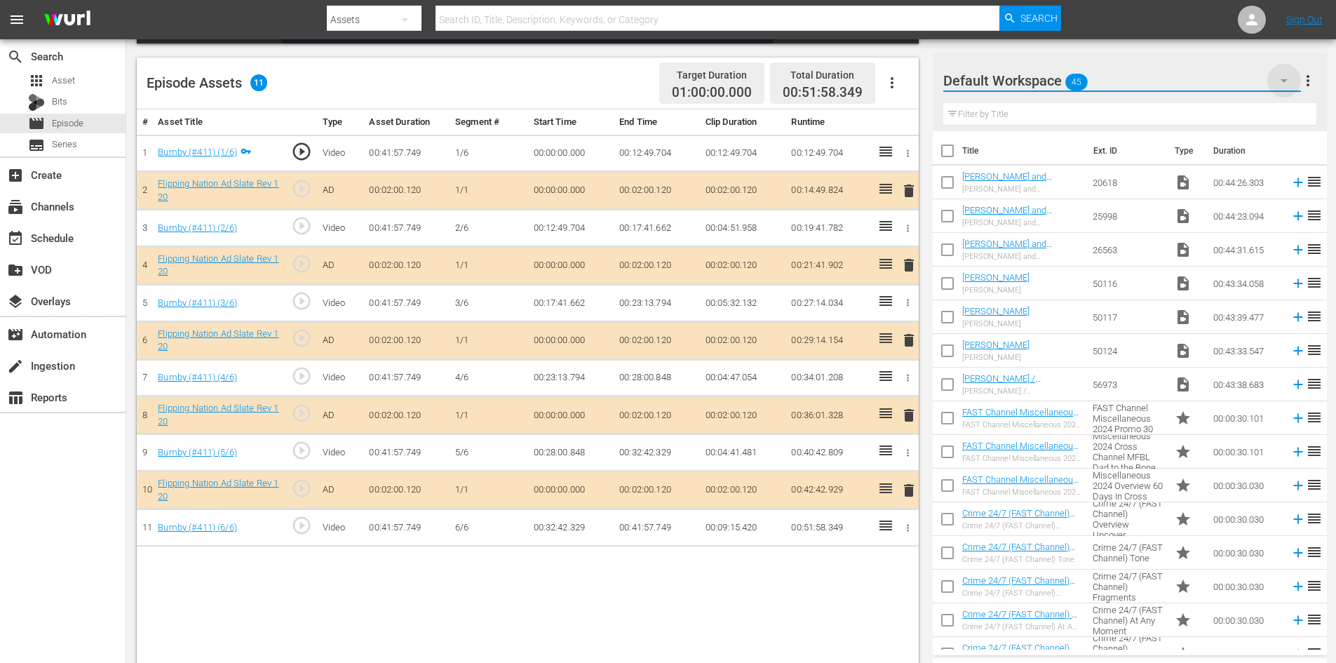
click at [1281, 81] on icon "button" at bounding box center [1284, 80] width 17 height 17
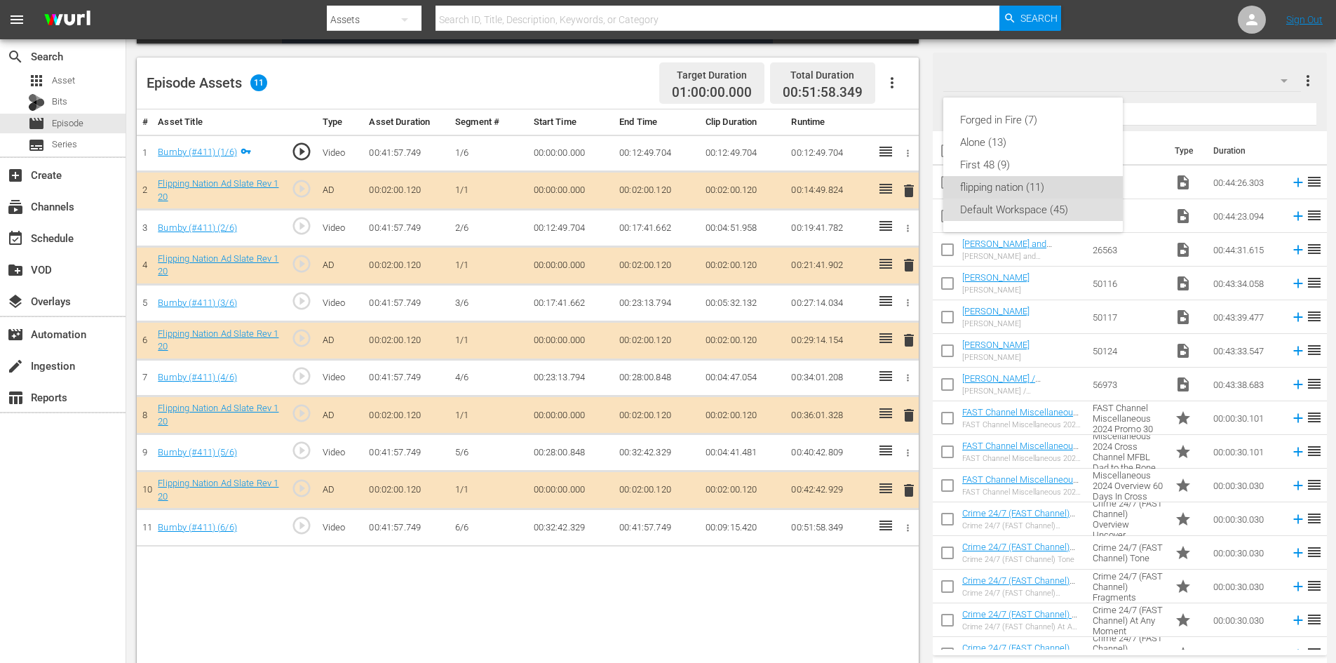
click at [997, 185] on div "flipping nation (11)" at bounding box center [1033, 187] width 146 height 22
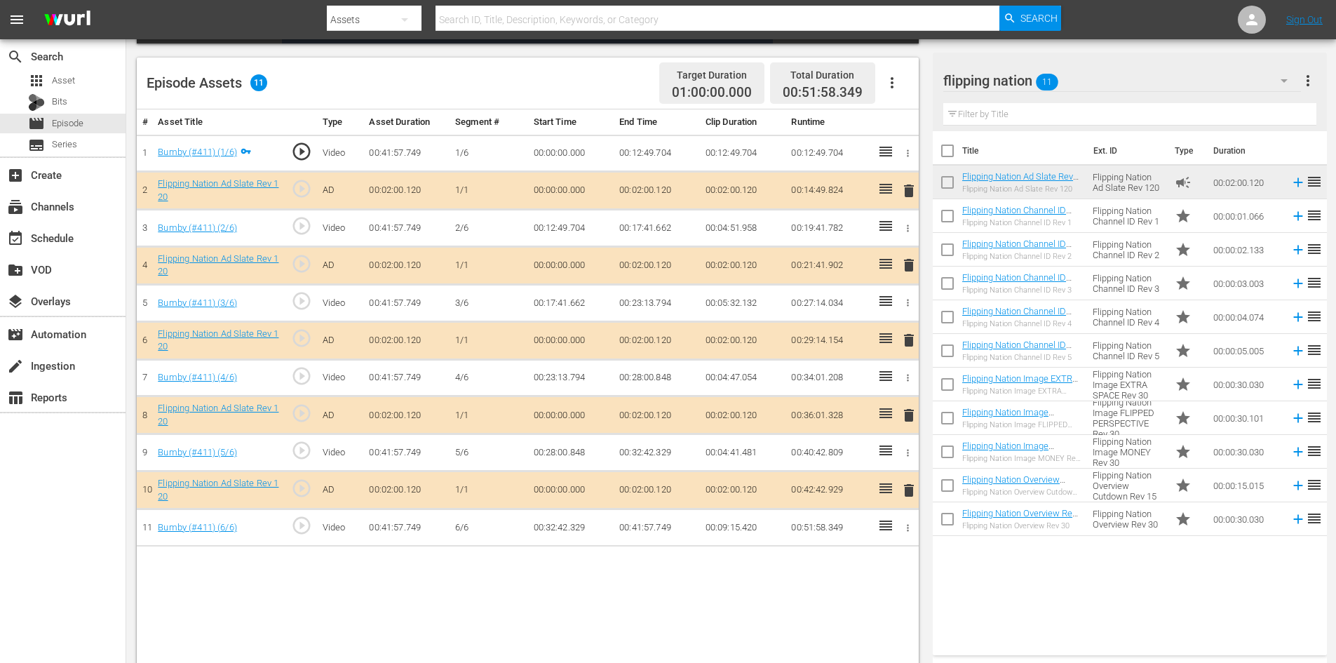
click at [911, 410] on span "delete" at bounding box center [908, 415] width 17 height 17
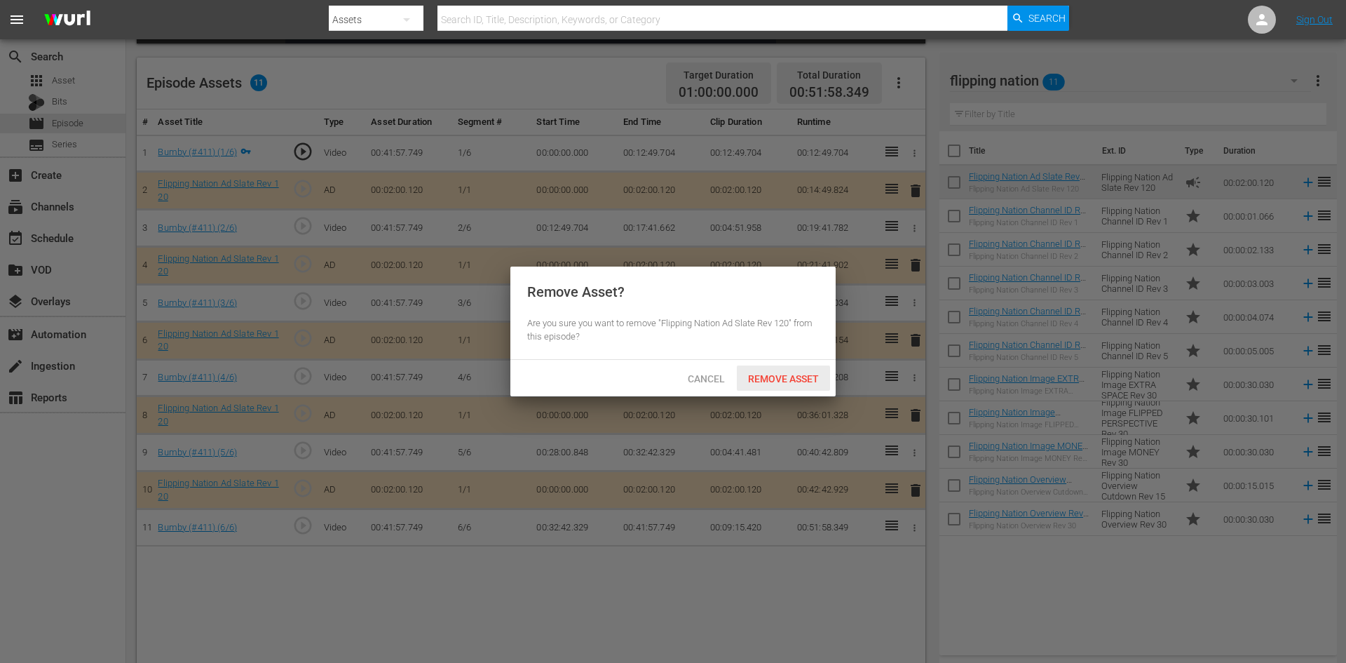
click at [765, 376] on span "Remove Asset" at bounding box center [783, 378] width 93 height 11
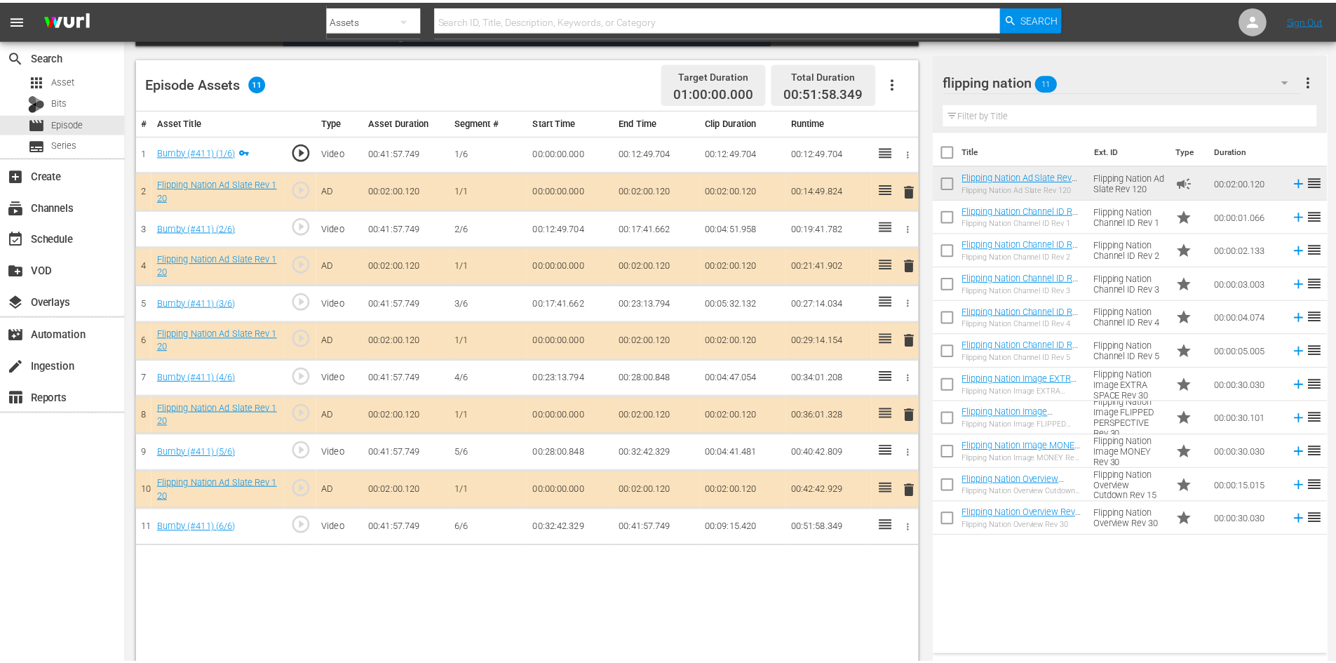
scroll to position [211, 0]
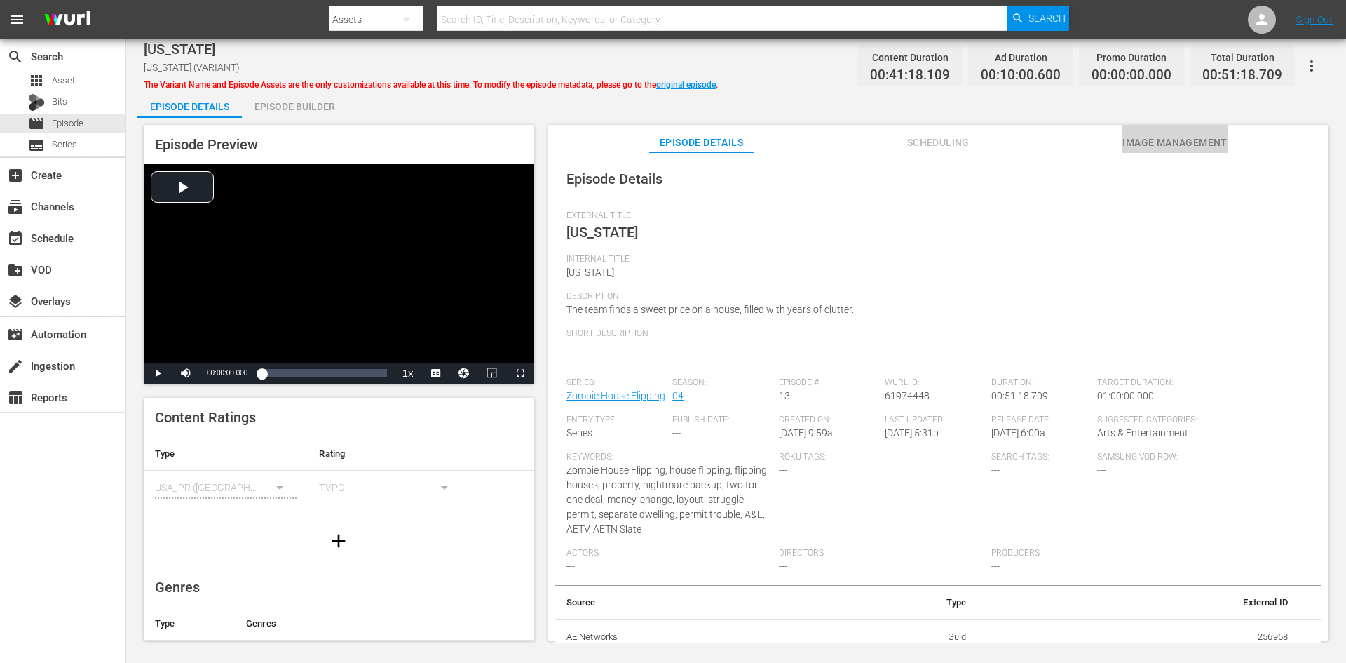
click at [1165, 145] on span "Image Management" at bounding box center [1175, 143] width 105 height 18
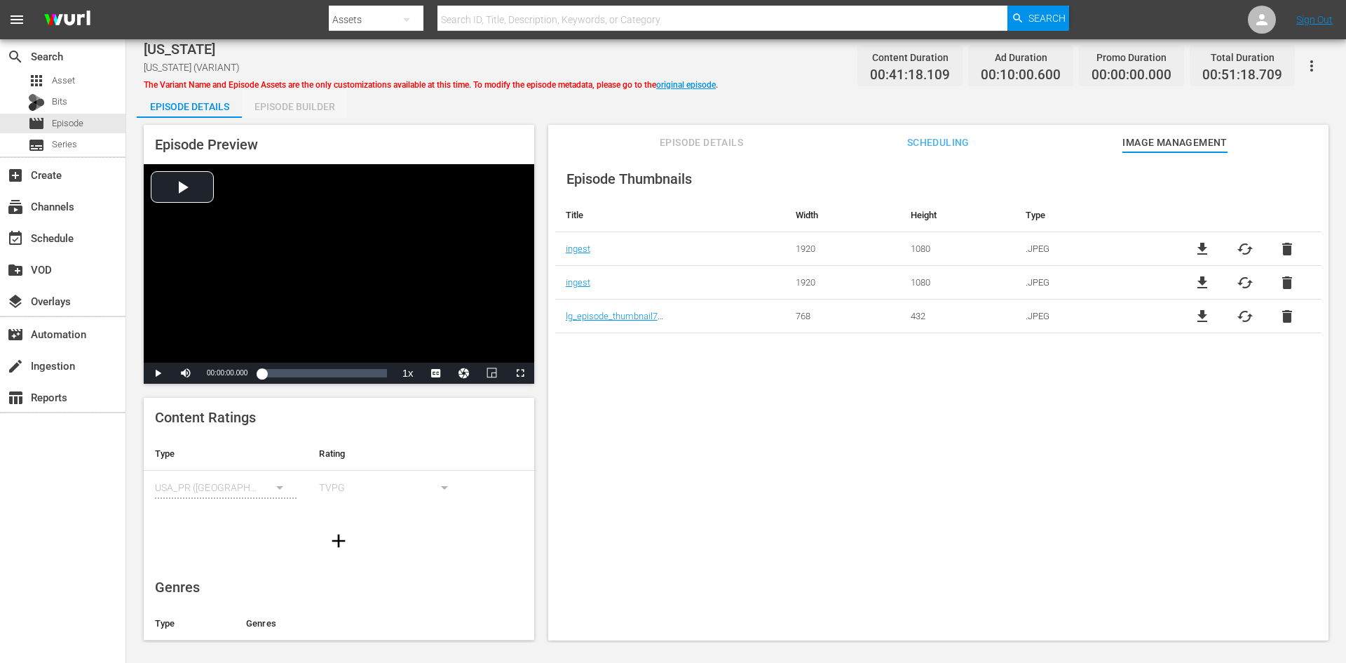
click at [297, 106] on div "Episode Builder" at bounding box center [294, 107] width 105 height 34
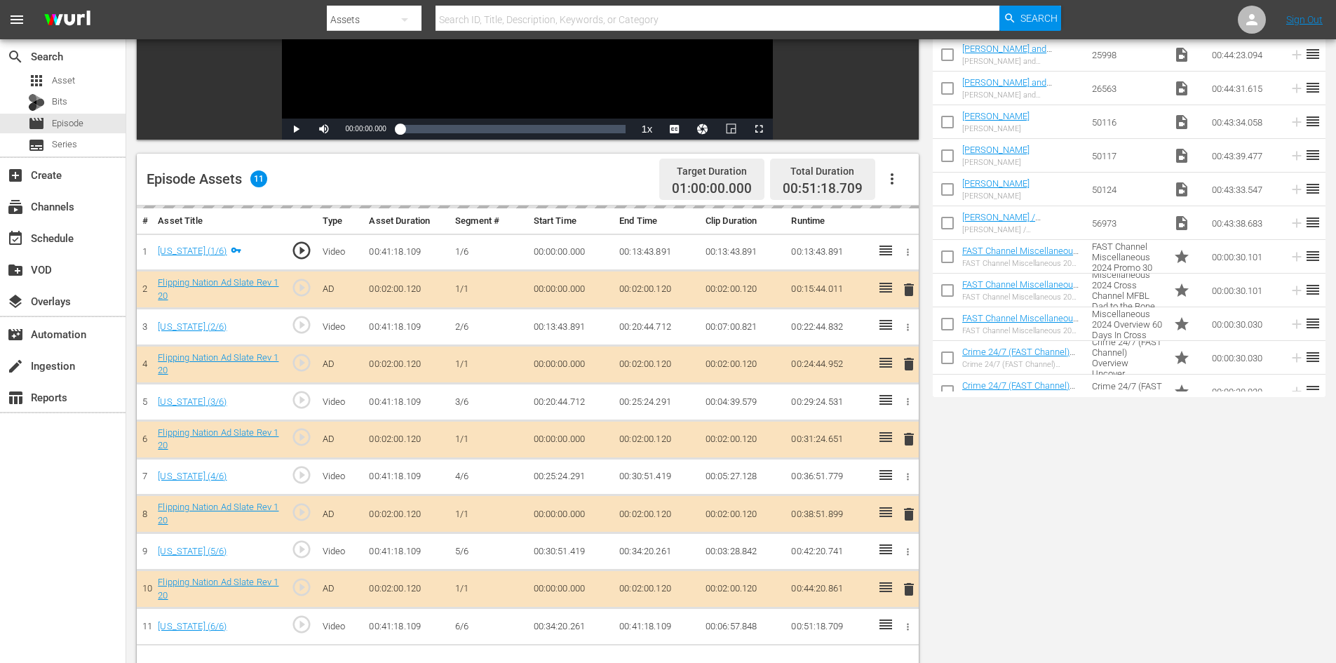
scroll to position [365, 0]
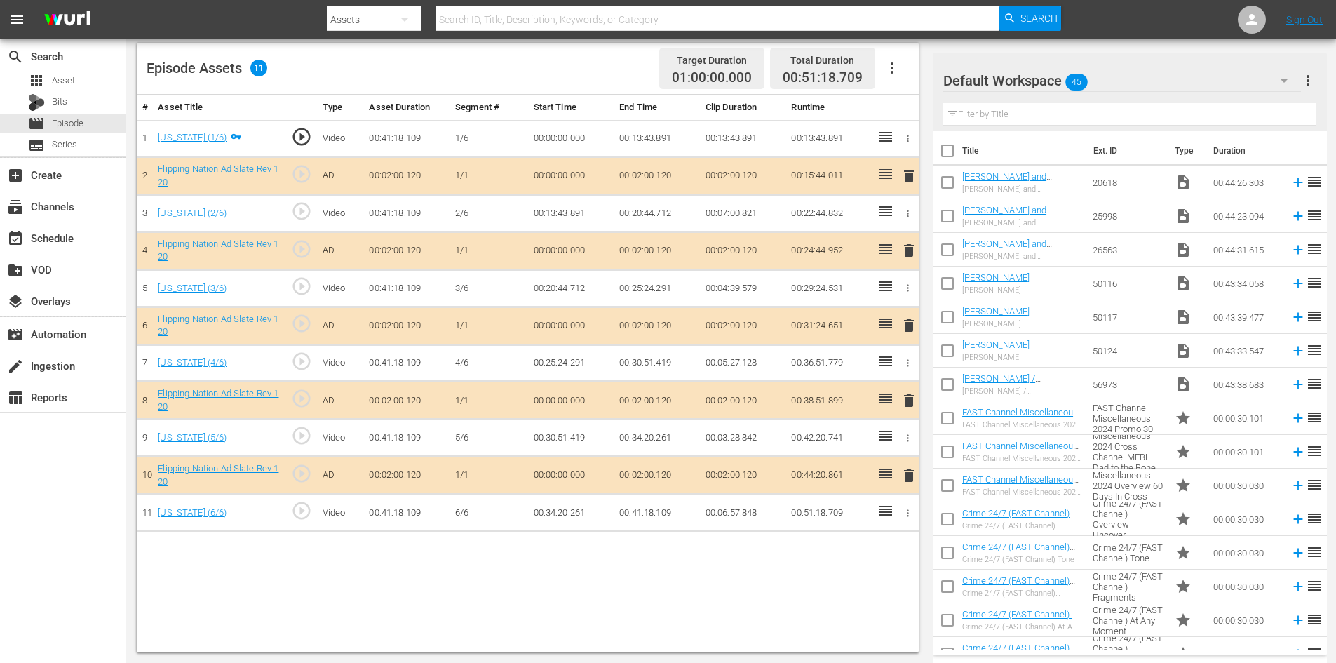
click at [908, 397] on span "delete" at bounding box center [908, 400] width 17 height 17
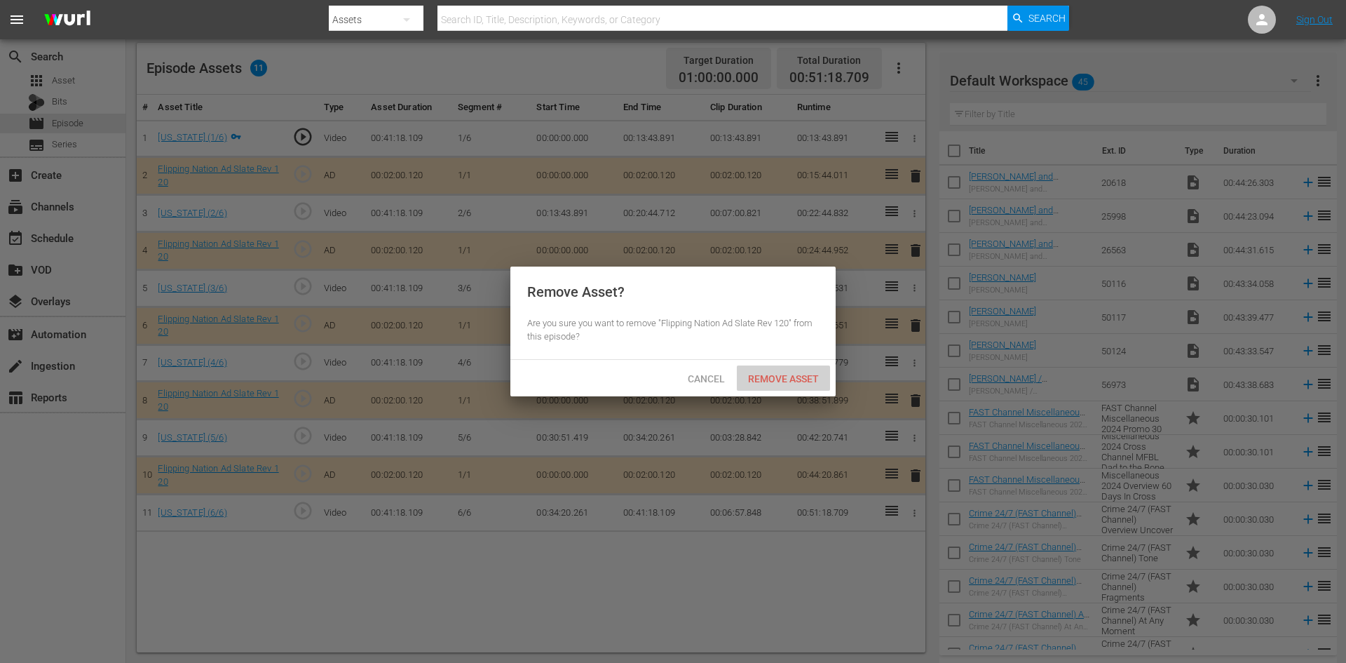
click at [777, 380] on span "Remove Asset" at bounding box center [783, 378] width 93 height 11
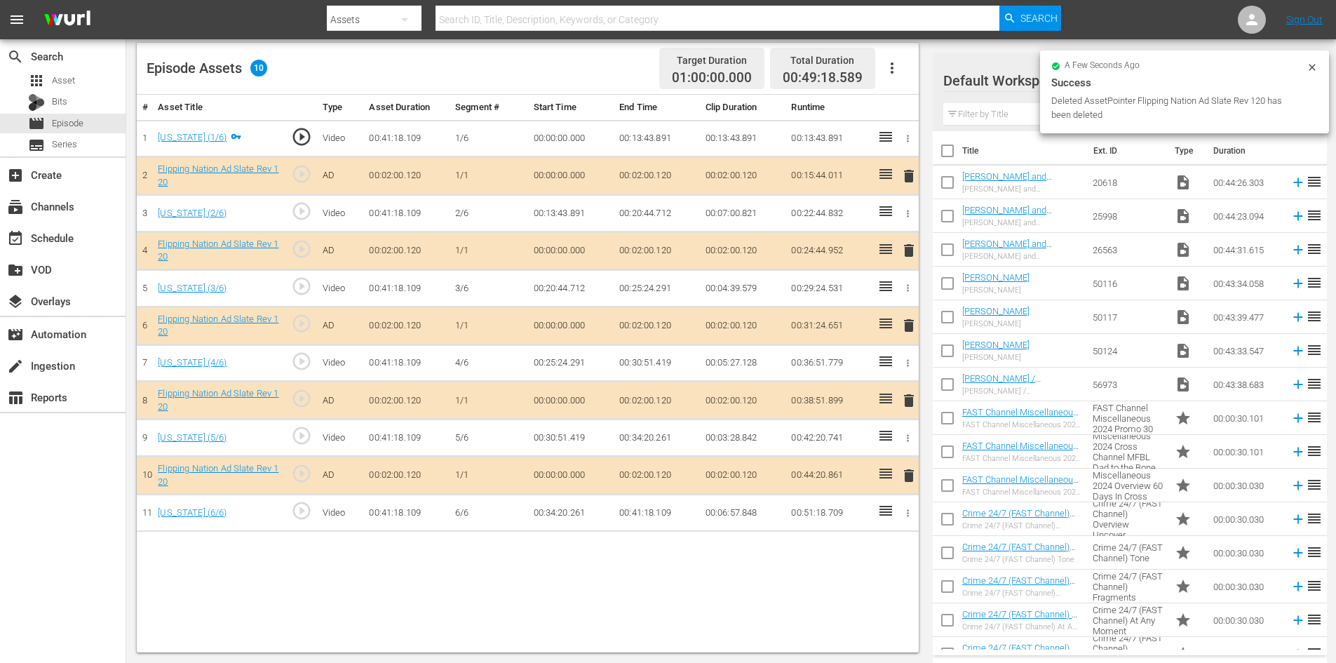
click at [1285, 78] on div "Success" at bounding box center [1184, 82] width 266 height 17
click at [1311, 69] on icon at bounding box center [1311, 67] width 11 height 11
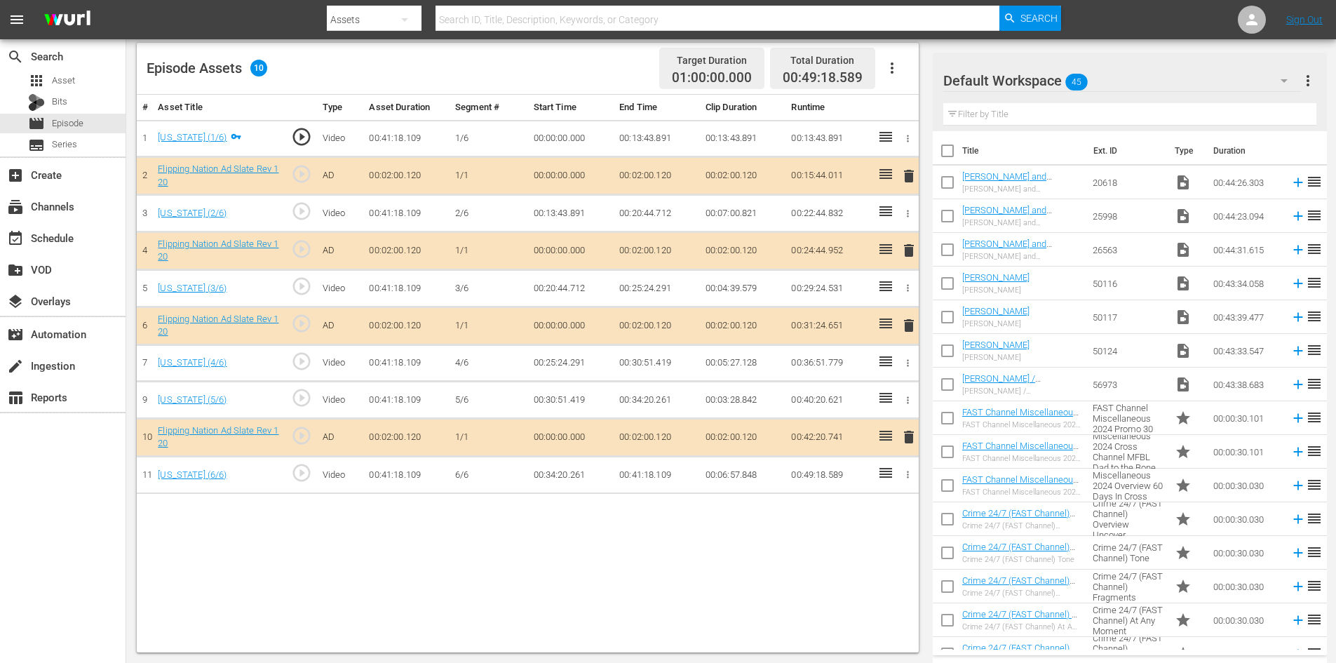
click at [1285, 79] on icon "button" at bounding box center [1284, 80] width 17 height 17
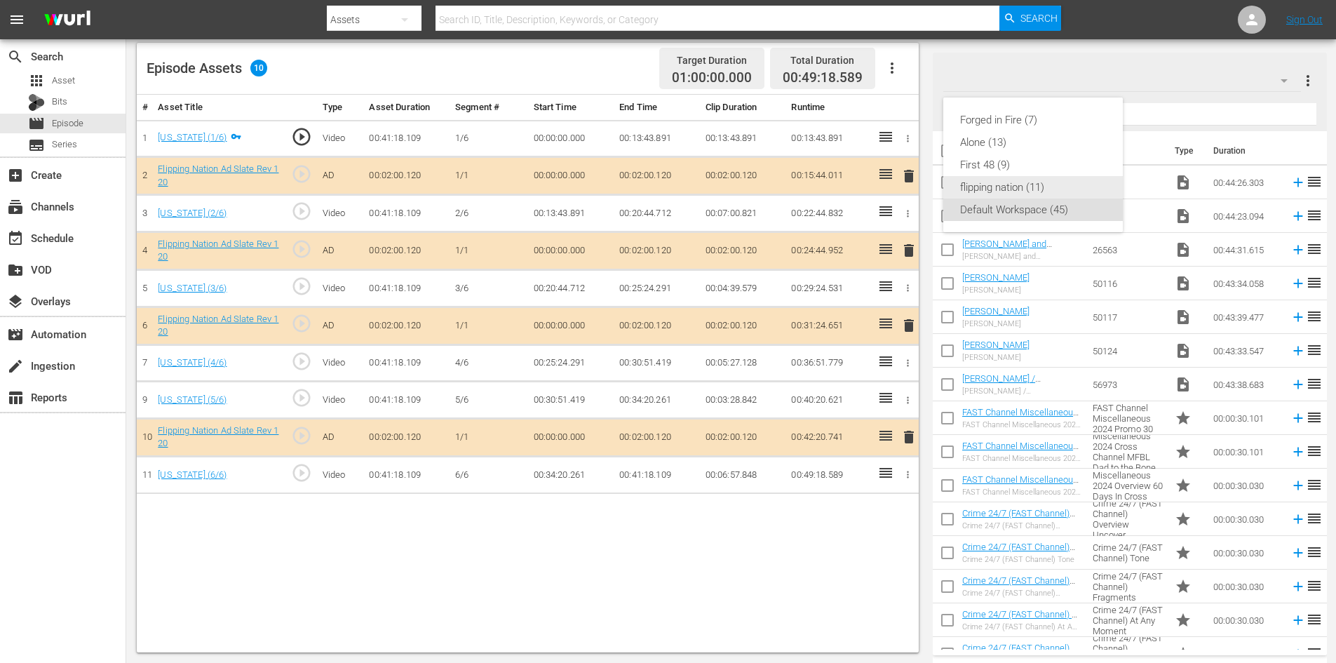
click at [1015, 186] on div "flipping nation (11)" at bounding box center [1033, 187] width 146 height 22
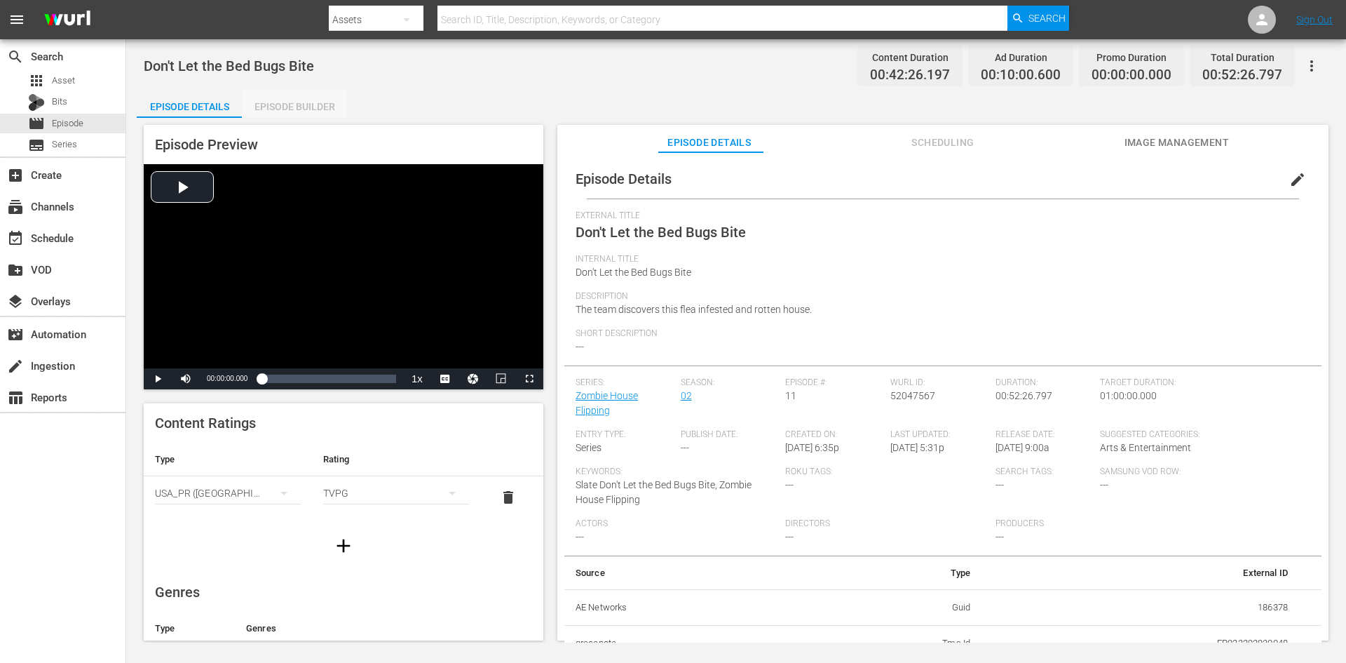
click at [316, 108] on div "Episode Builder" at bounding box center [294, 107] width 105 height 34
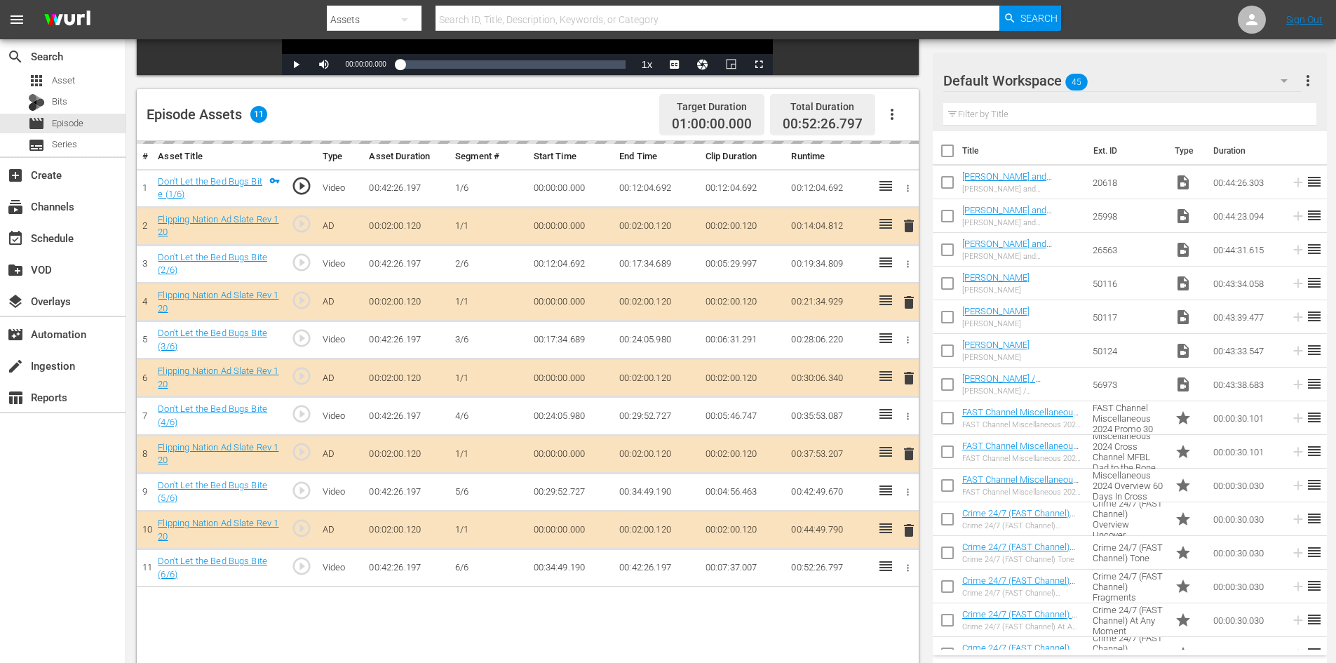
scroll to position [351, 0]
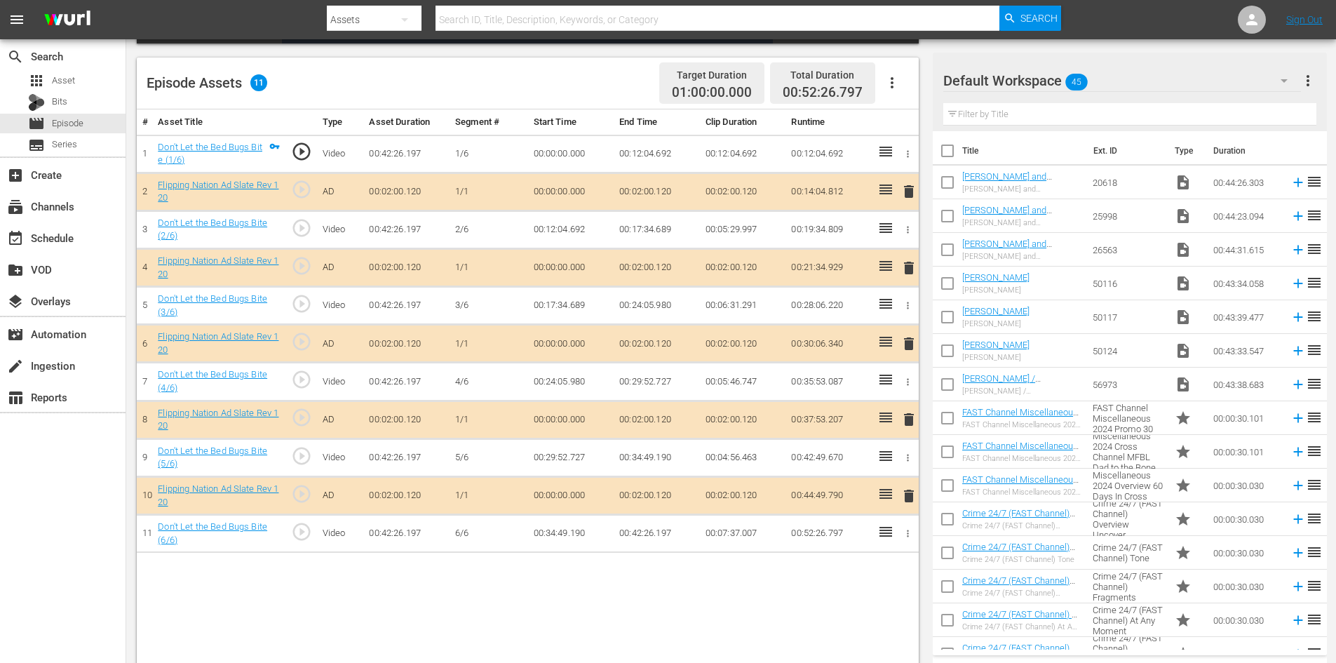
click at [1282, 80] on icon "button" at bounding box center [1284, 81] width 7 height 4
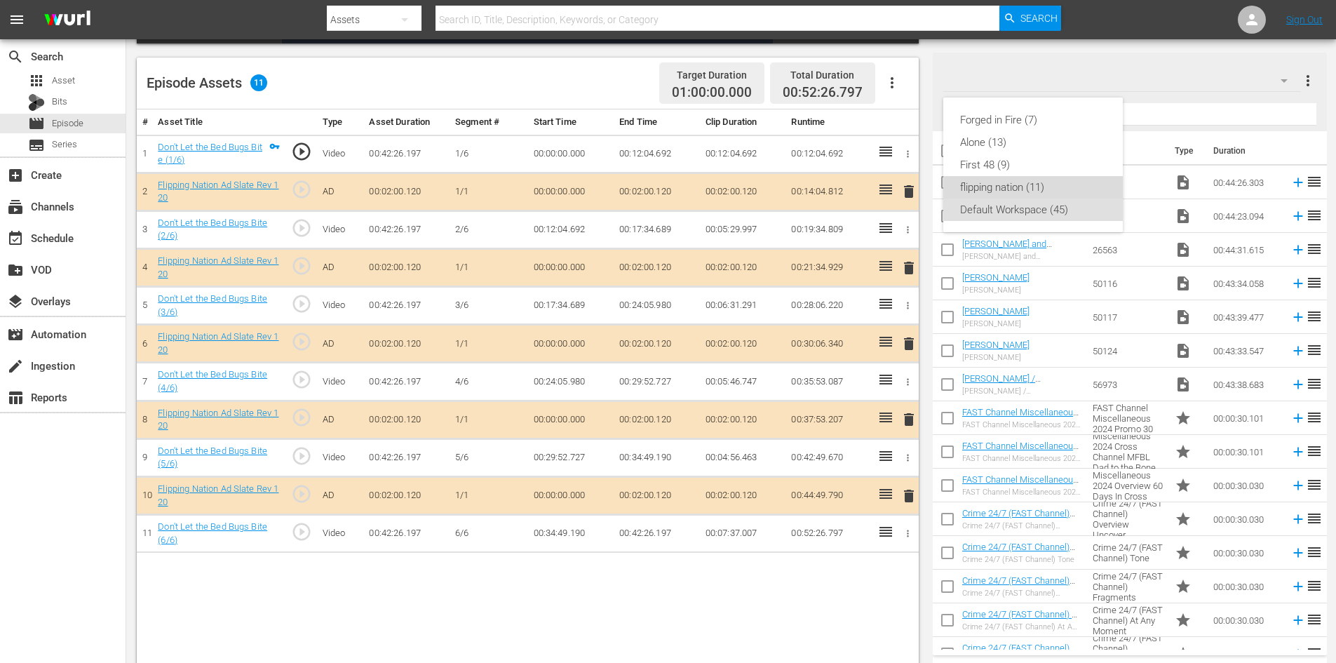
click at [967, 181] on div "flipping nation (11)" at bounding box center [1033, 187] width 146 height 22
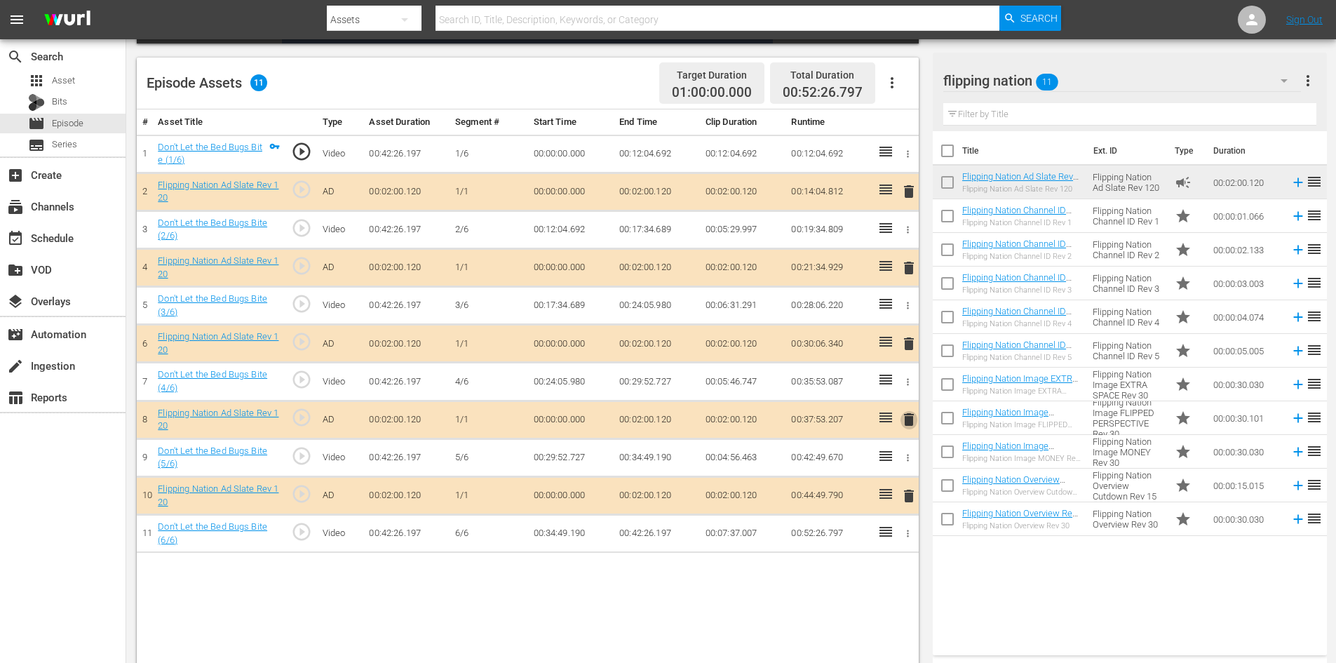
click at [907, 419] on span "delete" at bounding box center [908, 419] width 17 height 17
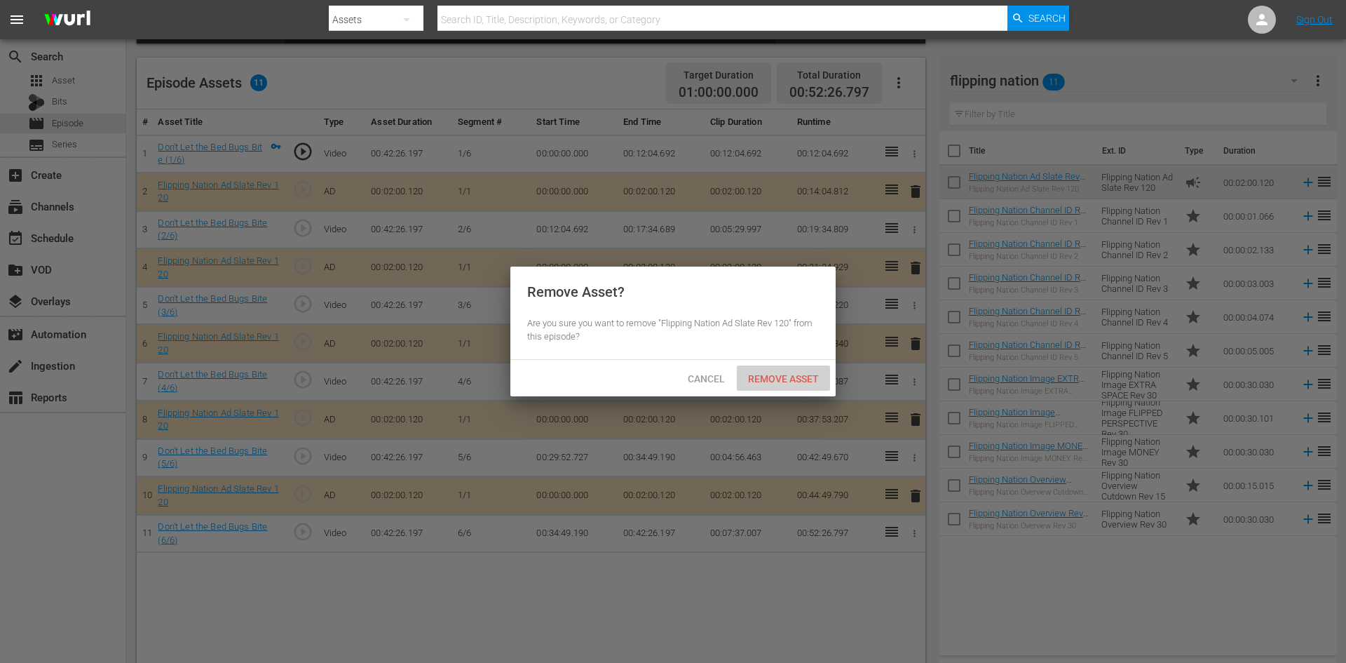
click at [781, 377] on span "Remove Asset" at bounding box center [783, 378] width 93 height 11
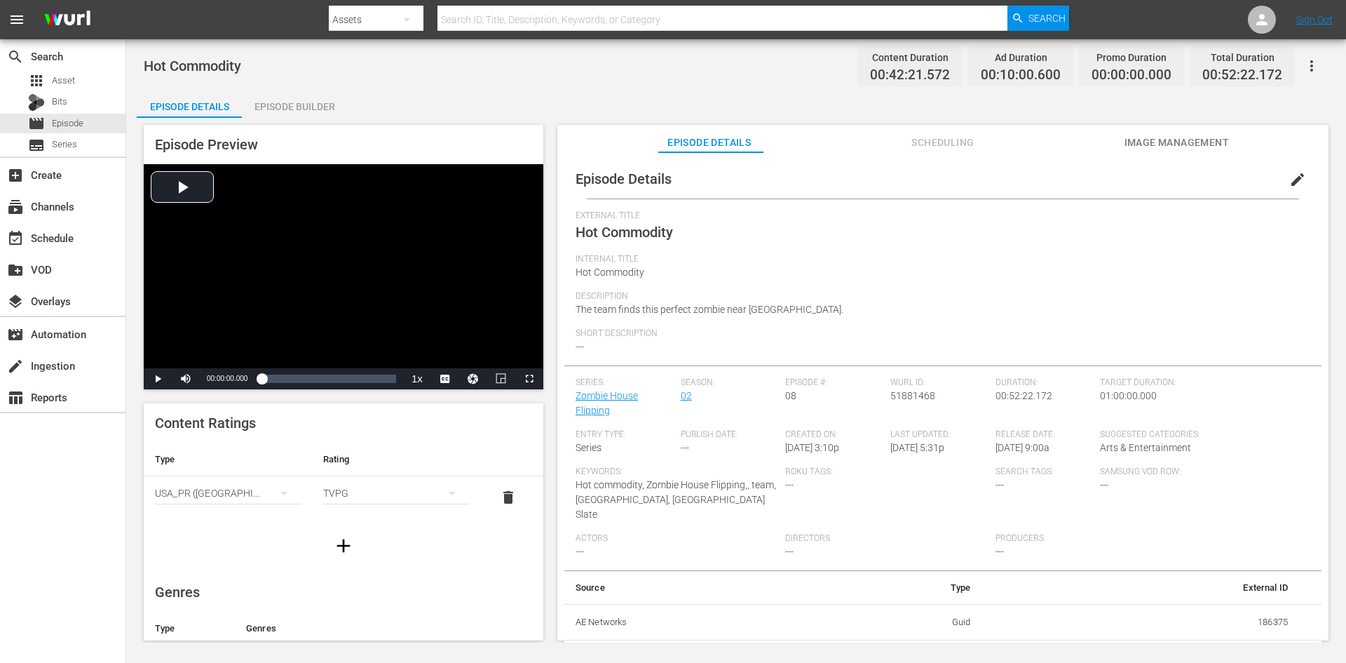
click at [293, 94] on div "Episode Builder" at bounding box center [294, 107] width 105 height 34
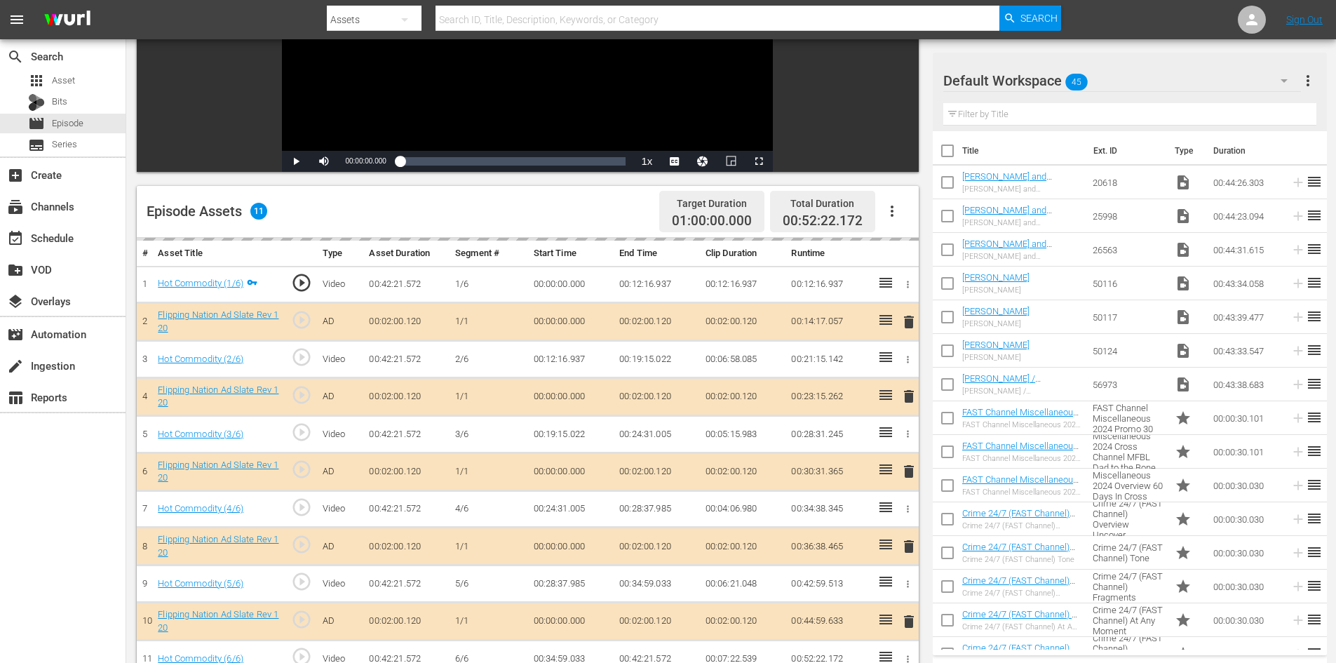
scroll to position [365, 0]
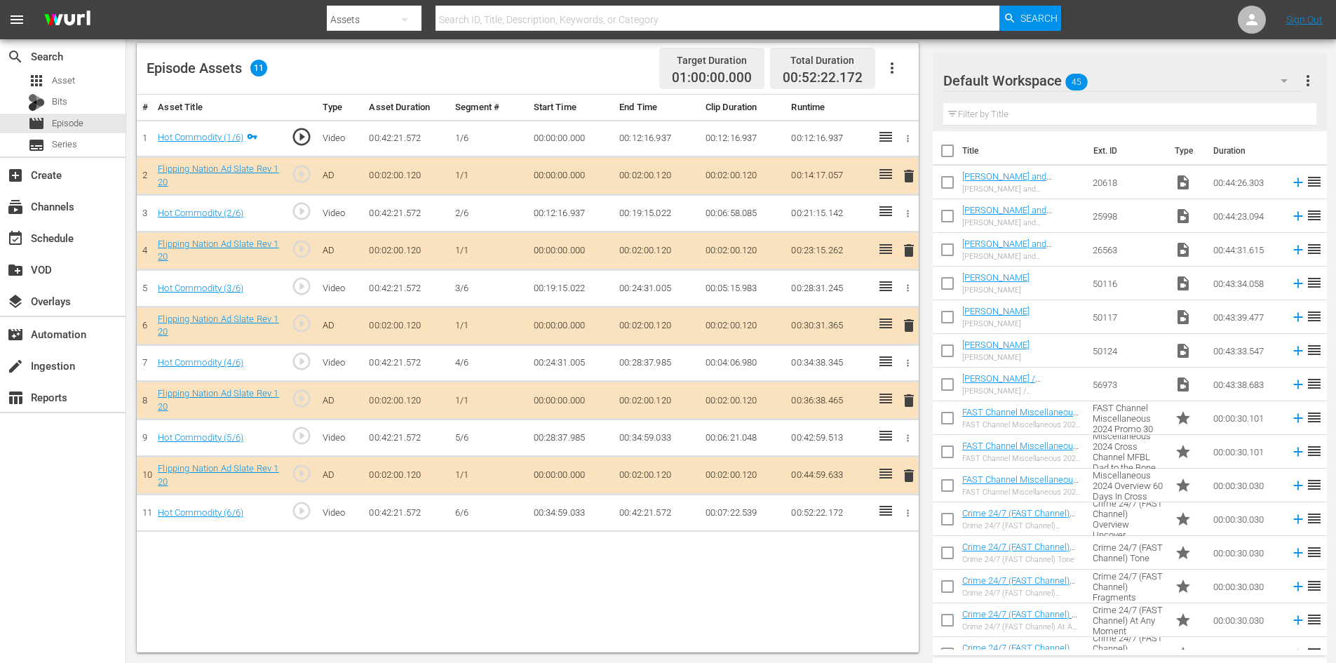
click at [905, 400] on span "delete" at bounding box center [908, 400] width 17 height 17
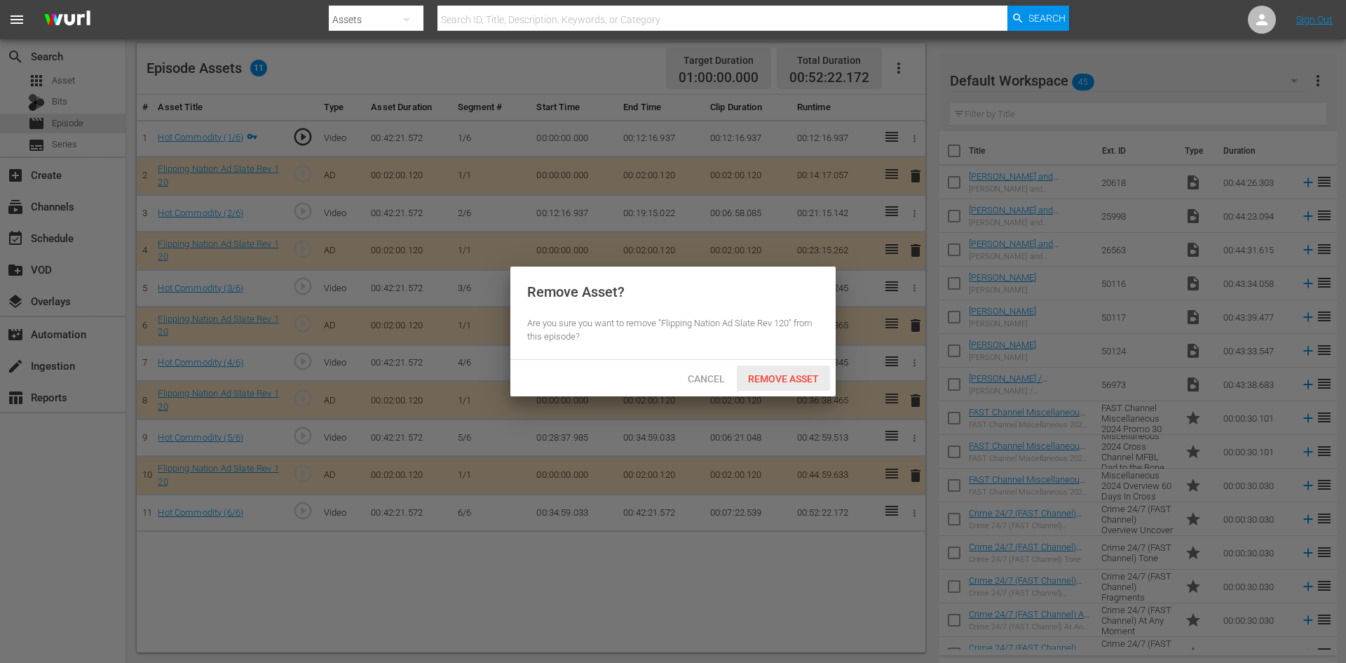
click at [764, 383] on span "Remove Asset" at bounding box center [783, 378] width 93 height 11
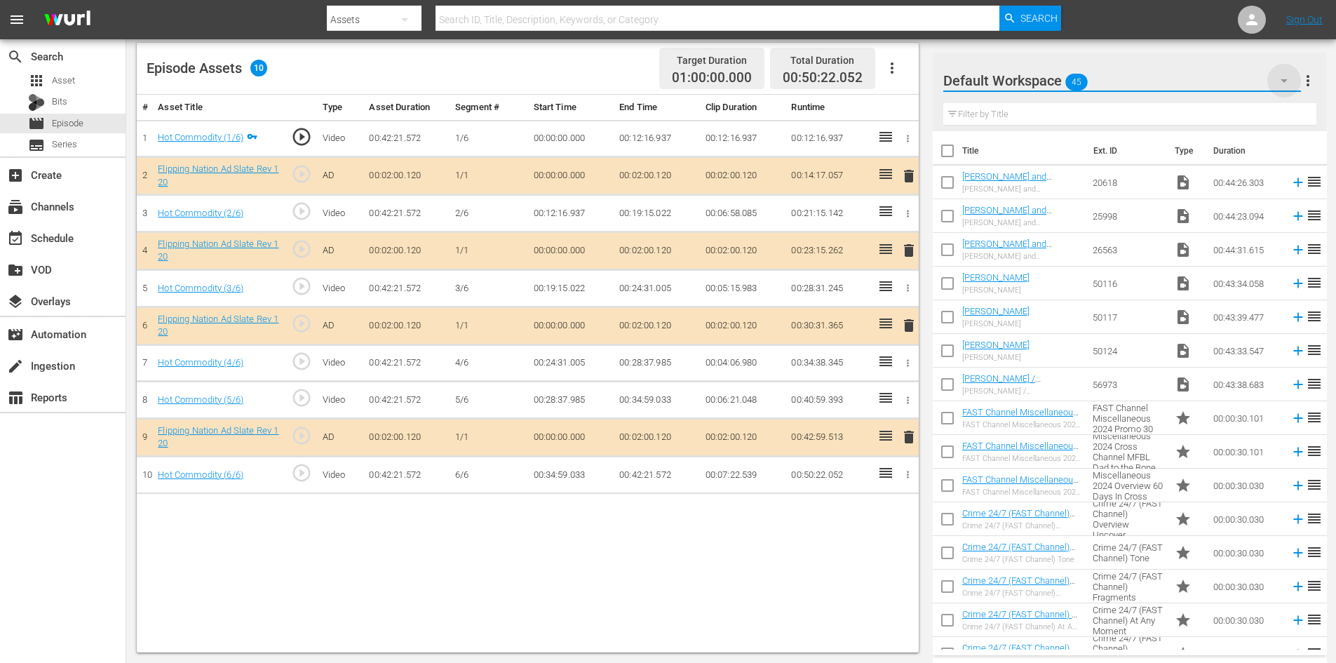
click at [1285, 81] on icon "button" at bounding box center [1284, 81] width 7 height 4
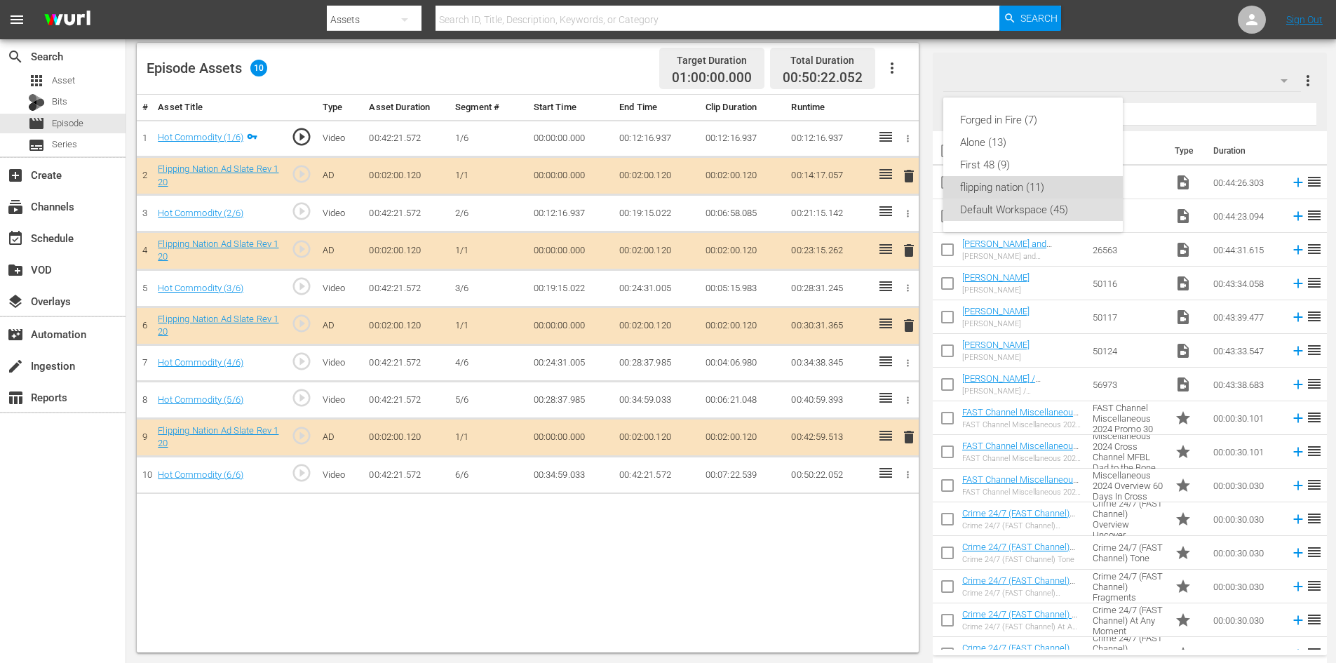
click at [987, 180] on div "flipping nation (11)" at bounding box center [1033, 187] width 146 height 22
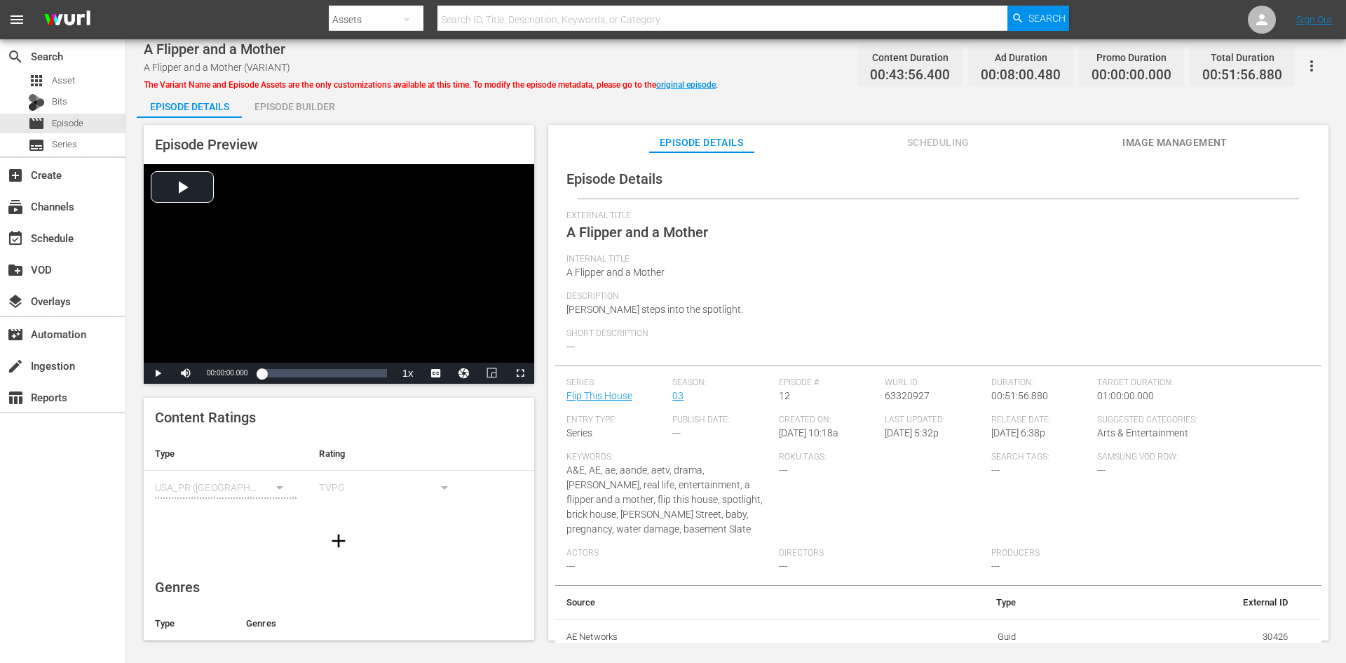
click at [1147, 147] on span "Image Management" at bounding box center [1175, 143] width 105 height 18
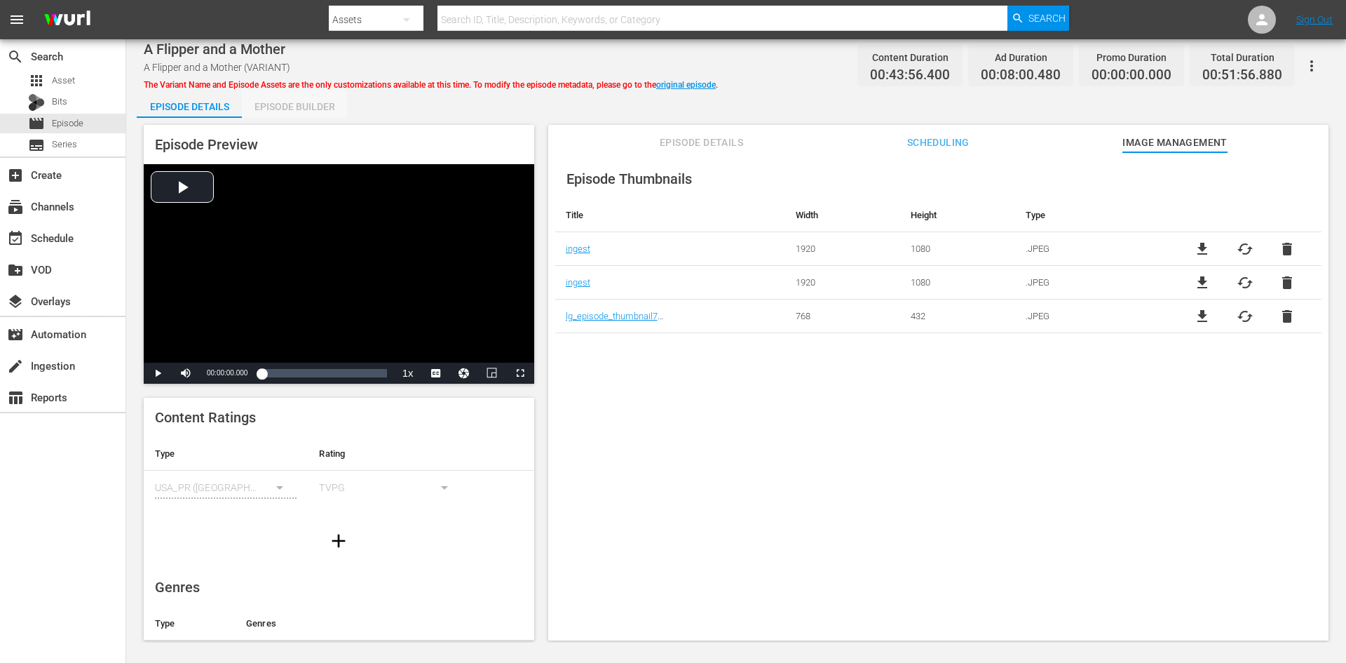
click at [281, 107] on div "Episode Builder" at bounding box center [294, 107] width 105 height 34
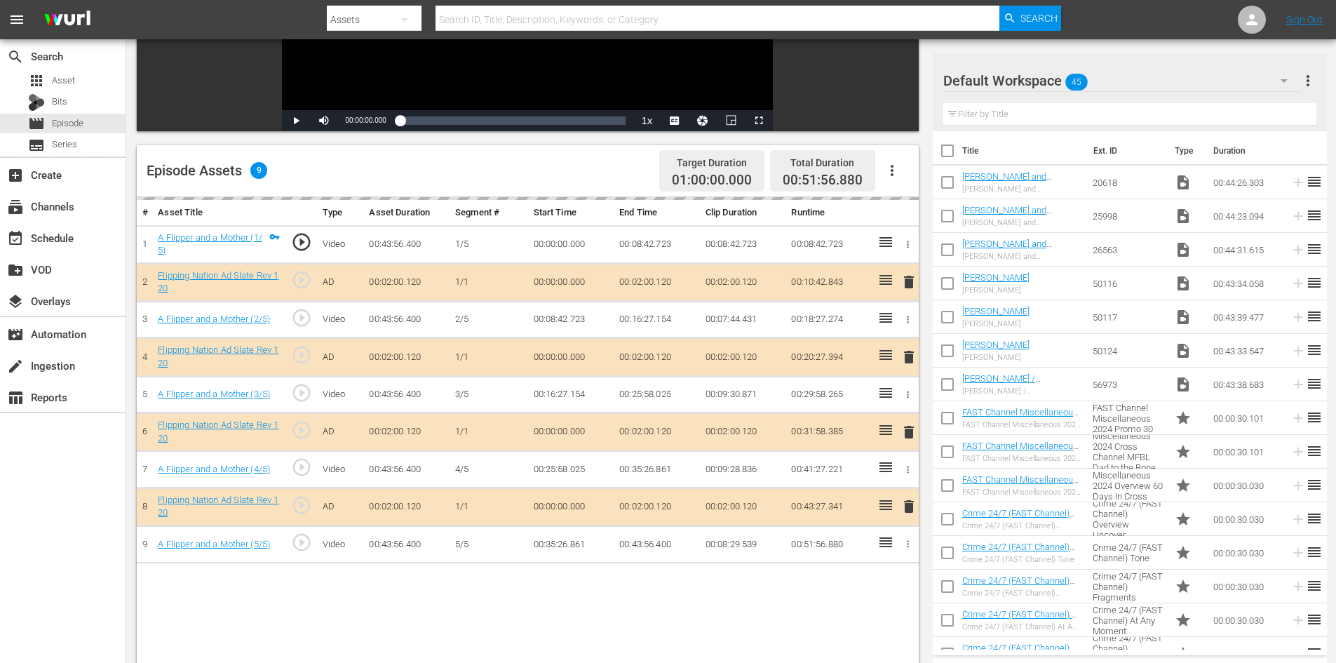
scroll to position [281, 0]
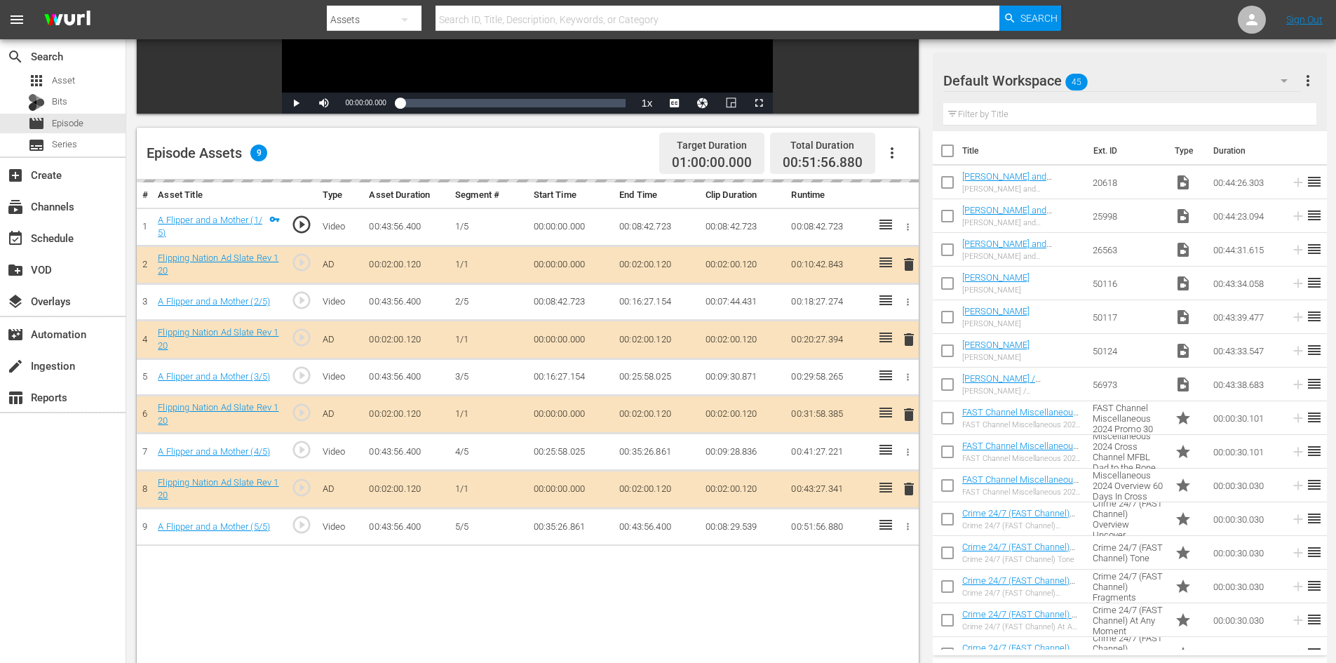
click at [911, 419] on div "delete" at bounding box center [906, 414] width 12 height 20
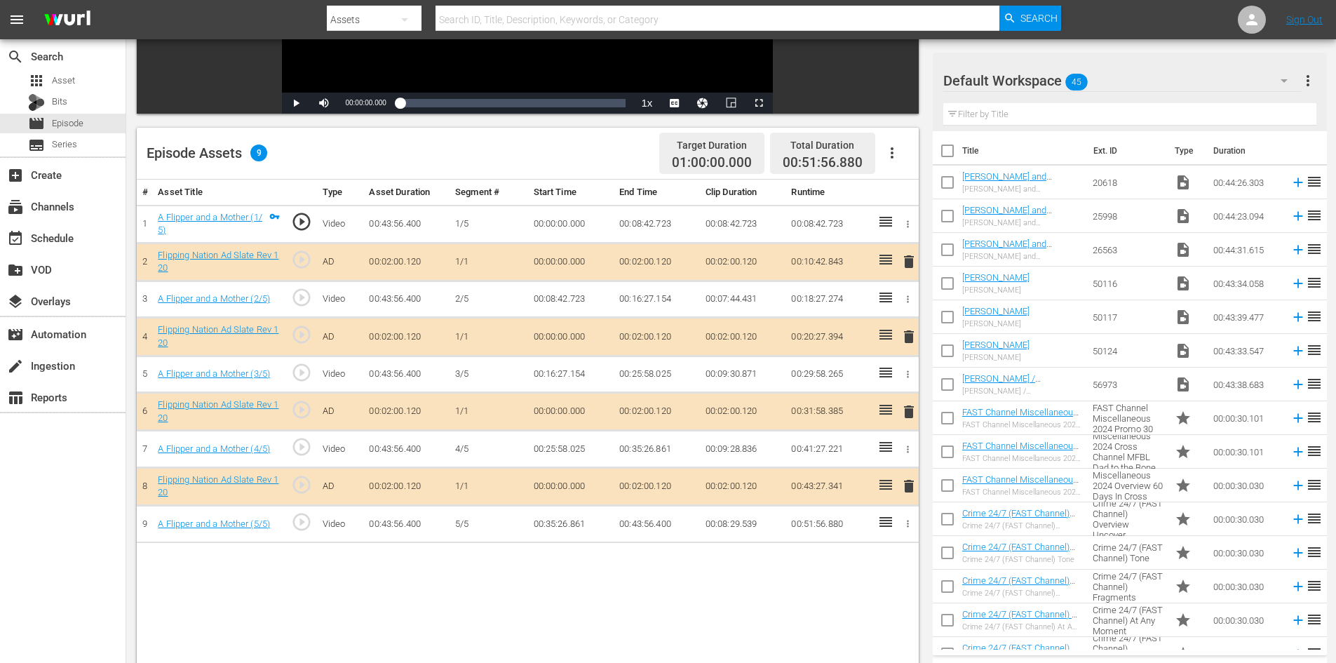
click at [1281, 77] on icon "button" at bounding box center [1284, 80] width 17 height 17
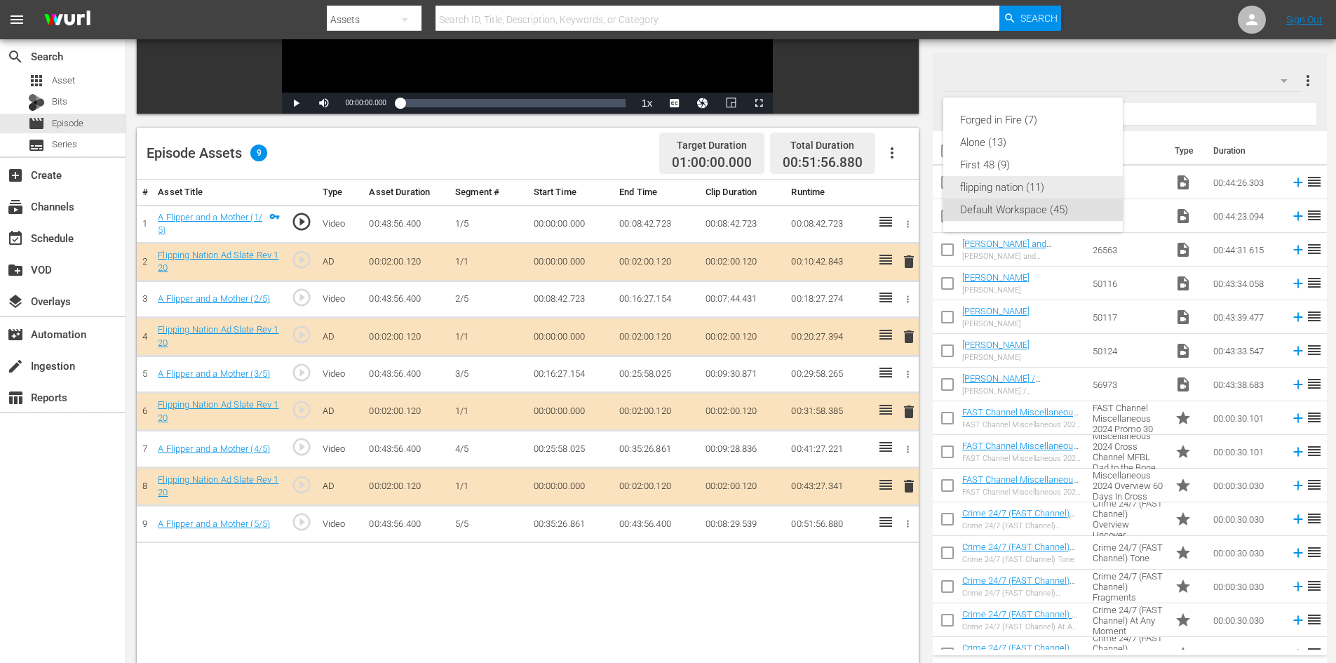
click at [1033, 179] on div "flipping nation (11)" at bounding box center [1033, 187] width 146 height 22
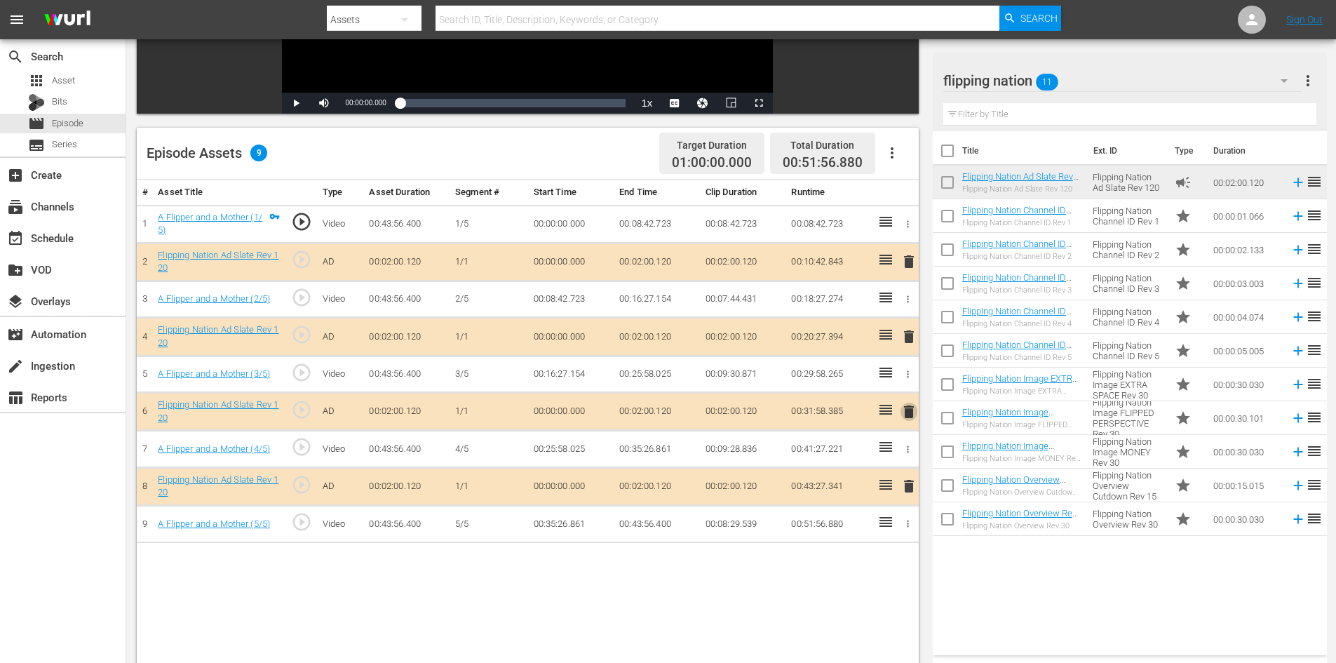
click at [905, 414] on span "delete" at bounding box center [908, 411] width 17 height 17
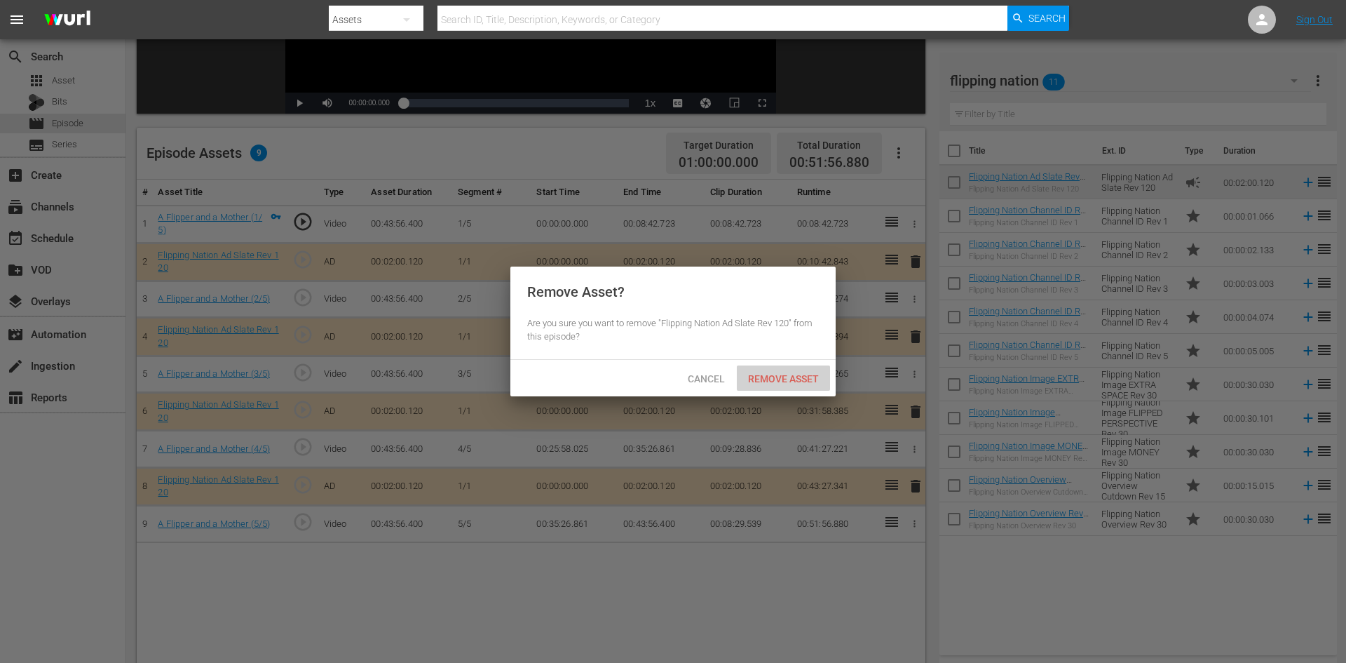
click at [781, 373] on span "Remove Asset" at bounding box center [783, 378] width 93 height 11
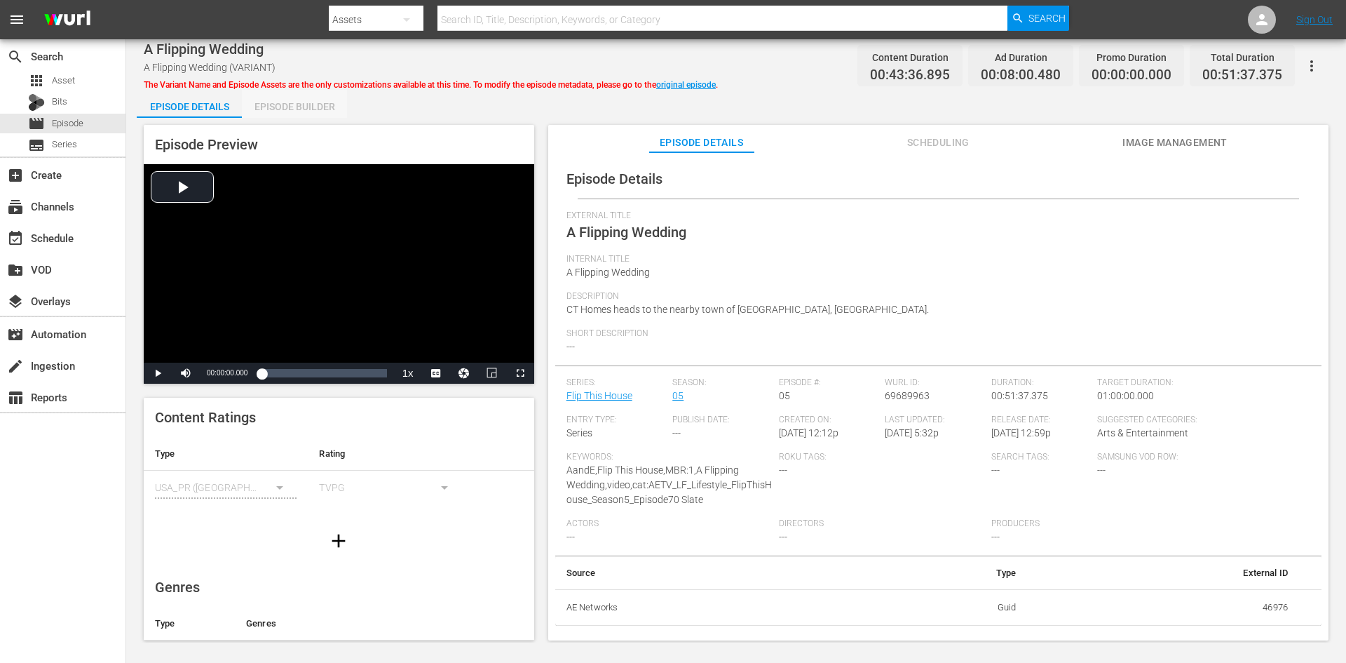
click at [298, 98] on div "Episode Builder" at bounding box center [294, 107] width 105 height 34
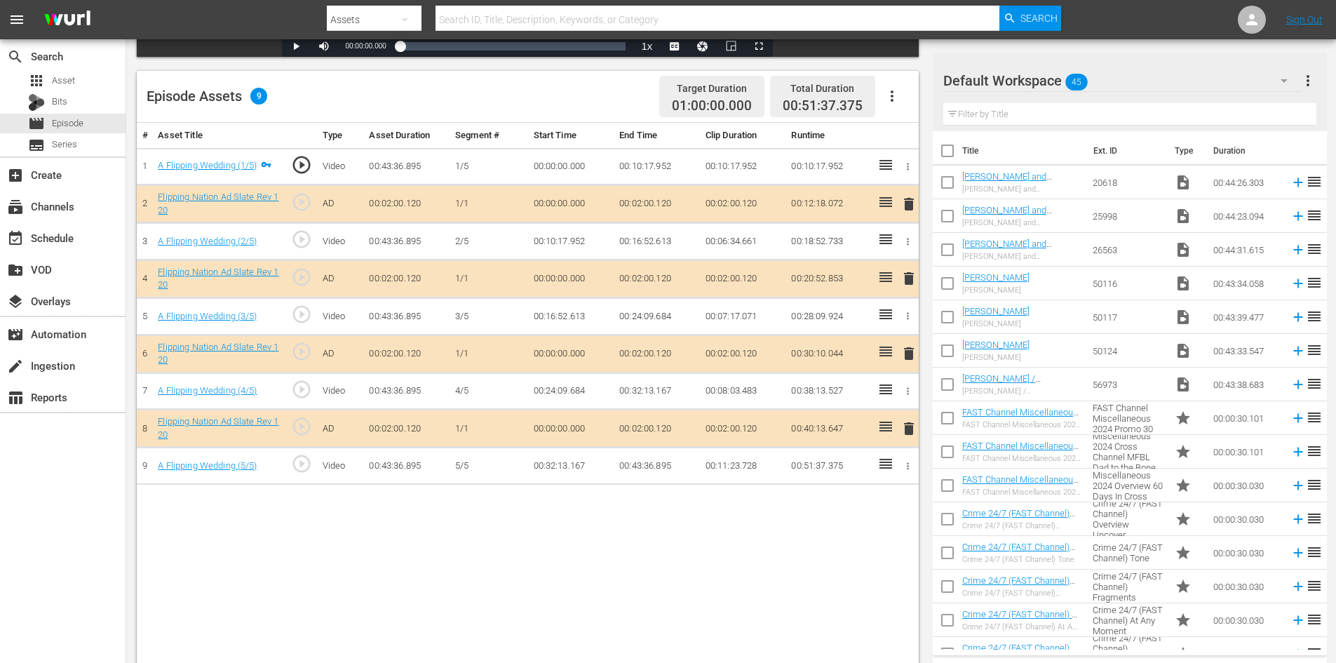
scroll to position [351, 0]
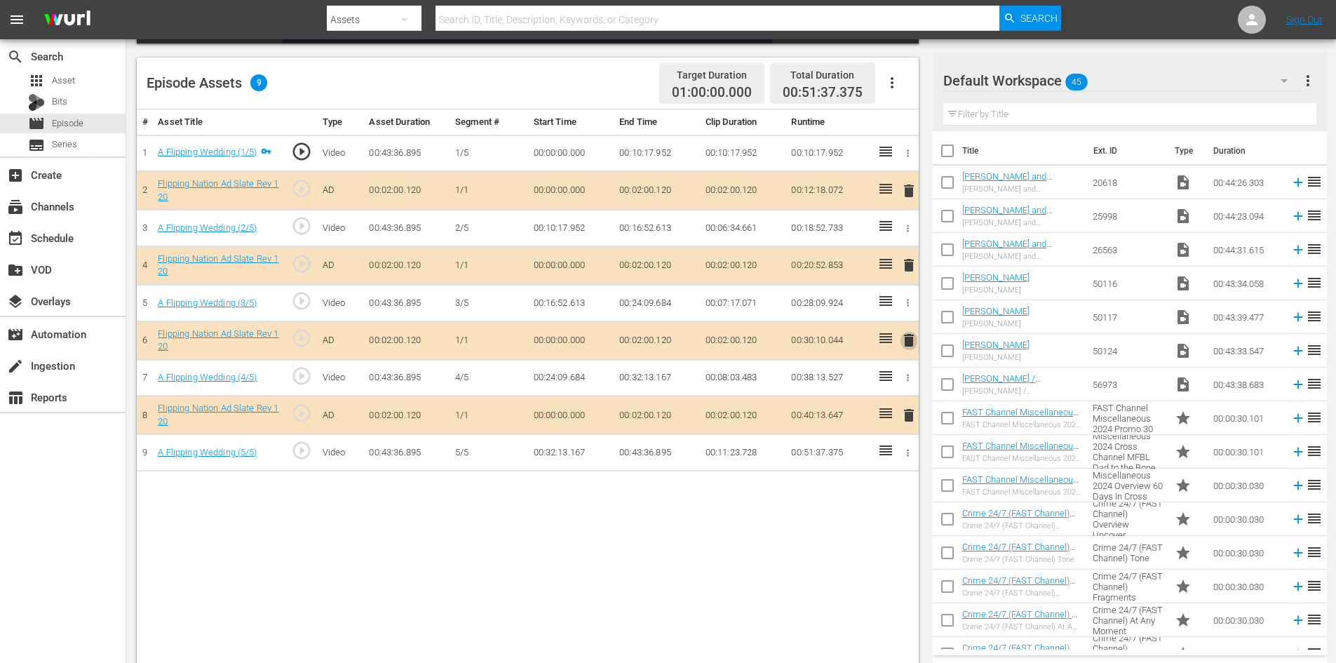
click at [909, 341] on span "delete" at bounding box center [908, 340] width 17 height 17
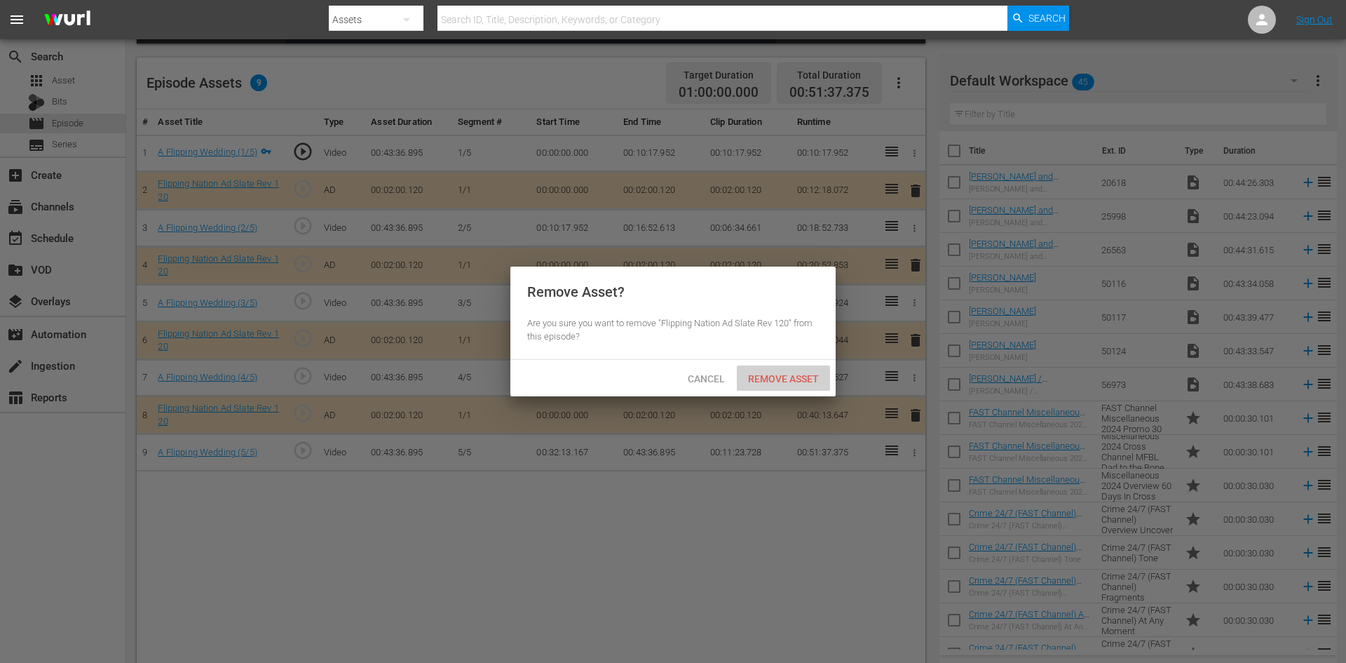
click at [798, 374] on span "Remove Asset" at bounding box center [783, 378] width 93 height 11
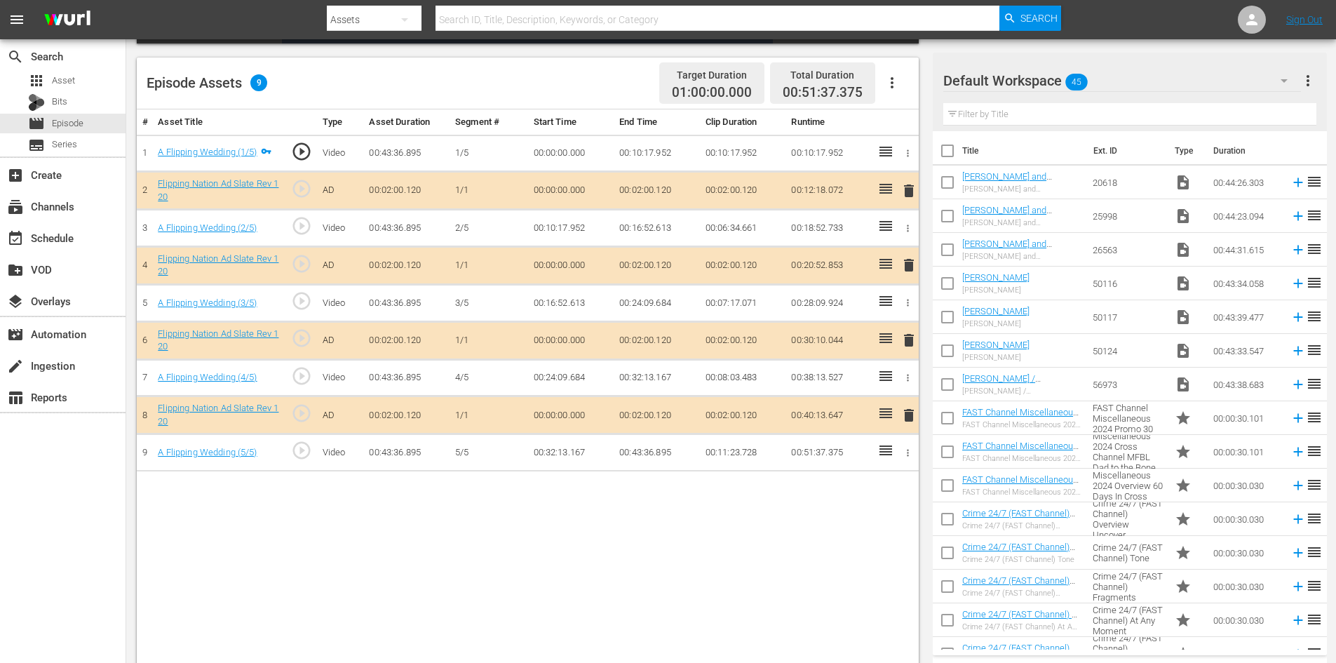
click at [1285, 72] on button "button" at bounding box center [1284, 81] width 34 height 34
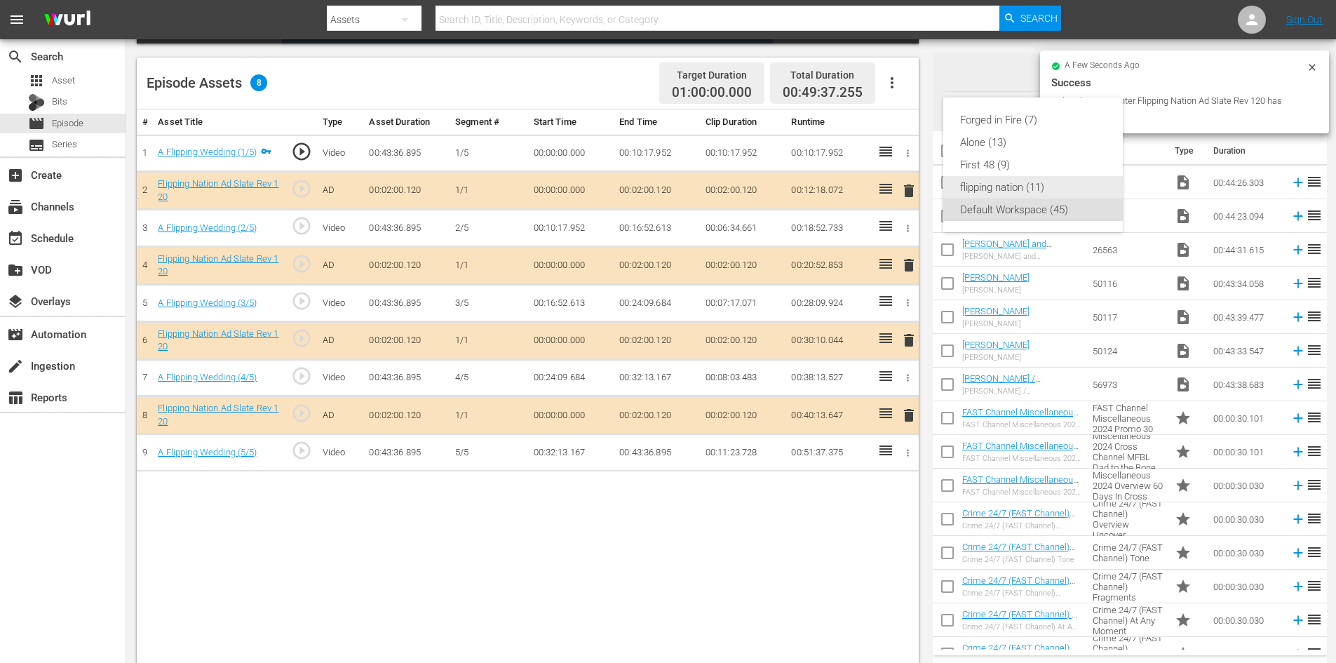
click at [1004, 191] on div "flipping nation (11)" at bounding box center [1033, 187] width 146 height 22
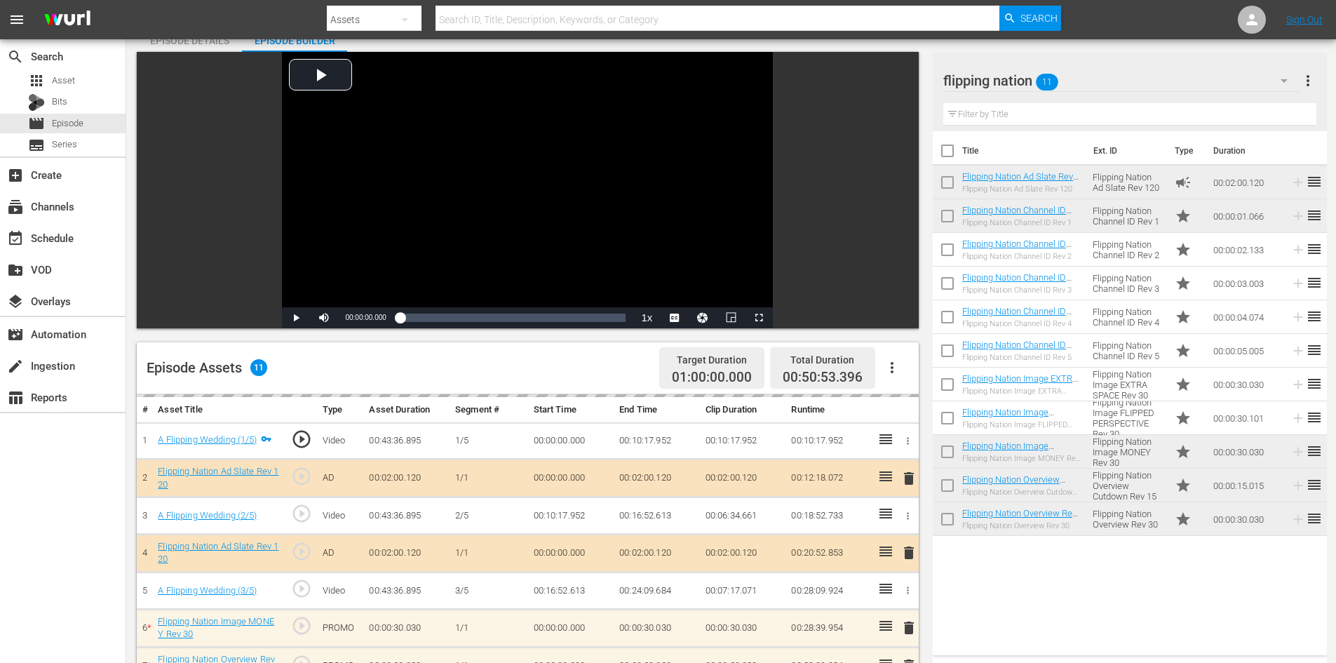
scroll to position [0, 0]
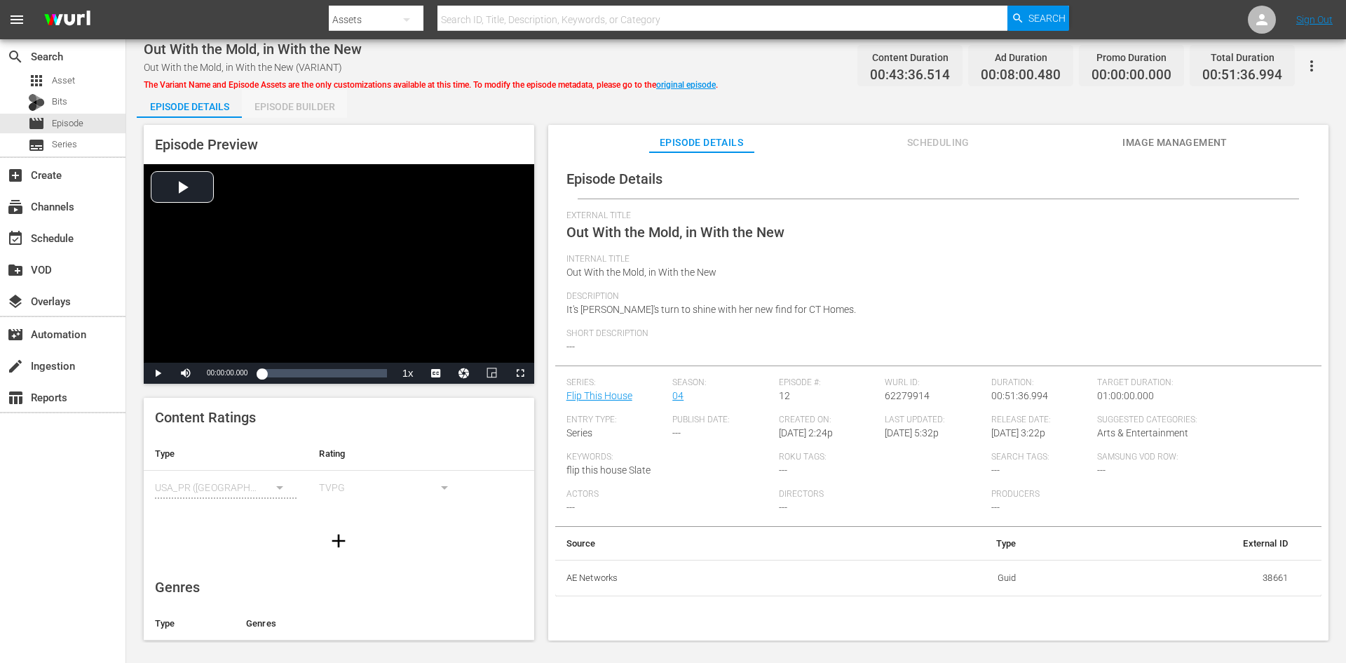
click at [309, 114] on div "Episode Builder" at bounding box center [294, 107] width 105 height 34
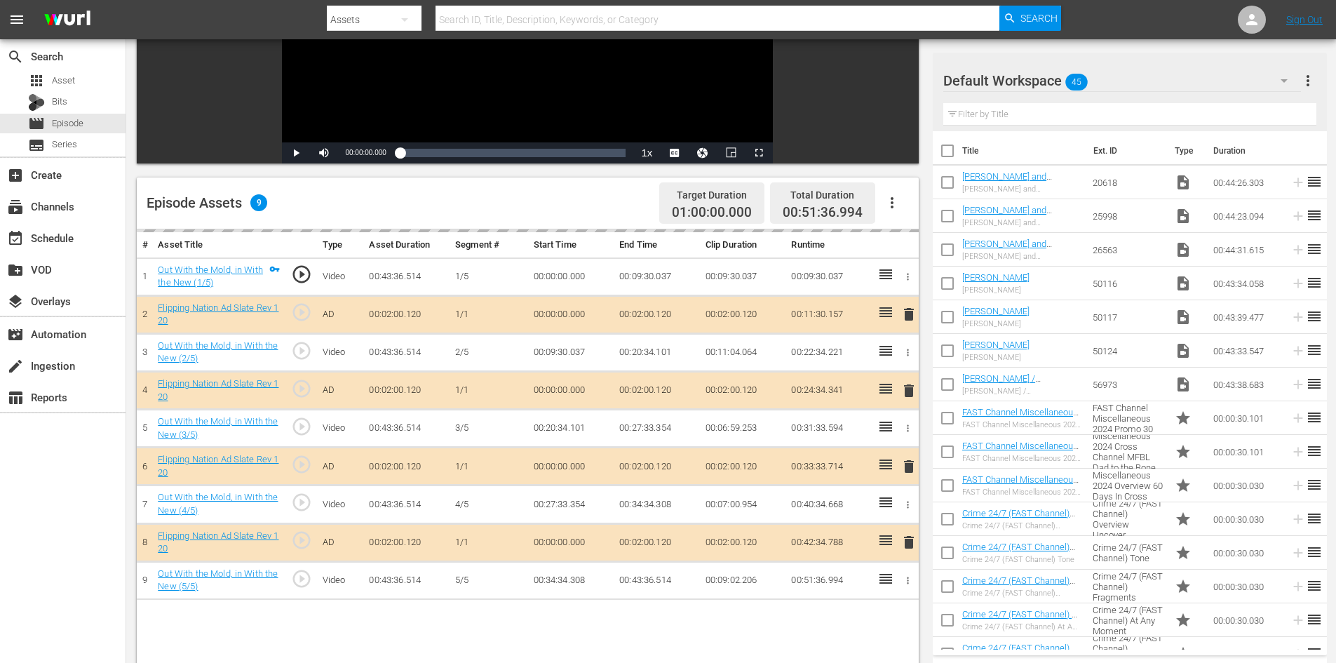
scroll to position [281, 0]
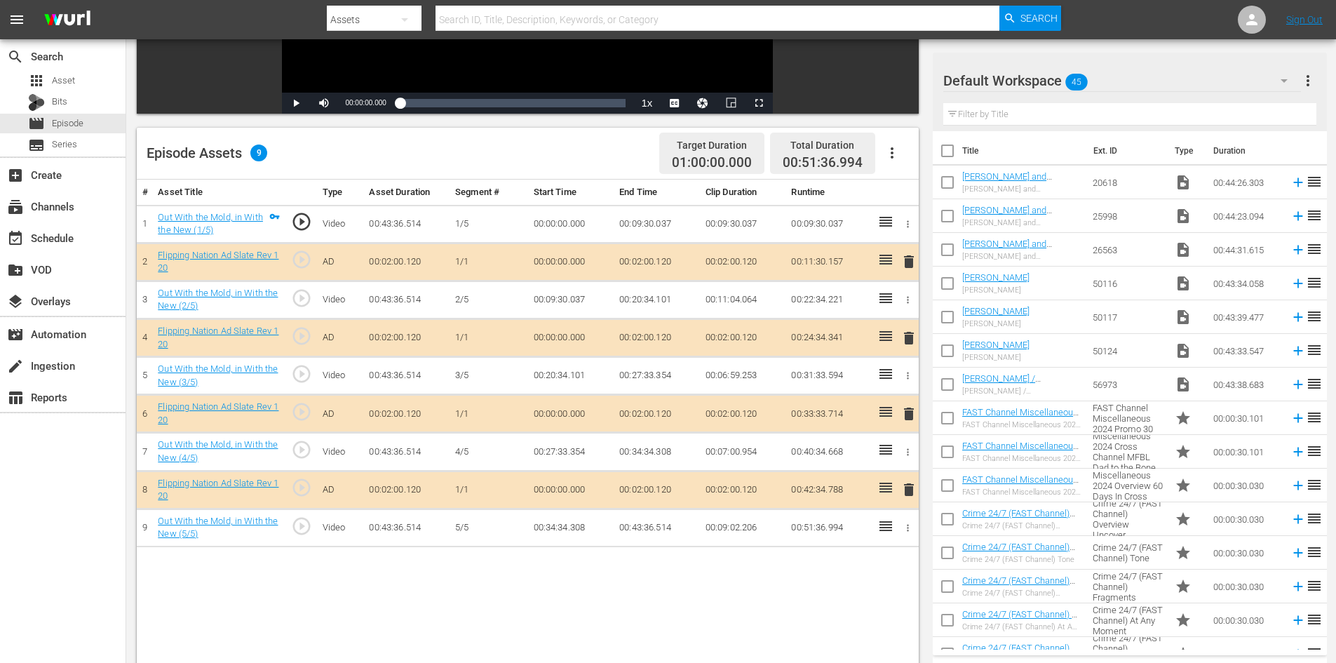
click at [903, 409] on span "delete" at bounding box center [908, 413] width 17 height 17
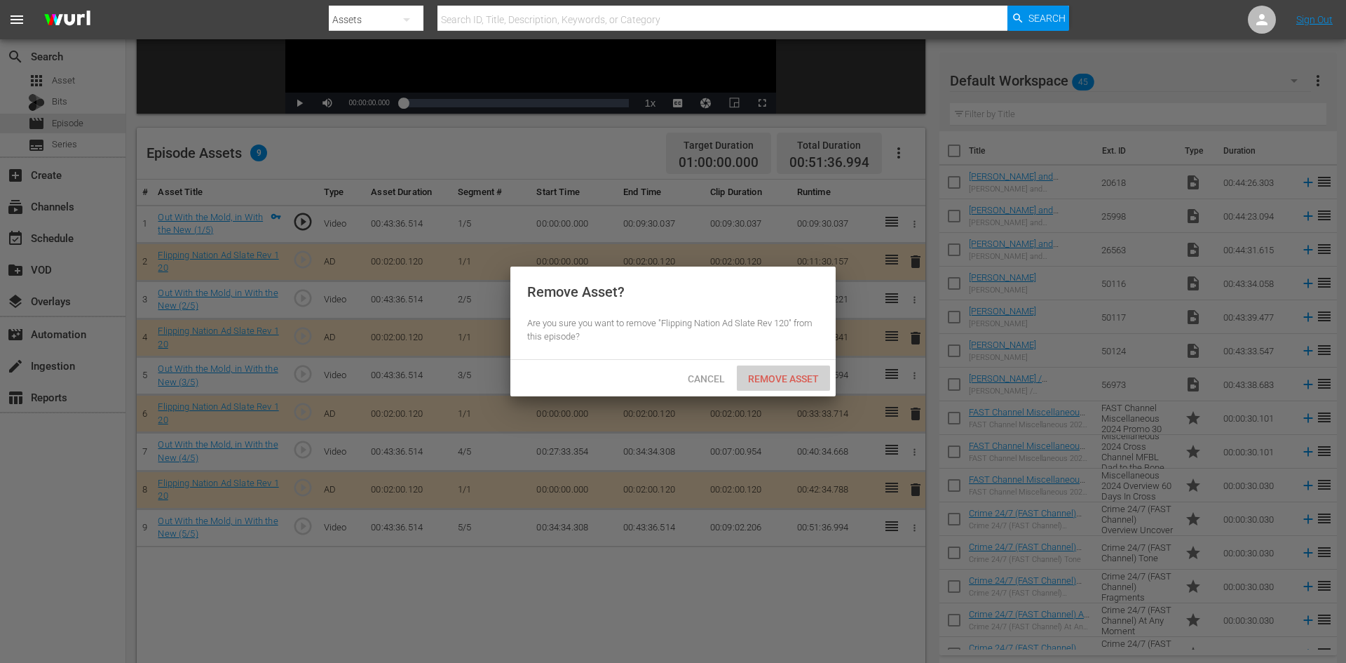
click at [764, 374] on span "Remove Asset" at bounding box center [783, 378] width 93 height 11
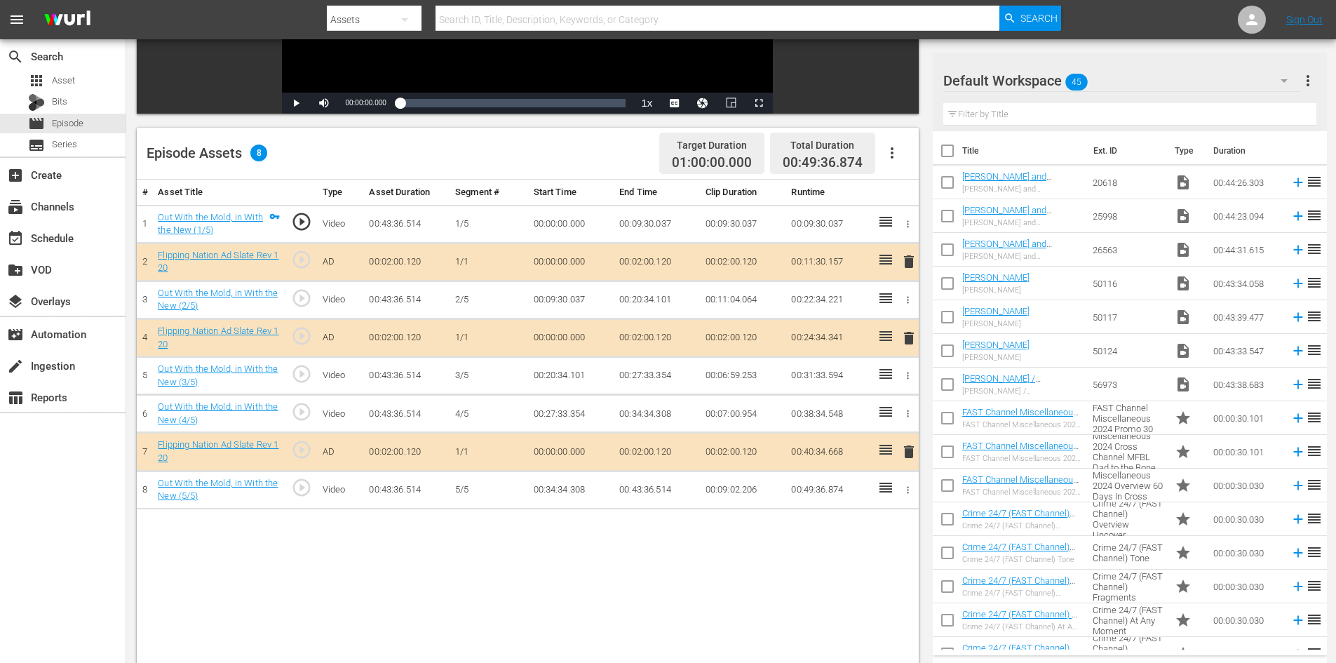
click at [1283, 77] on icon "button" at bounding box center [1284, 80] width 17 height 17
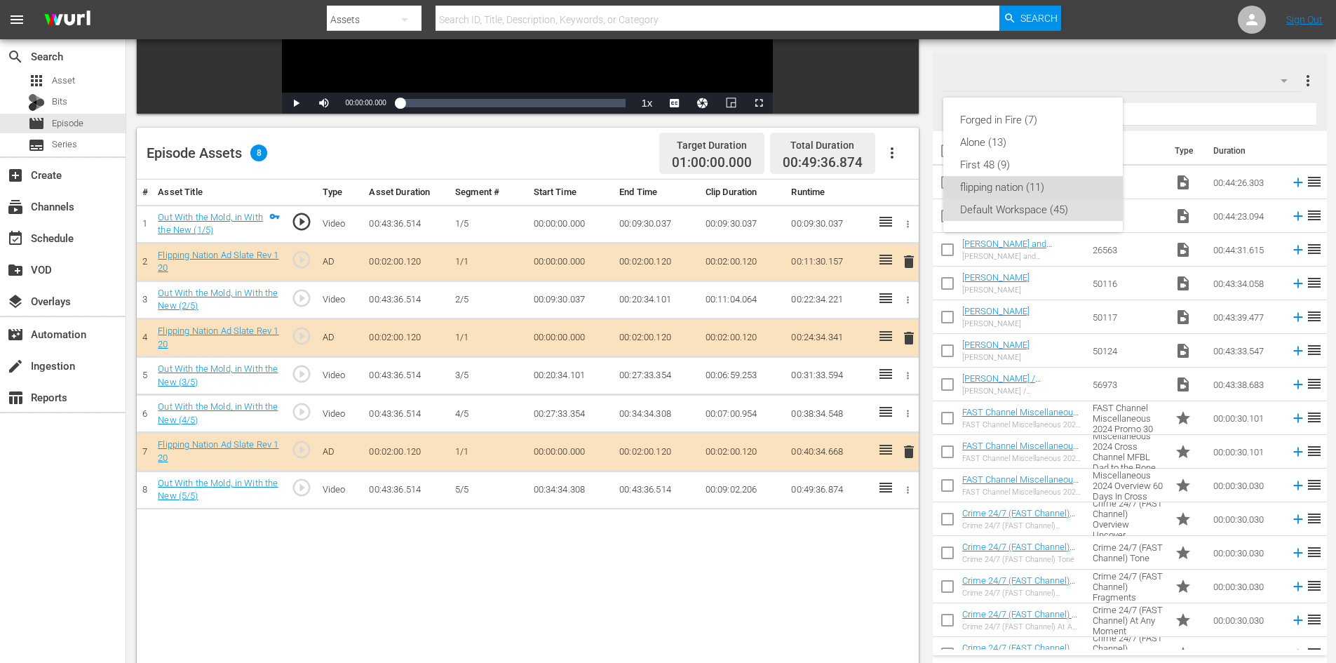
click at [1019, 181] on div "flipping nation (11)" at bounding box center [1033, 187] width 146 height 22
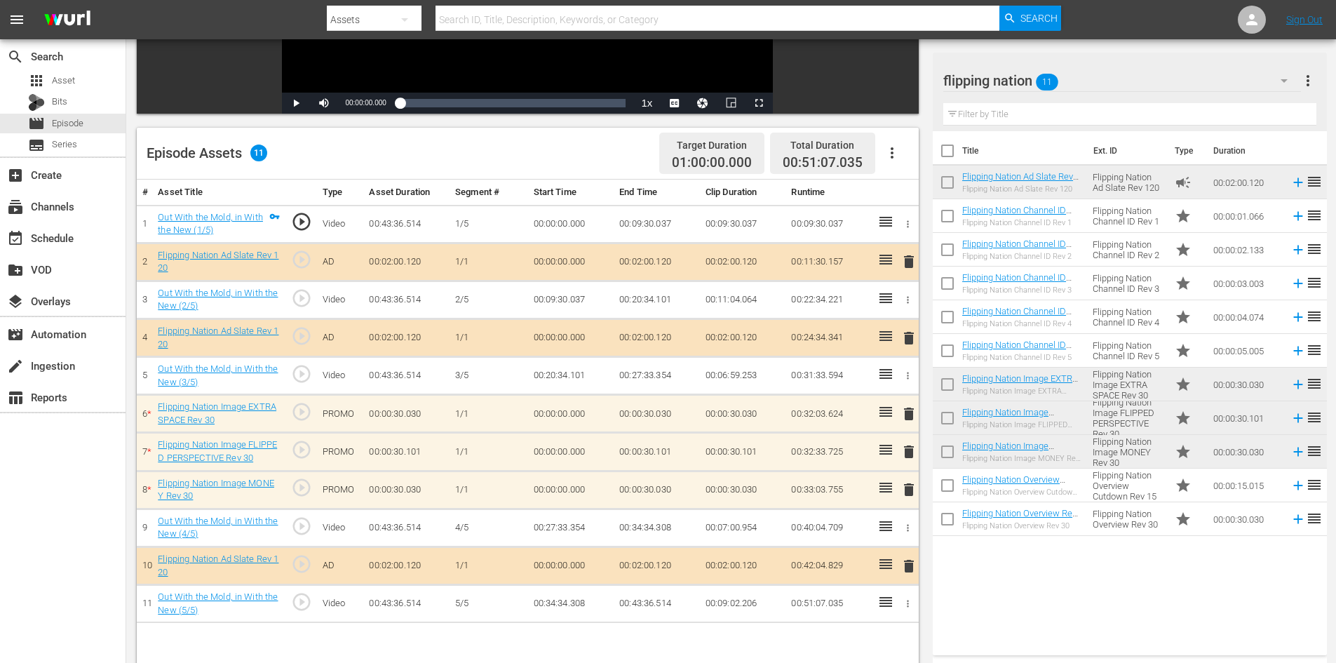
click at [906, 489] on span "delete" at bounding box center [908, 489] width 17 height 17
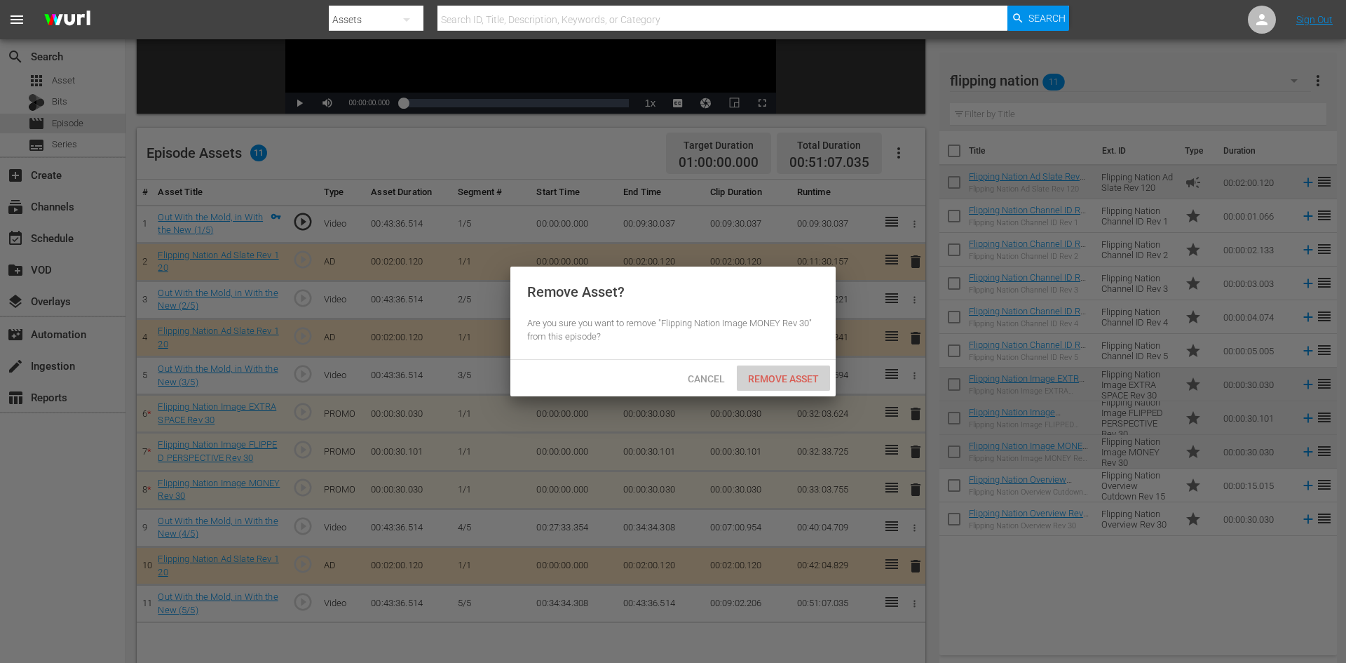
click at [786, 377] on span "Remove Asset" at bounding box center [783, 378] width 93 height 11
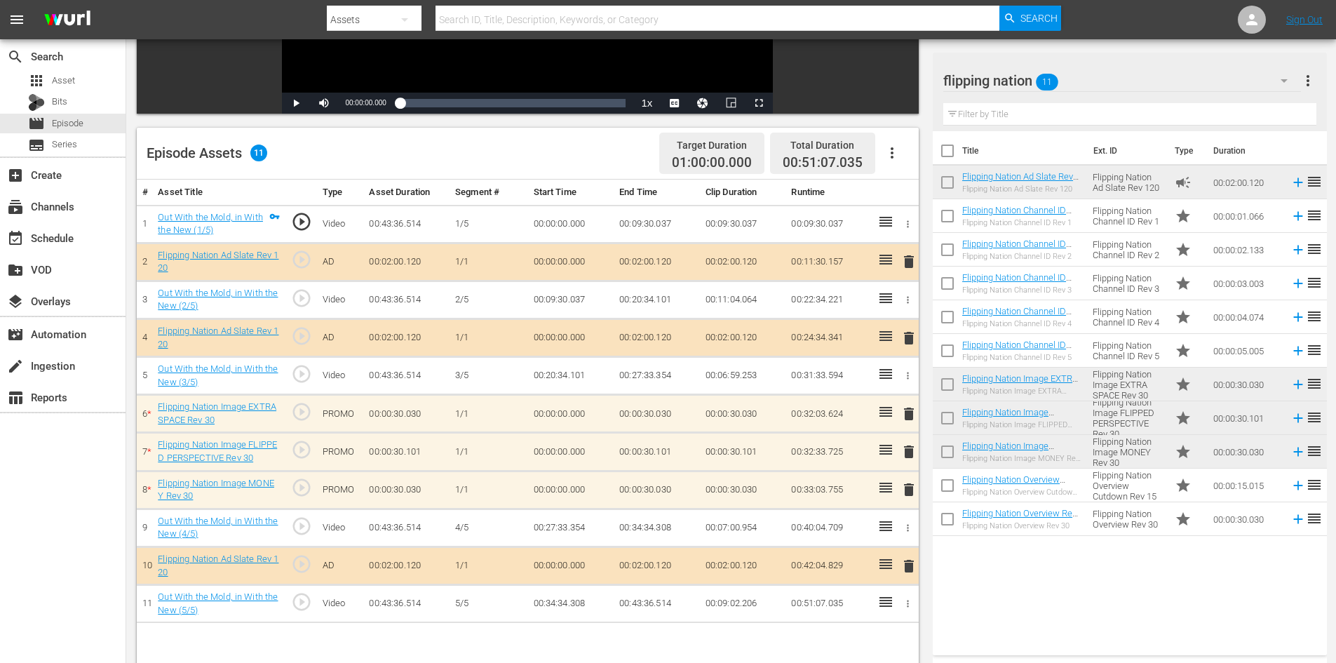
click at [910, 457] on span "delete" at bounding box center [908, 451] width 17 height 17
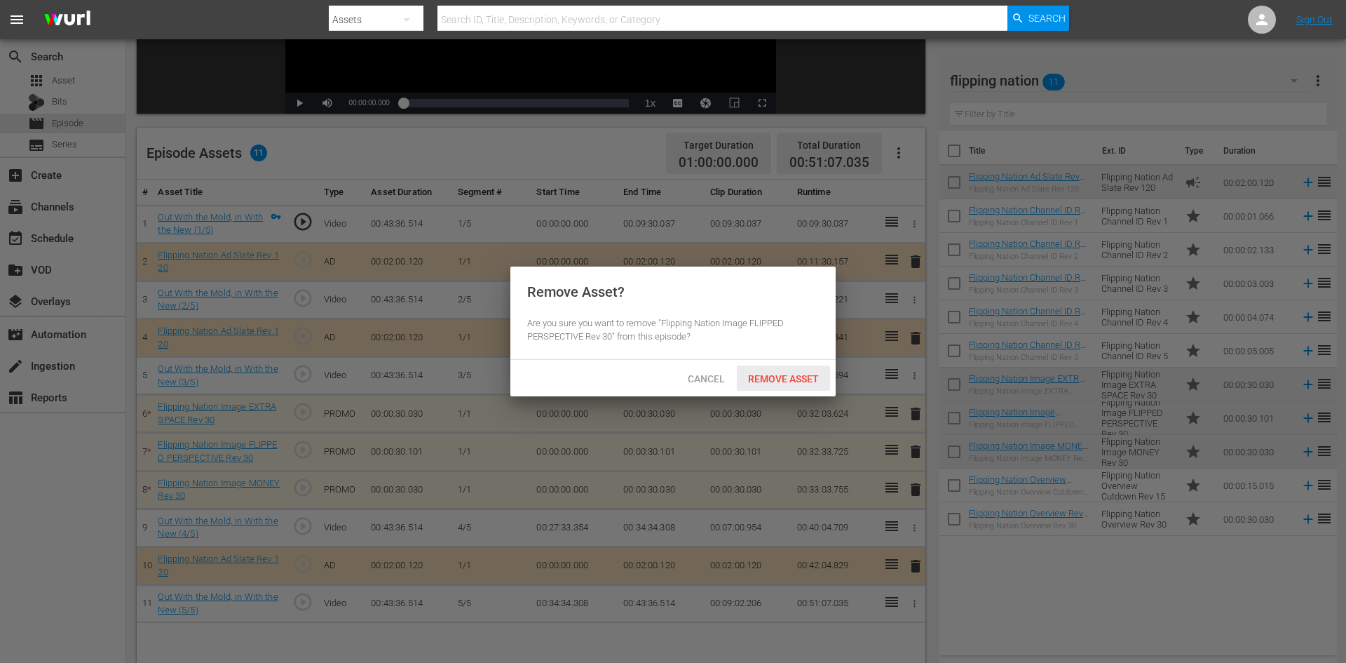
drag, startPoint x: 802, startPoint y: 383, endPoint x: 809, endPoint y: 380, distance: 7.6
click at [802, 382] on span "Remove Asset" at bounding box center [783, 378] width 93 height 11
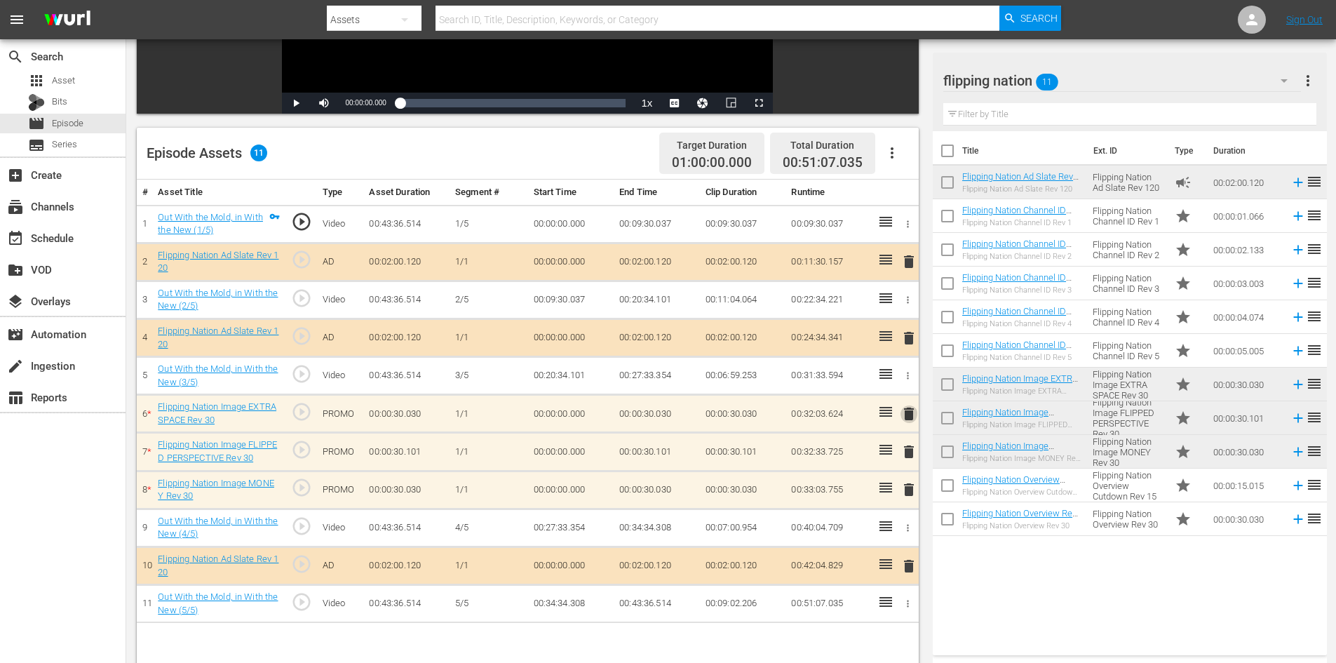
click at [912, 413] on span "delete" at bounding box center [908, 413] width 17 height 17
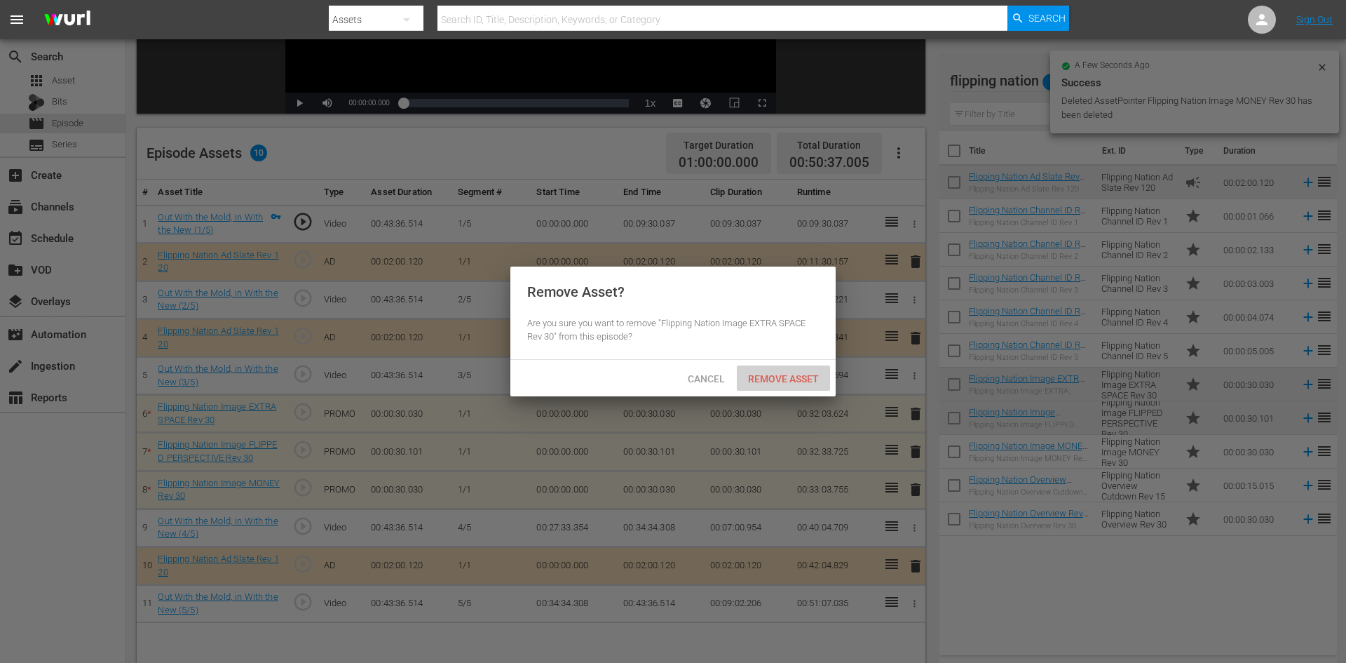
click at [776, 380] on span "Remove Asset" at bounding box center [783, 378] width 93 height 11
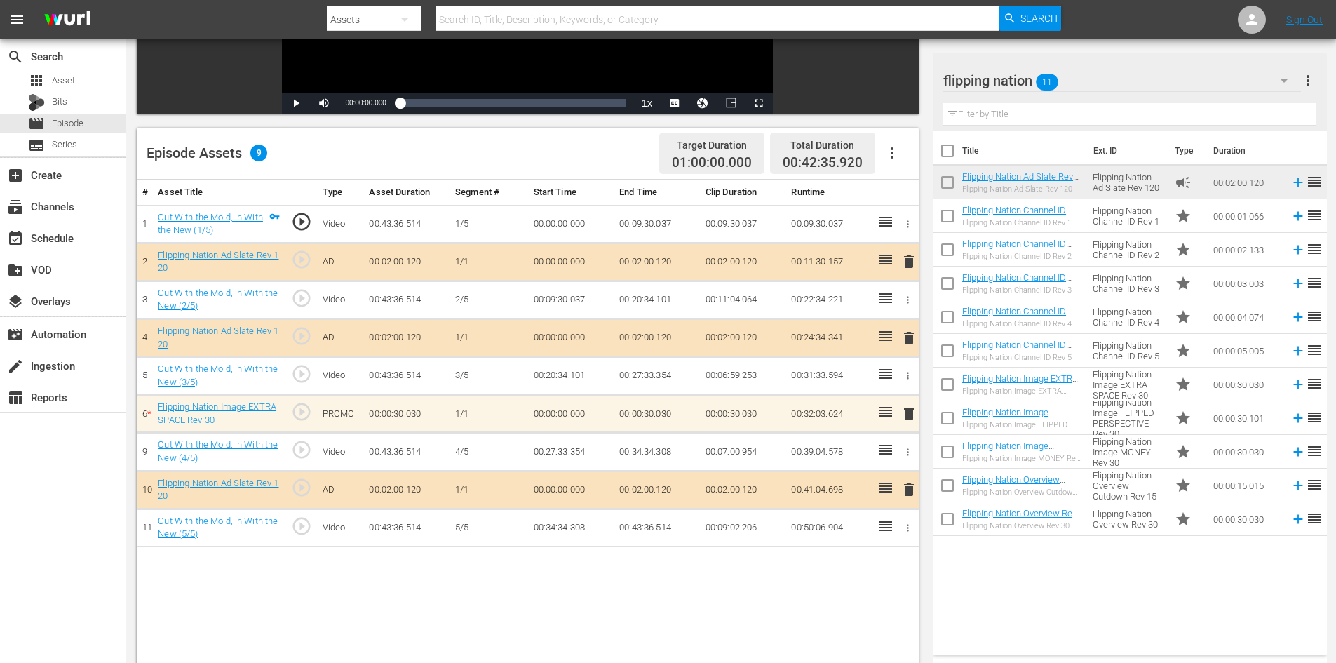
click at [908, 414] on span "delete" at bounding box center [908, 413] width 17 height 17
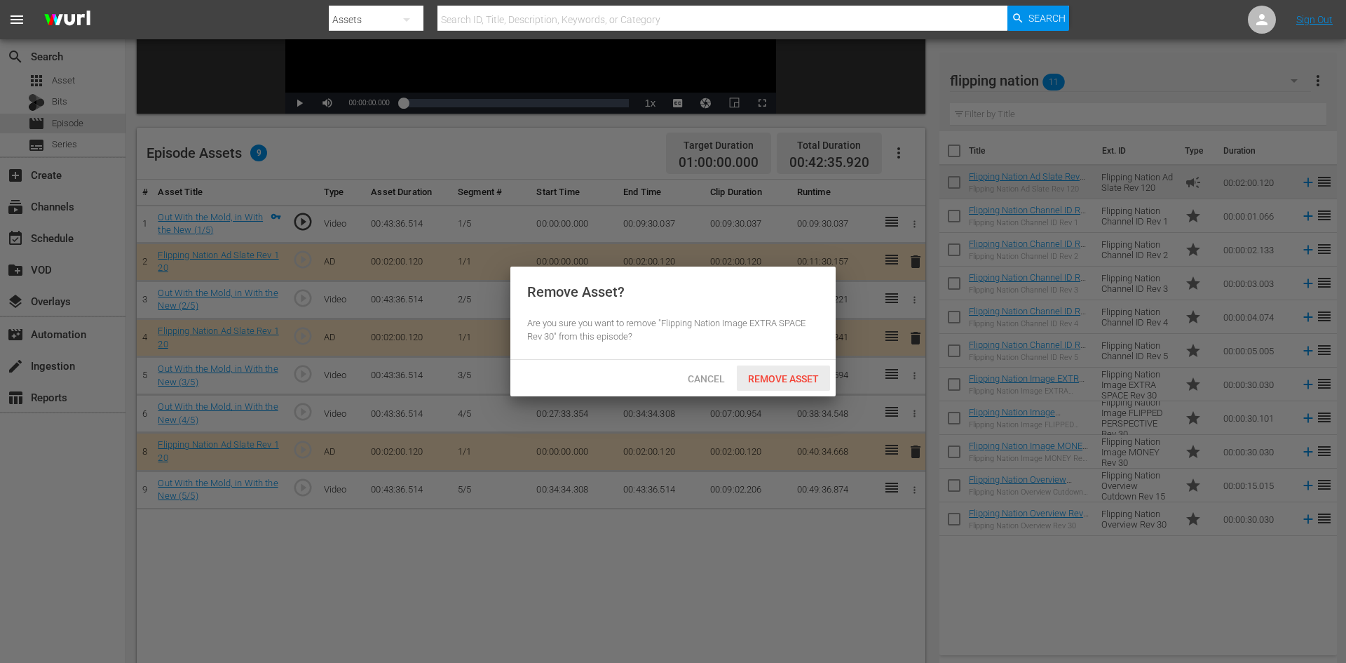
click at [792, 379] on span "Remove Asset" at bounding box center [783, 378] width 93 height 11
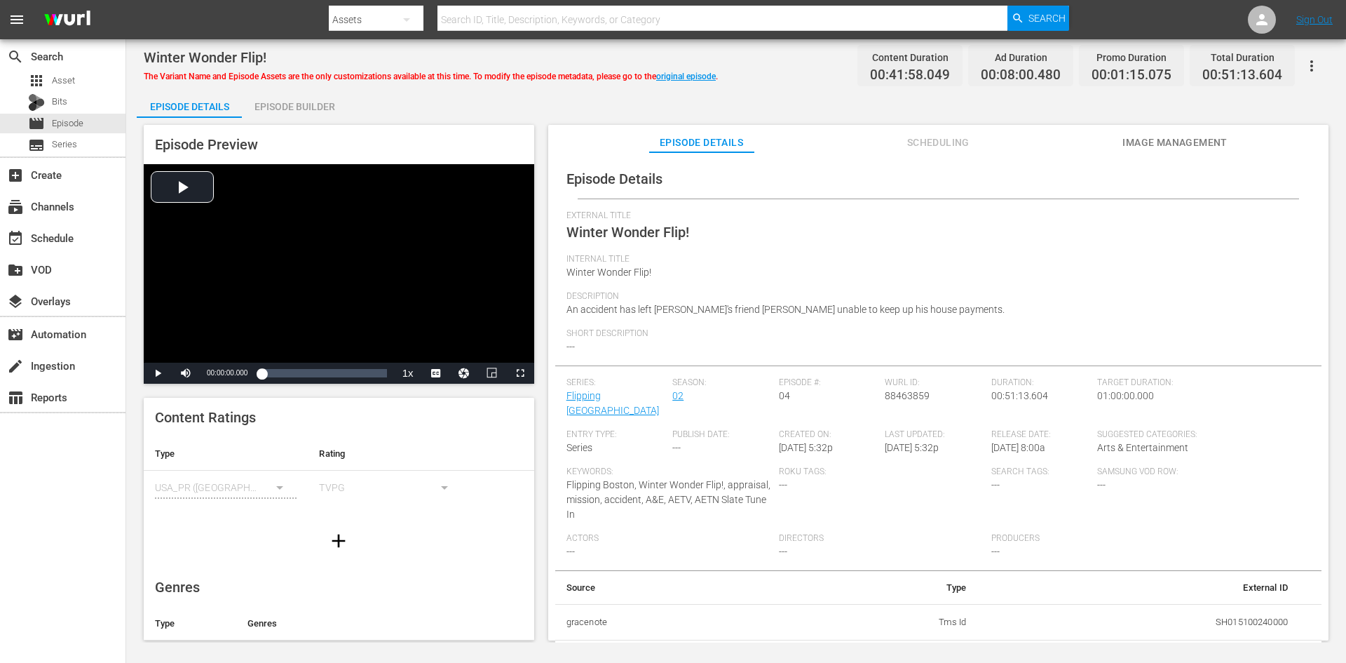
click at [317, 109] on div "Episode Builder" at bounding box center [294, 107] width 105 height 34
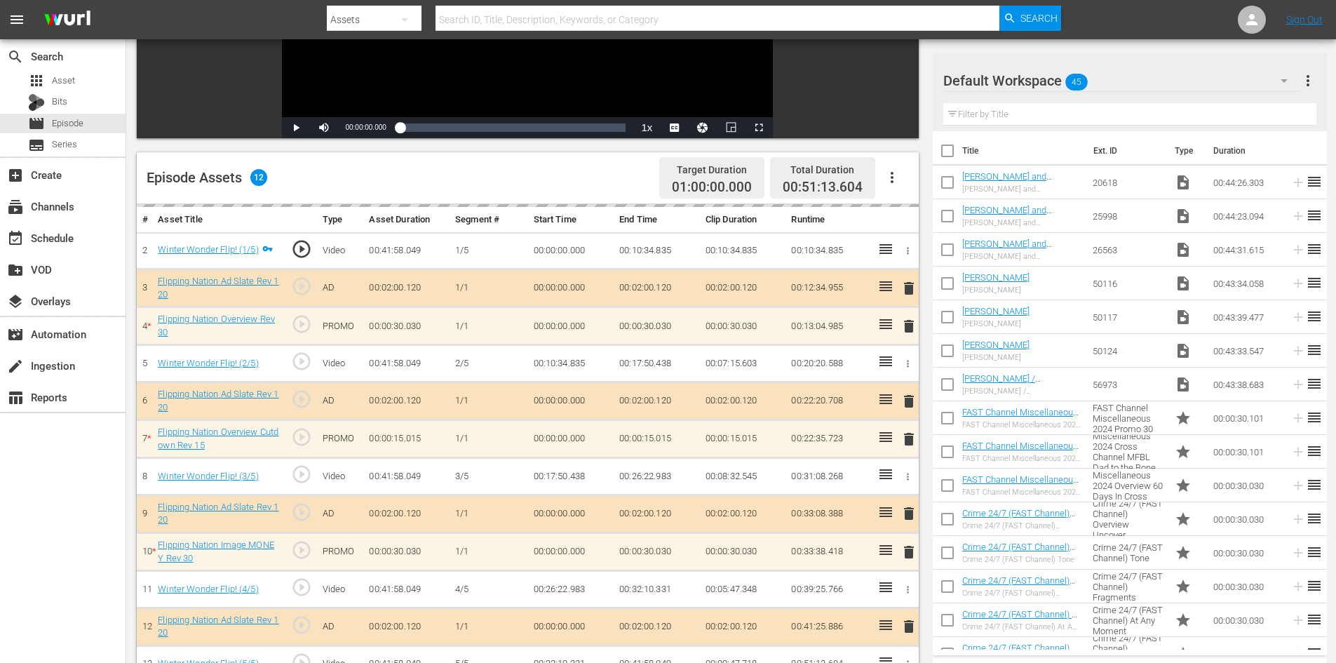
scroll to position [281, 0]
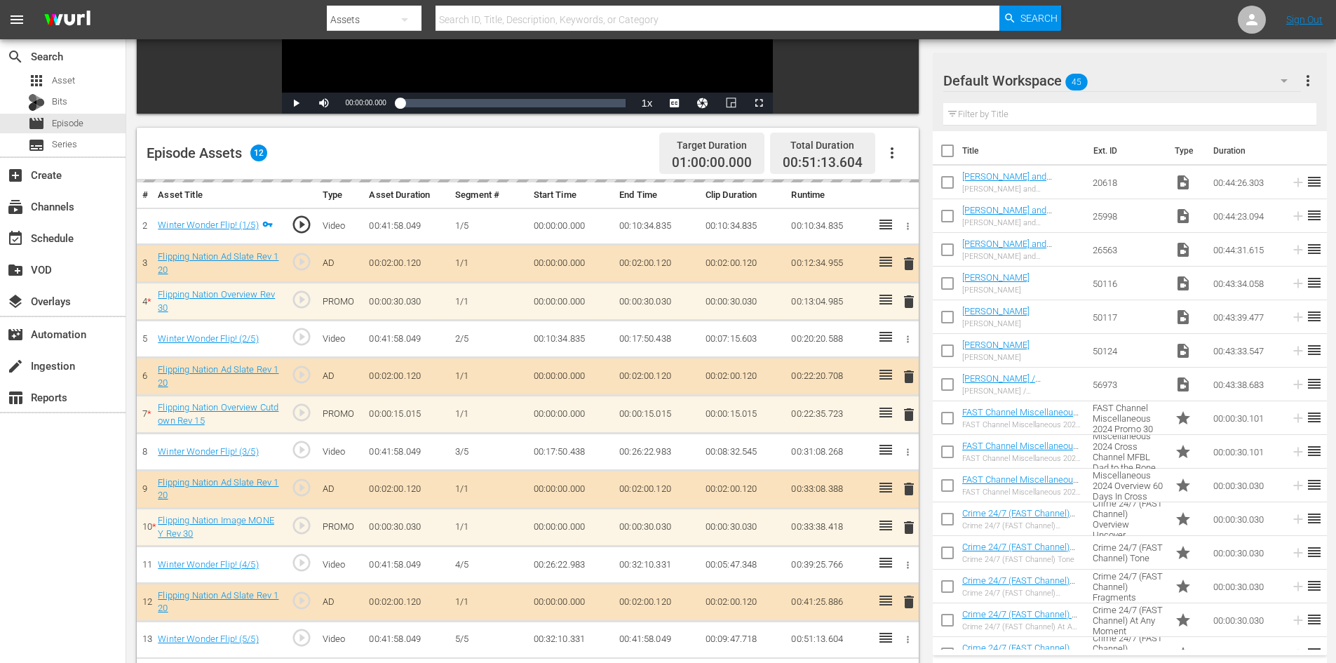
click at [1283, 75] on icon "button" at bounding box center [1284, 80] width 17 height 17
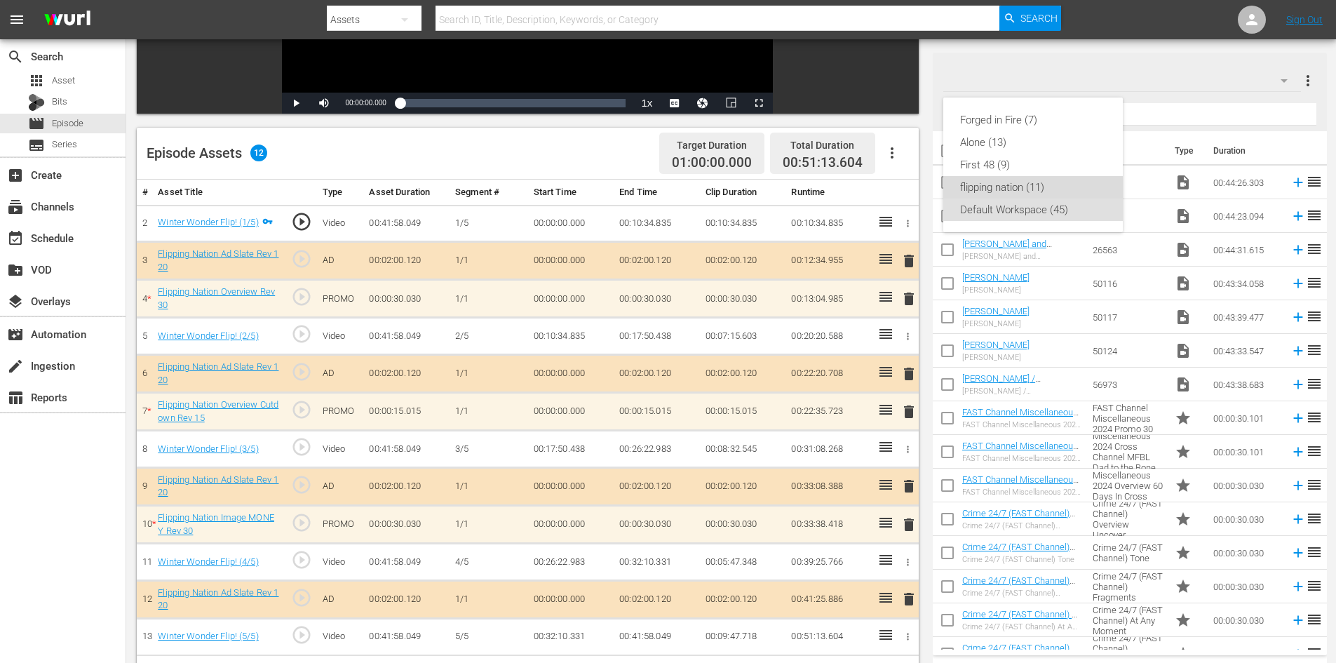
click at [982, 189] on div "flipping nation (11)" at bounding box center [1033, 187] width 146 height 22
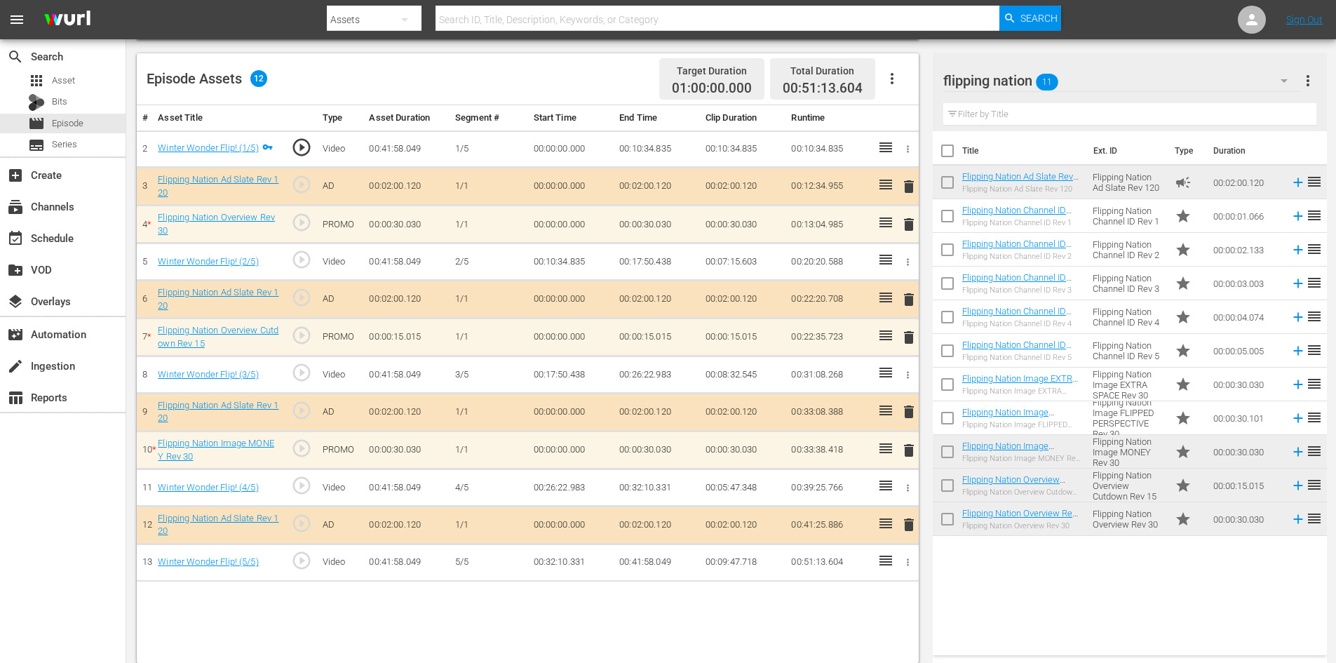
scroll to position [365, 0]
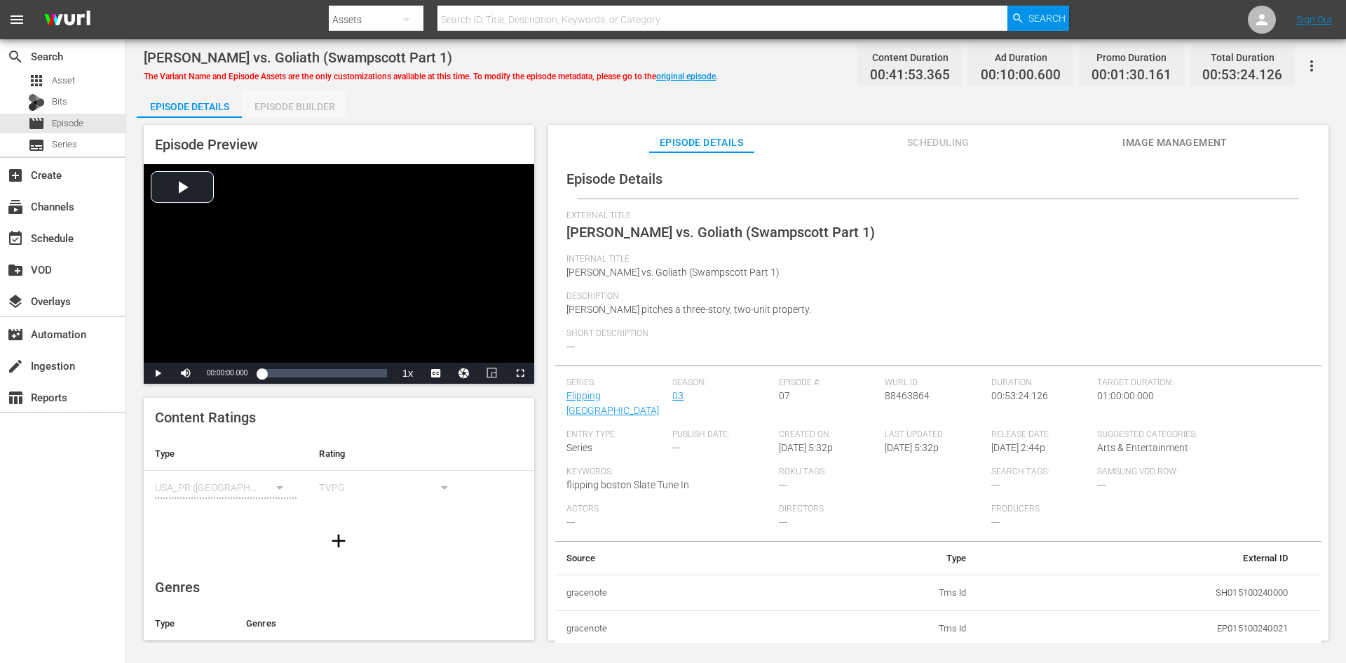
click at [286, 109] on div "Episode Builder" at bounding box center [294, 107] width 105 height 34
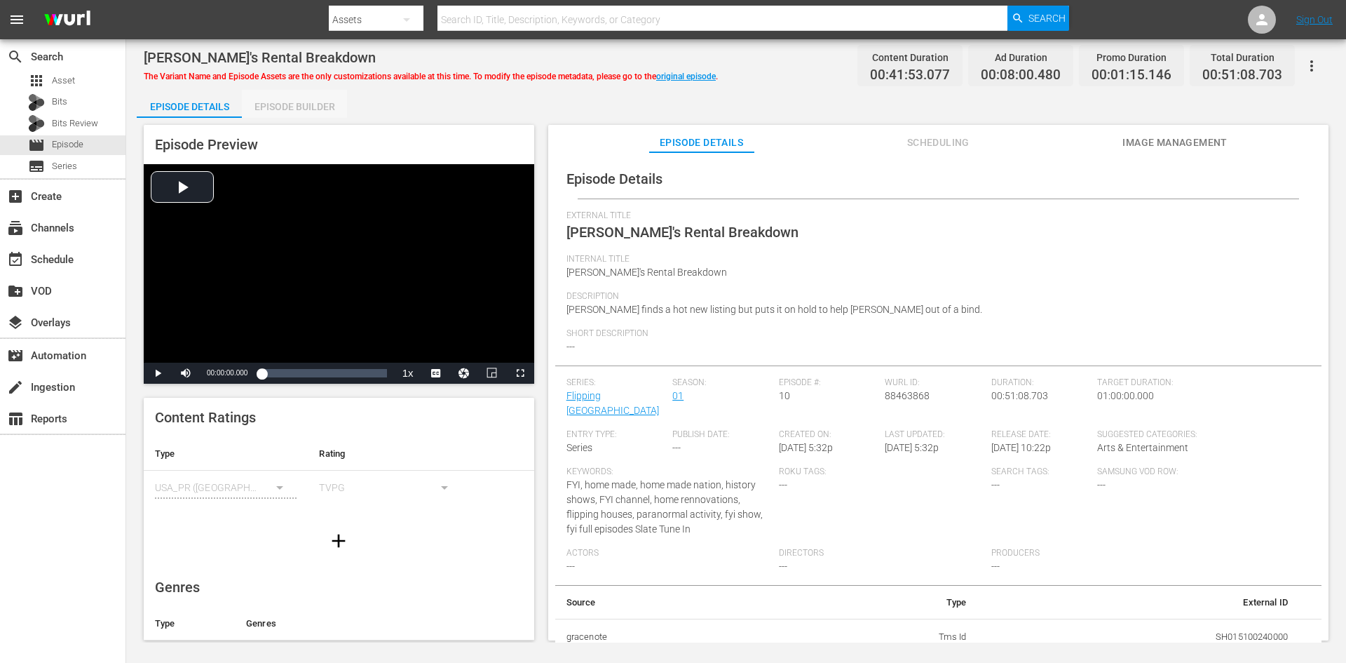
click at [312, 110] on div "Episode Builder" at bounding box center [294, 107] width 105 height 34
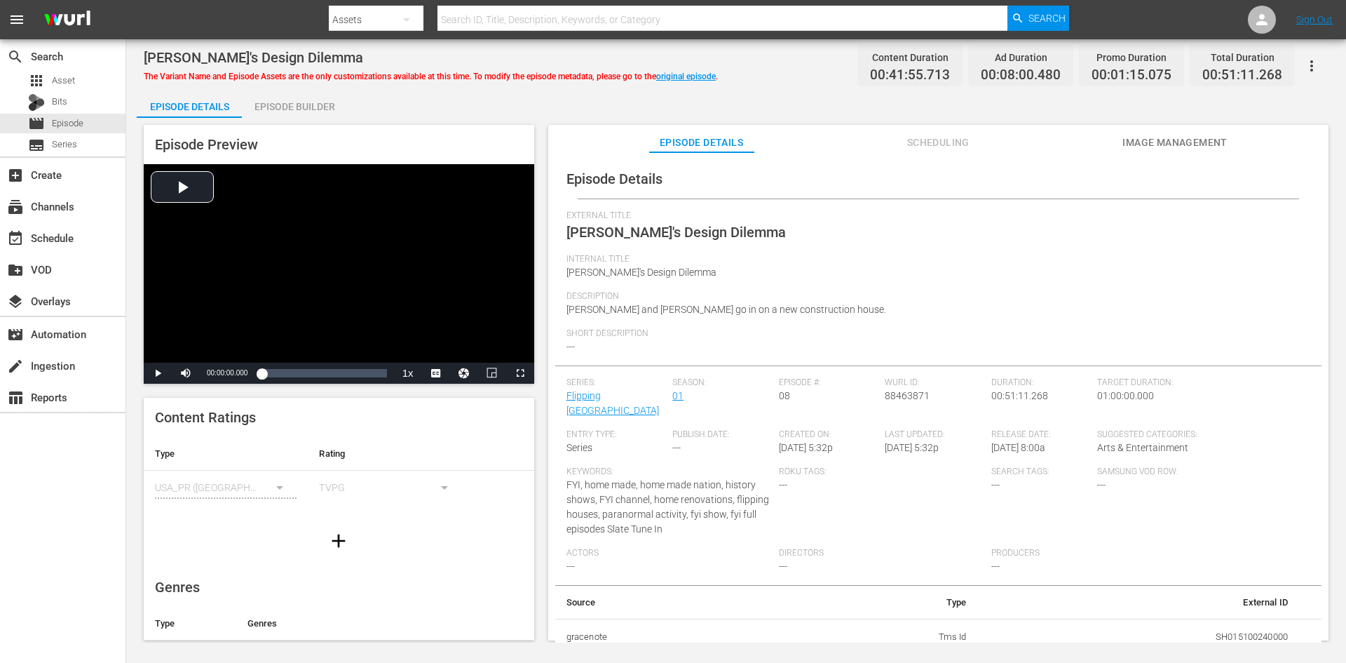
click at [281, 108] on div "Episode Builder" at bounding box center [294, 107] width 105 height 34
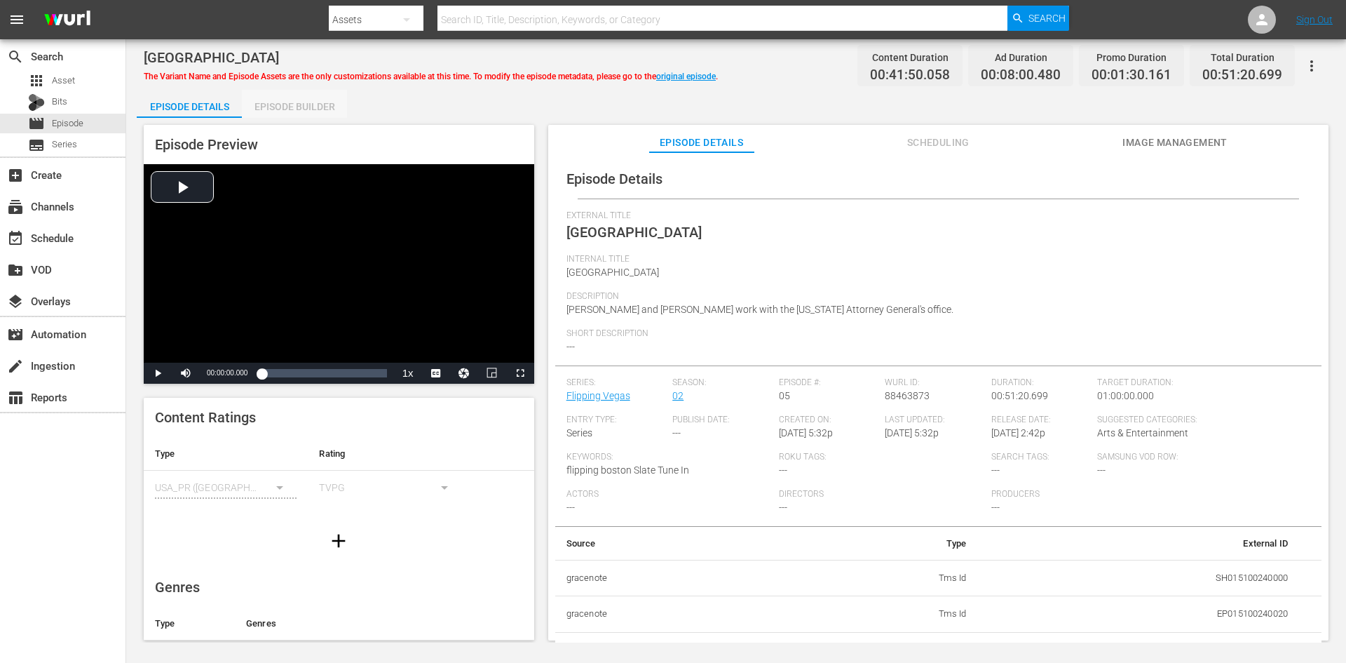
click at [286, 108] on div "Episode Builder" at bounding box center [294, 107] width 105 height 34
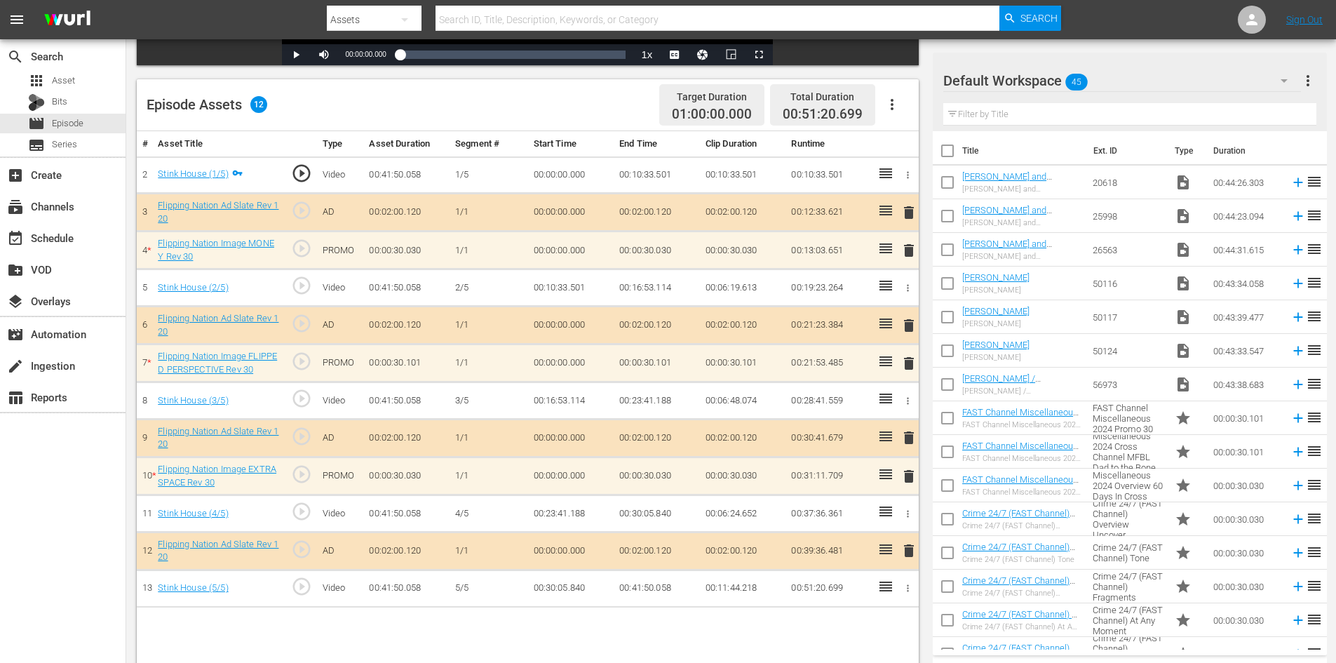
scroll to position [351, 0]
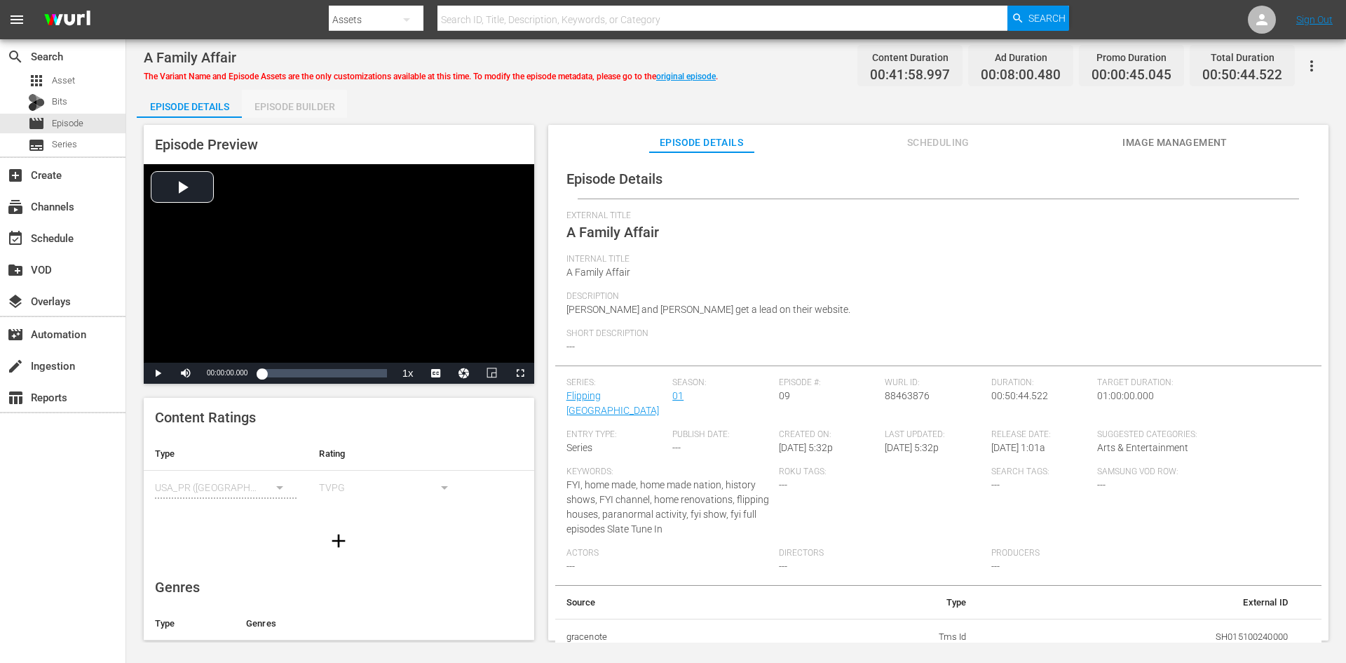
click at [274, 109] on div "Episode Builder" at bounding box center [294, 107] width 105 height 34
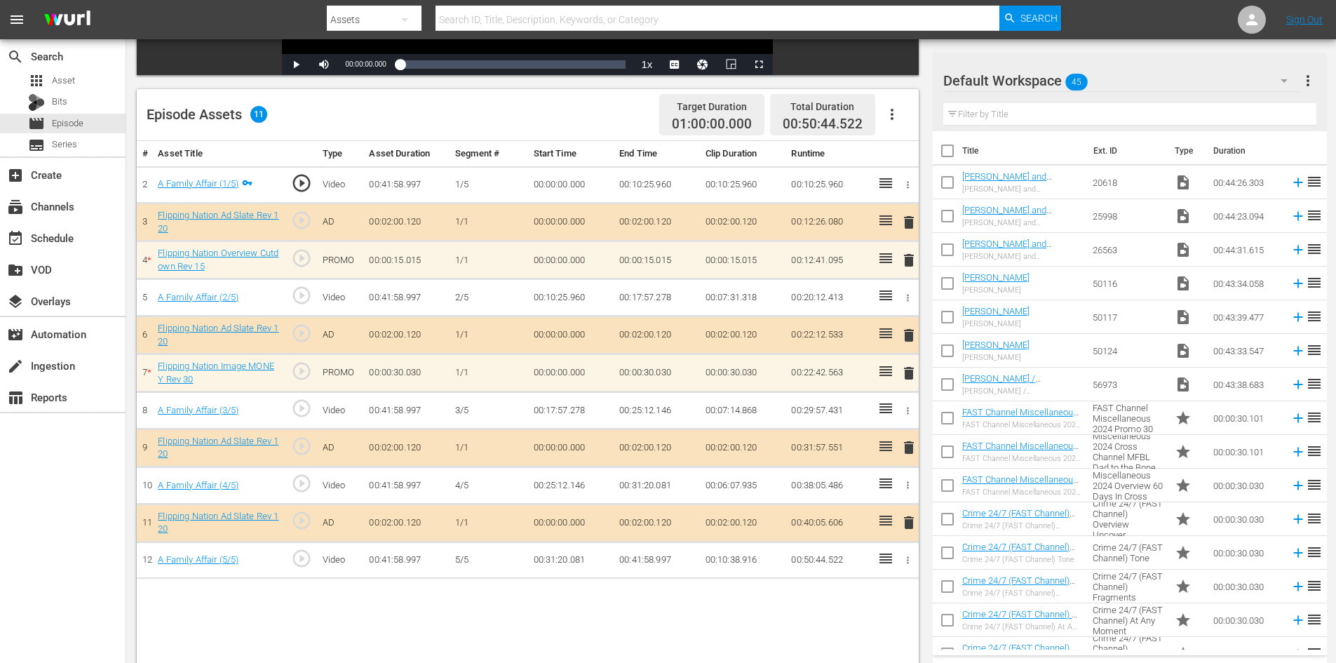
scroll to position [351, 0]
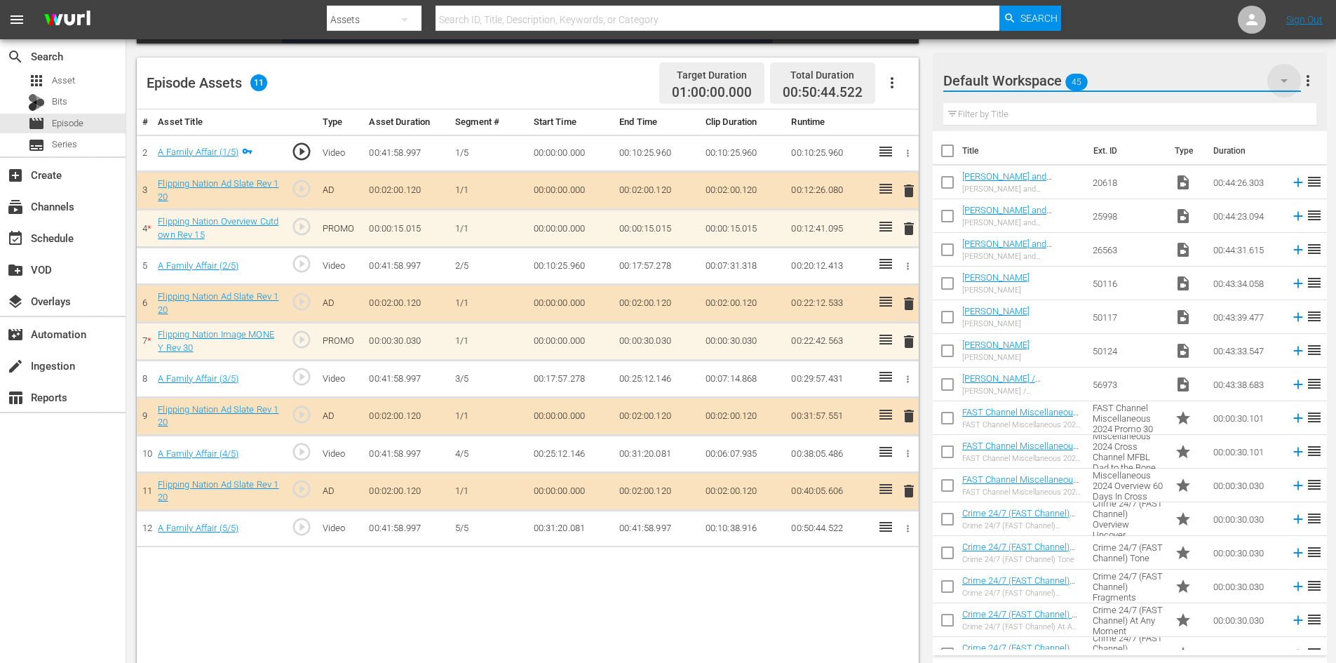
click at [1283, 77] on icon "button" at bounding box center [1284, 80] width 17 height 17
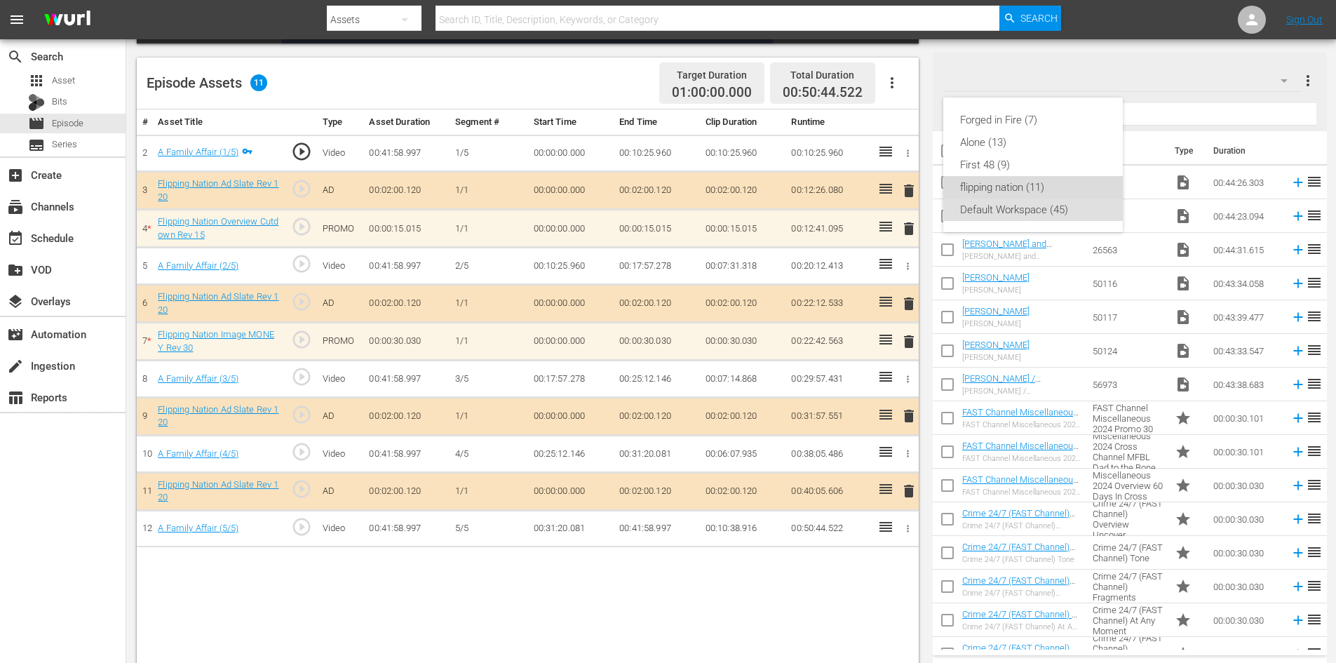
click at [990, 183] on div "flipping nation (11)" at bounding box center [1033, 187] width 146 height 22
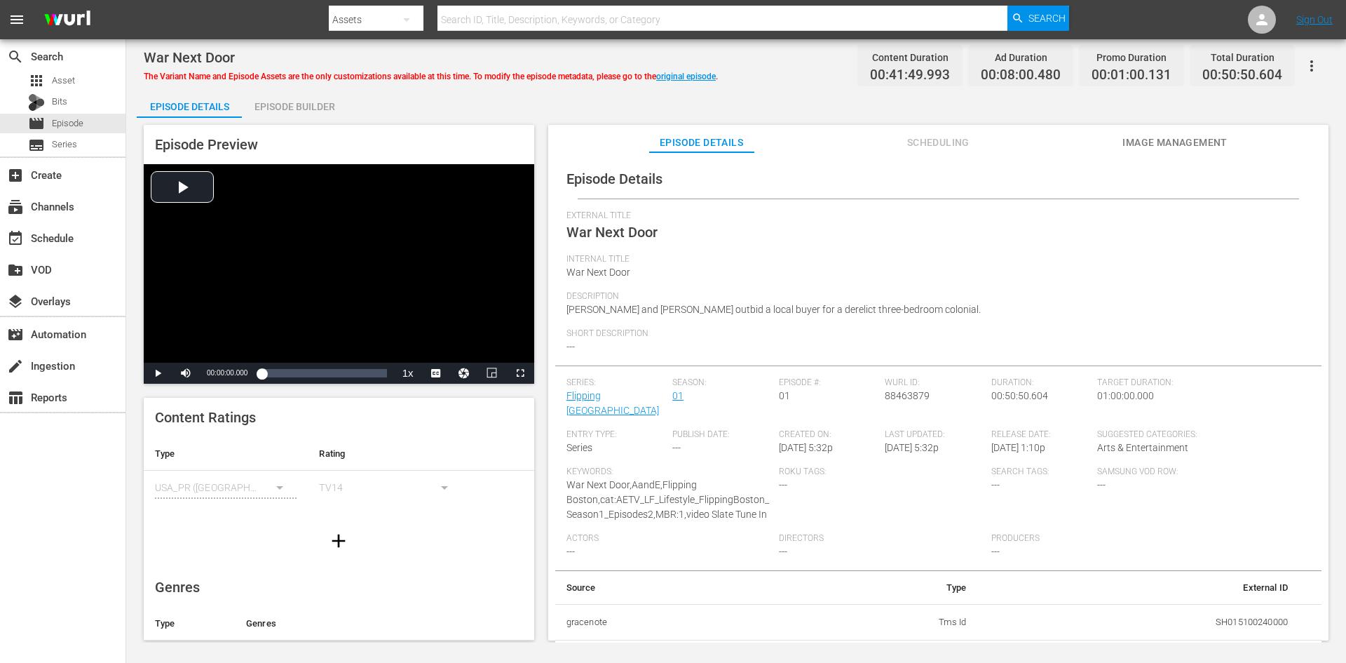
click at [291, 112] on div "Episode Builder" at bounding box center [294, 107] width 105 height 34
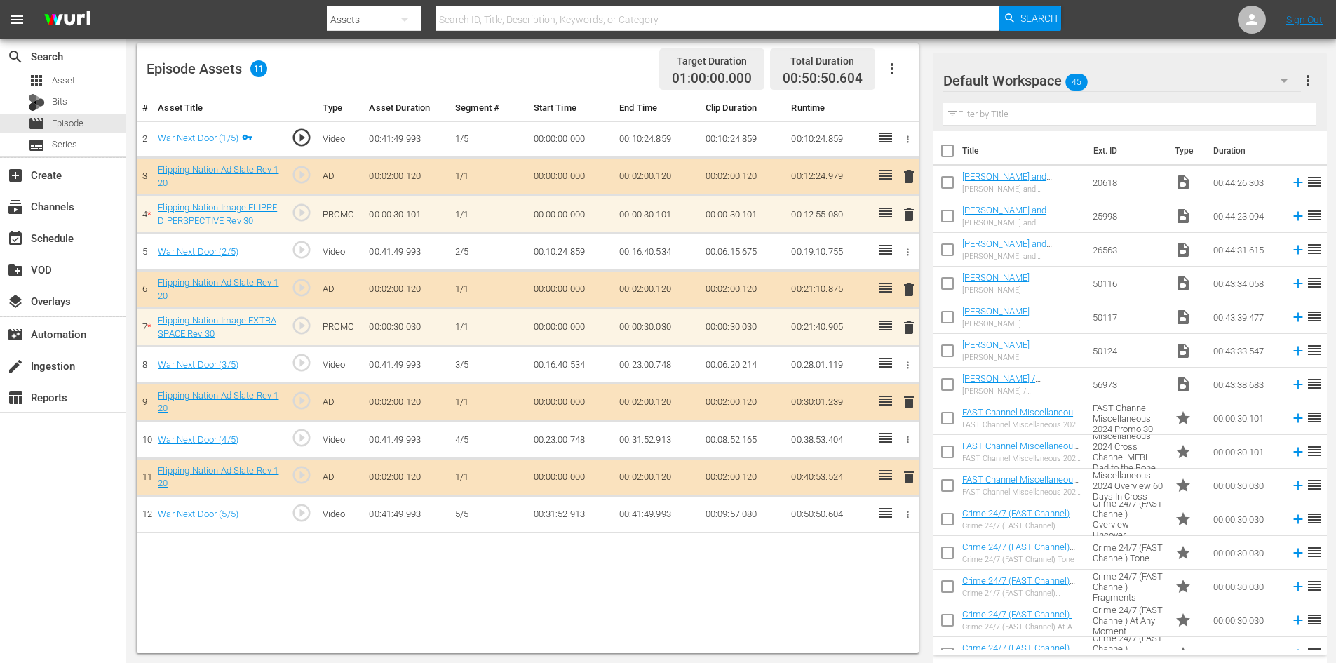
scroll to position [365, 0]
click at [1280, 77] on icon "button" at bounding box center [1284, 80] width 17 height 17
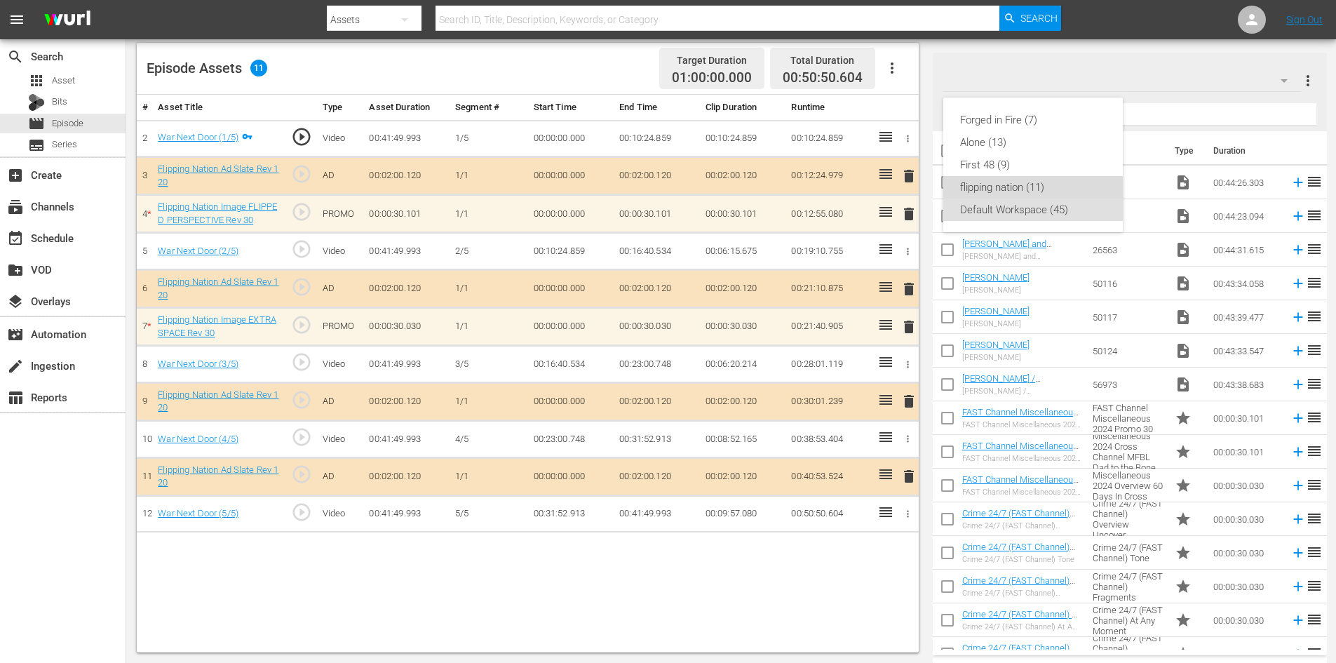
click at [980, 188] on div "flipping nation (11)" at bounding box center [1033, 187] width 146 height 22
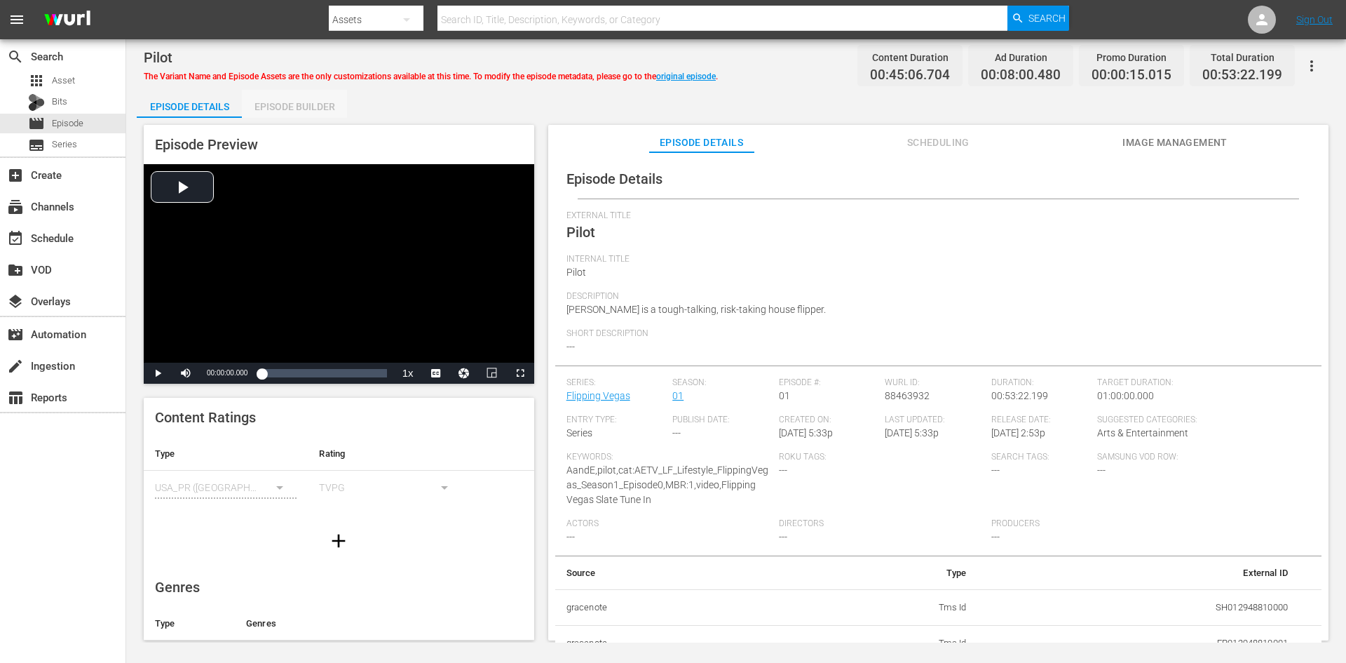
click at [299, 97] on div "Episode Builder" at bounding box center [294, 107] width 105 height 34
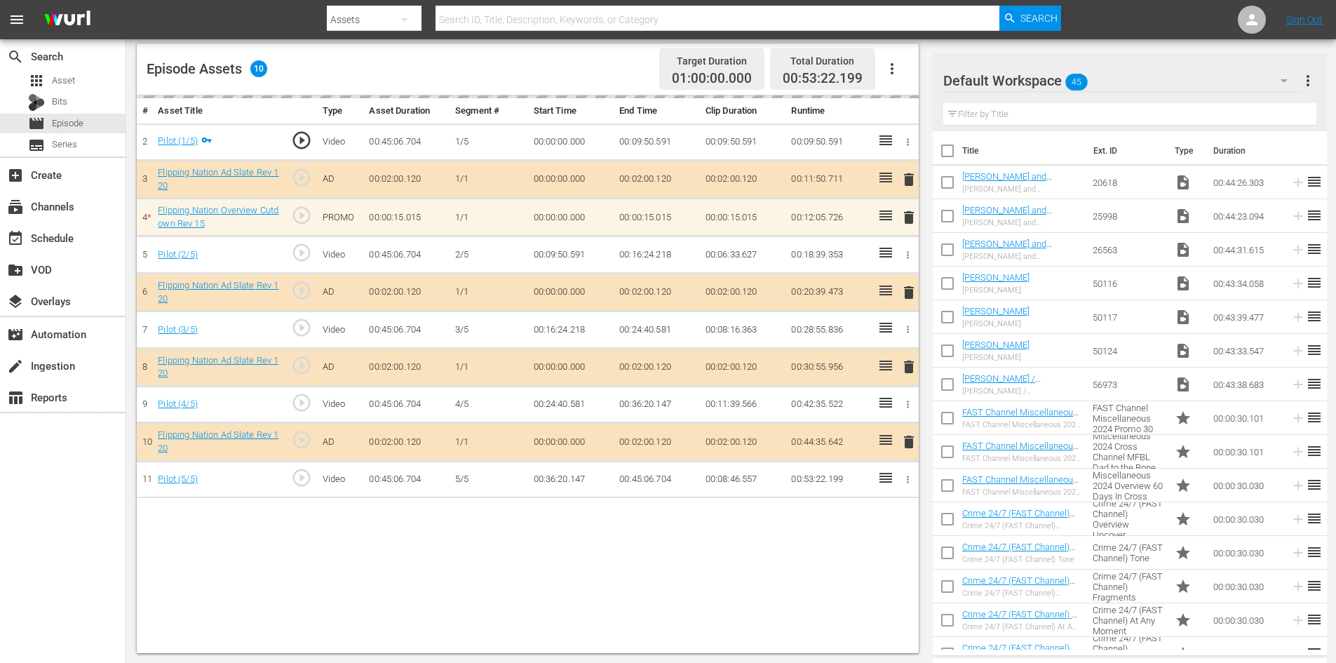
scroll to position [365, 0]
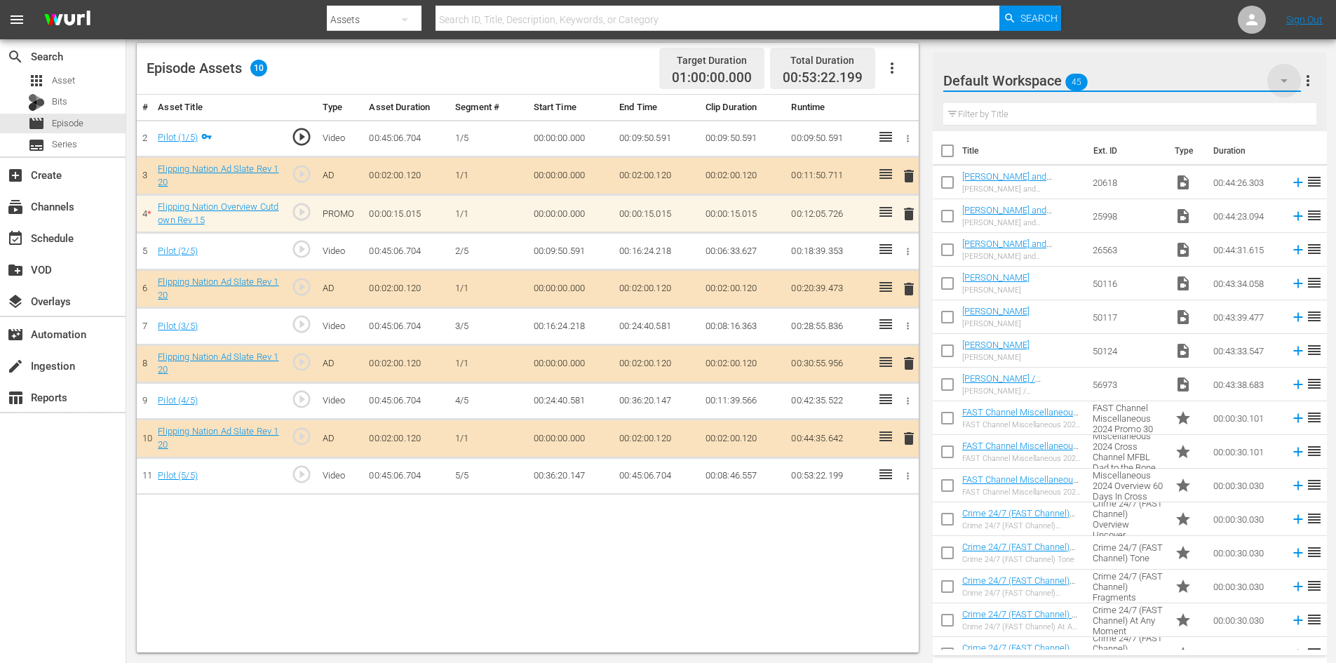
click at [1280, 79] on icon "button" at bounding box center [1284, 80] width 17 height 17
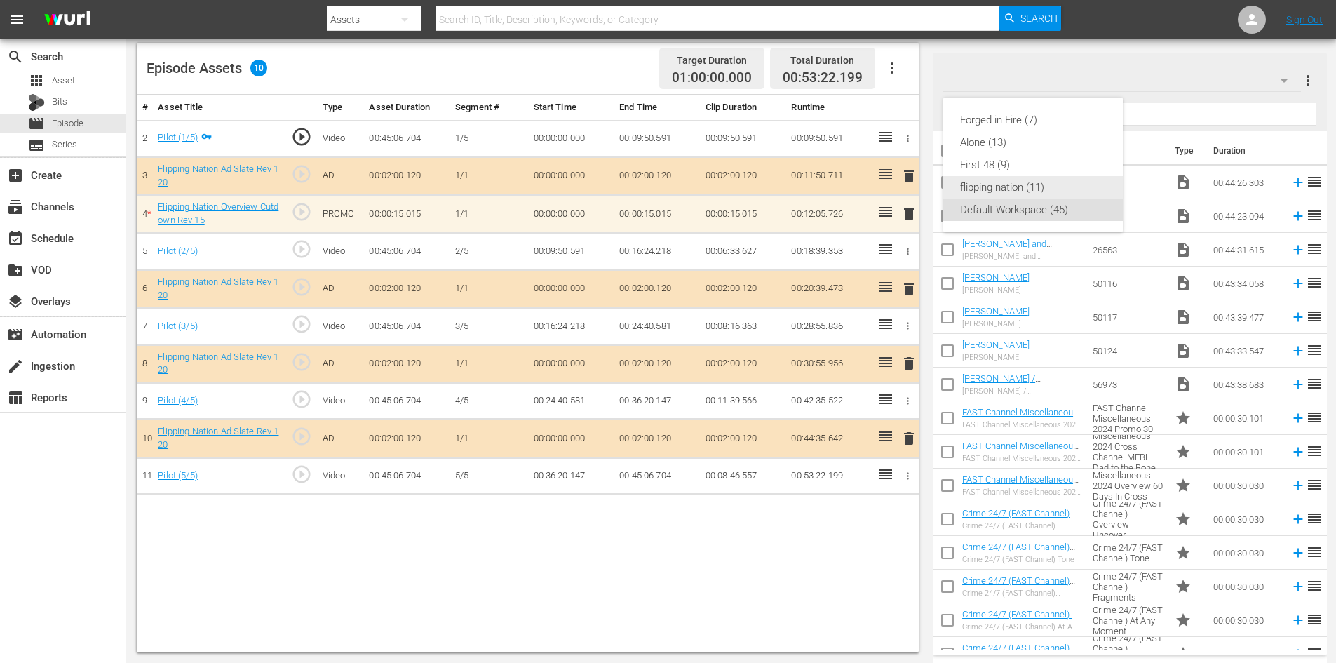
click at [1015, 189] on div "flipping nation (11)" at bounding box center [1033, 187] width 146 height 22
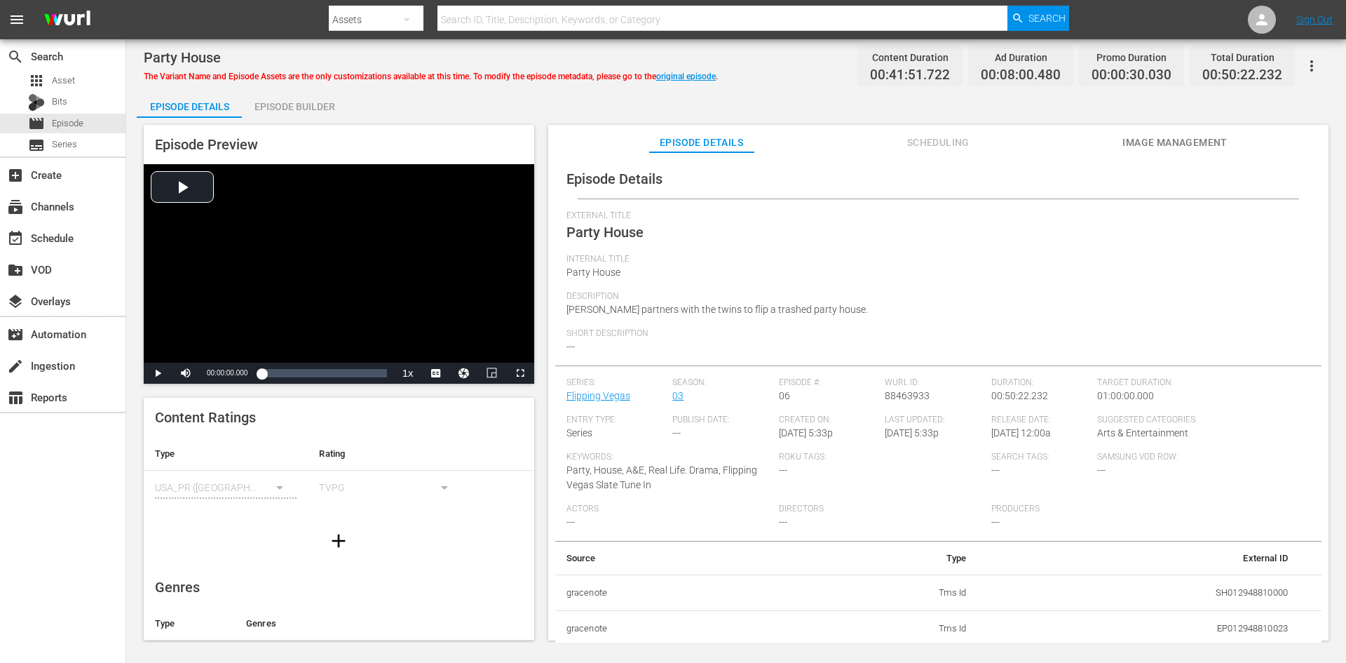
click at [310, 107] on div "Episode Builder" at bounding box center [294, 107] width 105 height 34
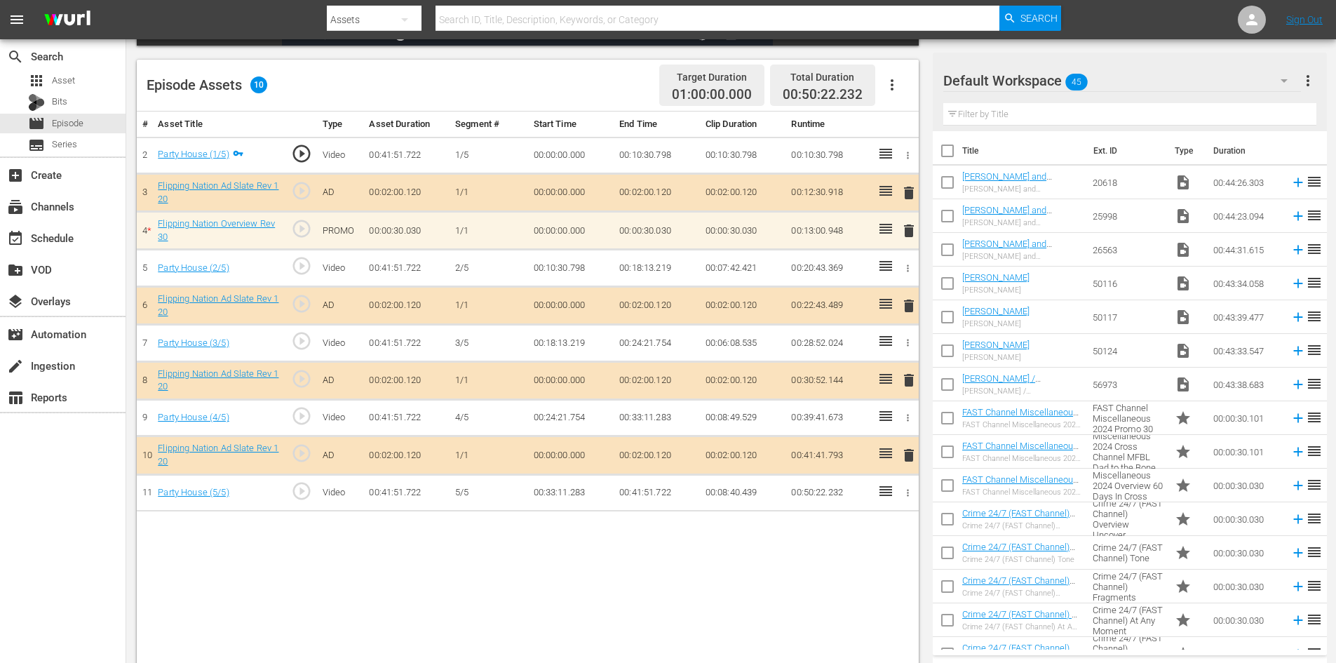
scroll to position [351, 0]
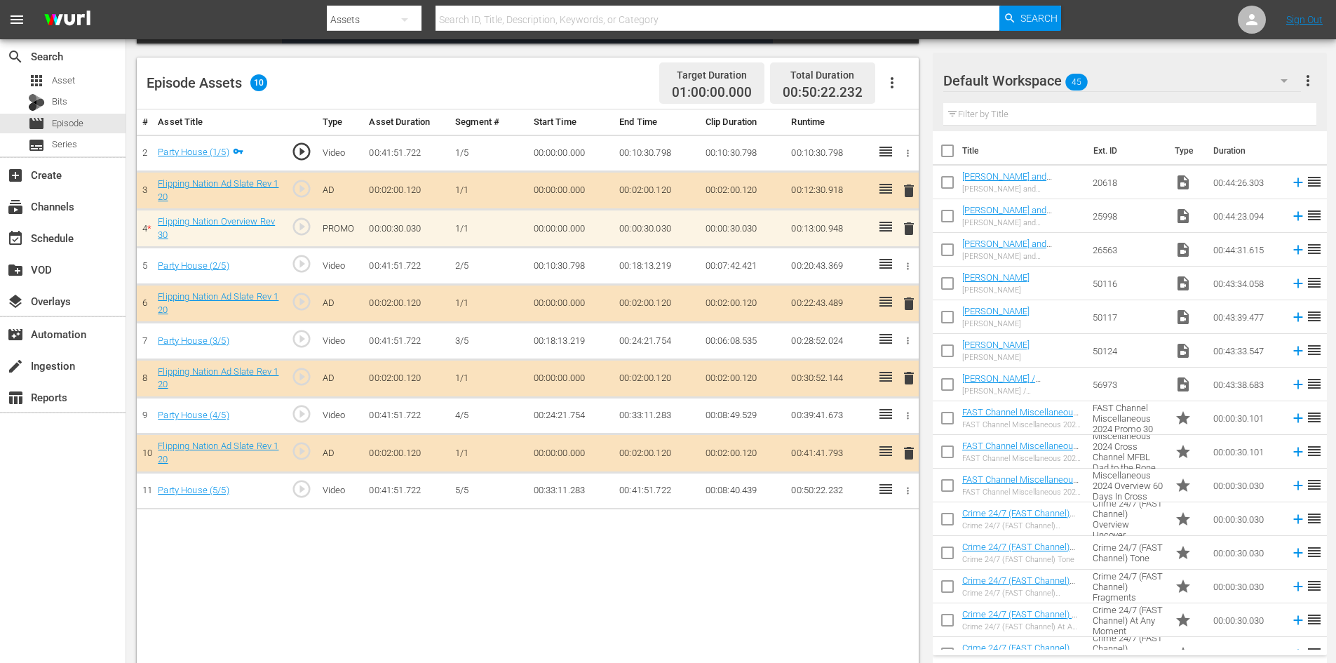
click at [1285, 79] on icon "button" at bounding box center [1284, 81] width 7 height 4
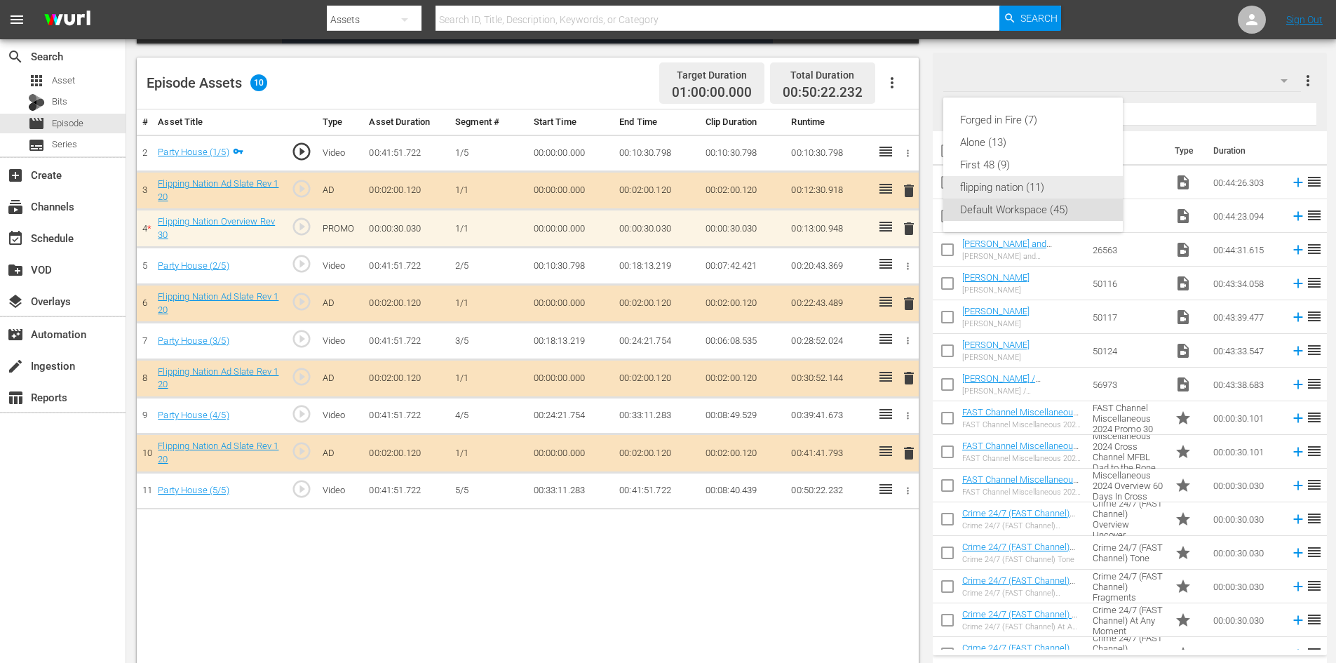
click at [1017, 187] on div "flipping nation (11)" at bounding box center [1033, 187] width 146 height 22
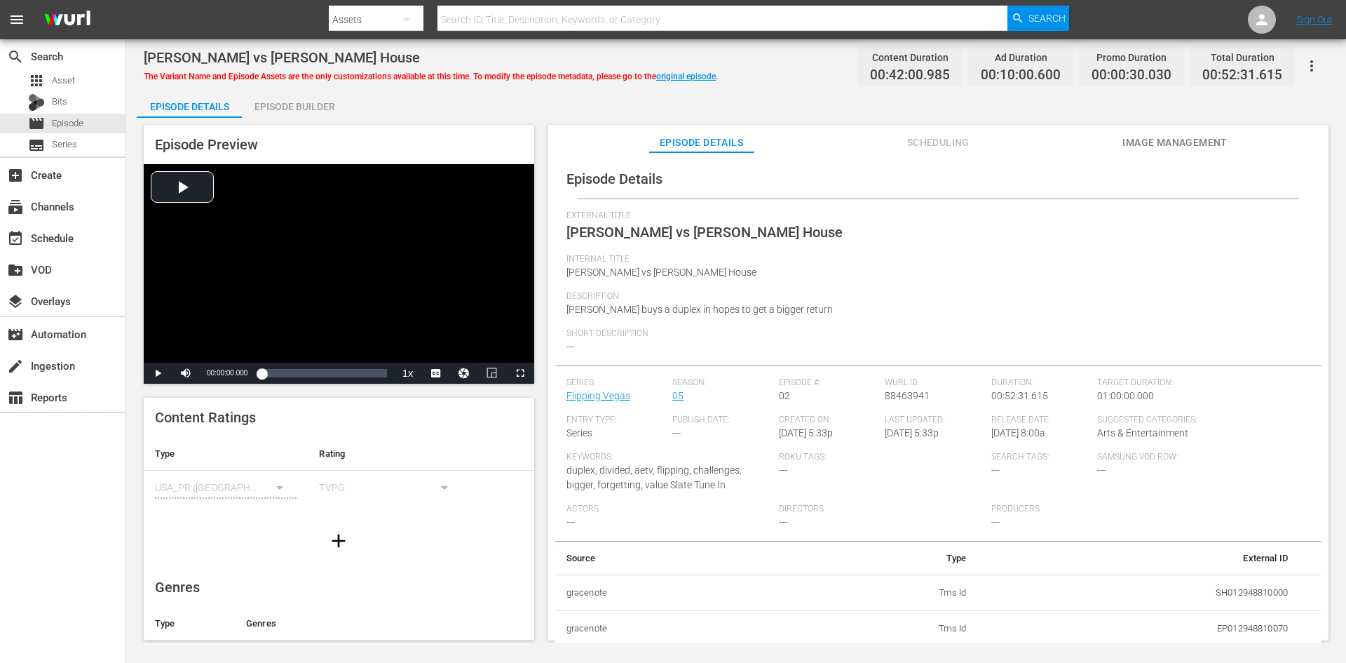
click at [320, 102] on div "Episode Builder" at bounding box center [294, 107] width 105 height 34
click at [273, 102] on div "Episode Builder" at bounding box center [294, 107] width 105 height 34
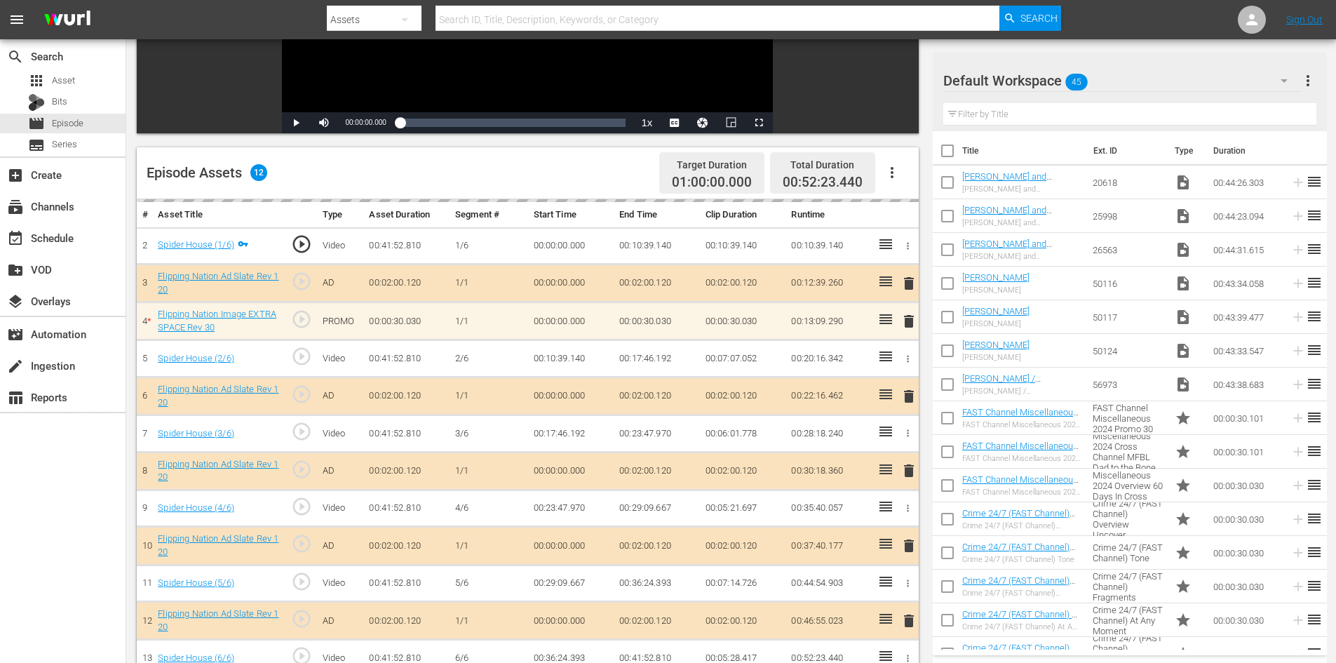
scroll to position [281, 0]
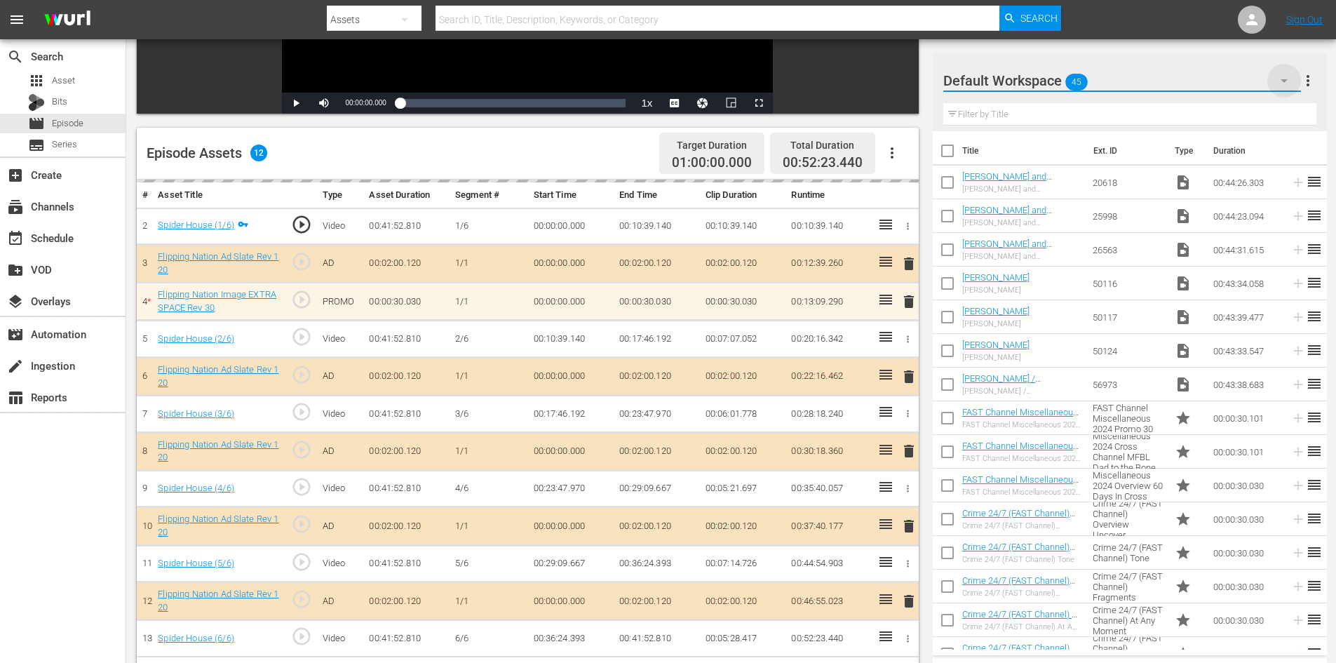
click at [1283, 82] on icon "button" at bounding box center [1284, 80] width 17 height 17
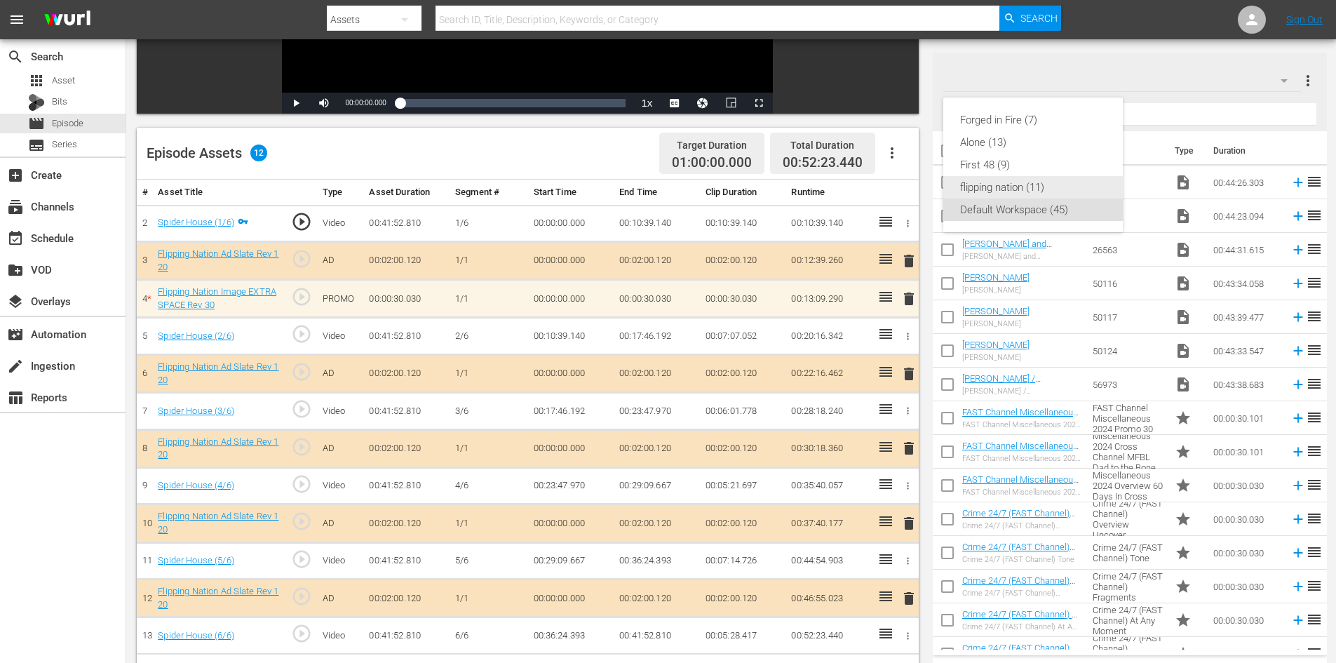
click at [1020, 187] on div "flipping nation (11)" at bounding box center [1033, 187] width 146 height 22
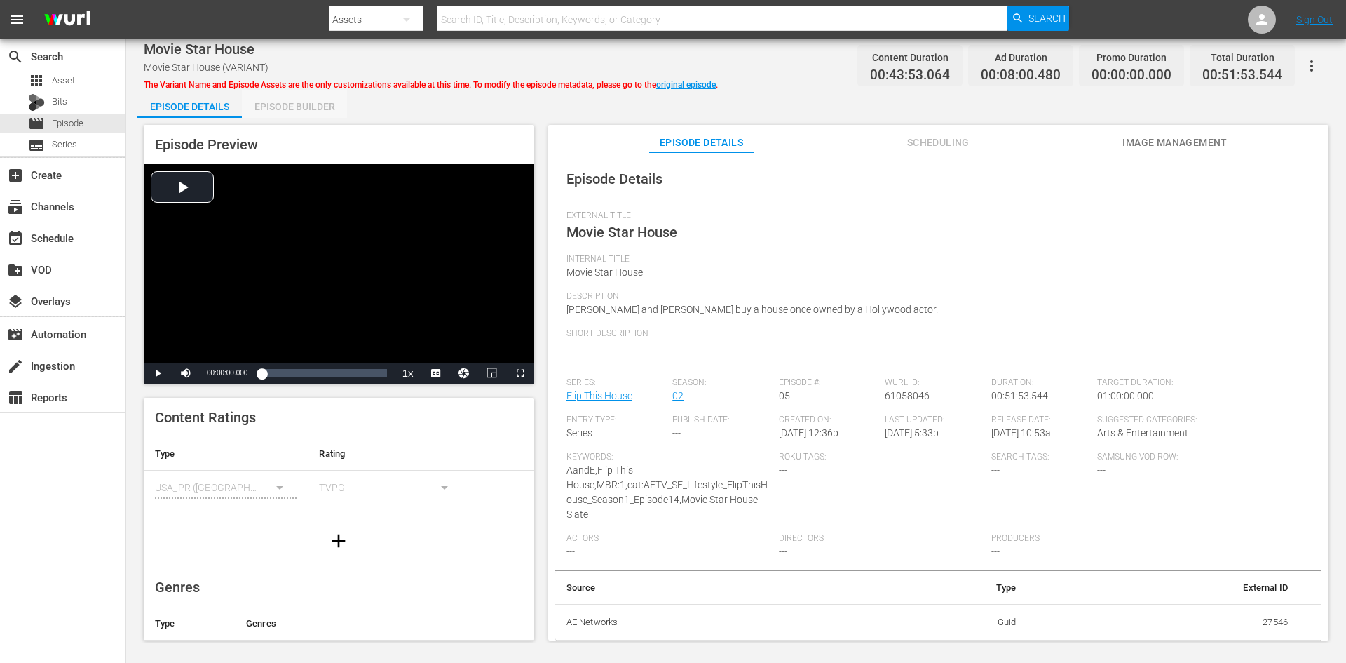
click at [298, 104] on div "Episode Builder" at bounding box center [294, 107] width 105 height 34
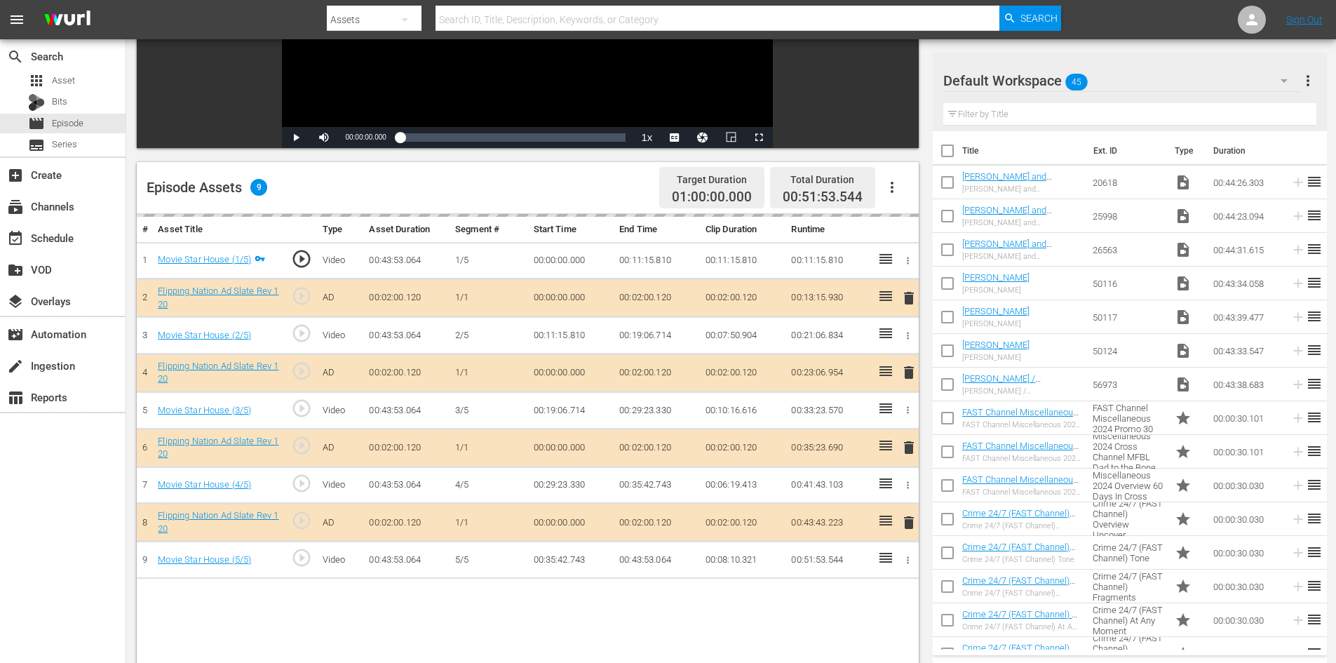
scroll to position [365, 0]
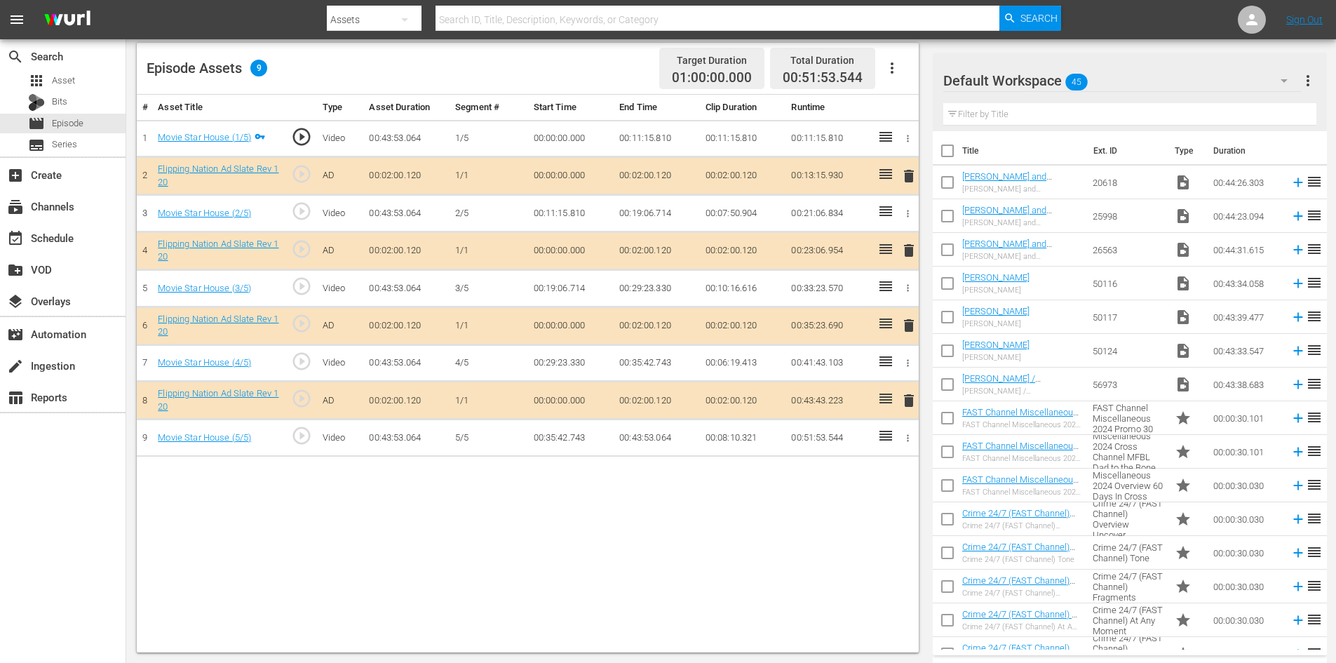
click at [911, 330] on span "delete" at bounding box center [908, 325] width 17 height 17
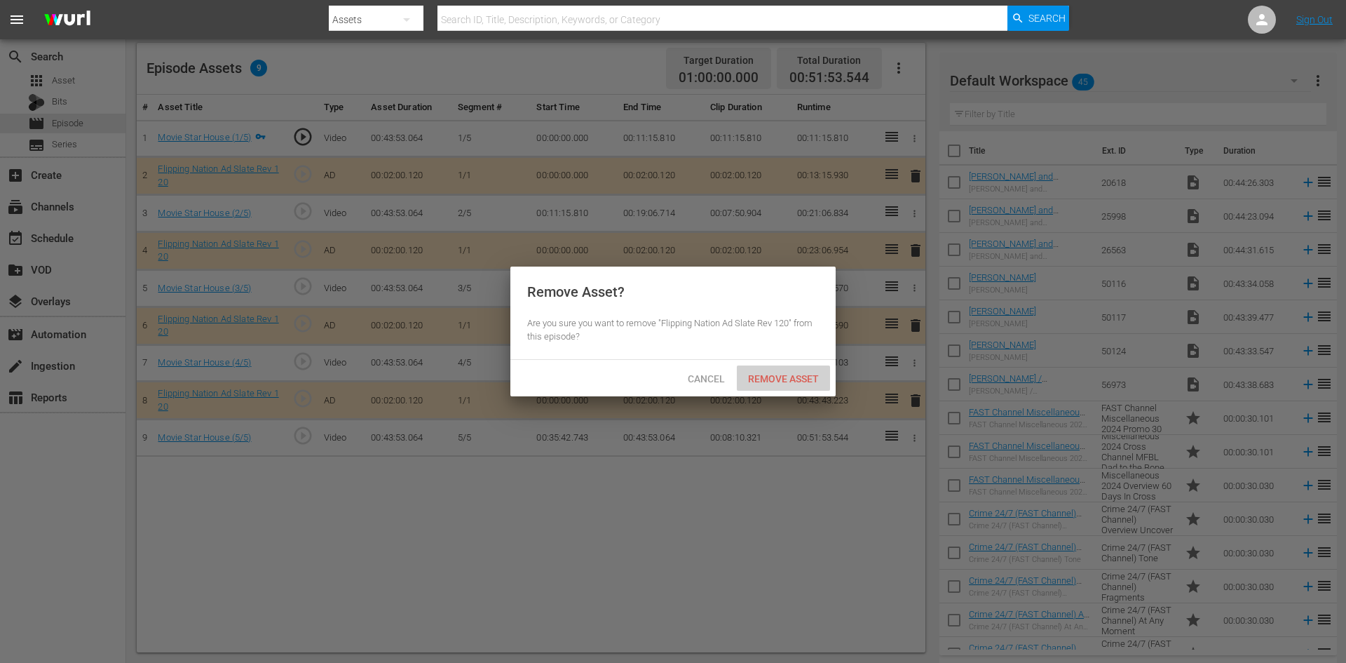
click at [788, 386] on div "Remove Asset" at bounding box center [783, 378] width 93 height 26
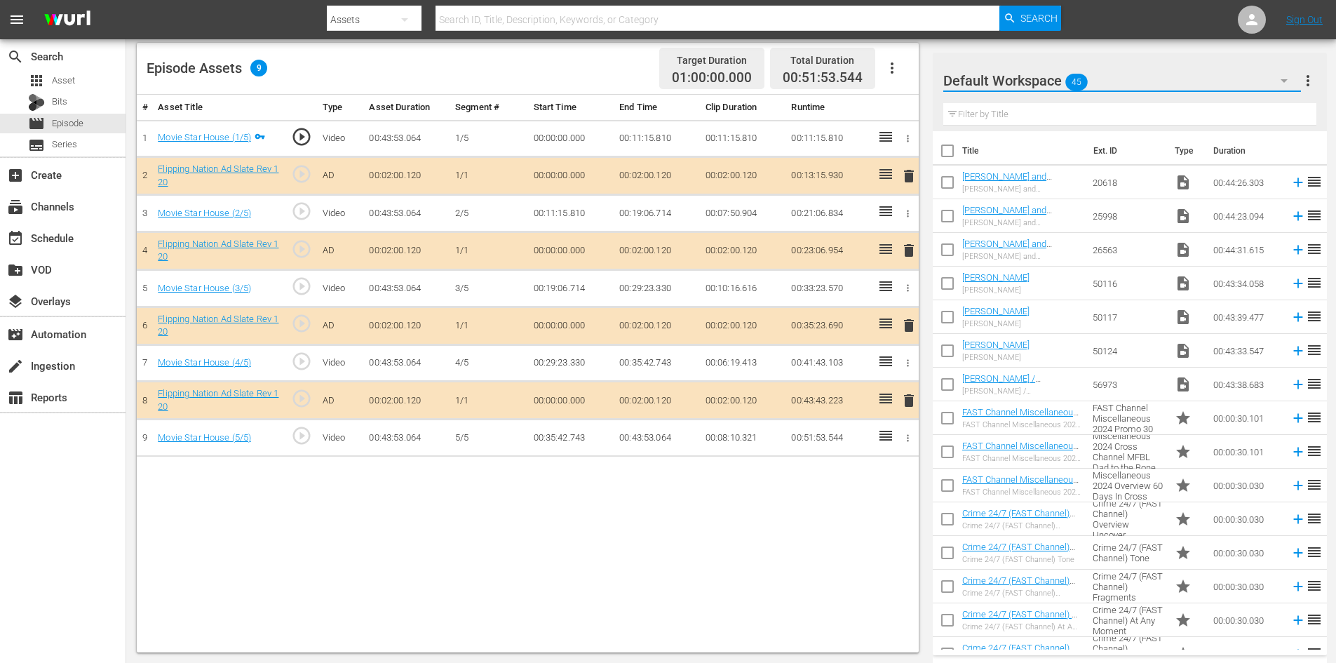
click at [1280, 76] on button "button" at bounding box center [1284, 81] width 34 height 34
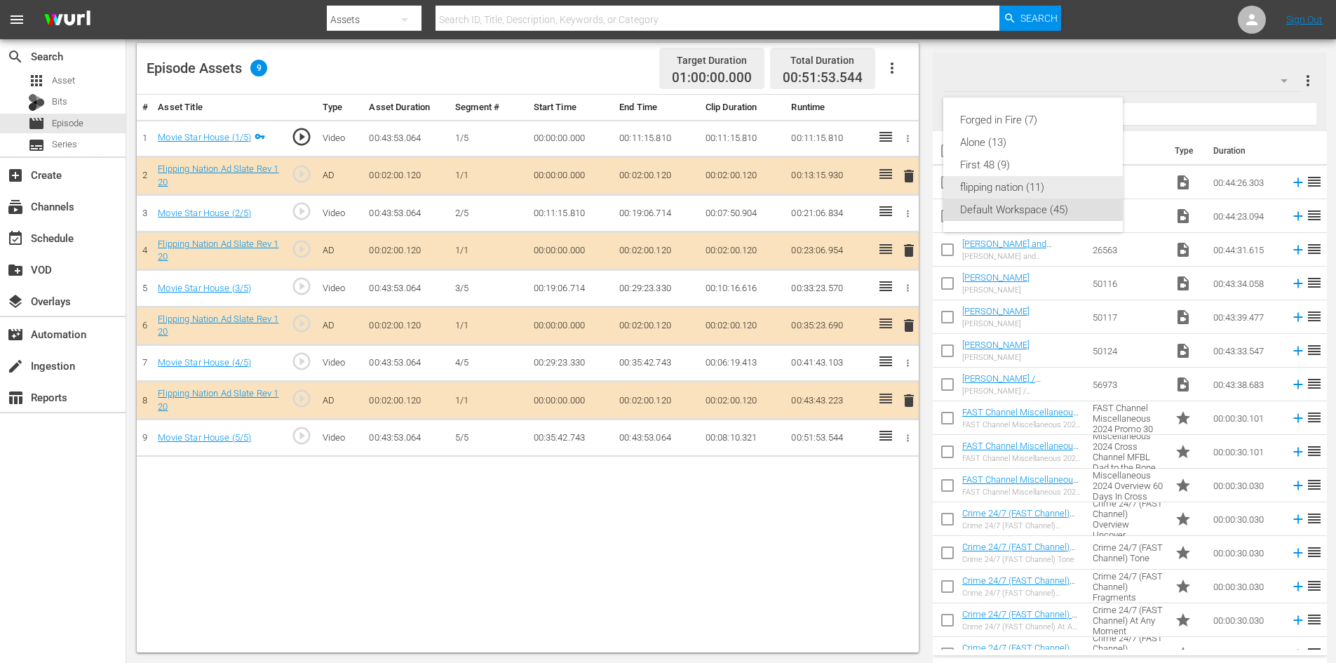
click at [985, 194] on div "flipping nation (11)" at bounding box center [1033, 187] width 146 height 22
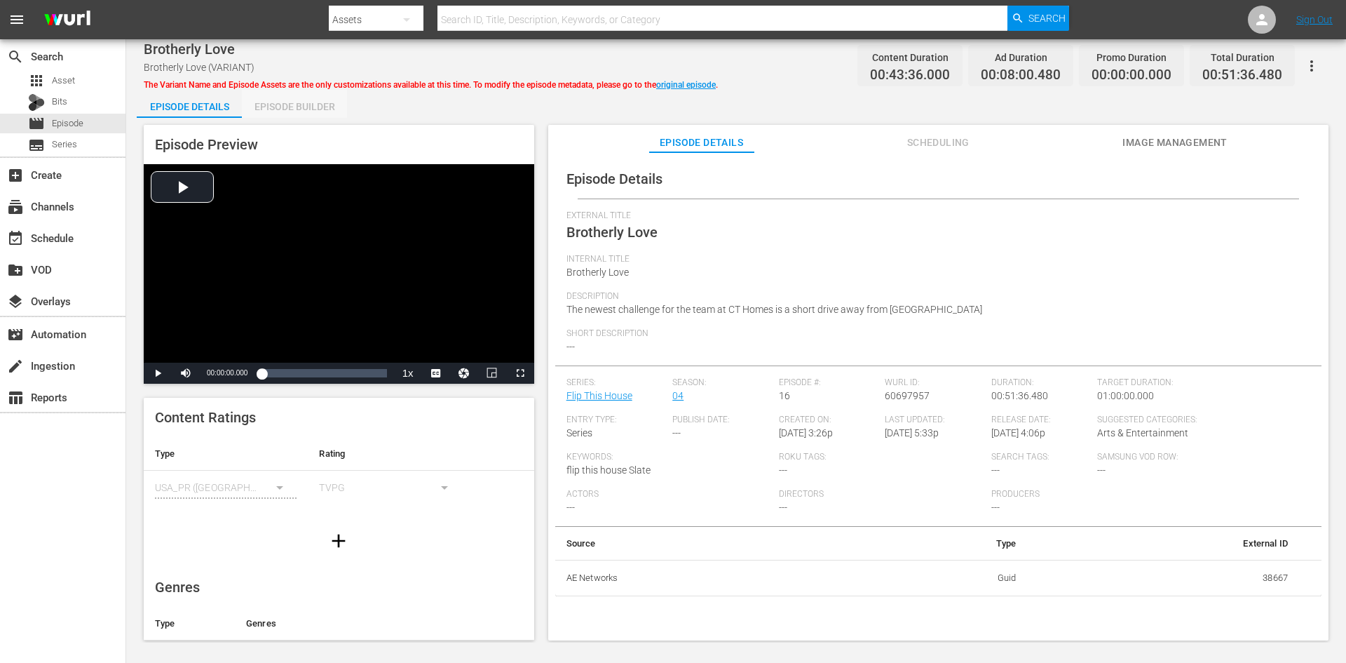
click at [300, 102] on div "Episode Builder" at bounding box center [294, 107] width 105 height 34
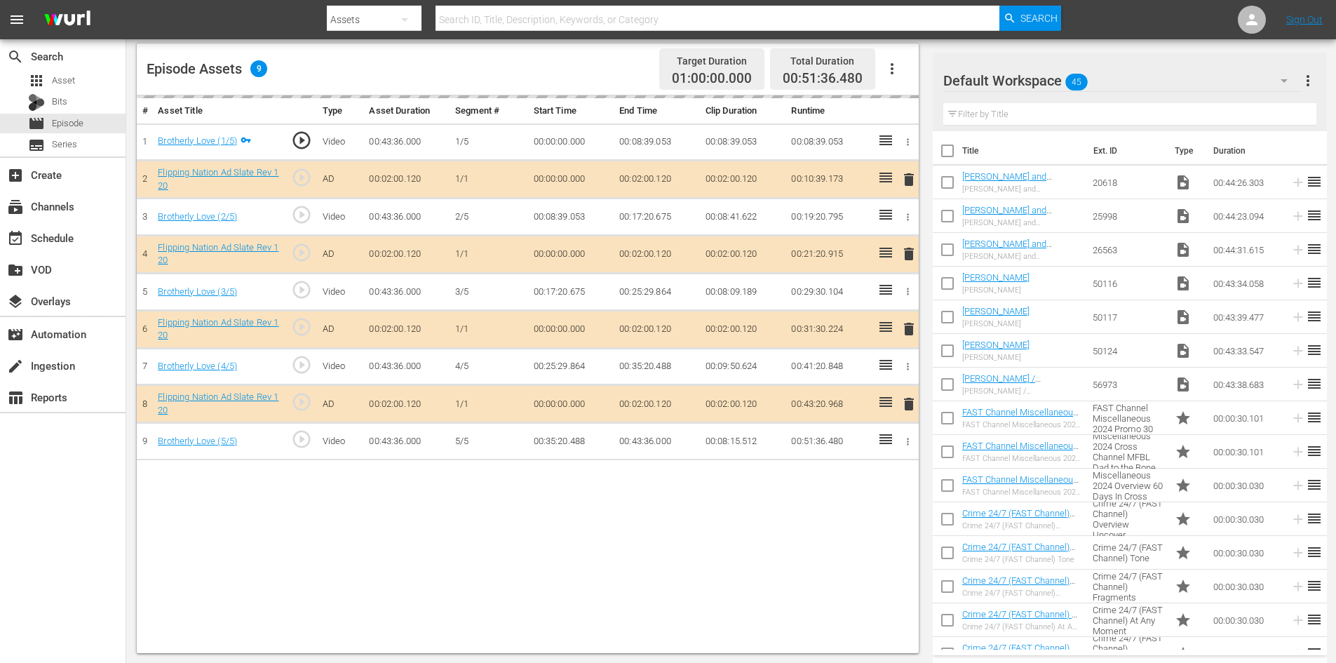
scroll to position [365, 0]
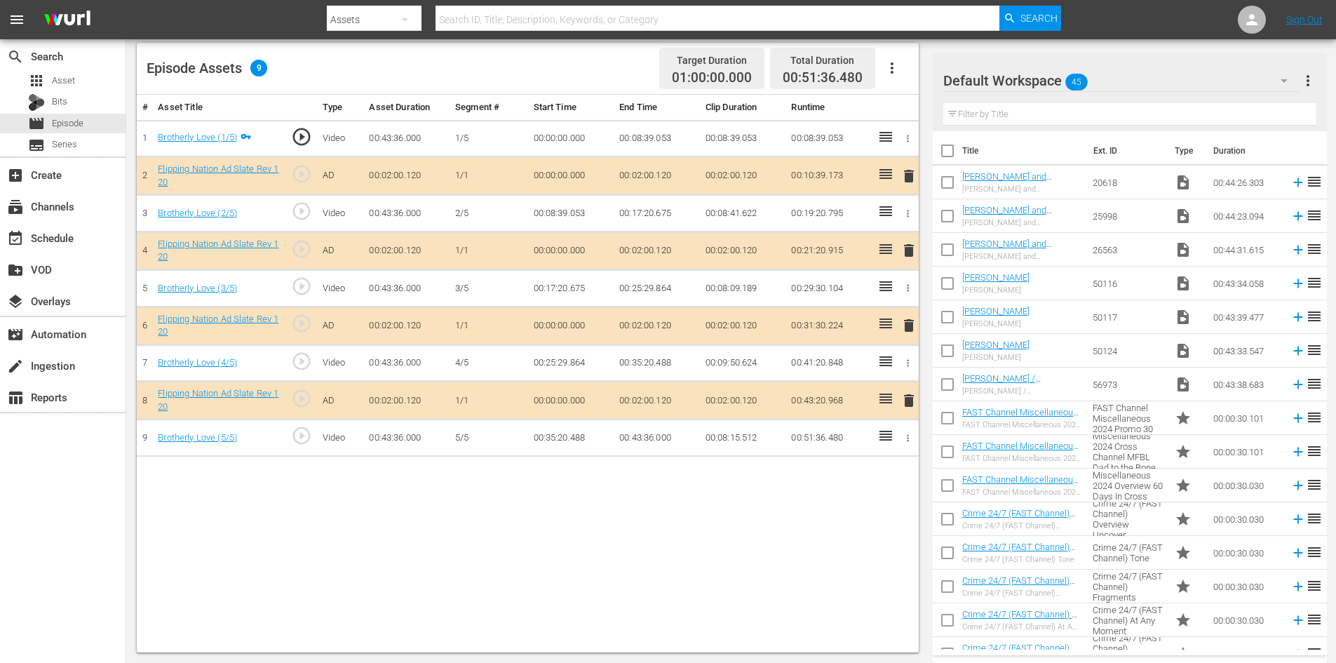
click at [910, 321] on span "delete" at bounding box center [908, 325] width 17 height 17
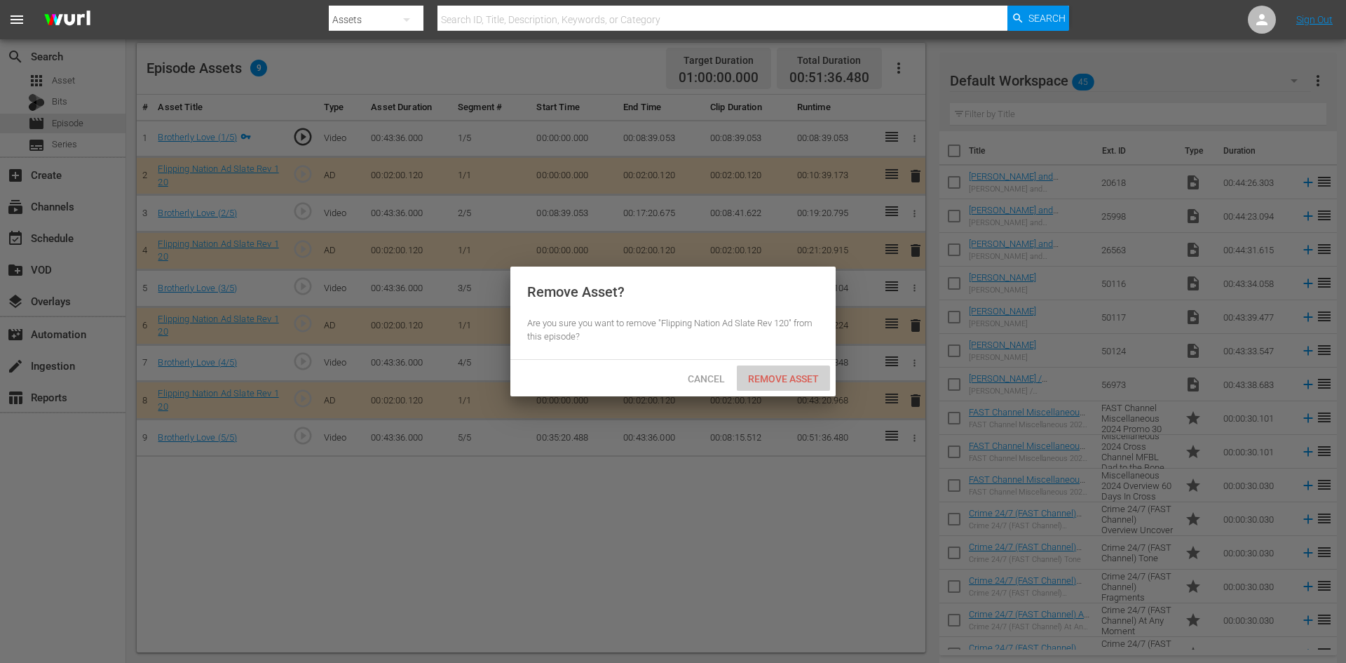
click at [772, 377] on span "Remove Asset" at bounding box center [783, 378] width 93 height 11
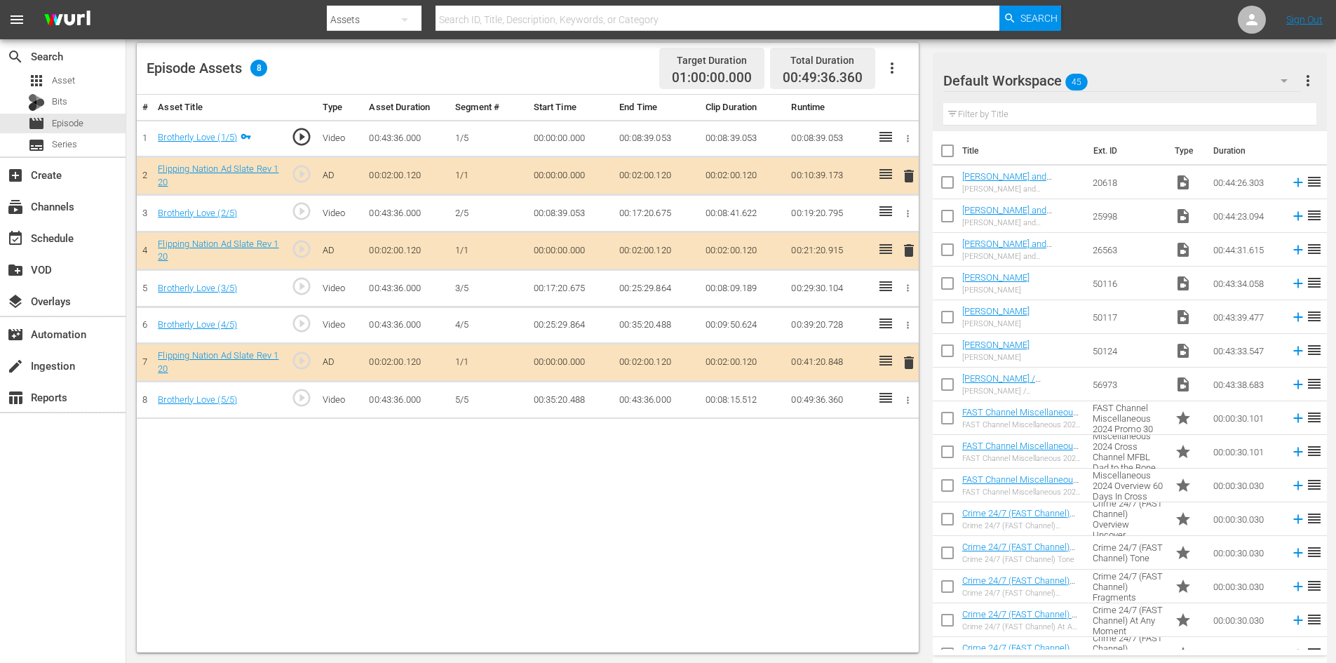
click at [1290, 88] on icon "button" at bounding box center [1284, 80] width 17 height 17
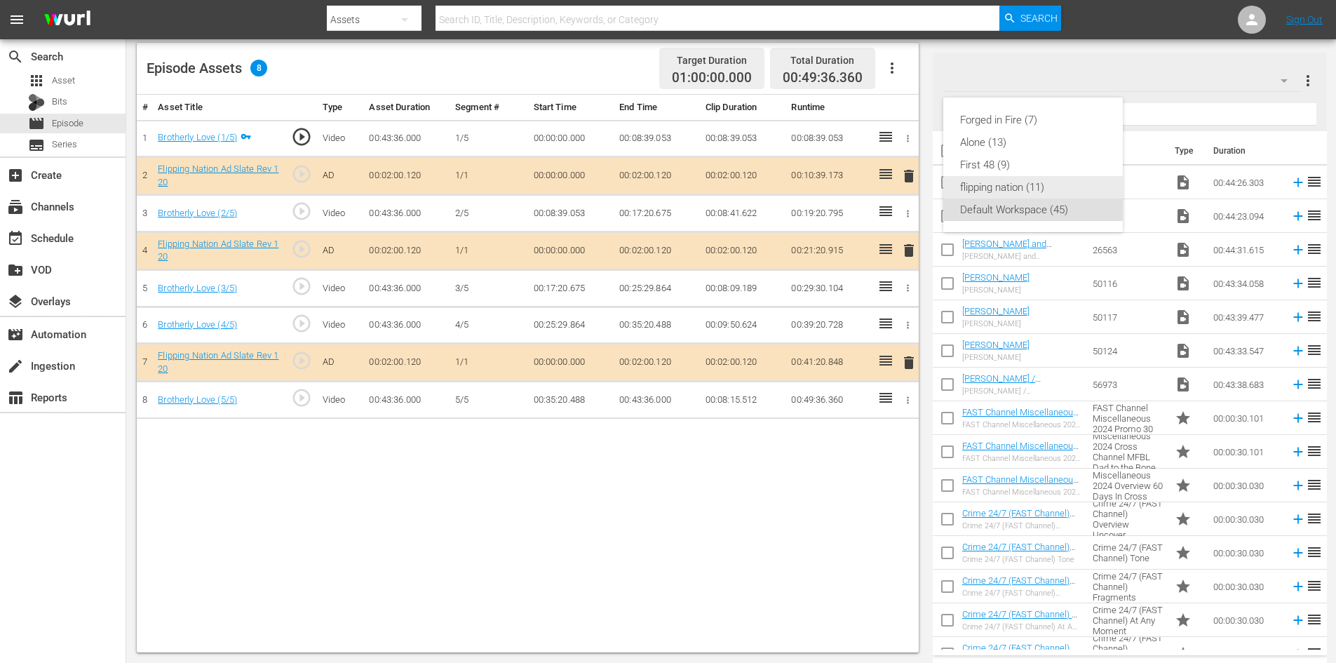
click at [970, 185] on div "flipping nation (11)" at bounding box center [1033, 187] width 146 height 22
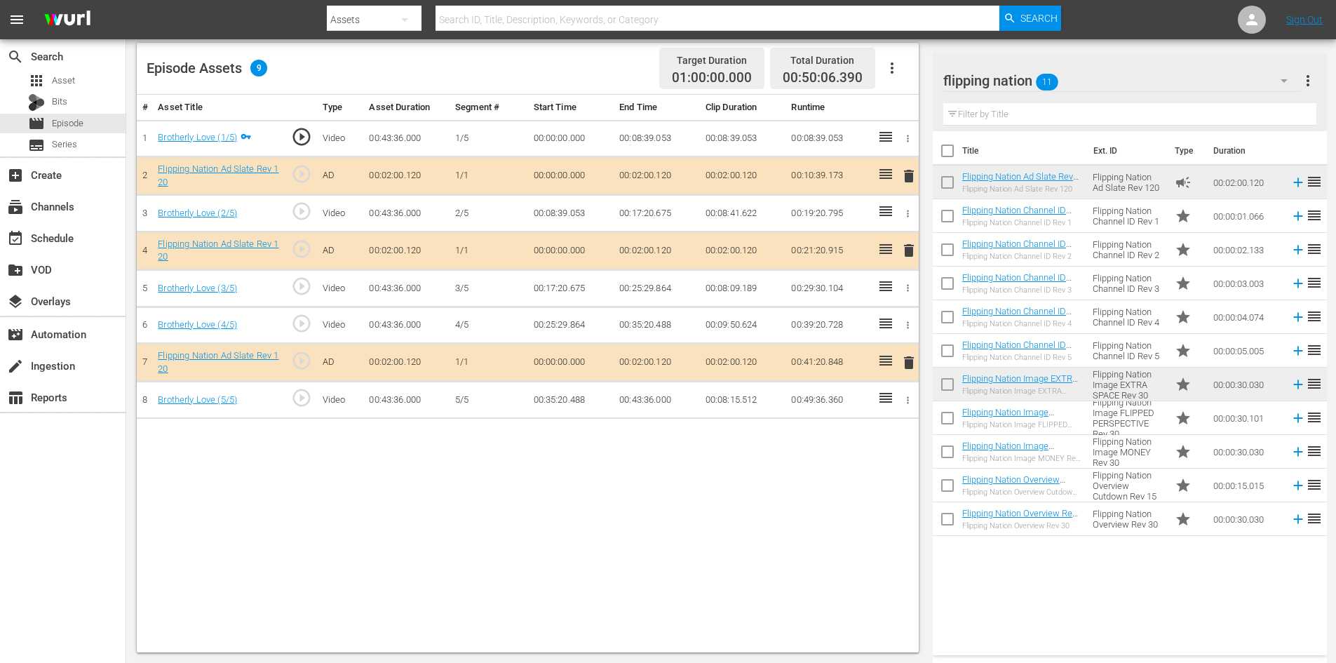
click at [1050, 88] on div at bounding box center [1008, 81] width 131 height 35
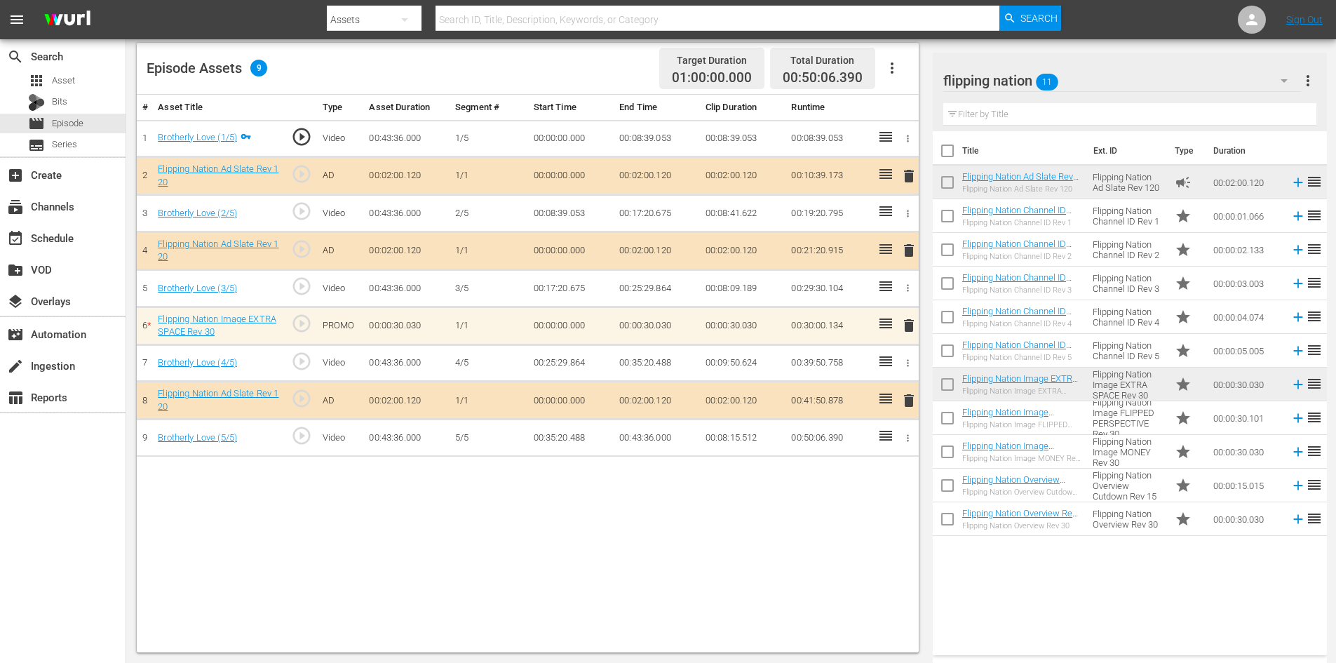
click at [907, 327] on span "delete" at bounding box center [908, 325] width 17 height 17
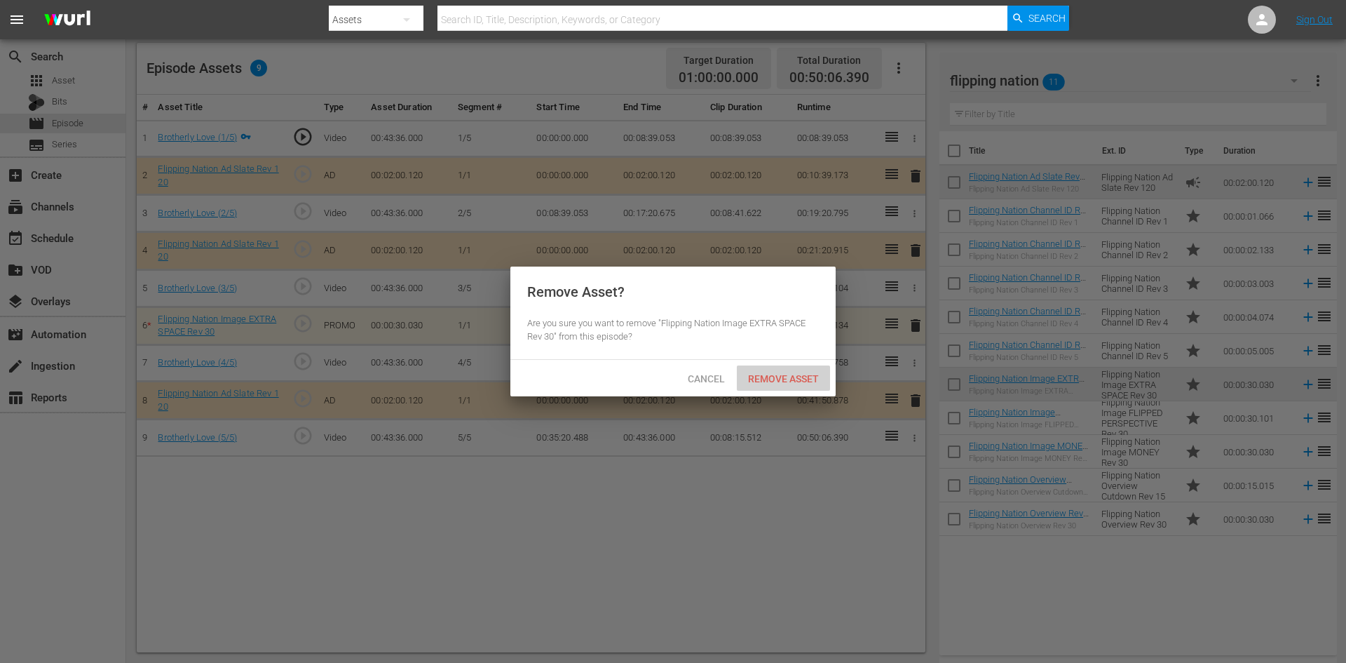
click at [786, 373] on span "Remove Asset" at bounding box center [783, 378] width 93 height 11
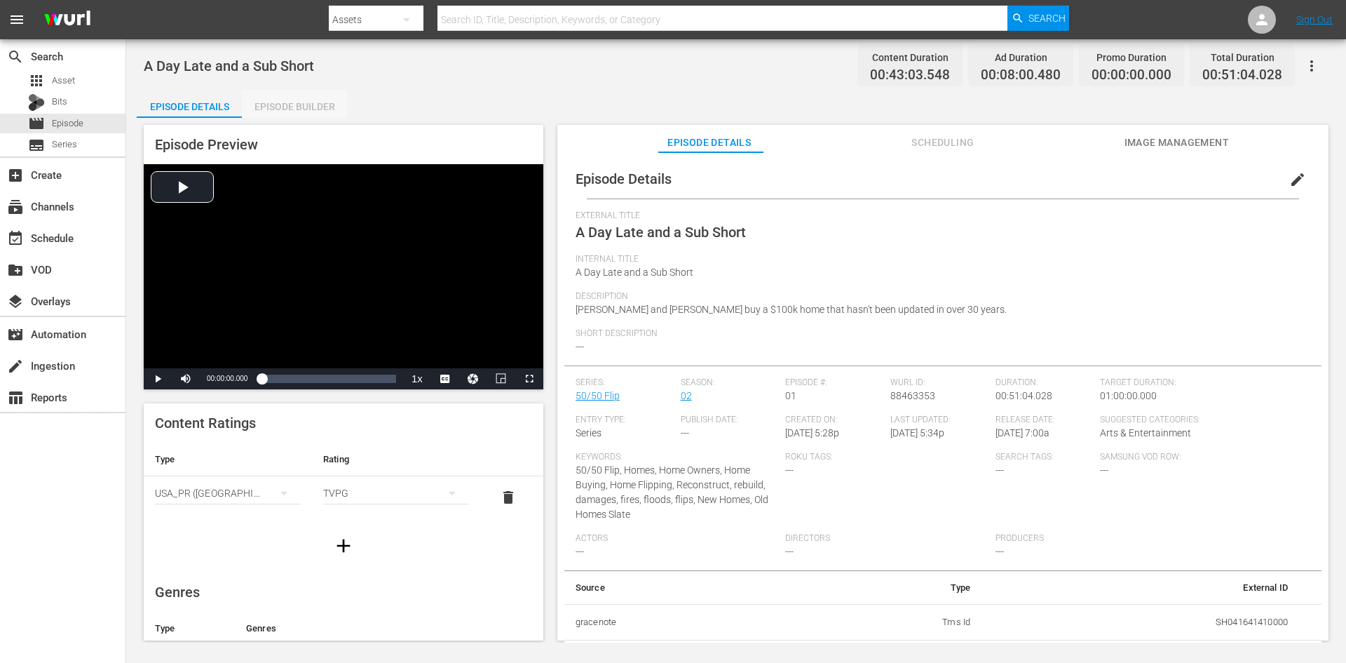
click at [295, 104] on div "Episode Builder" at bounding box center [294, 107] width 105 height 34
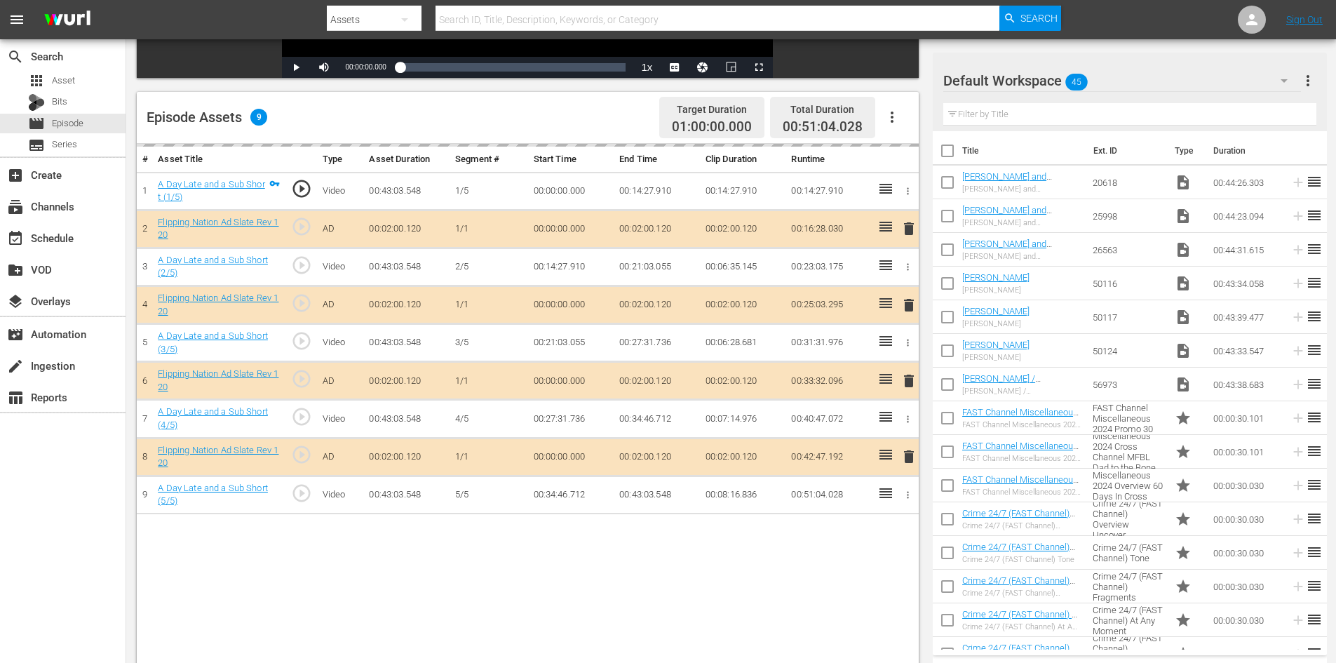
scroll to position [365, 0]
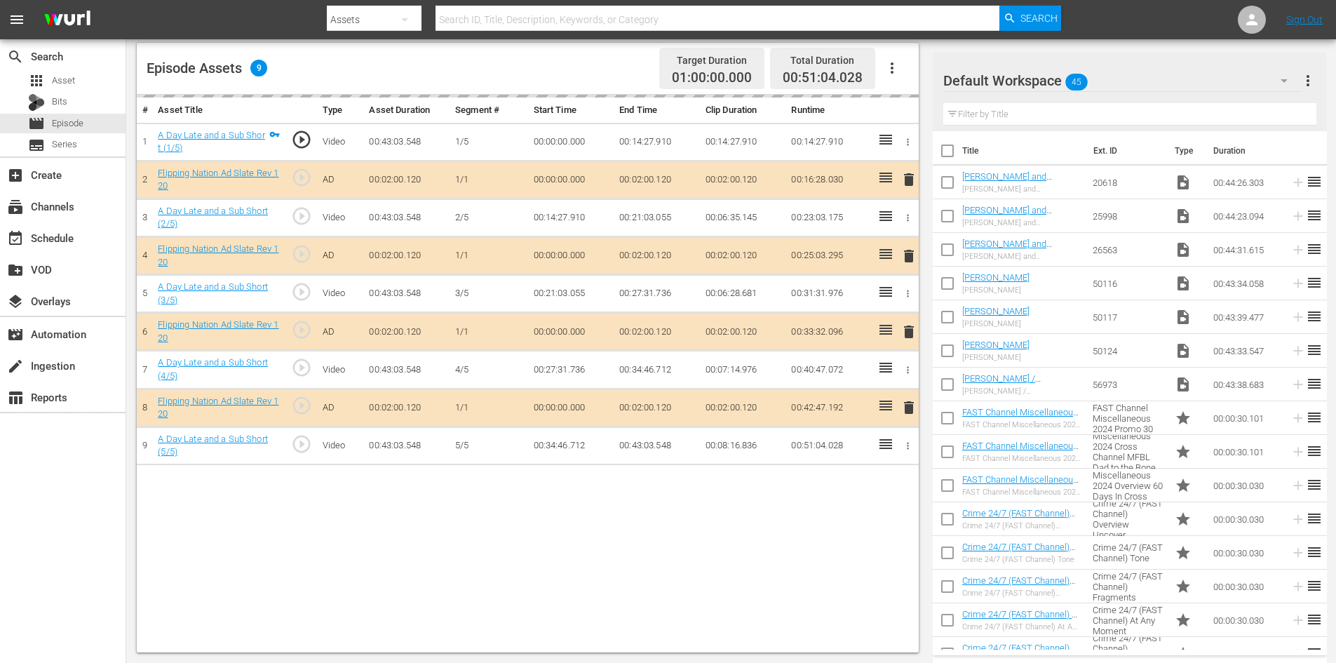
click at [906, 332] on div "delete" at bounding box center [906, 331] width 12 height 20
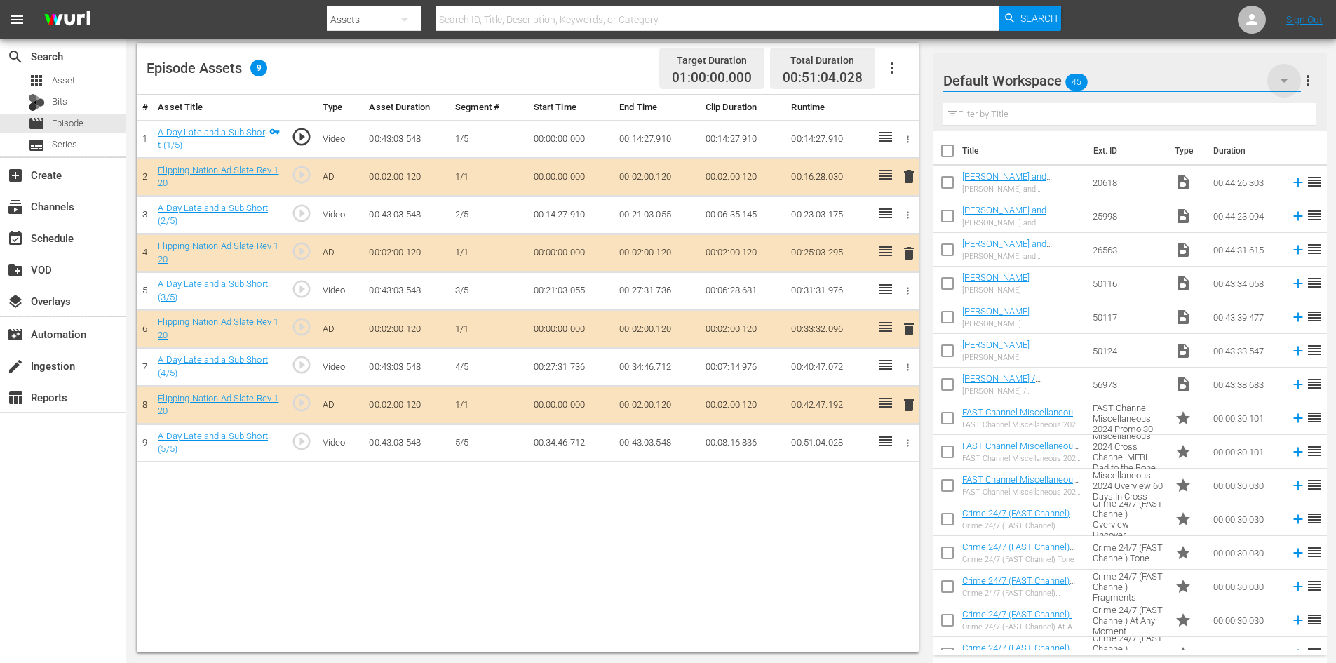
click at [1285, 79] on icon "button" at bounding box center [1284, 81] width 7 height 4
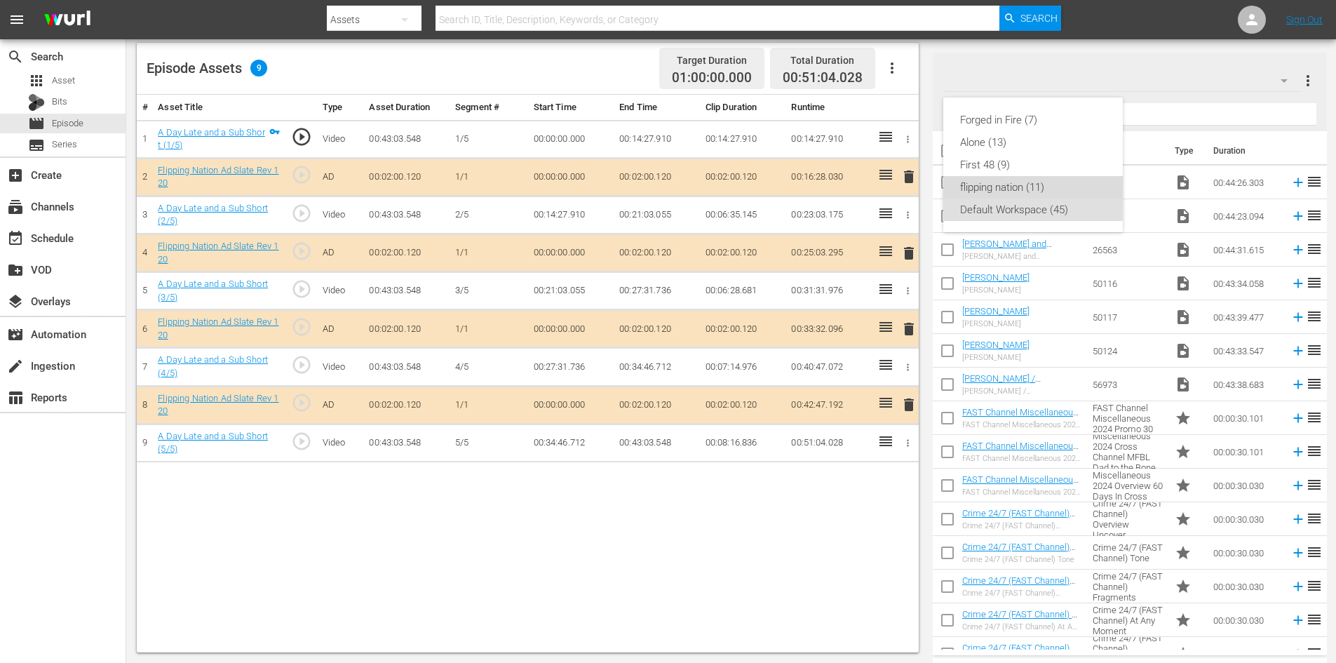
click at [1000, 187] on div "flipping nation (11)" at bounding box center [1033, 187] width 146 height 22
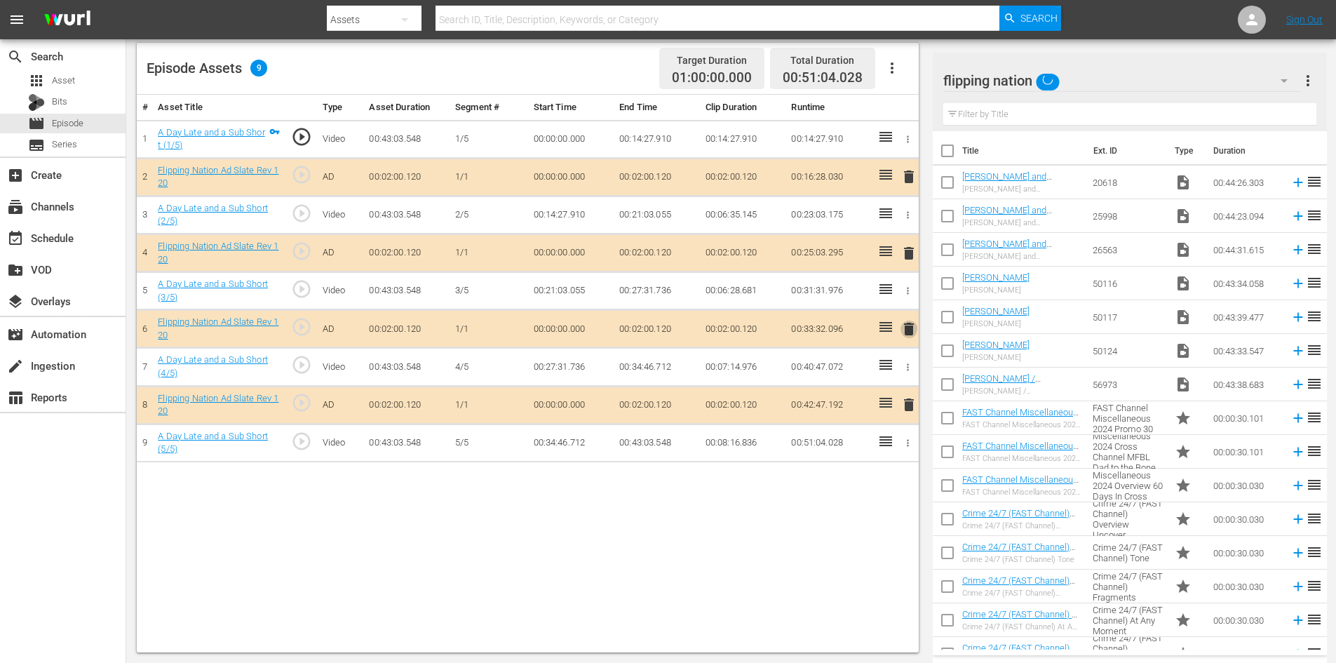
click at [907, 332] on span "delete" at bounding box center [908, 328] width 17 height 17
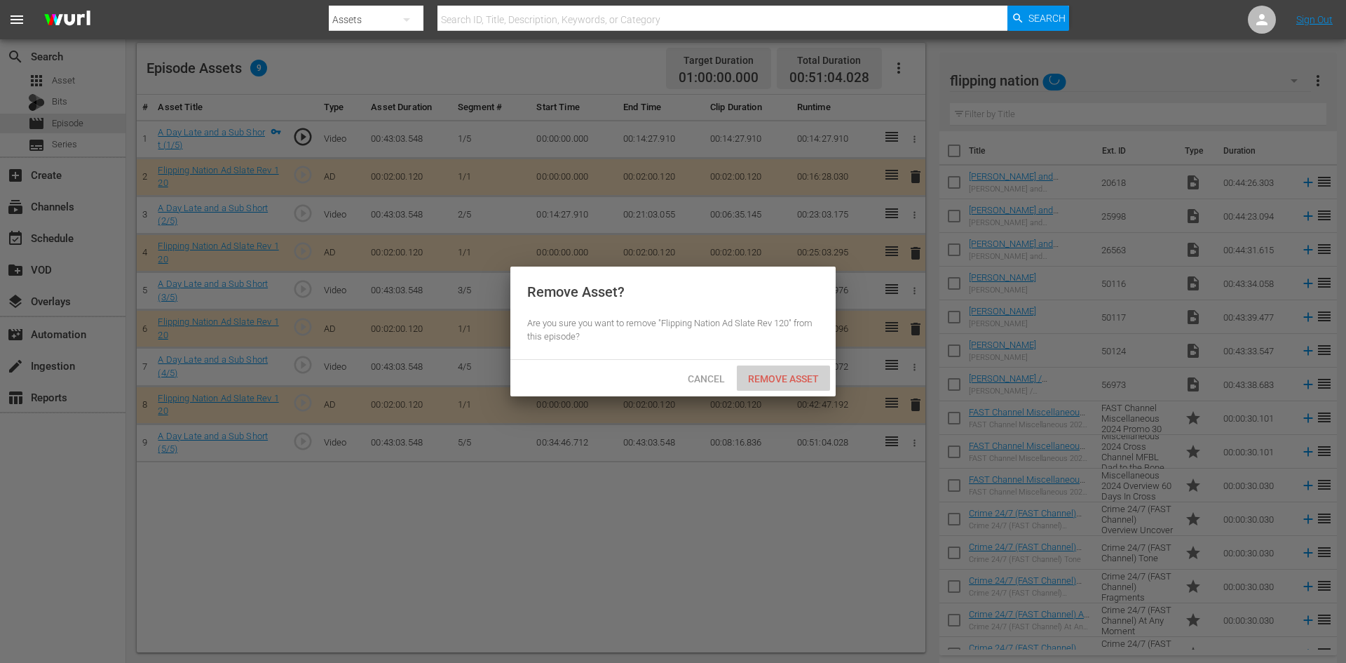
click at [771, 372] on div "Remove Asset" at bounding box center [783, 378] width 93 height 26
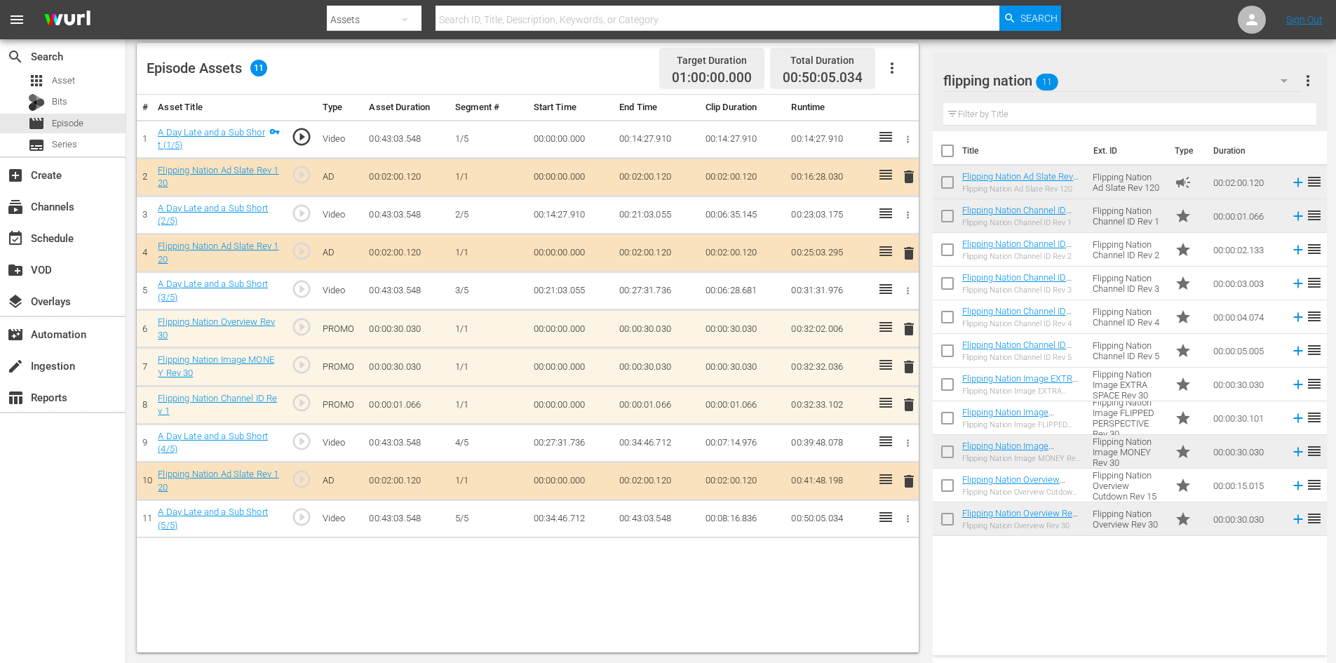
click at [909, 405] on span "delete" at bounding box center [908, 404] width 17 height 17
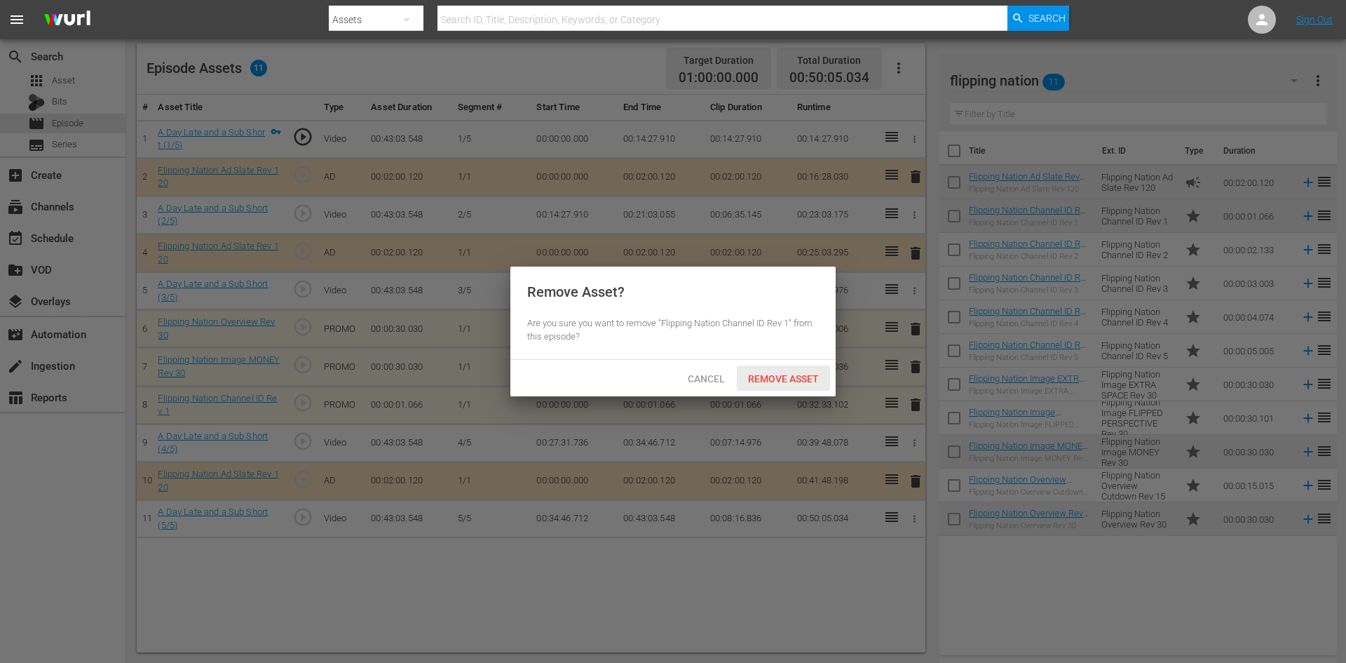
click at [775, 373] on span "Remove Asset" at bounding box center [783, 378] width 93 height 11
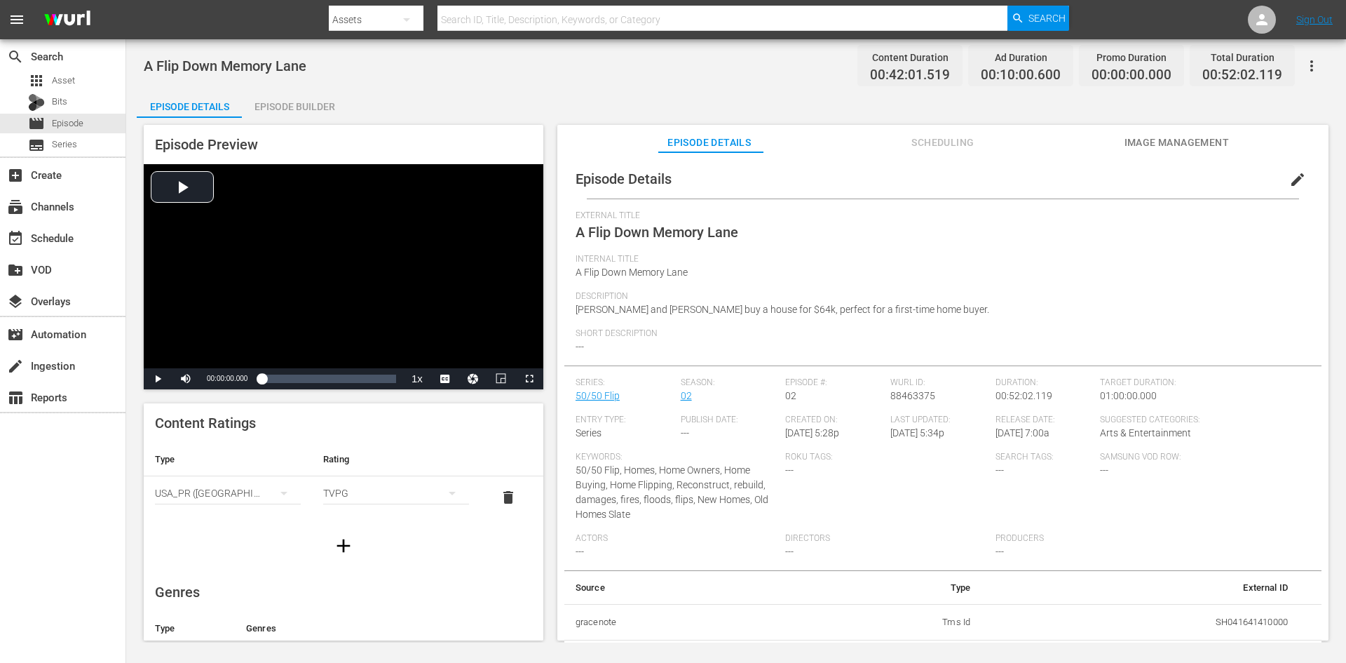
click at [284, 103] on div "Episode Builder" at bounding box center [294, 107] width 105 height 34
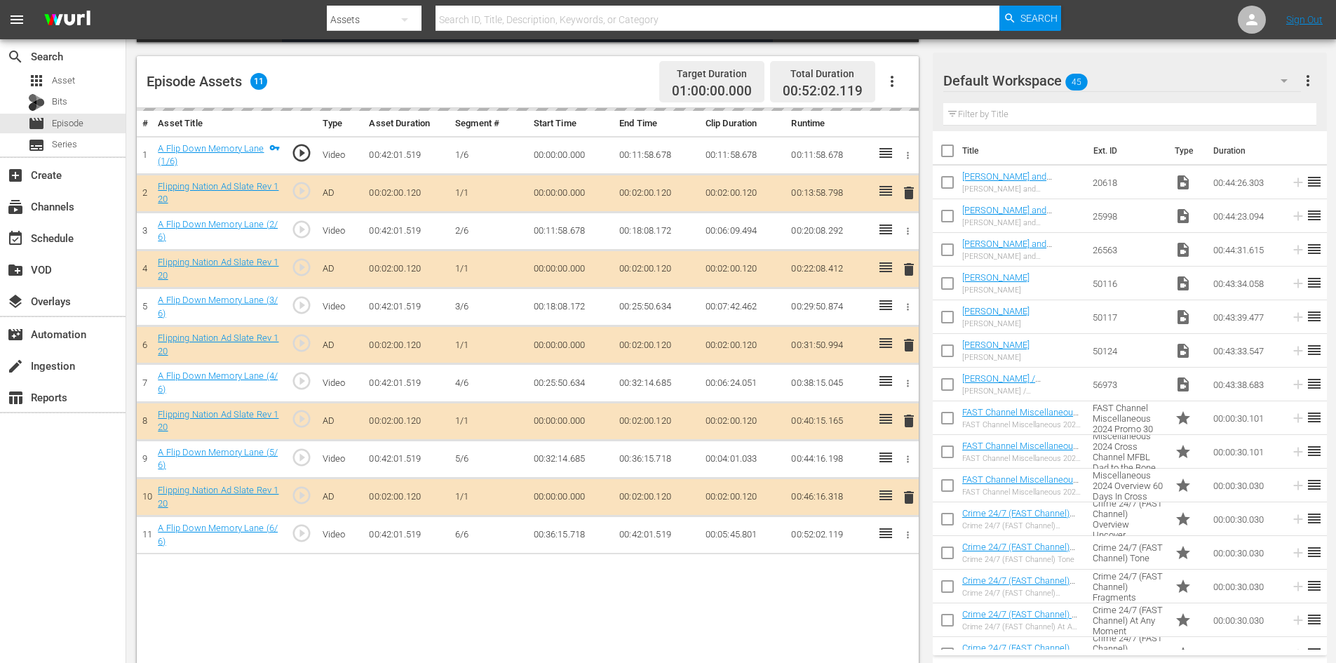
scroll to position [365, 0]
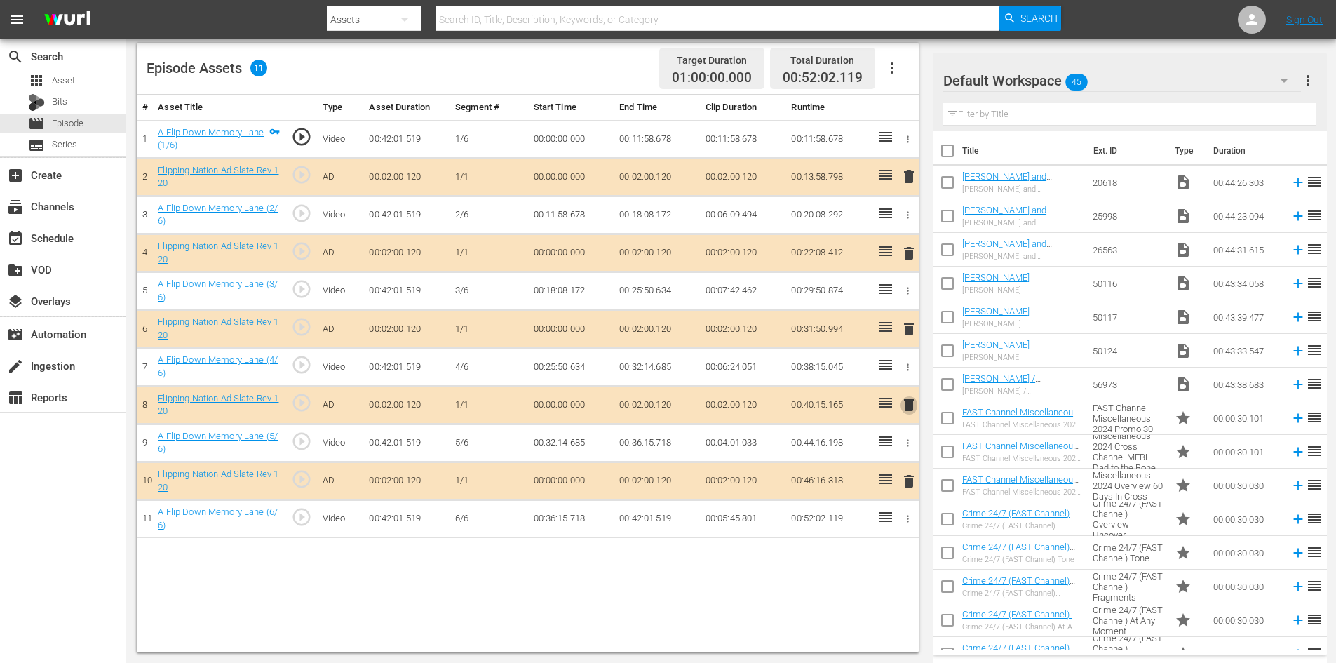
click at [904, 411] on span "delete" at bounding box center [908, 404] width 17 height 17
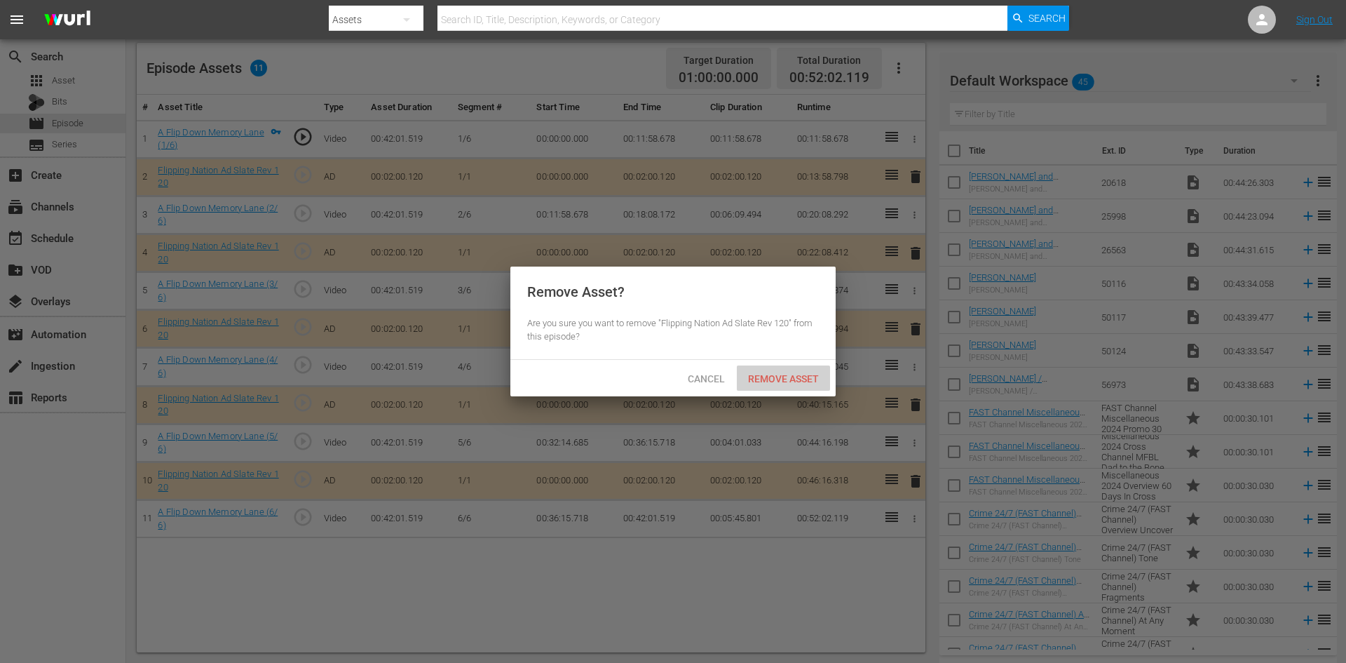
drag, startPoint x: 791, startPoint y: 381, endPoint x: 847, endPoint y: 350, distance: 64.4
click at [791, 379] on span "Remove Asset" at bounding box center [783, 378] width 93 height 11
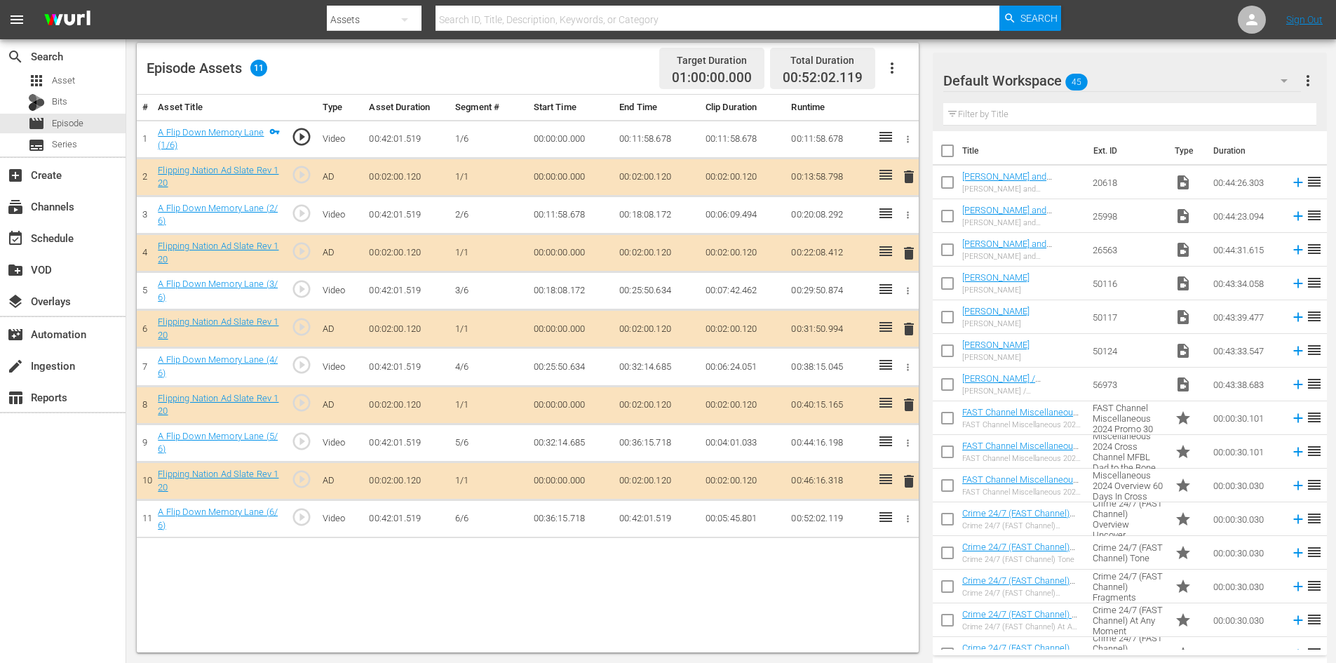
click at [1281, 72] on button "button" at bounding box center [1284, 81] width 34 height 34
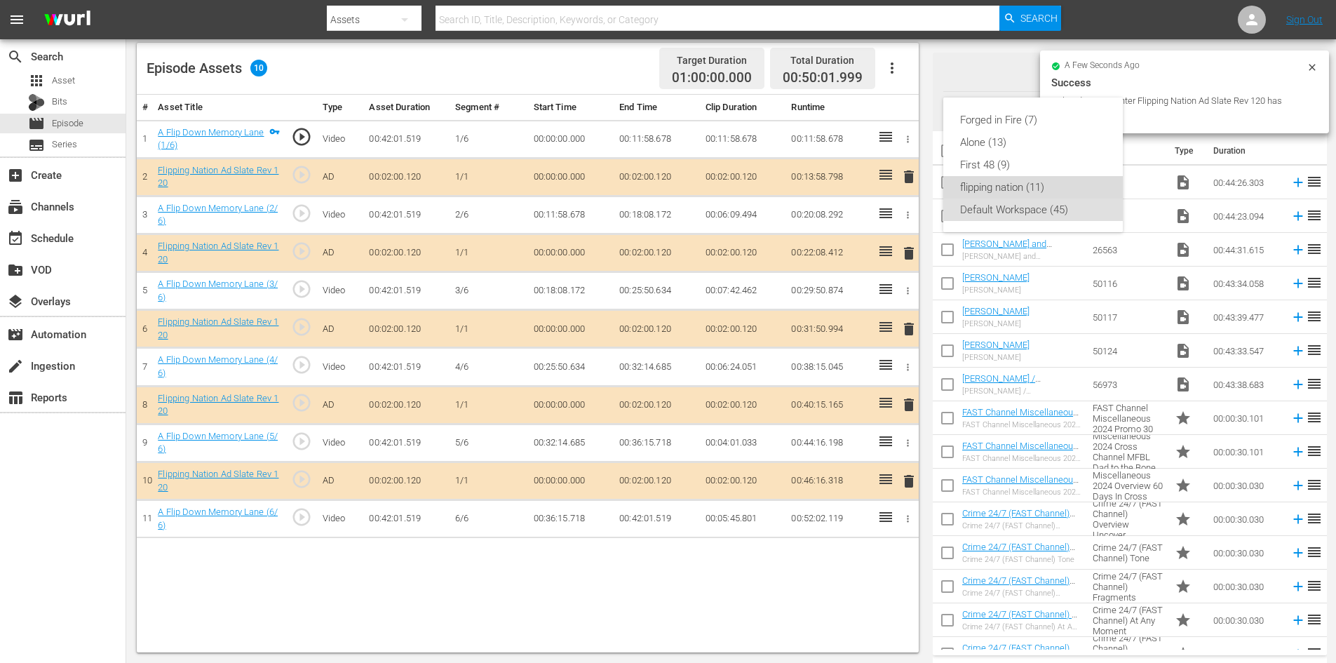
click at [980, 194] on div "flipping nation (11)" at bounding box center [1033, 187] width 146 height 22
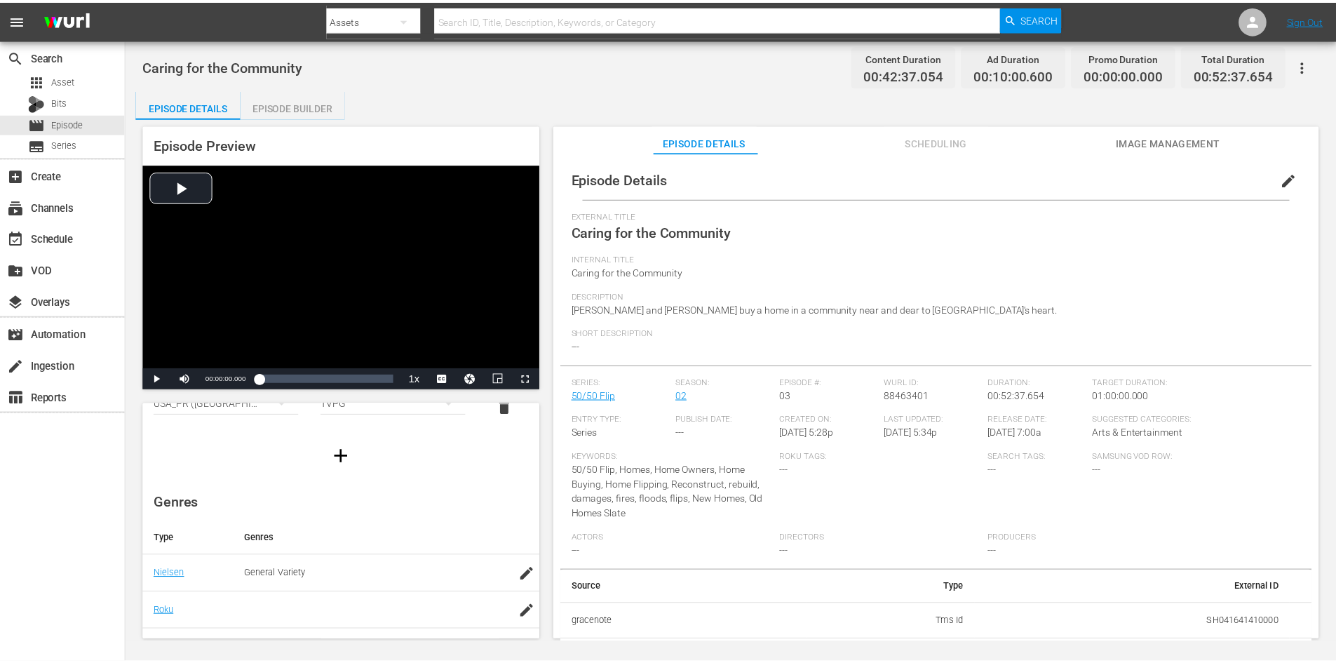
scroll to position [70, 0]
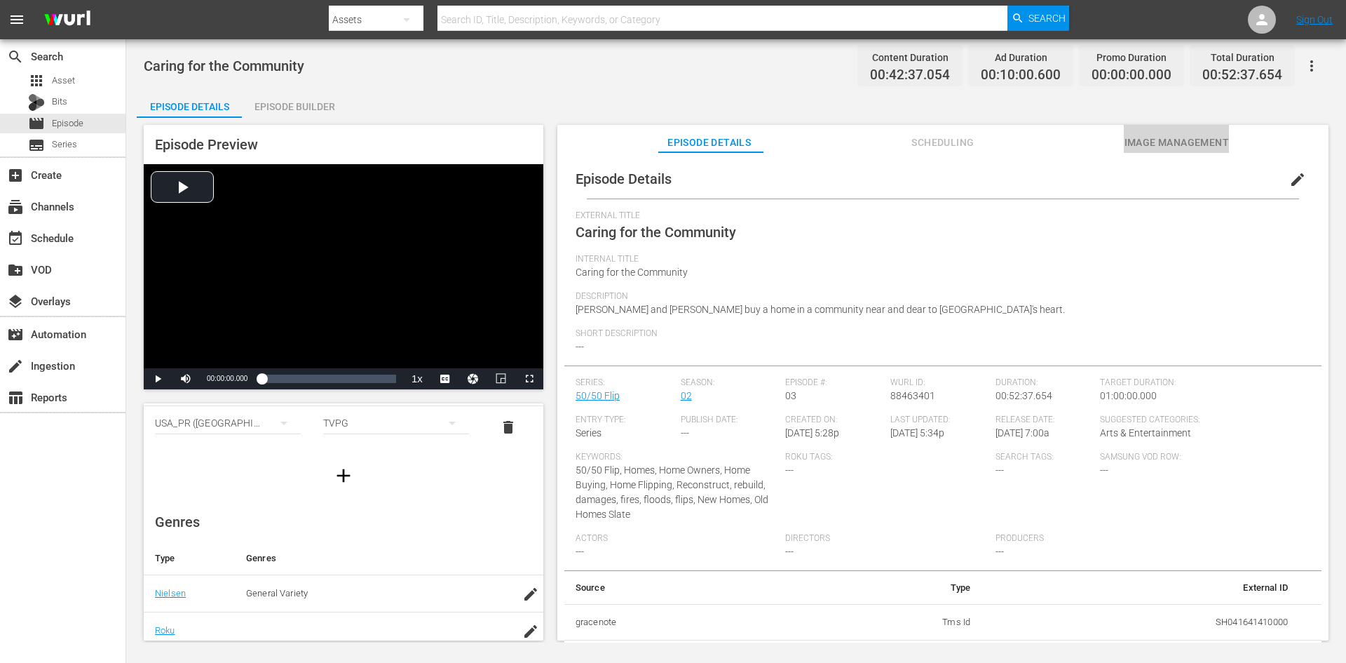
click at [1149, 142] on span "Image Management" at bounding box center [1176, 143] width 105 height 18
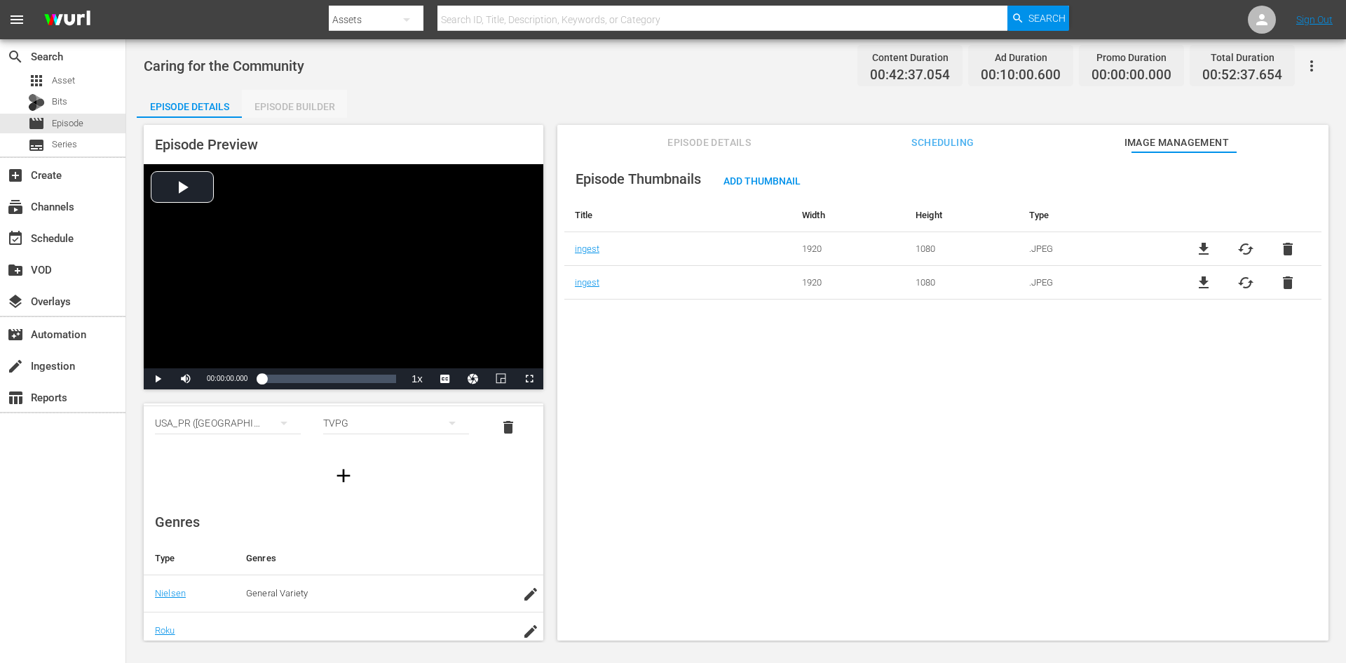
click at [309, 112] on div "Episode Builder" at bounding box center [294, 107] width 105 height 34
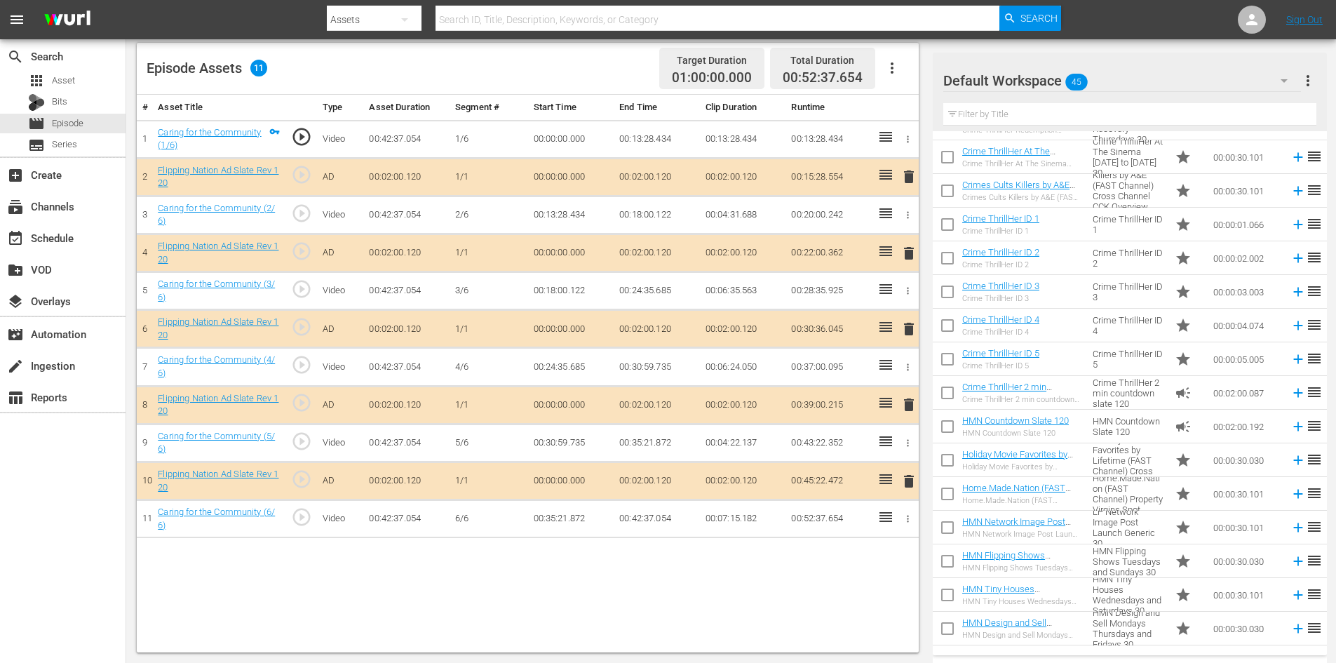
scroll to position [1031, 0]
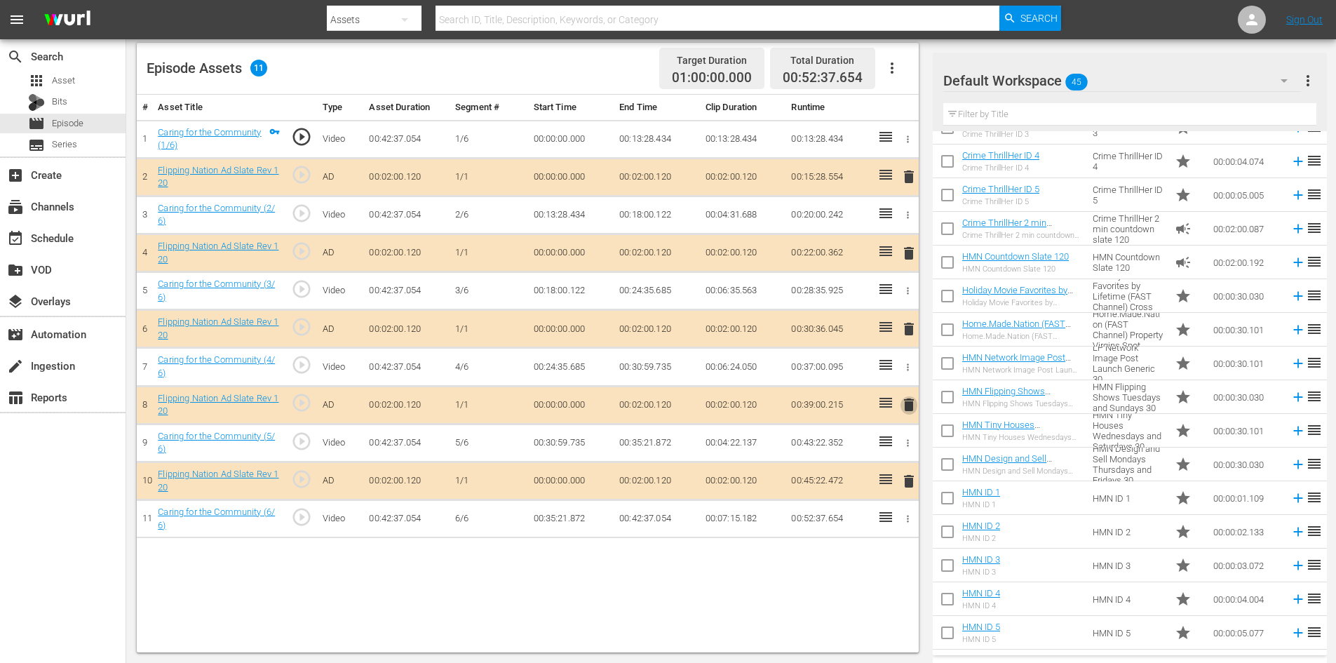
click at [907, 413] on span "delete" at bounding box center [908, 404] width 17 height 17
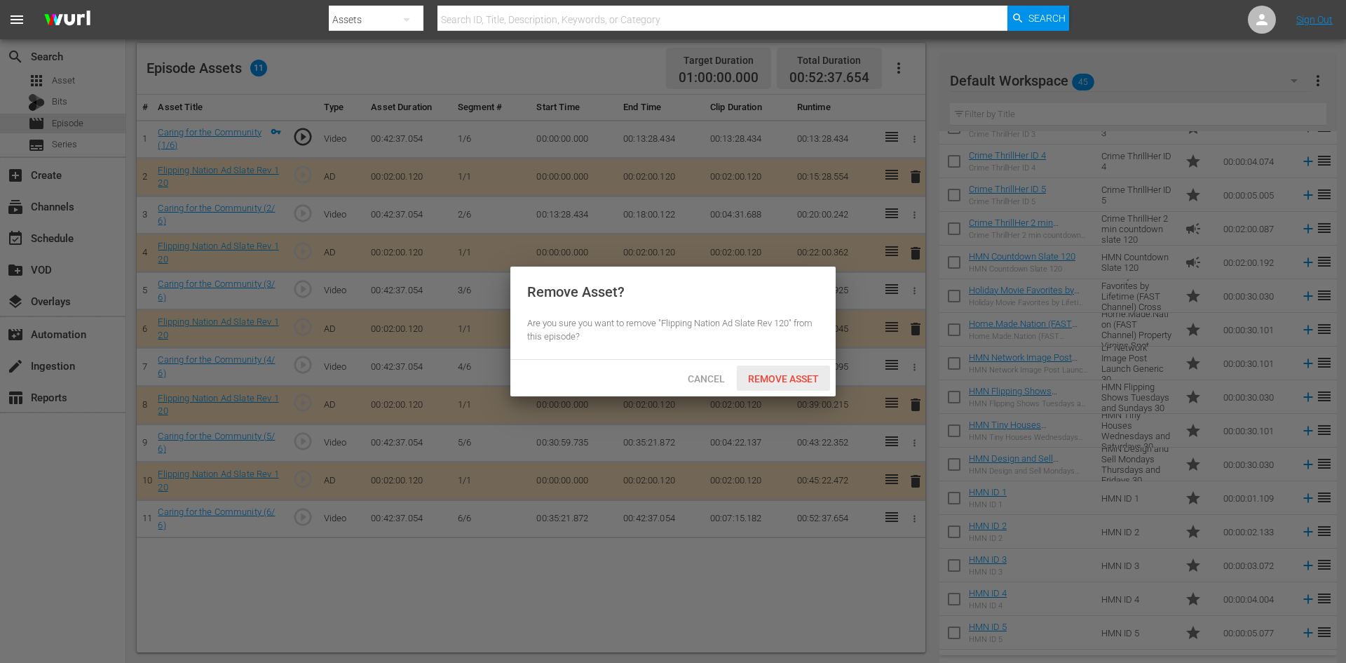
click at [792, 377] on span "Remove Asset" at bounding box center [783, 378] width 93 height 11
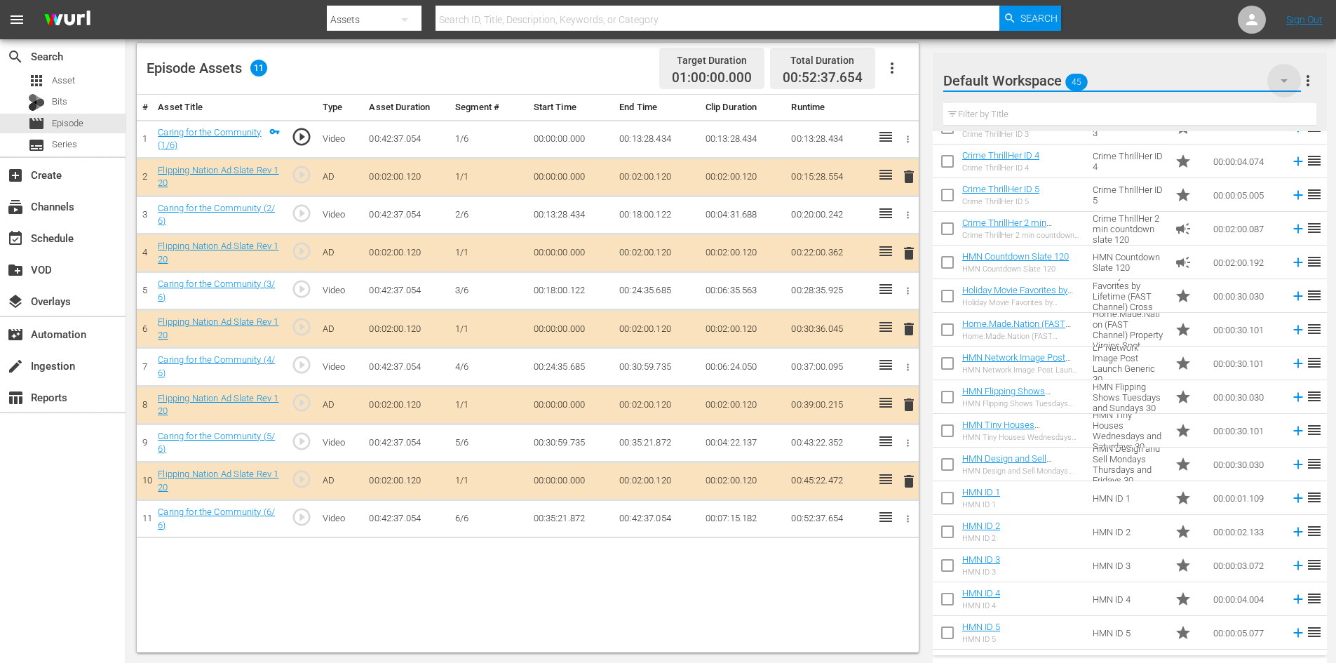
click at [1281, 80] on icon "button" at bounding box center [1284, 80] width 17 height 17
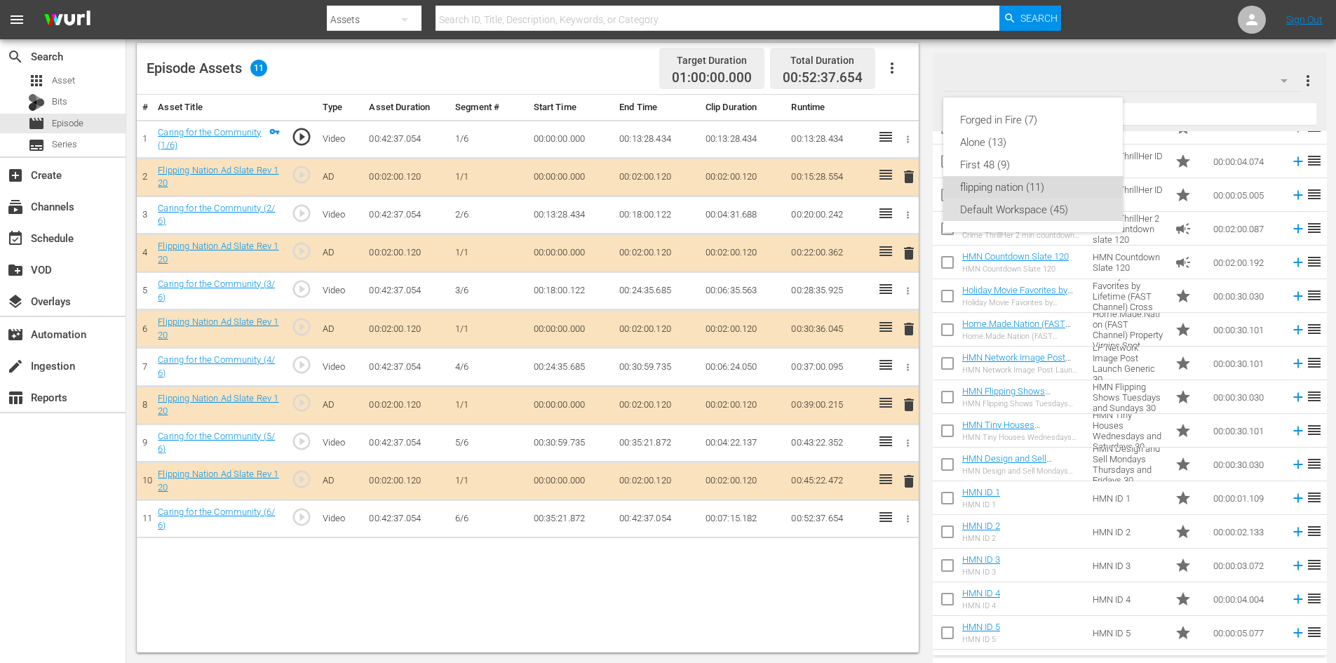
click at [976, 189] on div "flipping nation (11)" at bounding box center [1033, 187] width 146 height 22
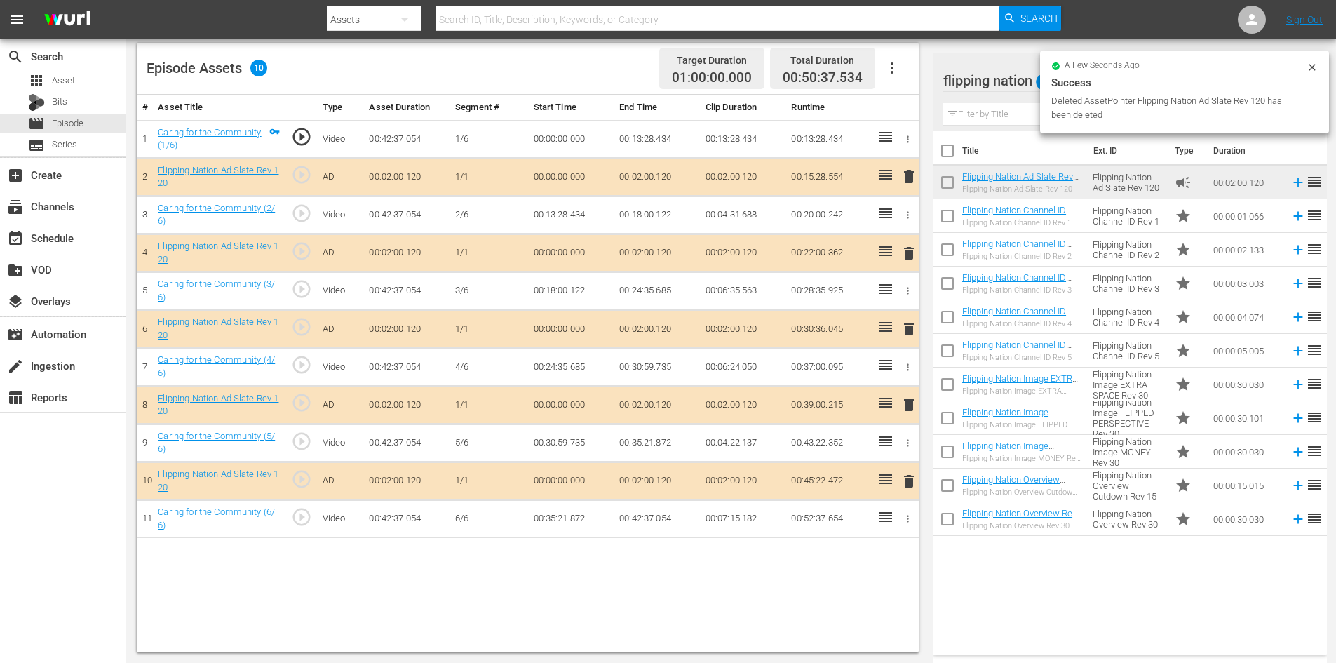
scroll to position [0, 0]
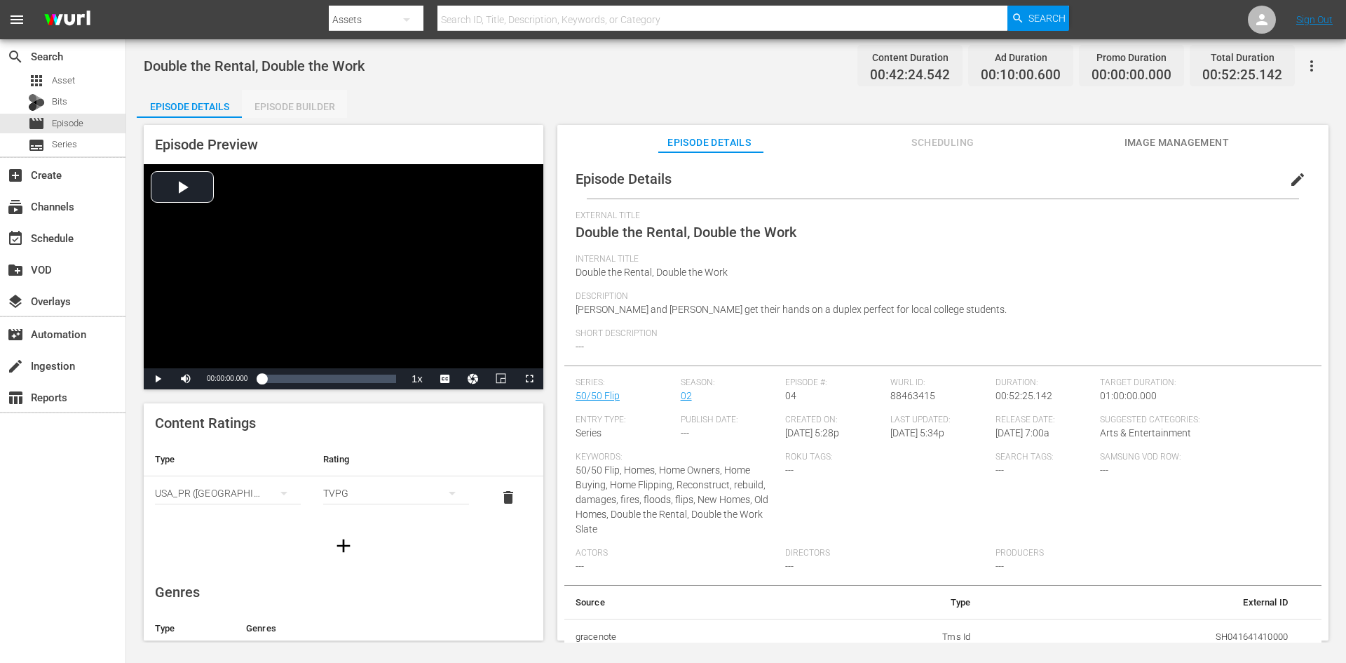
drag, startPoint x: 276, startPoint y: 102, endPoint x: 284, endPoint y: 100, distance: 7.8
click at [278, 101] on div "Episode Builder" at bounding box center [294, 107] width 105 height 34
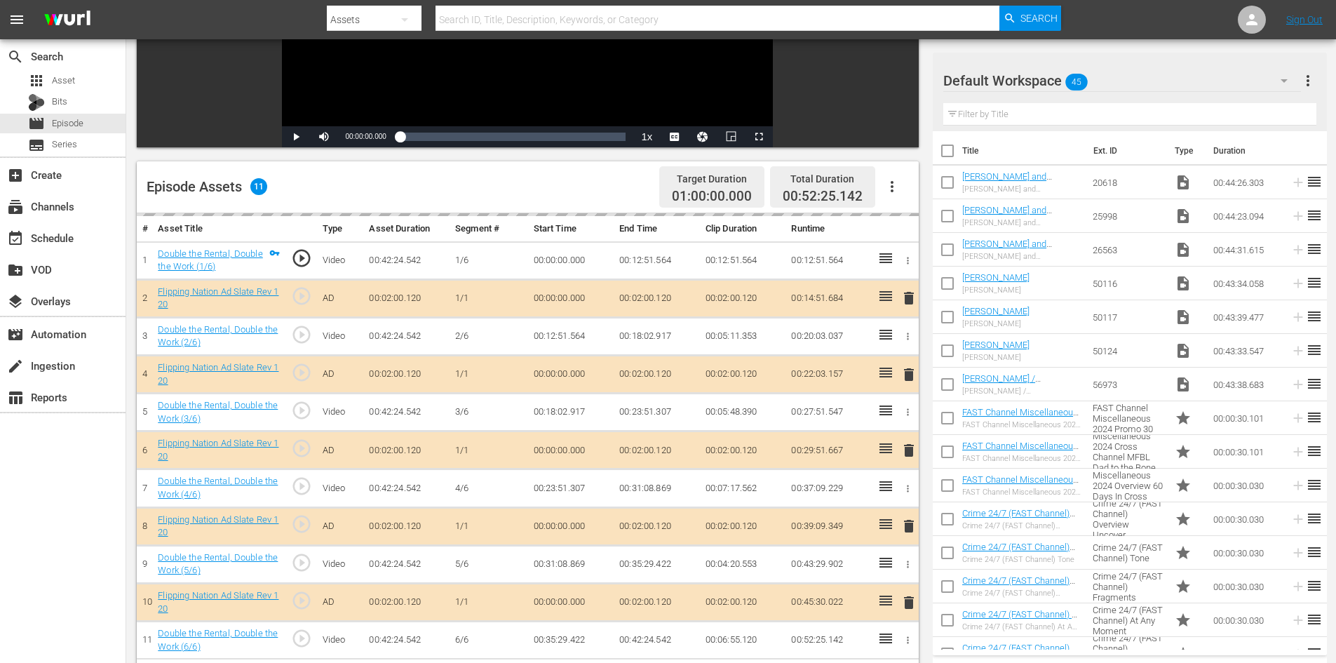
scroll to position [365, 0]
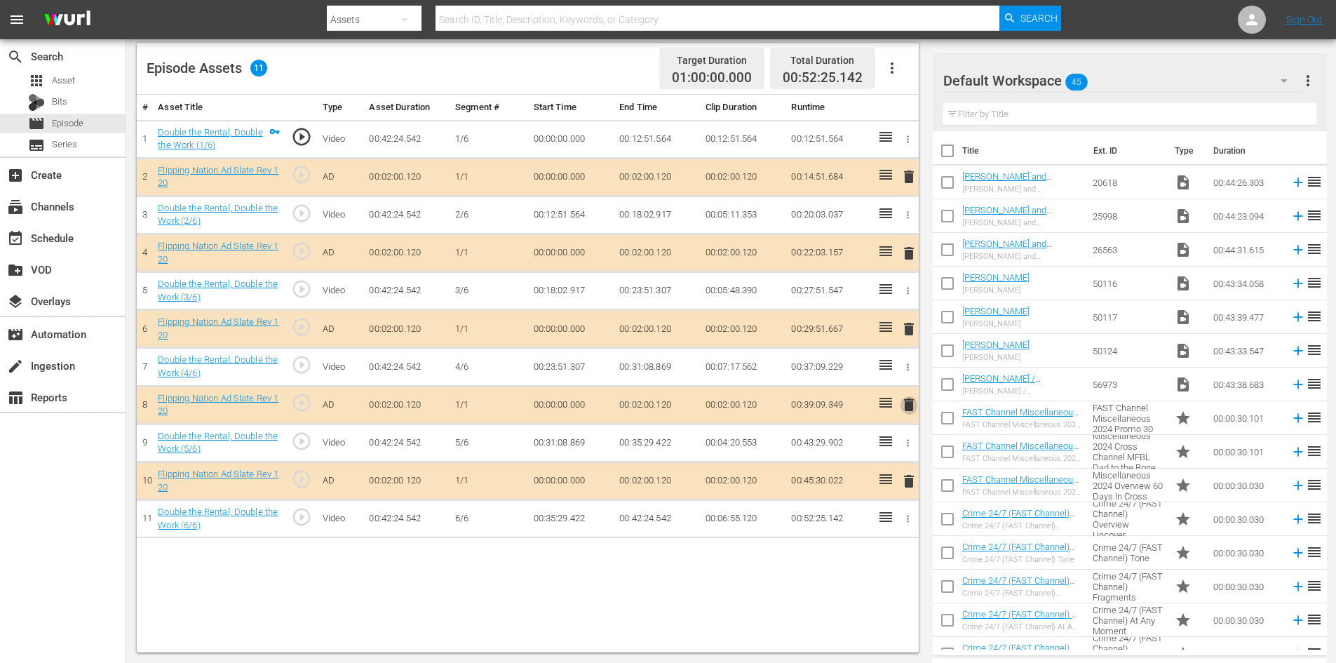
click at [903, 410] on span "delete" at bounding box center [908, 404] width 17 height 17
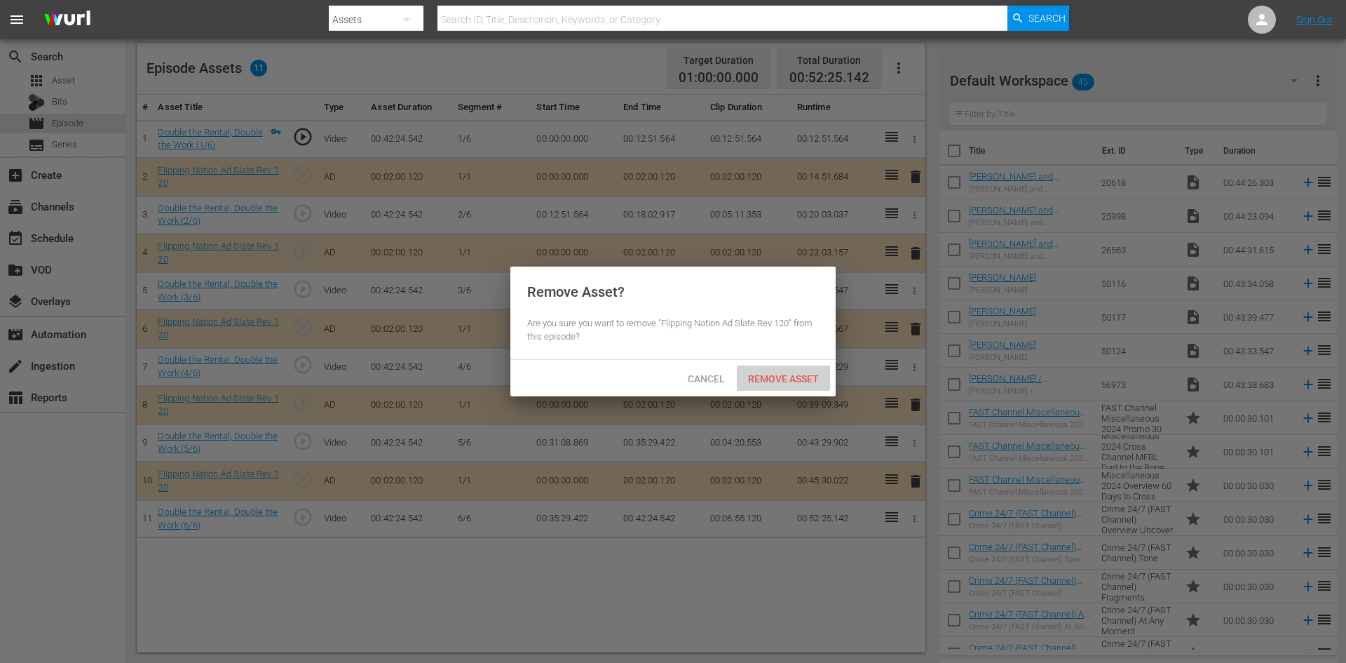
click at [757, 374] on span "Remove Asset" at bounding box center [783, 378] width 93 height 11
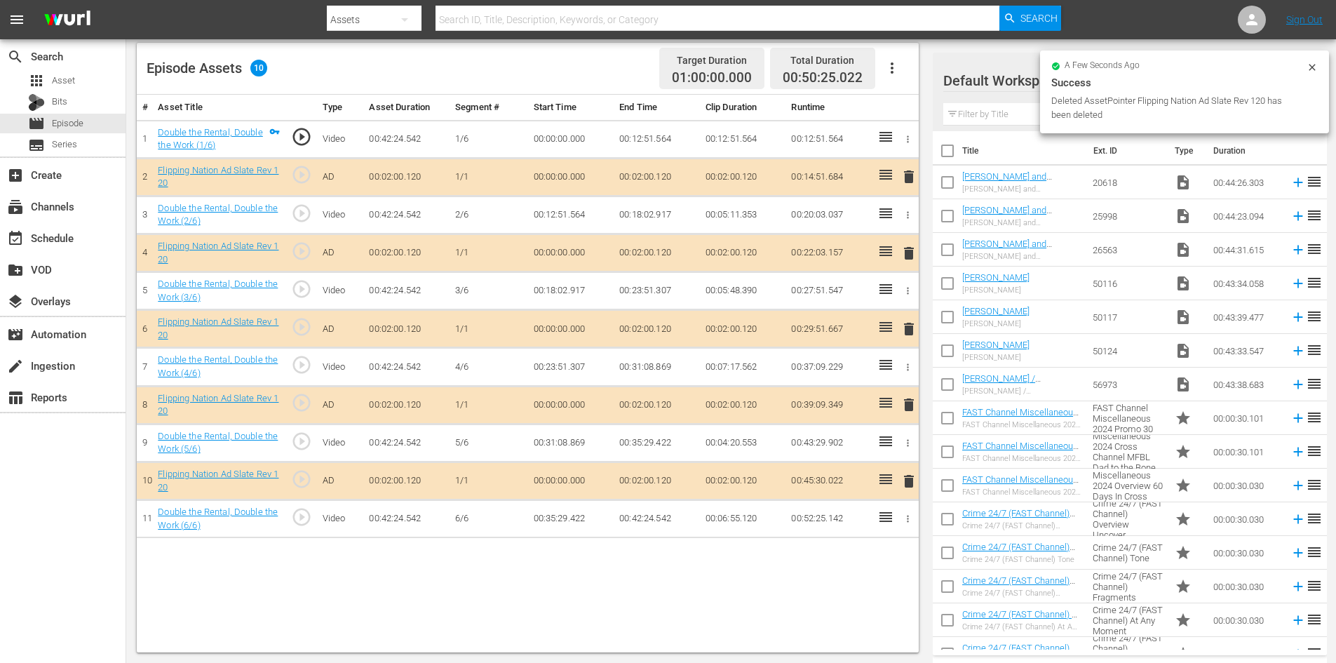
drag, startPoint x: 1274, startPoint y: 84, endPoint x: 1245, endPoint y: 84, distance: 28.8
click at [1264, 86] on div "Success" at bounding box center [1184, 82] width 266 height 17
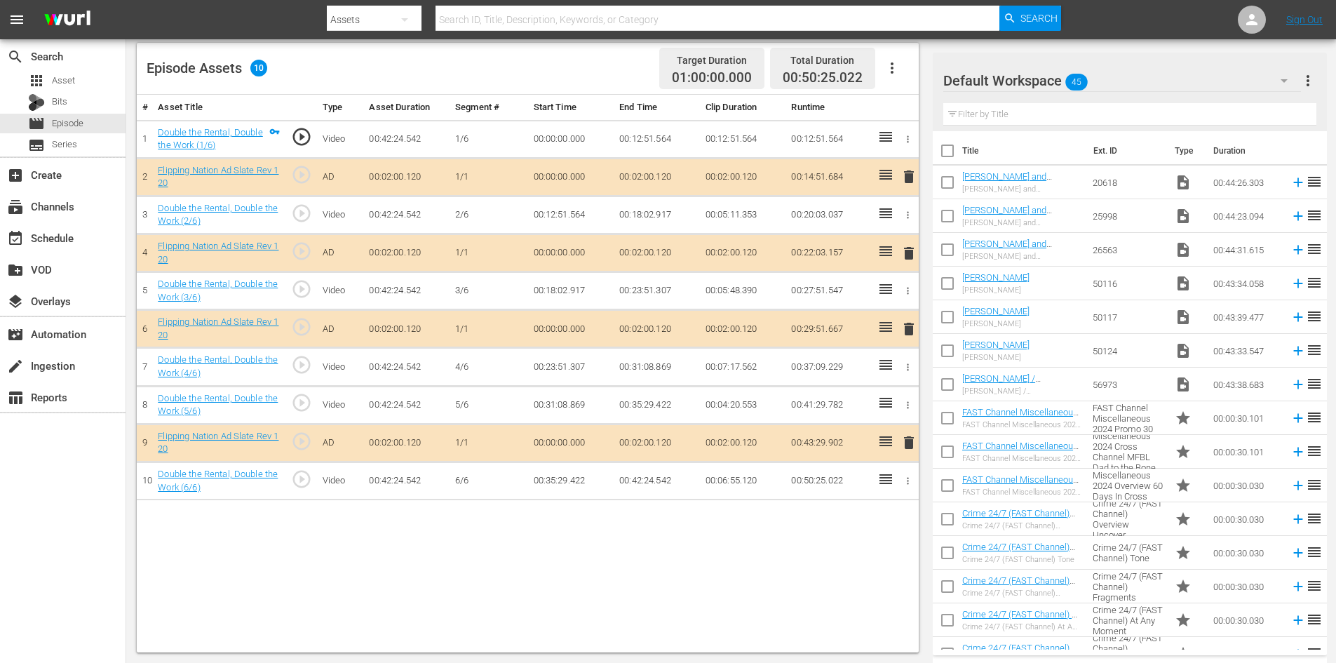
click at [1284, 81] on icon "button" at bounding box center [1284, 81] width 7 height 4
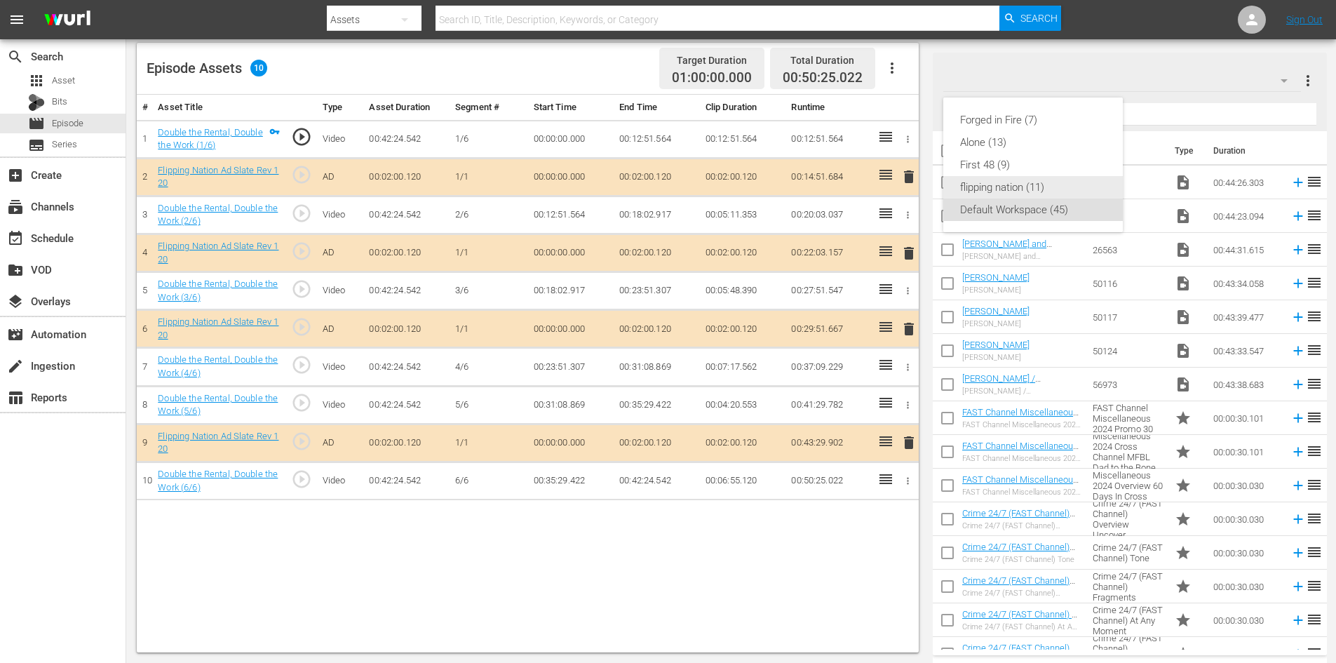
click at [1027, 187] on div "flipping nation (11)" at bounding box center [1033, 187] width 146 height 22
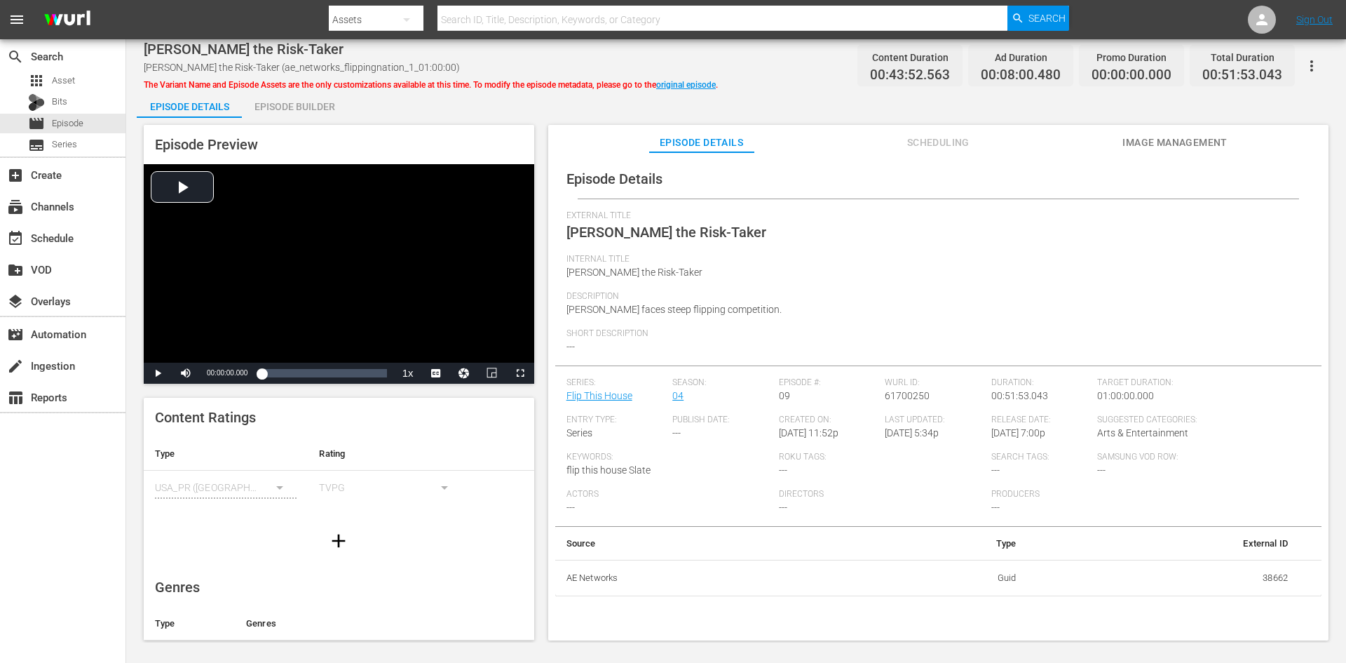
click at [305, 104] on div "Episode Builder" at bounding box center [294, 107] width 105 height 34
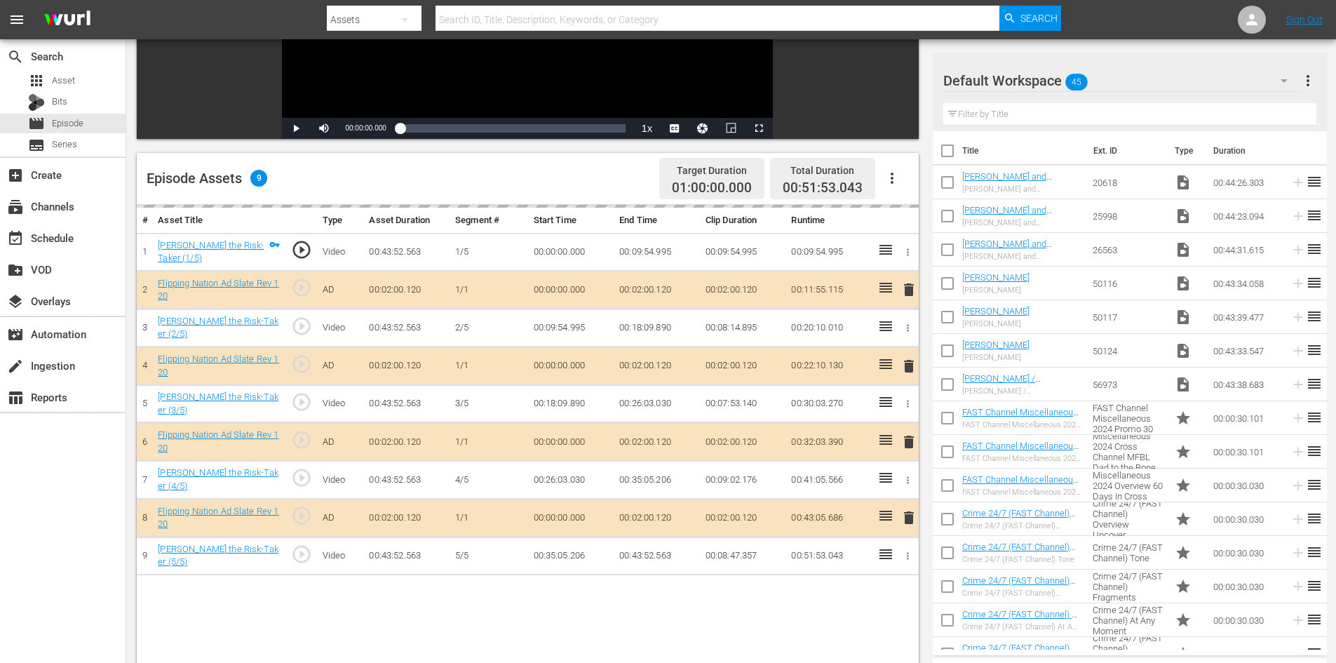
scroll to position [365, 0]
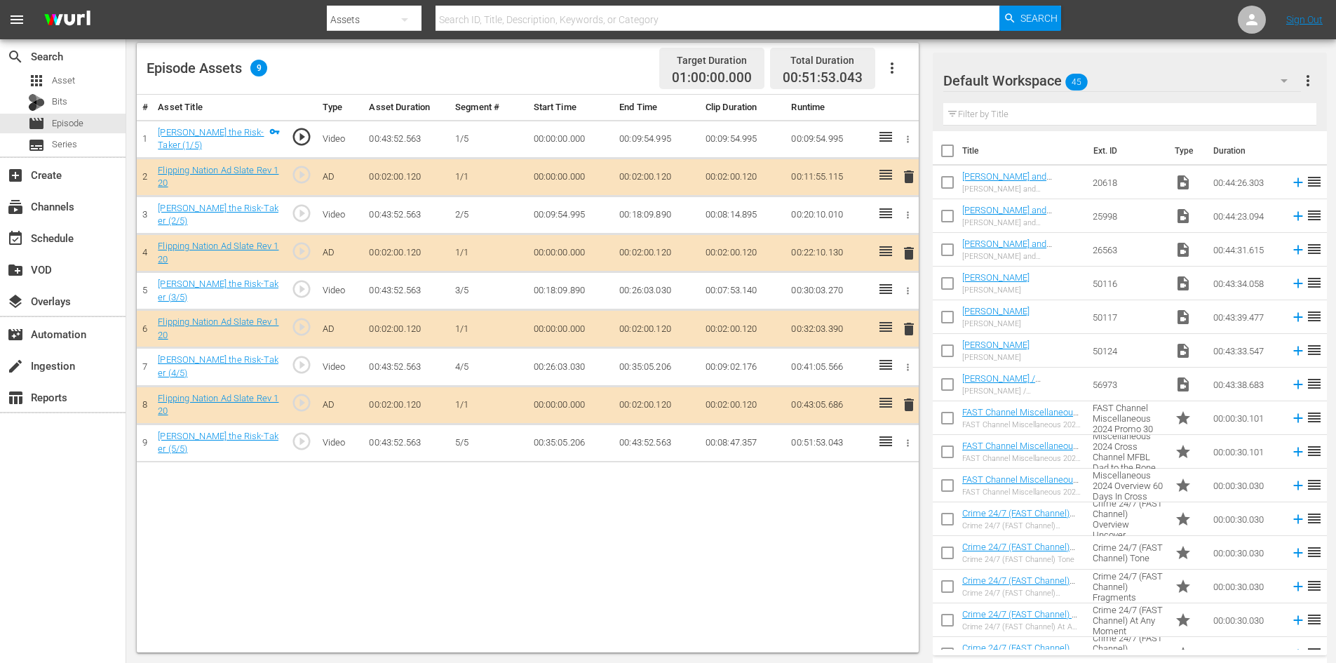
click at [907, 327] on span "delete" at bounding box center [908, 328] width 17 height 17
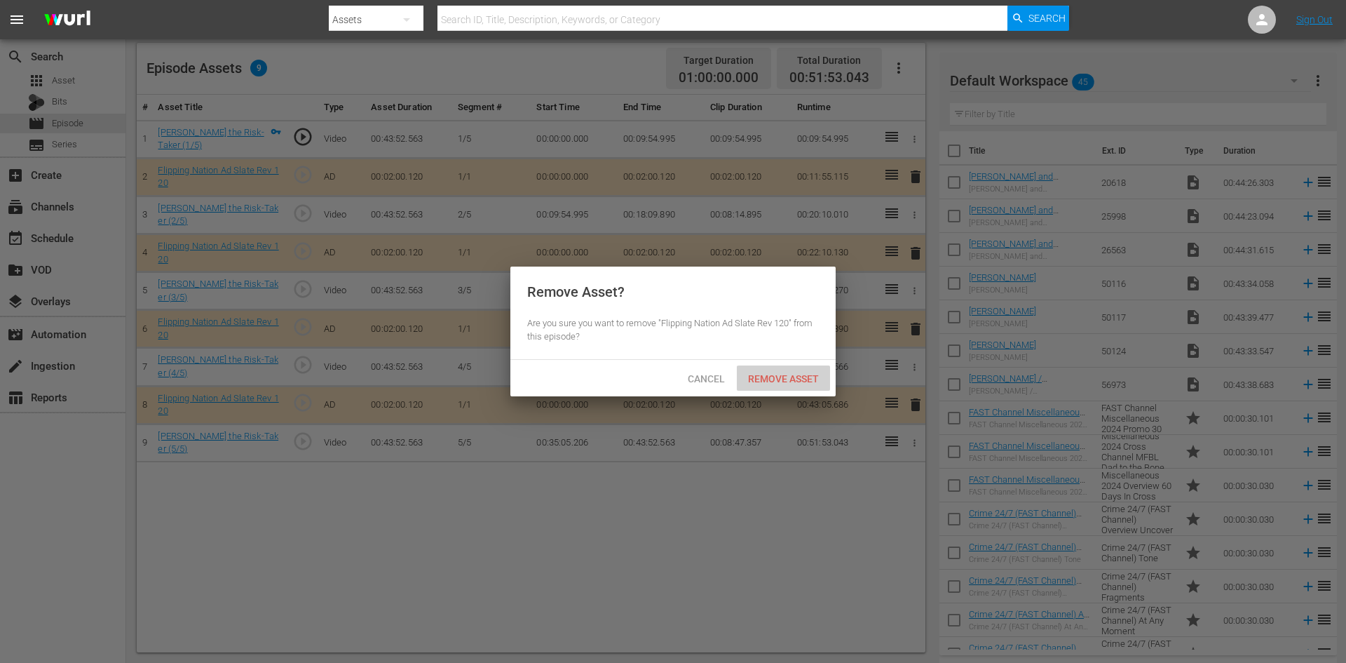
click at [791, 375] on span "Remove Asset" at bounding box center [783, 378] width 93 height 11
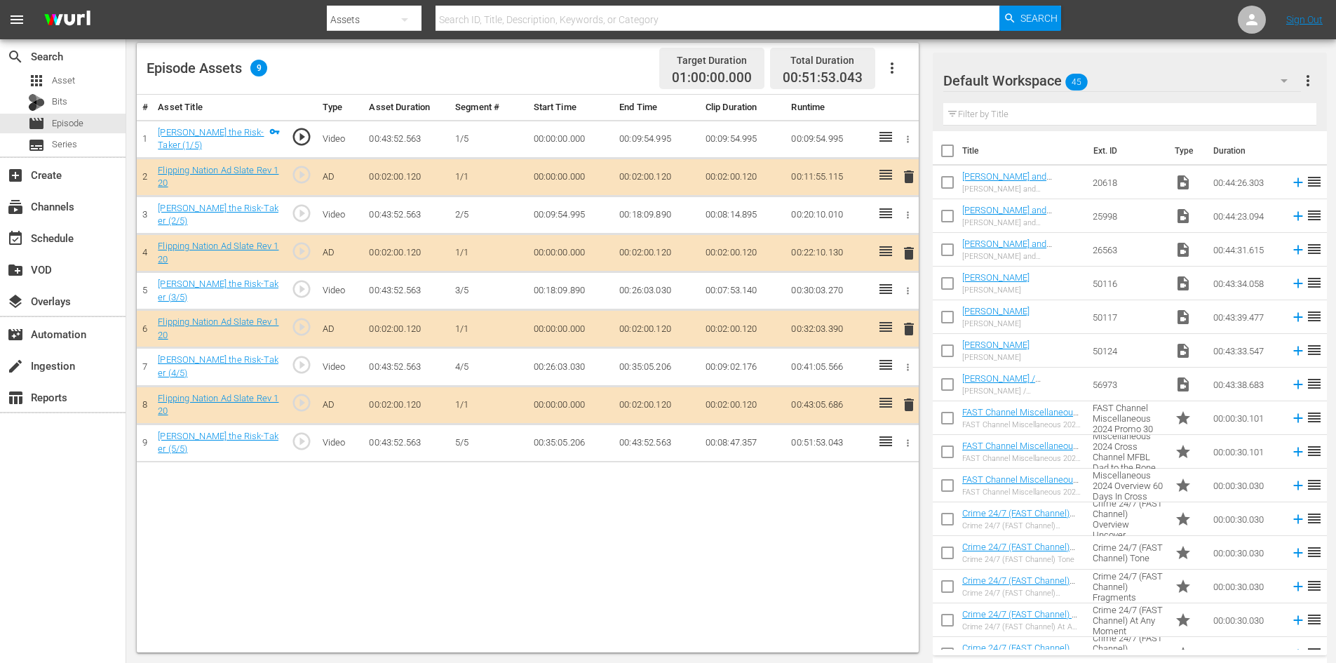
click at [1285, 78] on icon "button" at bounding box center [1284, 80] width 17 height 17
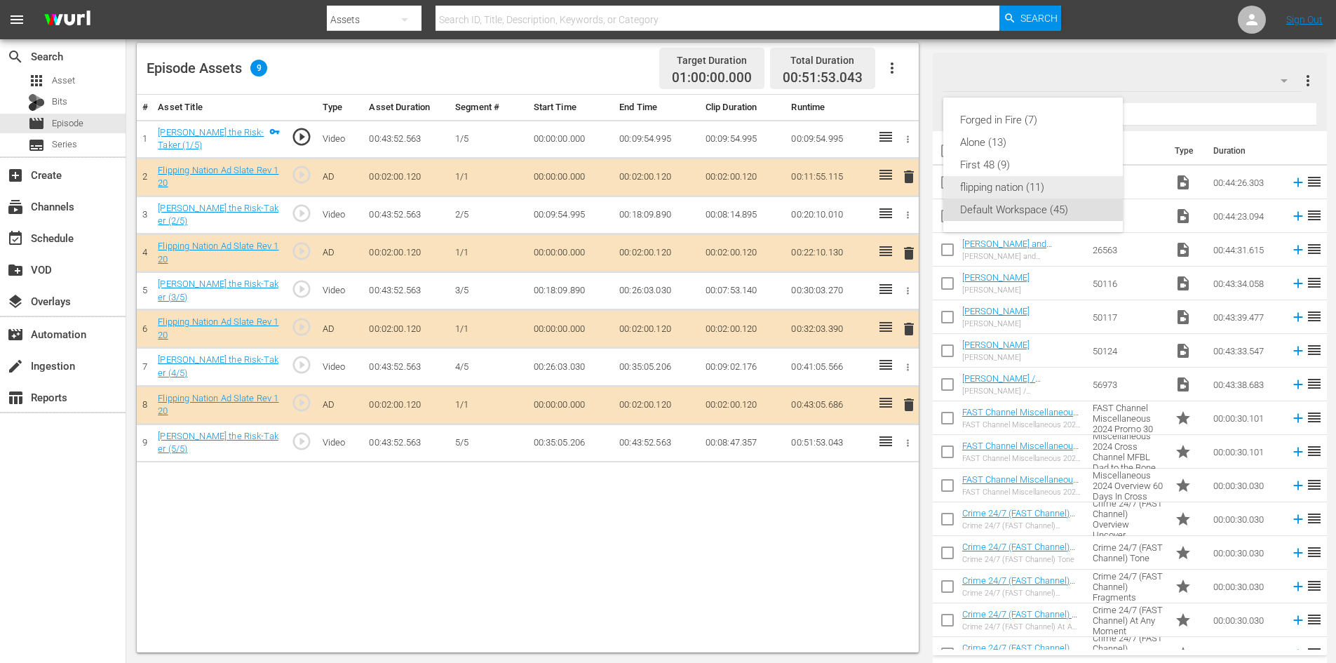
click at [1018, 188] on div "flipping nation (11)" at bounding box center [1033, 187] width 146 height 22
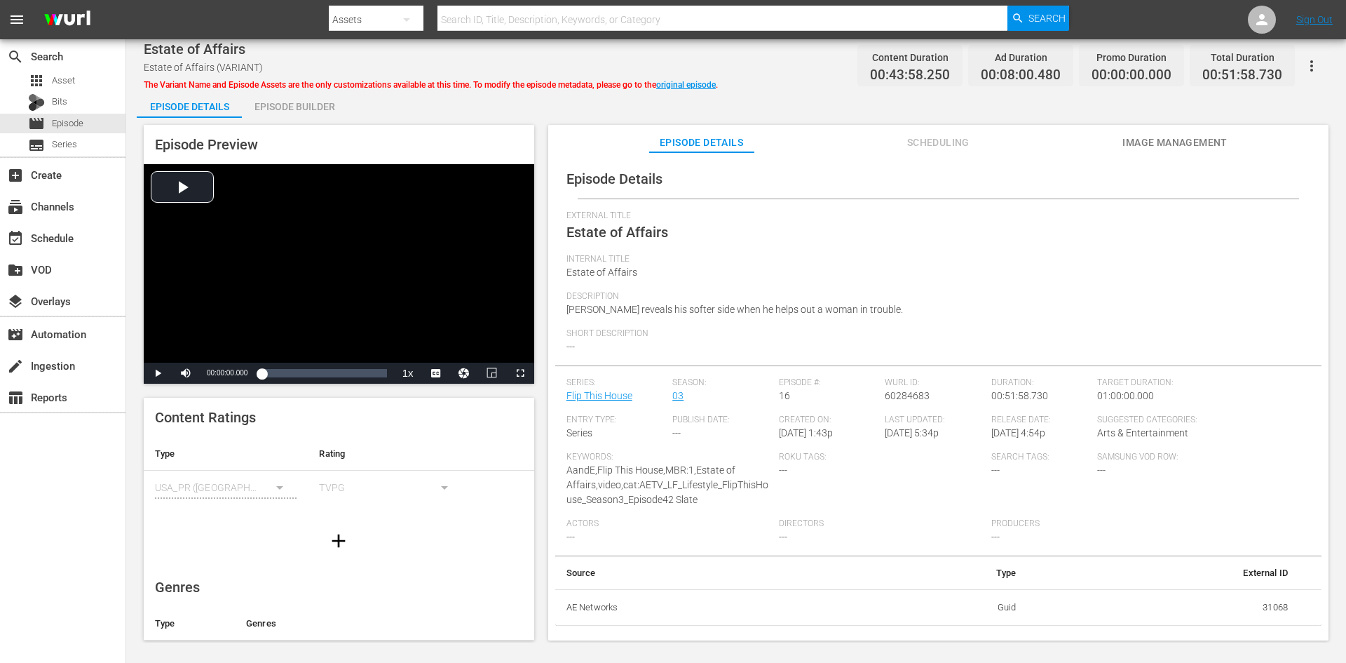
drag, startPoint x: 303, startPoint y: 94, endPoint x: 311, endPoint y: 102, distance: 11.4
click at [304, 95] on div "Episode Builder" at bounding box center [294, 107] width 105 height 34
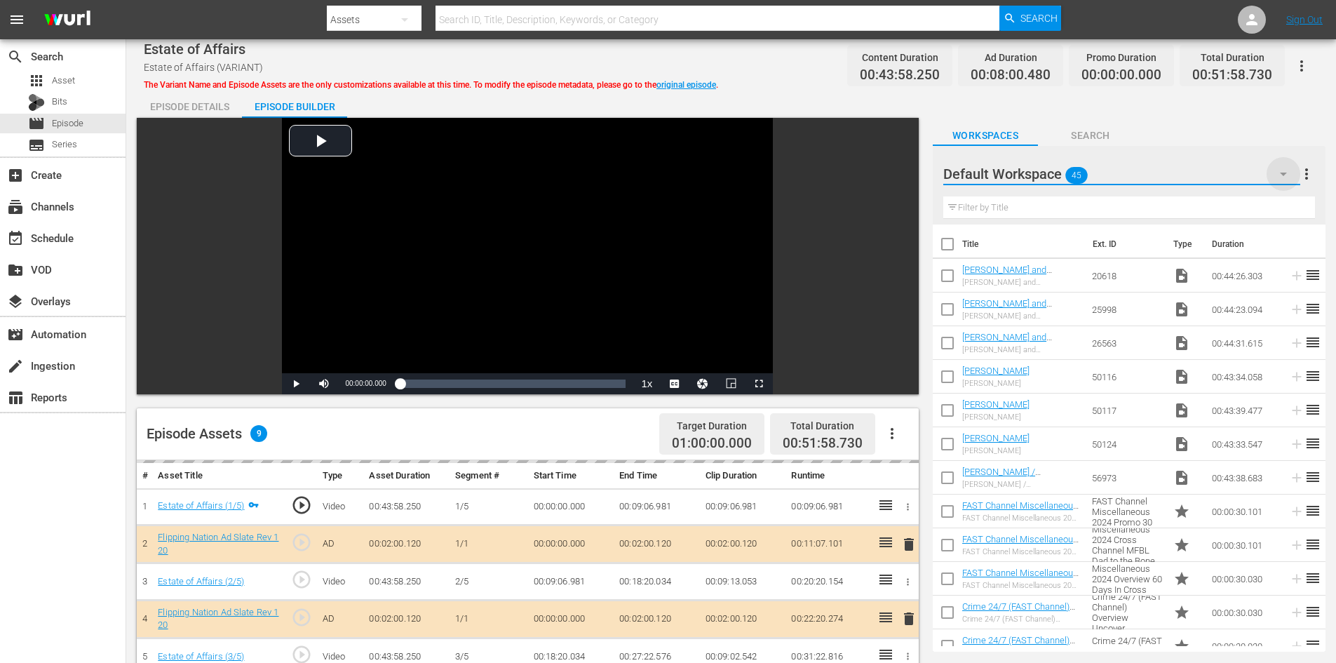
click at [1279, 173] on icon "button" at bounding box center [1283, 173] width 17 height 17
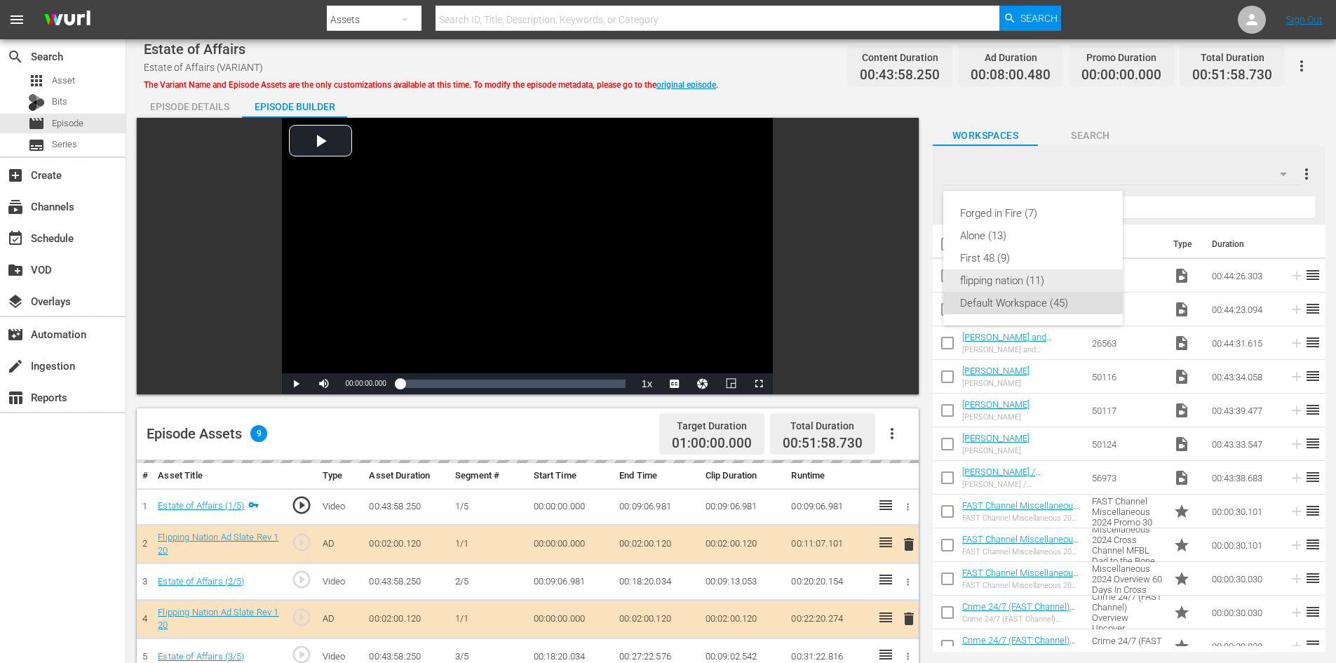
click at [1030, 274] on div "flipping nation (11)" at bounding box center [1033, 280] width 146 height 22
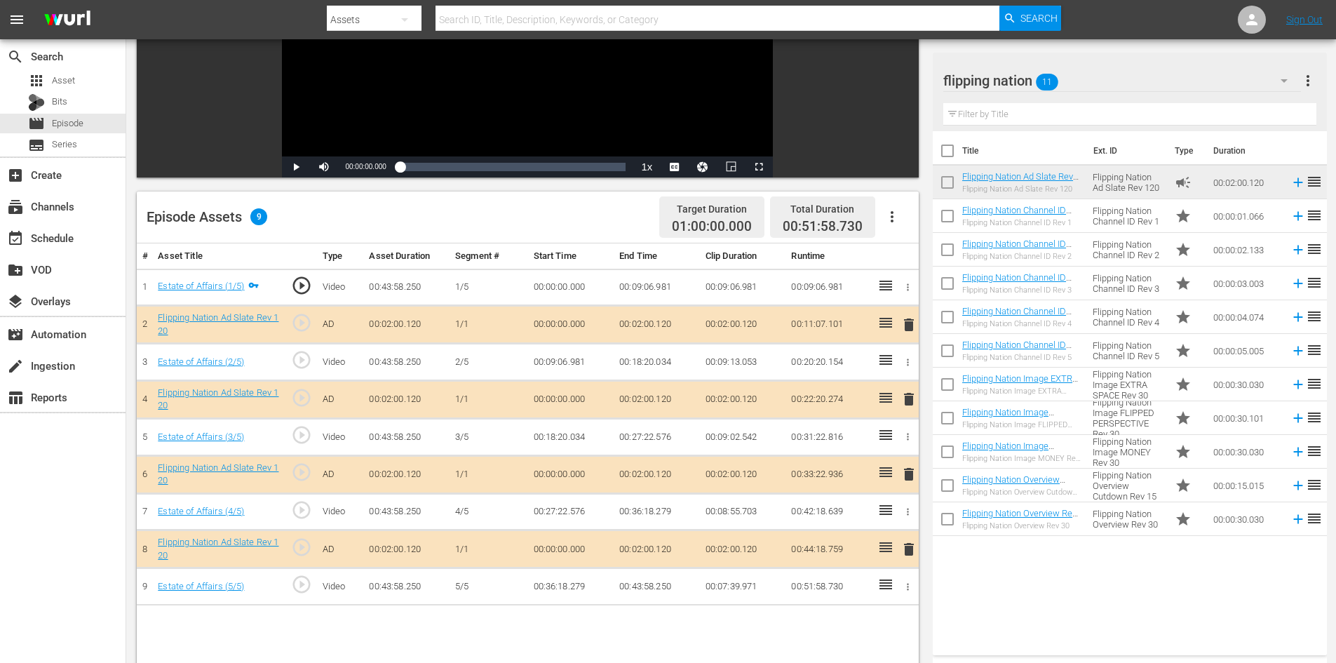
scroll to position [365, 0]
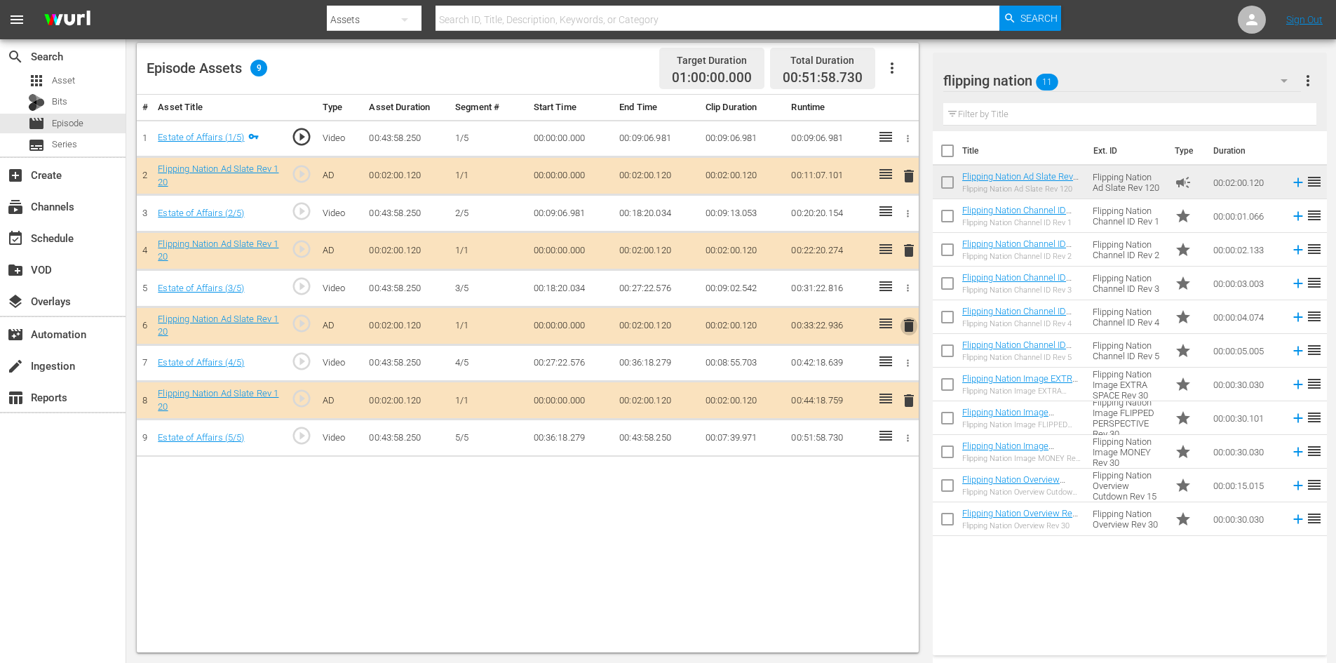
click at [902, 327] on span "delete" at bounding box center [908, 325] width 17 height 17
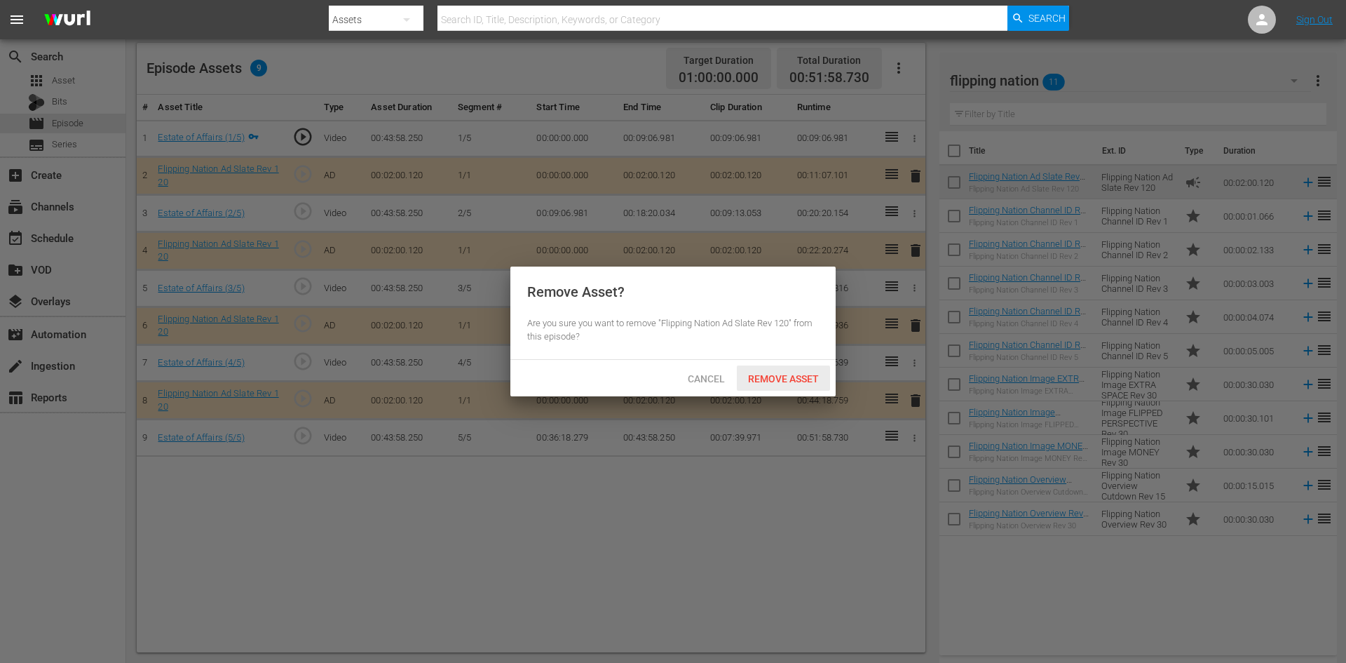
click at [781, 389] on div "Remove Asset" at bounding box center [783, 378] width 93 height 26
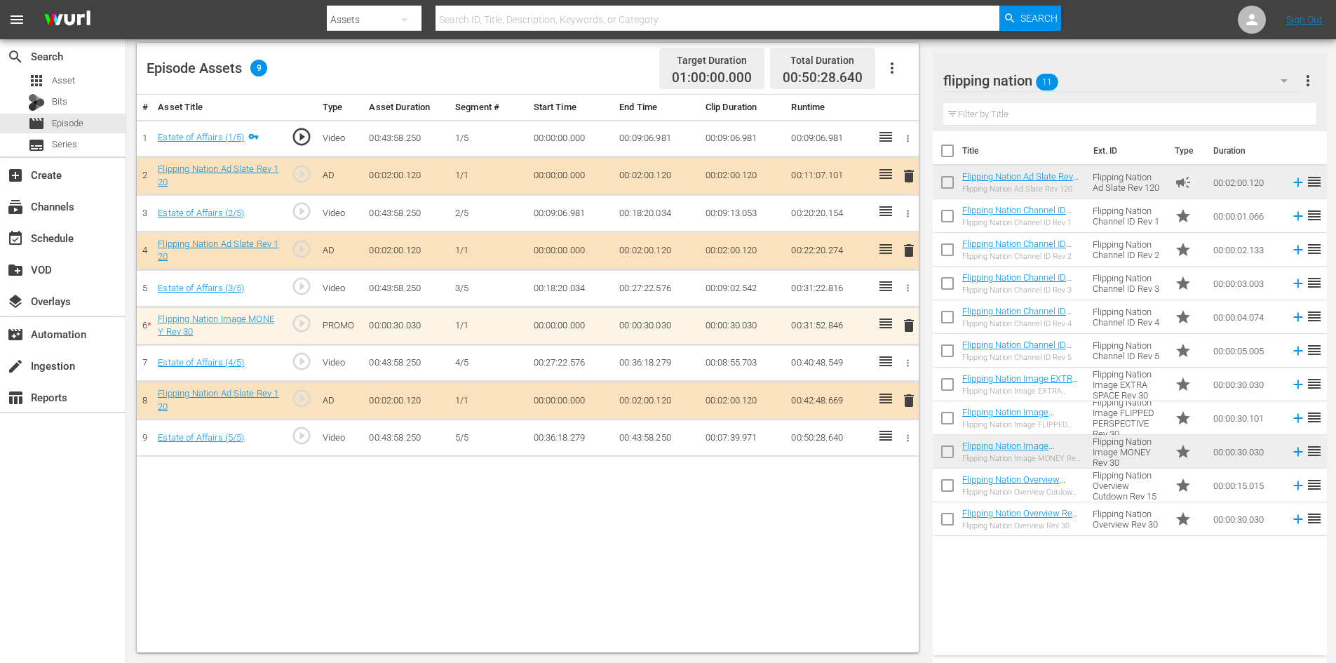
click at [910, 332] on span "delete" at bounding box center [908, 325] width 17 height 17
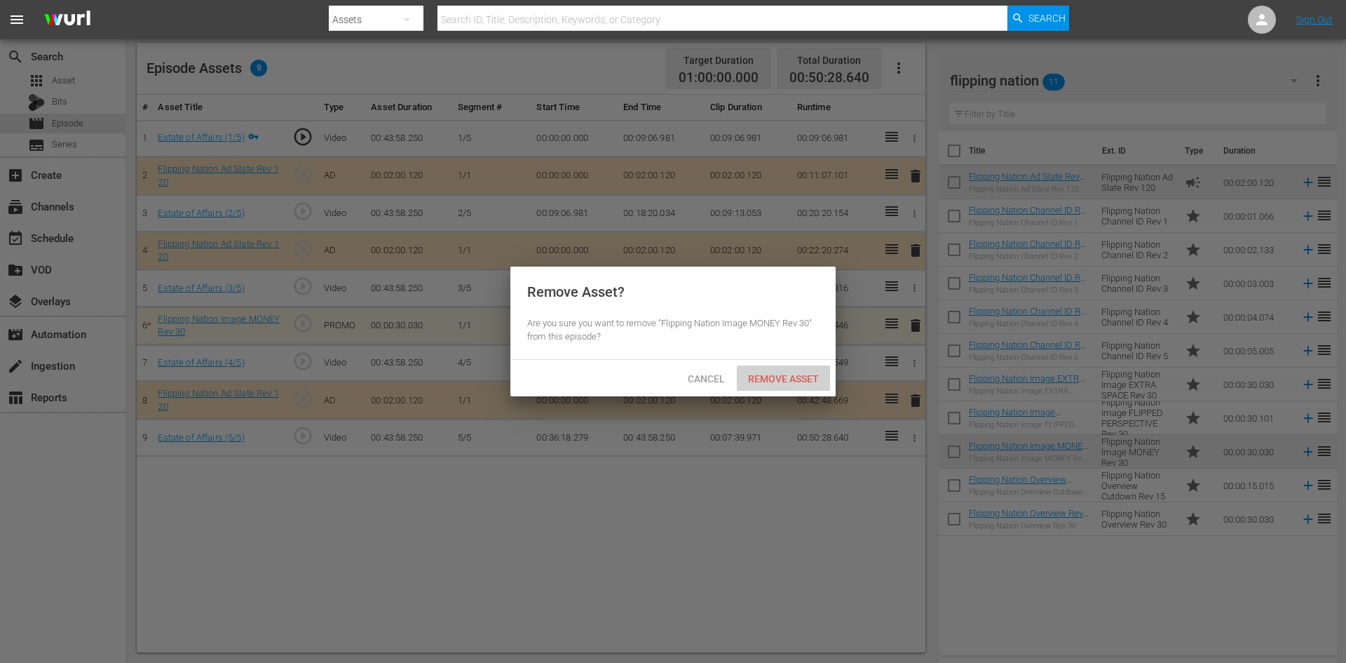
click at [792, 379] on span "Remove Asset" at bounding box center [783, 378] width 93 height 11
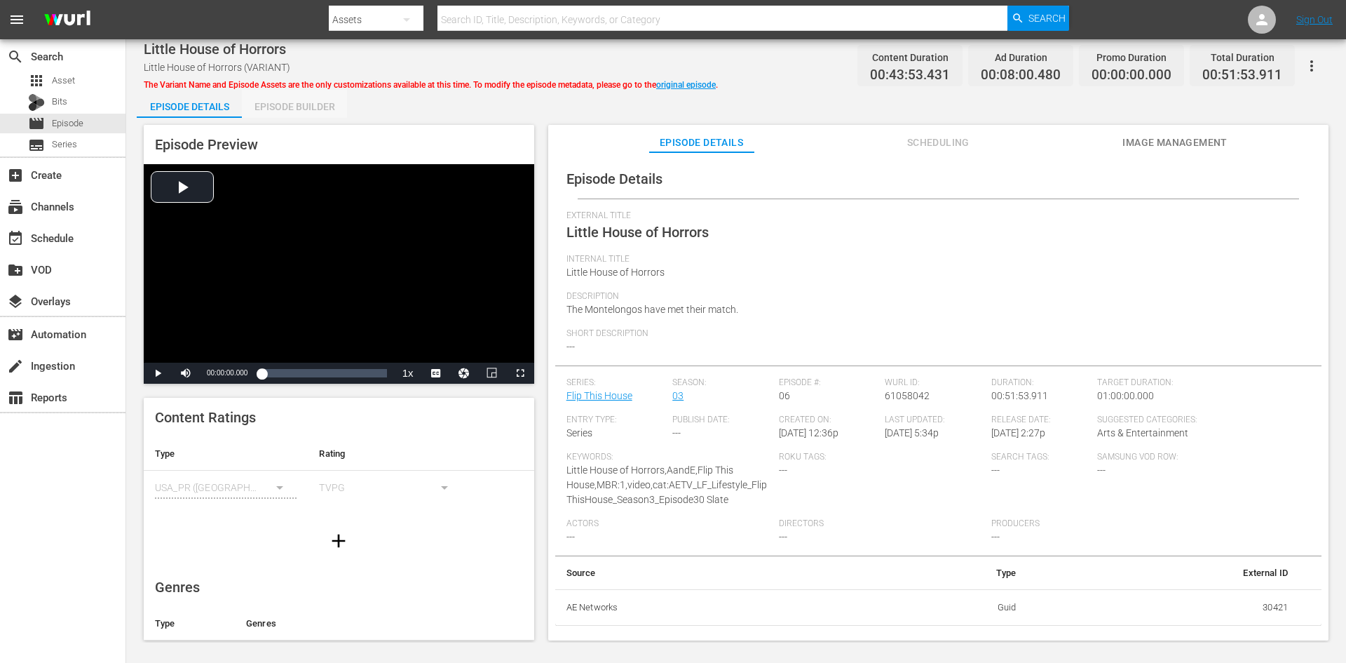
click at [305, 108] on div "Episode Builder" at bounding box center [294, 107] width 105 height 34
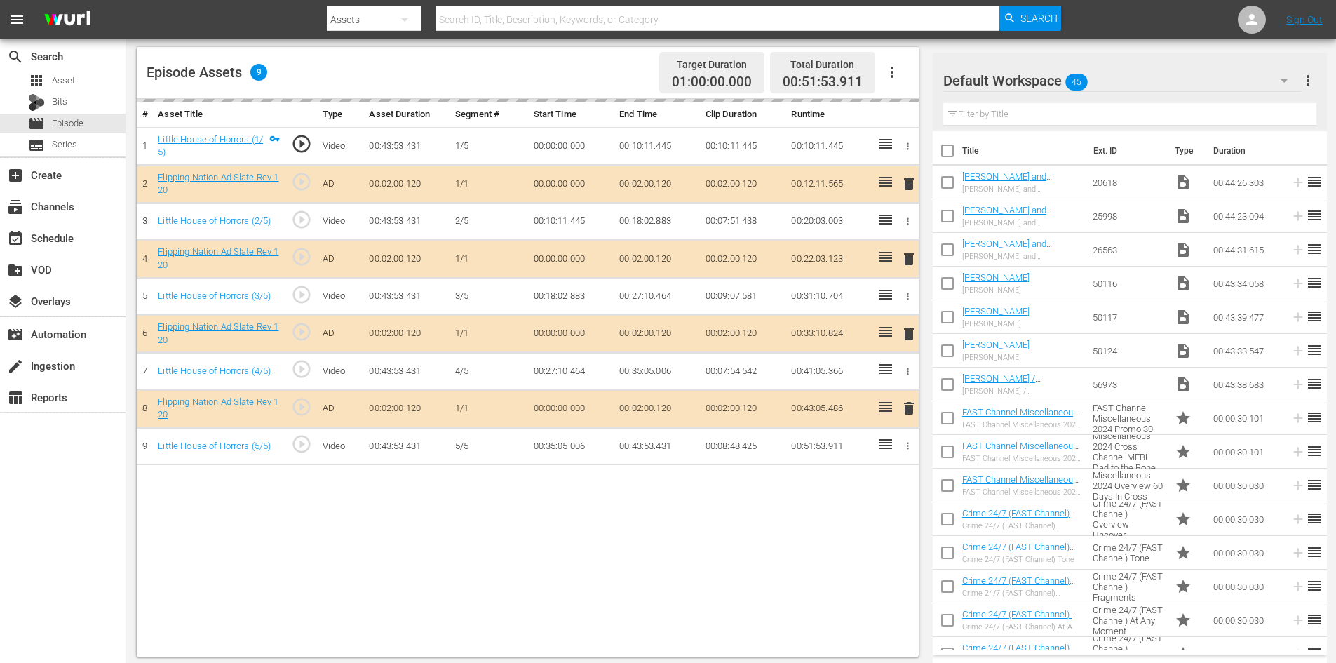
scroll to position [365, 0]
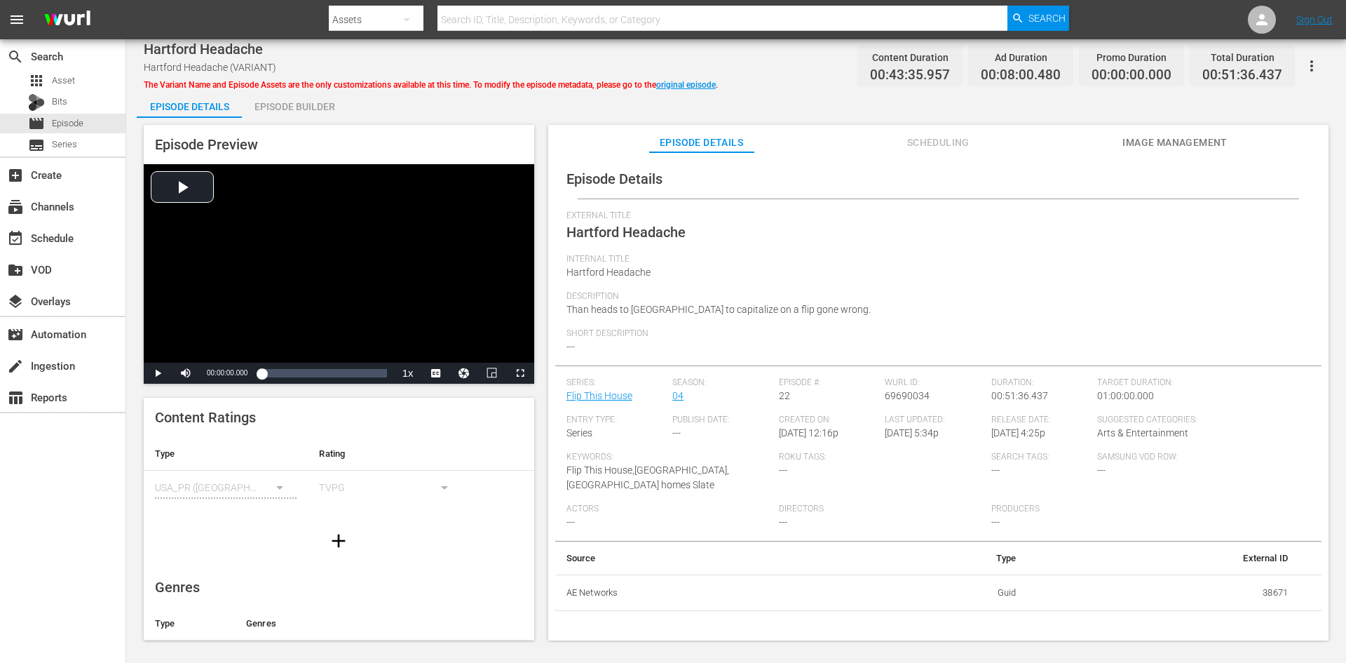
click at [323, 104] on div "Episode Builder" at bounding box center [294, 107] width 105 height 34
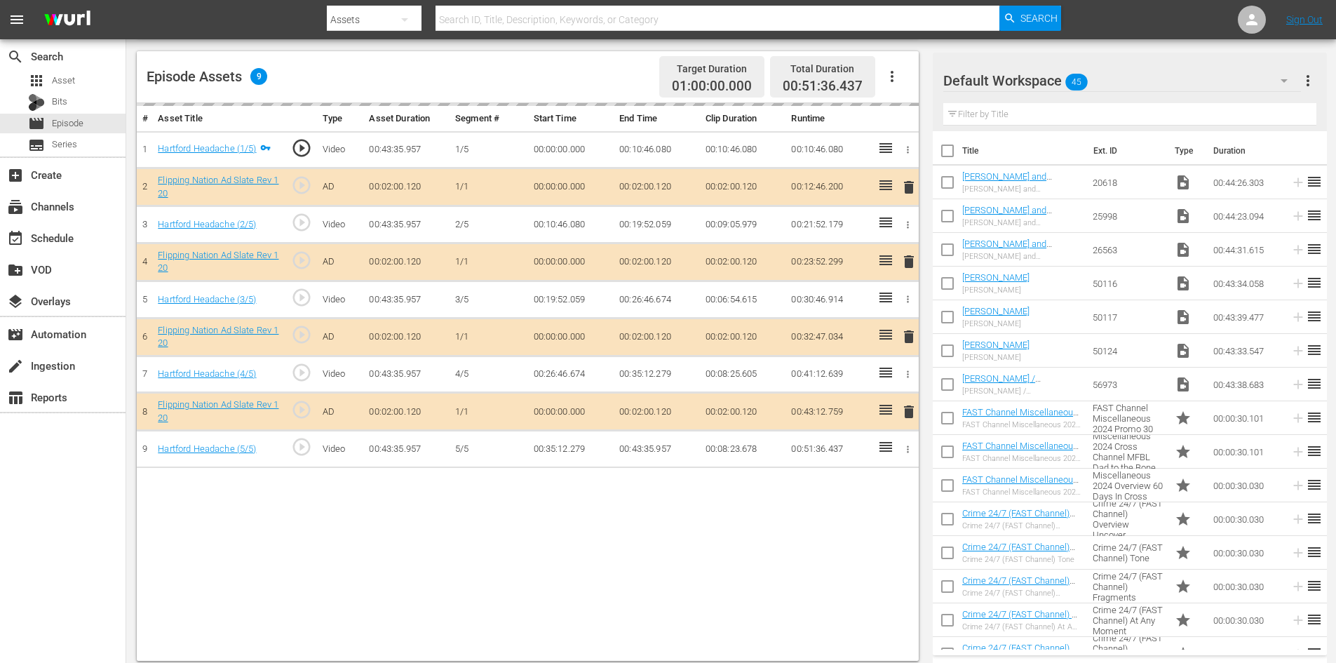
scroll to position [365, 0]
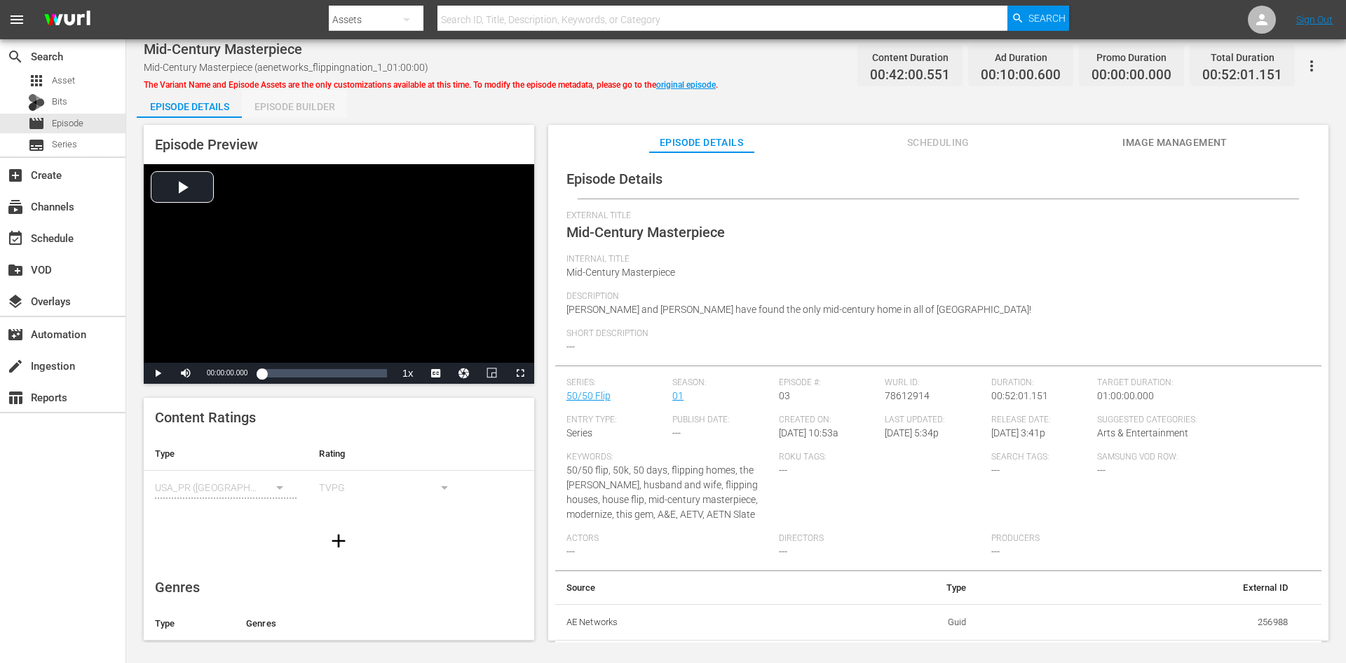
click at [313, 103] on div "Episode Builder" at bounding box center [294, 107] width 105 height 34
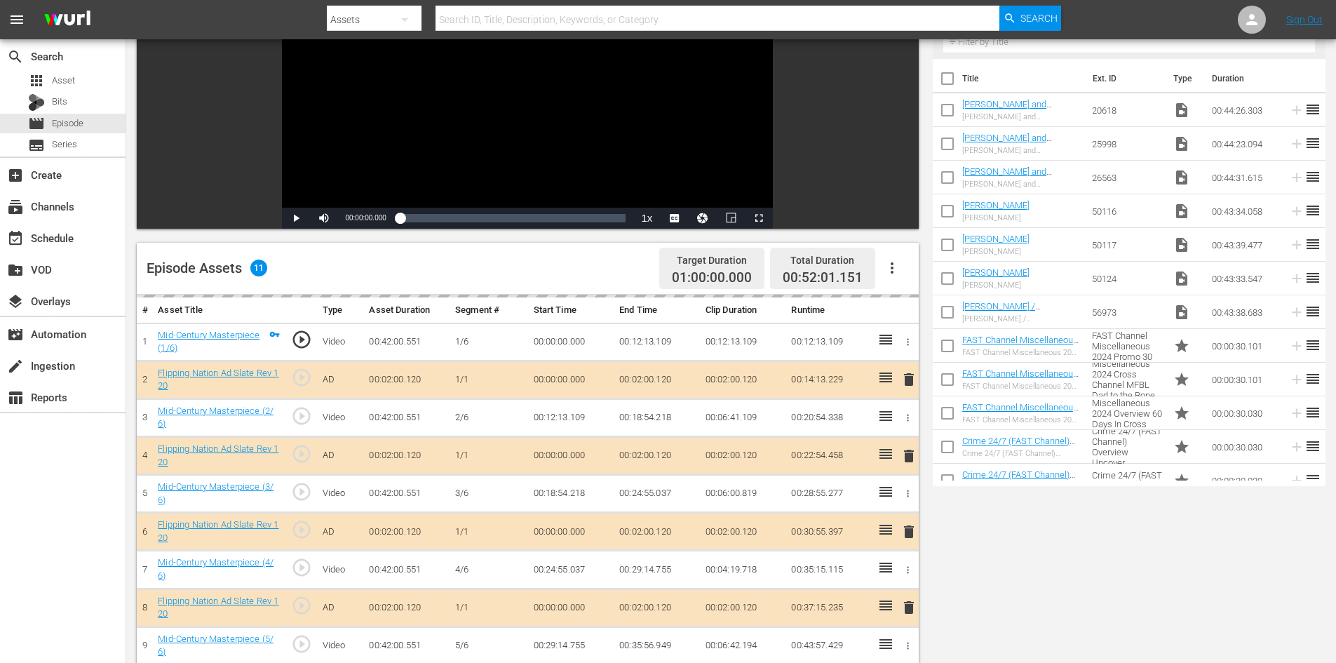
scroll to position [365, 0]
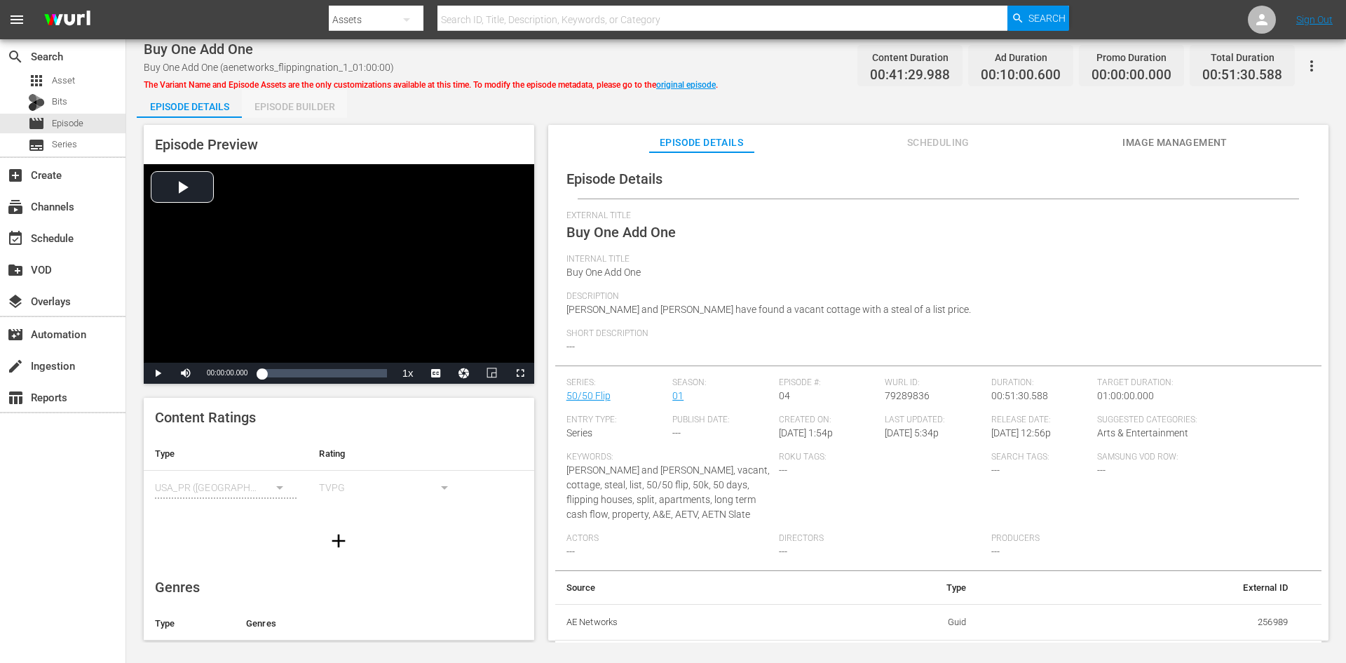
click at [296, 108] on div "Episode Builder" at bounding box center [294, 107] width 105 height 34
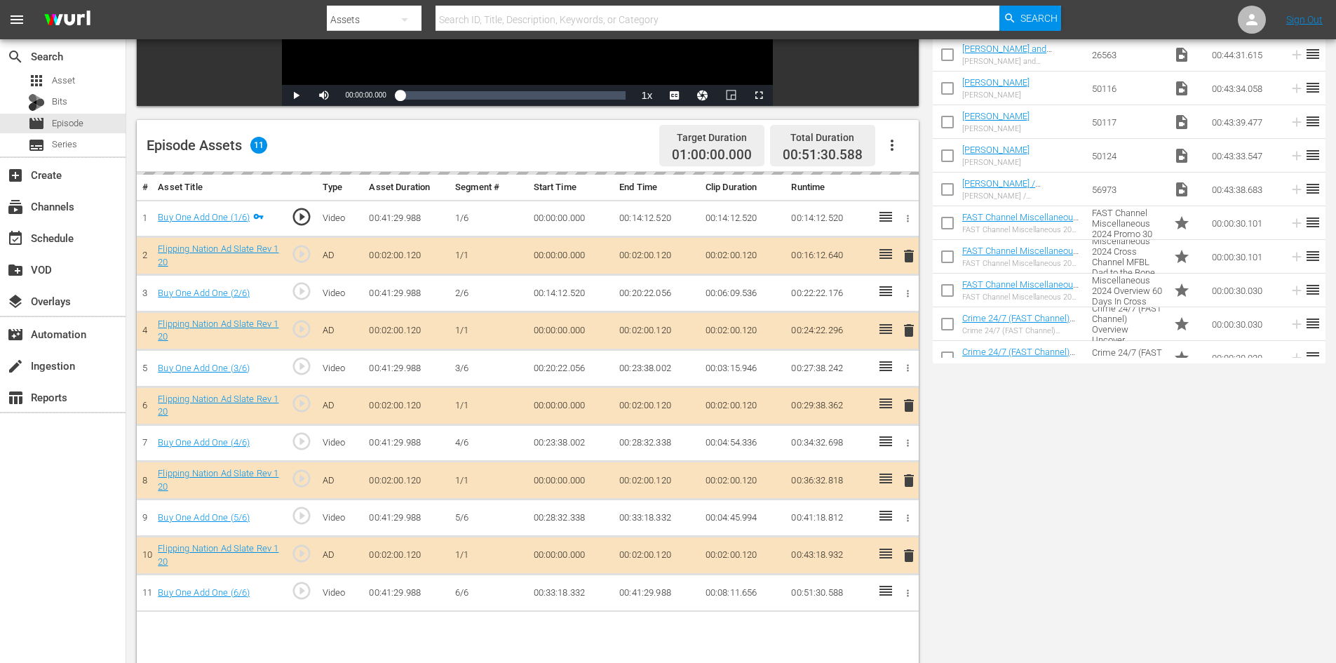
scroll to position [365, 0]
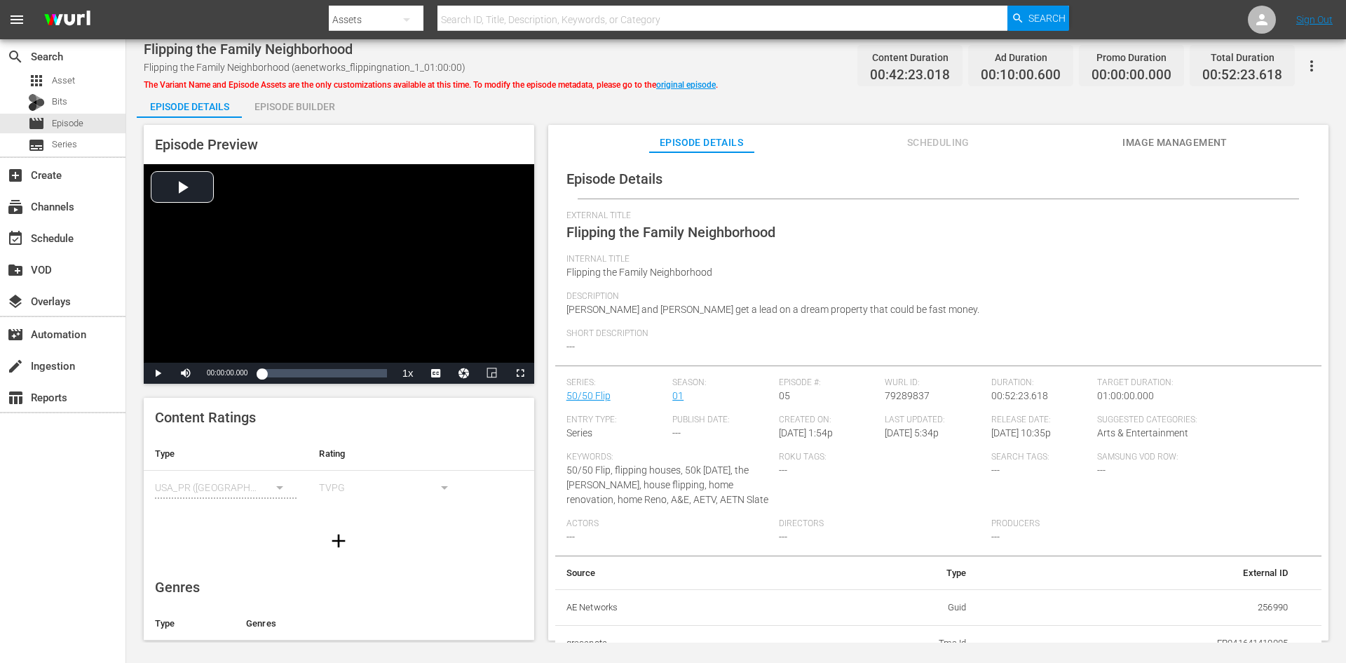
click at [311, 110] on div "Episode Builder" at bounding box center [294, 107] width 105 height 34
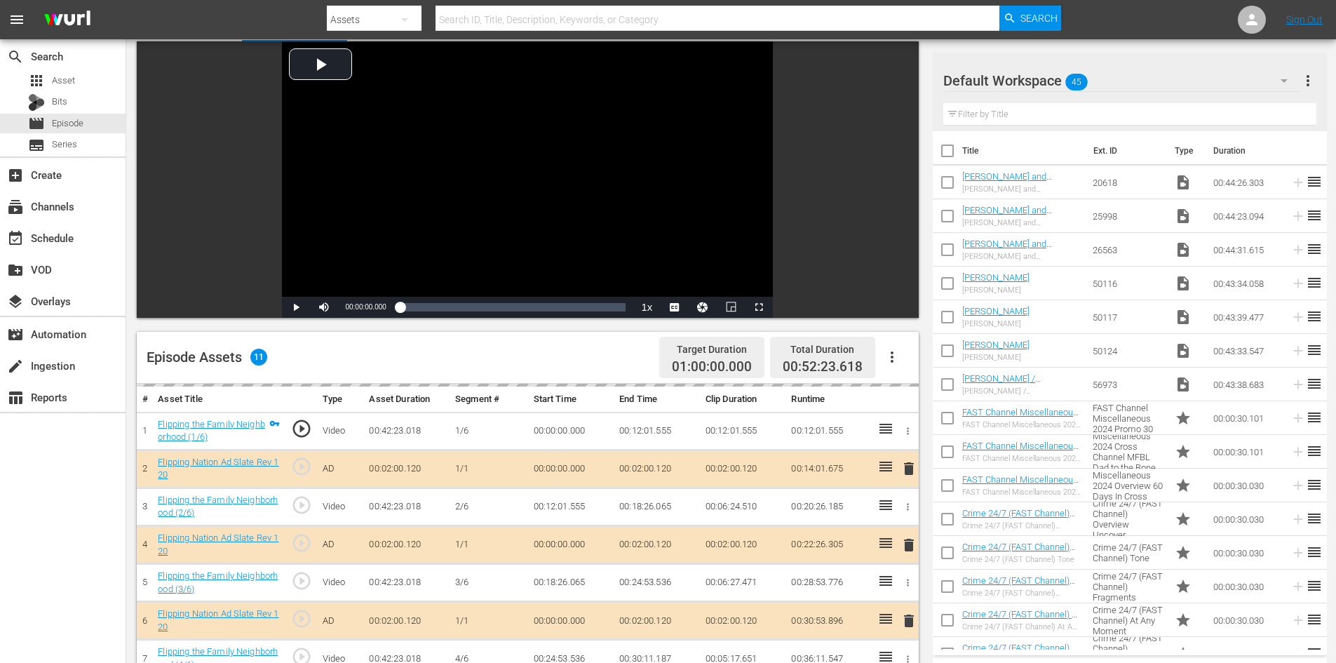
scroll to position [365, 0]
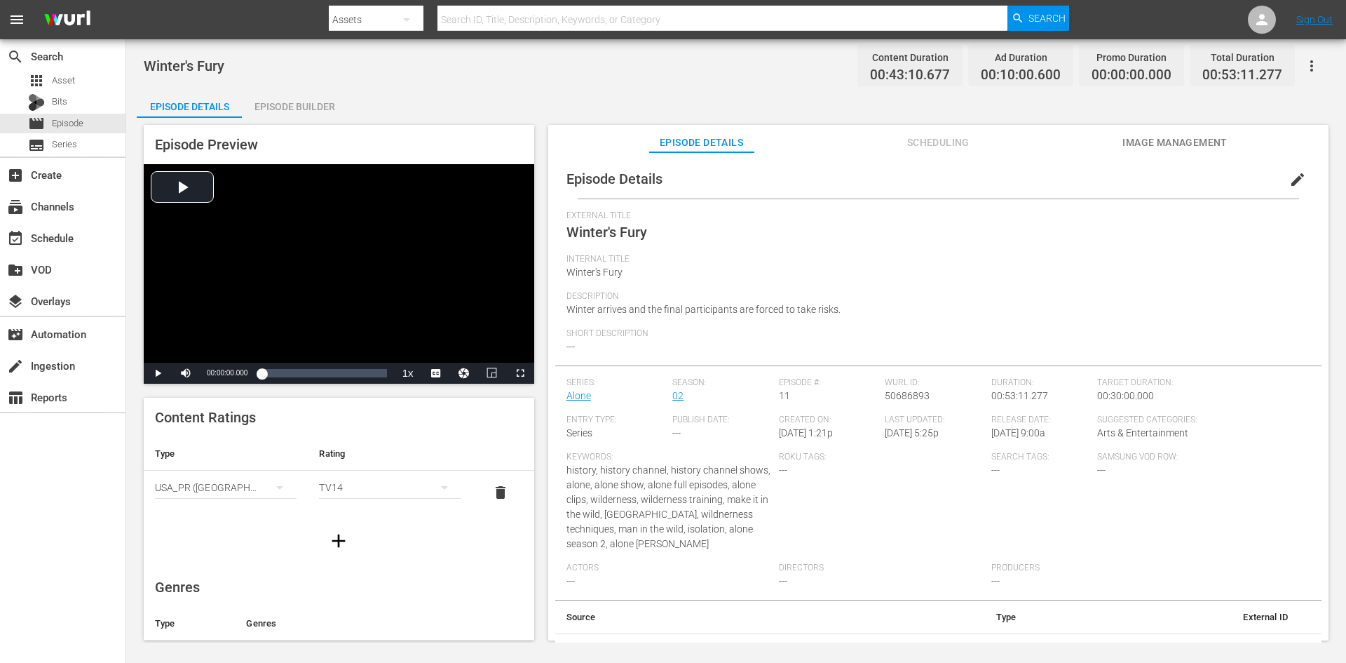
click at [297, 101] on div "Episode Builder" at bounding box center [294, 107] width 105 height 34
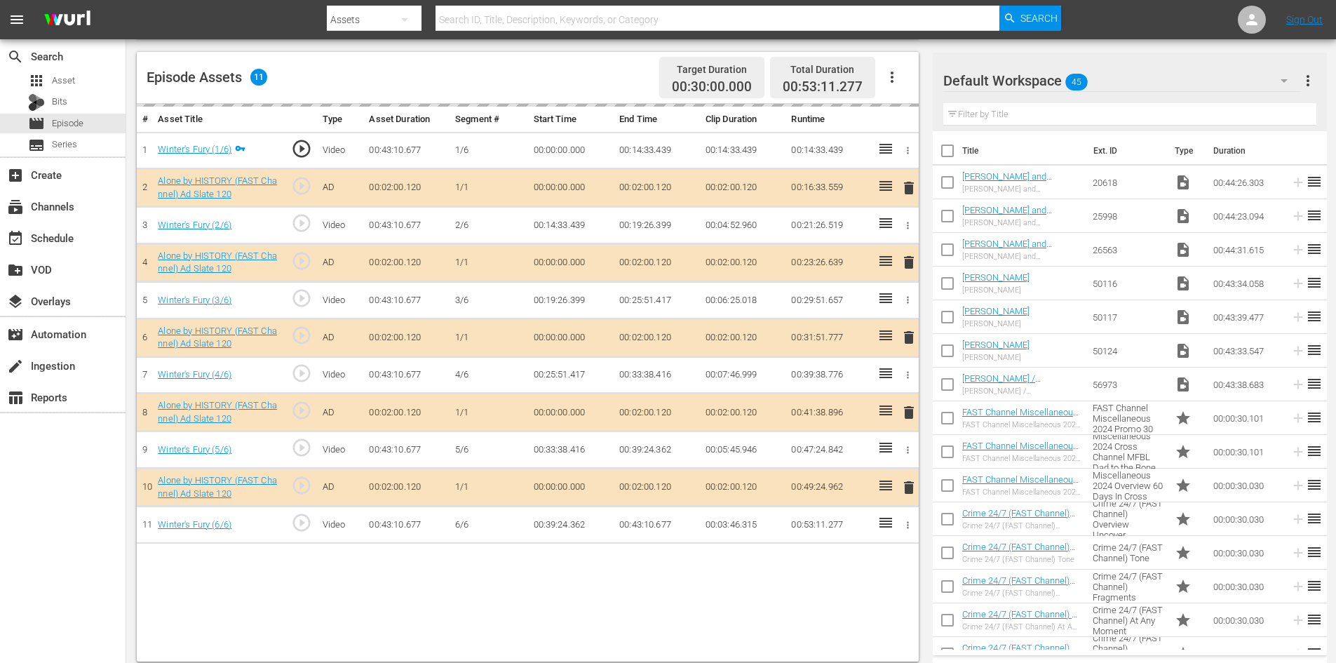
scroll to position [365, 0]
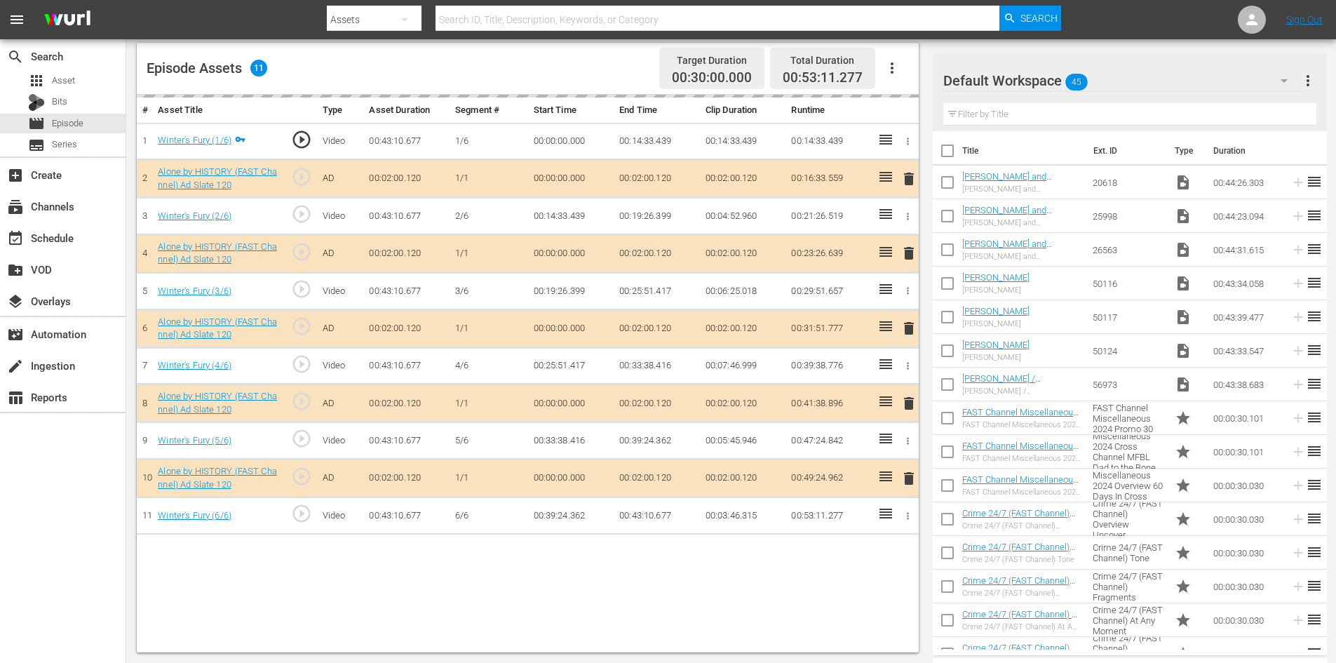
click at [909, 405] on div "delete" at bounding box center [906, 403] width 12 height 20
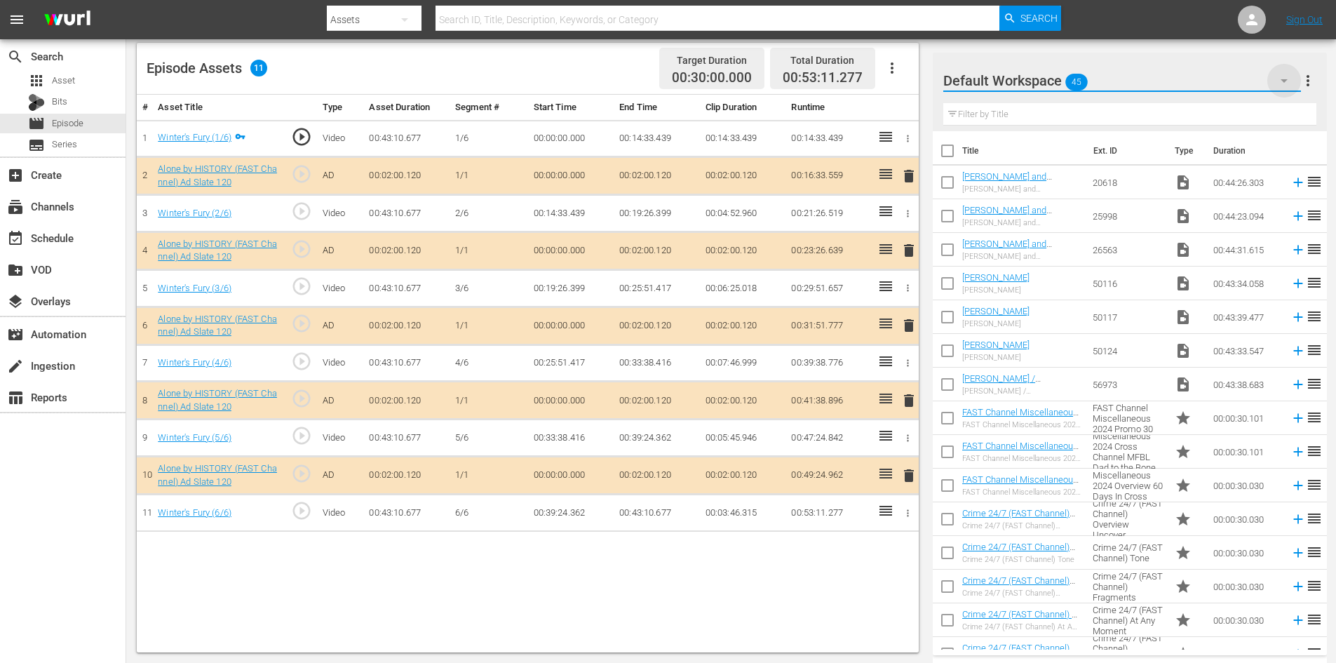
click at [1288, 77] on icon "button" at bounding box center [1284, 80] width 17 height 17
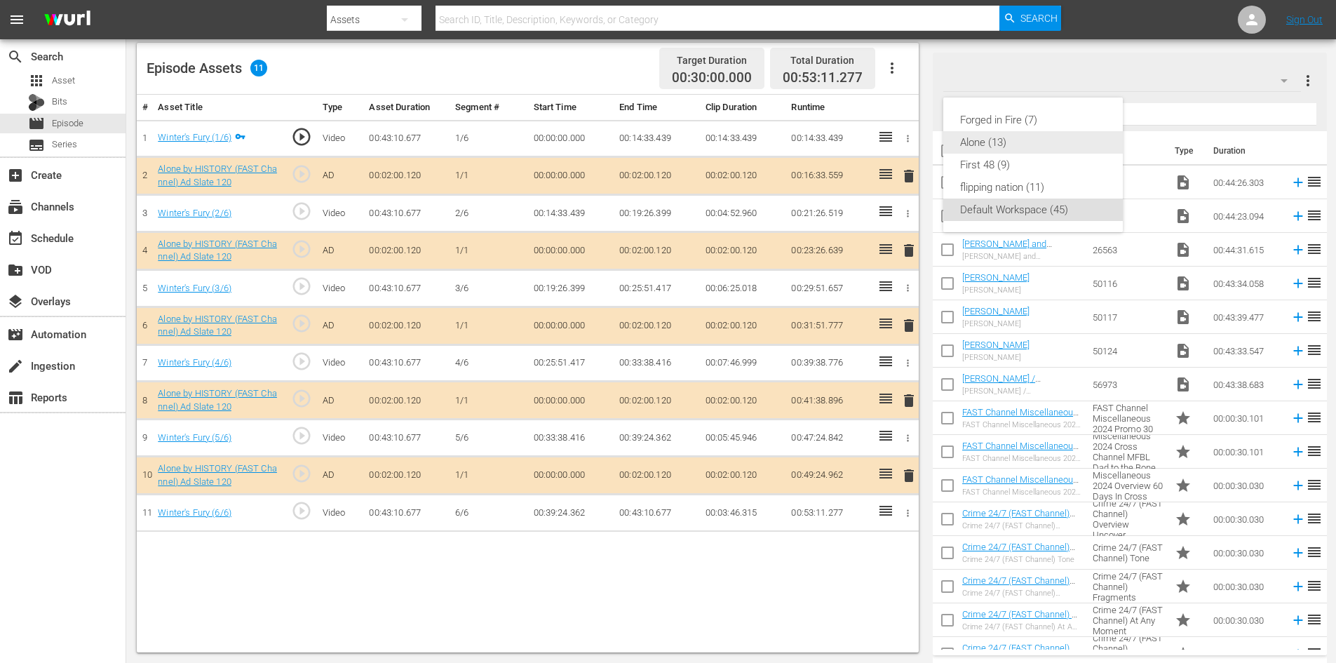
click at [1015, 149] on div "Alone (13)" at bounding box center [1033, 142] width 146 height 22
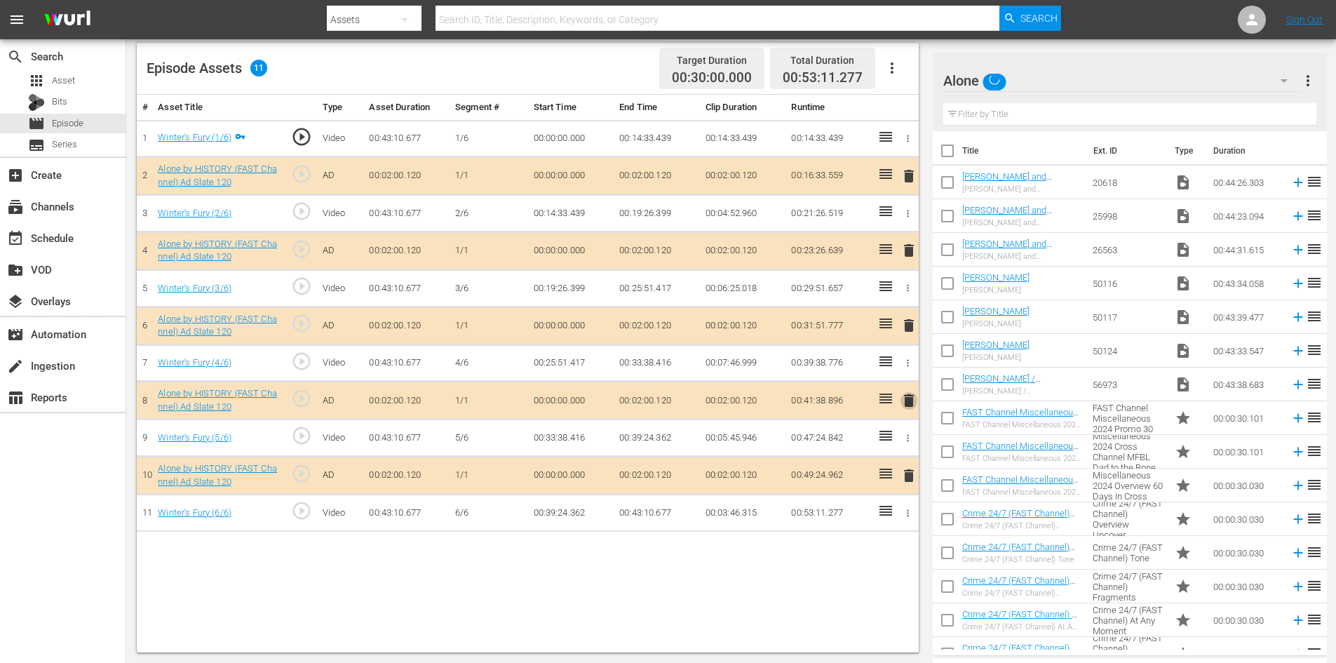
click at [911, 405] on span "delete" at bounding box center [908, 400] width 17 height 17
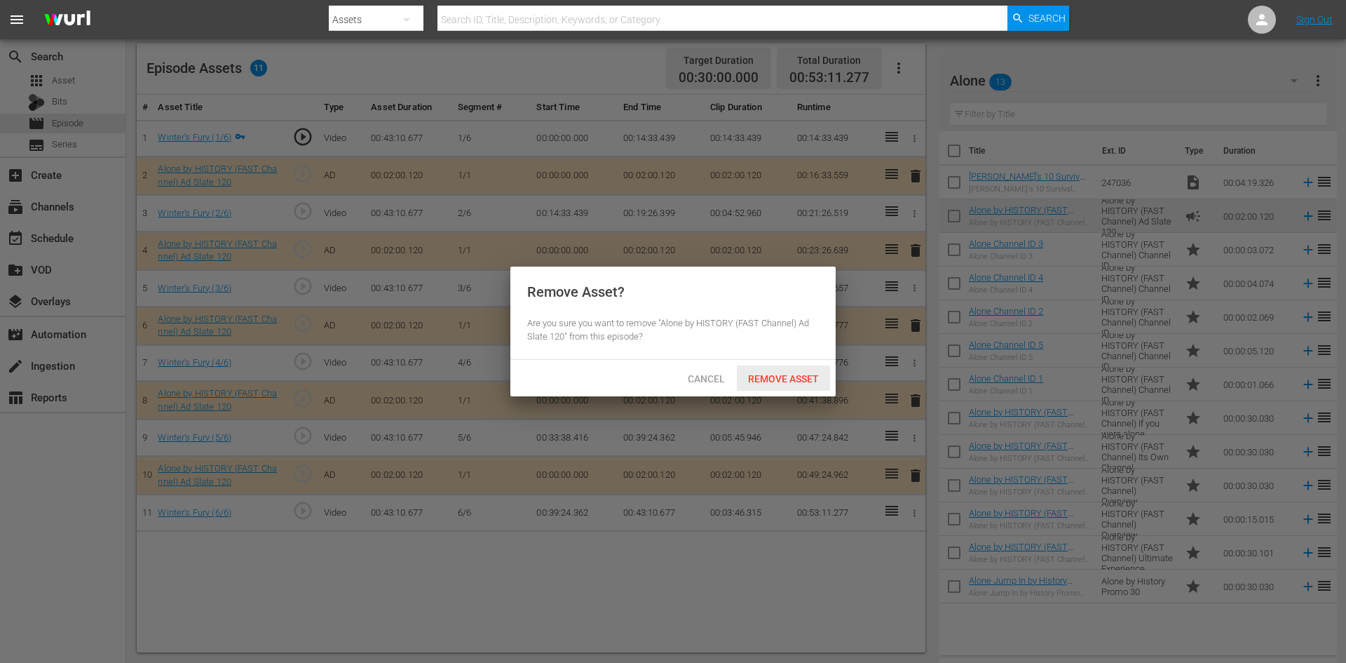
click at [787, 369] on div "Remove Asset" at bounding box center [783, 378] width 93 height 26
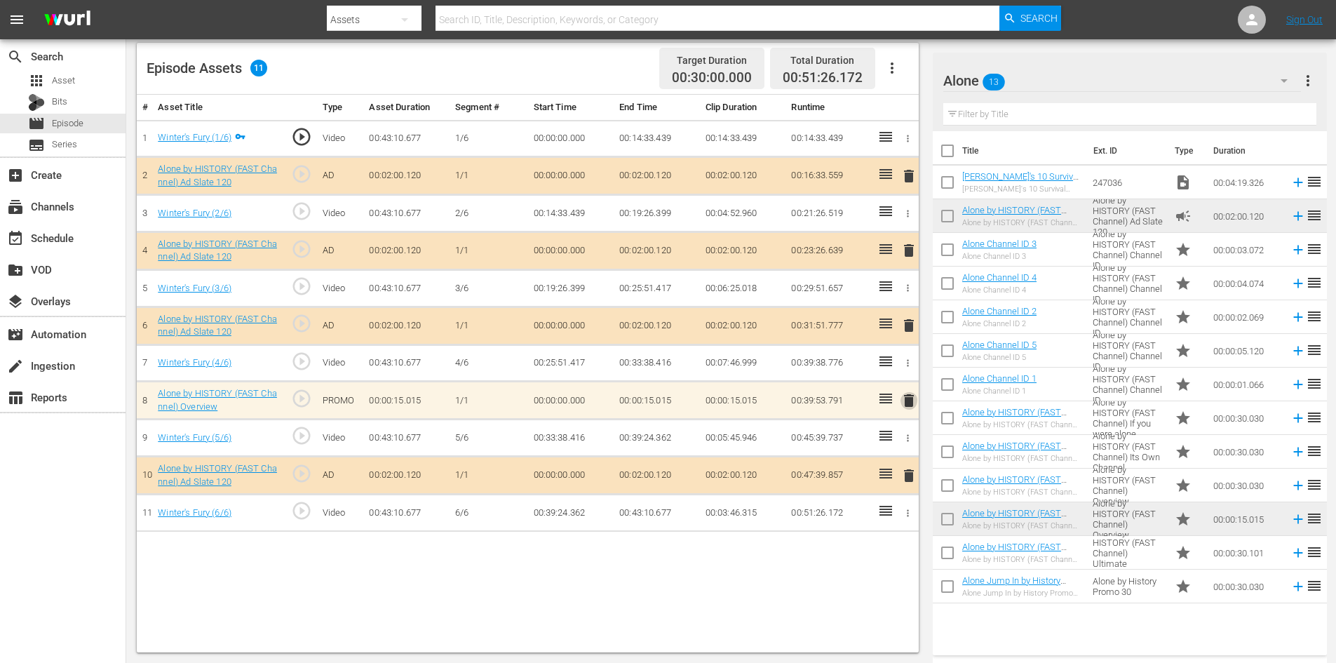
click at [907, 402] on span "delete" at bounding box center [908, 400] width 17 height 17
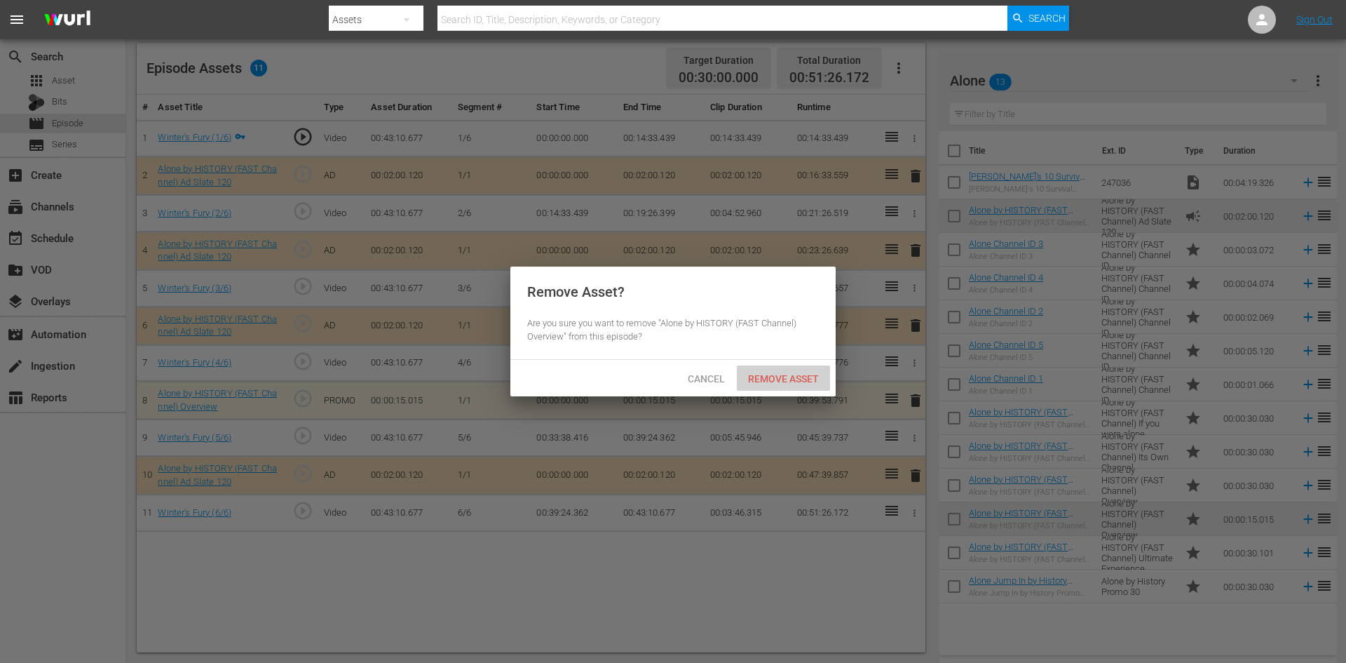
click at [779, 374] on span "Remove Asset" at bounding box center [783, 378] width 93 height 11
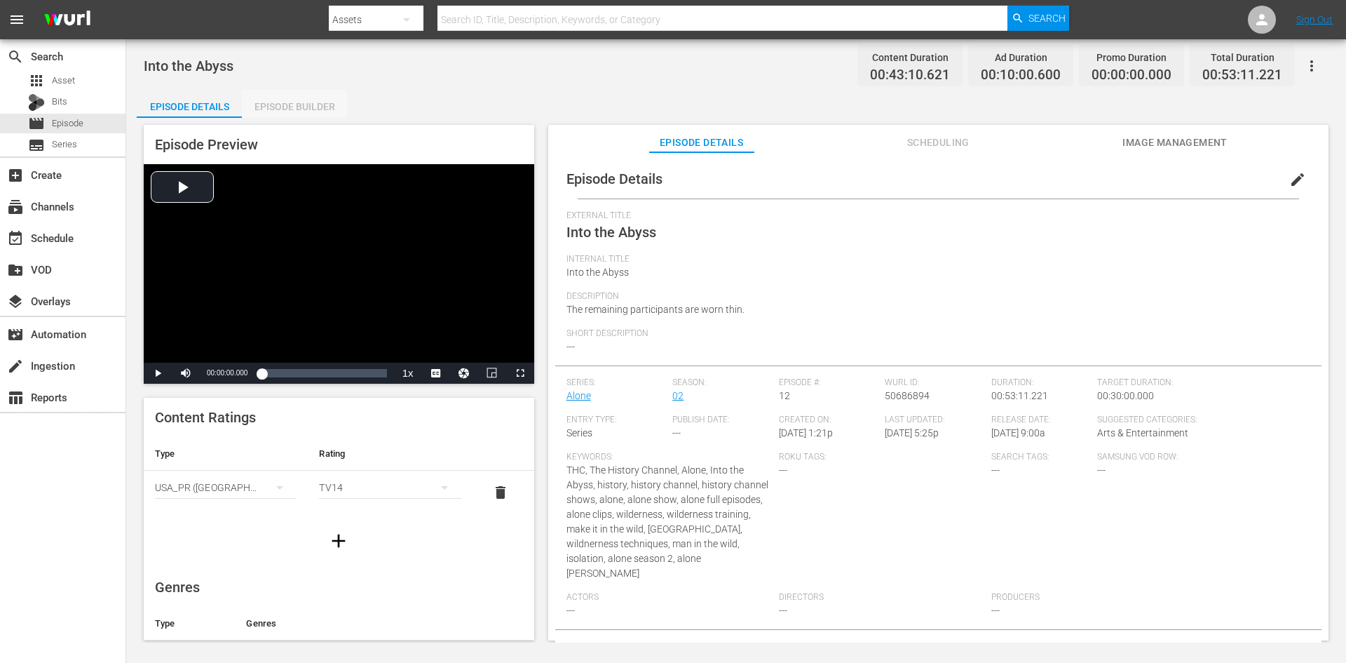
click at [294, 104] on div "Episode Builder" at bounding box center [294, 107] width 105 height 34
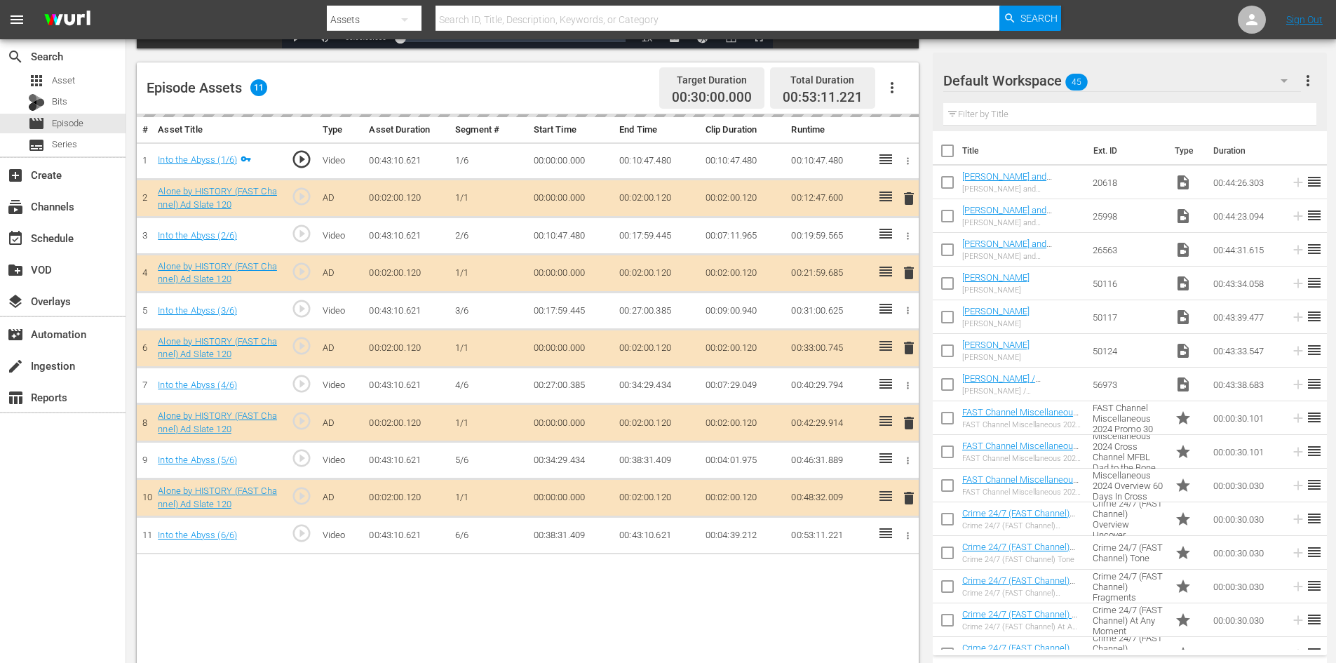
scroll to position [365, 0]
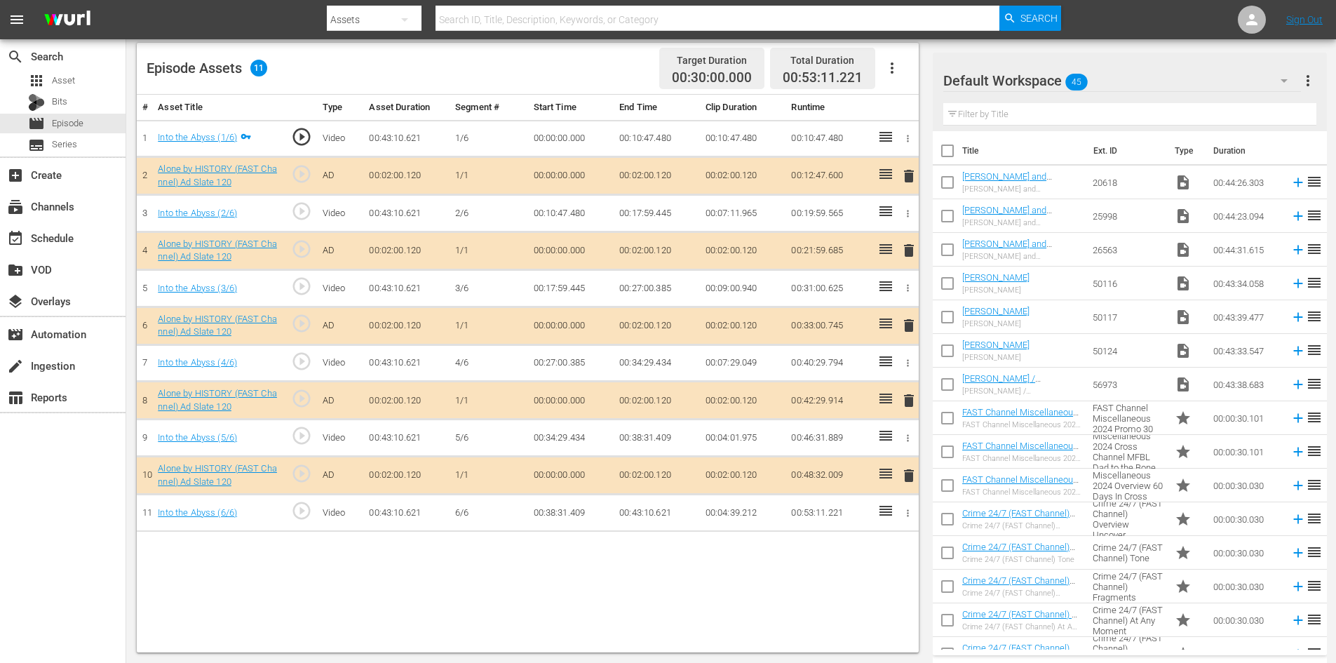
click at [906, 400] on span "delete" at bounding box center [908, 400] width 17 height 17
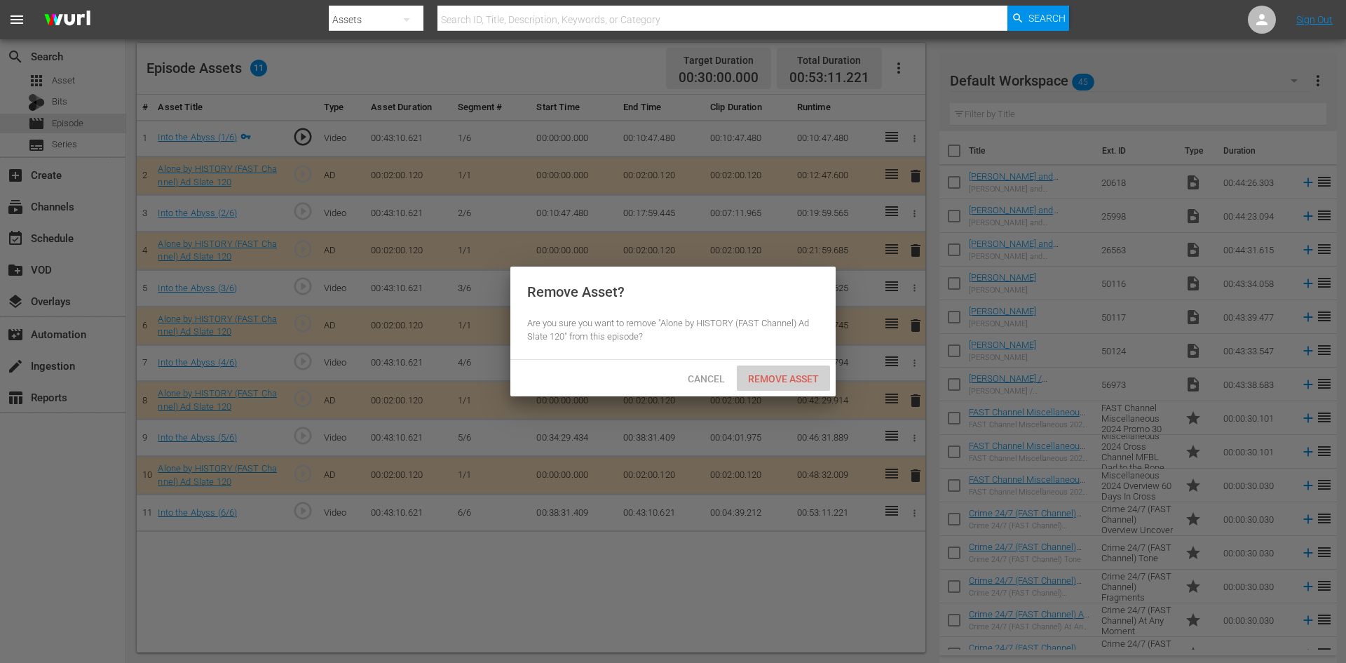
click at [762, 373] on span "Remove Asset" at bounding box center [783, 378] width 93 height 11
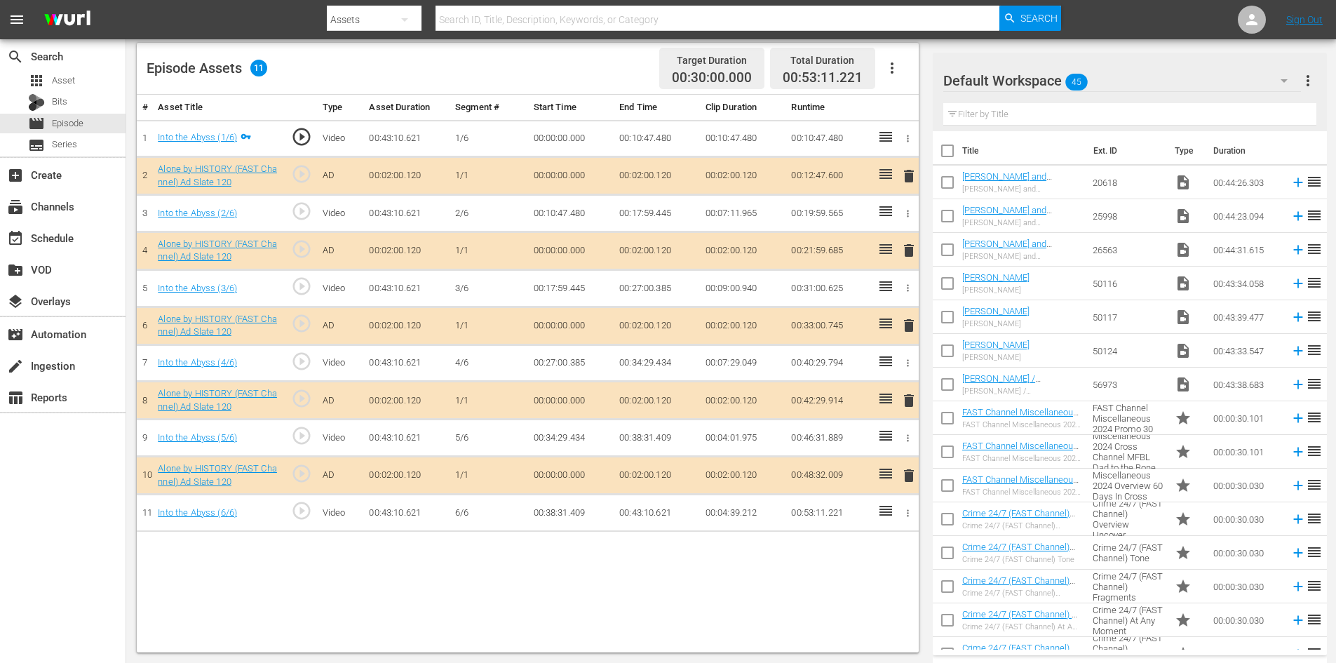
click at [1290, 83] on icon "button" at bounding box center [1284, 80] width 17 height 17
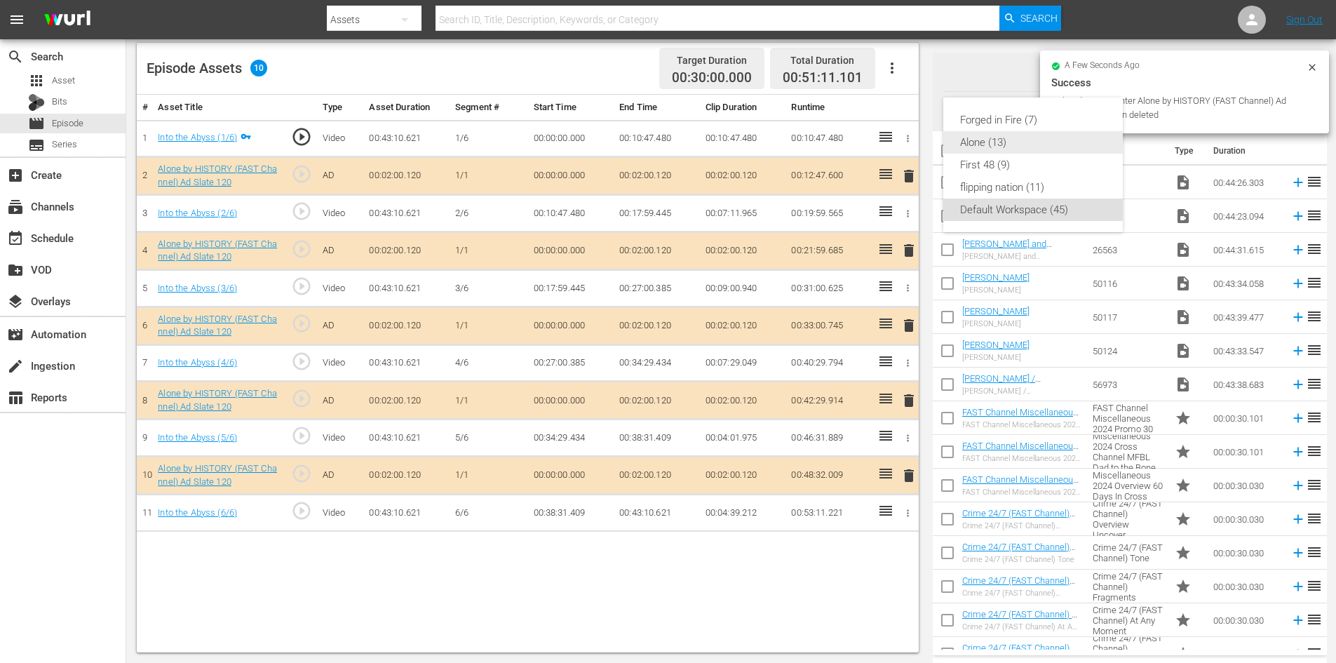
click at [999, 140] on div "Alone (13)" at bounding box center [1033, 142] width 146 height 22
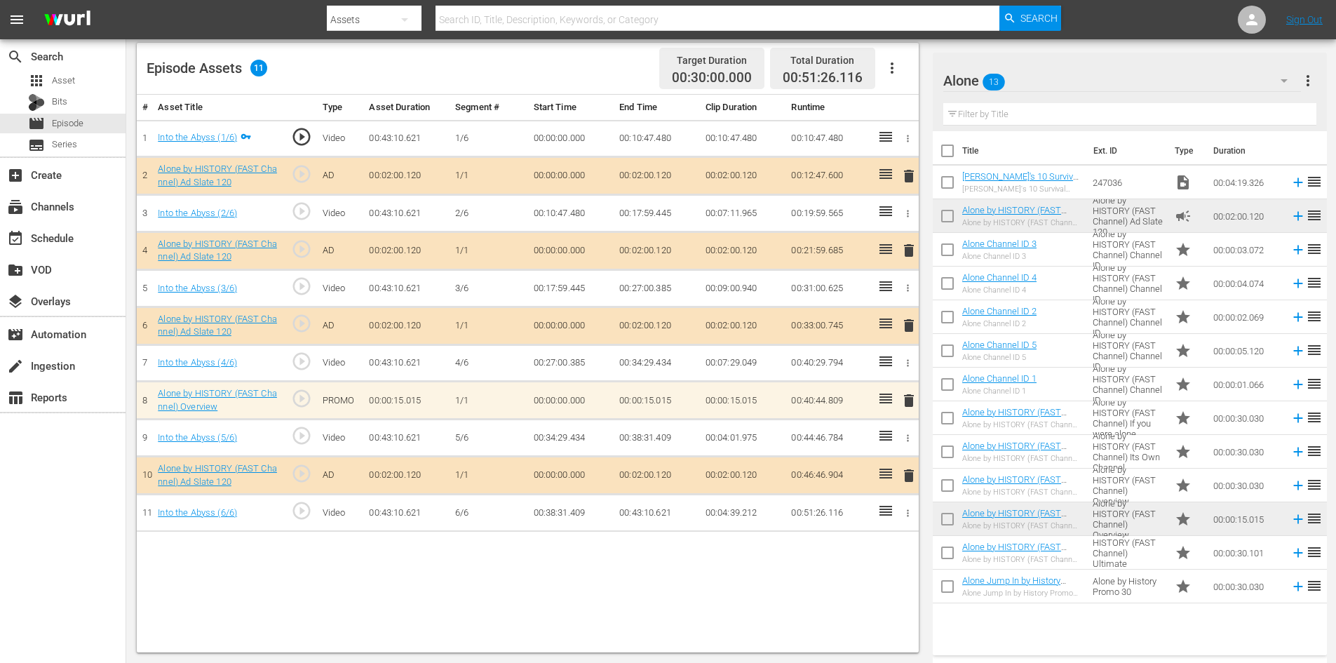
click at [907, 403] on span "delete" at bounding box center [908, 400] width 17 height 17
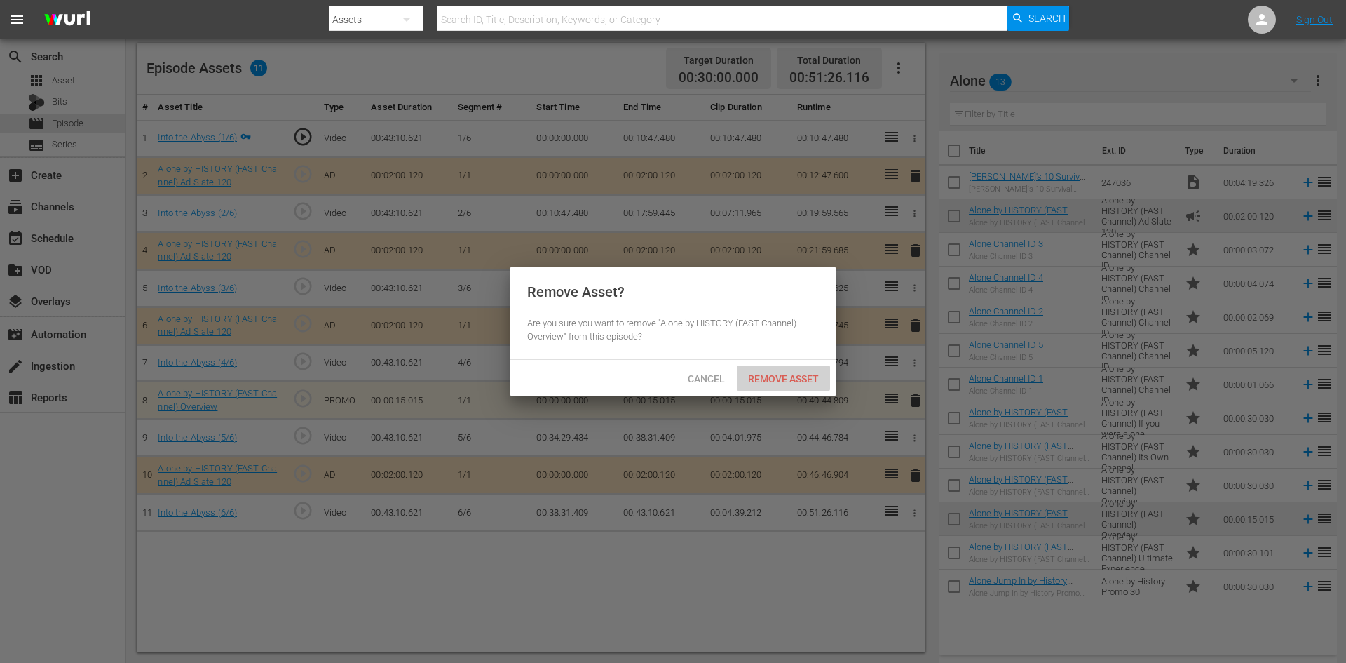
click at [807, 379] on span "Remove Asset" at bounding box center [783, 378] width 93 height 11
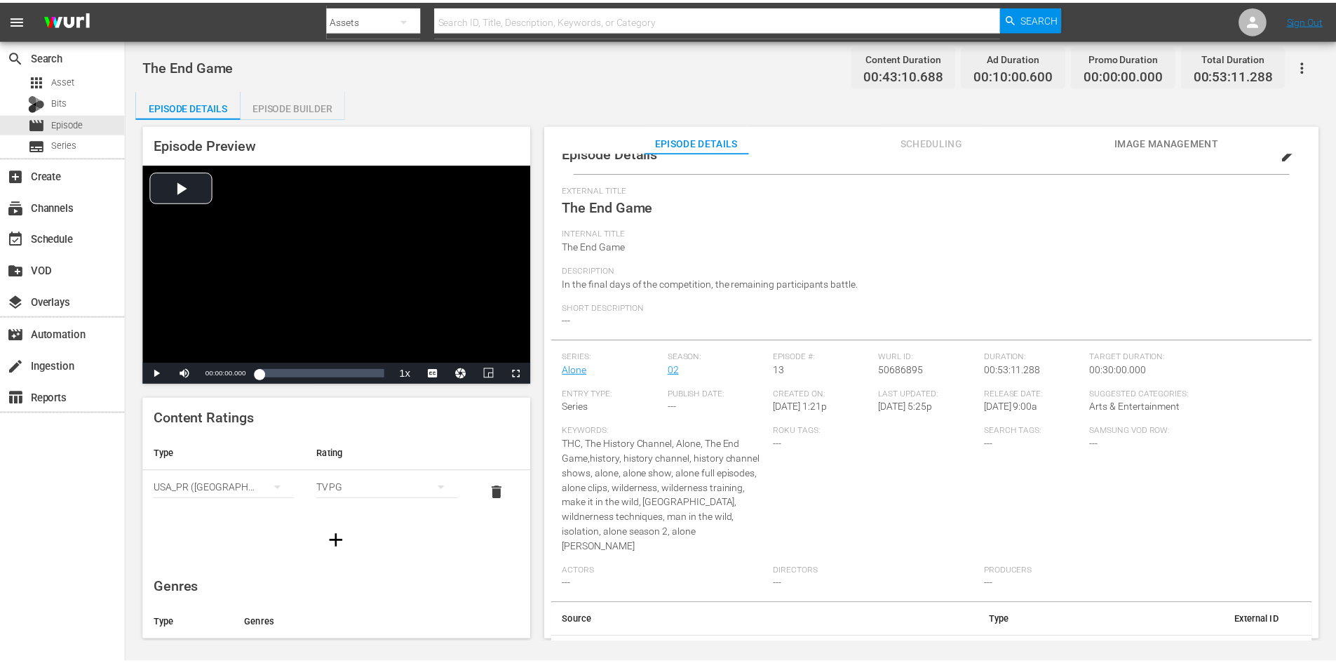
scroll to position [38, 0]
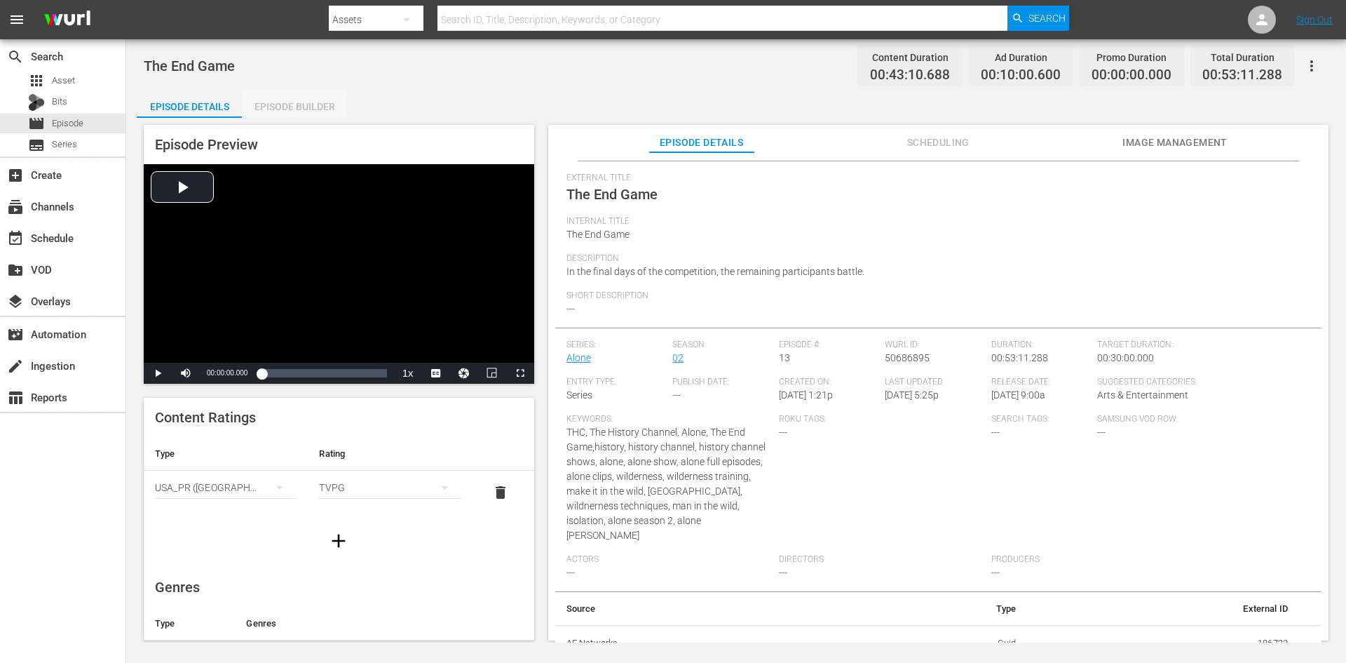
click at [278, 104] on div "Episode Builder" at bounding box center [294, 107] width 105 height 34
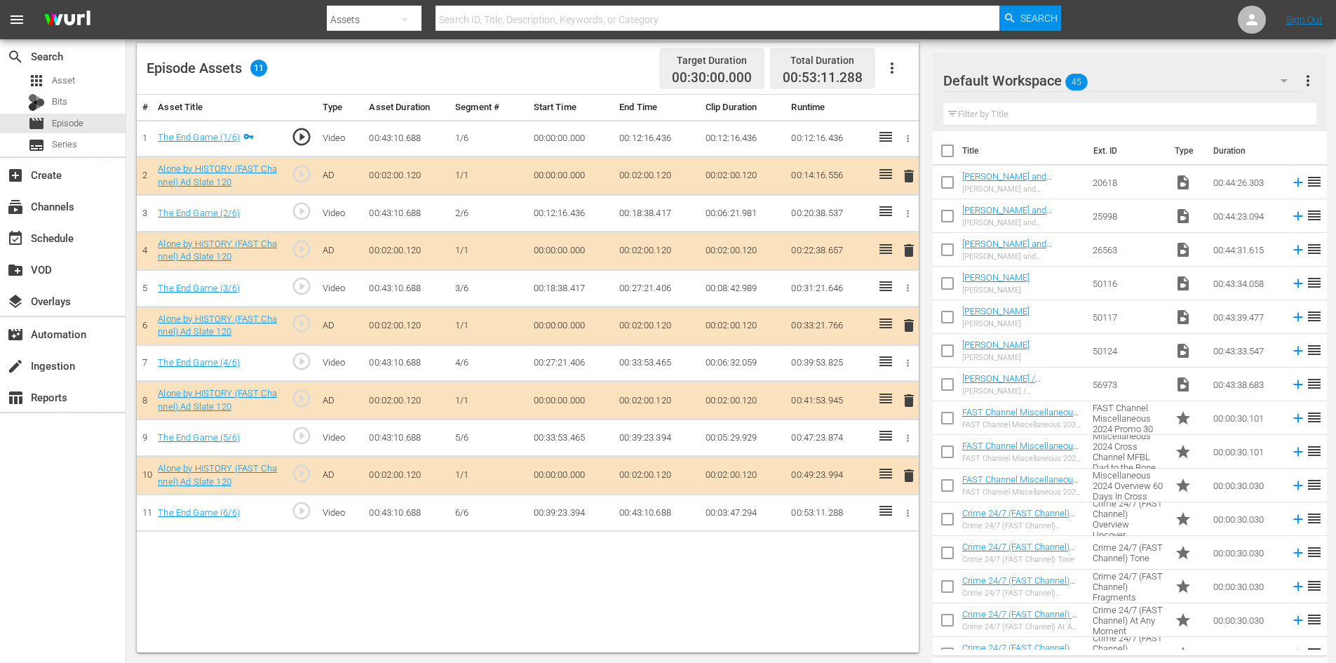
click at [910, 403] on span "delete" at bounding box center [908, 400] width 17 height 17
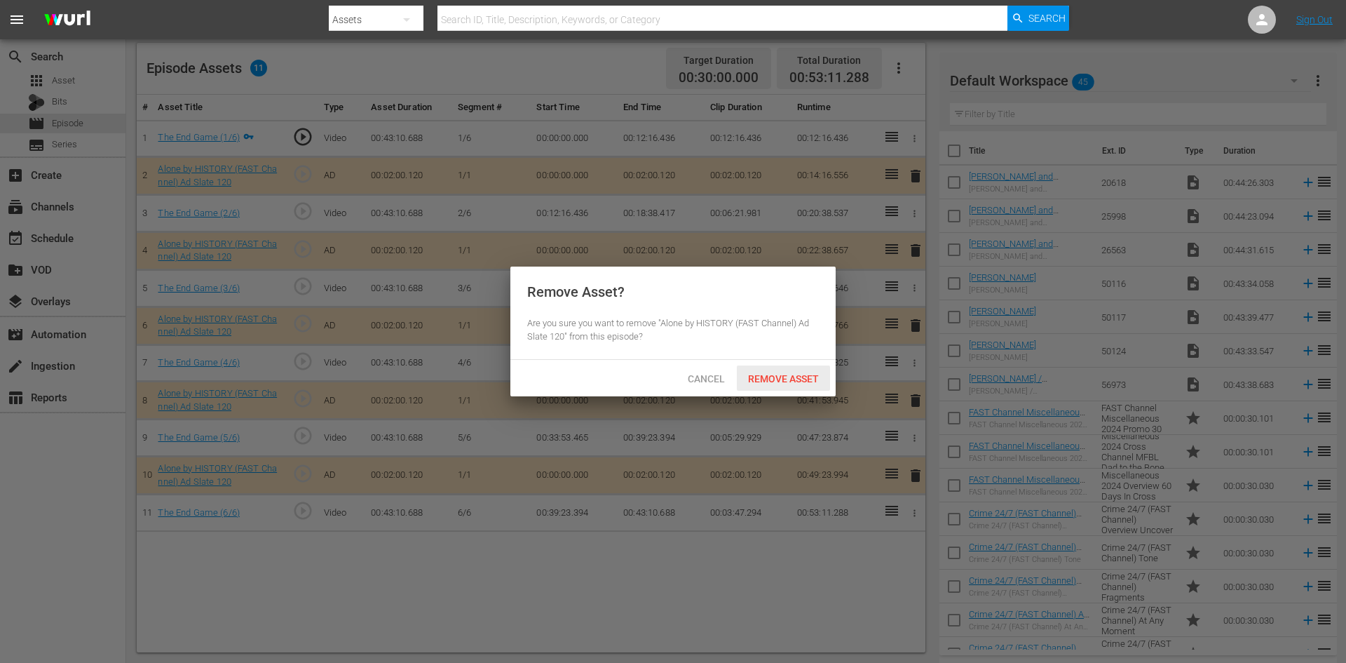
click at [785, 377] on span "Remove Asset" at bounding box center [783, 378] width 93 height 11
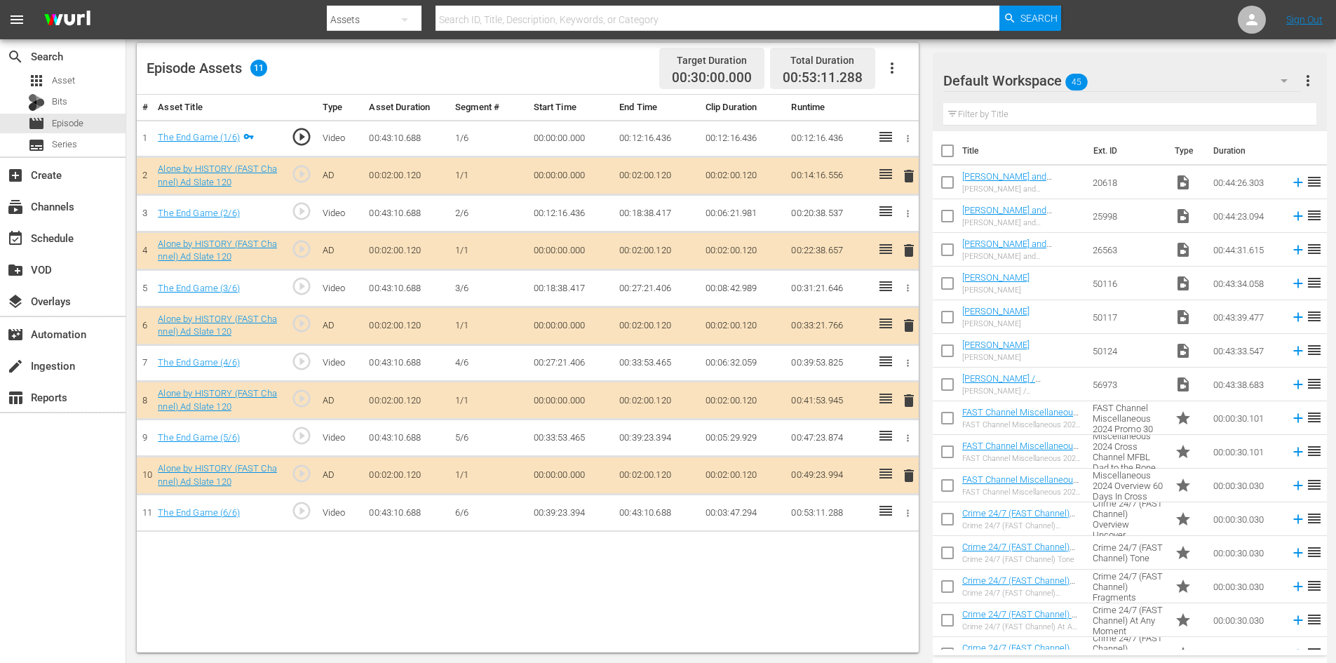
click at [1279, 77] on icon "button" at bounding box center [1284, 80] width 17 height 17
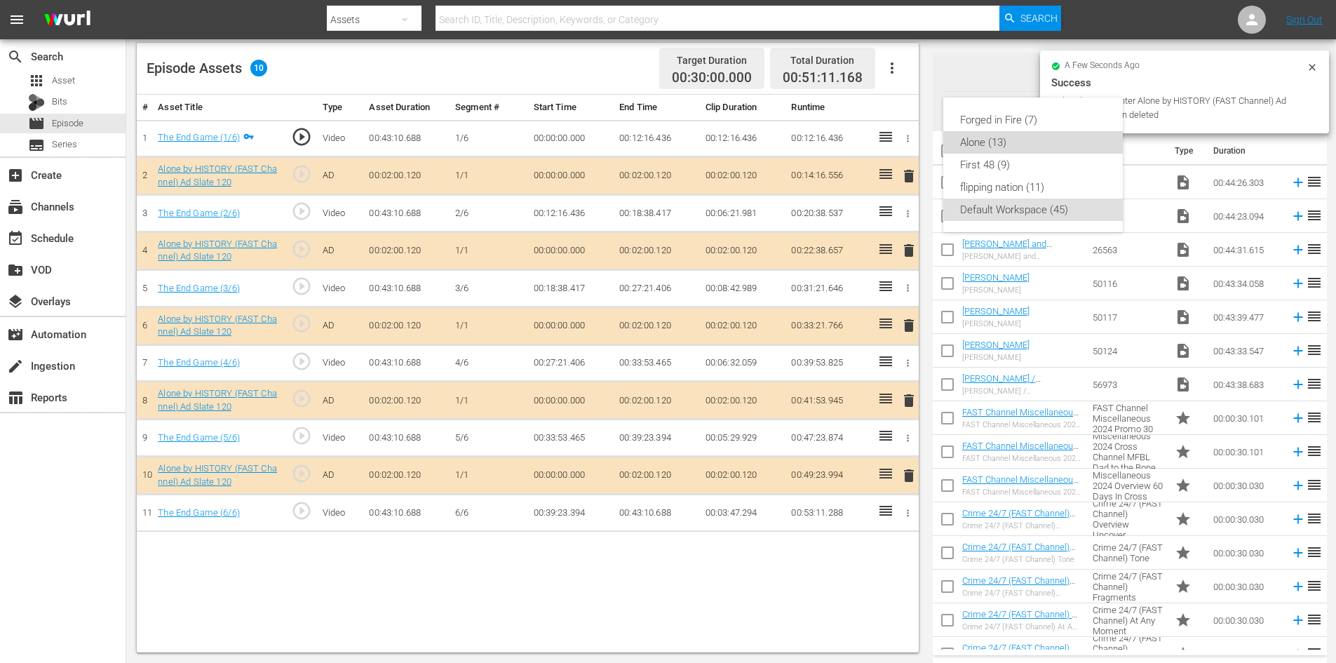
click at [1004, 149] on div "Alone (13)" at bounding box center [1033, 142] width 146 height 22
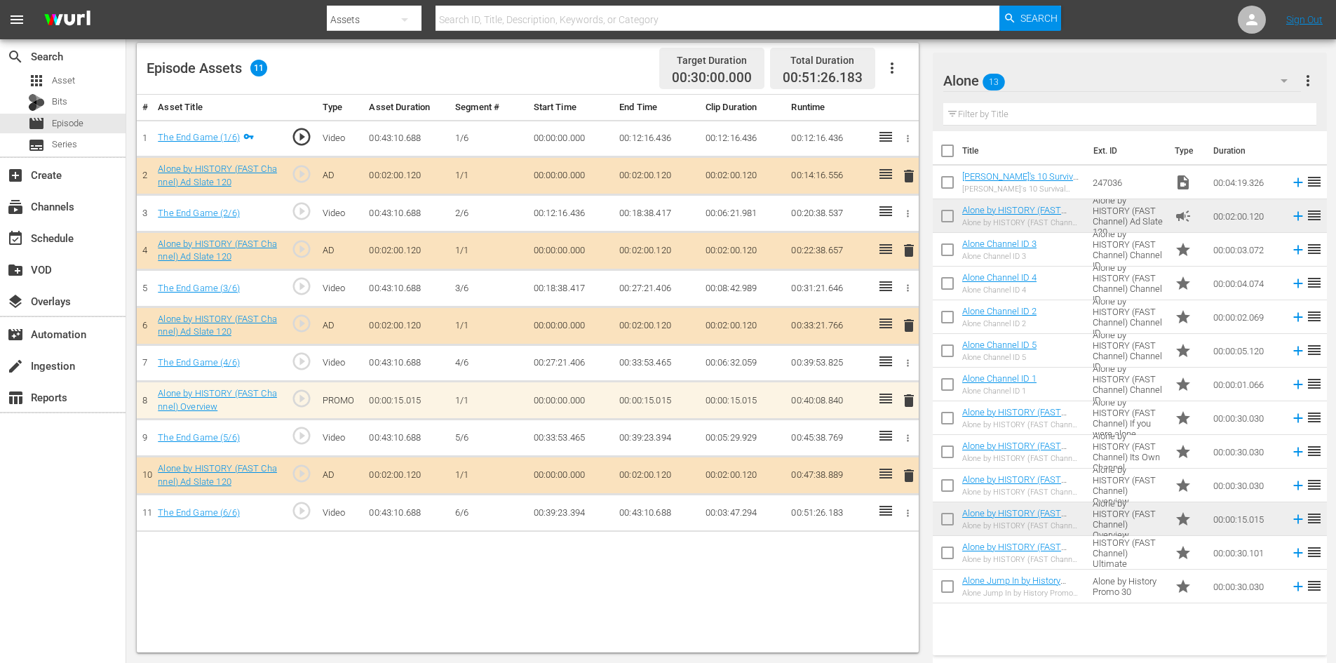
click at [912, 404] on span "delete" at bounding box center [908, 400] width 17 height 17
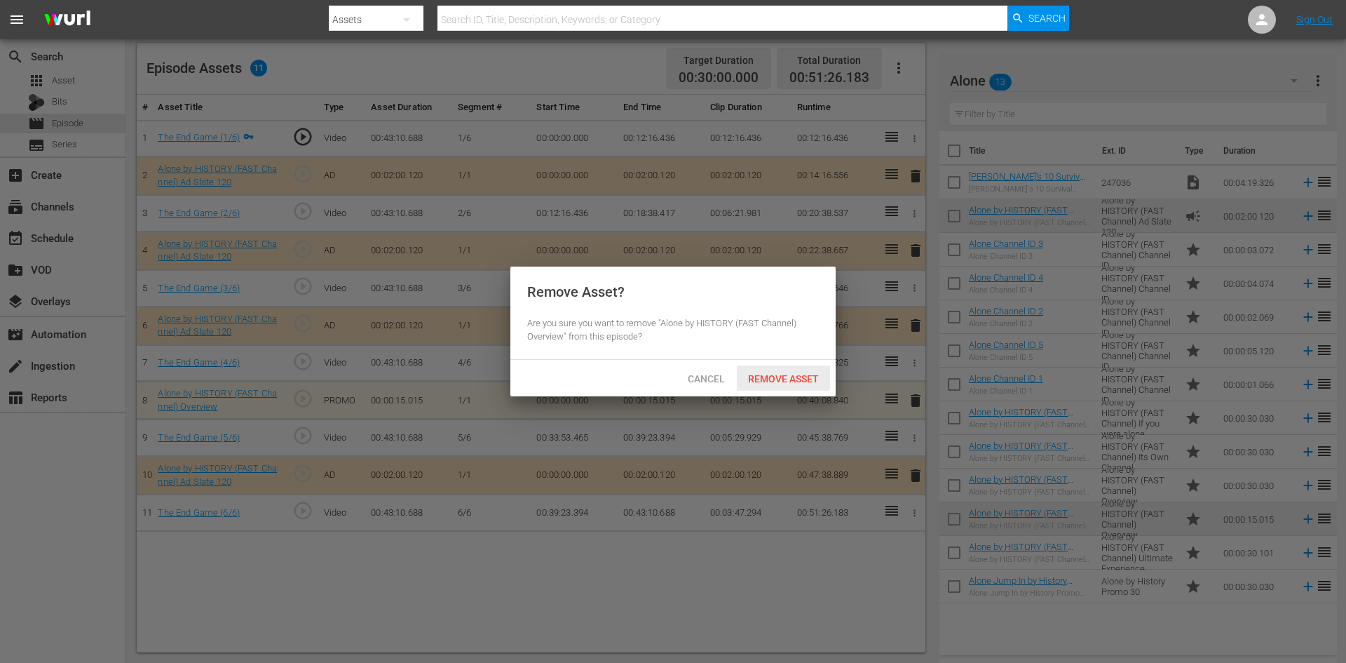
click at [776, 374] on span "Remove Asset" at bounding box center [783, 378] width 93 height 11
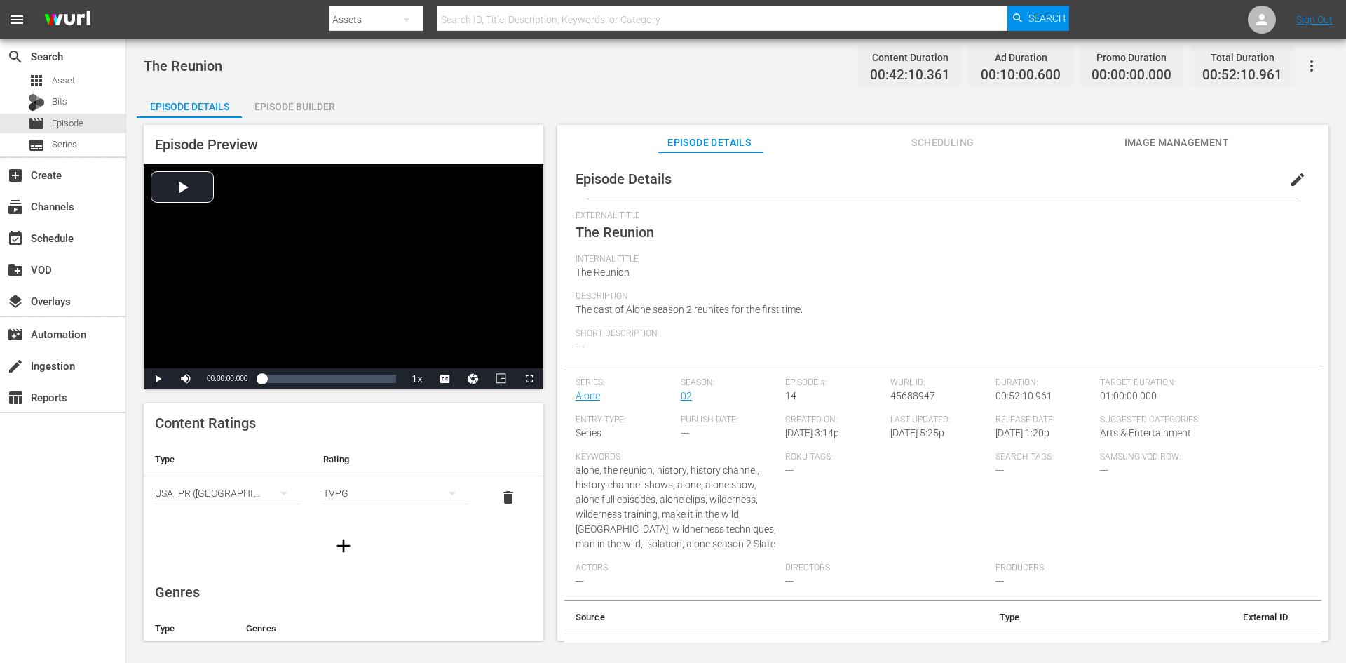
click at [316, 100] on div "Episode Builder" at bounding box center [294, 107] width 105 height 34
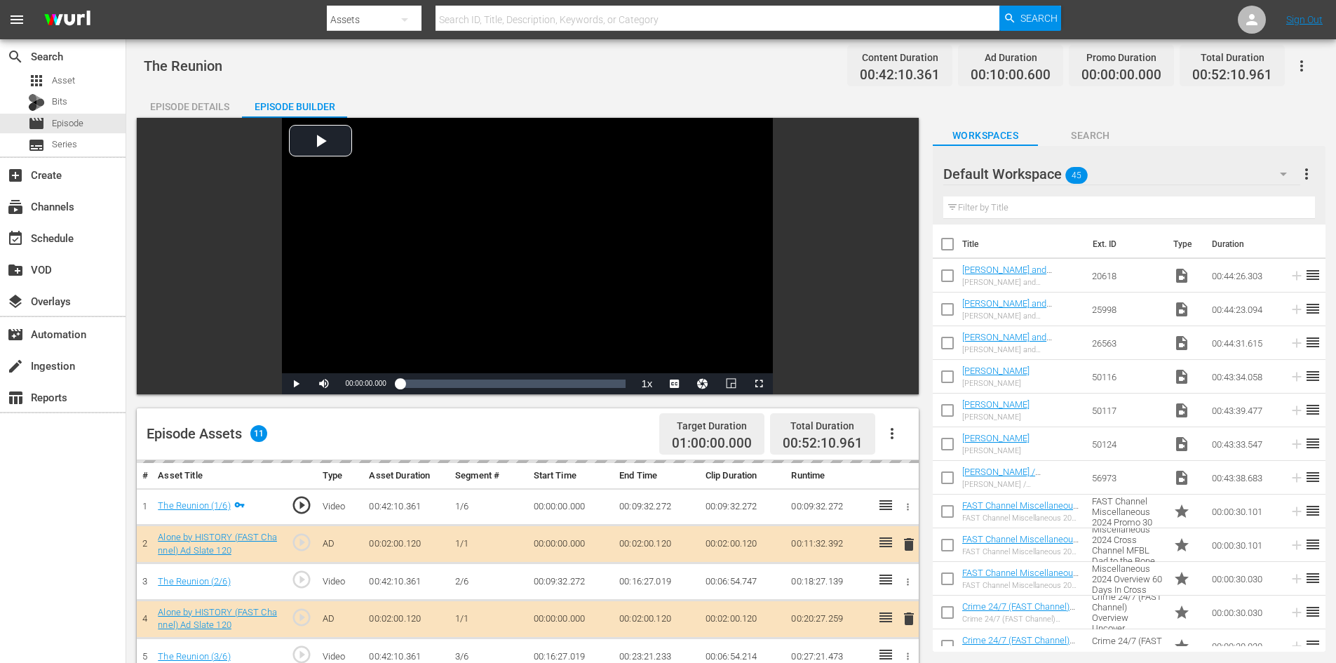
click at [1278, 170] on icon "button" at bounding box center [1283, 173] width 17 height 17
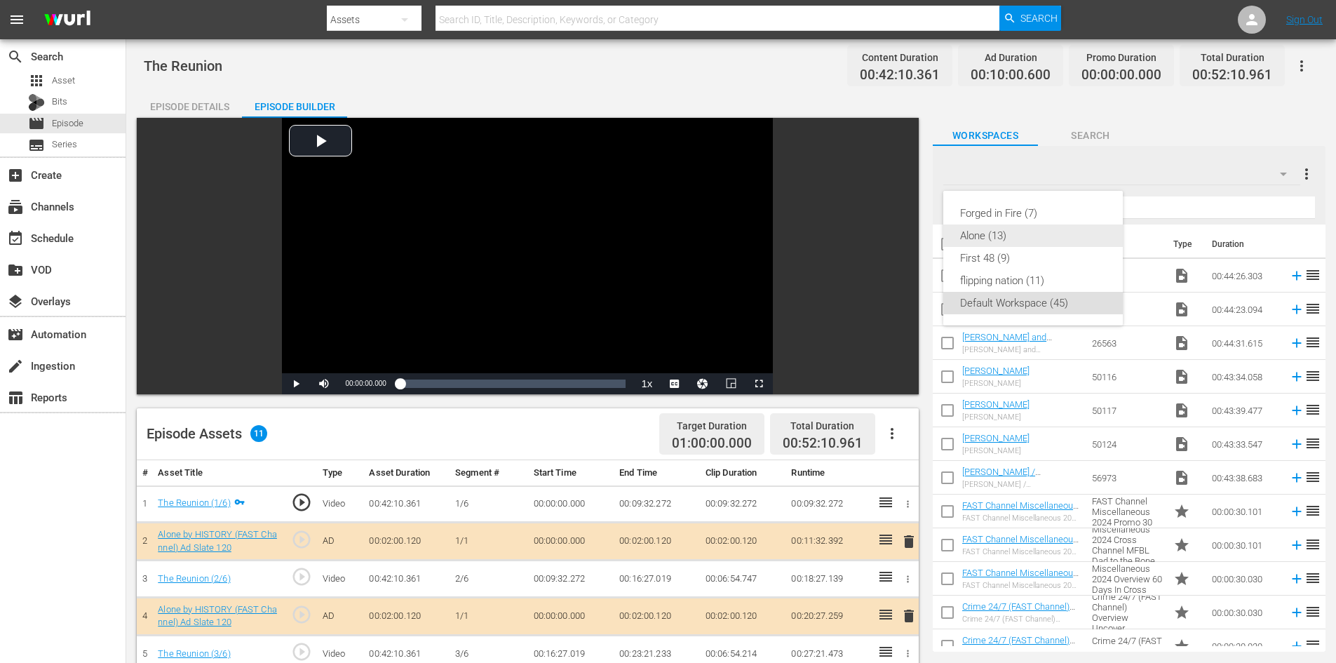
click at [1039, 234] on div "Alone (13)" at bounding box center [1033, 235] width 146 height 22
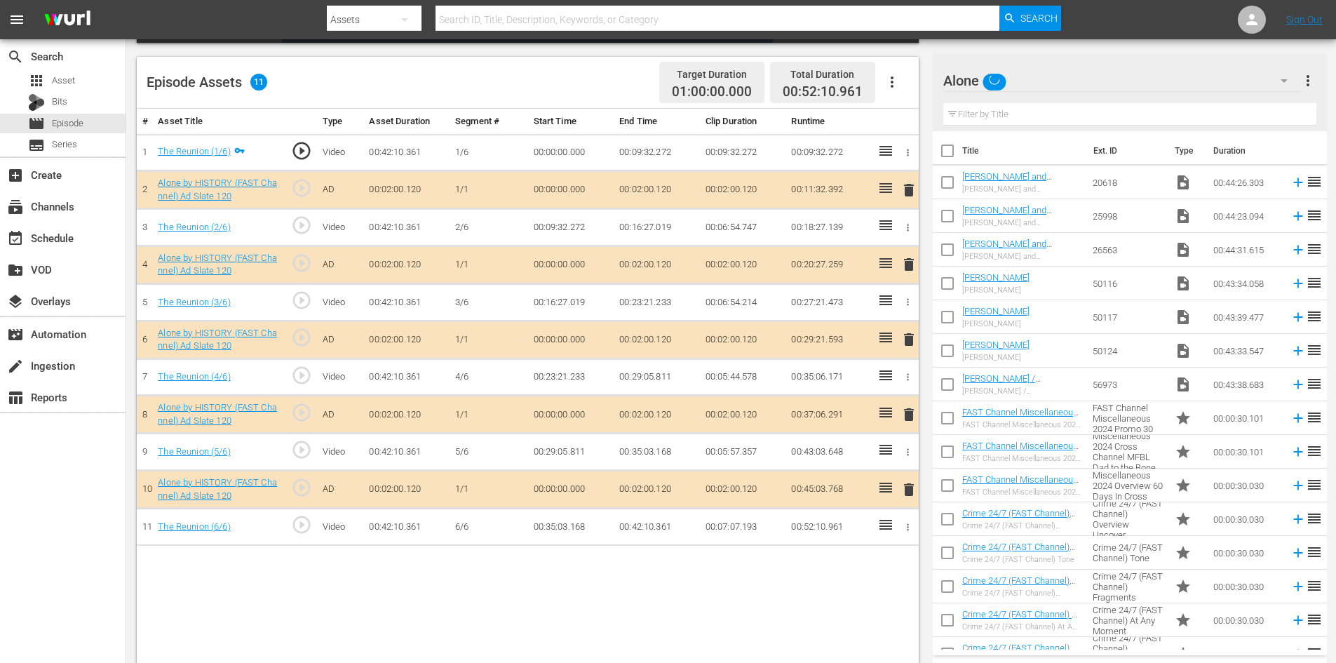
scroll to position [365, 0]
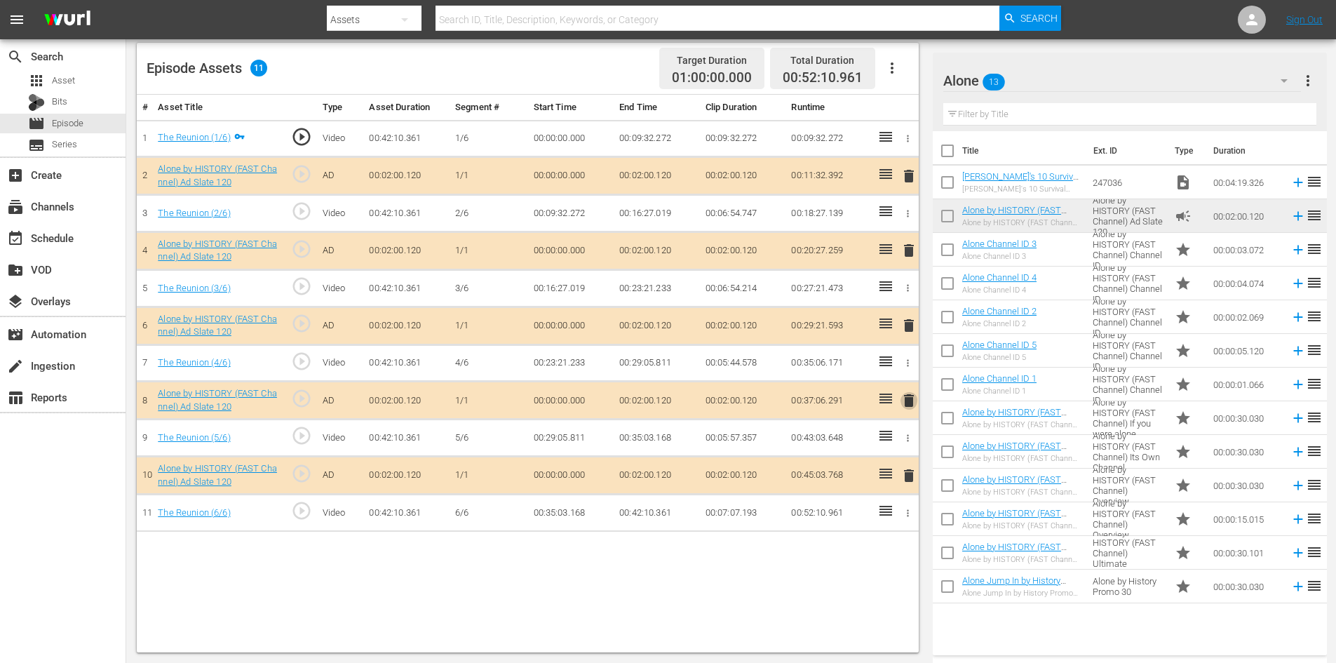
click at [905, 398] on span "delete" at bounding box center [908, 400] width 17 height 17
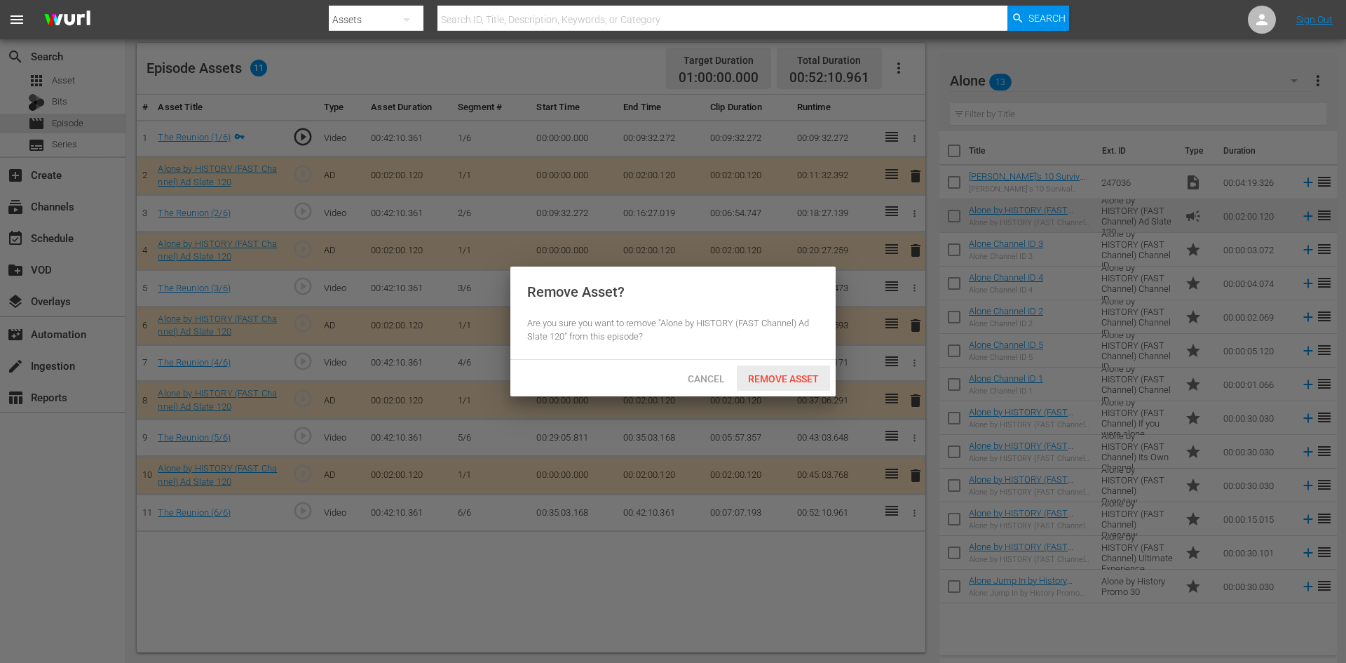
click at [800, 380] on span "Remove Asset" at bounding box center [783, 378] width 93 height 11
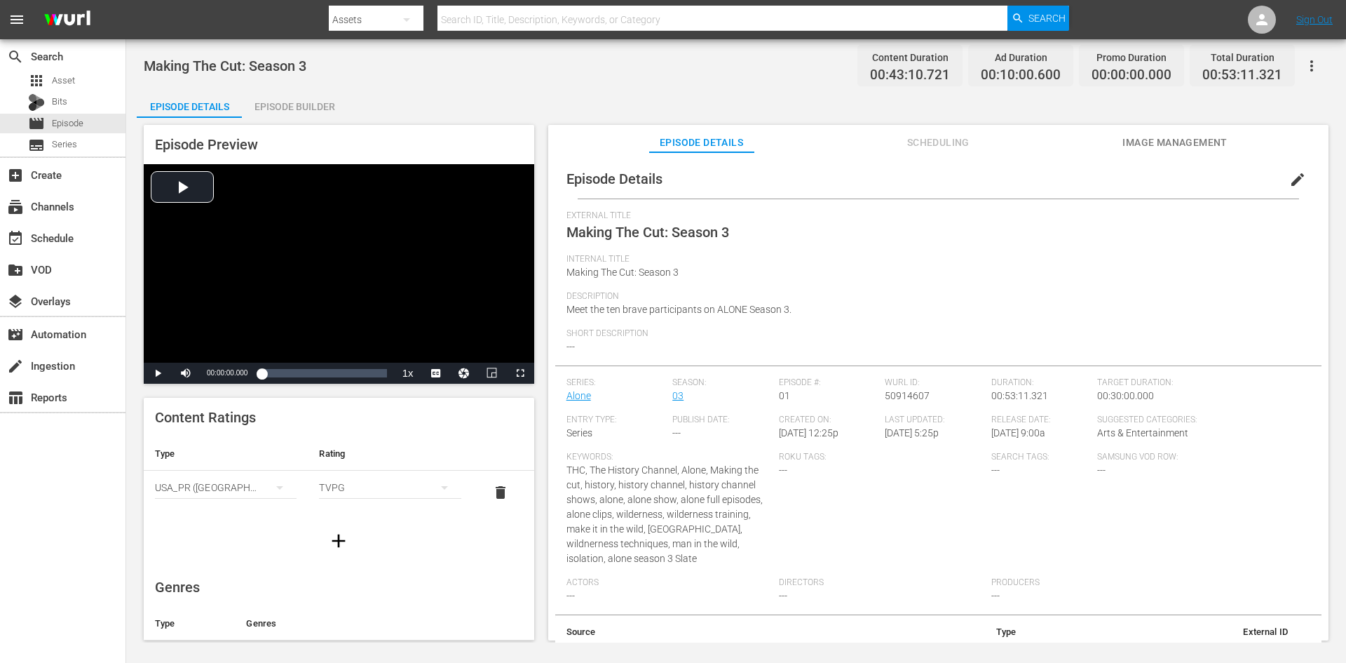
click at [323, 104] on div "Episode Builder" at bounding box center [294, 107] width 105 height 34
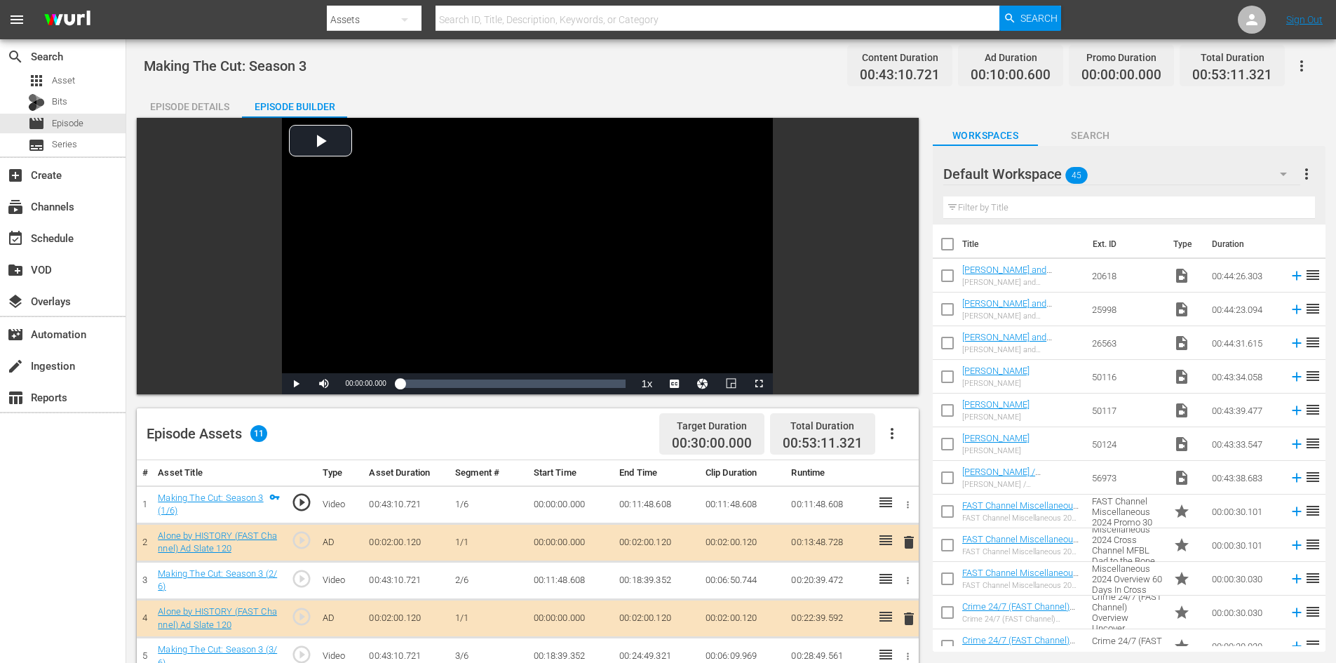
click at [1282, 175] on icon "button" at bounding box center [1283, 175] width 7 height 4
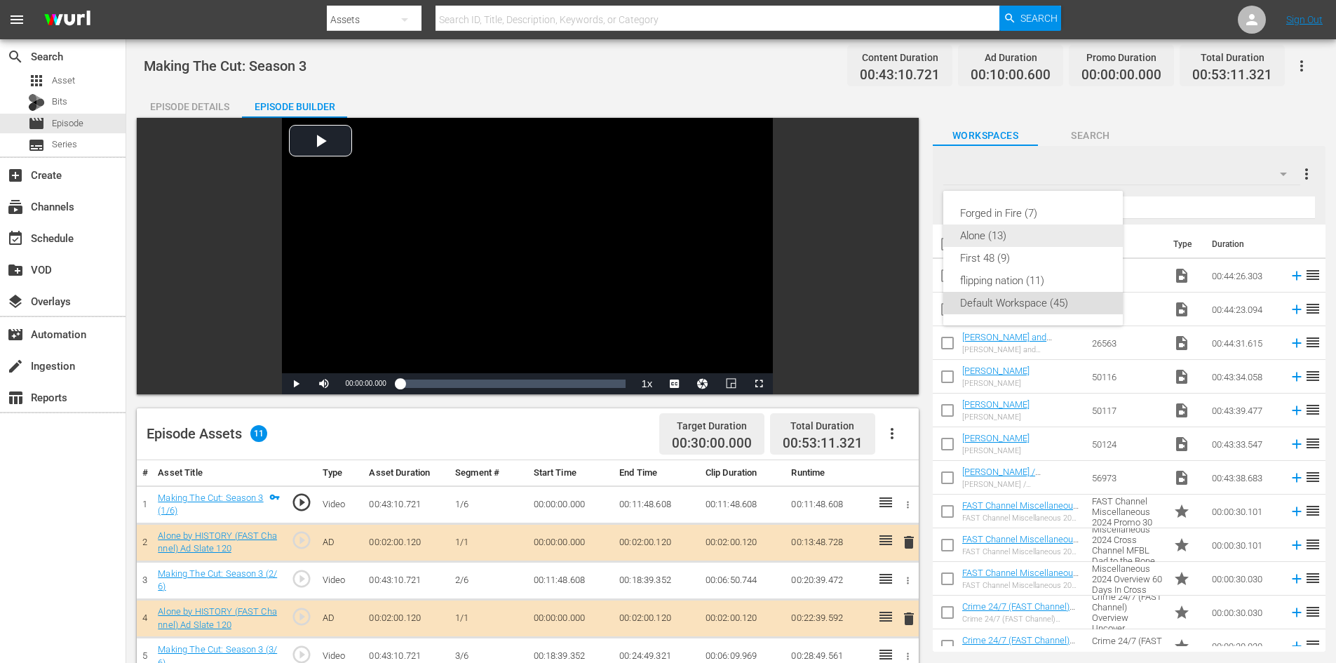
click at [1015, 231] on div "Alone (13)" at bounding box center [1033, 235] width 146 height 22
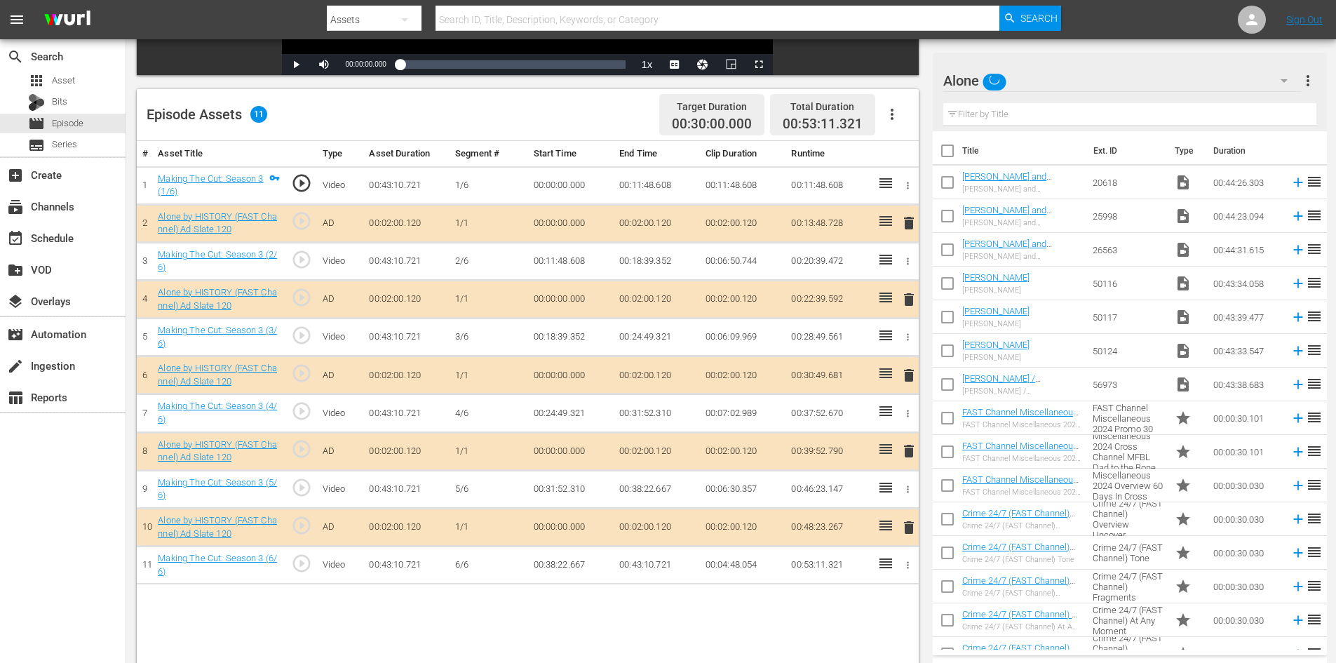
scroll to position [365, 0]
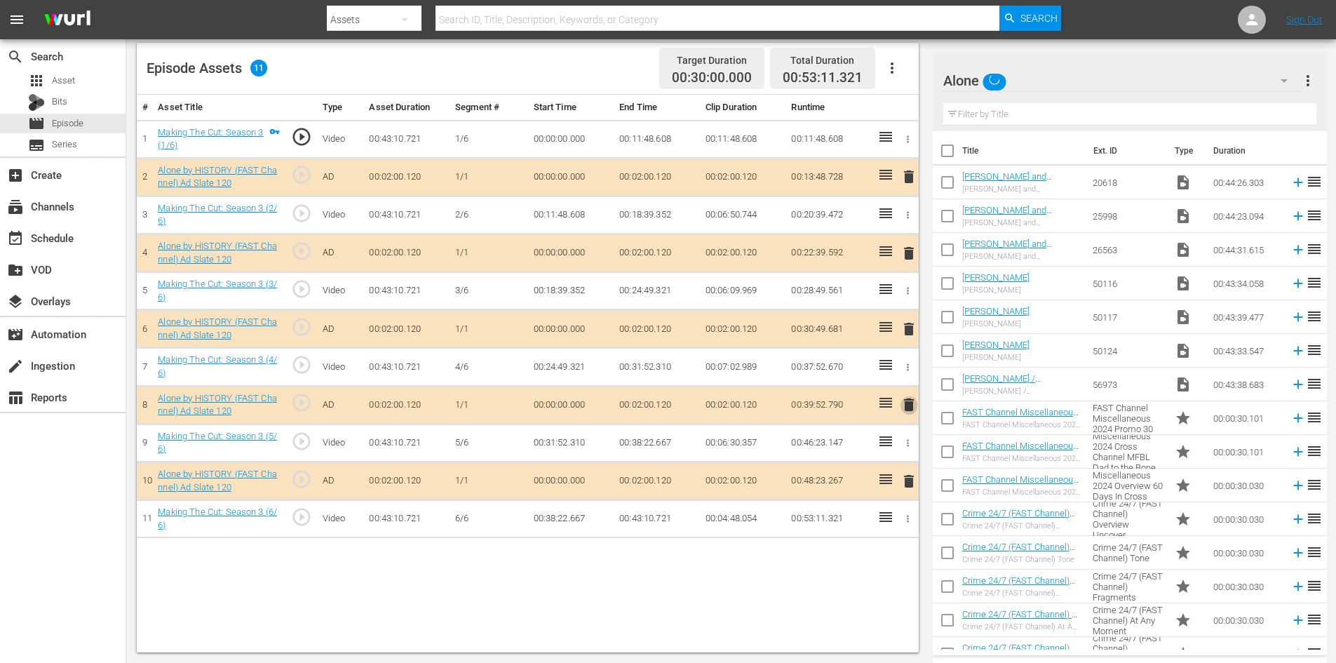
click at [907, 407] on span "delete" at bounding box center [908, 404] width 17 height 17
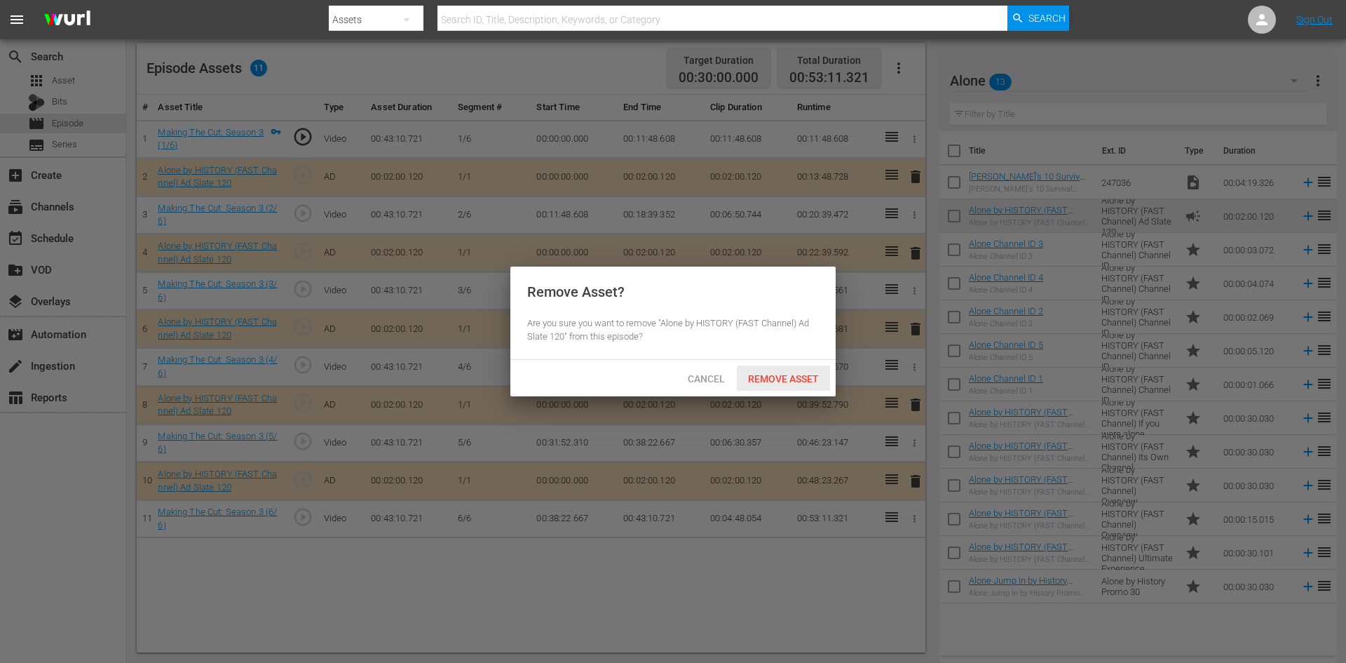
click at [786, 379] on span "Remove Asset" at bounding box center [783, 378] width 93 height 11
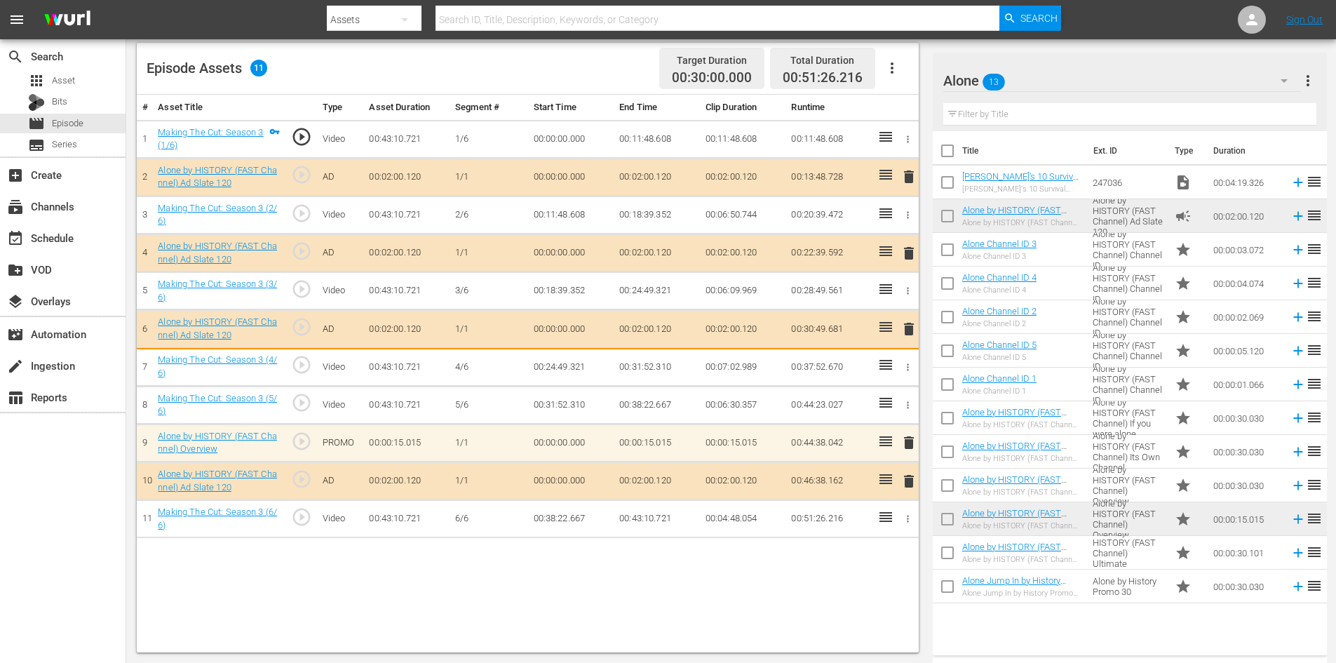
click at [854, 384] on td "00:37:52.670" at bounding box center [828, 367] width 86 height 38
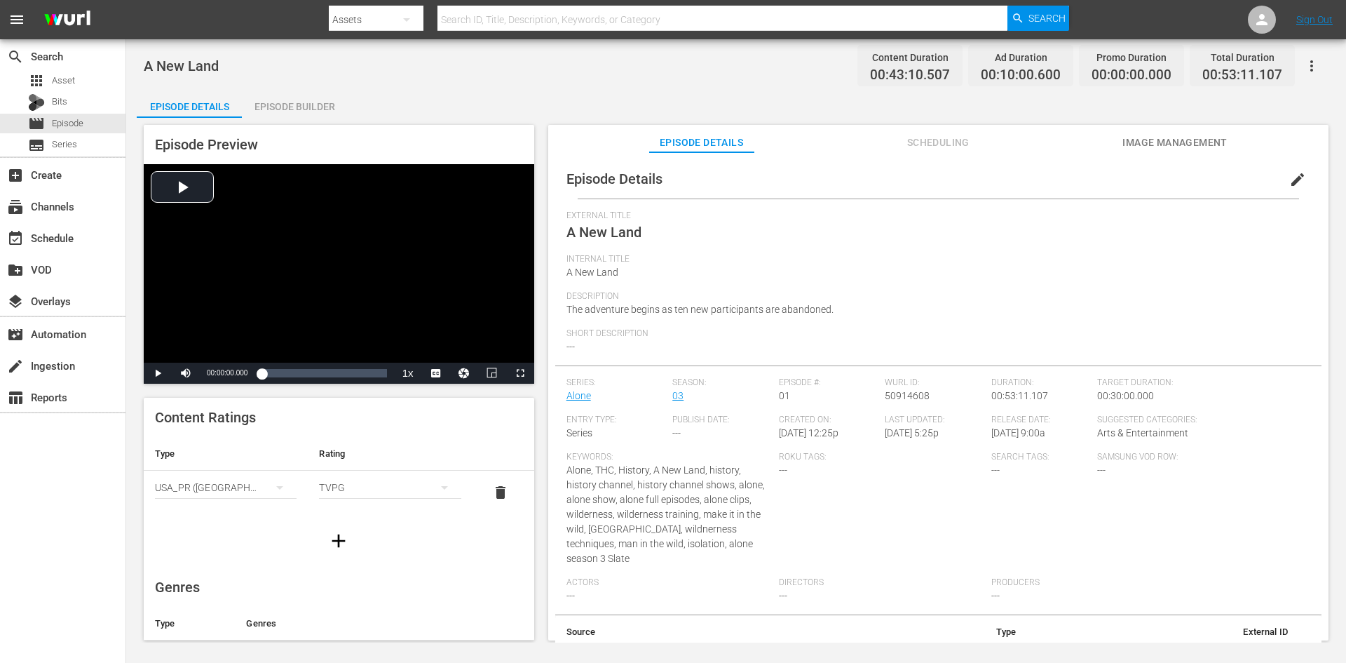
click at [332, 106] on div "Episode Builder" at bounding box center [294, 107] width 105 height 34
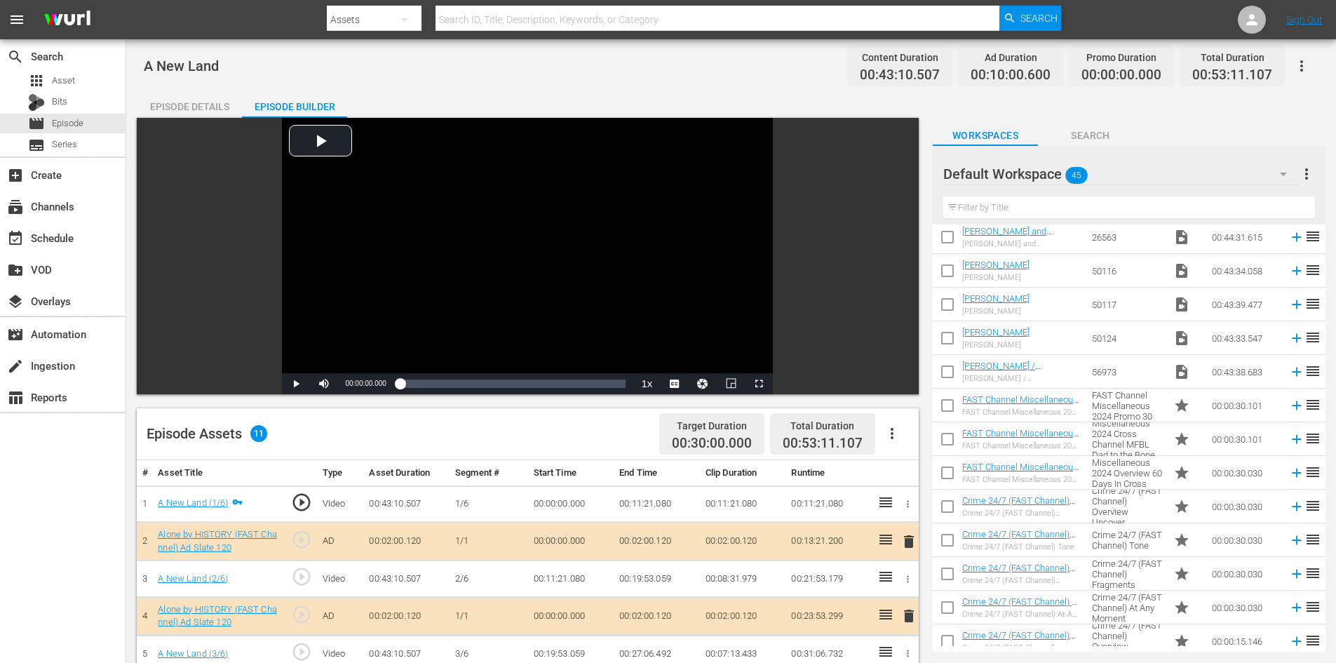
scroll to position [210, 0]
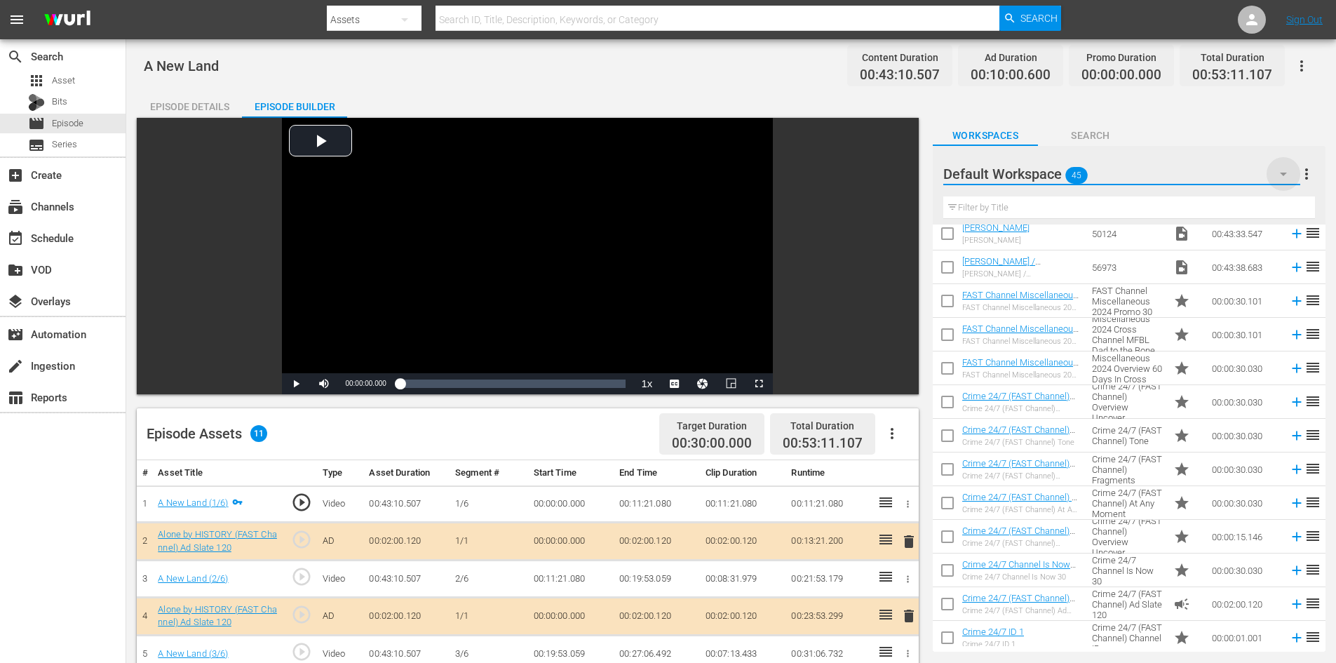
click at [1276, 174] on icon "button" at bounding box center [1283, 173] width 17 height 17
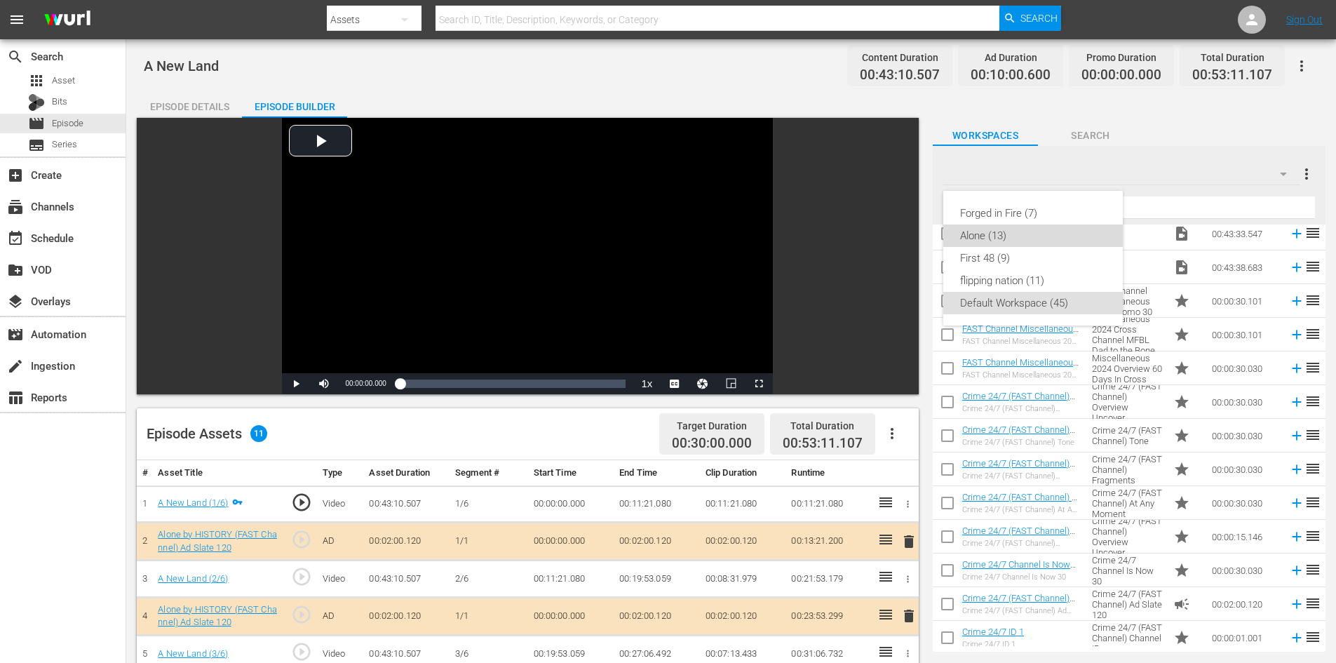
click at [1056, 245] on div "Alone (13)" at bounding box center [1033, 235] width 146 height 22
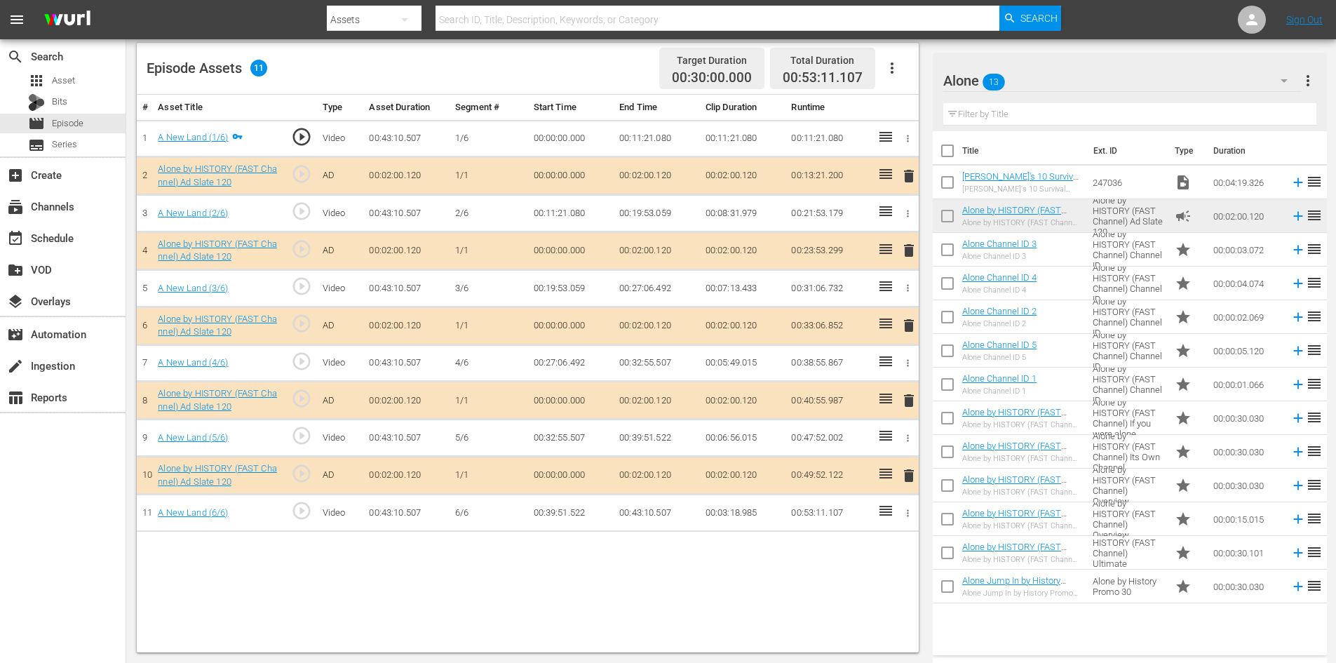
scroll to position [0, 0]
click at [909, 399] on span "delete" at bounding box center [908, 400] width 17 height 17
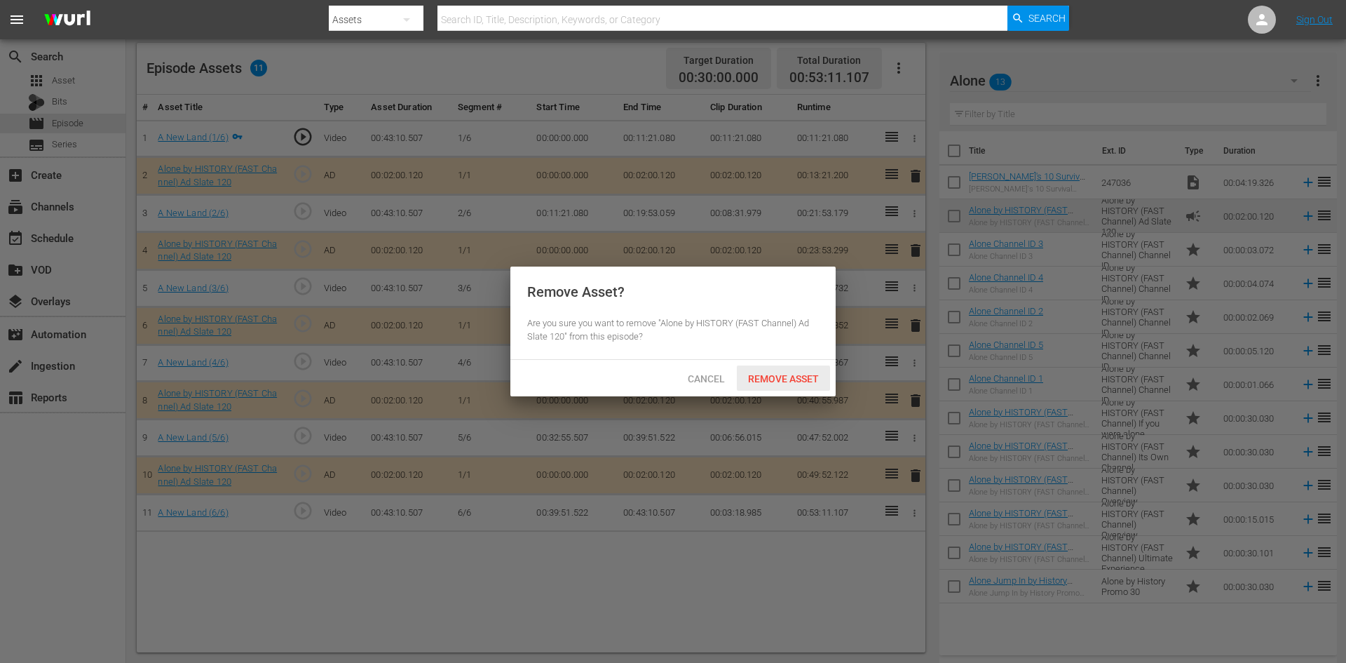
click at [795, 379] on span "Remove Asset" at bounding box center [783, 378] width 93 height 11
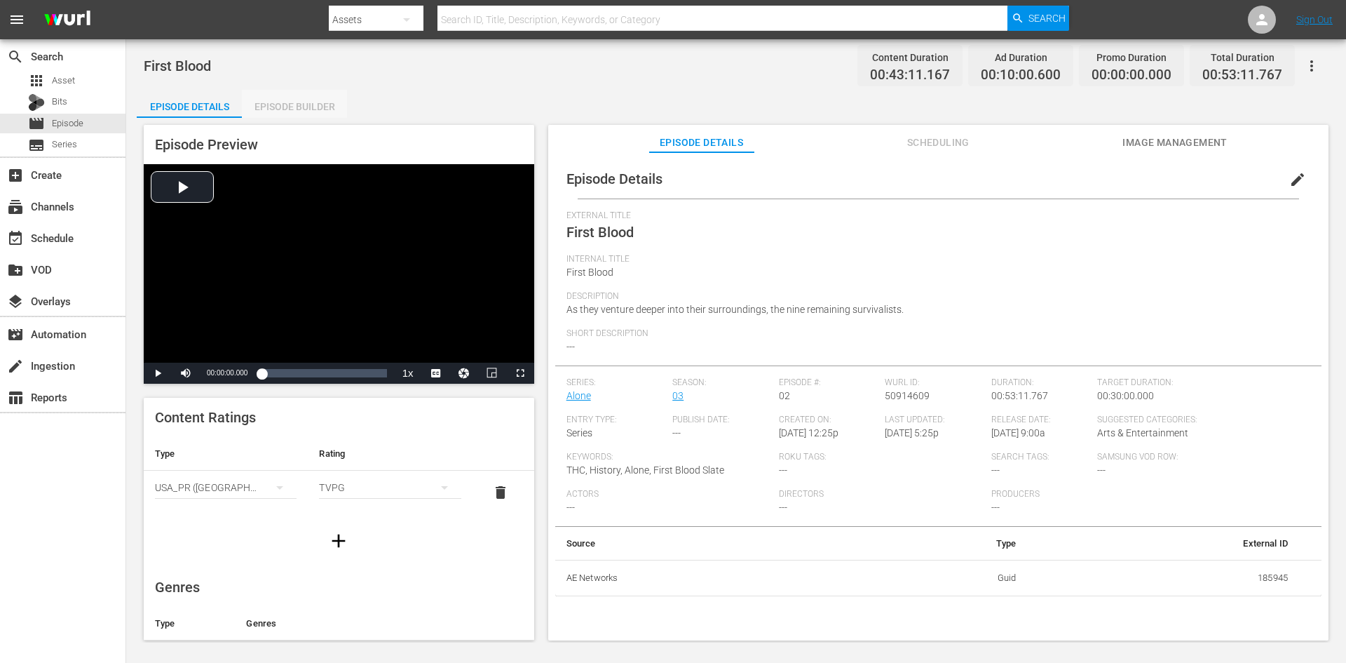
click at [315, 112] on div "Episode Builder" at bounding box center [294, 107] width 105 height 34
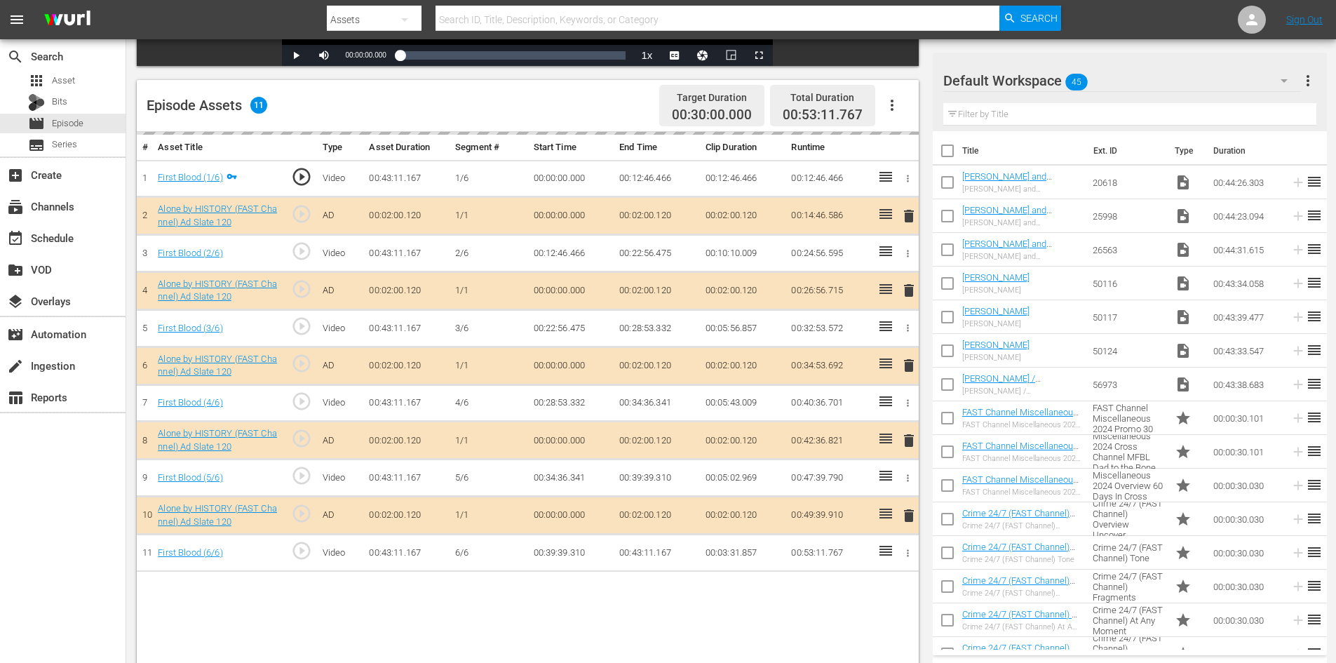
scroll to position [365, 0]
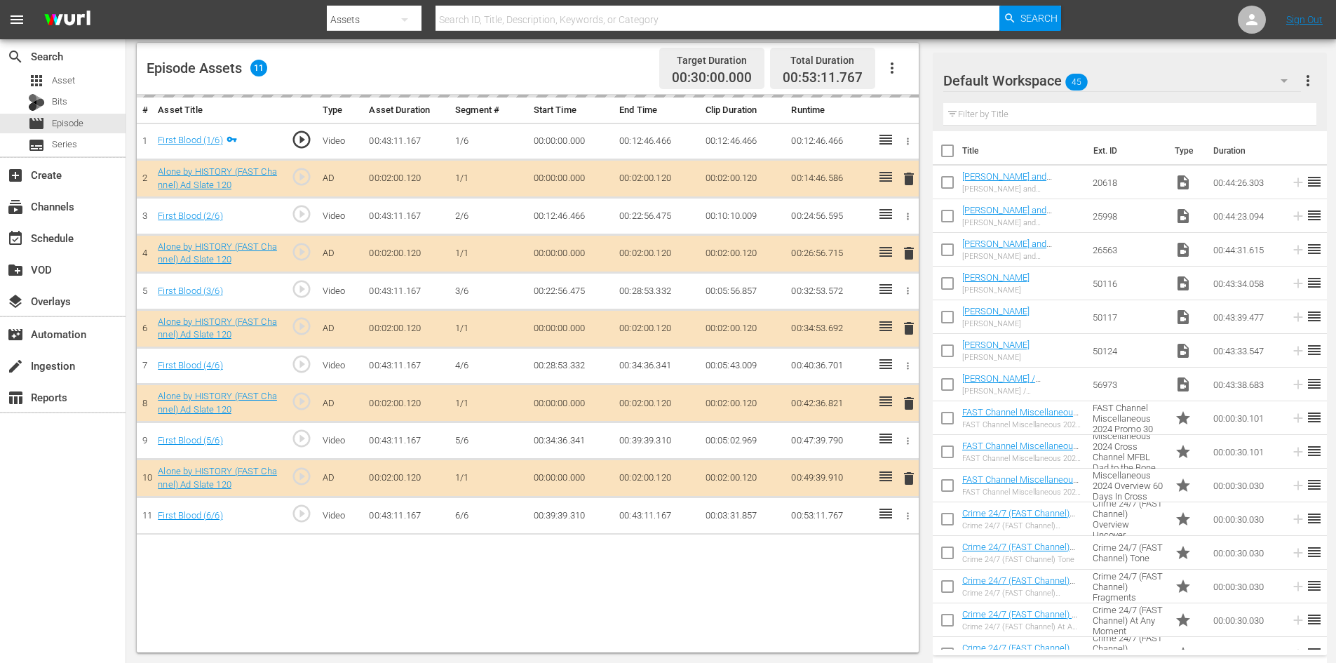
click at [907, 403] on span "delete" at bounding box center [908, 403] width 17 height 17
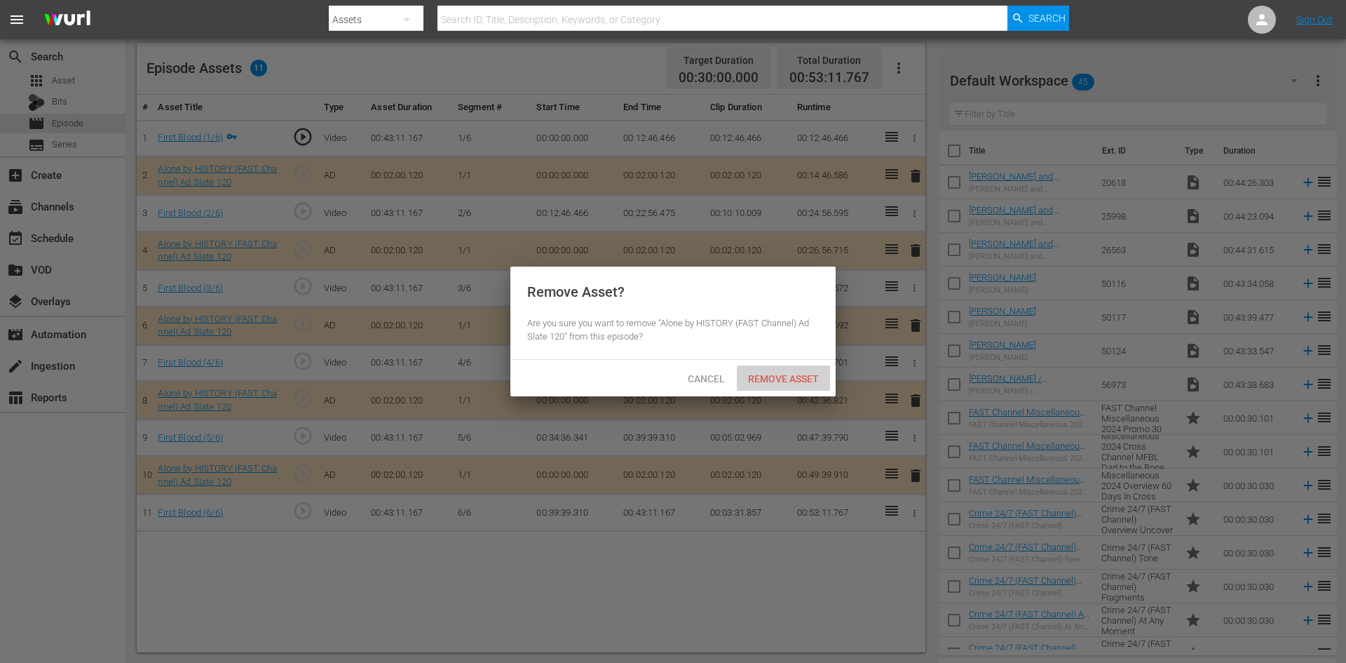
click at [777, 384] on div "Remove Asset" at bounding box center [783, 378] width 93 height 26
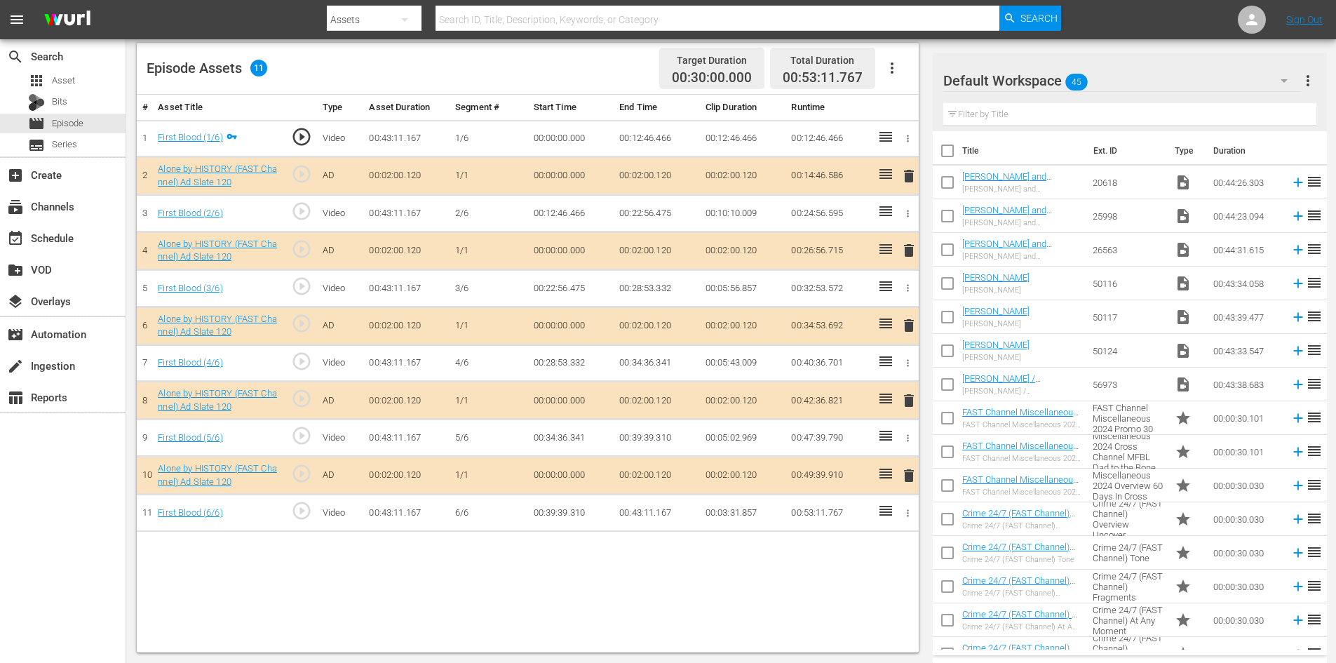
click at [1285, 79] on icon "button" at bounding box center [1284, 80] width 17 height 17
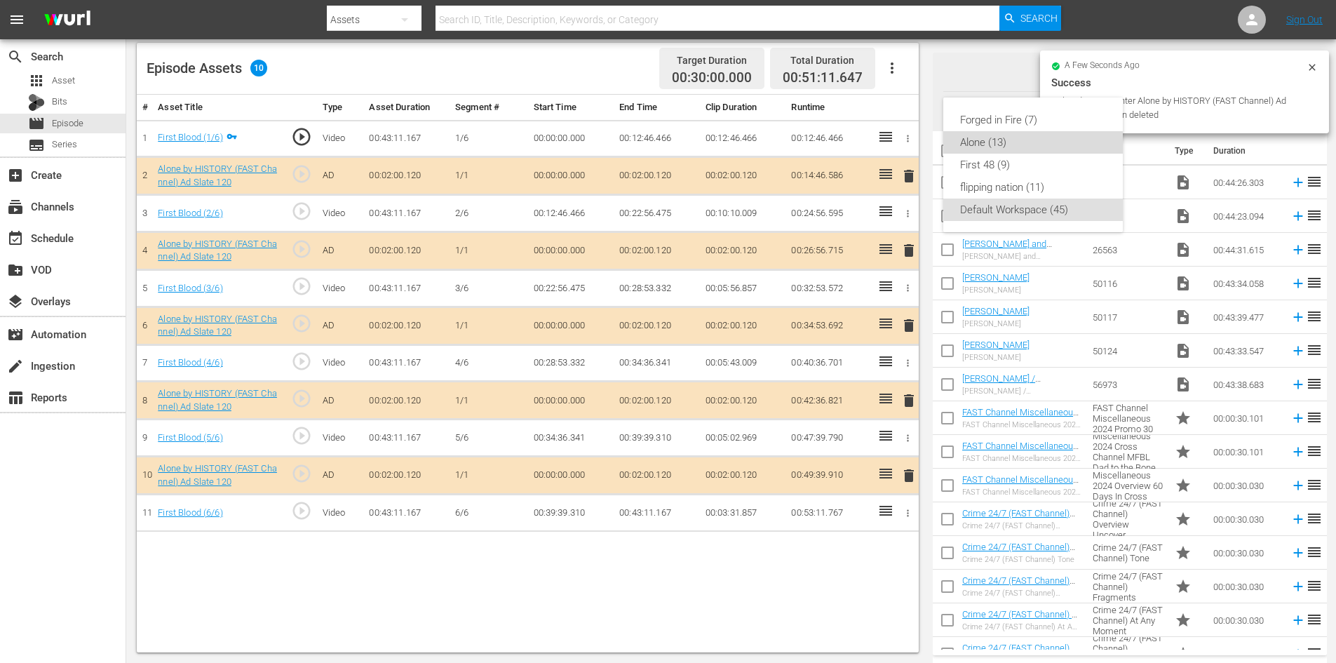
click at [1022, 149] on div "Alone (13)" at bounding box center [1033, 142] width 146 height 22
